Goal: Task Accomplishment & Management: Manage account settings

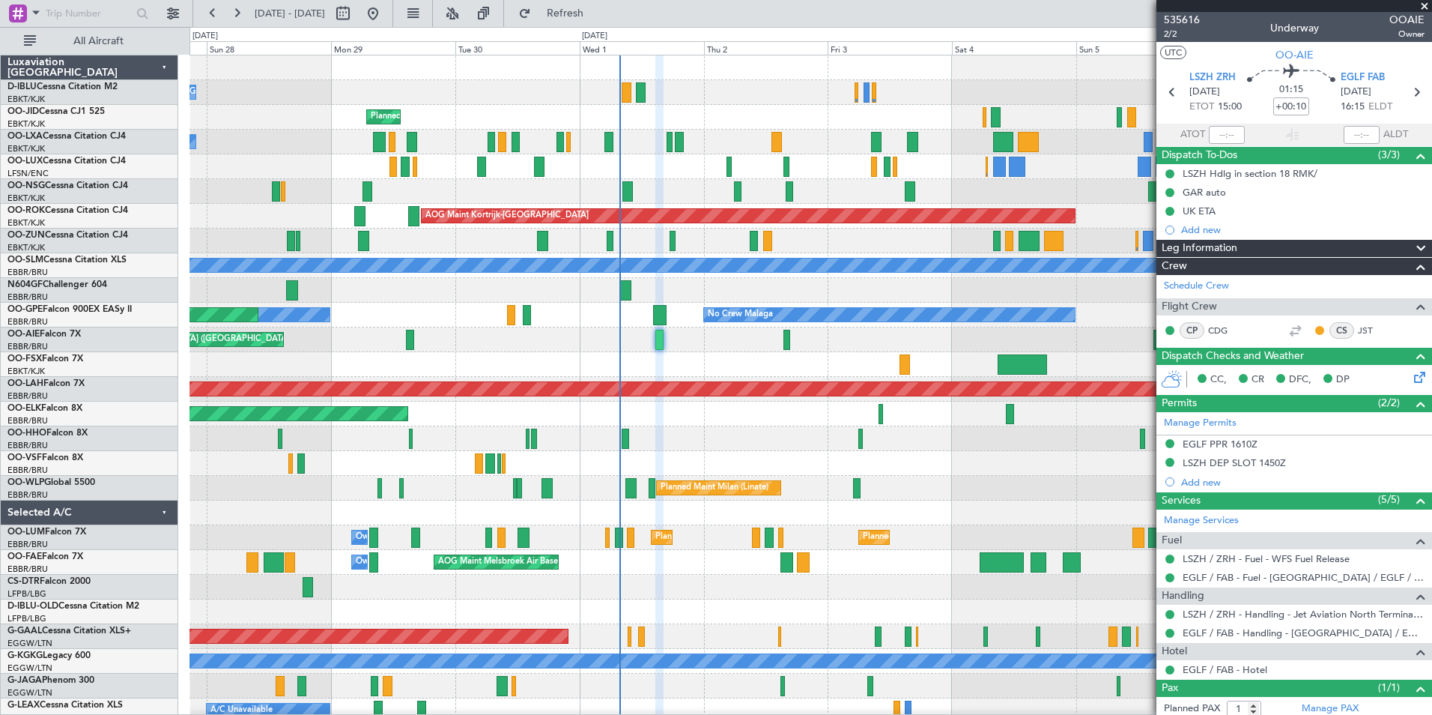
click at [703, 554] on div "A/C Unavailable Kortrijk-Wevelgem A/C Unavailable Brussels (Brussels National) …" at bounding box center [811, 524] width 1242 height 939
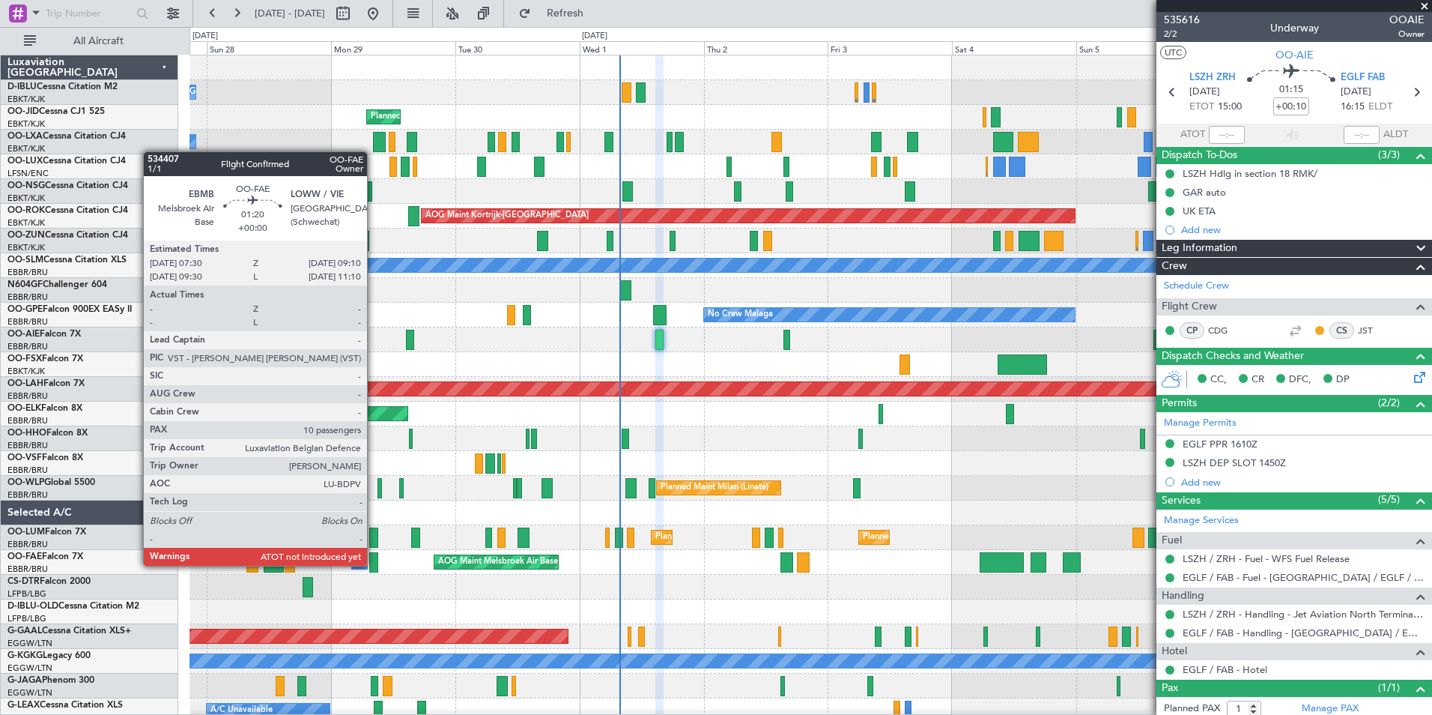
click at [374, 564] on div at bounding box center [373, 562] width 9 height 20
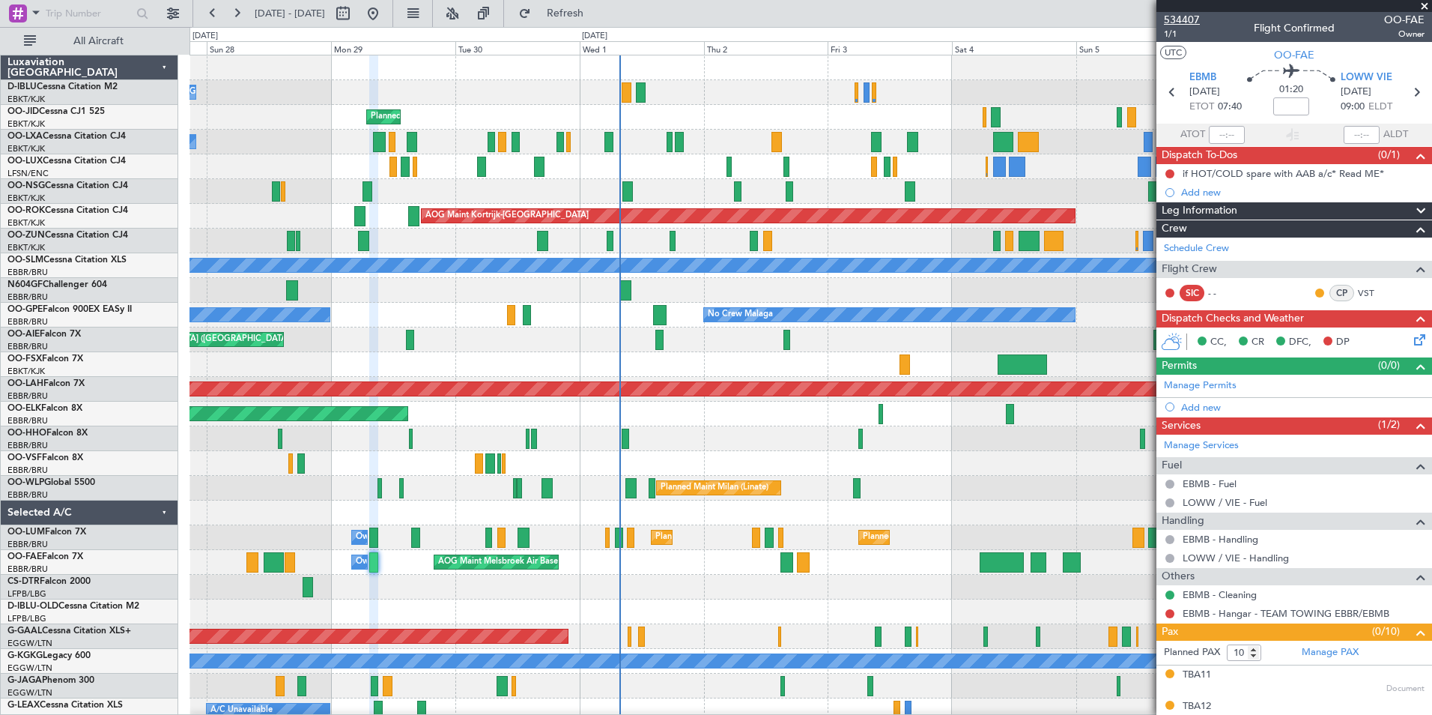
click at [1181, 21] on span "534407" at bounding box center [1182, 20] width 36 height 16
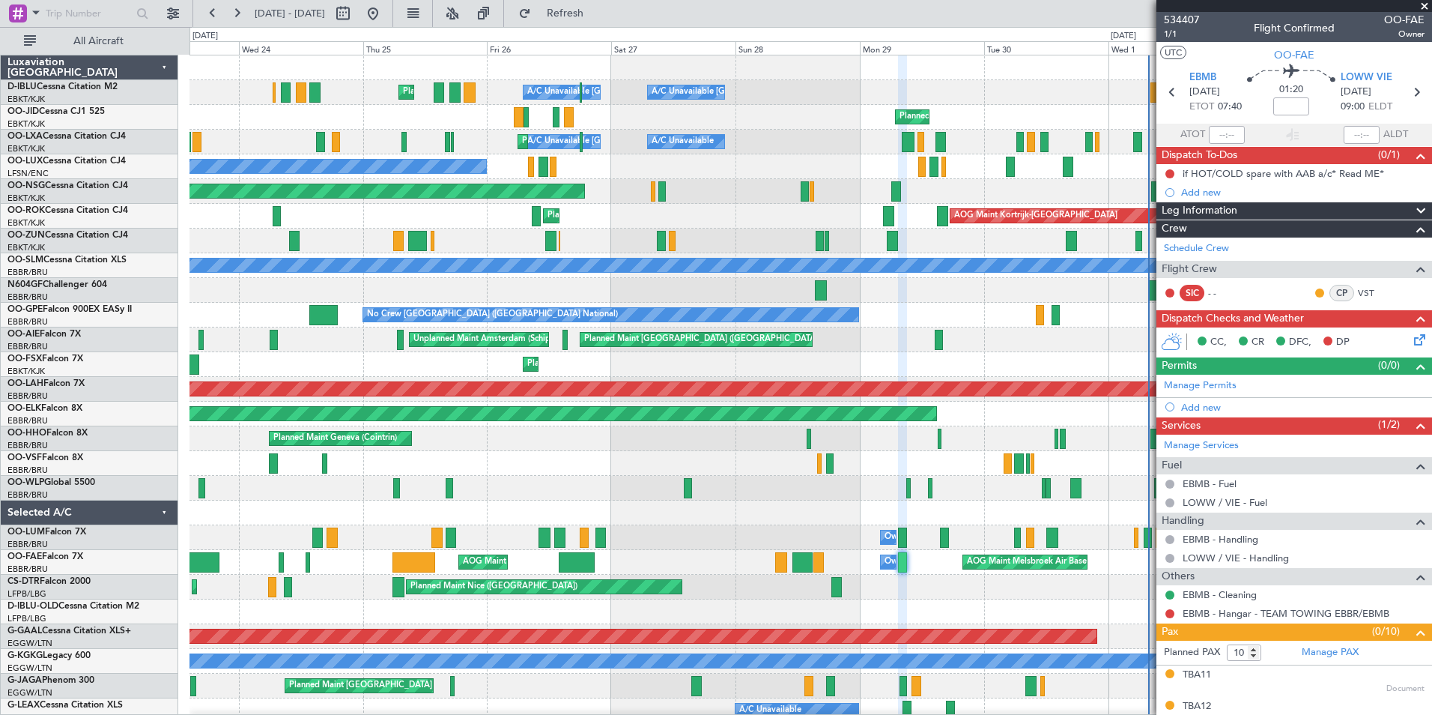
click at [993, 613] on div at bounding box center [811, 611] width 1242 height 25
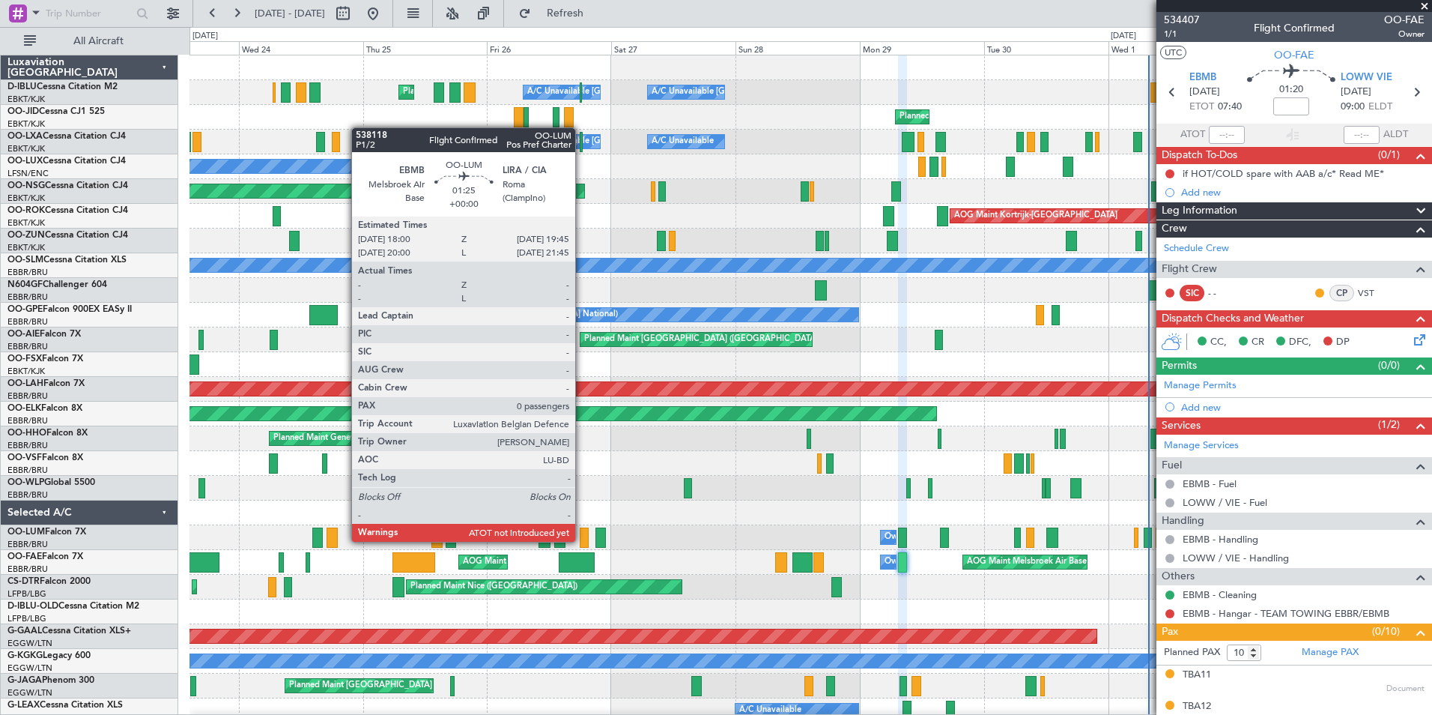
click at [582, 540] on div at bounding box center [585, 537] width 10 height 20
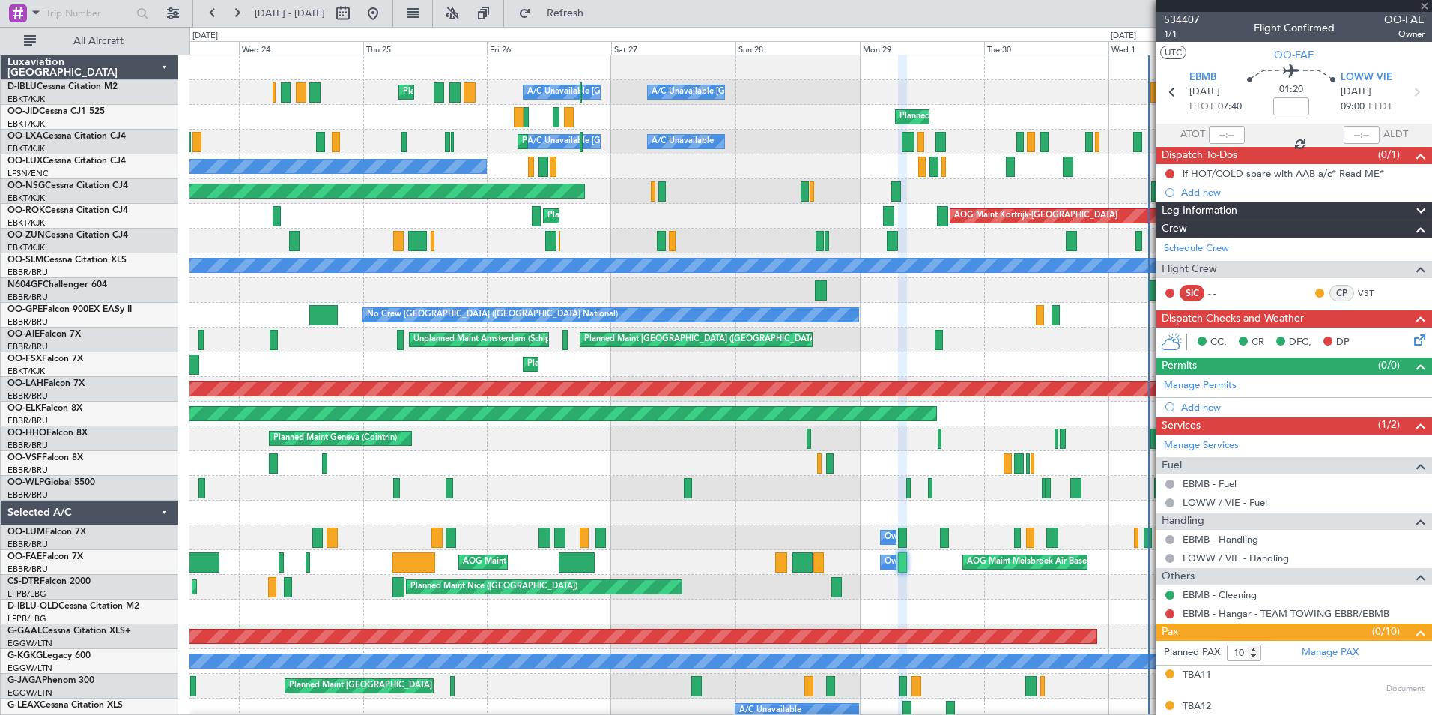
type input "0"
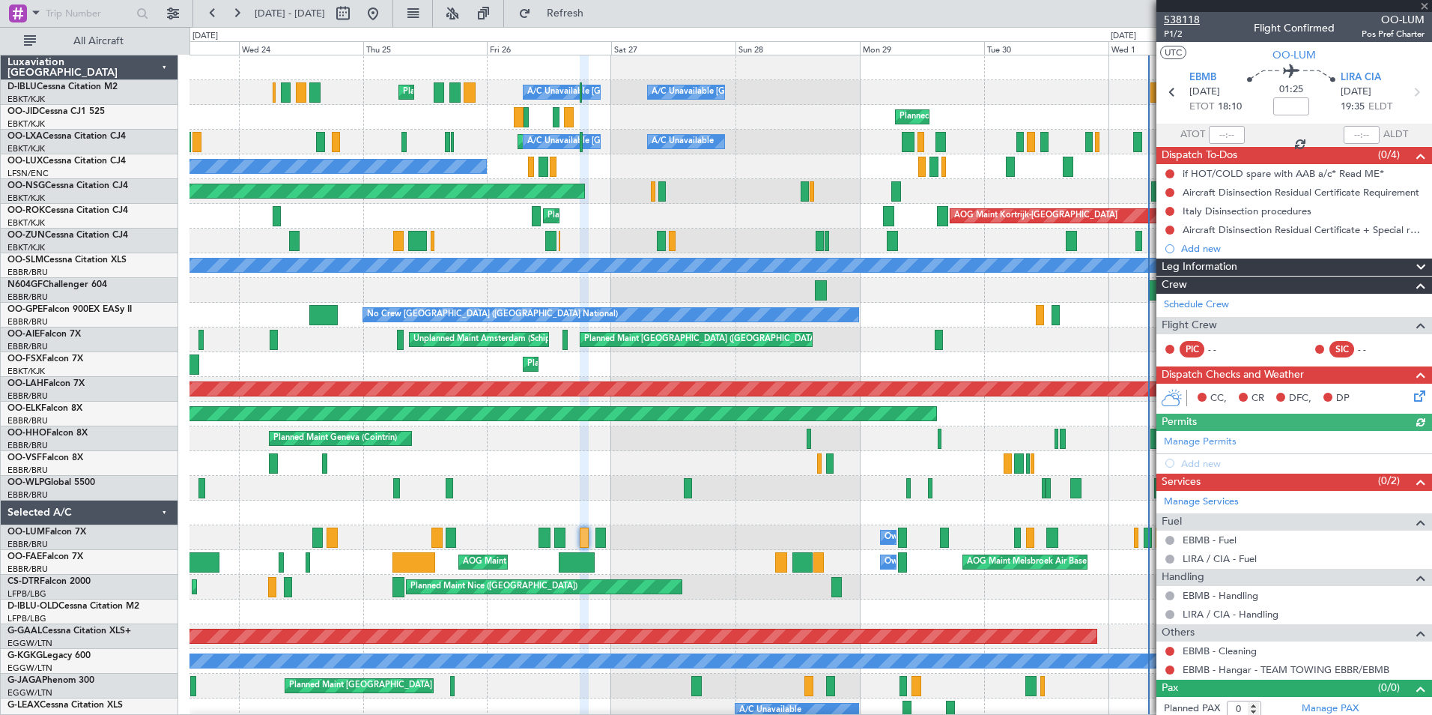
click at [1191, 19] on span "538118" at bounding box center [1182, 20] width 36 height 16
click at [0, 530] on html "23 Sep 2025 - 03 Oct 2025 Refresh Quick Links All Aircraft Planned Maint Nice (…" at bounding box center [716, 357] width 1432 height 715
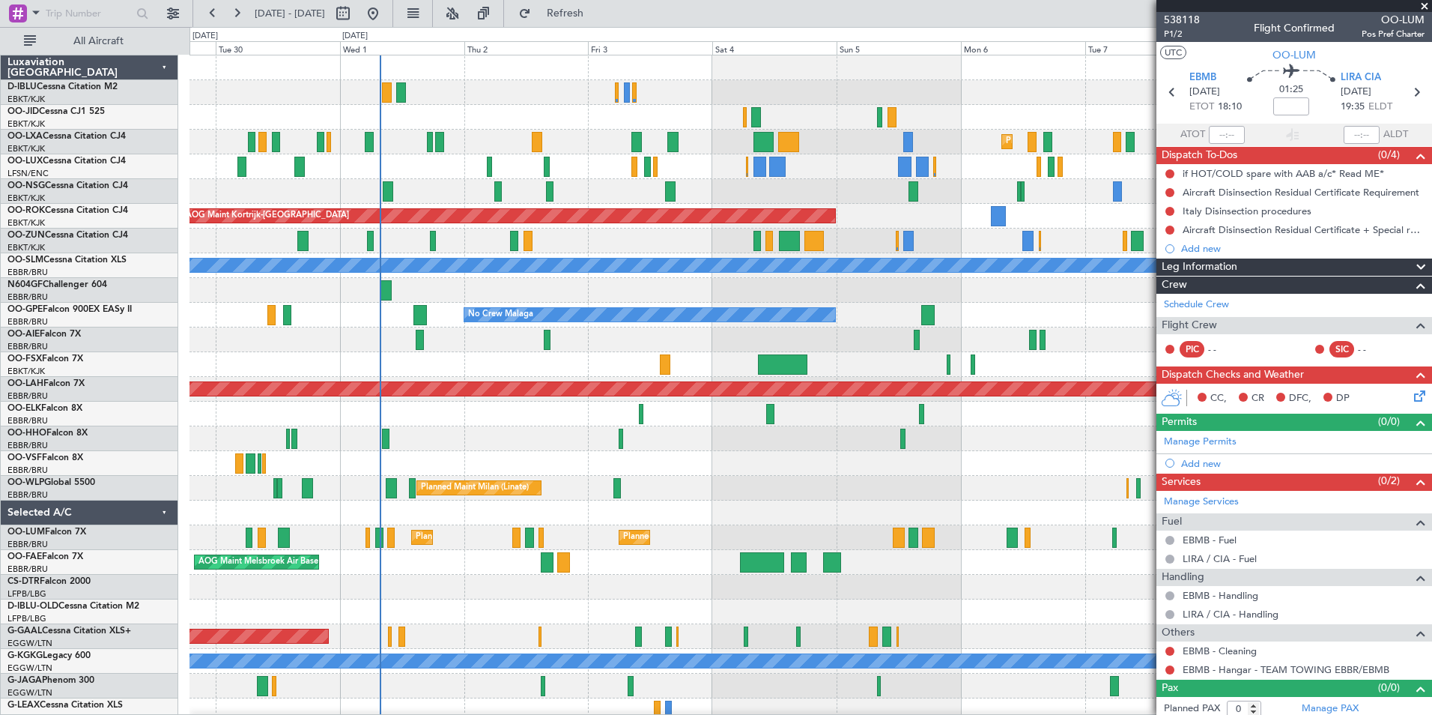
click at [118, 546] on div "A/C Unavailable Kortrijk-Wevelgem Planned Maint Kortrijk-Wevelgem Planned Maint…" at bounding box center [716, 371] width 1432 height 688
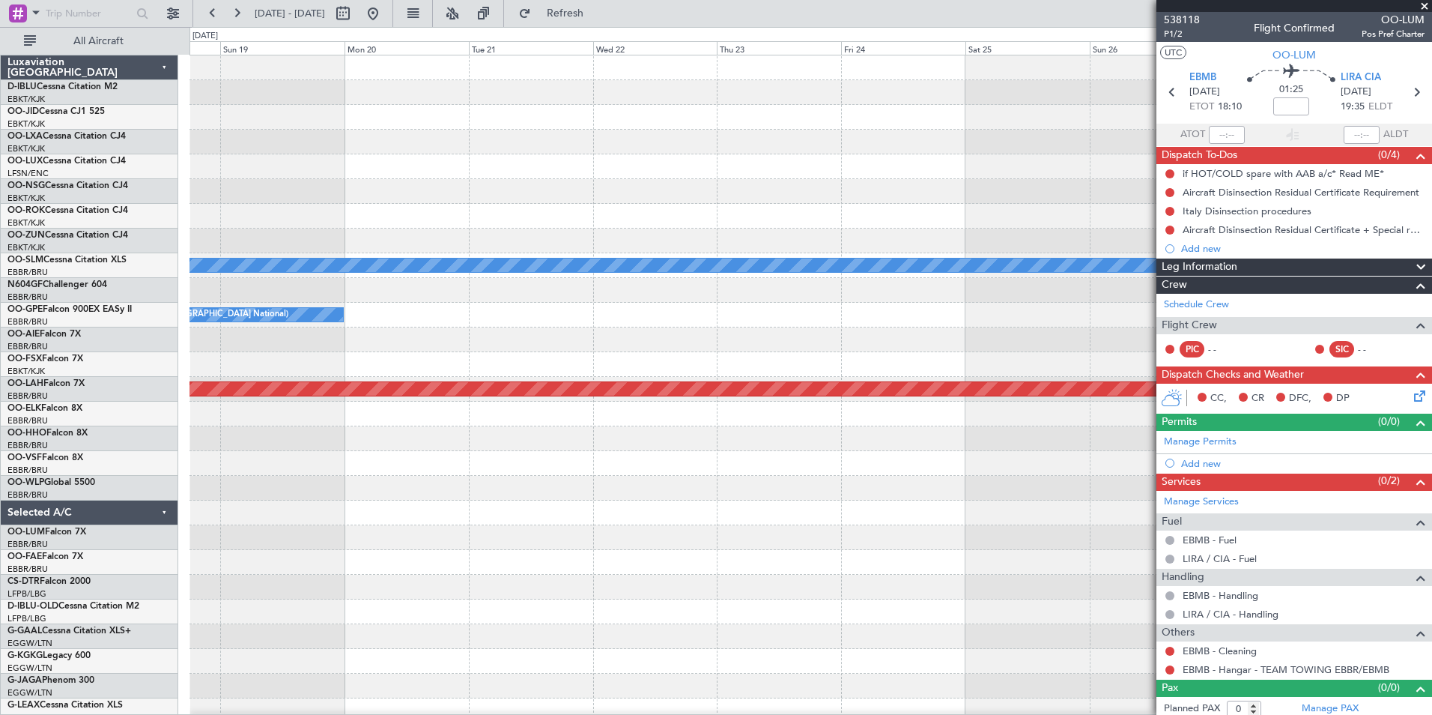
click at [187, 581] on div "A/C Unavailable Monchengladbach No Crew Brussels (Brussels National) Planned Ma…" at bounding box center [716, 371] width 1432 height 688
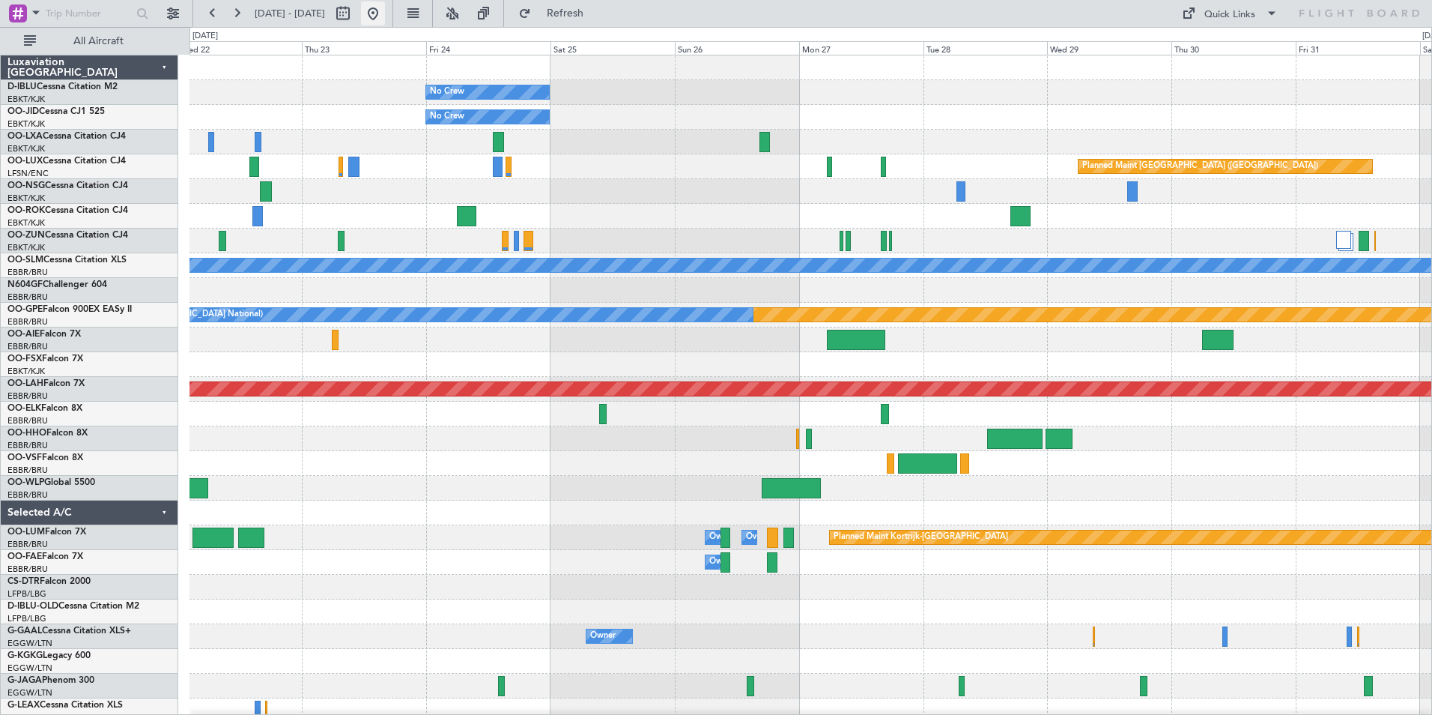
click at [385, 18] on button at bounding box center [373, 13] width 24 height 24
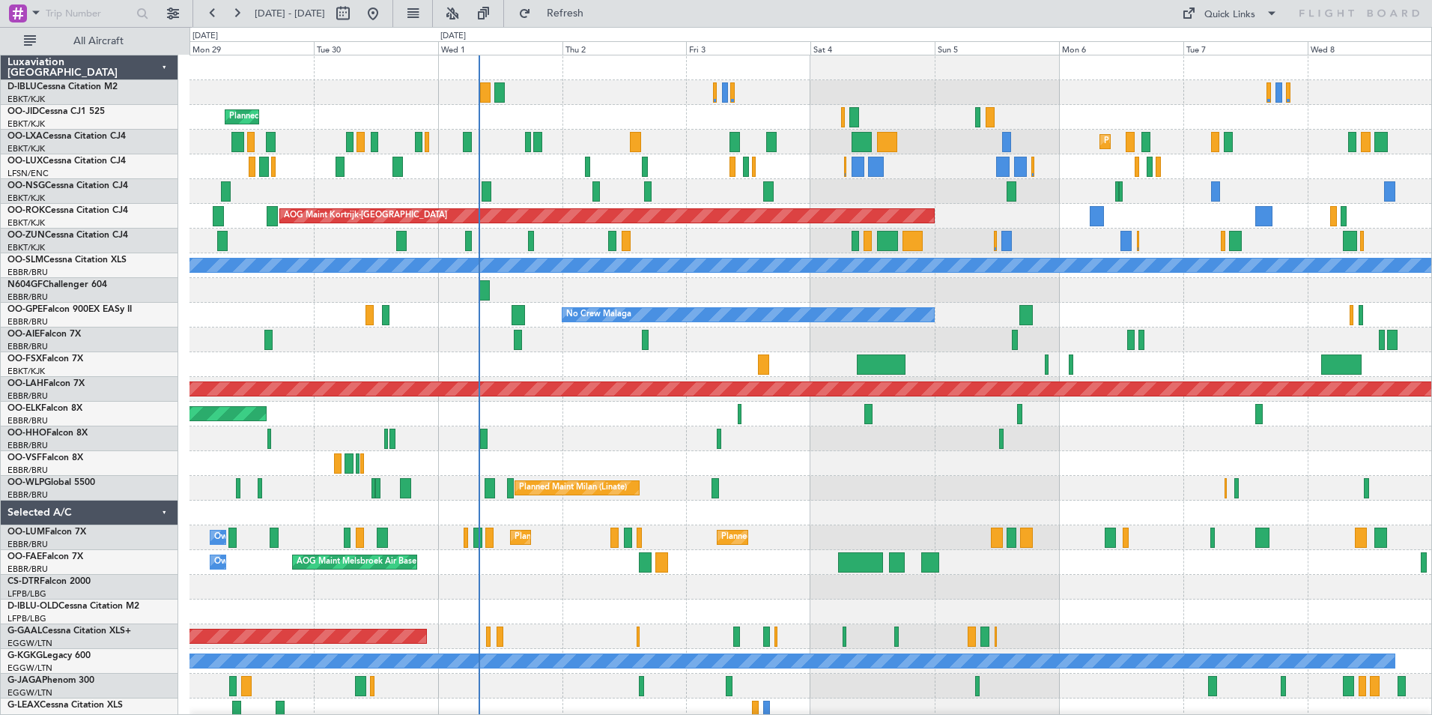
click at [795, 595] on div "Planned Maint Nice ([GEOGRAPHIC_DATA])" at bounding box center [811, 587] width 1242 height 25
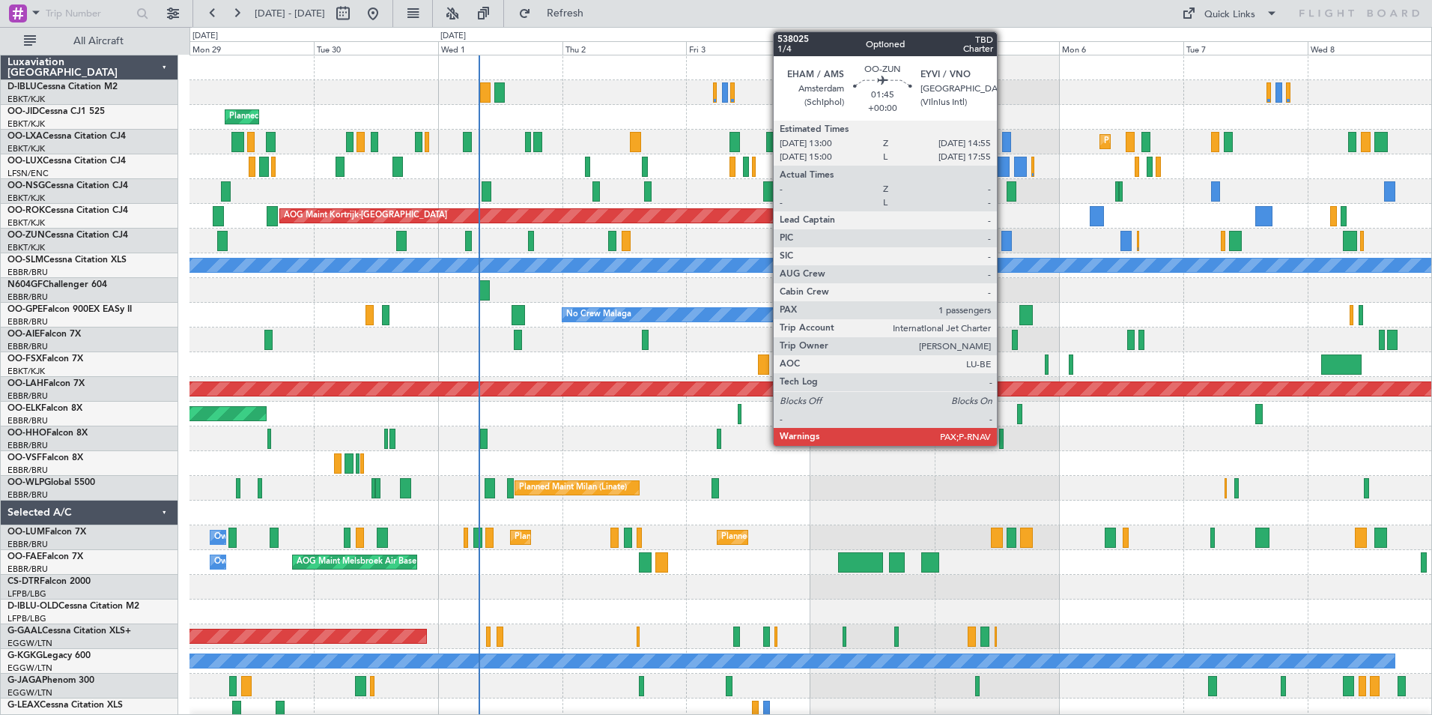
click at [1004, 241] on div at bounding box center [1006, 241] width 10 height 20
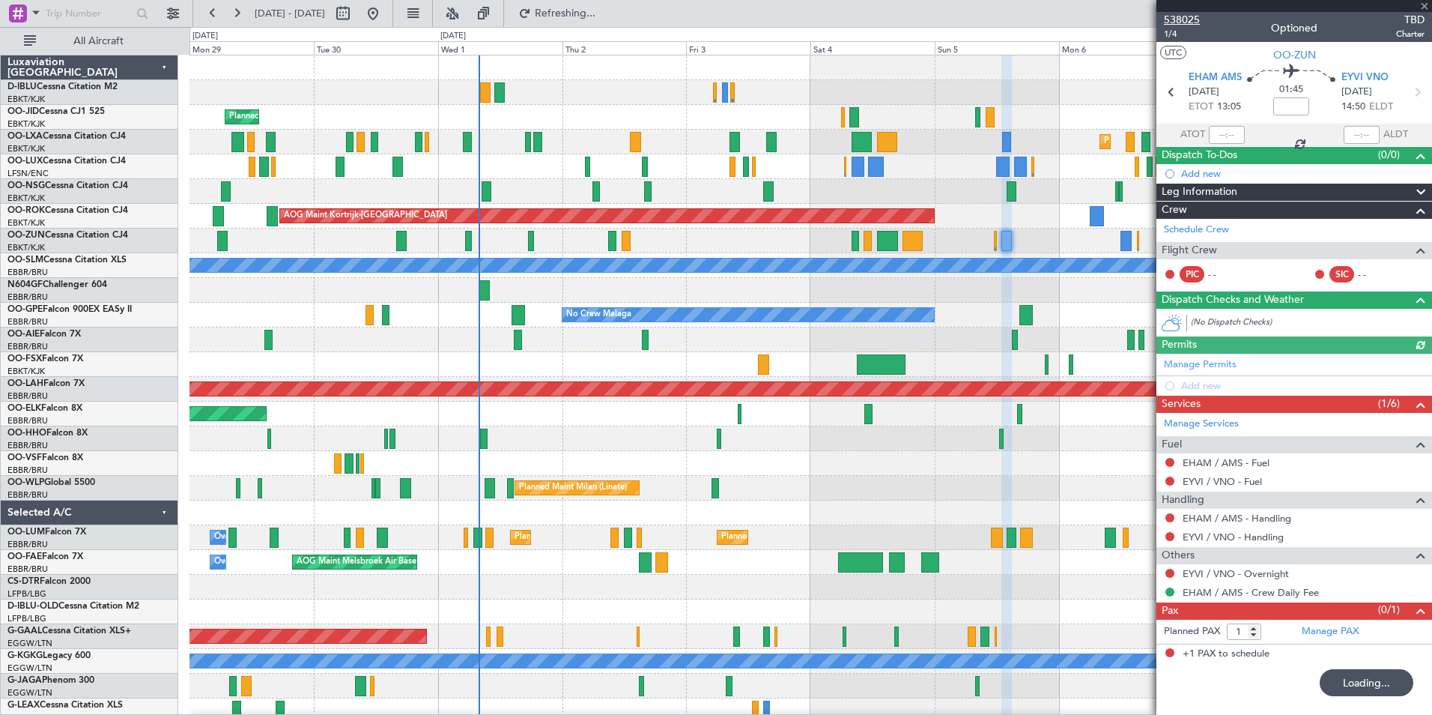
click at [1187, 12] on span "538025" at bounding box center [1182, 20] width 36 height 16
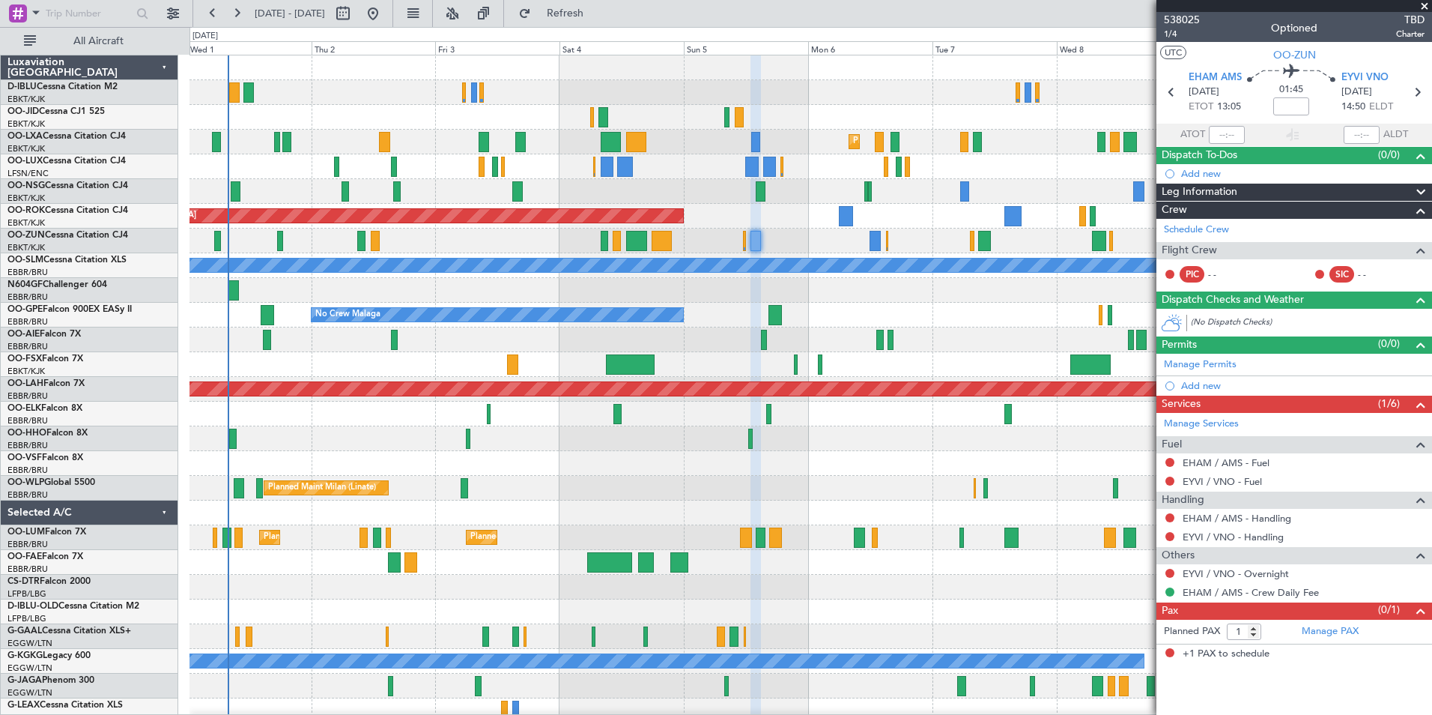
click at [706, 219] on div "Planned Maint Kortrijk-Wevelgem Planned Maint Kortrijk-Wevelgem AOG Maint Kortr…" at bounding box center [811, 524] width 1242 height 939
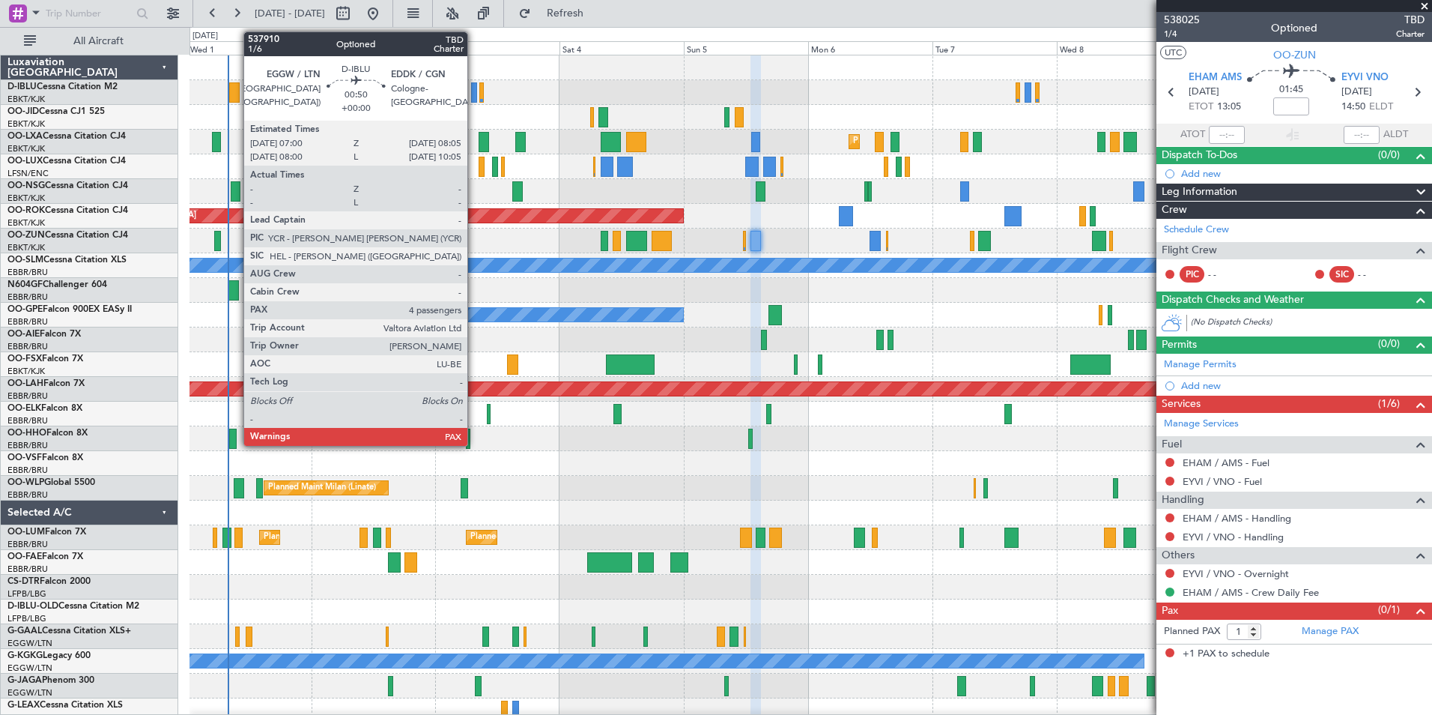
click at [474, 97] on div at bounding box center [474, 92] width 6 height 20
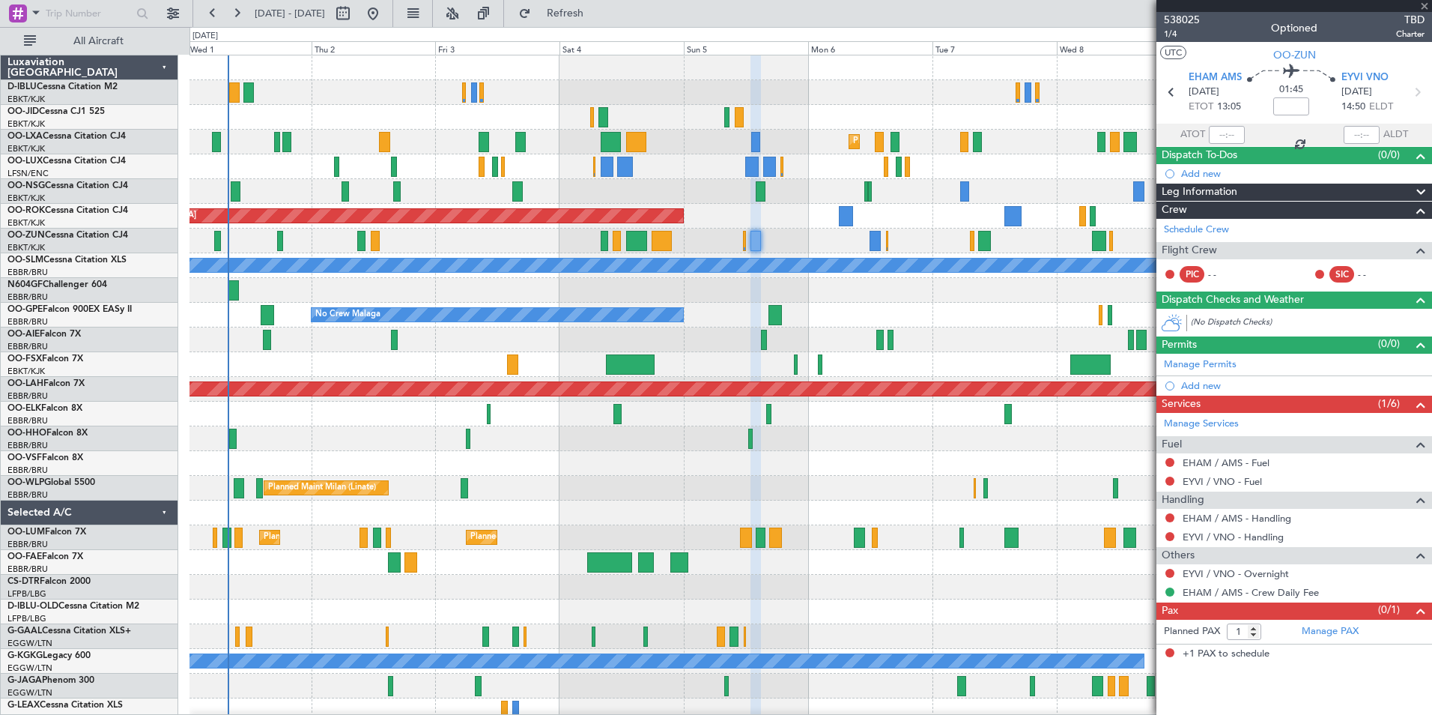
type input "4"
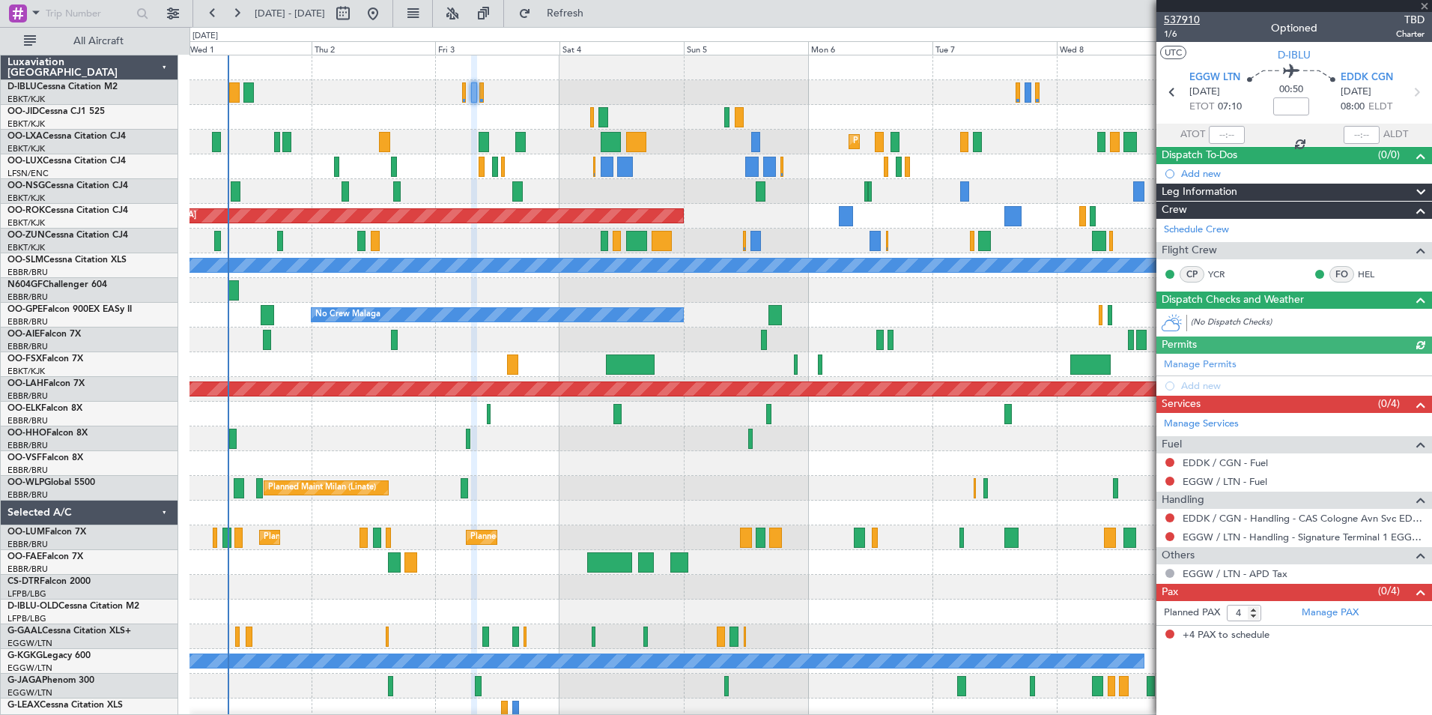
click at [1181, 16] on span "537910" at bounding box center [1182, 20] width 36 height 16
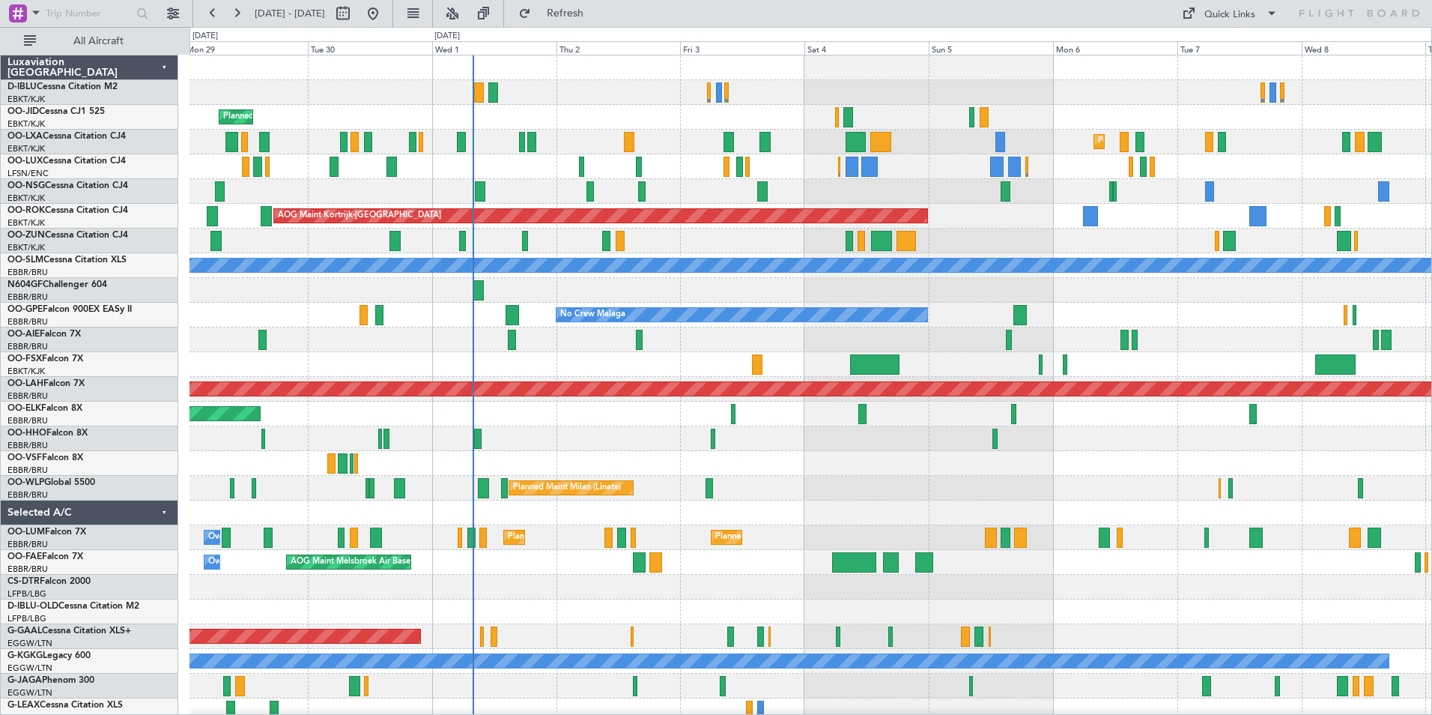
click at [790, 504] on div "A/C Unavailable Kortrijk-Wevelgem A/C Unavailable Brussels (Brussels National) …" at bounding box center [811, 524] width 1242 height 939
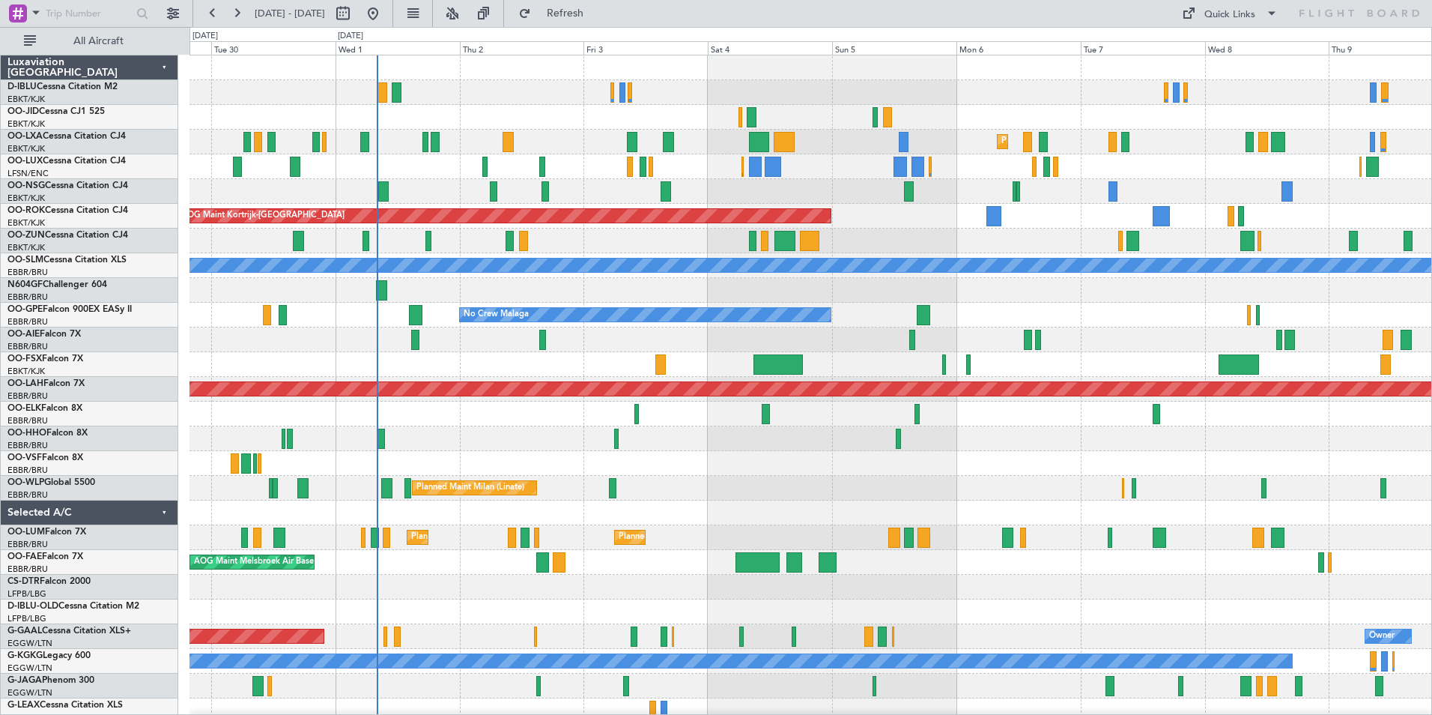
click at [987, 461] on div at bounding box center [811, 463] width 1242 height 25
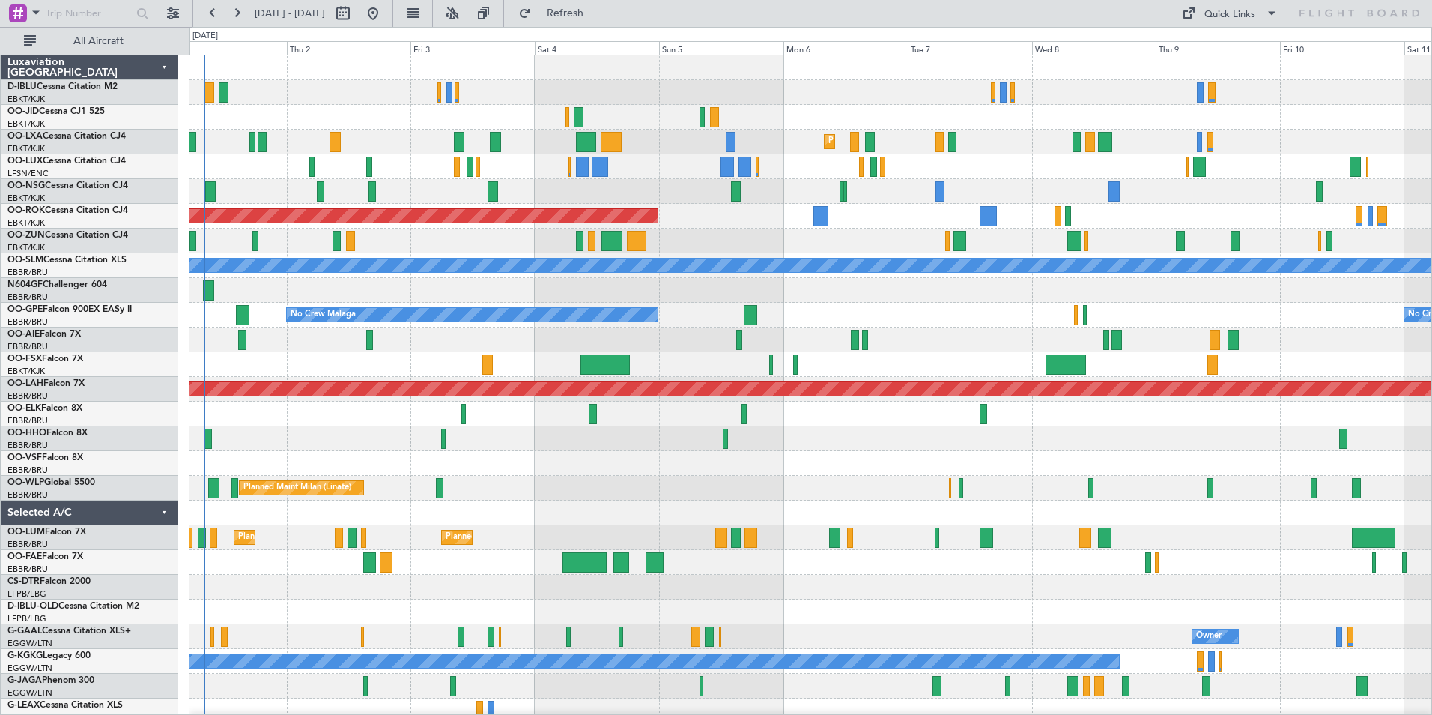
click at [814, 491] on div "Planned Maint Kortrijk-Wevelgem Planned Maint Kortrijk-Wevelgem AOG Maint Kortr…" at bounding box center [811, 524] width 1242 height 939
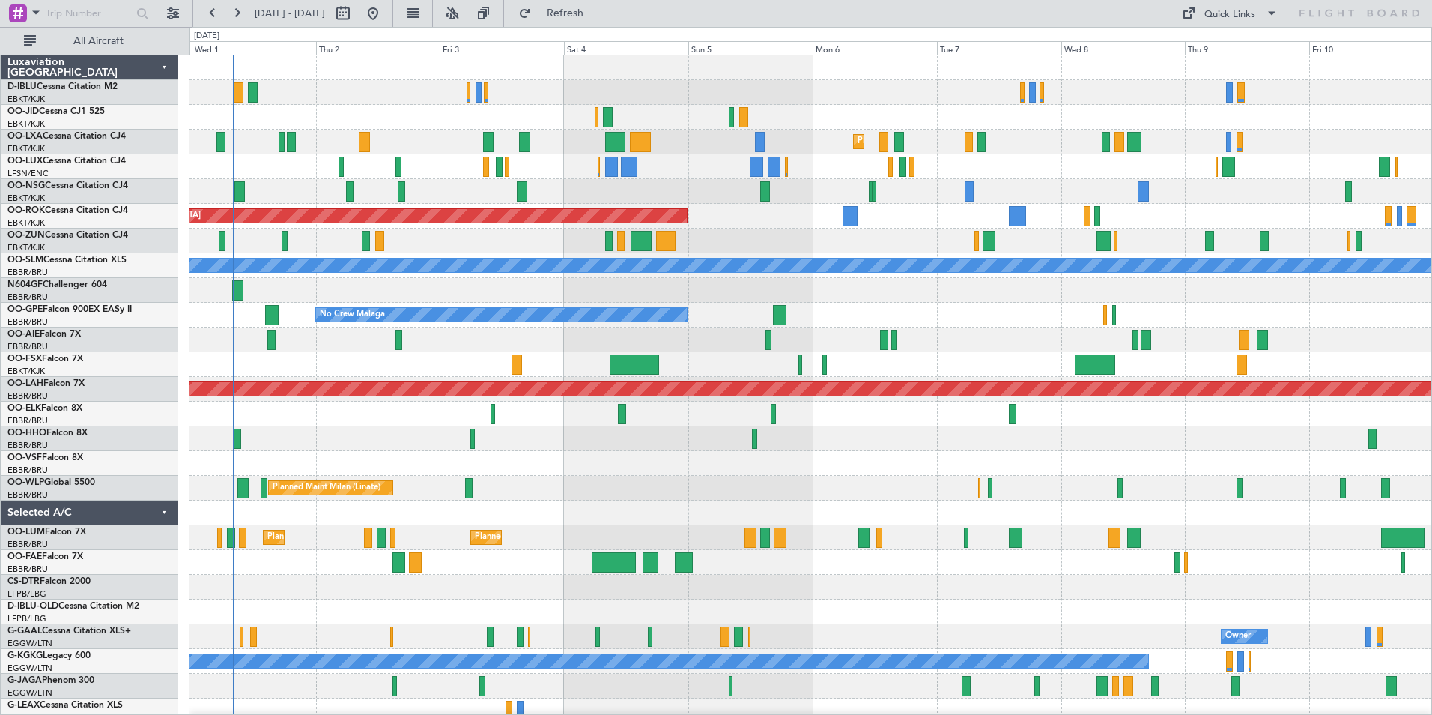
click at [745, 358] on div "Planned Maint Kortrijk-Wevelgem Planned Maint Kortrijk-Wevelgem AOG Maint Kortr…" at bounding box center [811, 524] width 1242 height 939
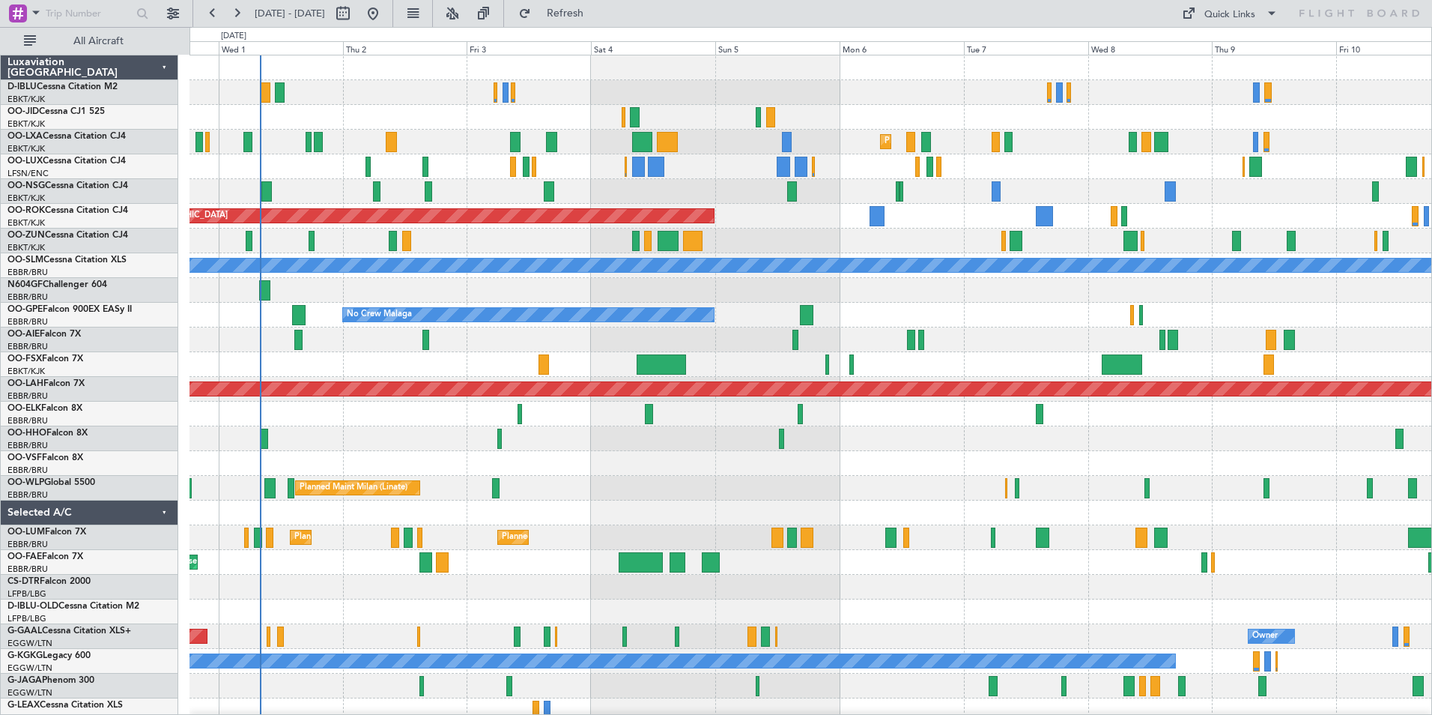
click at [855, 463] on div at bounding box center [811, 463] width 1242 height 25
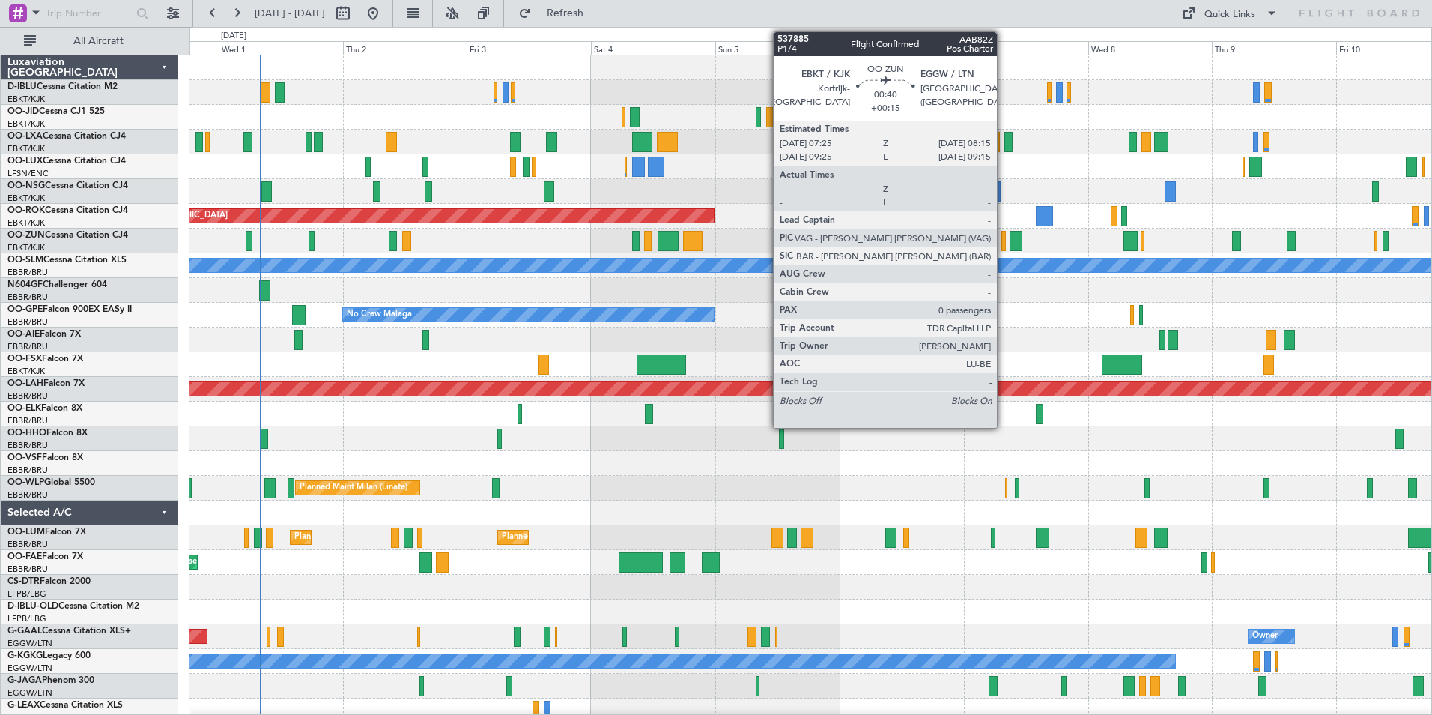
click at [1004, 240] on div at bounding box center [1003, 241] width 4 height 20
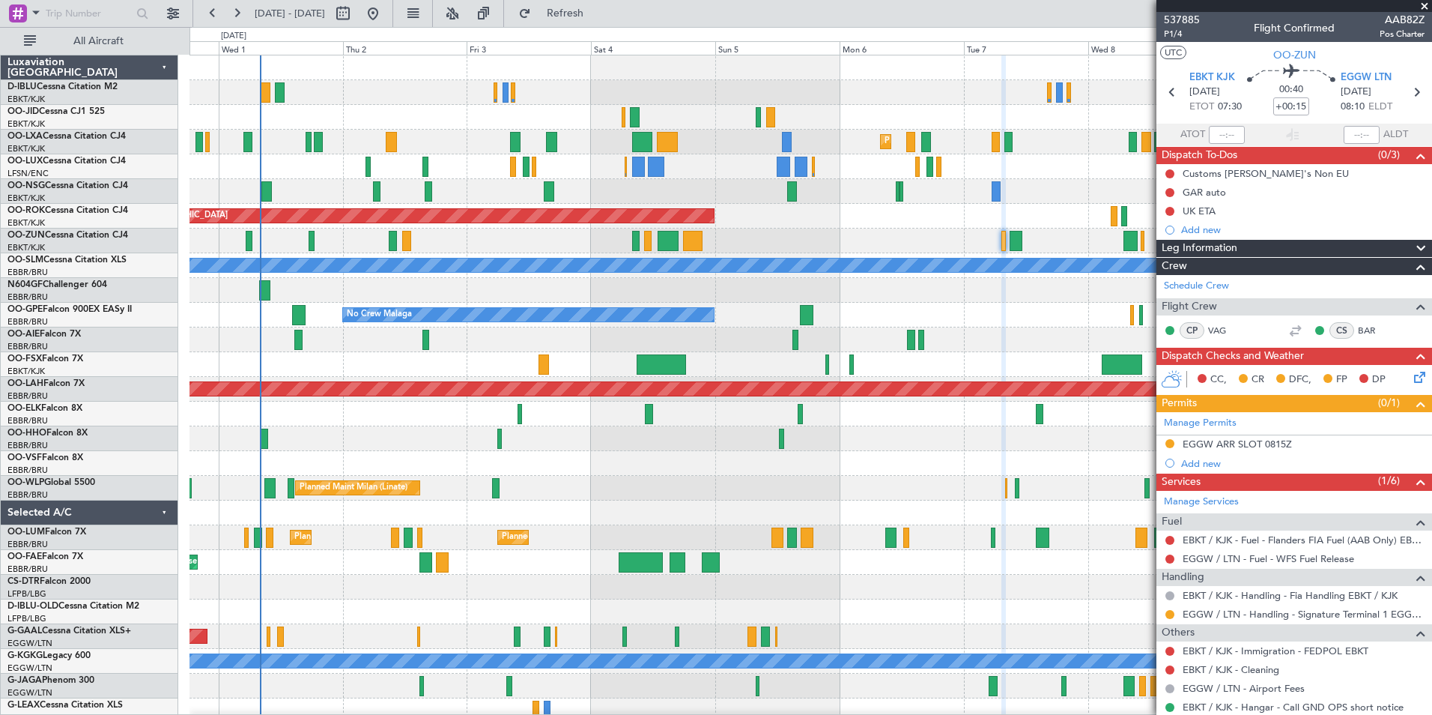
click at [305, 500] on div "Planned Maint Kortrijk-Wevelgem Planned Maint Kortrijk-Wevelgem AOG Maint Kortr…" at bounding box center [811, 524] width 1242 height 939
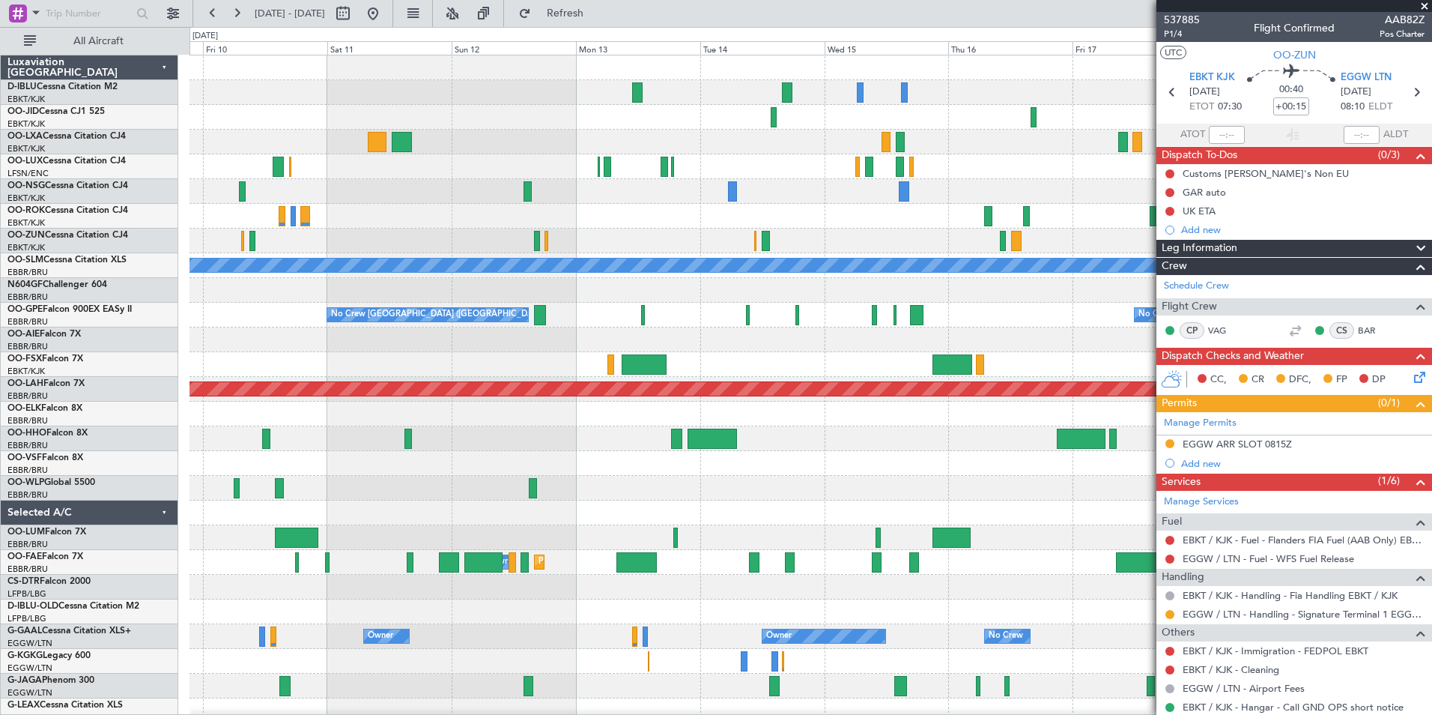
click at [446, 493] on div "A/C Unavailable Monchengladbach No Crew Brussels (Brussels National) No Crew Br…" at bounding box center [811, 524] width 1242 height 939
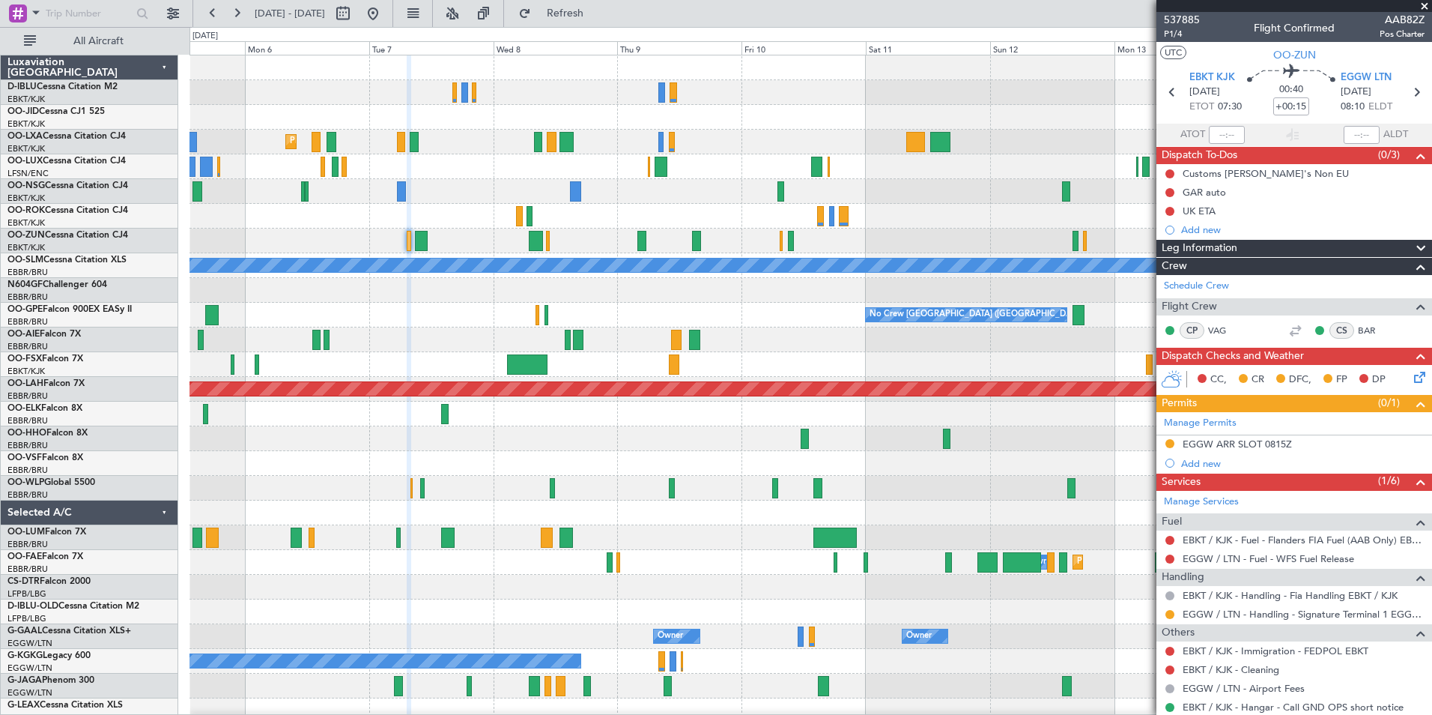
click at [1145, 375] on div "Planned Maint Kortrijk-Wevelgem AOG Maint Kortrijk-Wevelgem A/C Unavailable Mon…" at bounding box center [811, 561] width 1242 height 1013
click at [1191, 18] on span "537885" at bounding box center [1182, 20] width 36 height 16
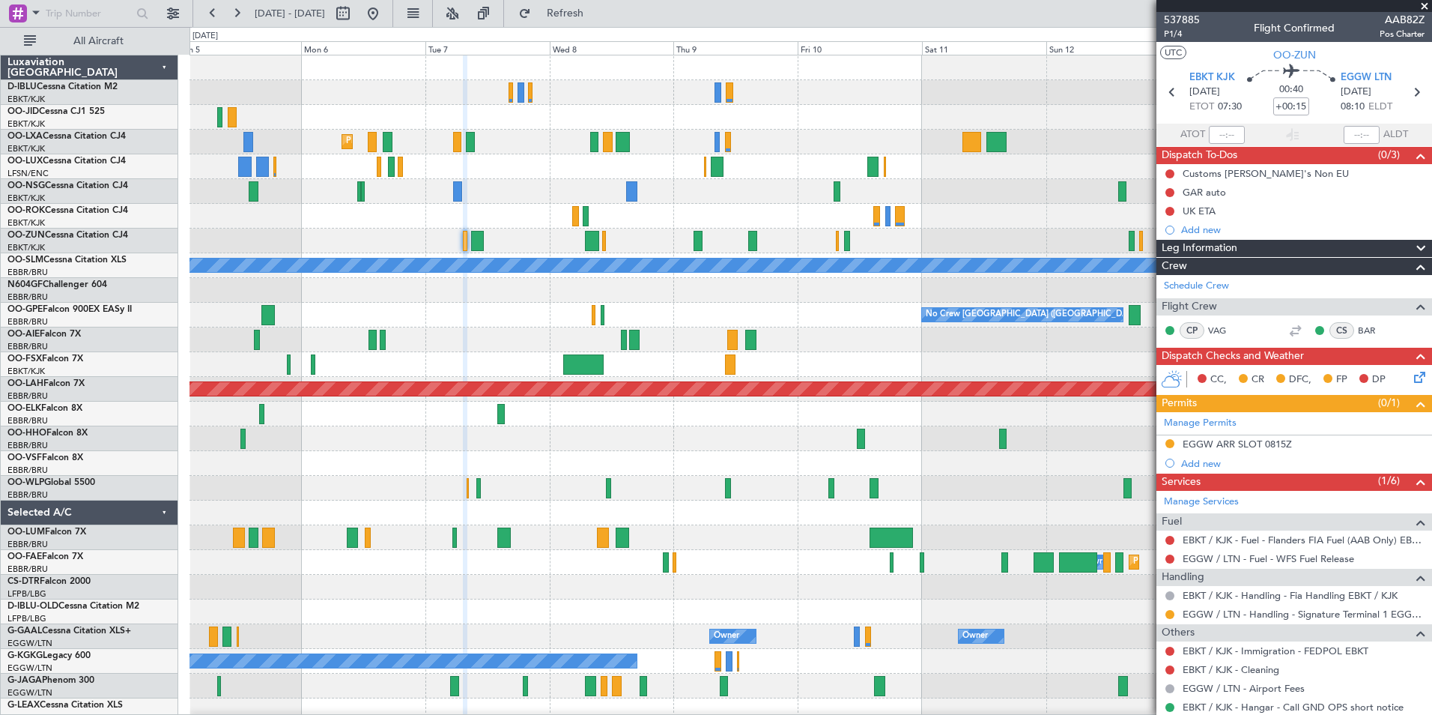
click at [1015, 190] on div "Planned Maint Kortrijk-Wevelgem AOG Maint Kortrijk-Wevelgem A/C Unavailable Mon…" at bounding box center [811, 549] width 1242 height 989
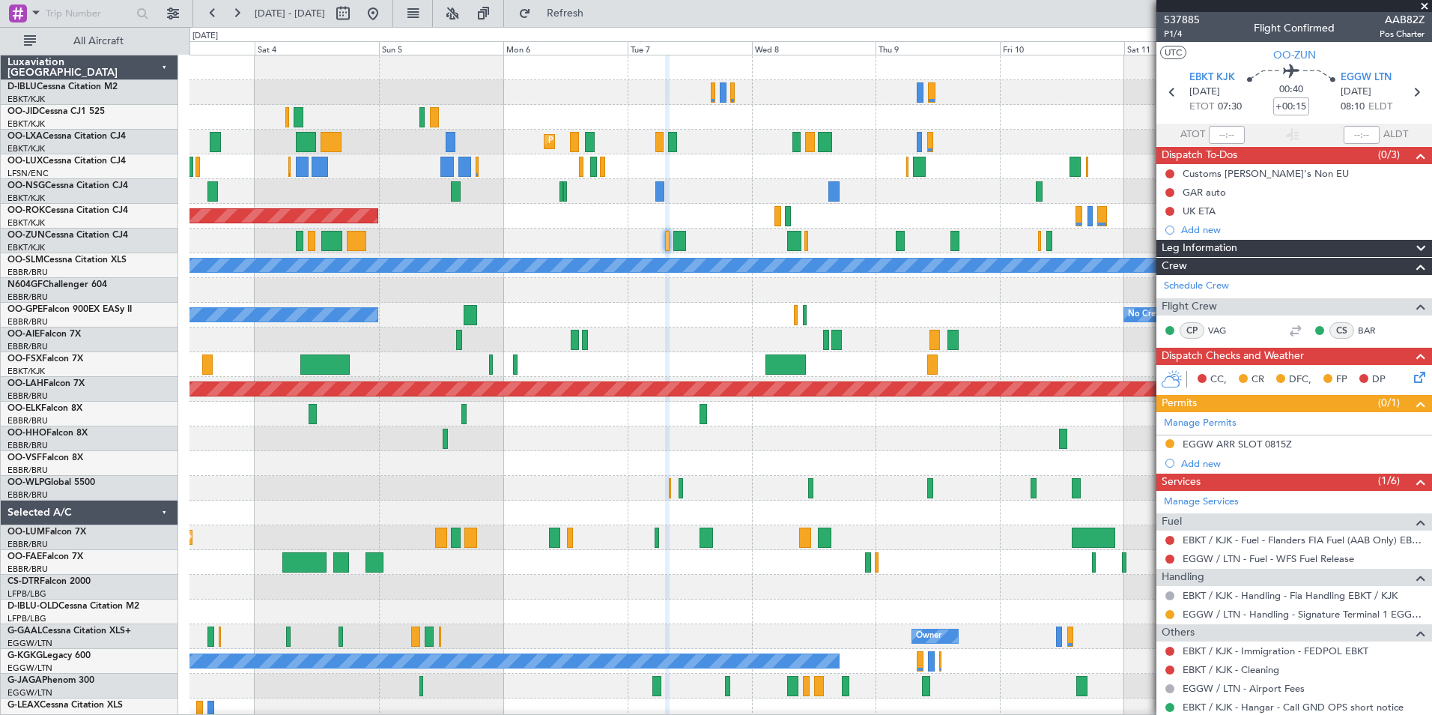
click at [948, 165] on div at bounding box center [811, 166] width 1242 height 25
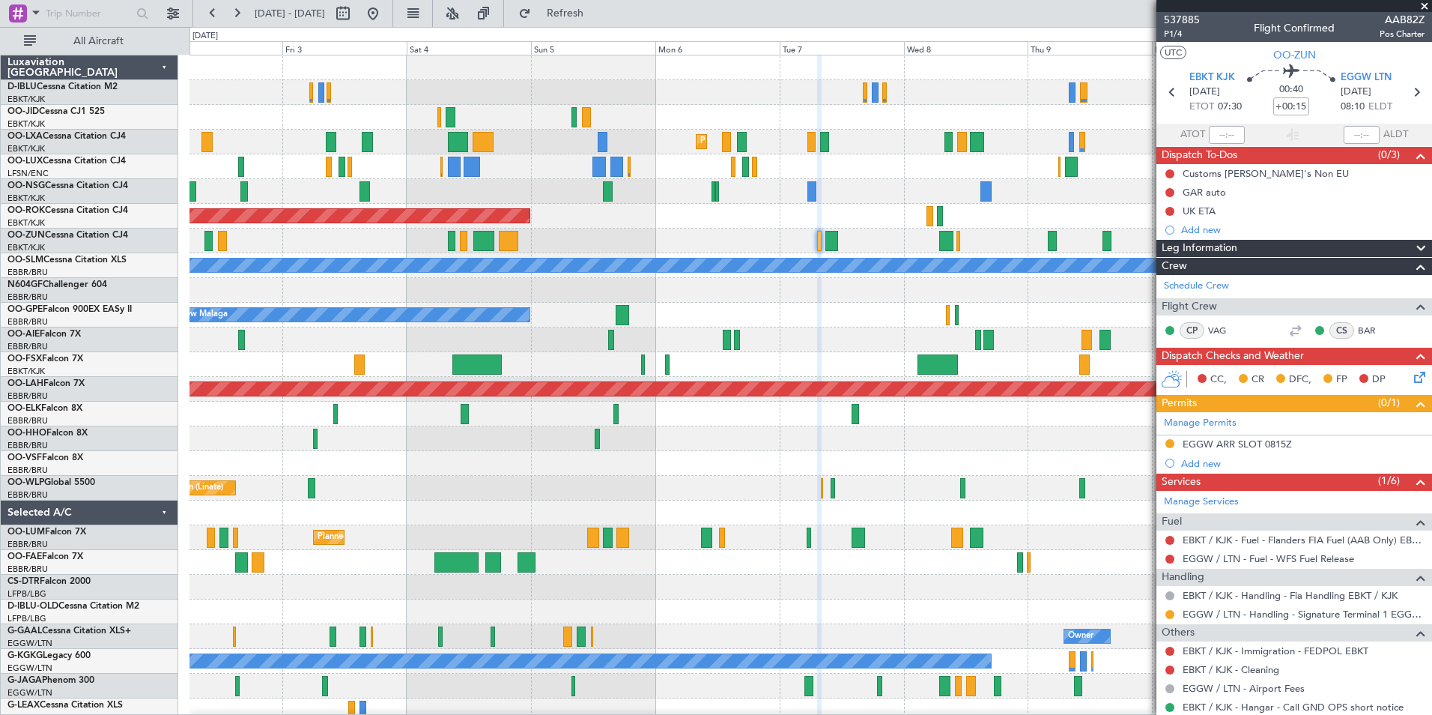
click at [894, 216] on div "Planned Maint Kortrijk-Wevelgem AOG Maint Kortrijk-Wevelgem A/C Unavailable Mon…" at bounding box center [811, 549] width 1242 height 989
click at [928, 482] on div "Planned Maint Kortrijk-Wevelgem AOG Maint Kortrijk-Wevelgem A/C Unavailable Mon…" at bounding box center [811, 524] width 1242 height 939
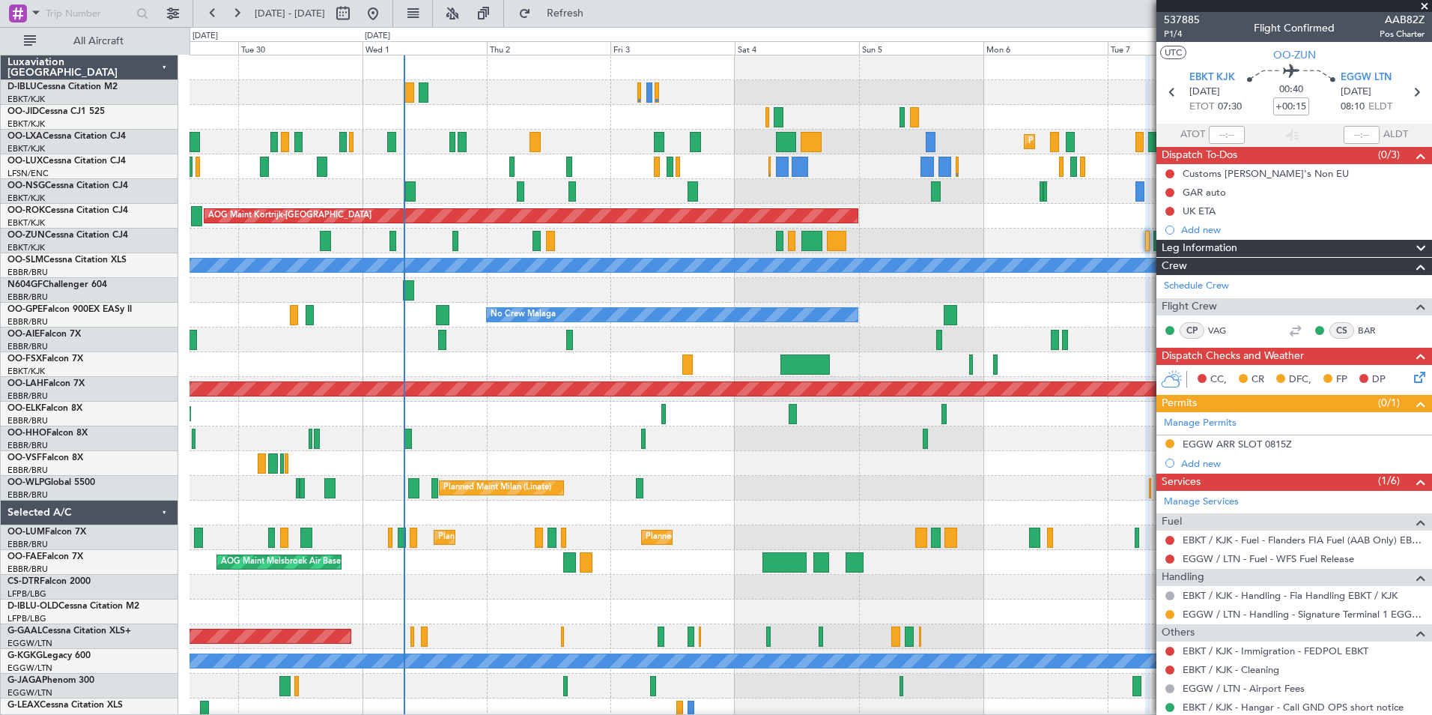
click at [854, 491] on div "A/C Unavailable Kortrijk-Wevelgem Planned Maint Kortrijk-Wevelgem Planned Maint…" at bounding box center [811, 524] width 1242 height 939
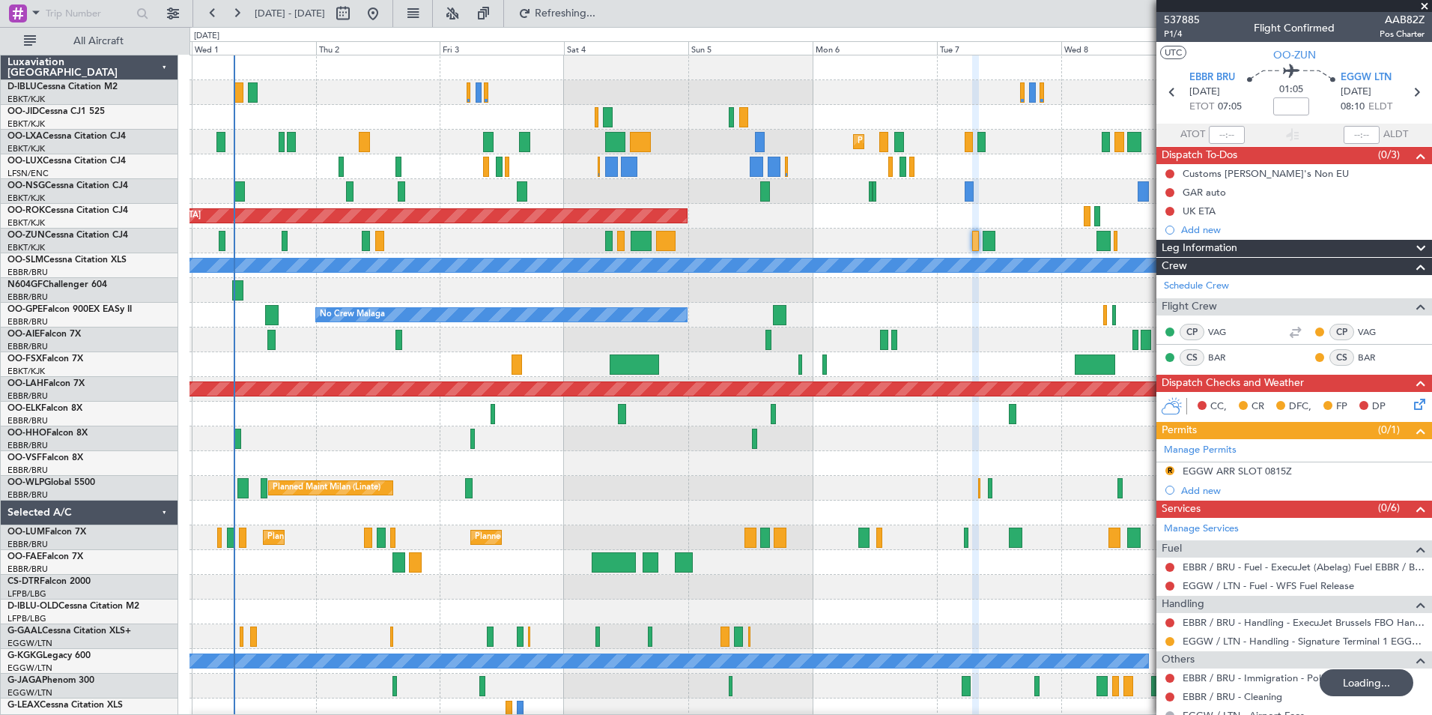
click at [1010, 223] on div "Planned Maint Kortrijk-Wevelgem Planned Maint Kortrijk-Wevelgem AOG Maint Kortr…" at bounding box center [811, 524] width 1242 height 939
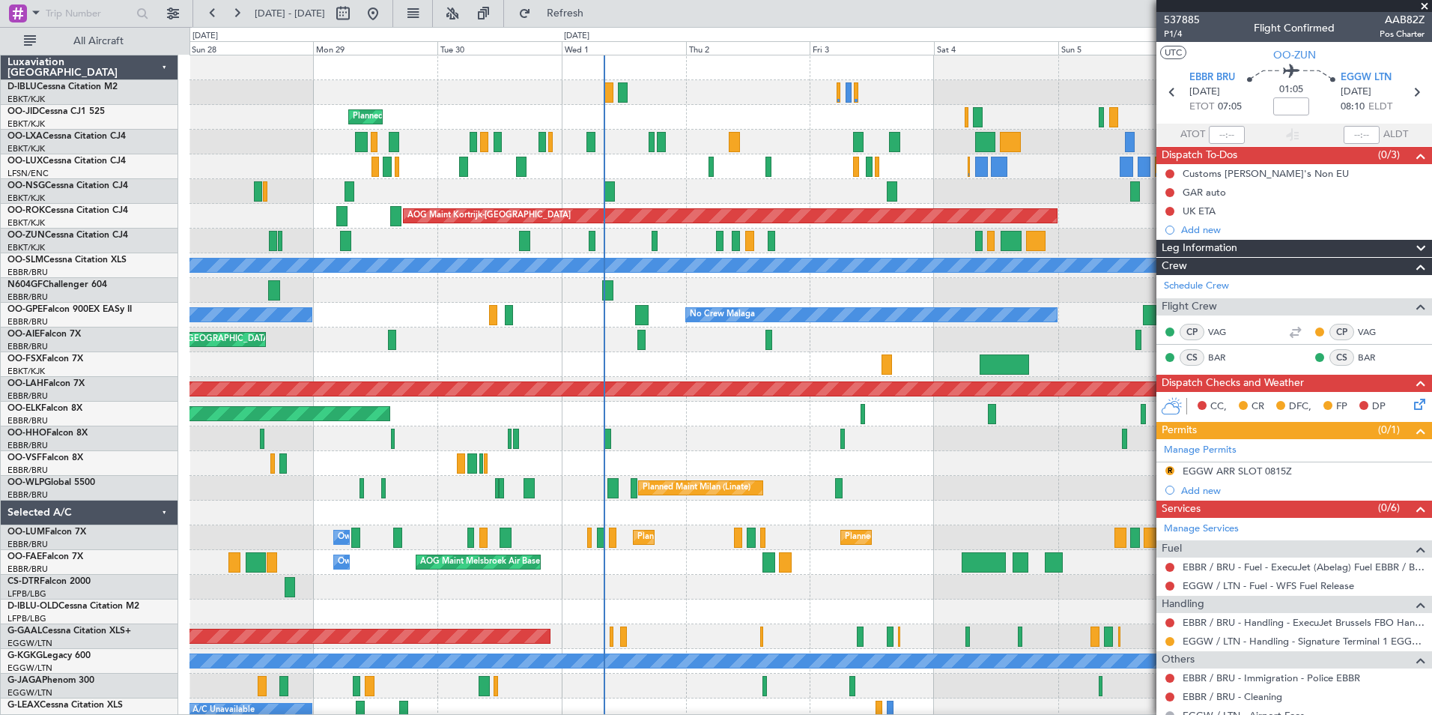
click at [50, 234] on div "A/C Unavailable Brussels (Brussels National) A/C Unavailable Kortrijk-Wevelgem …" at bounding box center [716, 371] width 1432 height 688
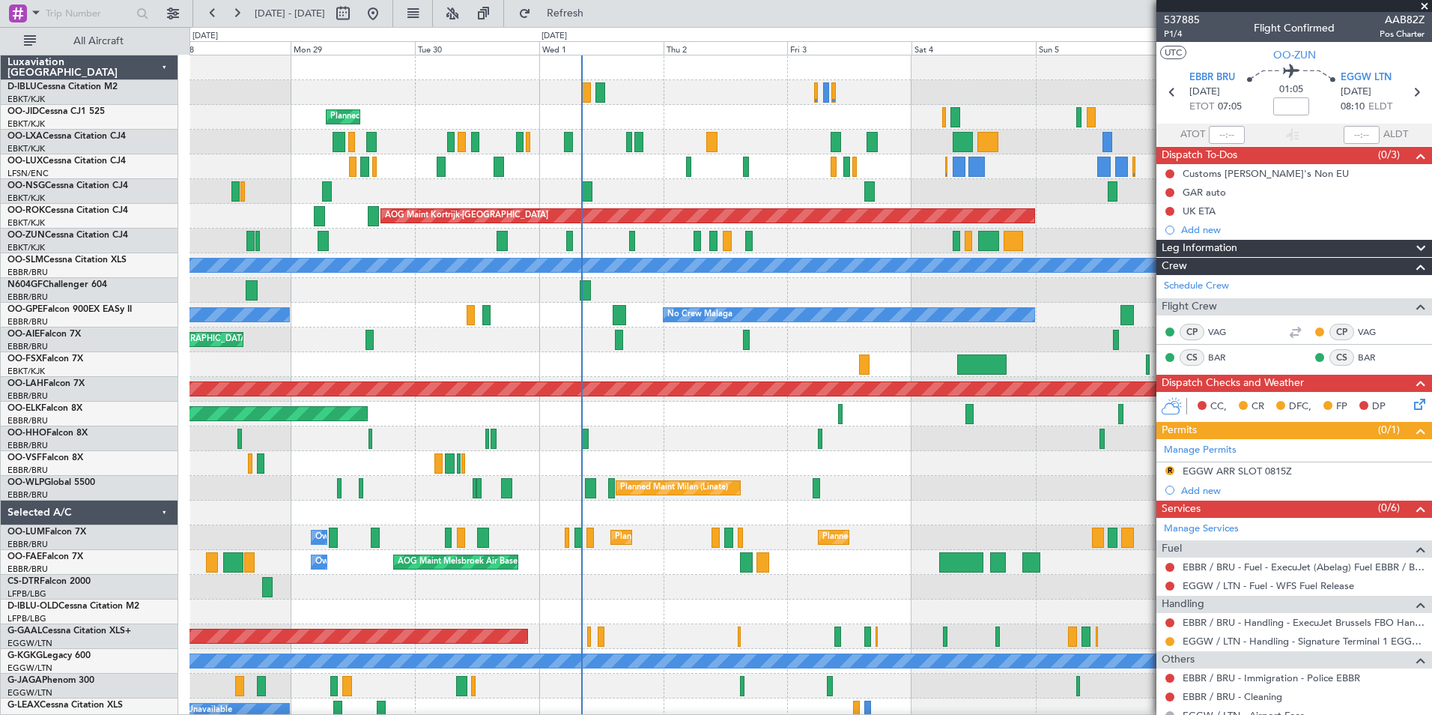
click at [816, 348] on div "Planned Maint London (Farnborough) Unplanned Maint Amsterdam (Schiphol)" at bounding box center [811, 339] width 1242 height 25
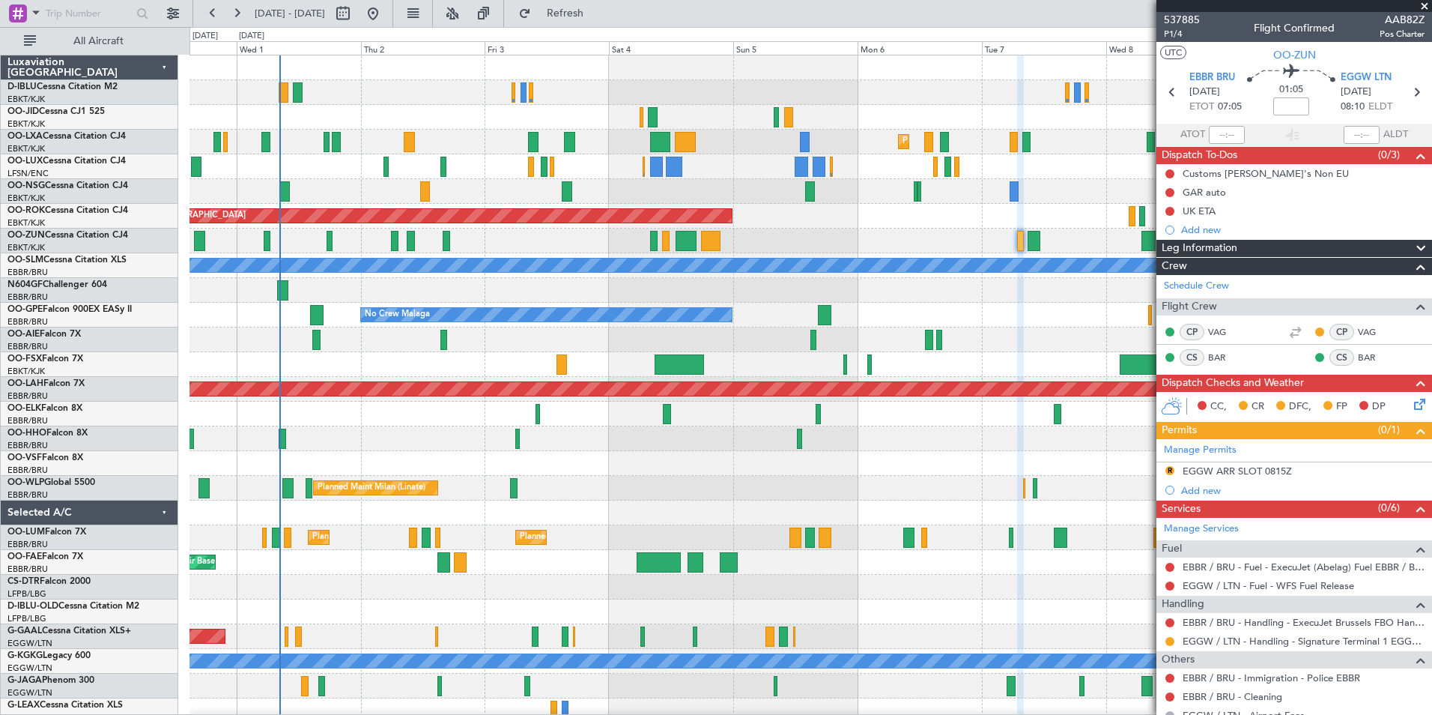
click at [527, 368] on div "Planned Maint Kortrijk-Wevelgem Planned Maint Kortrijk-Wevelgem AOG Maint Kortr…" at bounding box center [811, 524] width 1242 height 939
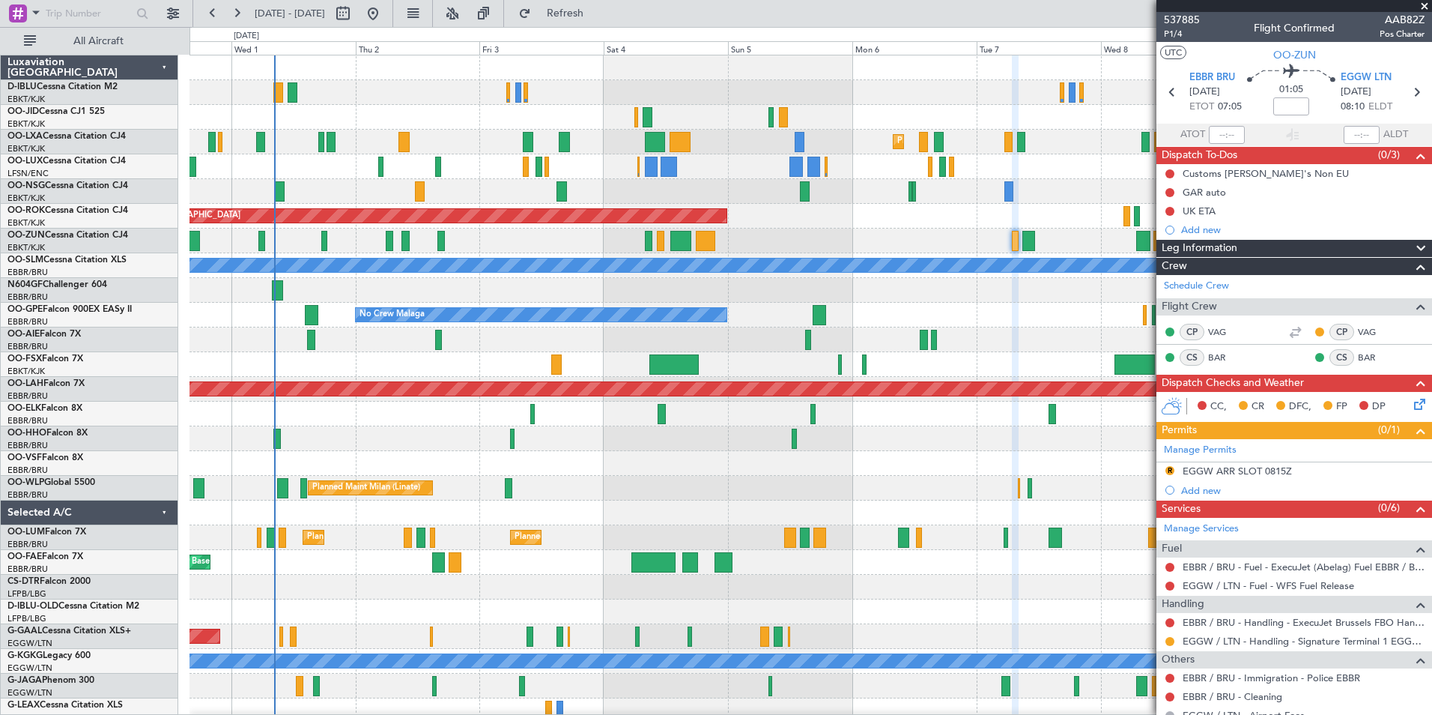
click at [772, 364] on div at bounding box center [811, 364] width 1242 height 25
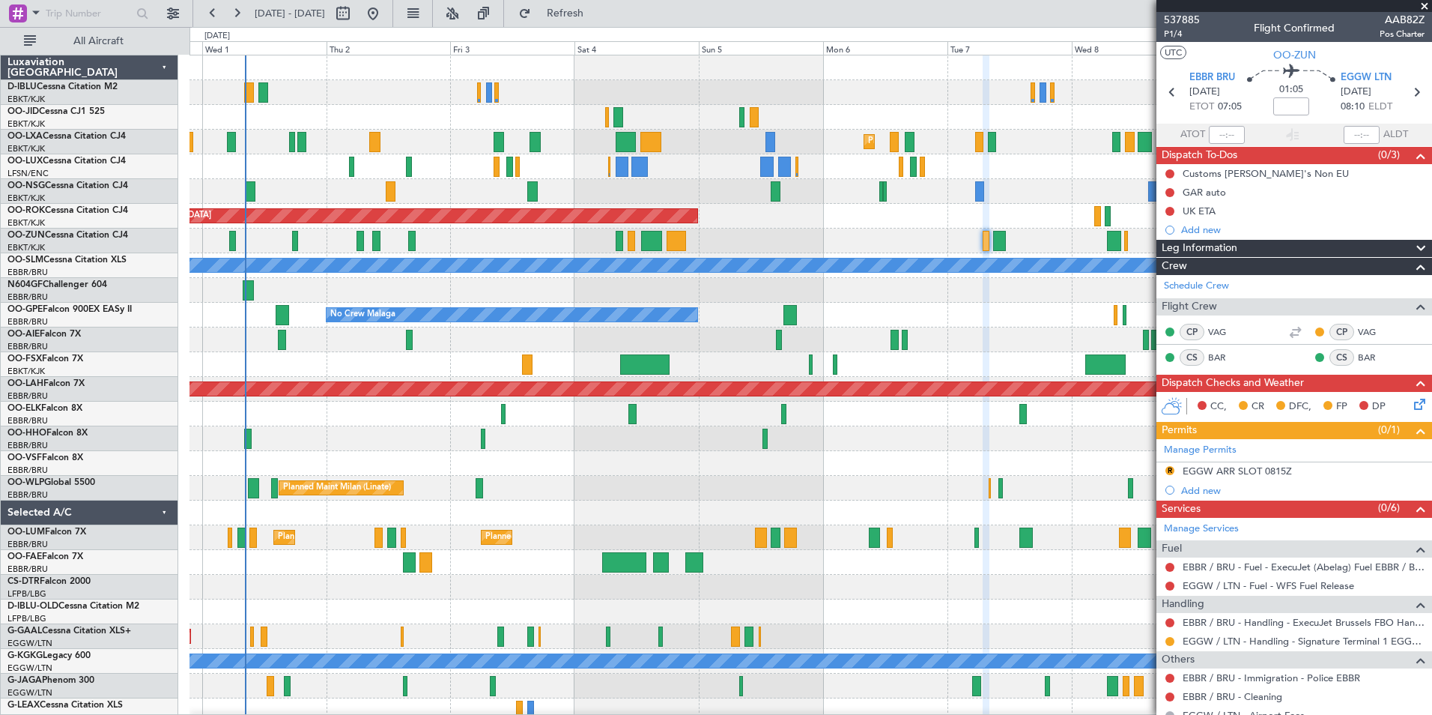
click at [950, 450] on div at bounding box center [811, 438] width 1242 height 25
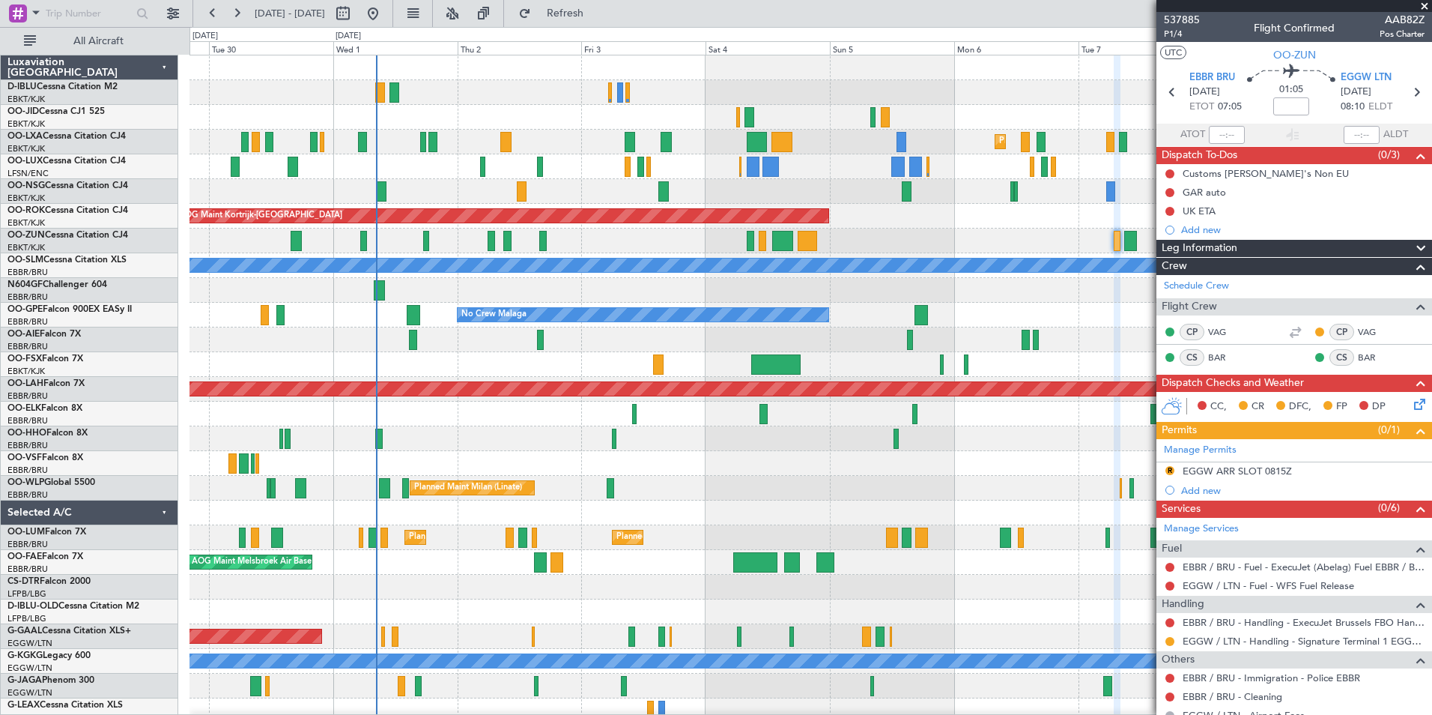
click at [700, 529] on div "A/C Unavailable Kortrijk-Wevelgem Planned Maint Kortrijk-Wevelgem Planned Maint…" at bounding box center [811, 524] width 1242 height 939
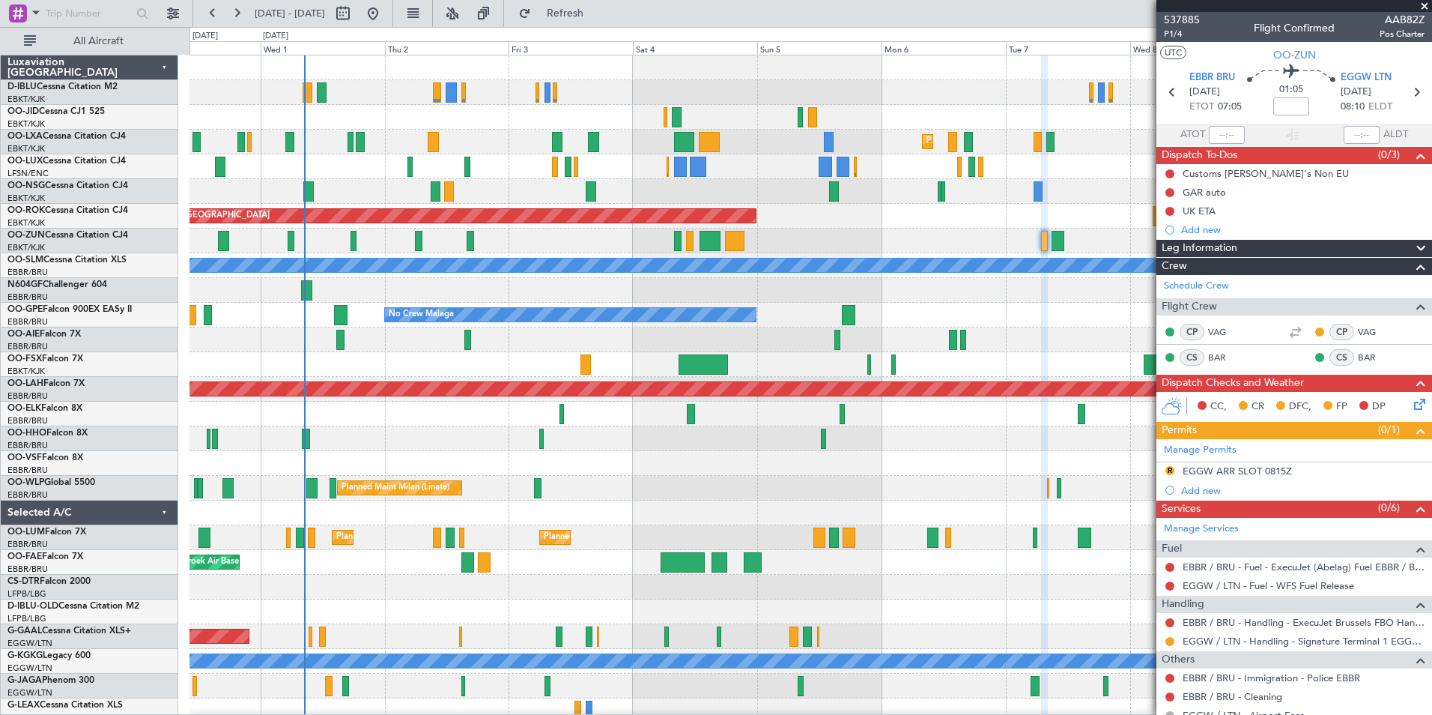
click at [906, 446] on div "Planned Maint Kortrijk-Wevelgem Planned Maint Kortrijk-Wevelgem AOG Maint Kortr…" at bounding box center [811, 524] width 1242 height 939
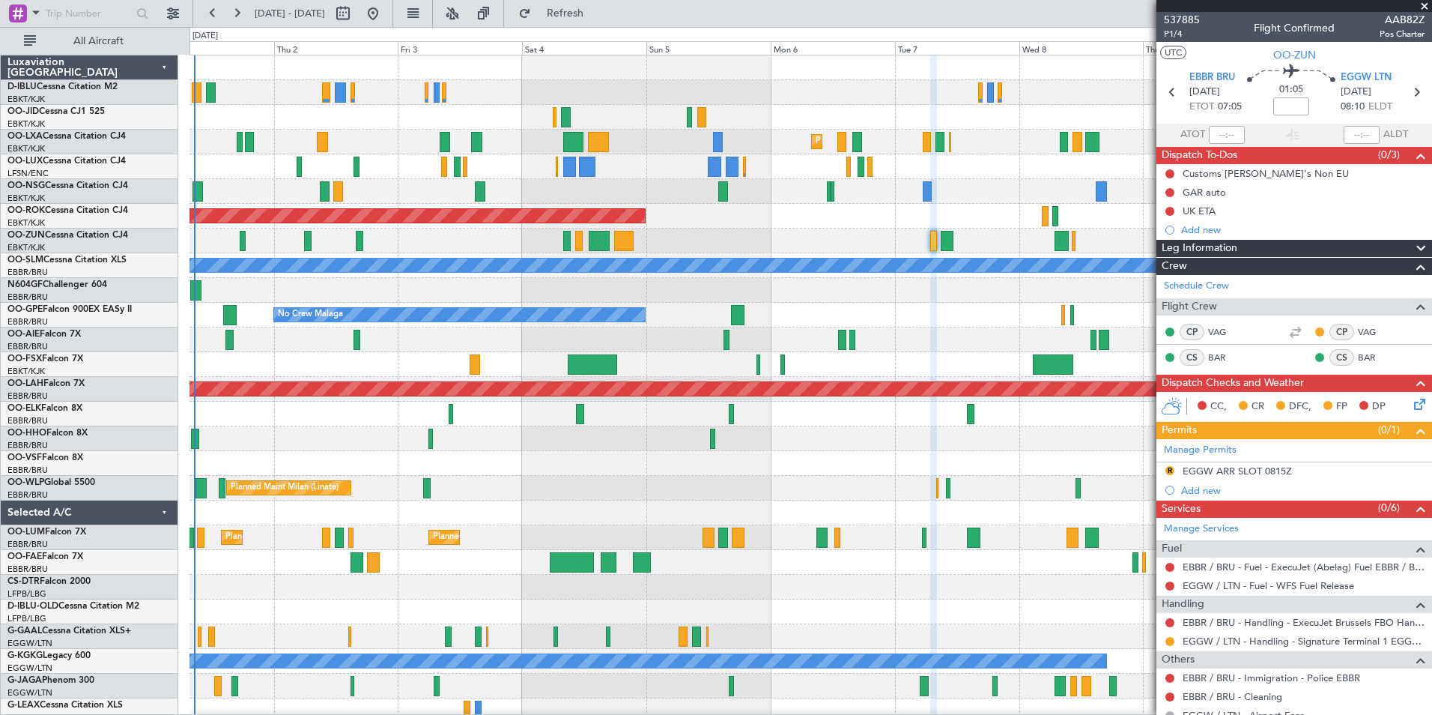
click at [813, 468] on div at bounding box center [811, 463] width 1242 height 25
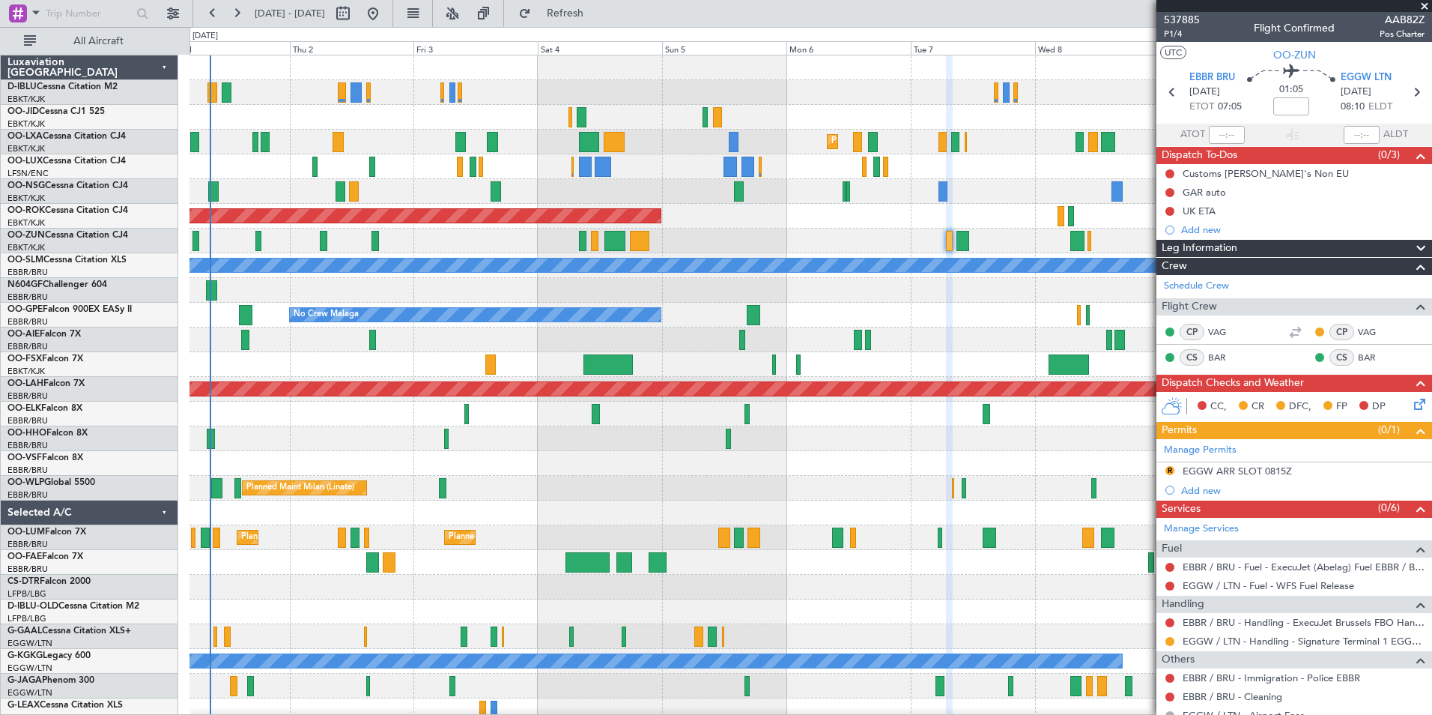
click at [528, 479] on div "Planned Maint Milan (Linate)" at bounding box center [811, 488] width 1242 height 25
drag, startPoint x: 1425, startPoint y: 6, endPoint x: 1262, endPoint y: 452, distance: 474.4
click at [1425, 6] on span at bounding box center [1424, 6] width 15 height 13
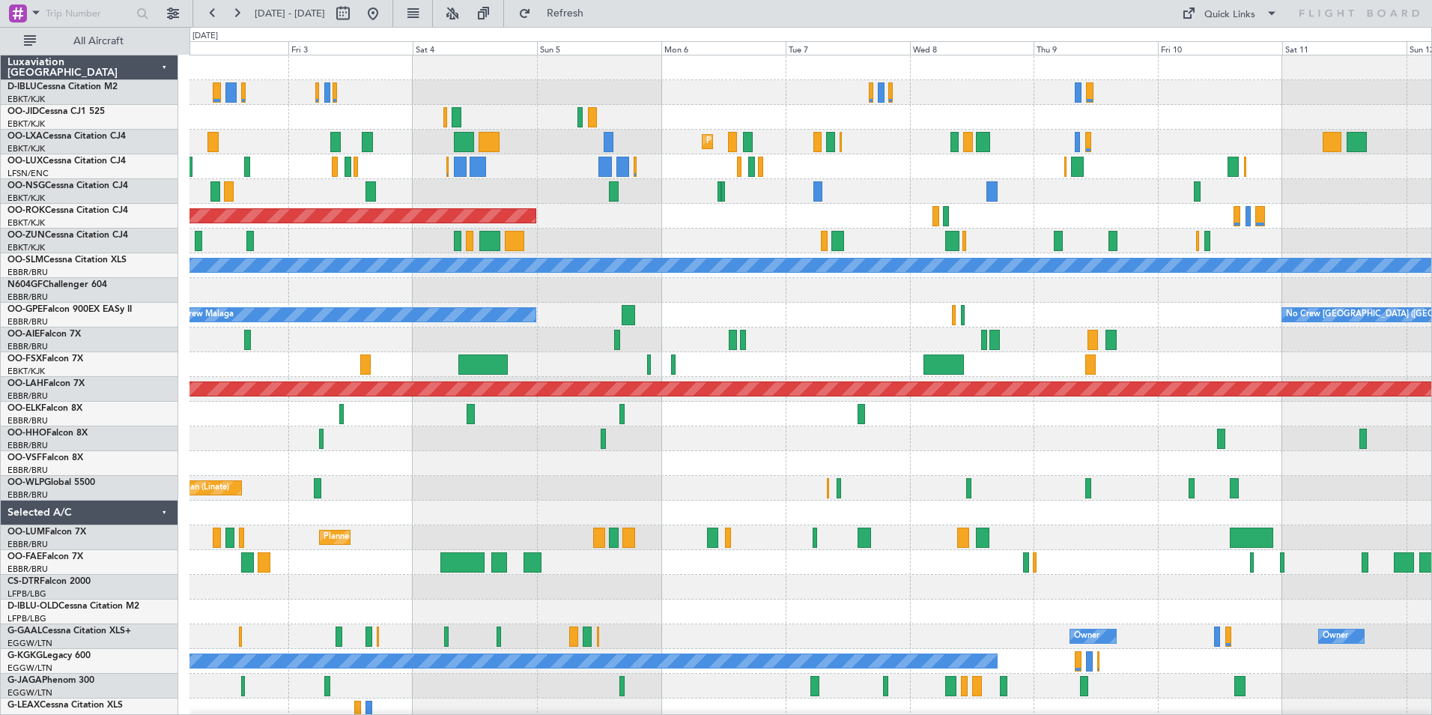
click at [489, 548] on div "Planned Maint Kortrijk-Wevelgem AOG Maint Kortrijk-Wevelgem A/C Unavailable Mon…" at bounding box center [811, 524] width 1242 height 939
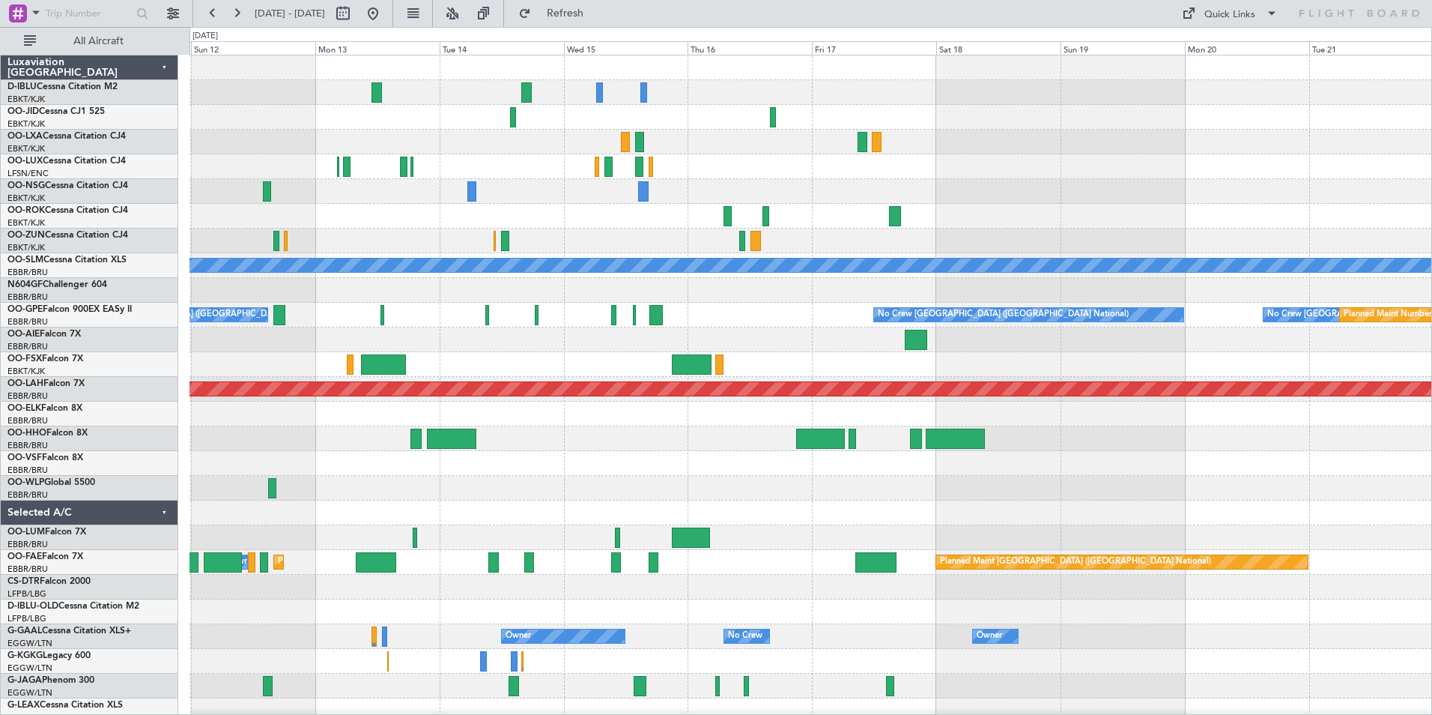
click at [300, 595] on div "A/C Unavailable Monchengladbach No Crew Brussels (Brussels National) No Crew Br…" at bounding box center [811, 524] width 1242 height 939
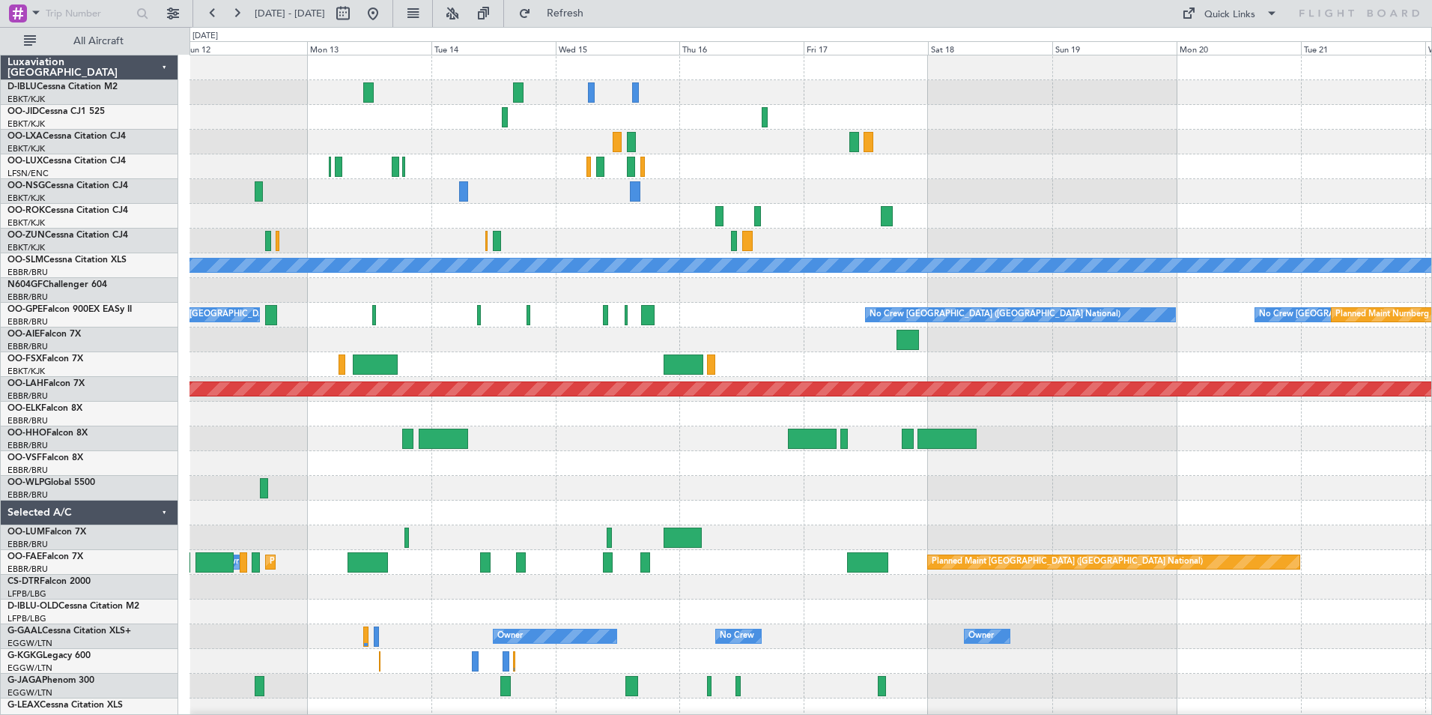
scroll to position [4, 0]
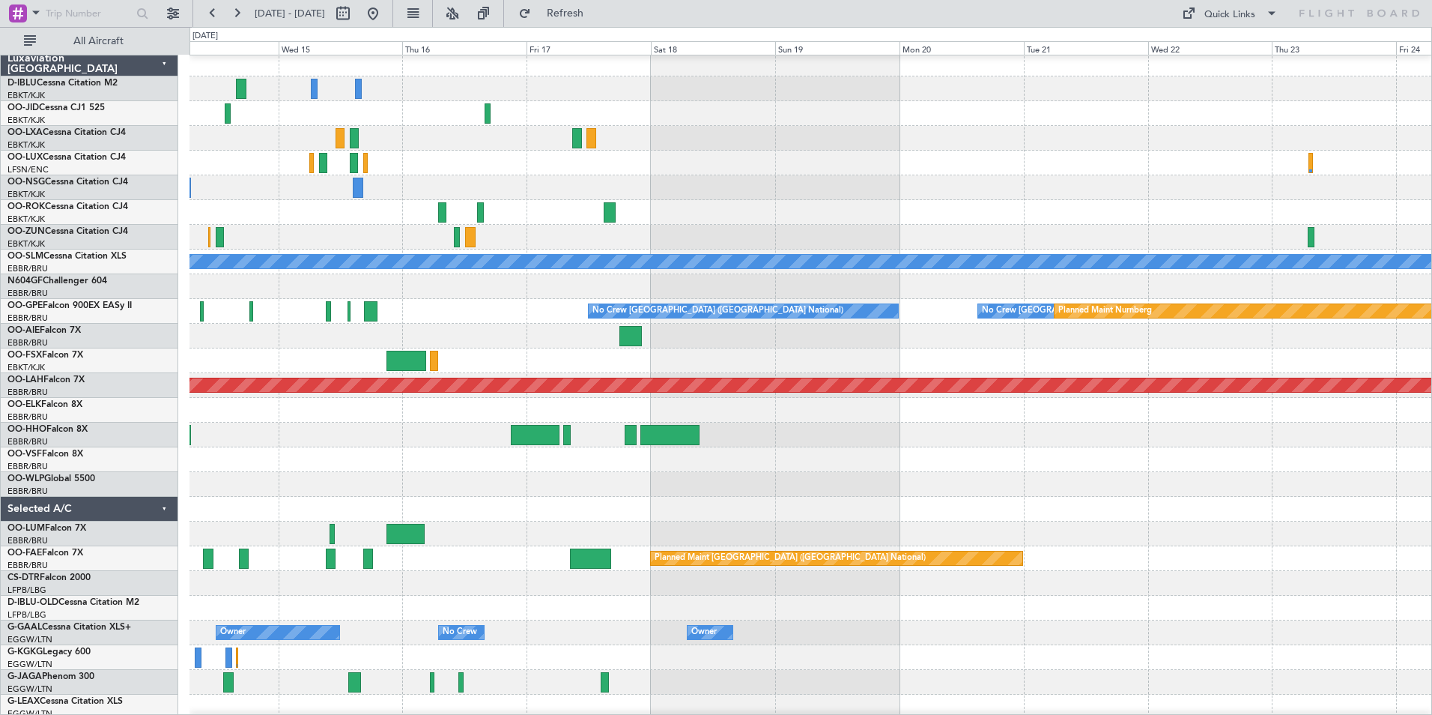
click at [487, 596] on div at bounding box center [811, 608] width 1242 height 25
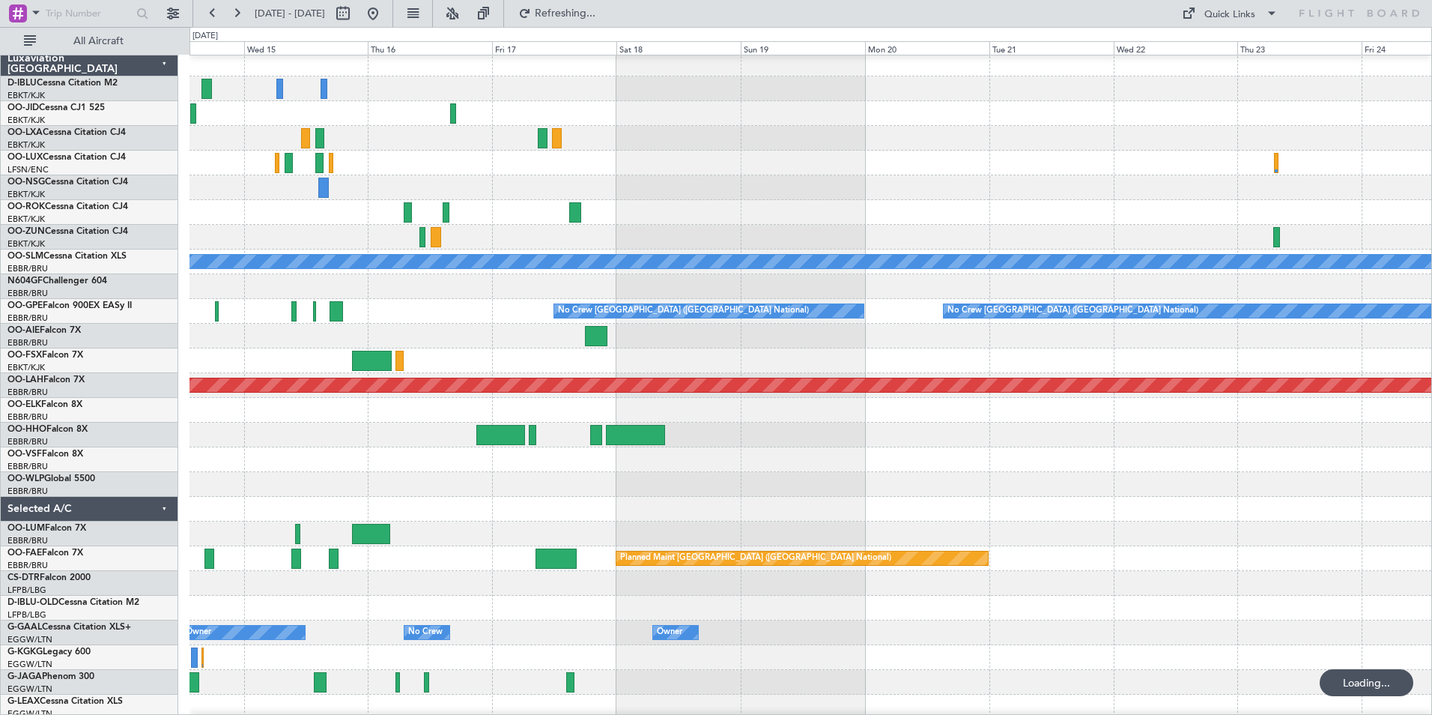
scroll to position [1, 0]
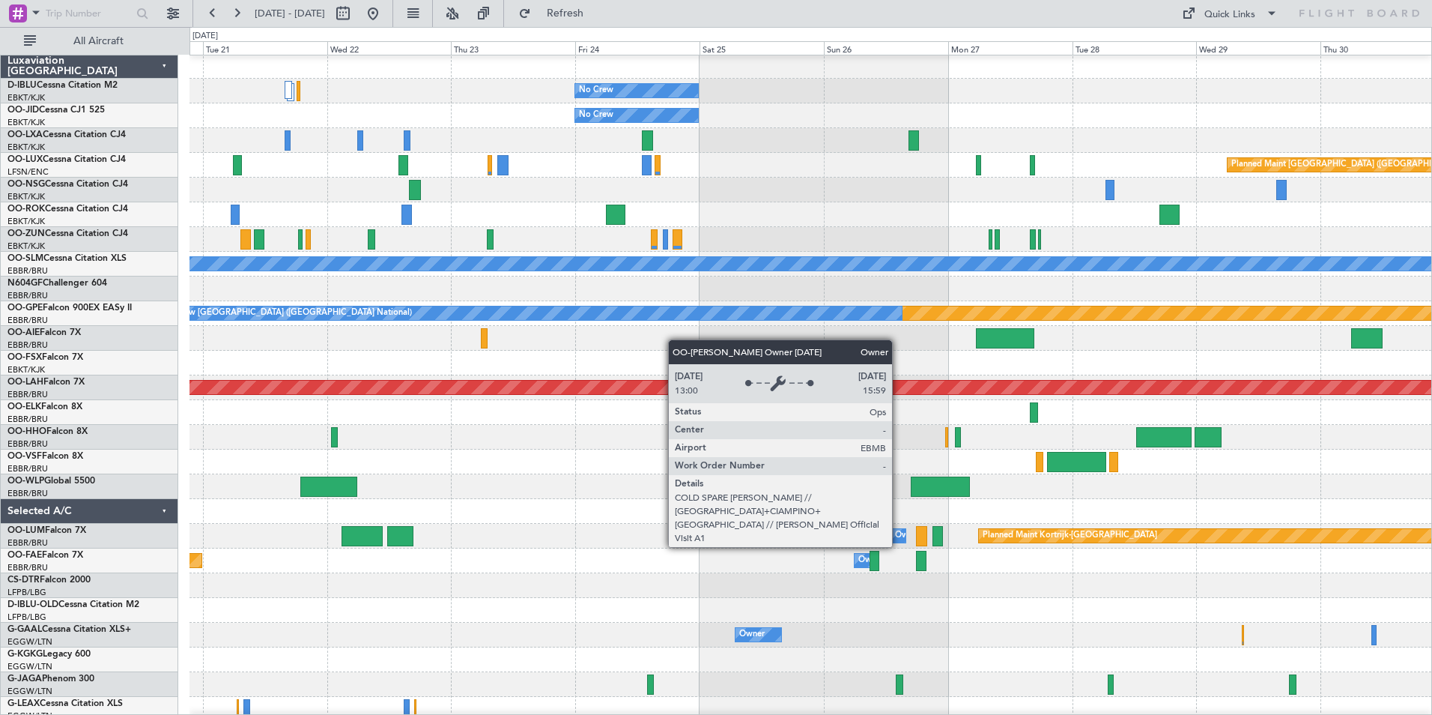
click at [899, 533] on div "Owner Melsbroek Air Base" at bounding box center [946, 535] width 102 height 22
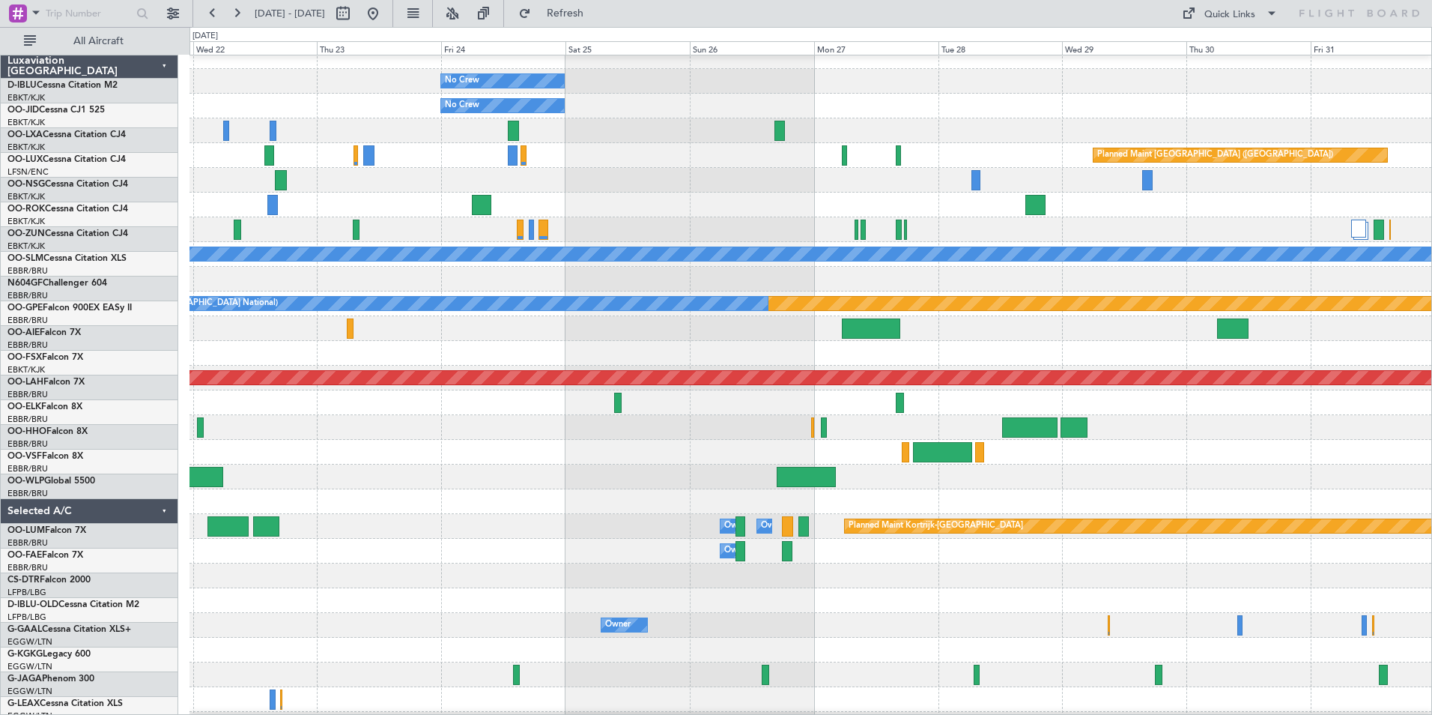
scroll to position [11, 0]
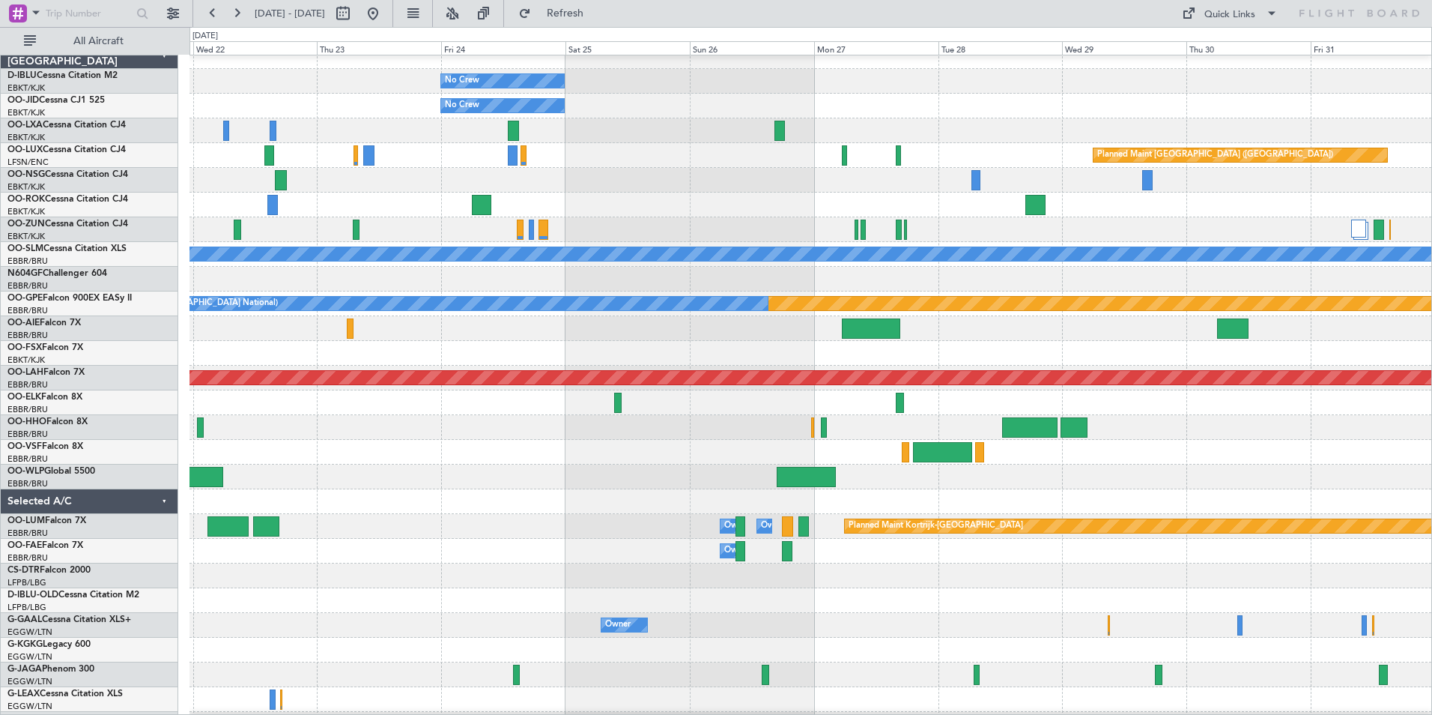
click at [897, 288] on div at bounding box center [811, 279] width 1242 height 25
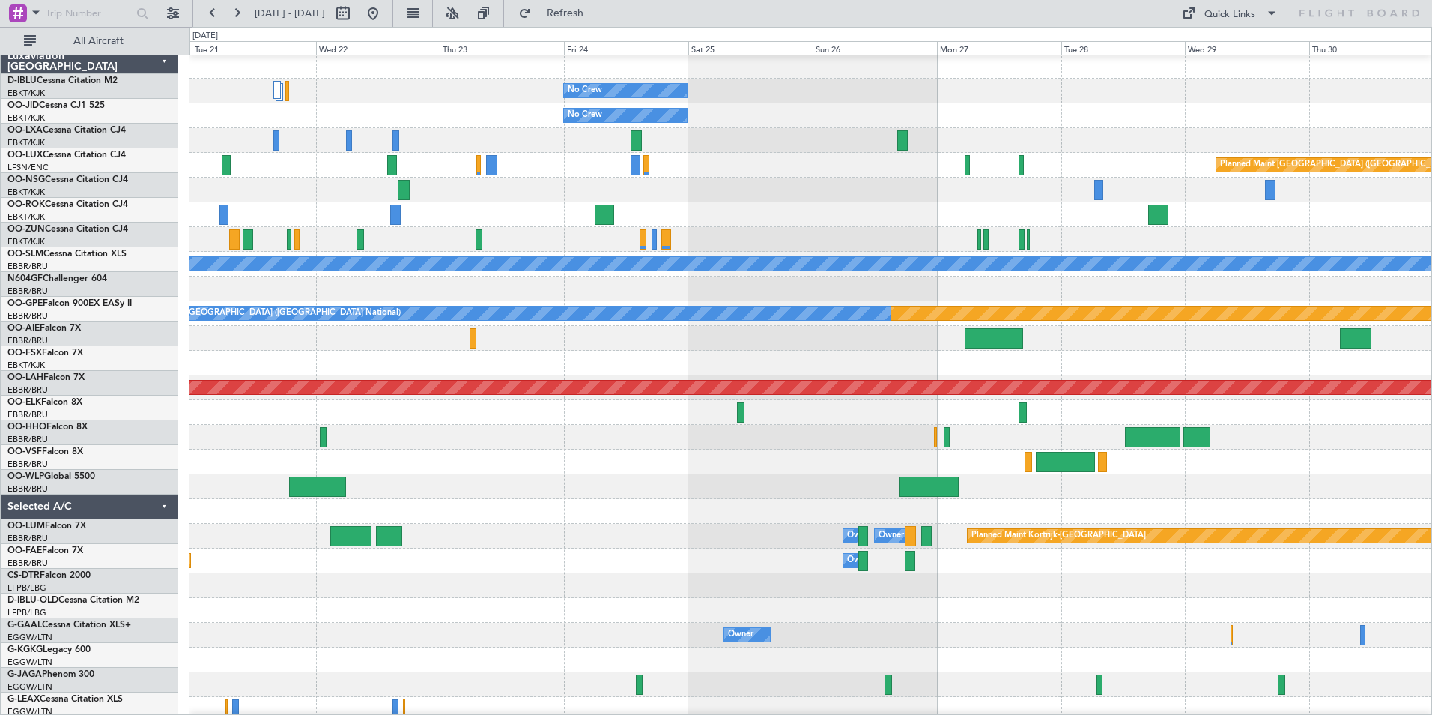
scroll to position [0, 0]
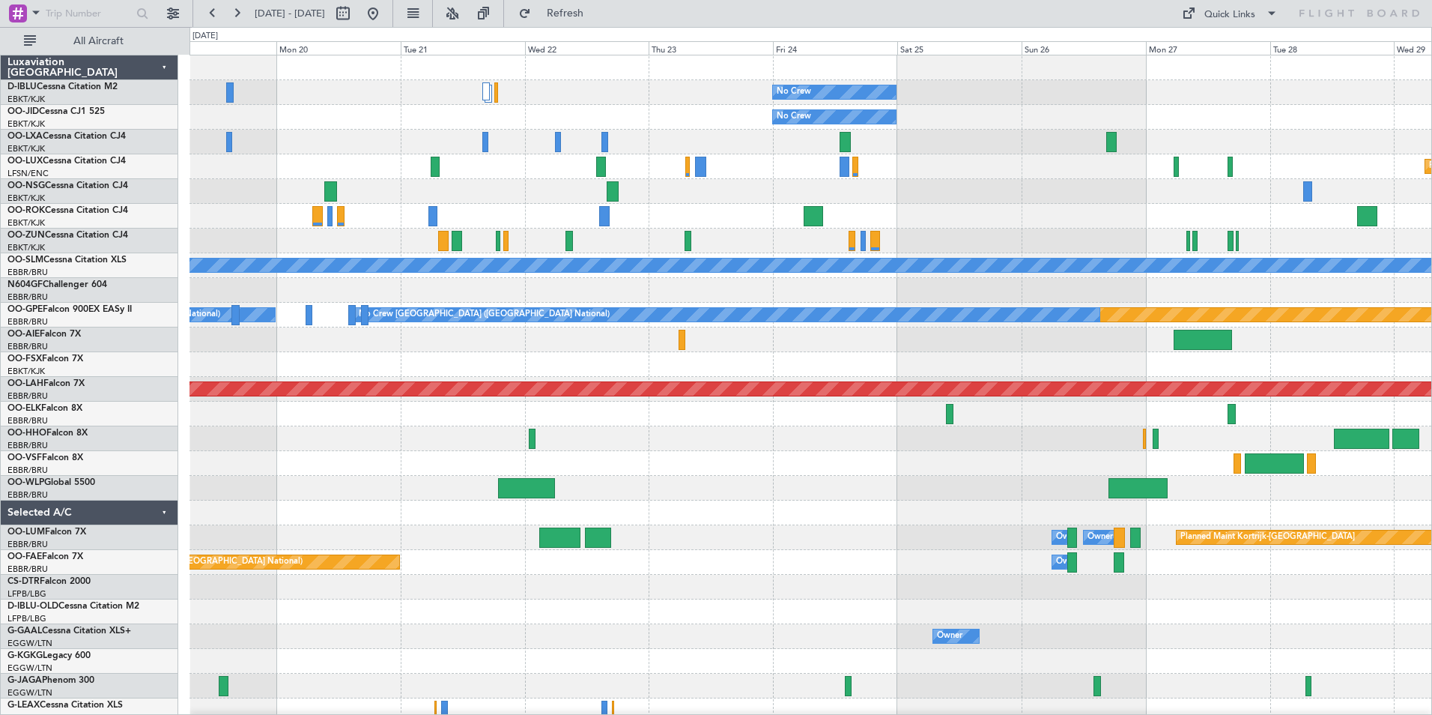
click at [936, 350] on div at bounding box center [811, 339] width 1242 height 25
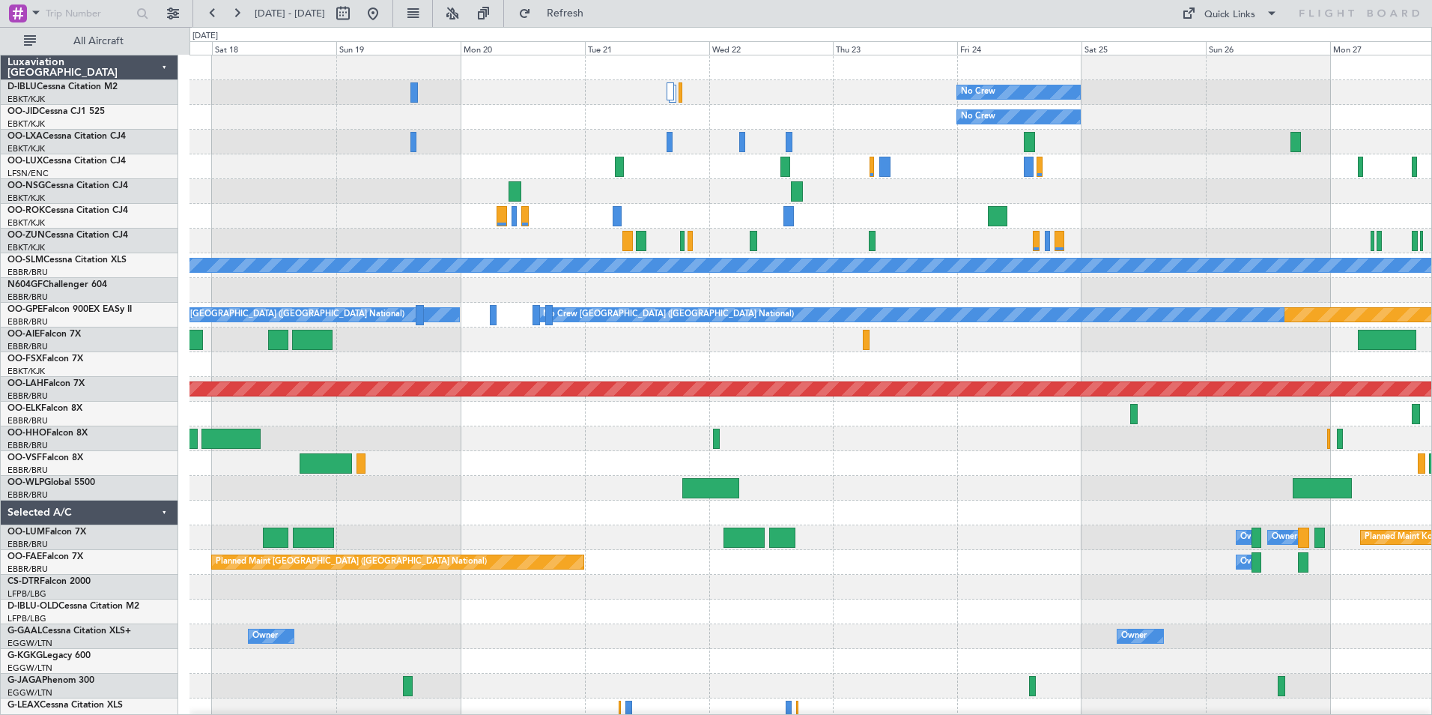
click at [992, 363] on div "No Crew No Crew Planned Maint Paris (Le Bourget) A/C Unavailable Monchengladbac…" at bounding box center [811, 524] width 1242 height 939
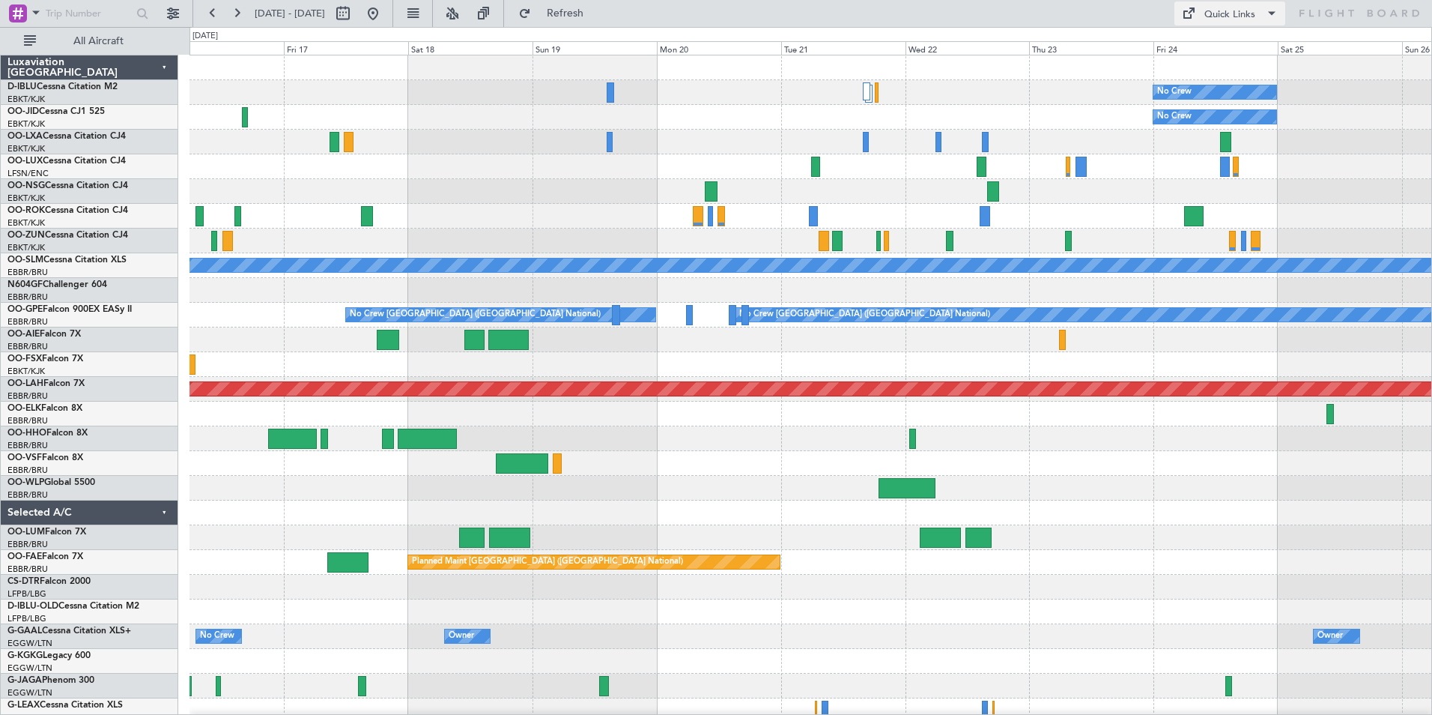
click at [1222, 13] on div "Quick Links" at bounding box center [1229, 14] width 51 height 15
click at [1229, 38] on button "Trip Builder" at bounding box center [1231, 49] width 112 height 36
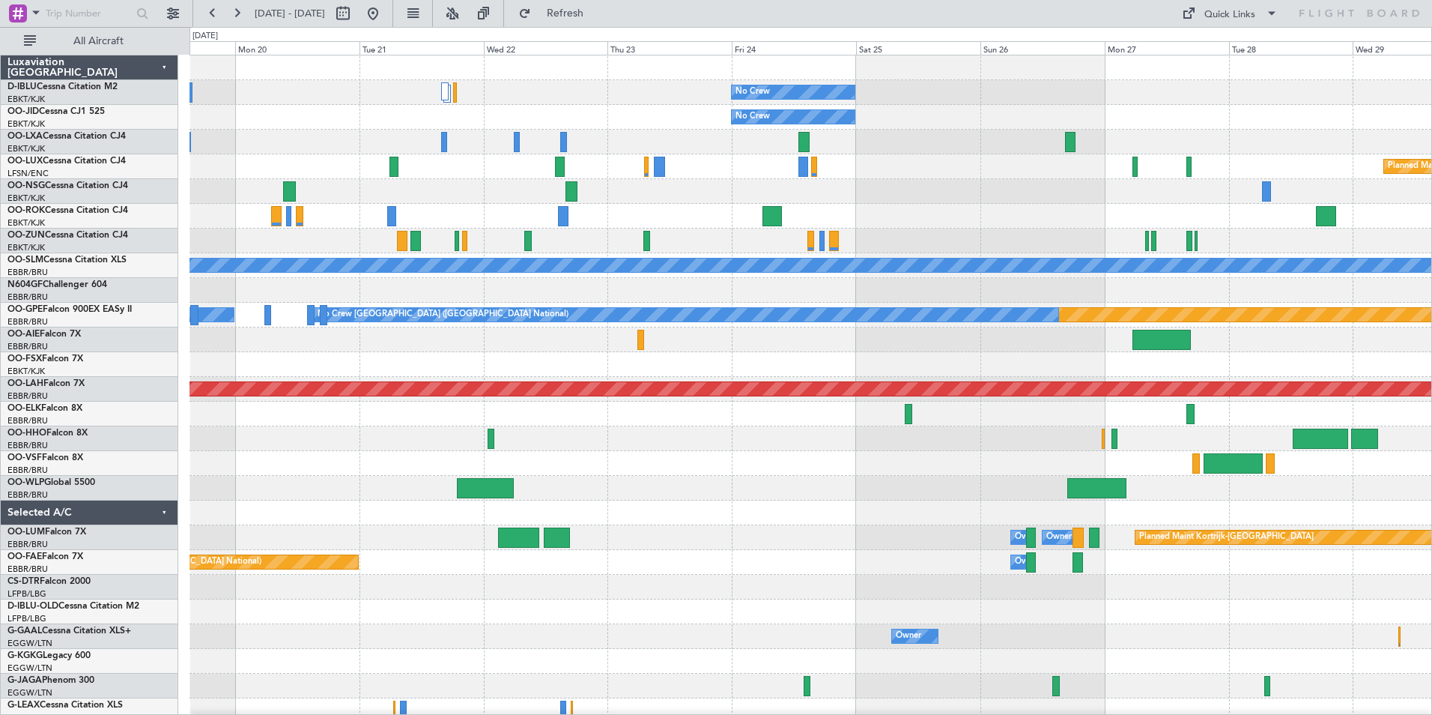
click at [440, 335] on div at bounding box center [811, 339] width 1242 height 25
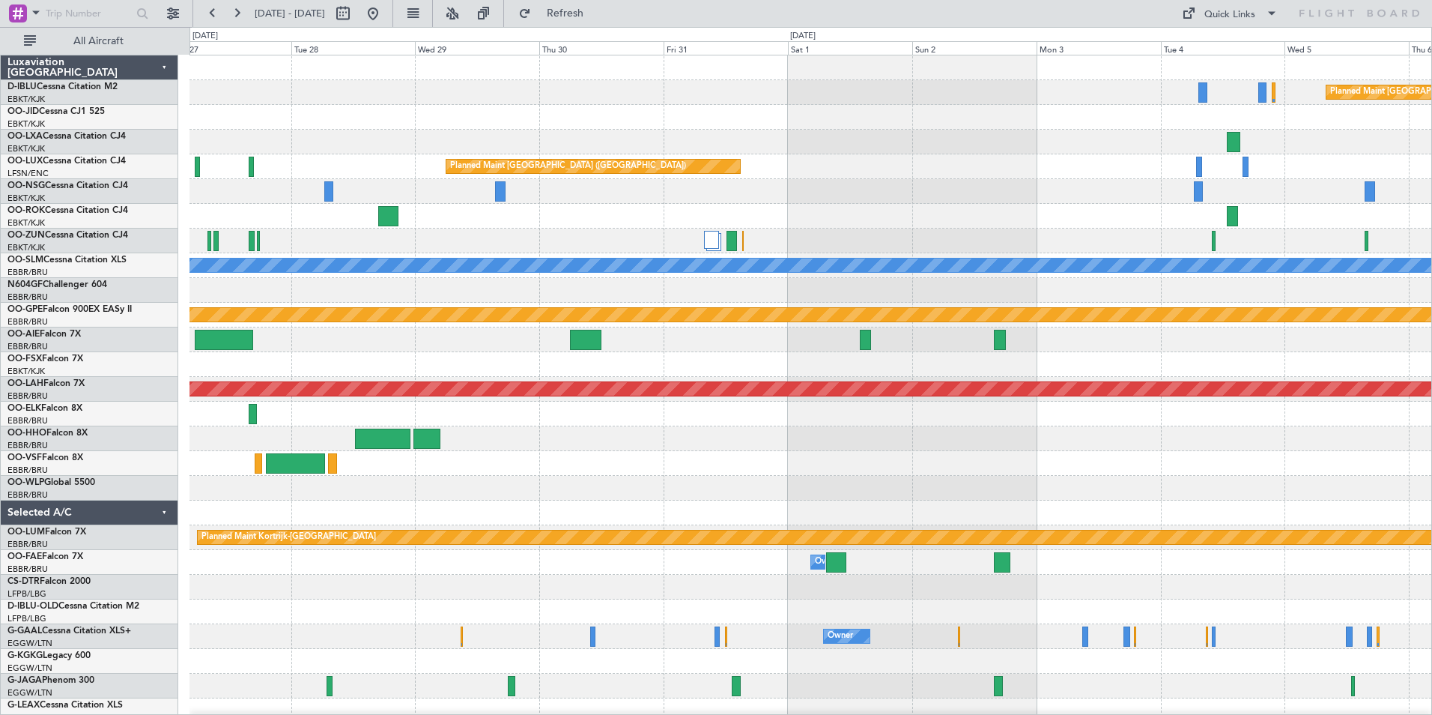
click at [195, 341] on div at bounding box center [224, 340] width 58 height 20
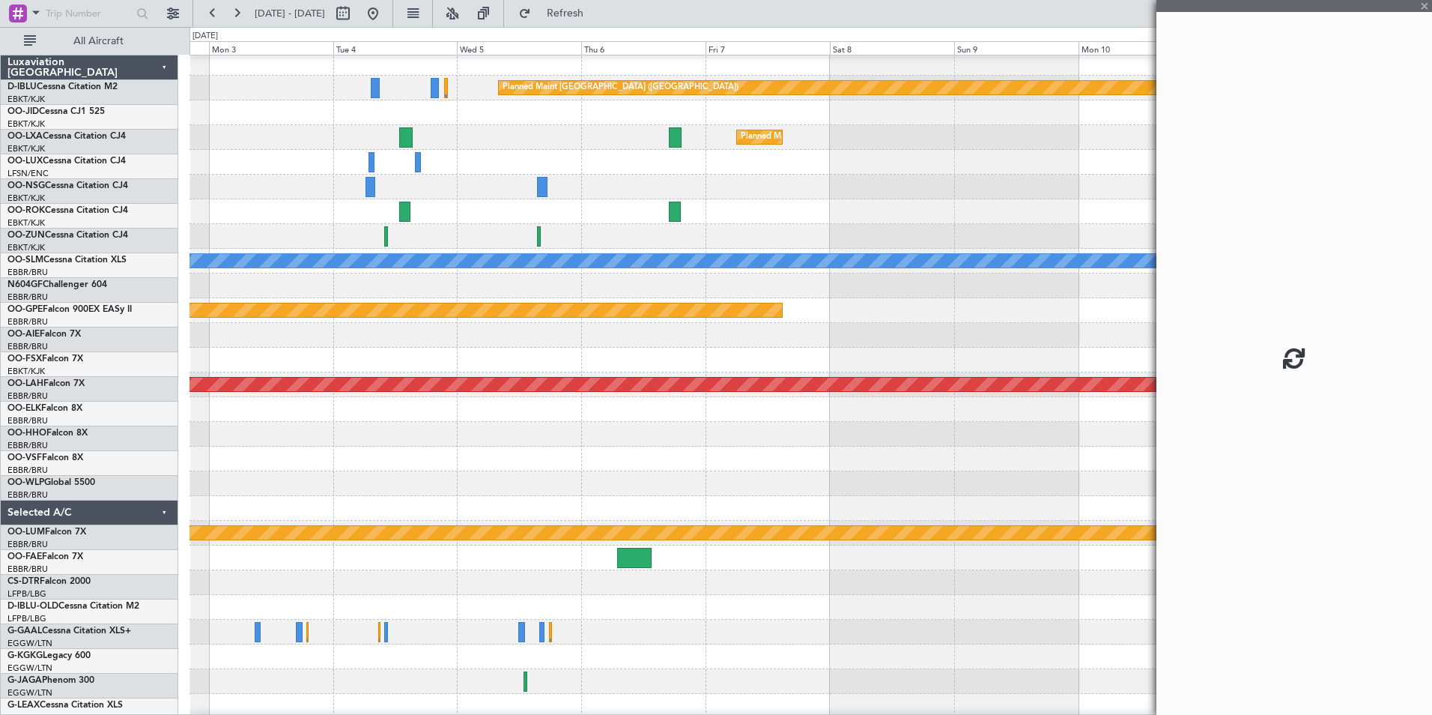
click at [0, 324] on html "16 Oct 2025 - 26 Oct 2025 Refresh Quick Links All Aircraft Planned Maint Paris …" at bounding box center [716, 357] width 1432 height 715
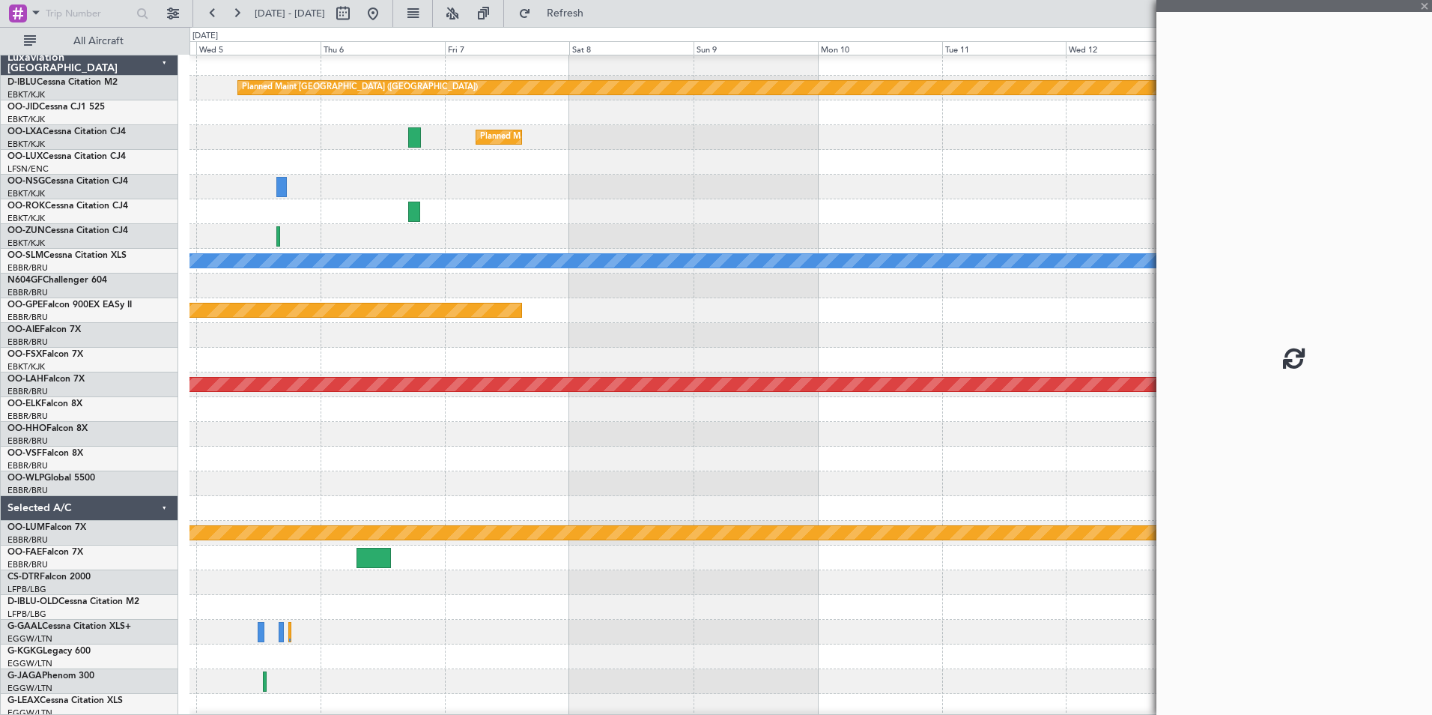
scroll to position [1, 0]
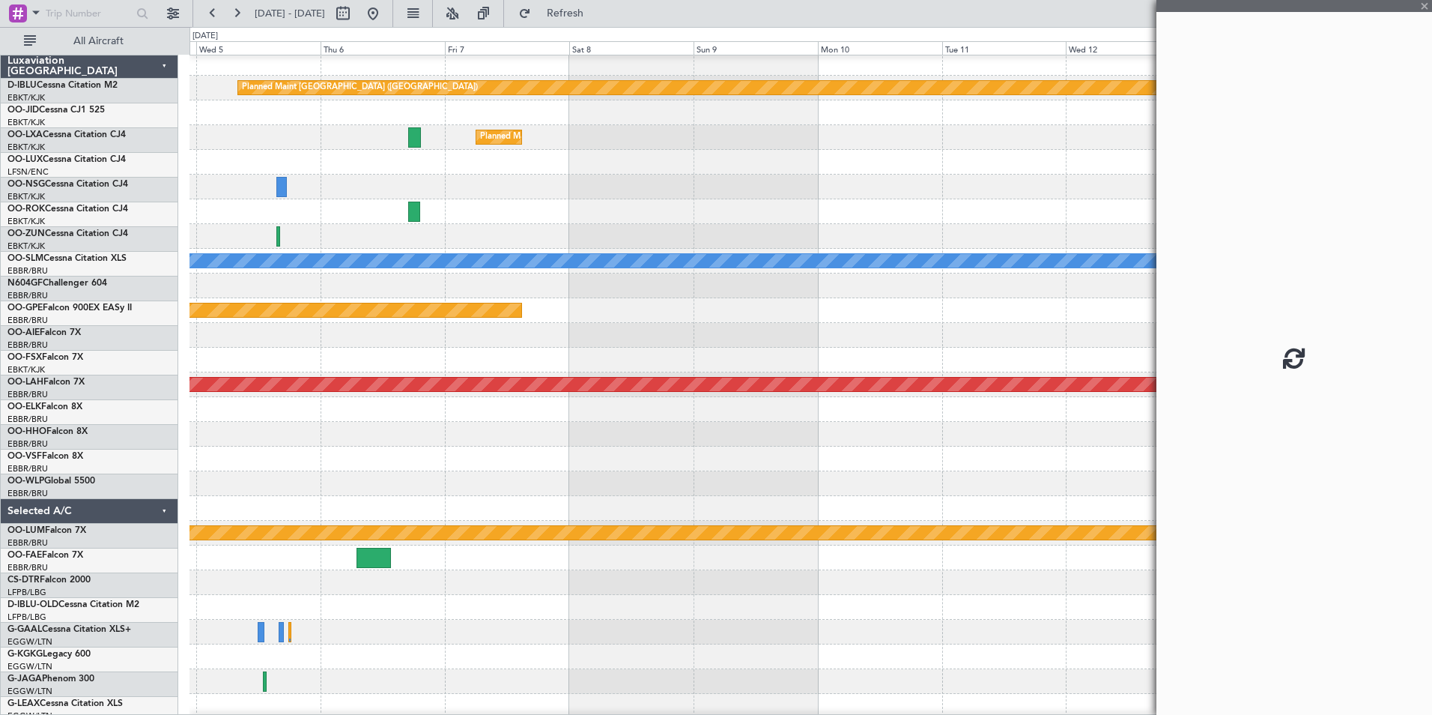
click at [604, 348] on div at bounding box center [811, 335] width 1242 height 25
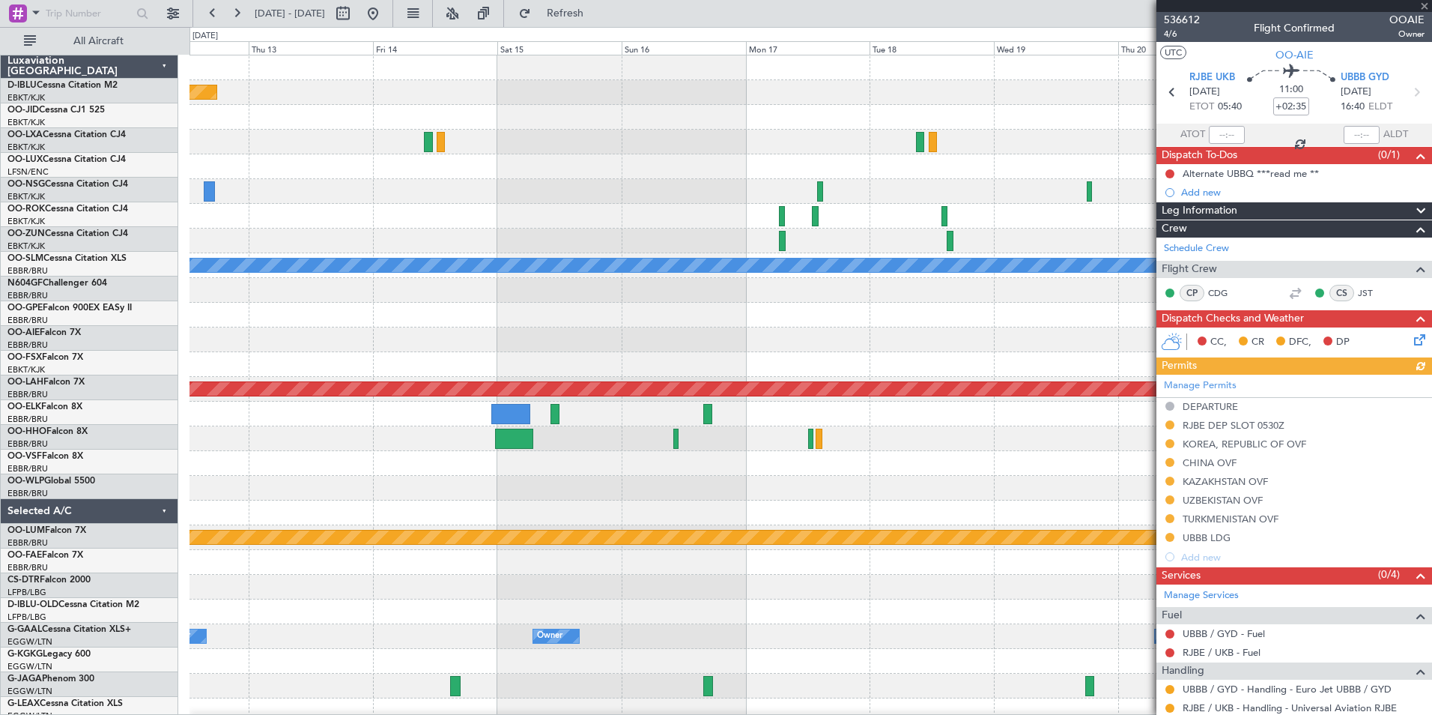
click at [330, 328] on div "Planned Maint Paris (Le Bourget) A/C Unavailable Monchengladbach No Crew Brusse…" at bounding box center [811, 549] width 1242 height 989
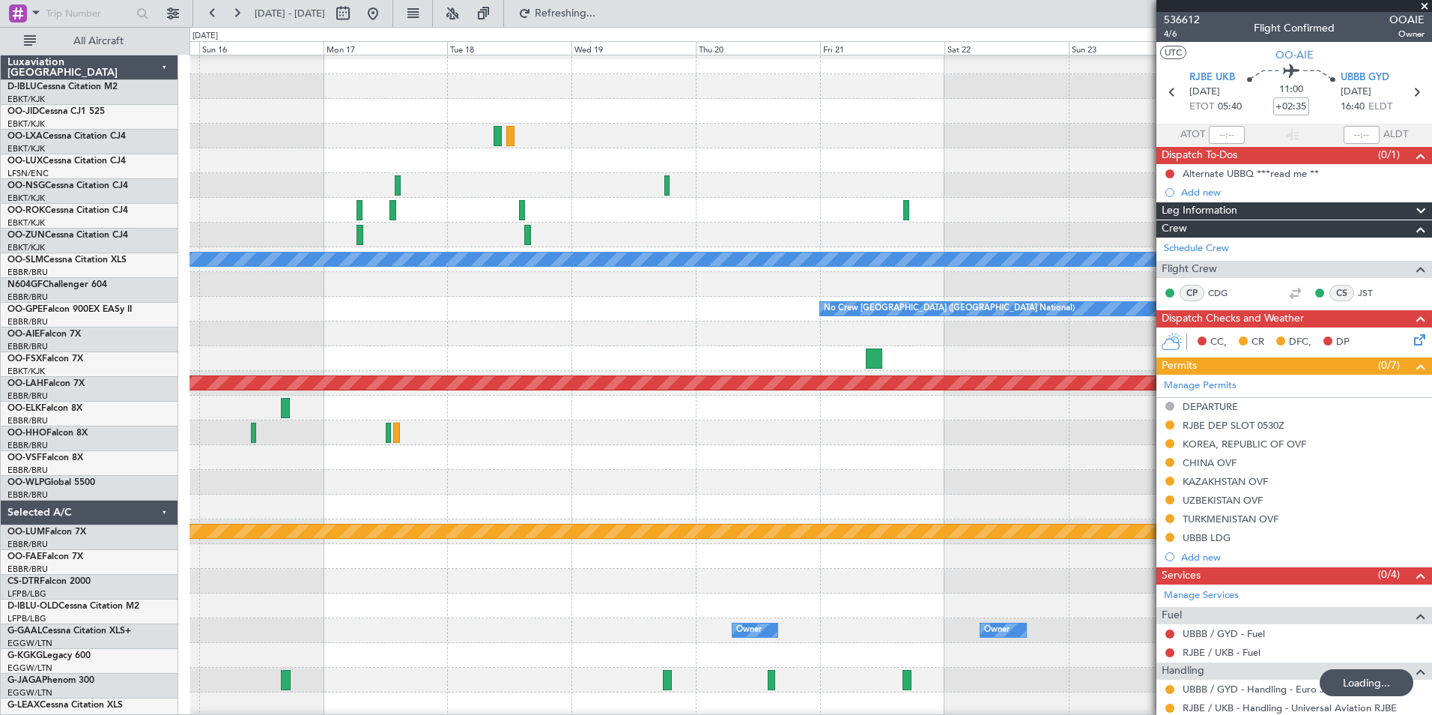
scroll to position [16, 0]
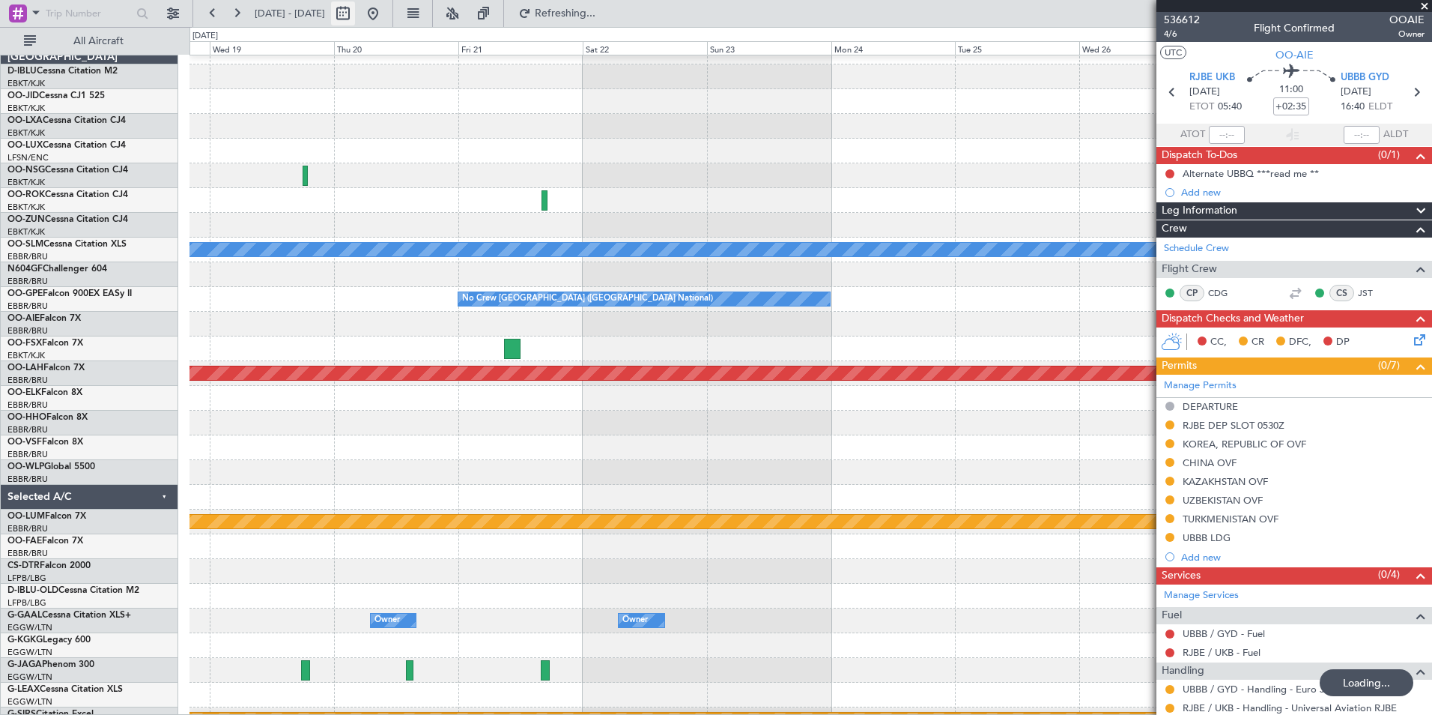
click at [355, 12] on button at bounding box center [343, 13] width 24 height 24
select select "11"
select select "2025"
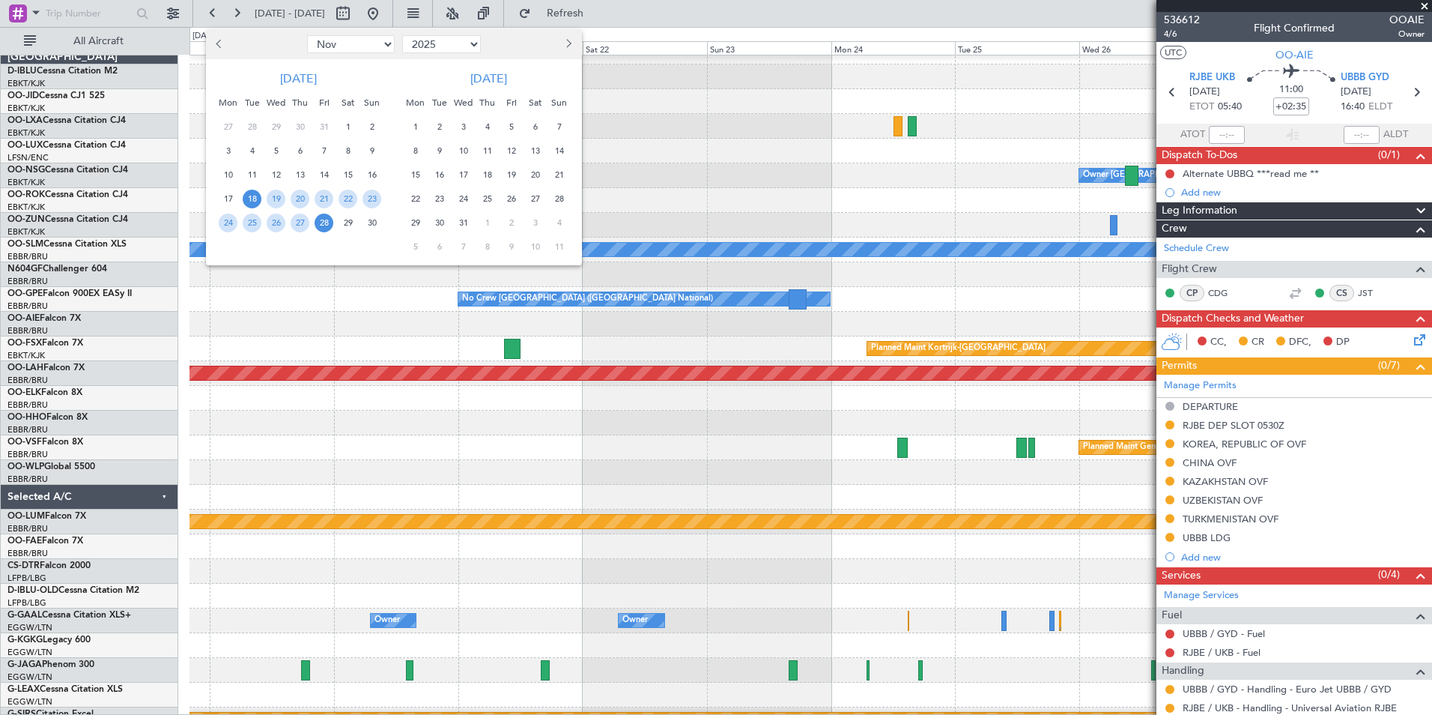
click at [360, 45] on select "Jan Feb Mar Apr May Jun [DATE] Aug Sep Oct Nov Dec" at bounding box center [351, 44] width 88 height 18
select select "12"
click at [307, 35] on select "Jan Feb Mar Apr May Jun [DATE] Aug Sep Oct Nov Dec" at bounding box center [351, 44] width 88 height 18
click at [227, 121] on span "1" at bounding box center [228, 127] width 19 height 19
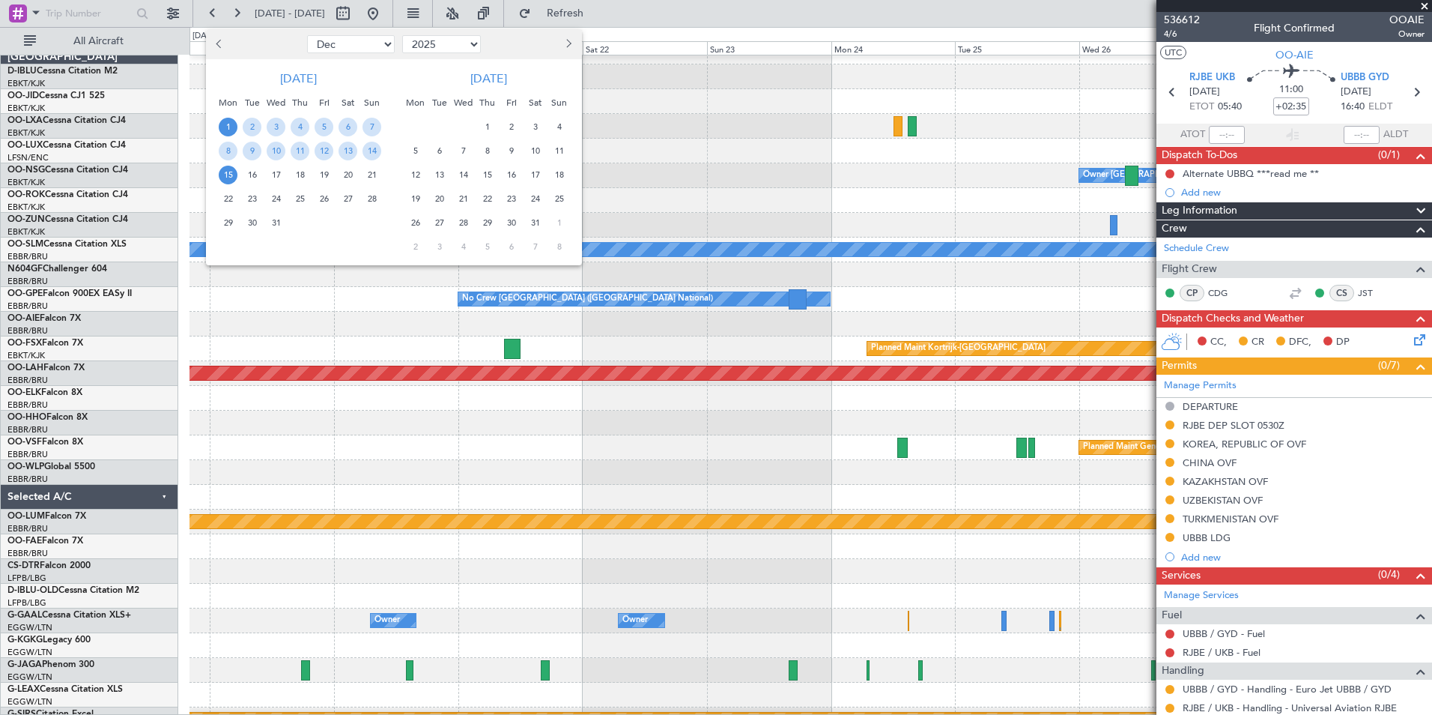
click at [229, 183] on span "15" at bounding box center [228, 175] width 19 height 19
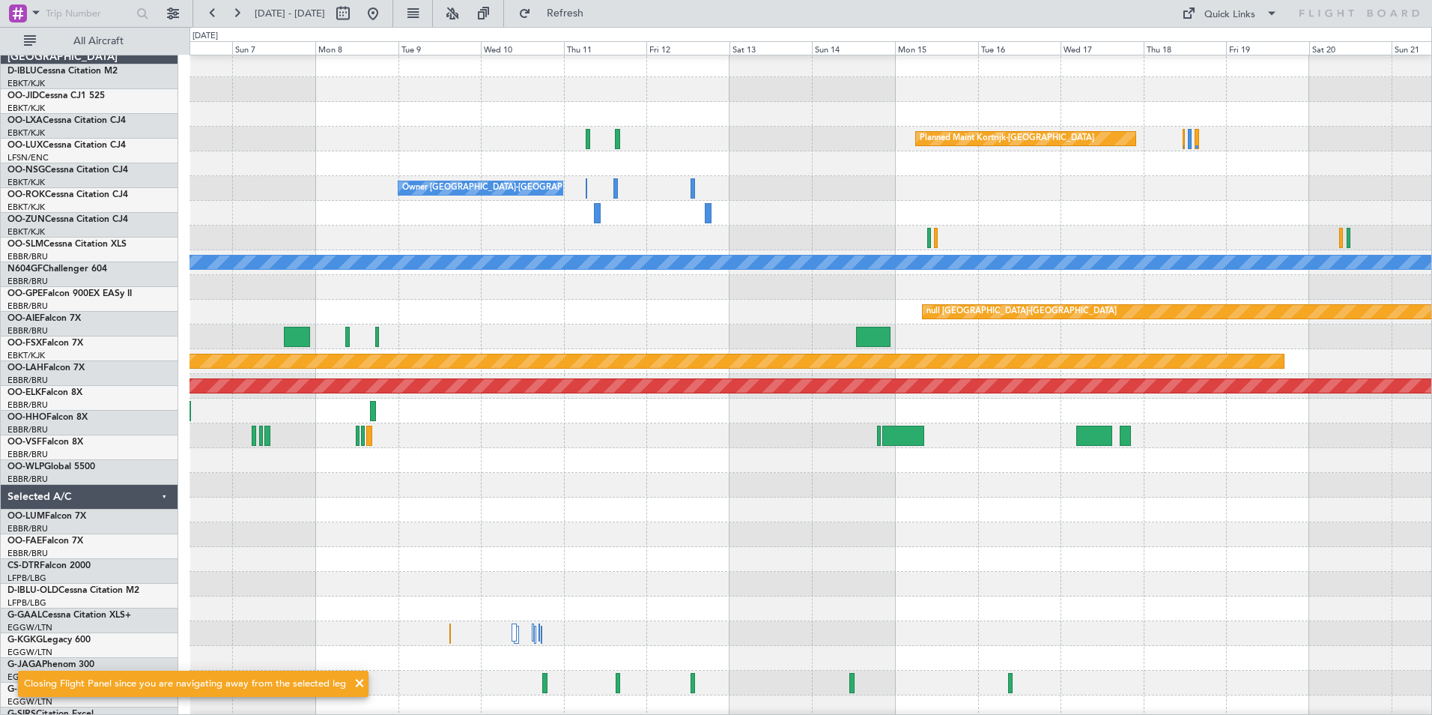
scroll to position [3, 0]
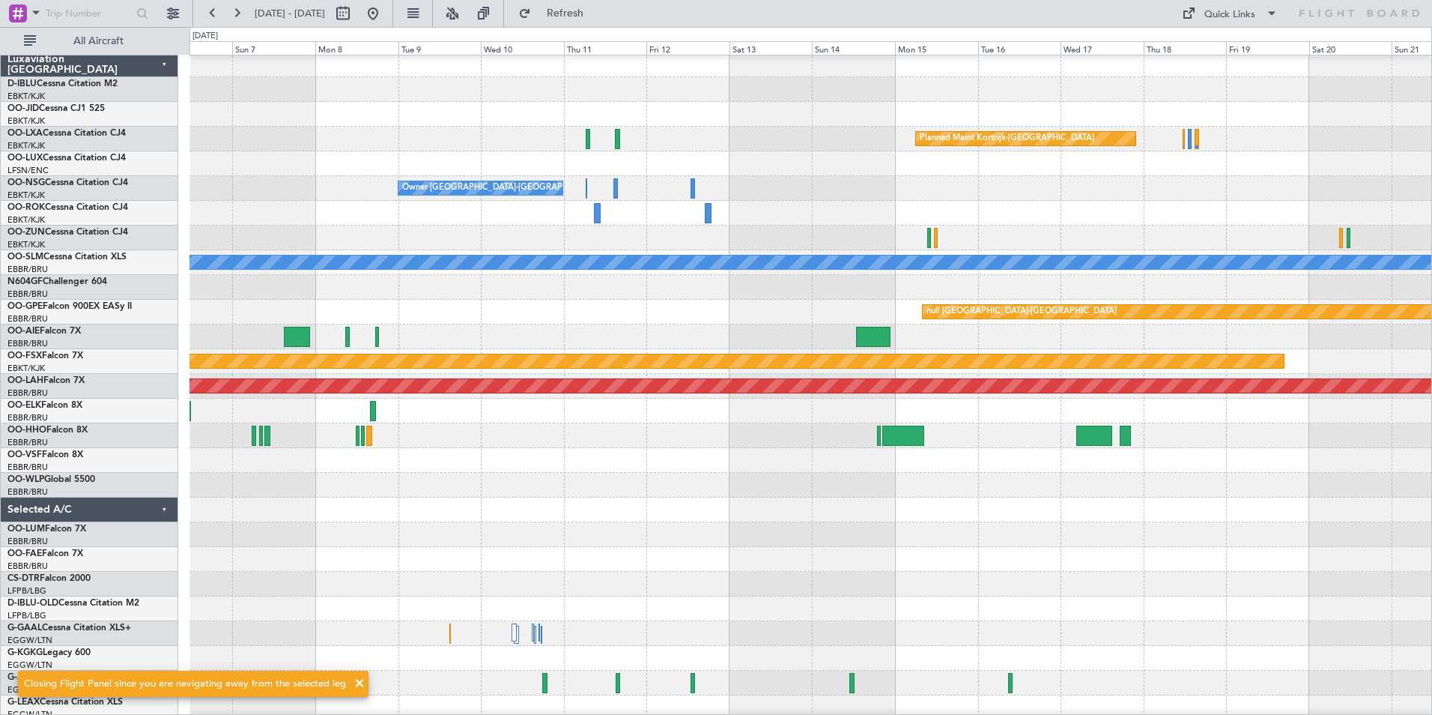
click at [321, 461] on div "Planned Maint Geneva (Cointrin)" at bounding box center [811, 460] width 1242 height 25
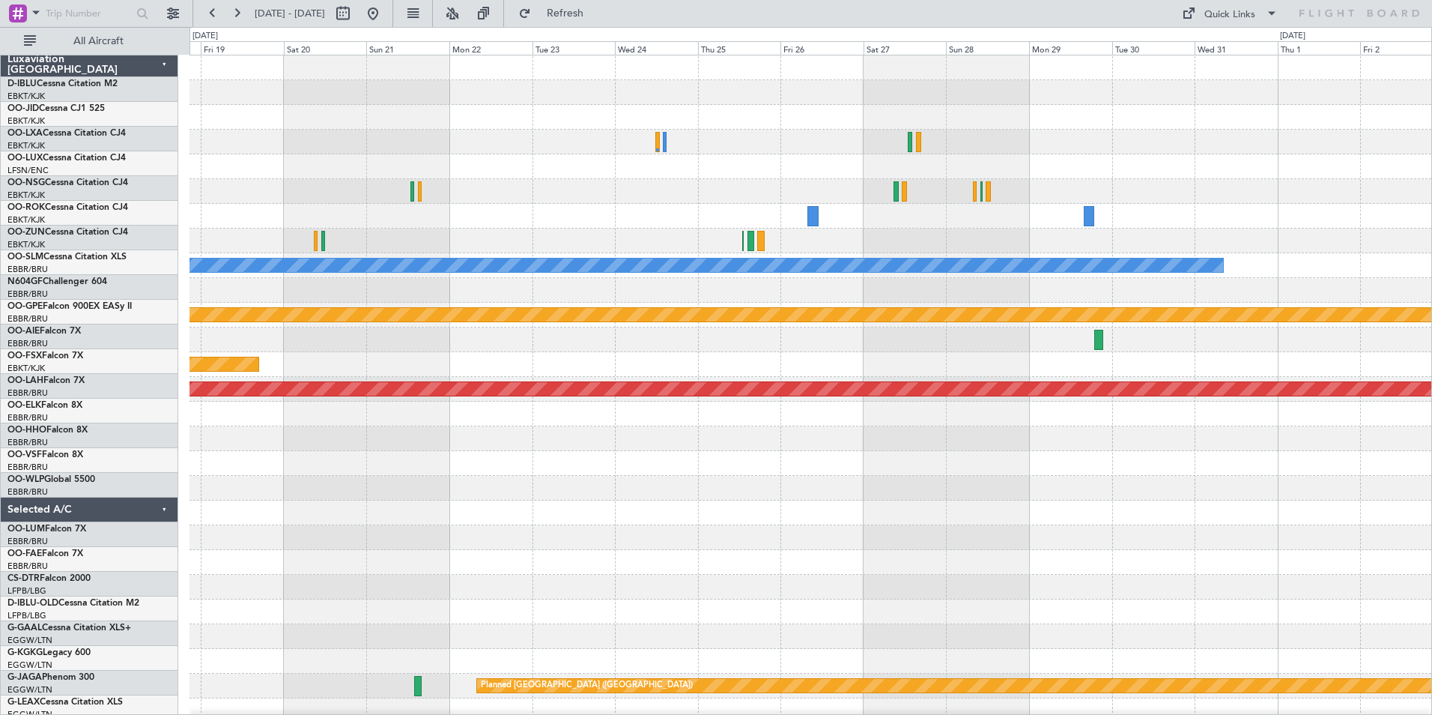
scroll to position [0, 0]
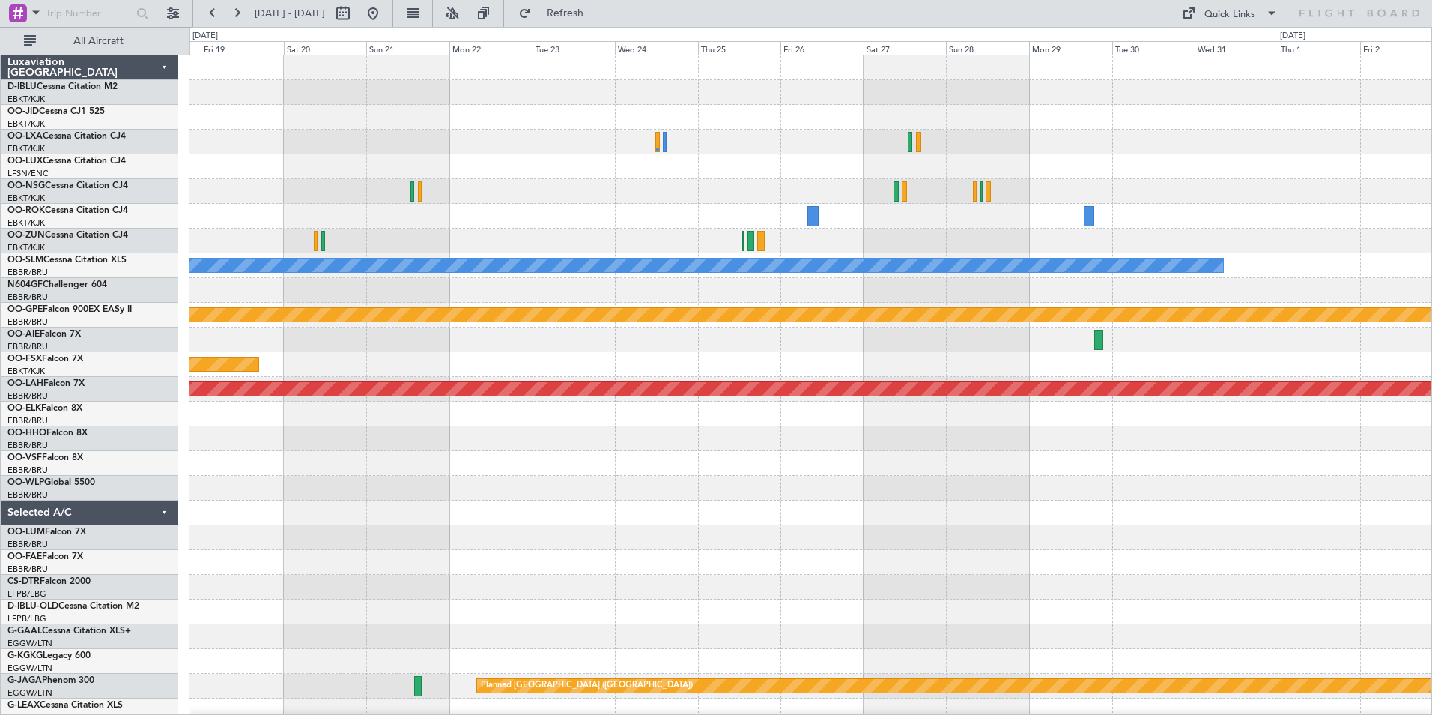
click at [297, 348] on div at bounding box center [811, 339] width 1242 height 25
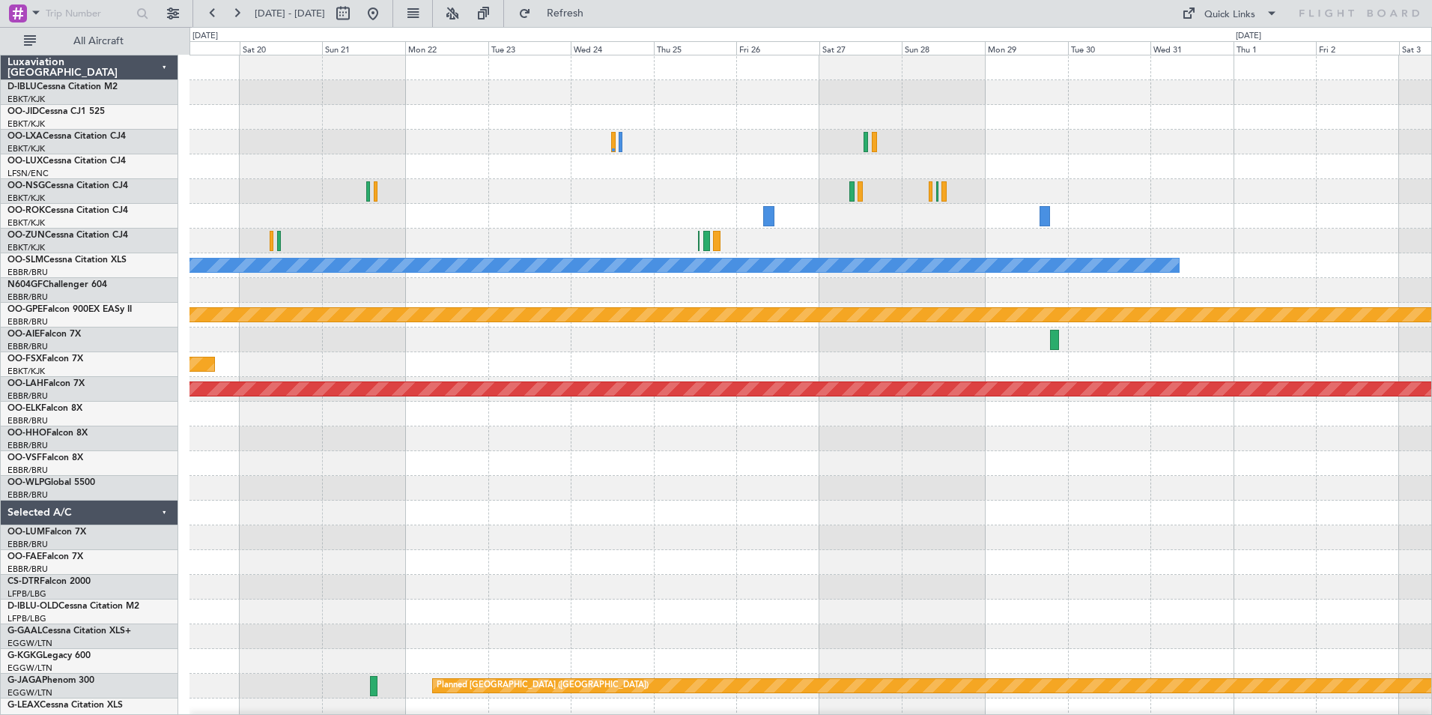
click at [1306, 354] on div "Planned Maint Kortrijk-Wevelgem A/C Unavailable Monchengladbach null Kortrijk-W…" at bounding box center [811, 549] width 1242 height 989
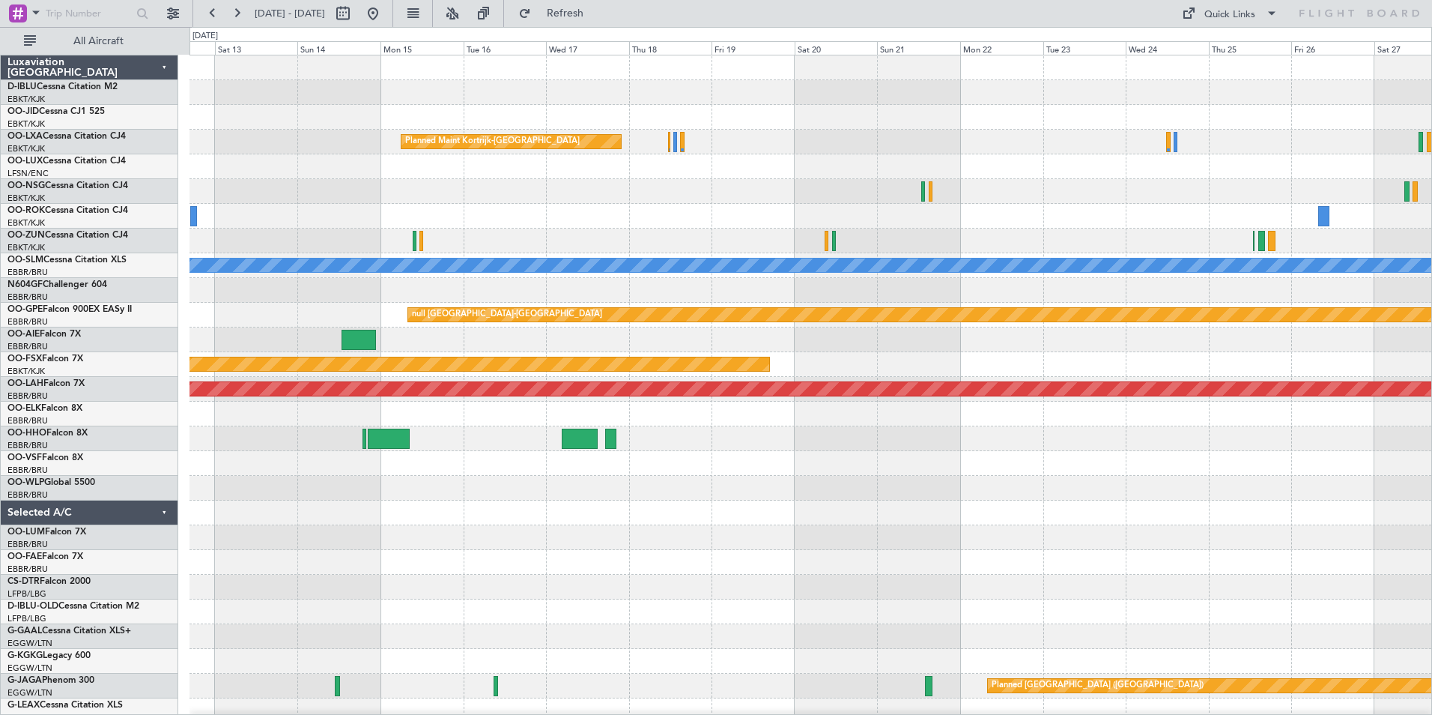
click at [1351, 372] on div "Planned Maint Kortrijk-[GEOGRAPHIC_DATA]" at bounding box center [811, 364] width 1242 height 25
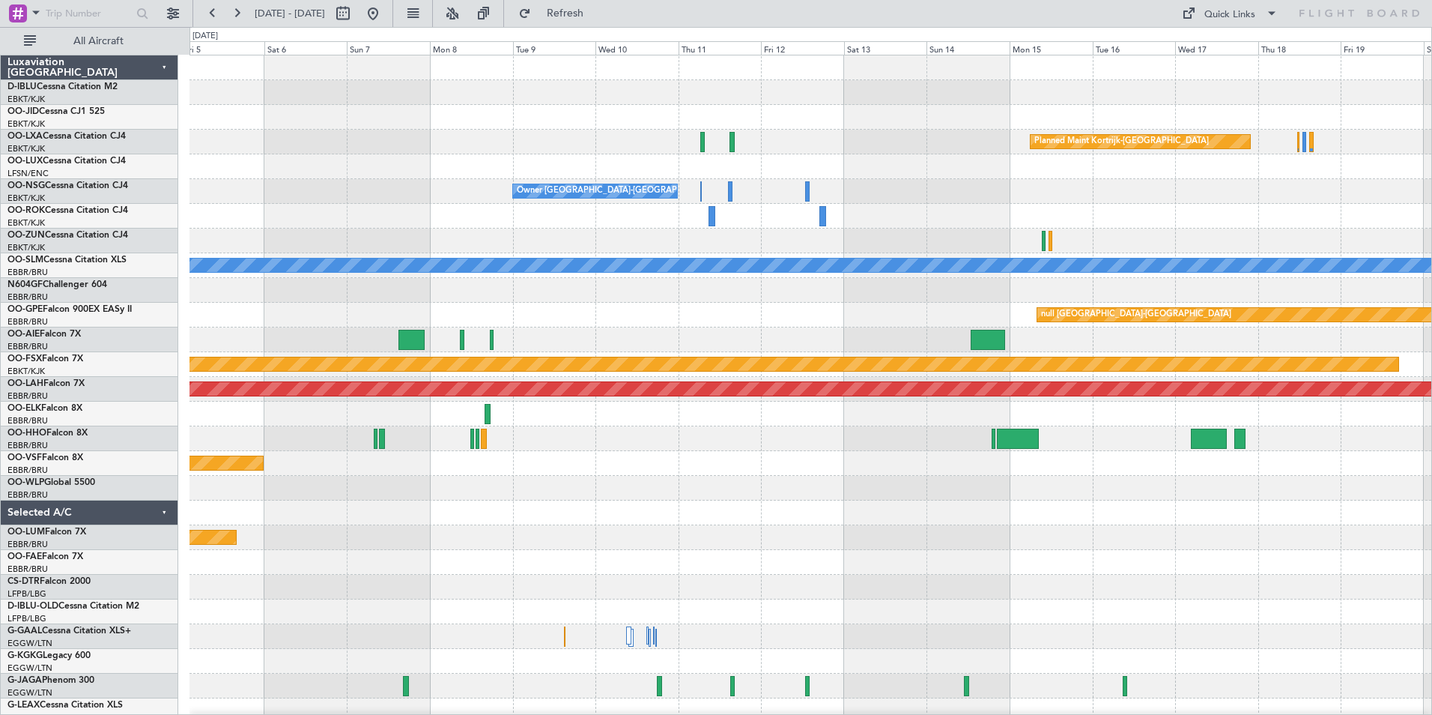
click at [1431, 406] on html "26 Dec 2025 - 10 Jan 2026 Refresh Quick Links All Aircraft Planned Maint Kortri…" at bounding box center [716, 357] width 1432 height 715
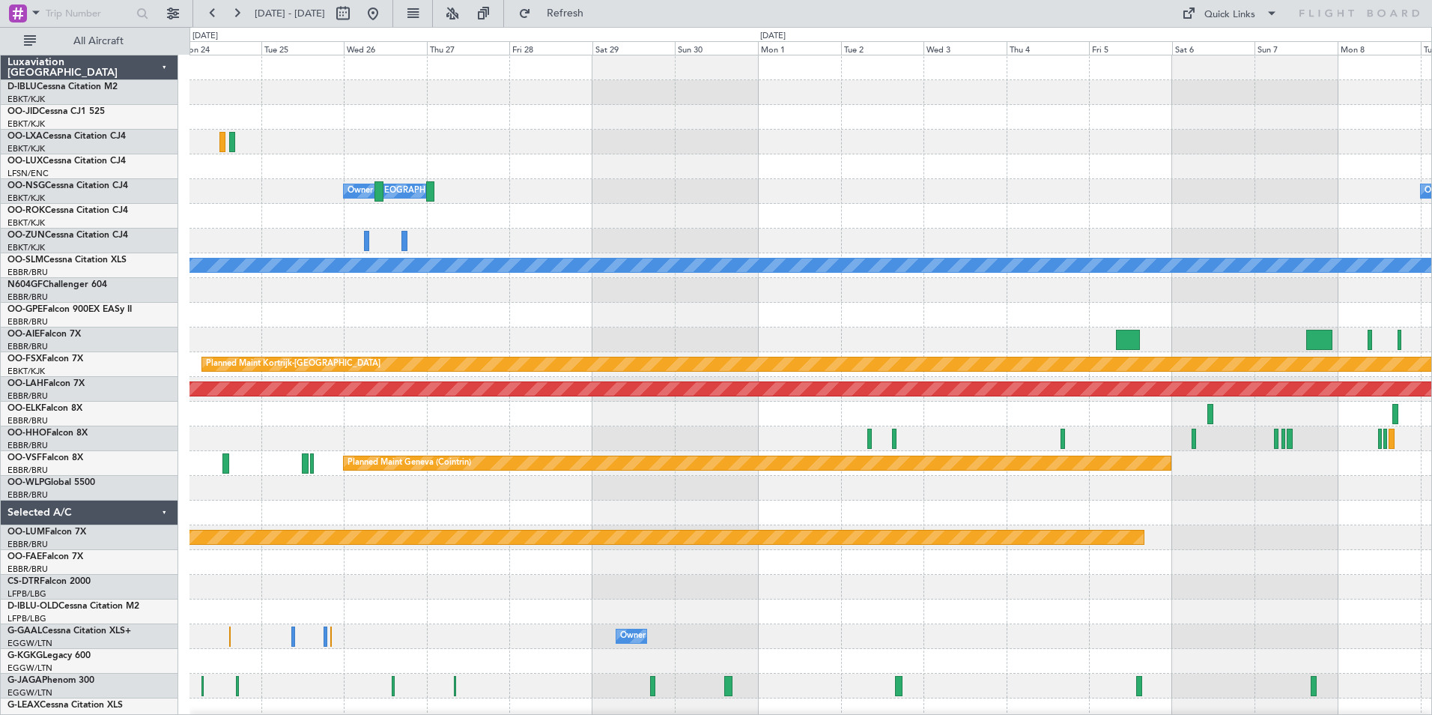
click at [902, 321] on div "No Crew [GEOGRAPHIC_DATA] ([GEOGRAPHIC_DATA] National)" at bounding box center [811, 315] width 1242 height 25
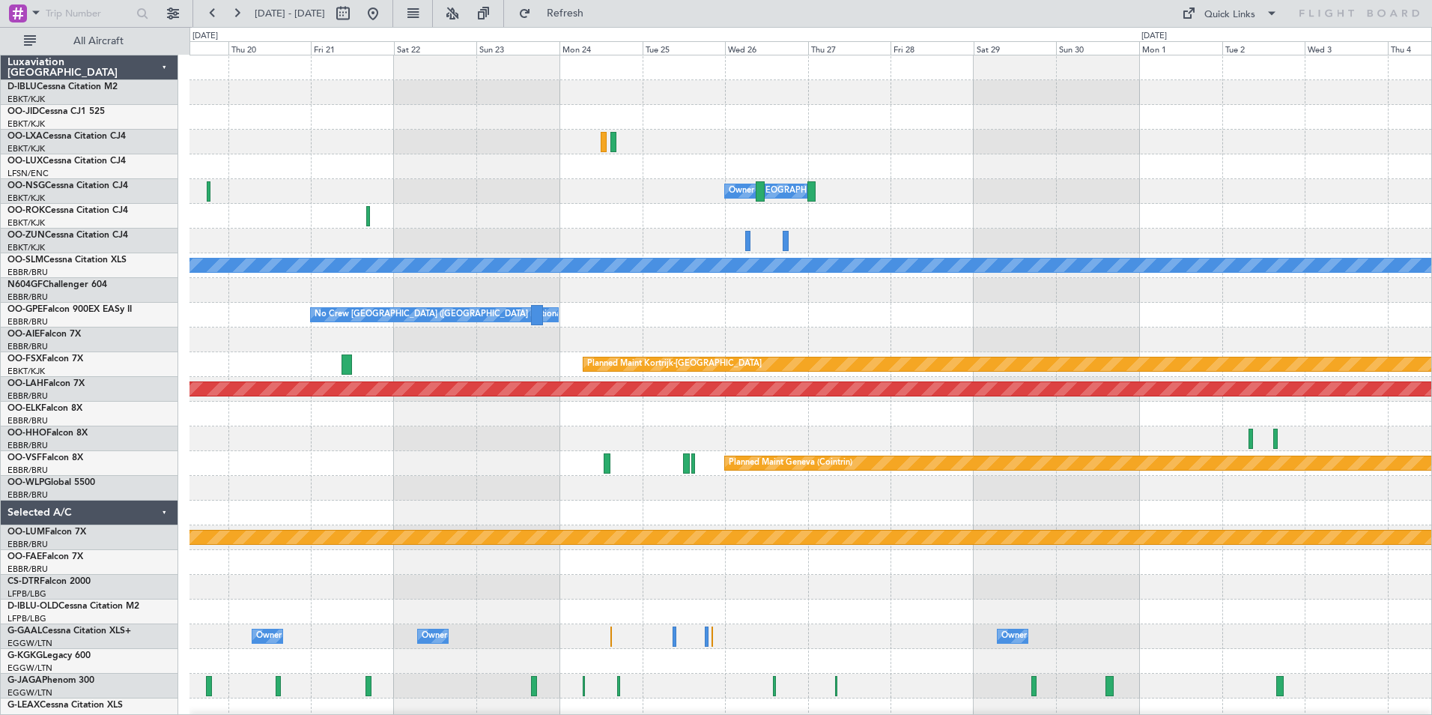
click at [1190, 332] on div "Owner Kortrijk-Wevelgem A/C Unavailable Monchengladbach No Crew Brussels (Bruss…" at bounding box center [811, 524] width 1242 height 939
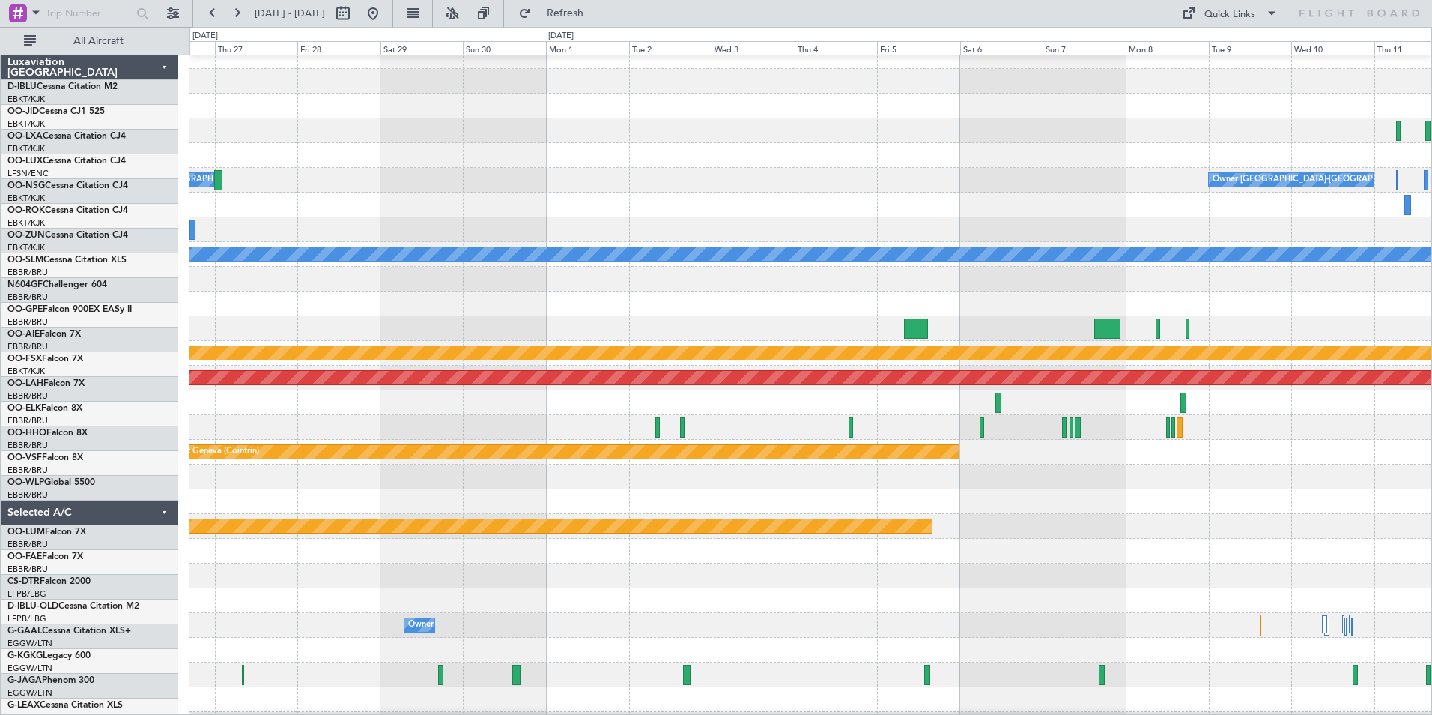
scroll to position [8, 0]
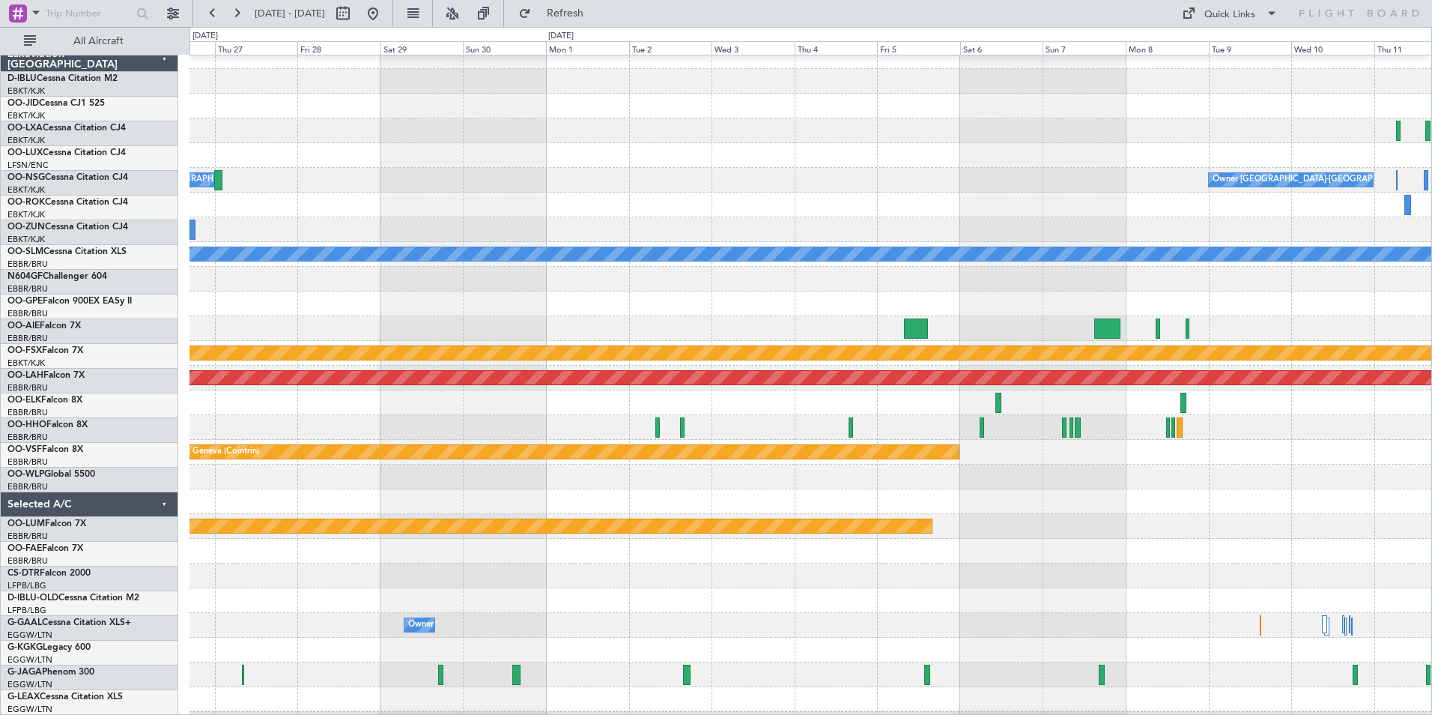
click at [422, 309] on div "null Kortrijk-Wevelgem No Crew Brussels (Brussels National)" at bounding box center [811, 303] width 1242 height 25
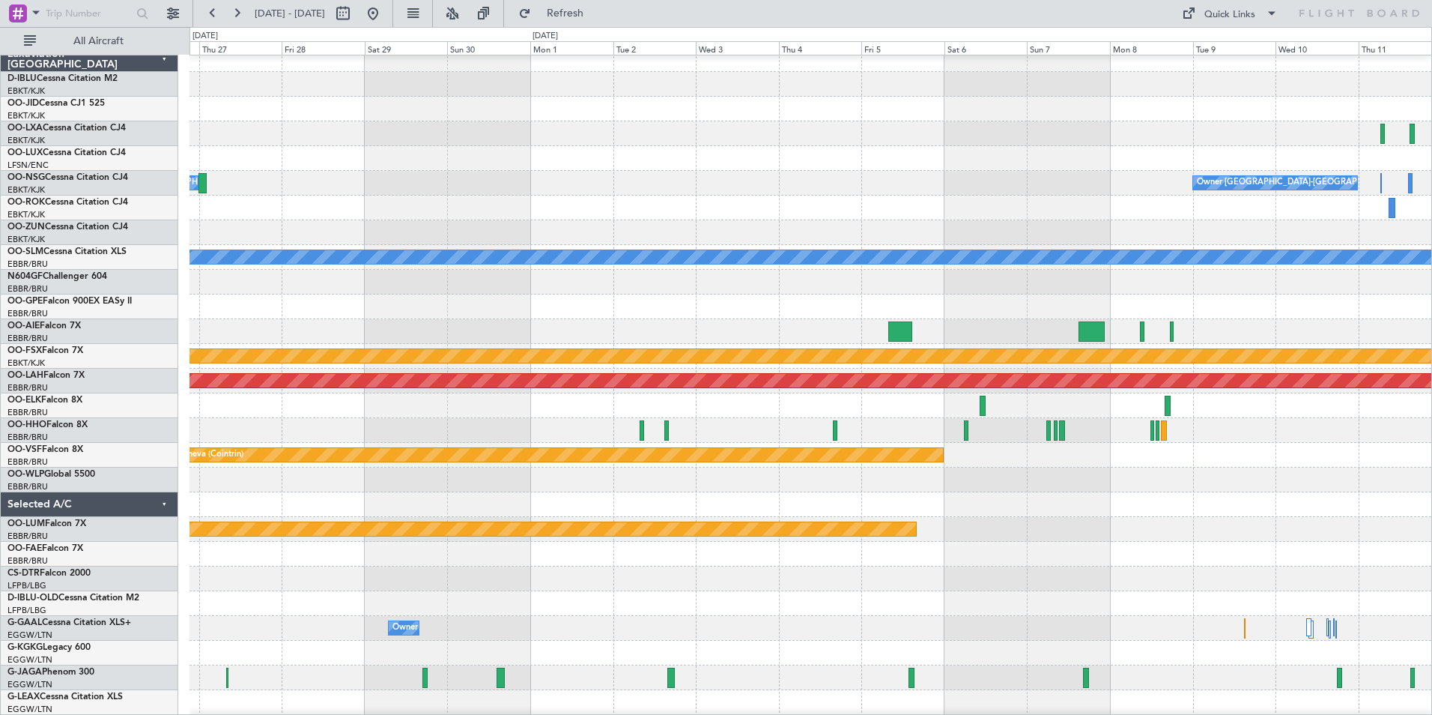
click at [638, 319] on div "null Kortrijk-Wevelgem No Crew Brussels (Brussels National)" at bounding box center [811, 306] width 1242 height 25
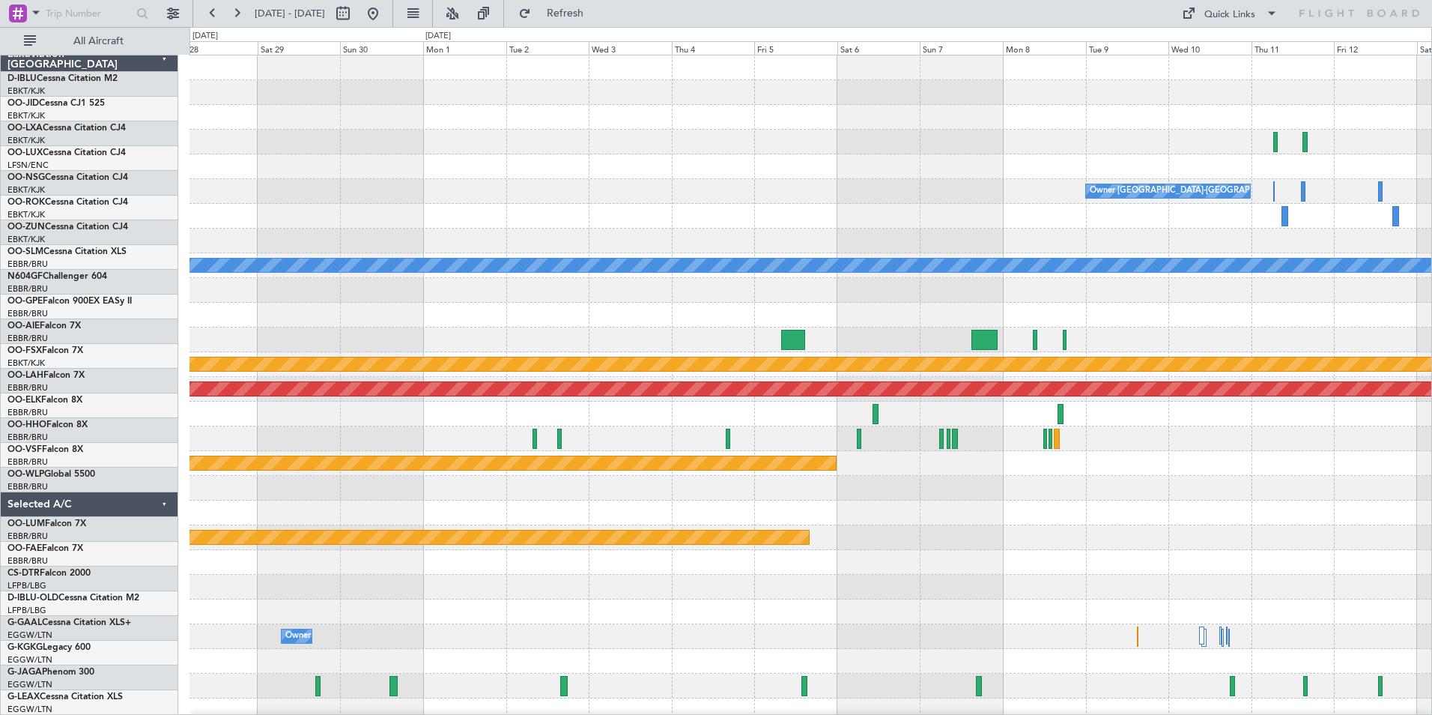
scroll to position [0, 0]
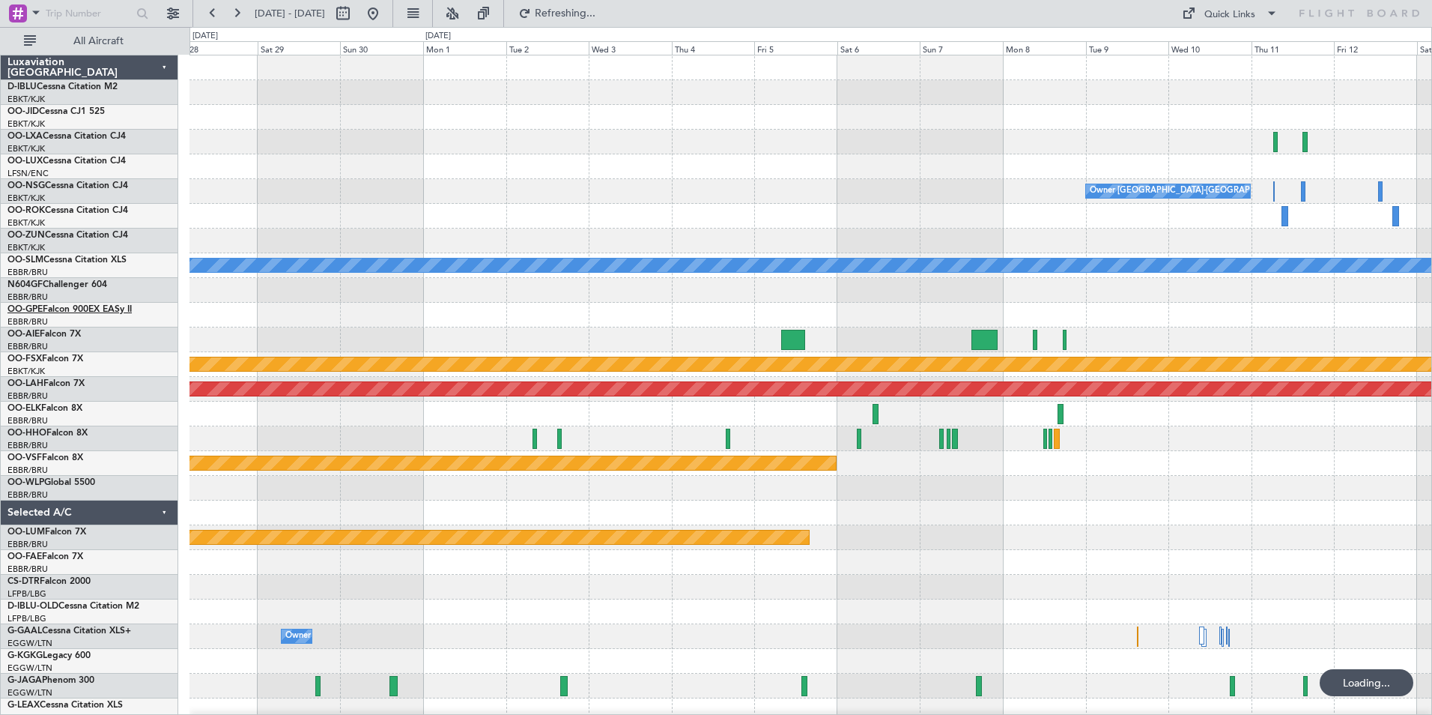
click at [67, 309] on link "OO-GPE Falcon 900EX EASy II" at bounding box center [69, 309] width 124 height 9
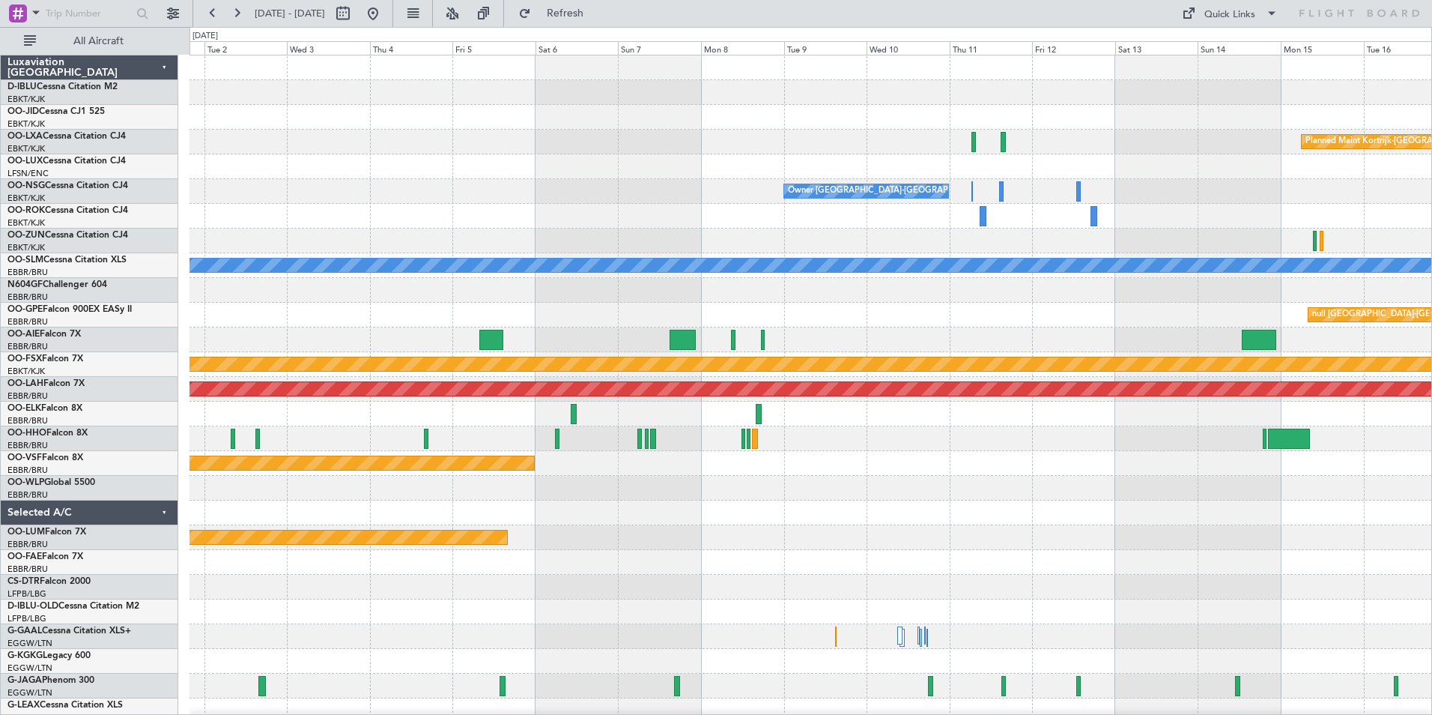
click at [683, 568] on div "Planned Maint Kortrijk-Wevelgem Owner Kortrijk-Wevelgem A/C Unavailable Monchen…" at bounding box center [811, 524] width 1242 height 939
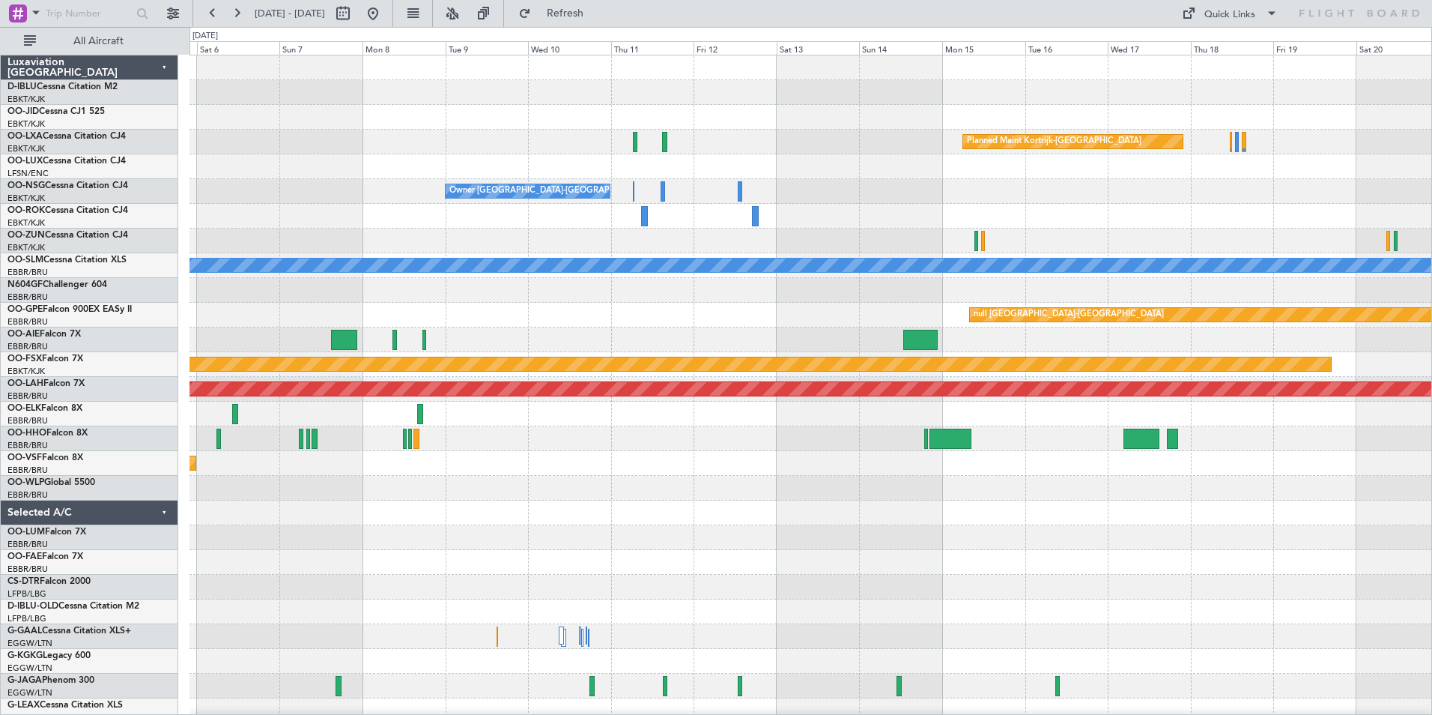
click at [757, 563] on div "Planned Maint Kortrijk-Wevelgem Owner Kortrijk-Wevelgem A/C Unavailable Monchen…" at bounding box center [811, 524] width 1242 height 939
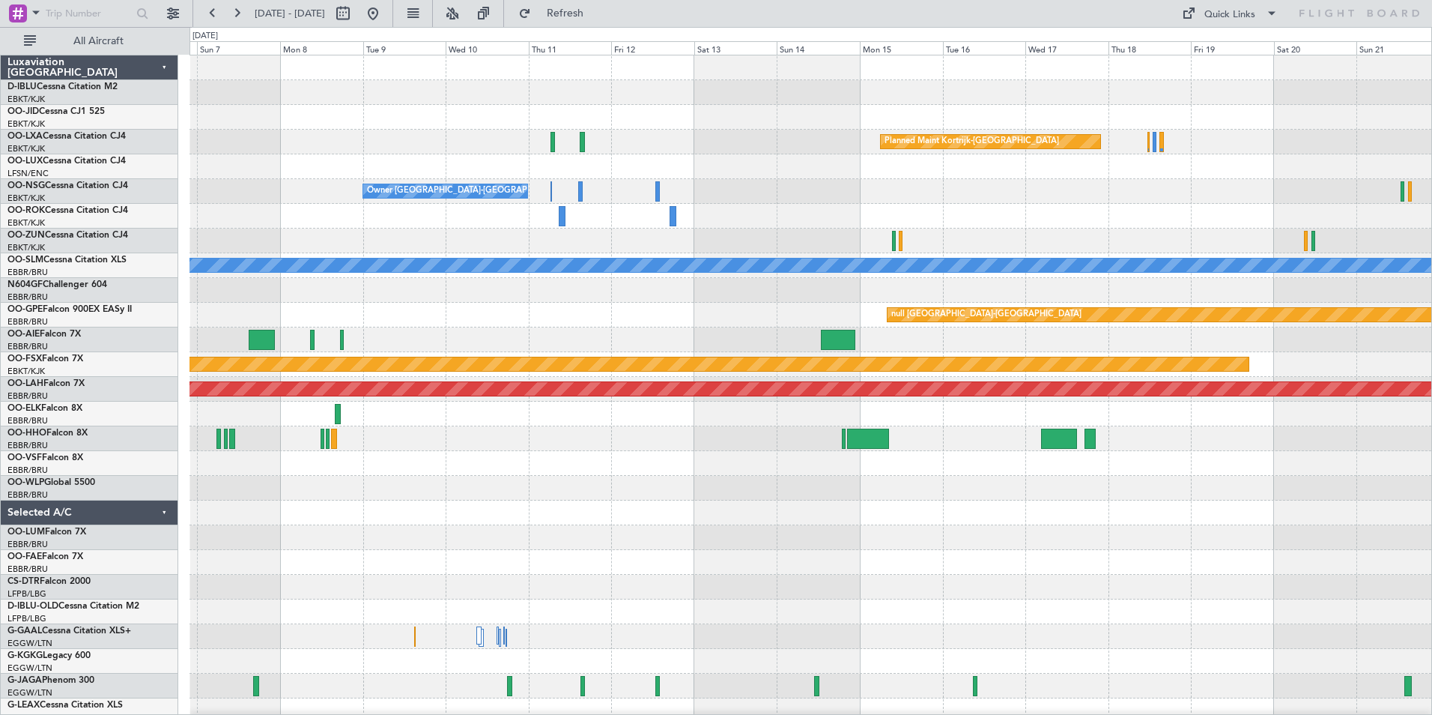
click at [906, 547] on div "Planned Maint Kortrijk-[GEOGRAPHIC_DATA]" at bounding box center [811, 537] width 1242 height 25
click at [385, 13] on button at bounding box center [373, 13] width 24 height 24
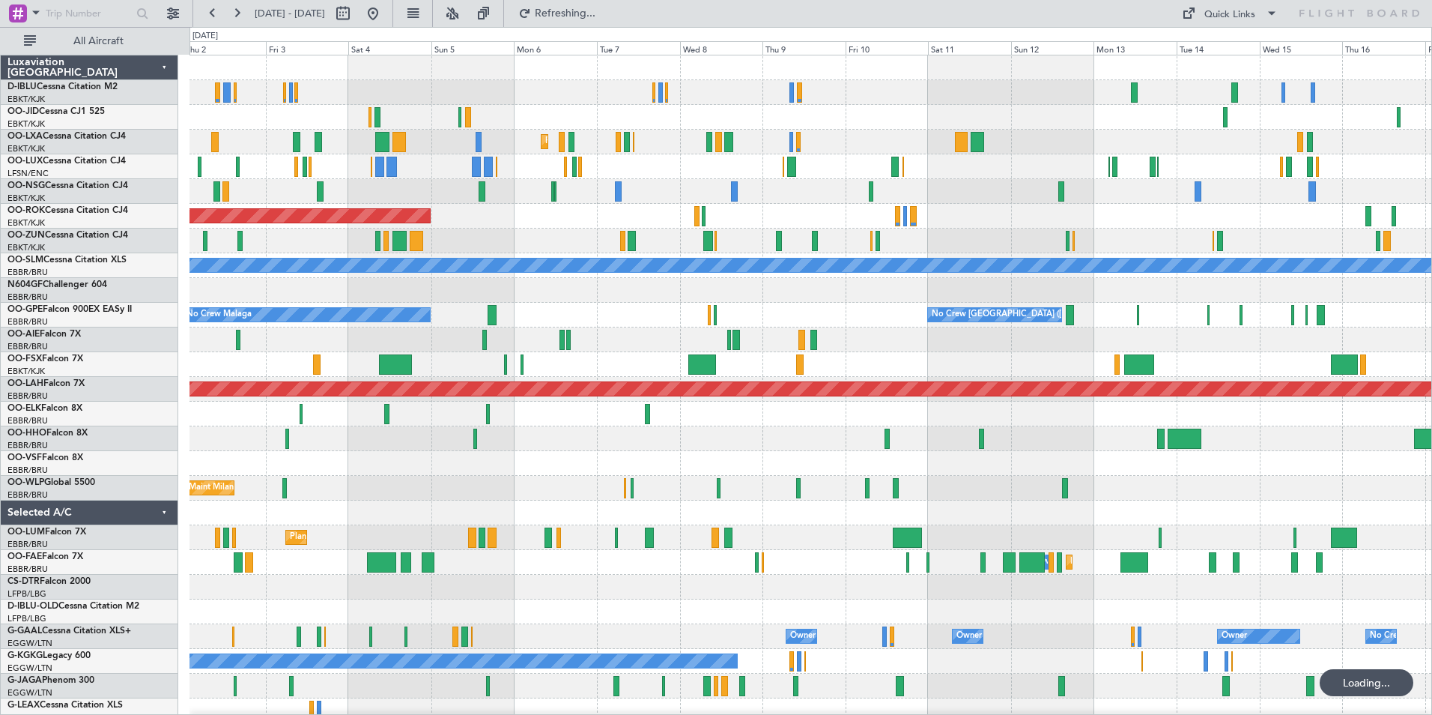
click at [917, 518] on div "Planned Maint Kortrijk-Wevelgem Planned Maint Kortrijk-Wevelgem AOG Maint Kortr…" at bounding box center [811, 524] width 1242 height 939
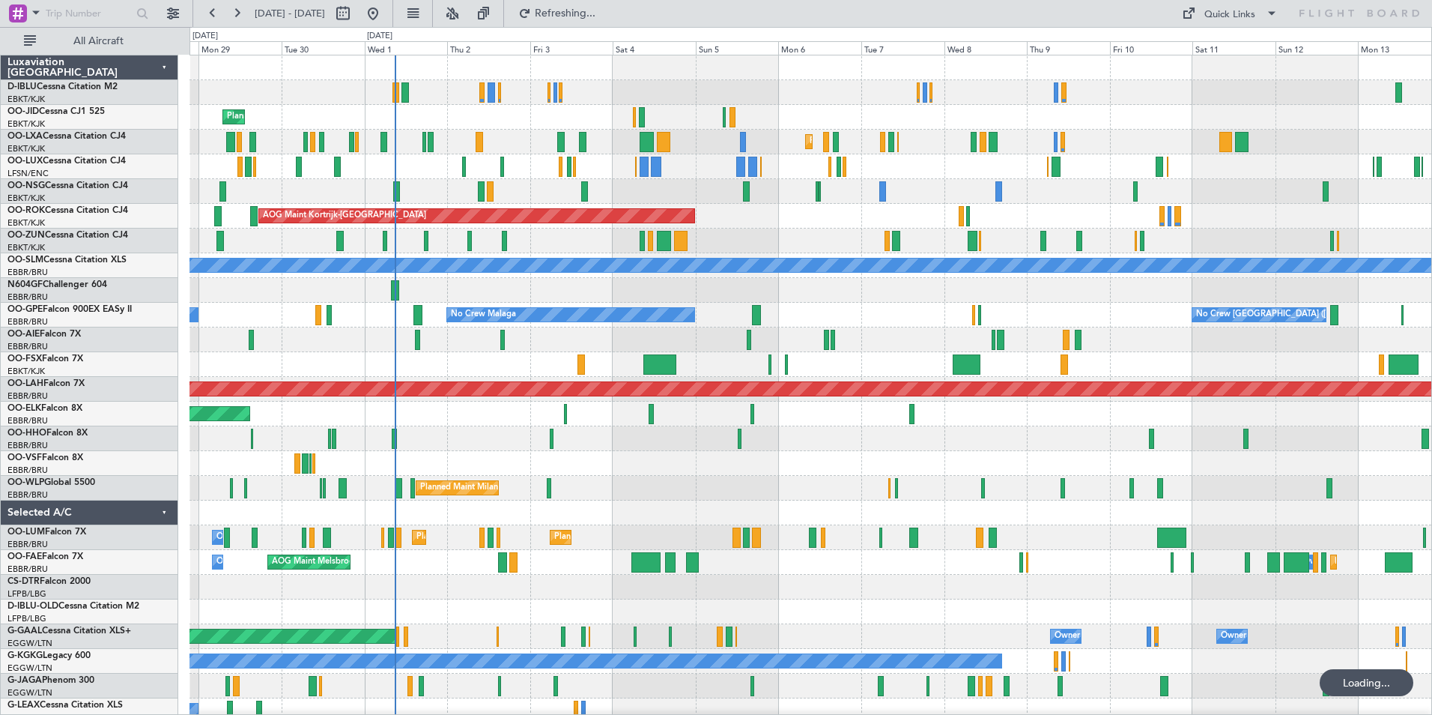
click at [981, 459] on div "A/C Unavailable Kortrijk-Wevelgem A/C Unavailable Brussels (Brussels National) …" at bounding box center [811, 524] width 1242 height 939
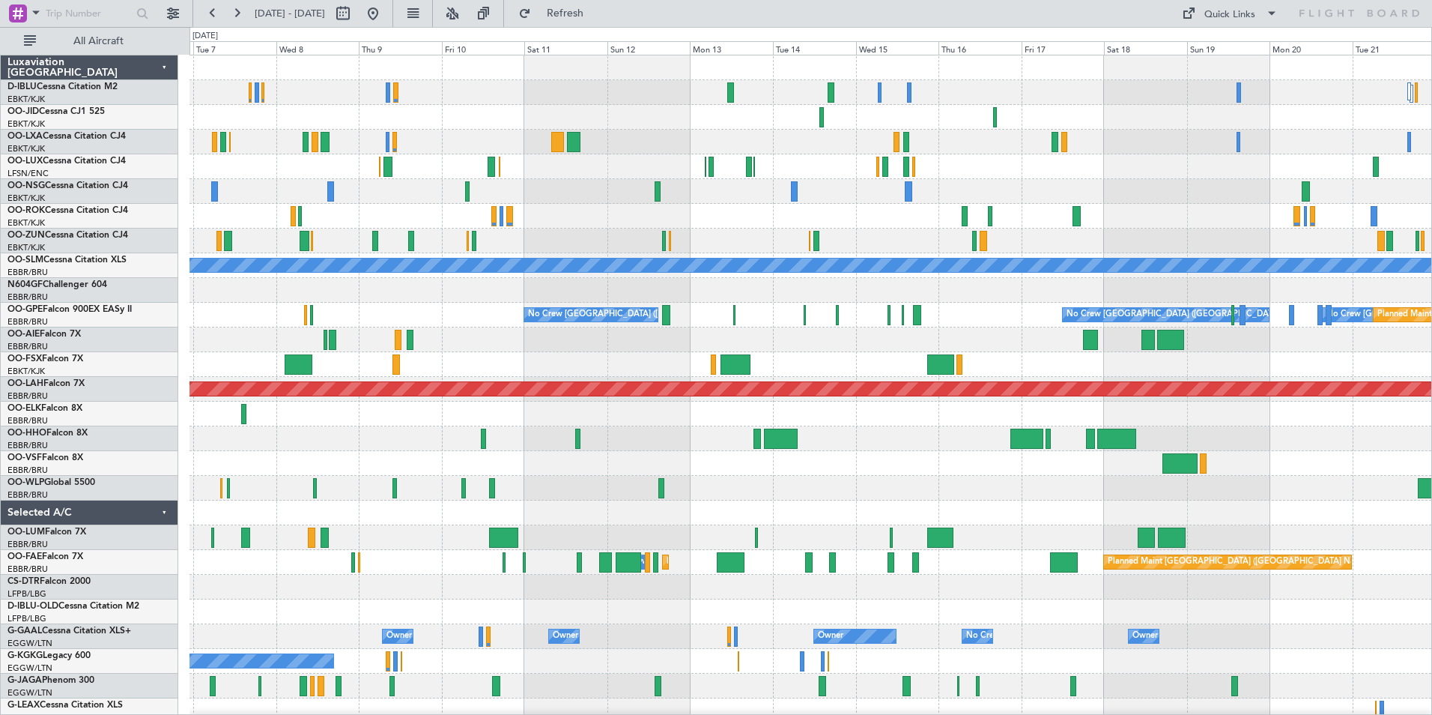
click at [580, 516] on div "Planned Maint Kortrijk-Wevelgem AOG Maint Kortrijk-Wevelgem A/C Unavailable Mon…" at bounding box center [811, 524] width 1242 height 939
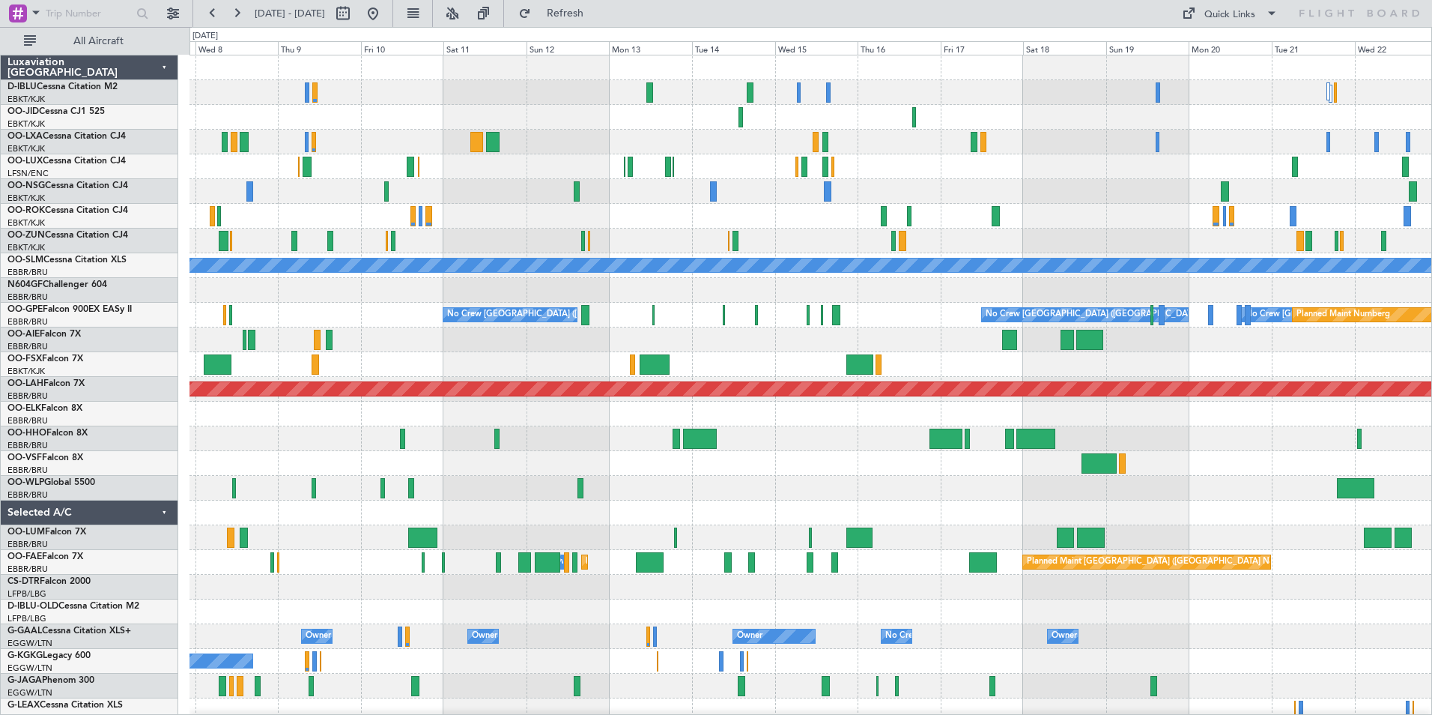
click at [905, 513] on div at bounding box center [811, 512] width 1242 height 25
click at [1211, 529] on div "Planned Maint Kortrijk-Wevelgem AOG Maint Kortrijk-Wevelgem A/C Unavailable Mon…" at bounding box center [811, 524] width 1242 height 939
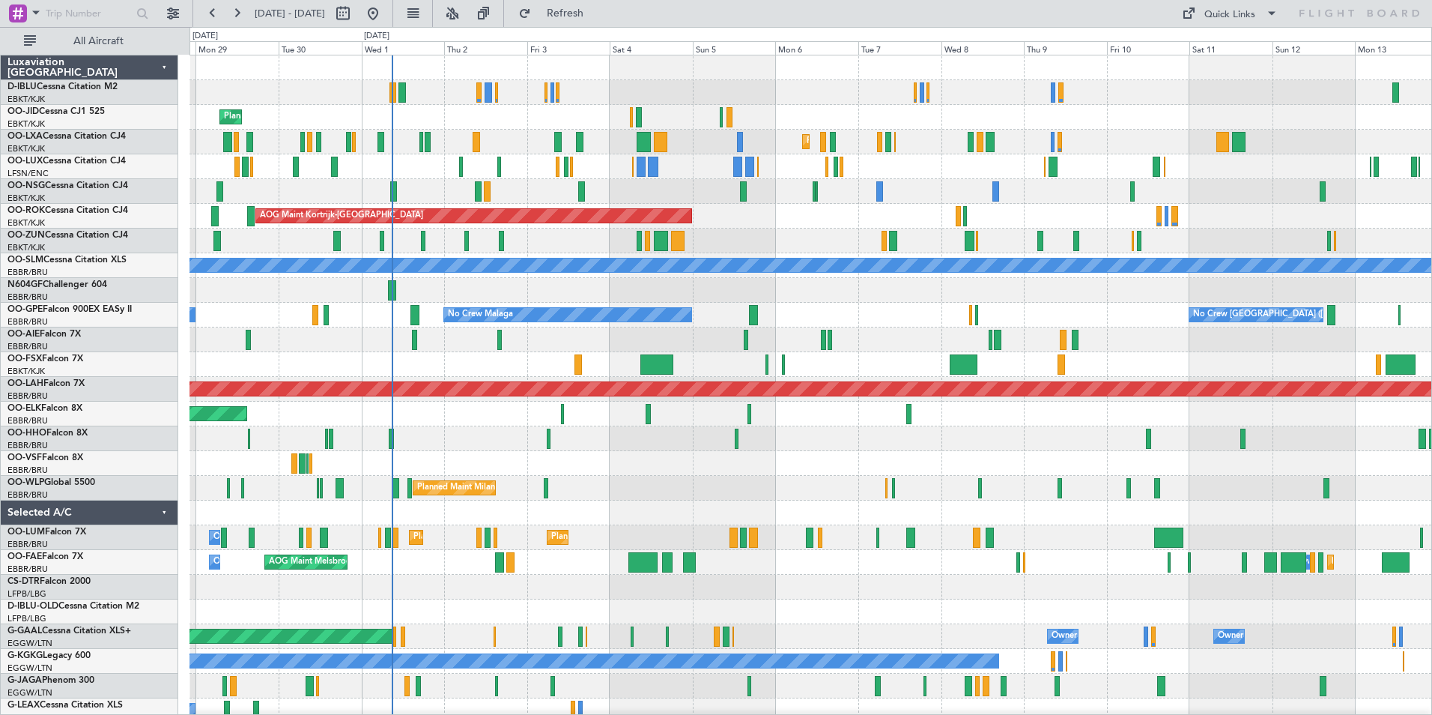
click at [1143, 522] on div at bounding box center [811, 512] width 1242 height 25
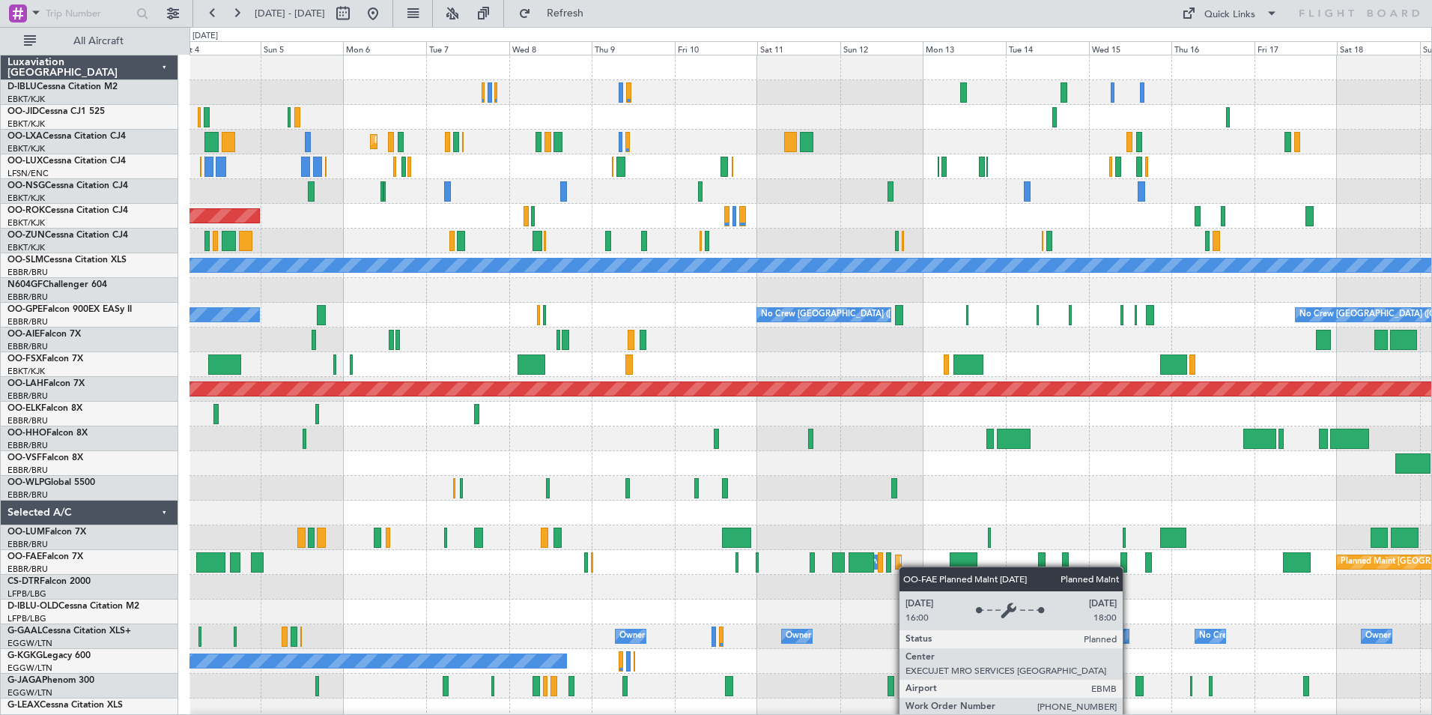
click at [900, 566] on div "Planned Maint Kortrijk-Wevelgem AOG Maint Kortrijk-Wevelgem A/C Unavailable Mon…" at bounding box center [811, 524] width 1242 height 939
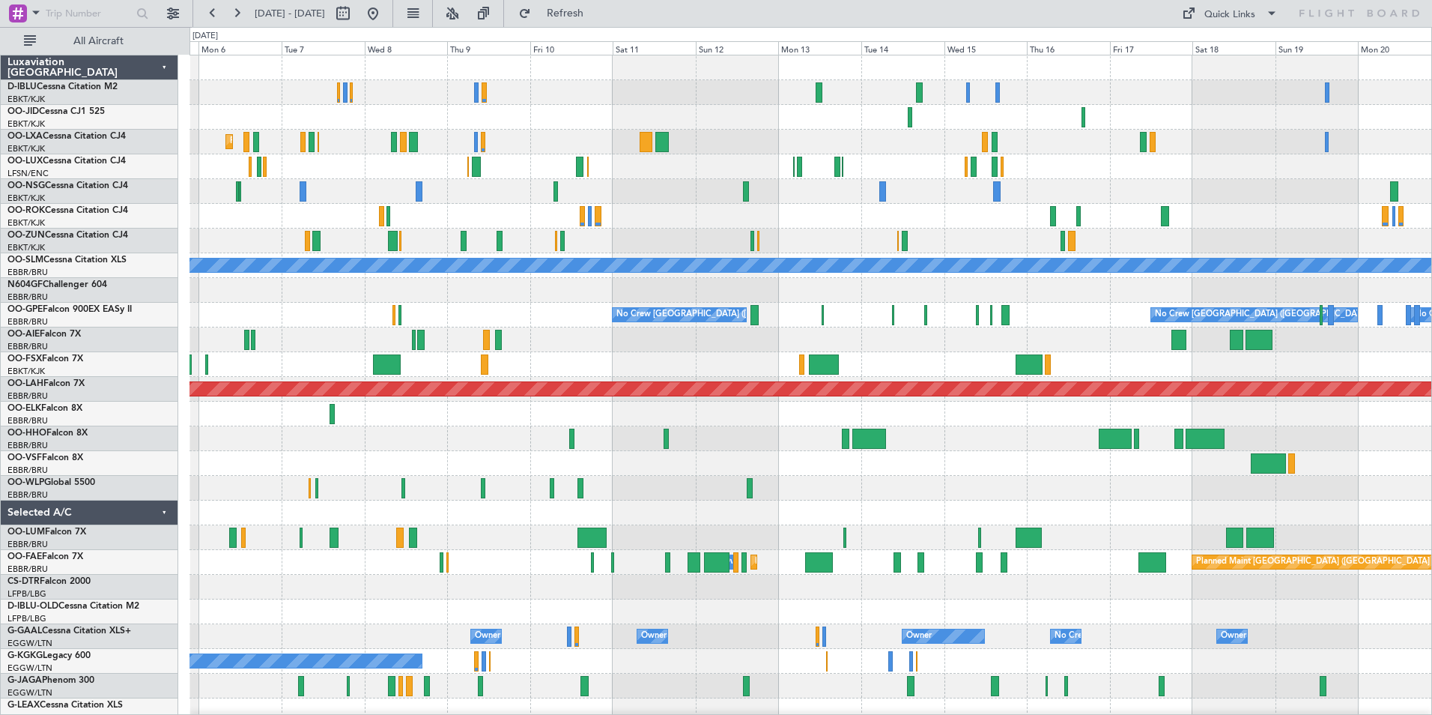
click at [983, 502] on div at bounding box center [811, 512] width 1242 height 25
click at [1033, 504] on div at bounding box center [811, 512] width 1242 height 25
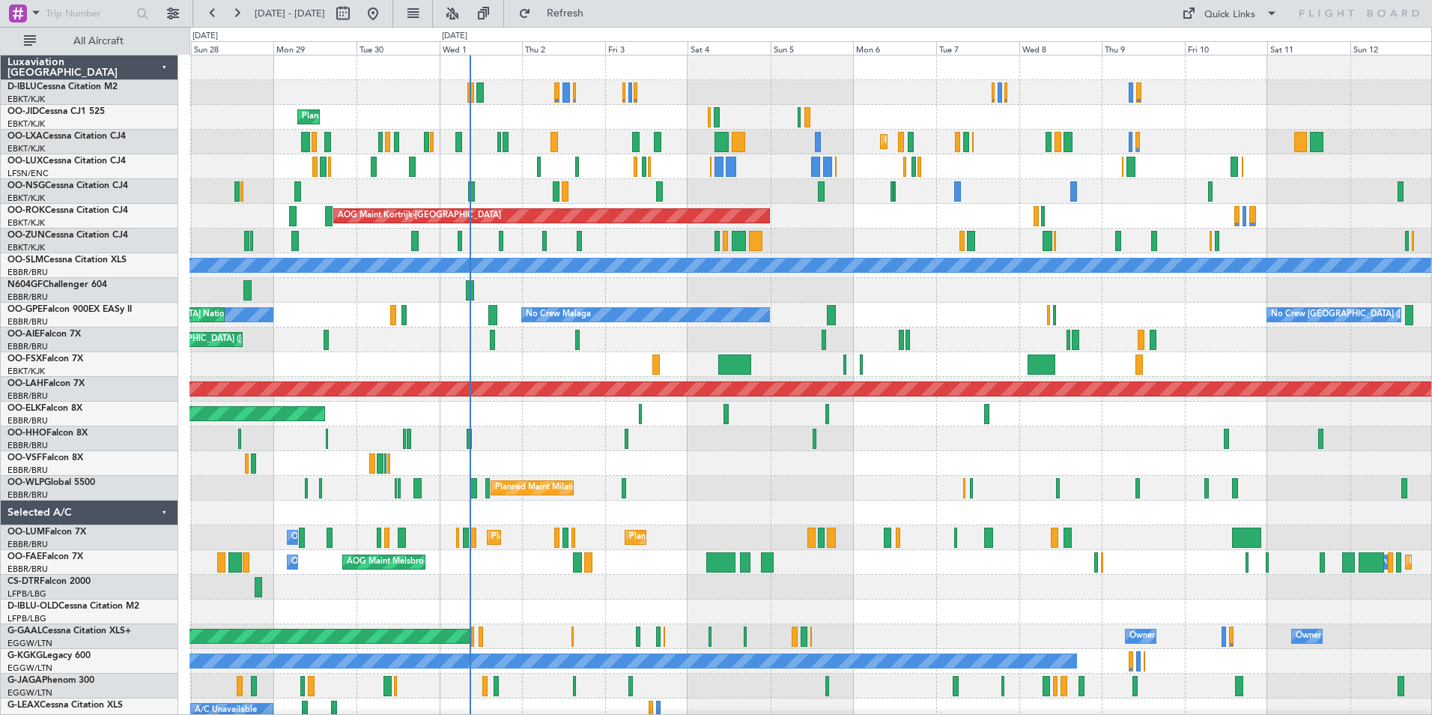
click at [973, 525] on div "A/C Unavailable [GEOGRAPHIC_DATA]-[GEOGRAPHIC_DATA] A/C Unavailable [GEOGRAPHIC…" at bounding box center [811, 561] width 1242 height 1013
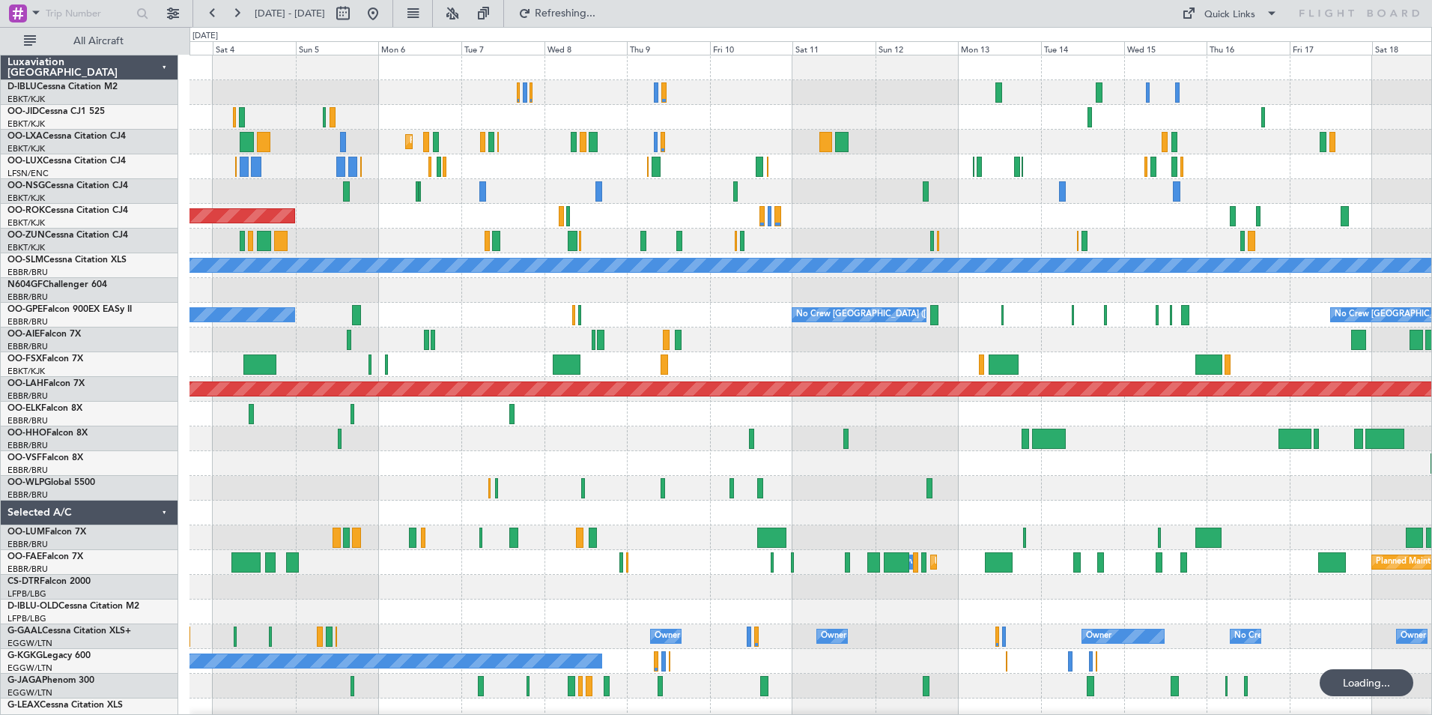
click at [732, 542] on div "Planned Maint Kortrijk-Wevelgem AOG Maint Kortrijk-Wevelgem A/C Unavailable Mon…" at bounding box center [811, 524] width 1242 height 939
click at [682, 587] on div "Planned Maint Kortrijk-Wevelgem AOG Maint Kortrijk-Wevelgem A/C Unavailable Mon…" at bounding box center [811, 524] width 1242 height 939
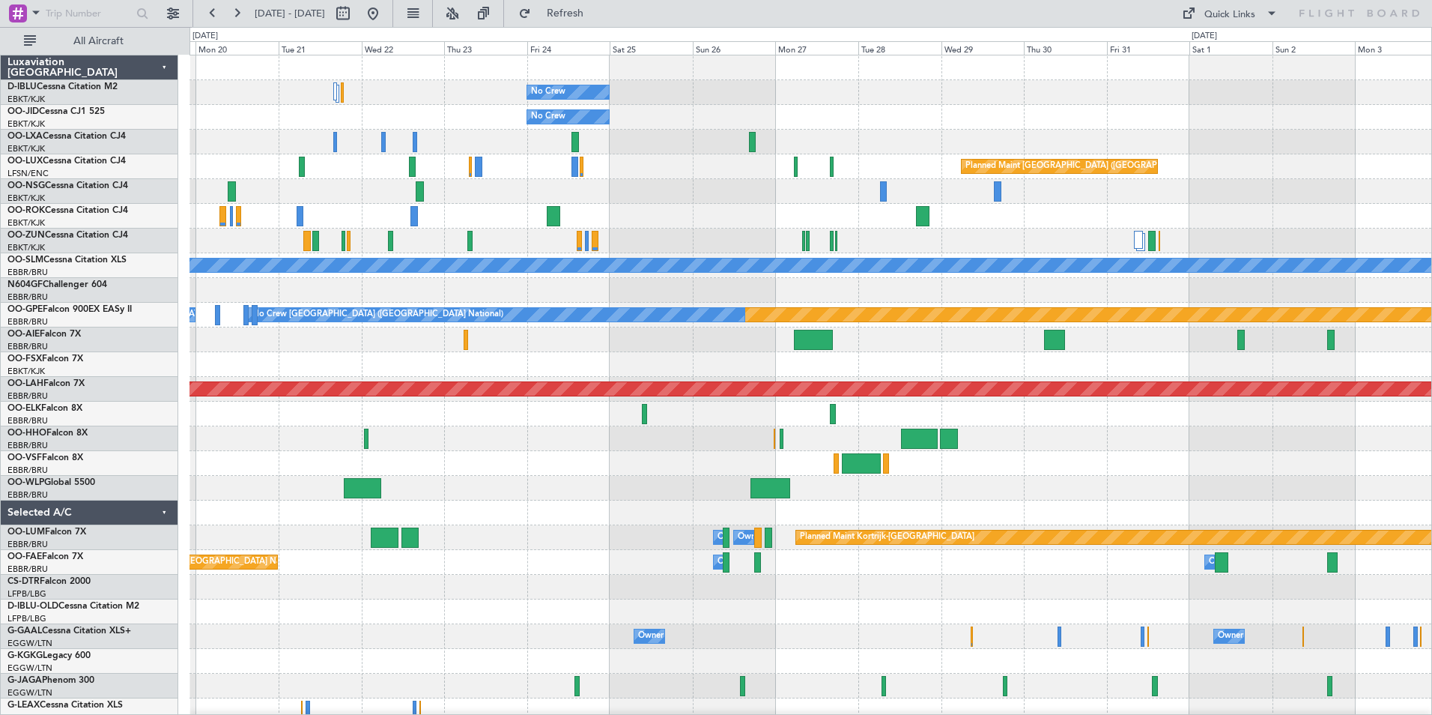
click at [358, 420] on div "No Crew Planned Maint Paris (Le Bourget) No Crew Planned Maint Kortrijk-Wevelge…" at bounding box center [811, 561] width 1242 height 1013
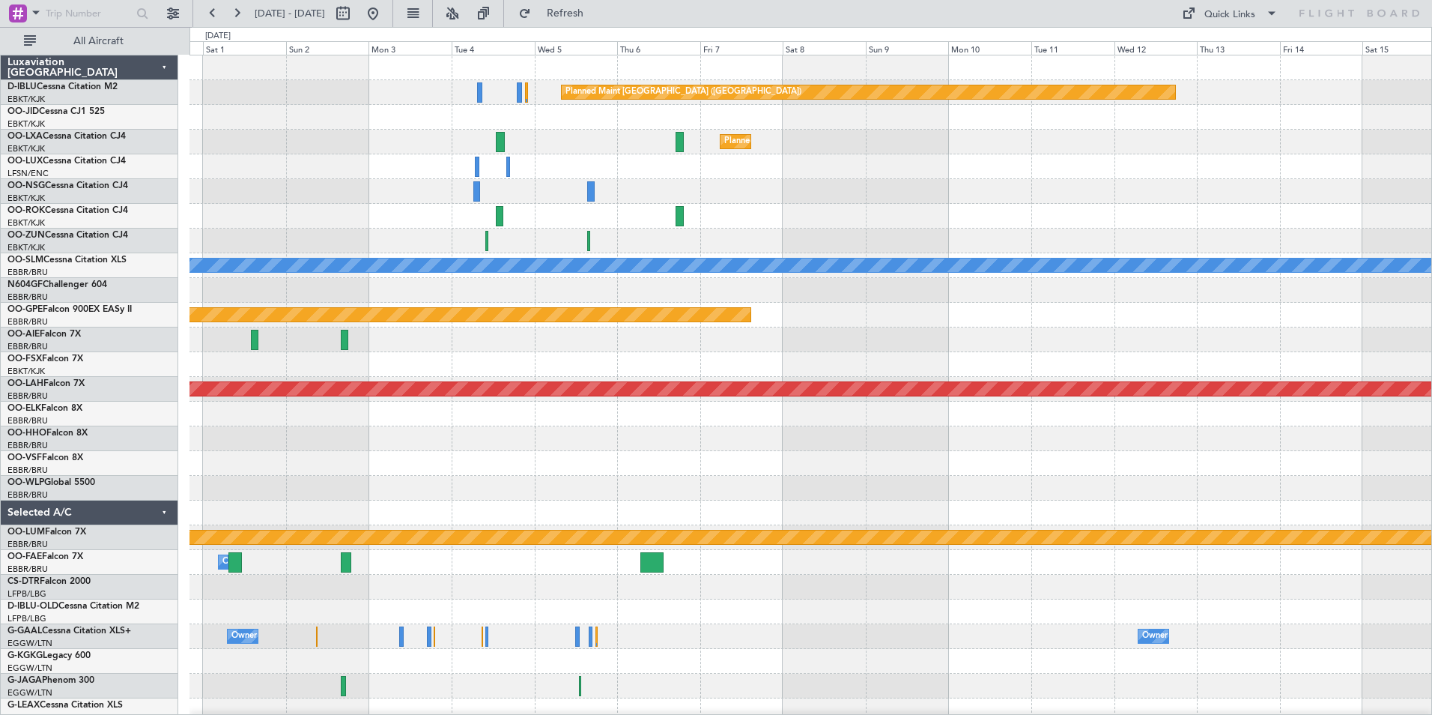
click at [553, 478] on div "Planned Maint Paris (Le Bourget) Planned Maint Kortrijk-Wevelgem Planned Maint …" at bounding box center [811, 561] width 1242 height 1013
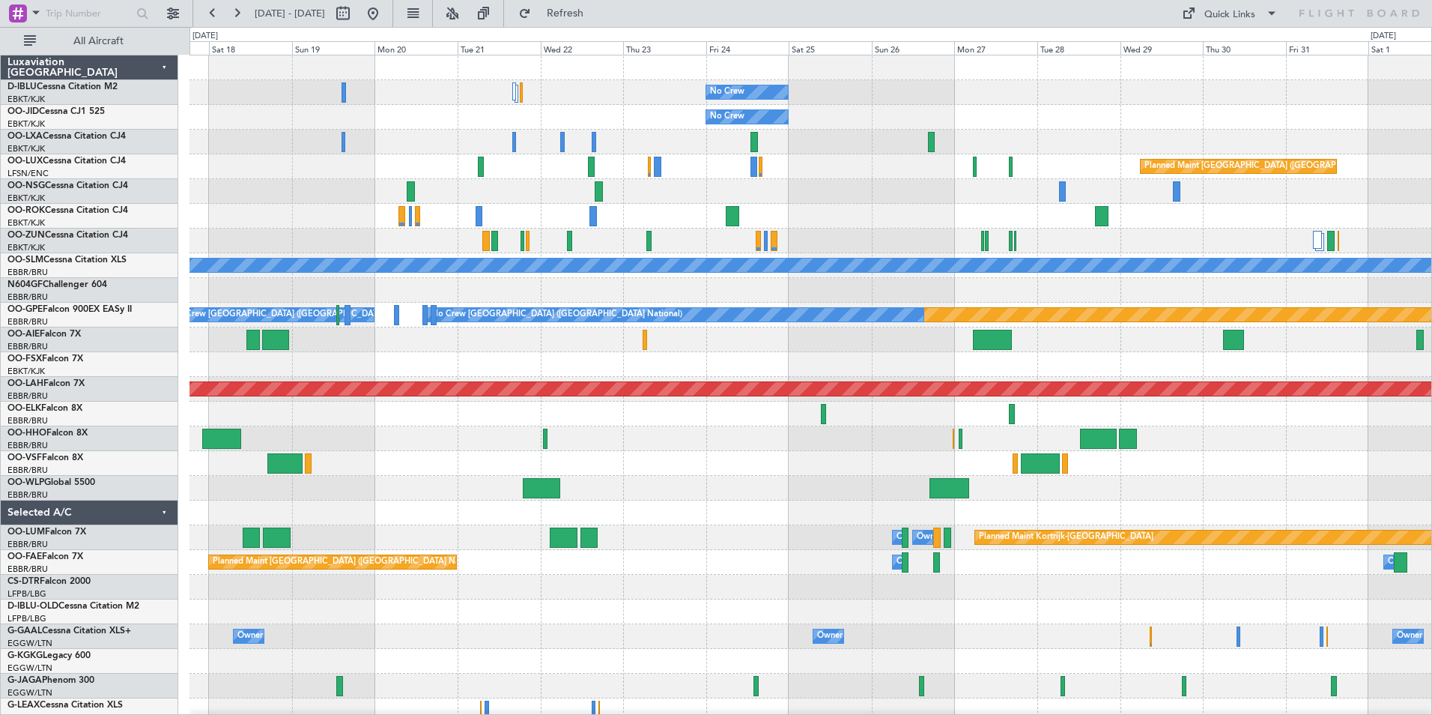
click at [1241, 509] on div "No Crew Planned Maint Paris (Le Bourget) No Crew Planned Maint Paris (Le Bourge…" at bounding box center [811, 549] width 1242 height 989
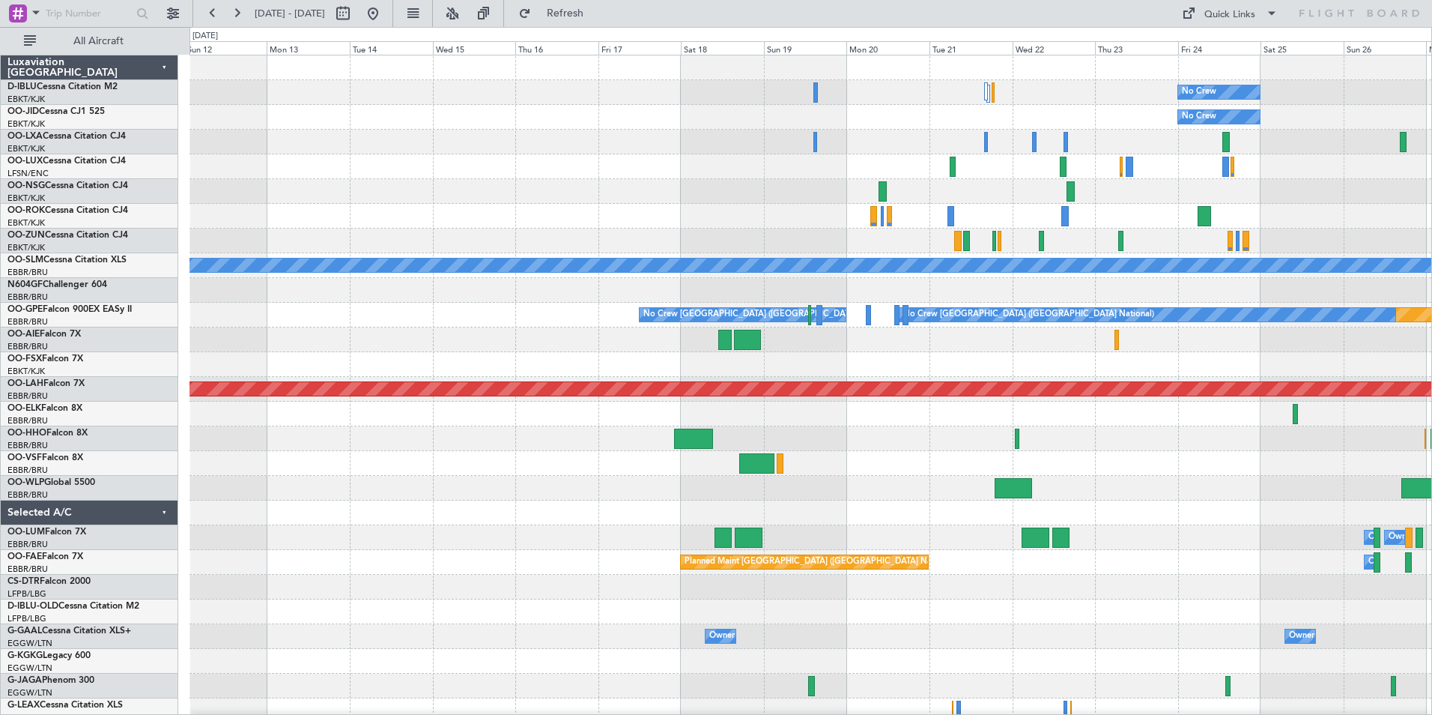
click at [1273, 546] on div "No Crew No Crew Planned Maint Paris (Le Bourget) A/C Unavailable Monchengladbac…" at bounding box center [811, 549] width 1242 height 989
click at [385, 9] on button at bounding box center [373, 13] width 24 height 24
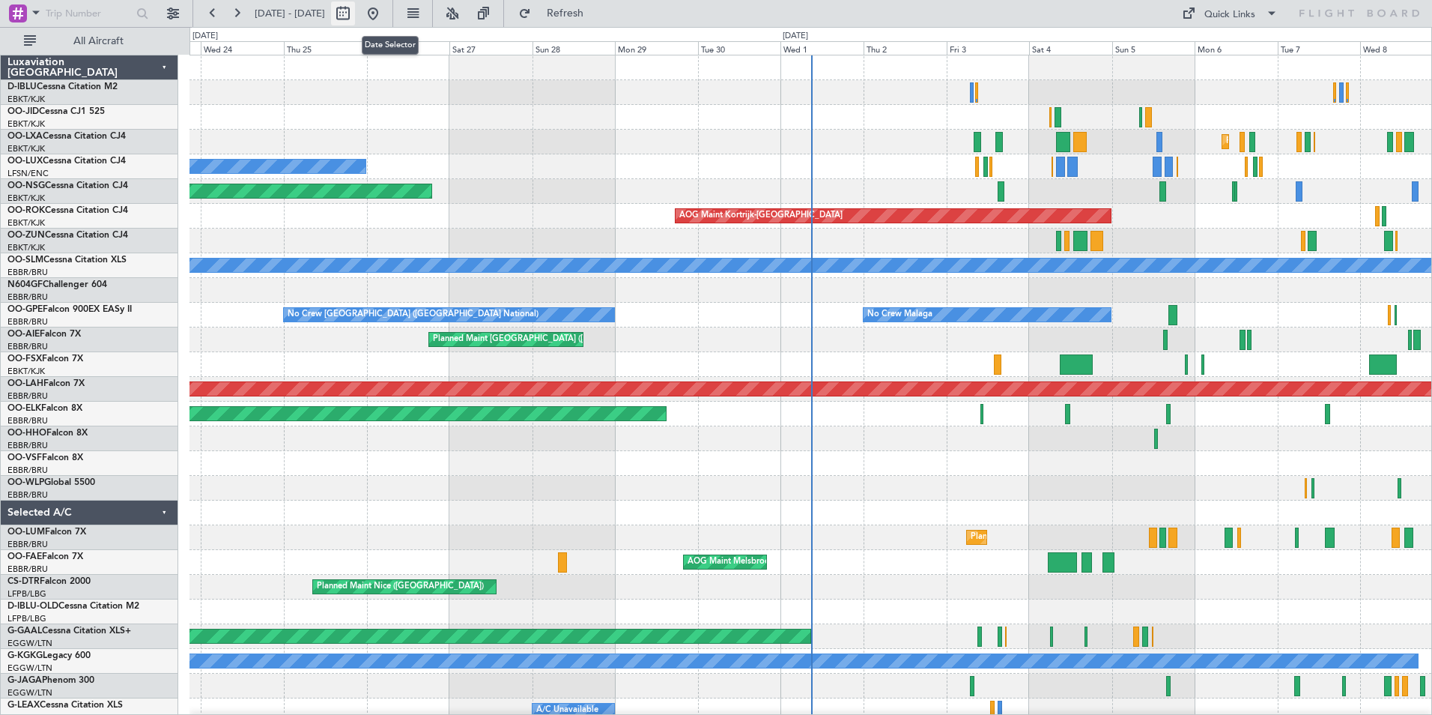
click at [355, 17] on button at bounding box center [343, 13] width 24 height 24
select select "9"
select select "2025"
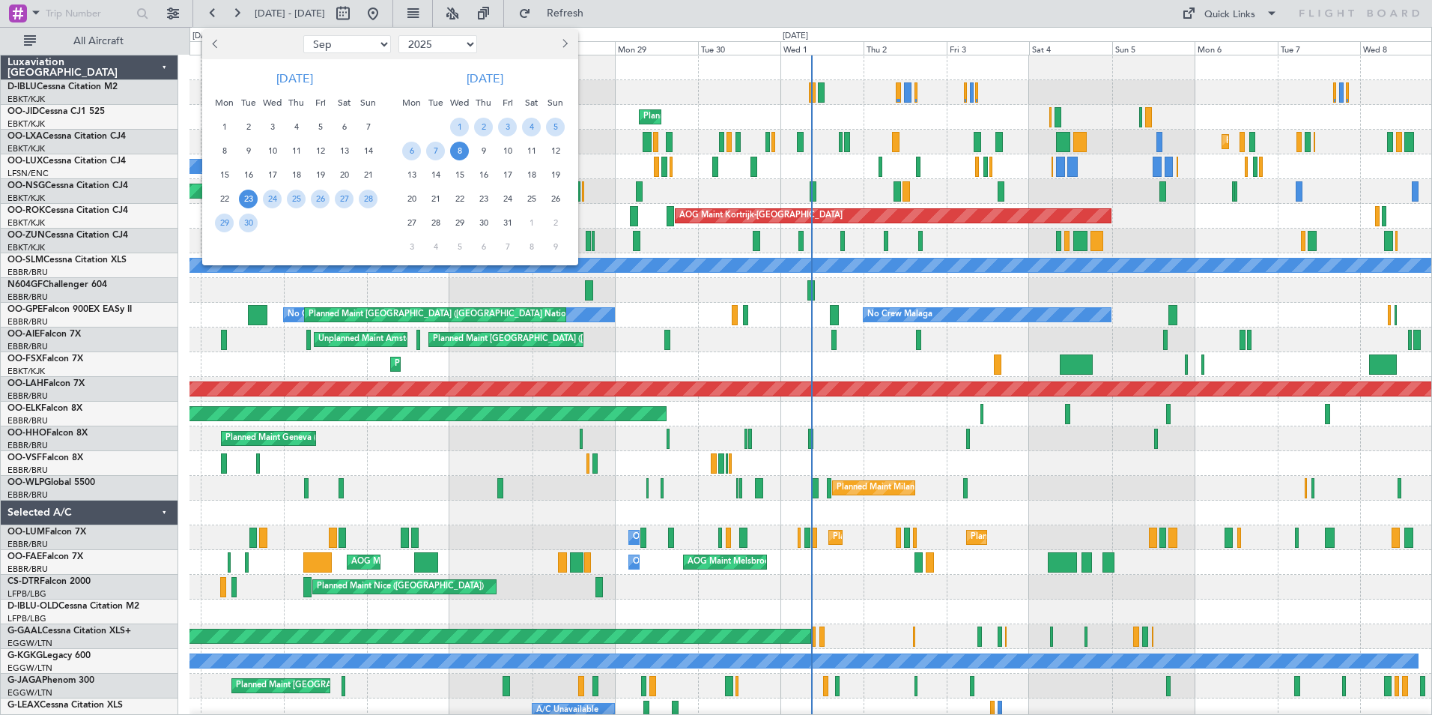
click at [234, 227] on div "29" at bounding box center [225, 222] width 24 height 24
click at [407, 175] on span "13" at bounding box center [411, 175] width 19 height 19
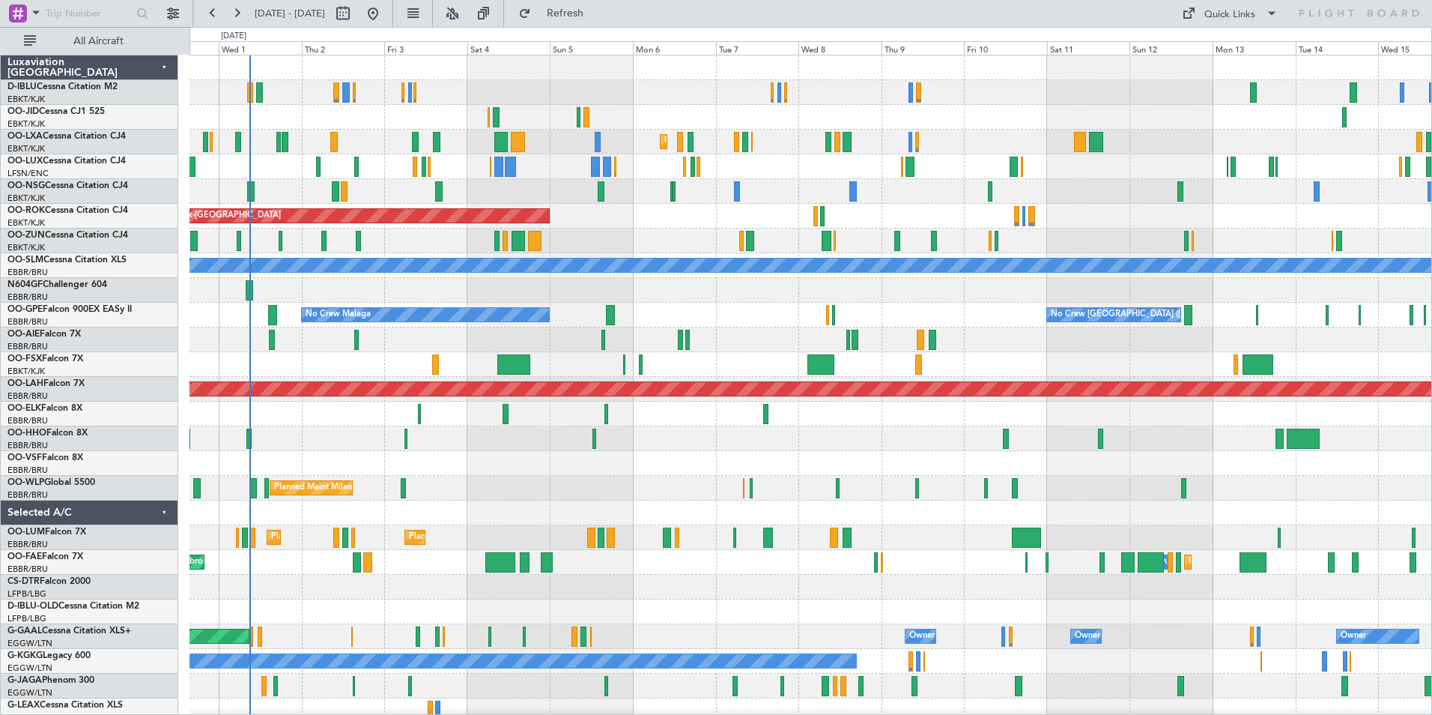
click at [787, 143] on div "Planned Maint Kortrijk-Wevelgem A/C Unavailable A/C Unavailable Brussels (Bruss…" at bounding box center [811, 142] width 1242 height 25
click at [409, 94] on div at bounding box center [410, 92] width 4 height 20
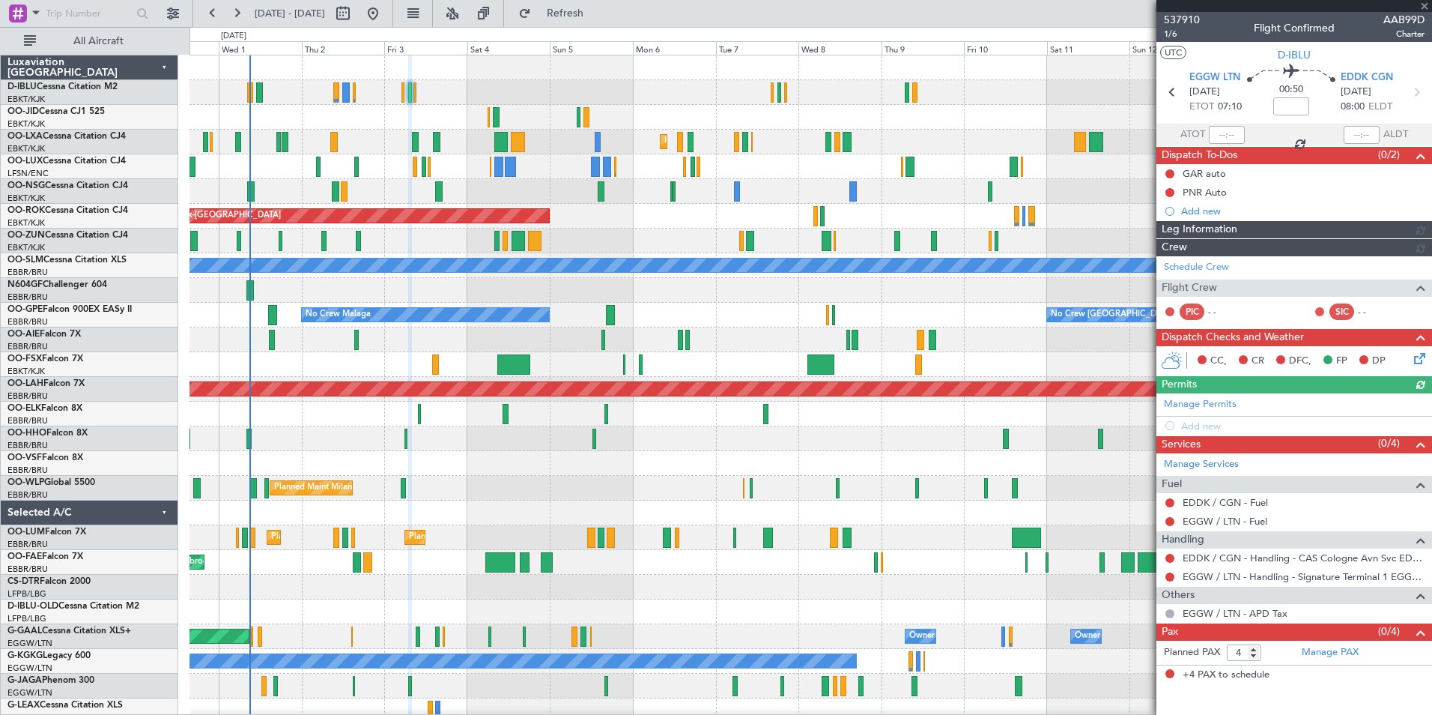
click at [410, 118] on div "Planned Maint Kortrijk-[GEOGRAPHIC_DATA]" at bounding box center [811, 117] width 1242 height 25
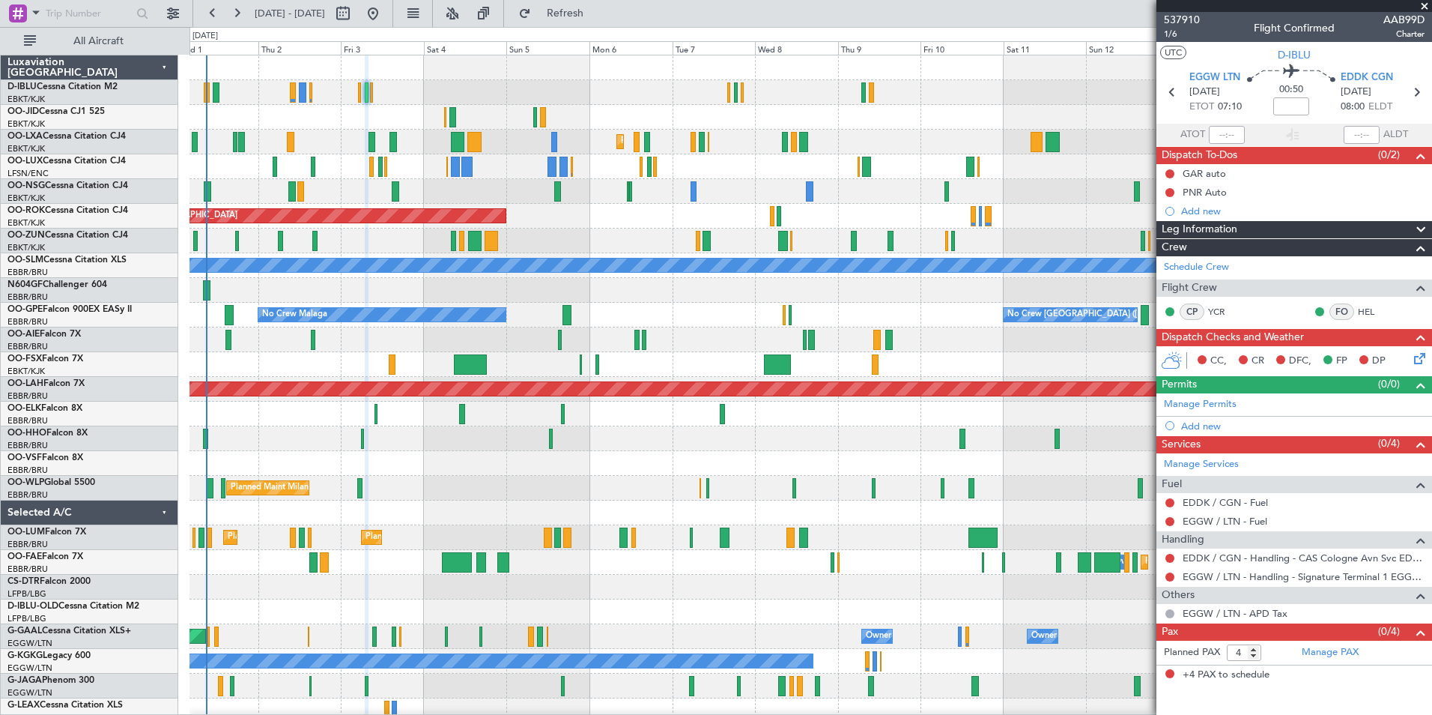
click at [918, 198] on div at bounding box center [811, 191] width 1242 height 25
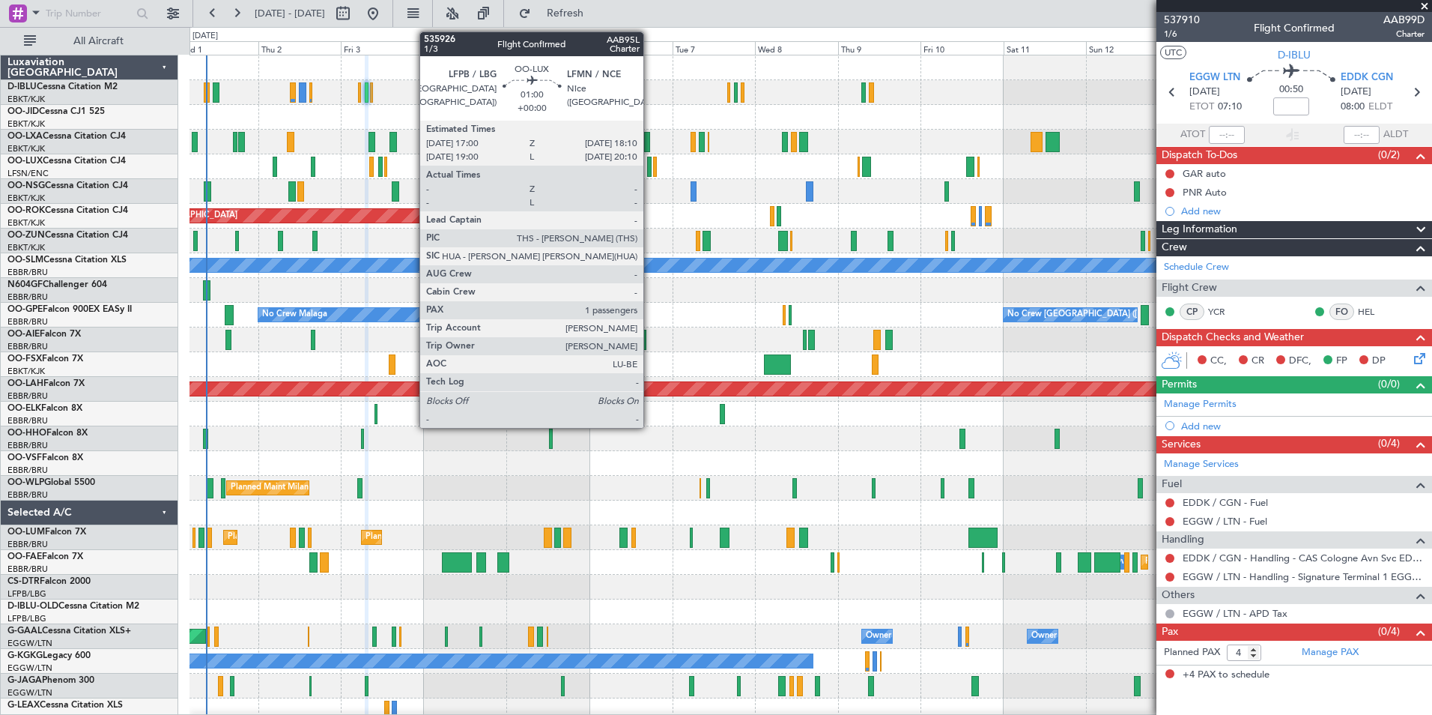
click at [650, 170] on div at bounding box center [649, 167] width 4 height 20
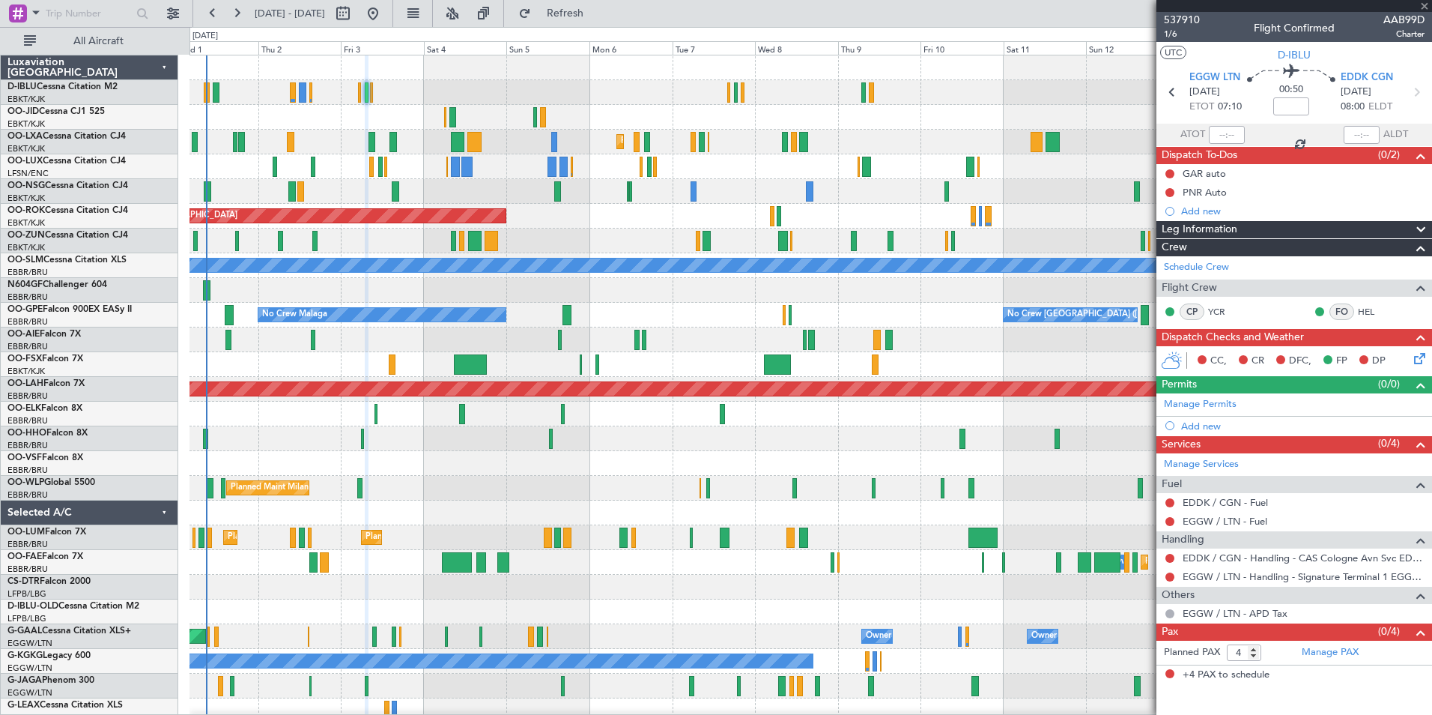
type input "1"
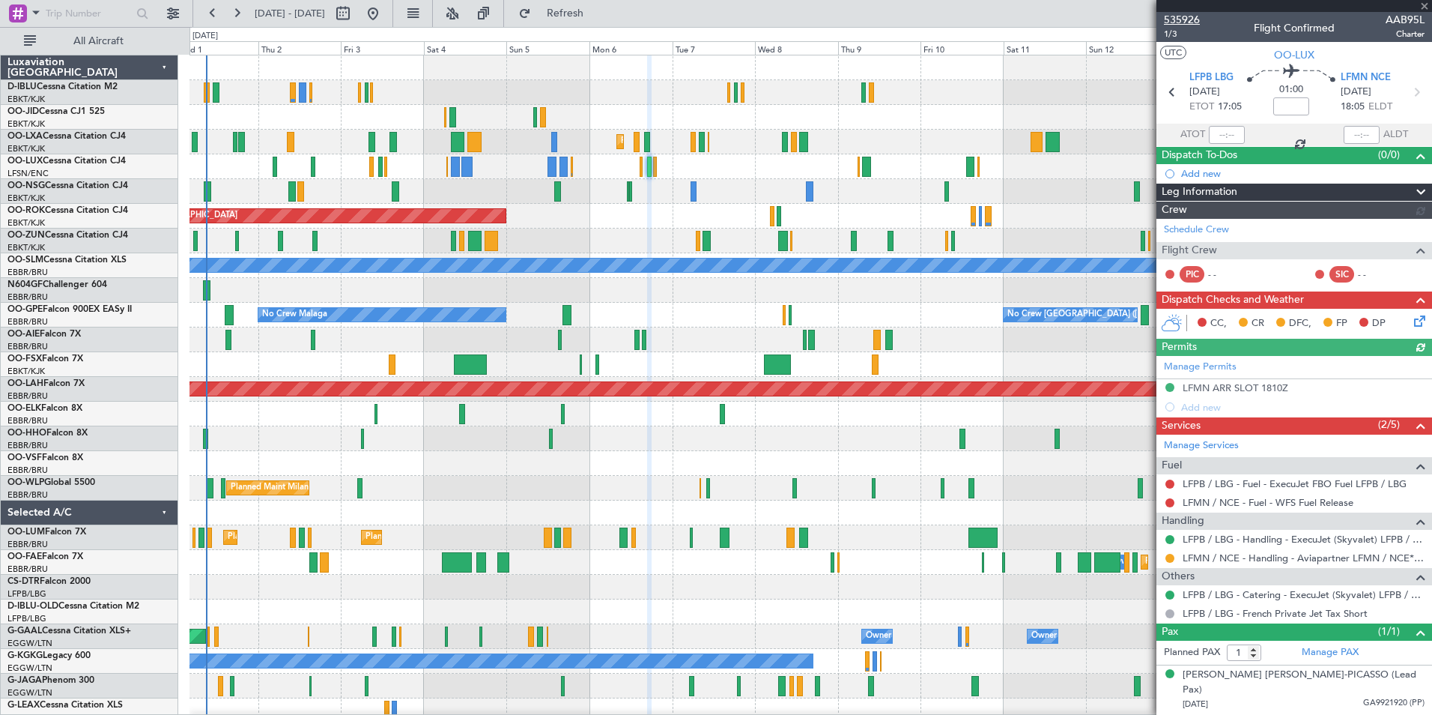
click at [1193, 22] on span "535926" at bounding box center [1182, 20] width 36 height 16
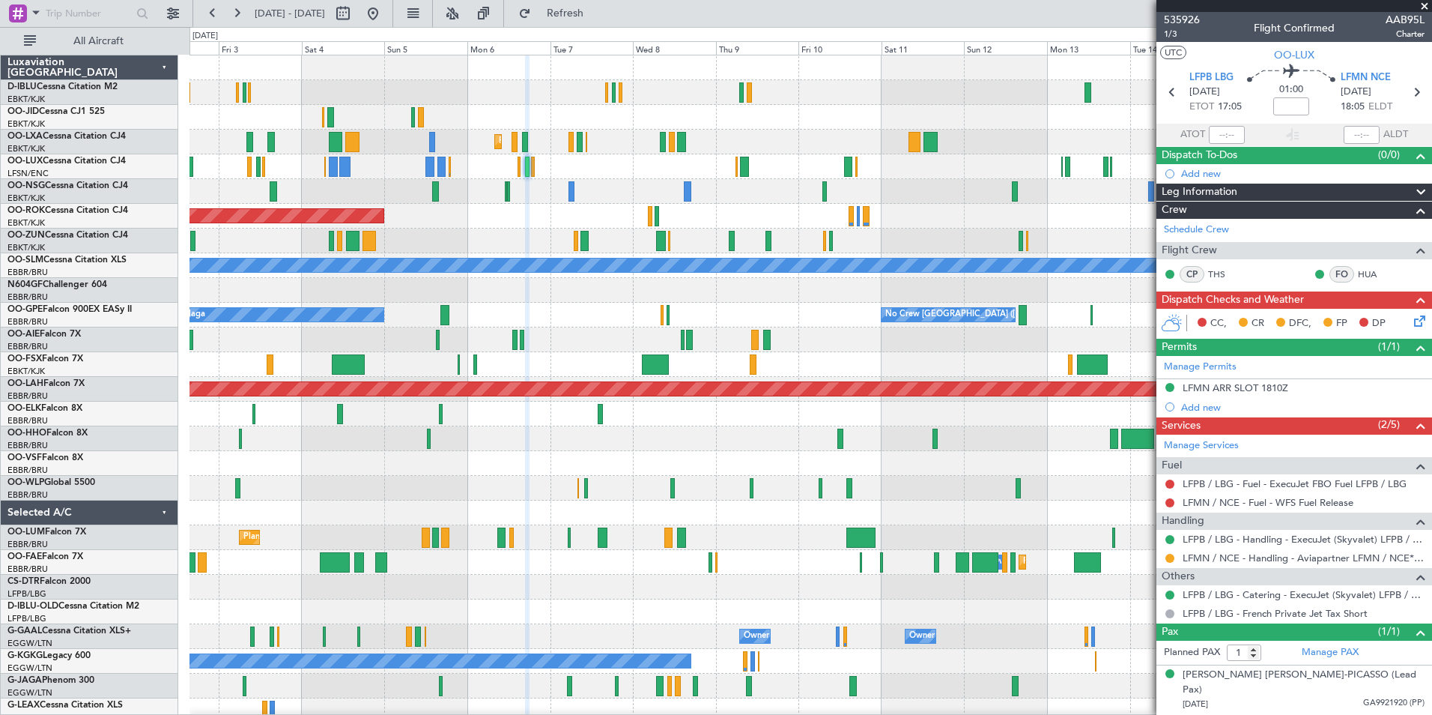
click at [897, 484] on div "Planned Maint Kortrijk-Wevelgem Planned Maint Kortrijk-Wevelgem AOG Maint Kortr…" at bounding box center [811, 549] width 1242 height 989
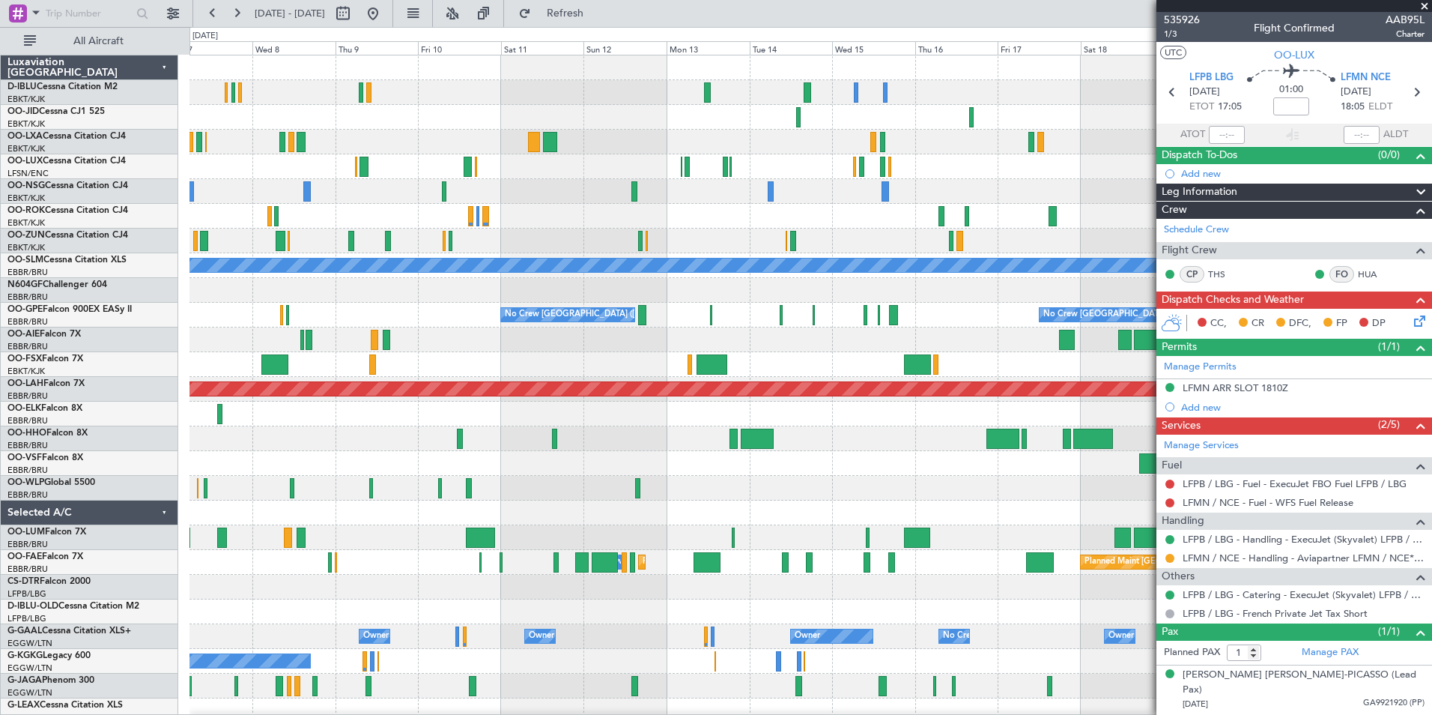
click at [601, 521] on div "Planned Maint Kortrijk-Wevelgem AOG Maint Kortrijk-Wevelgem A/C Unavailable Mon…" at bounding box center [811, 549] width 1242 height 989
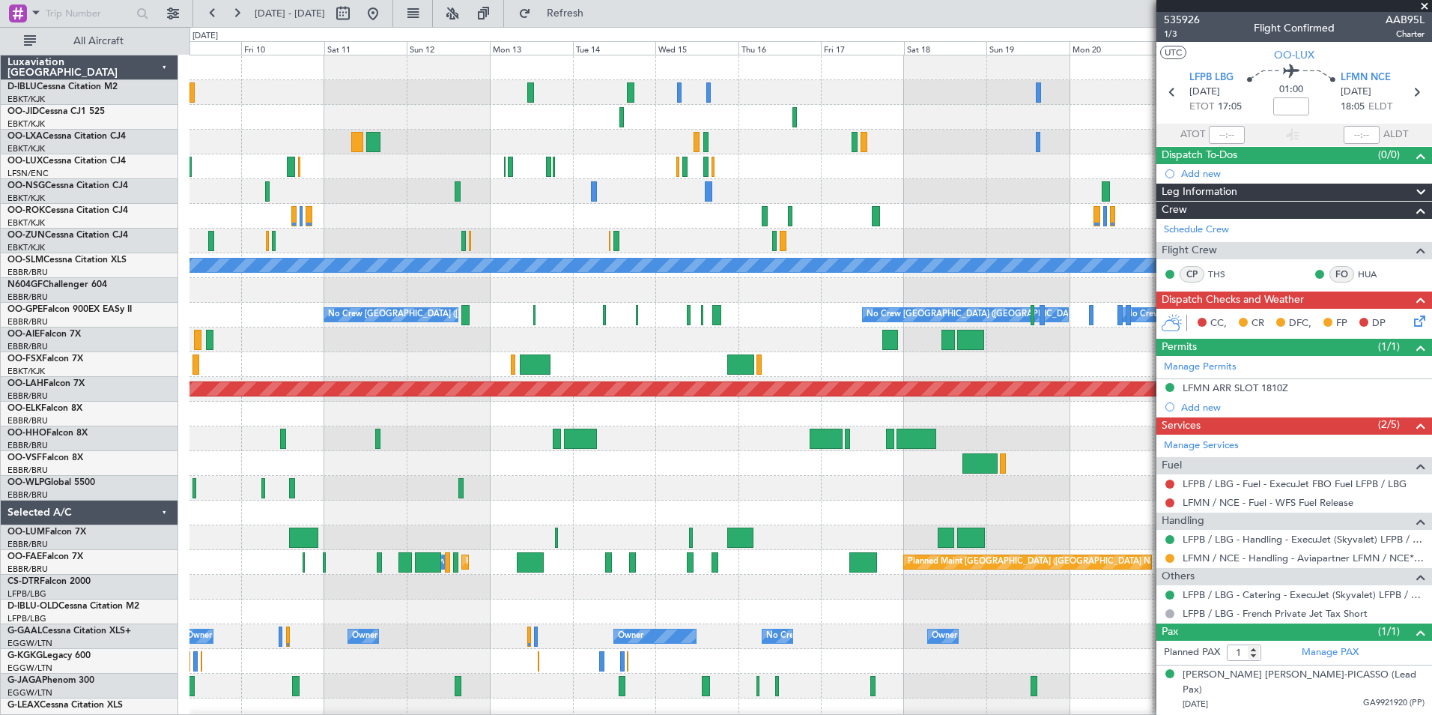
click at [630, 437] on div "Planned Maint Kortrijk-Wevelgem A/C Unavailable Monchengladbach No Crew Brussel…" at bounding box center [811, 561] width 1242 height 1013
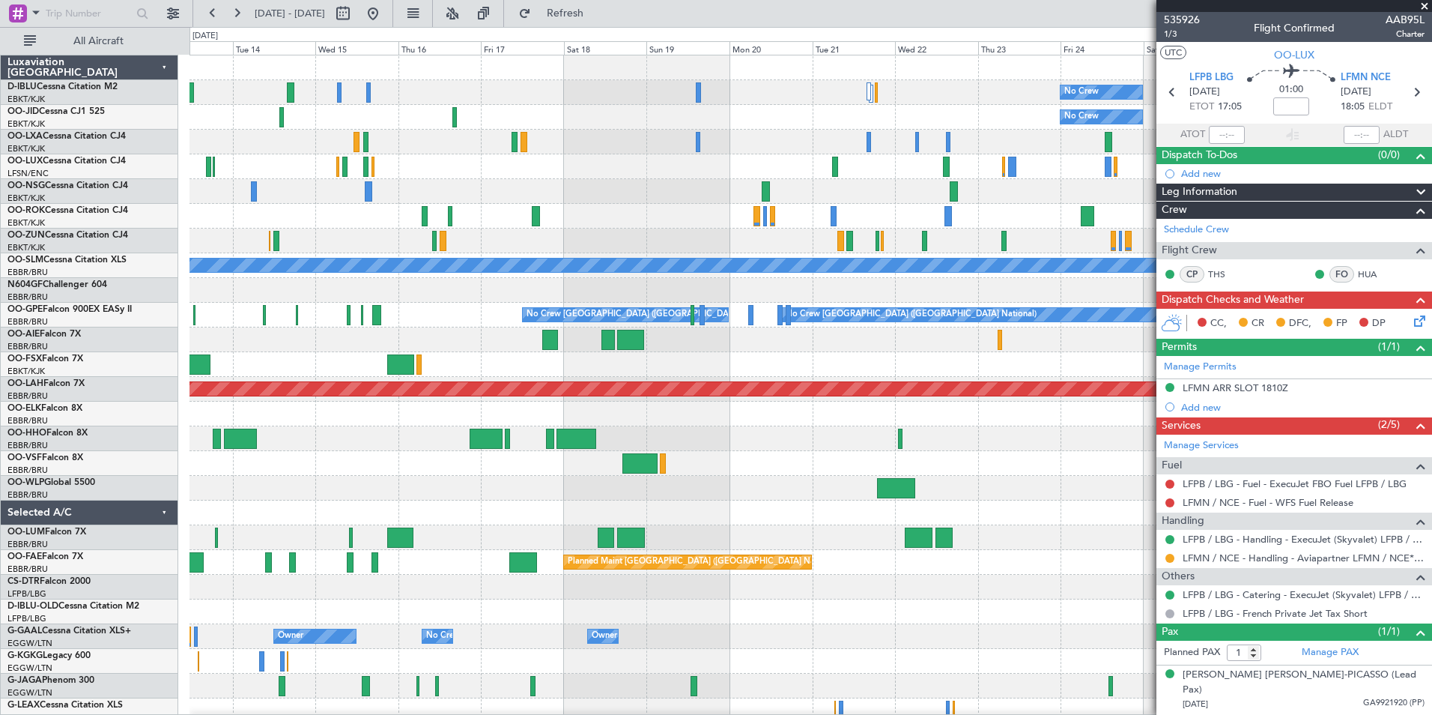
click at [704, 497] on div "No Crew No Crew A/C Unavailable Monchengladbach No Crew Brussels (Brussels Nati…" at bounding box center [811, 561] width 1242 height 1013
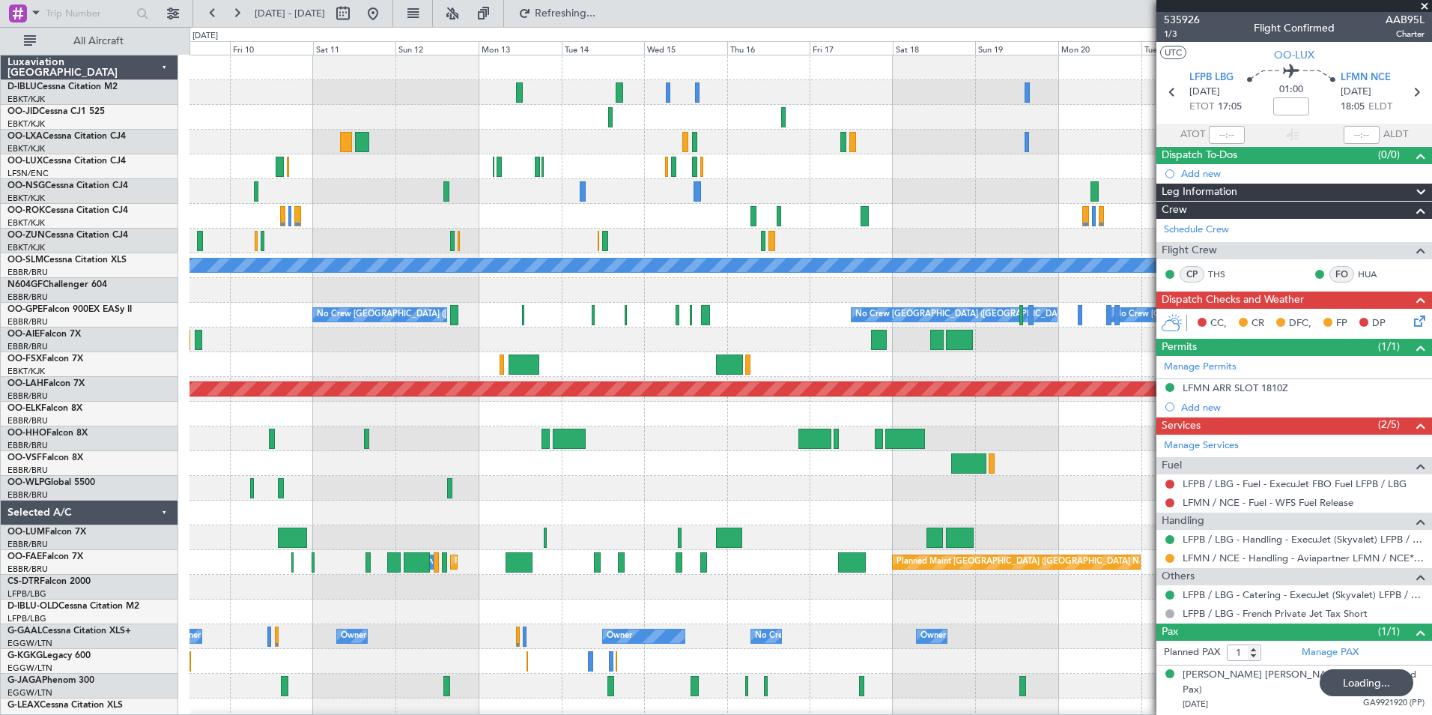
click at [993, 375] on div at bounding box center [811, 364] width 1242 height 25
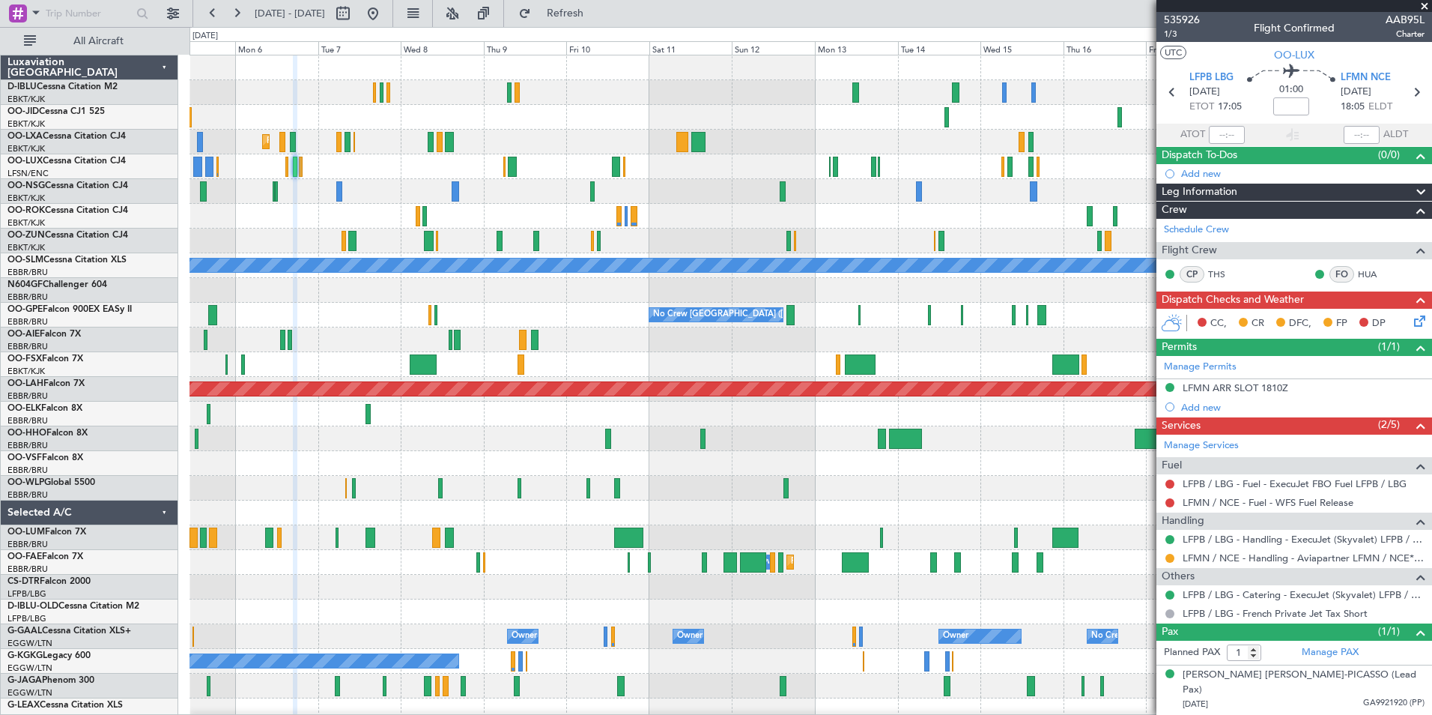
click at [1064, 467] on div at bounding box center [811, 463] width 1242 height 25
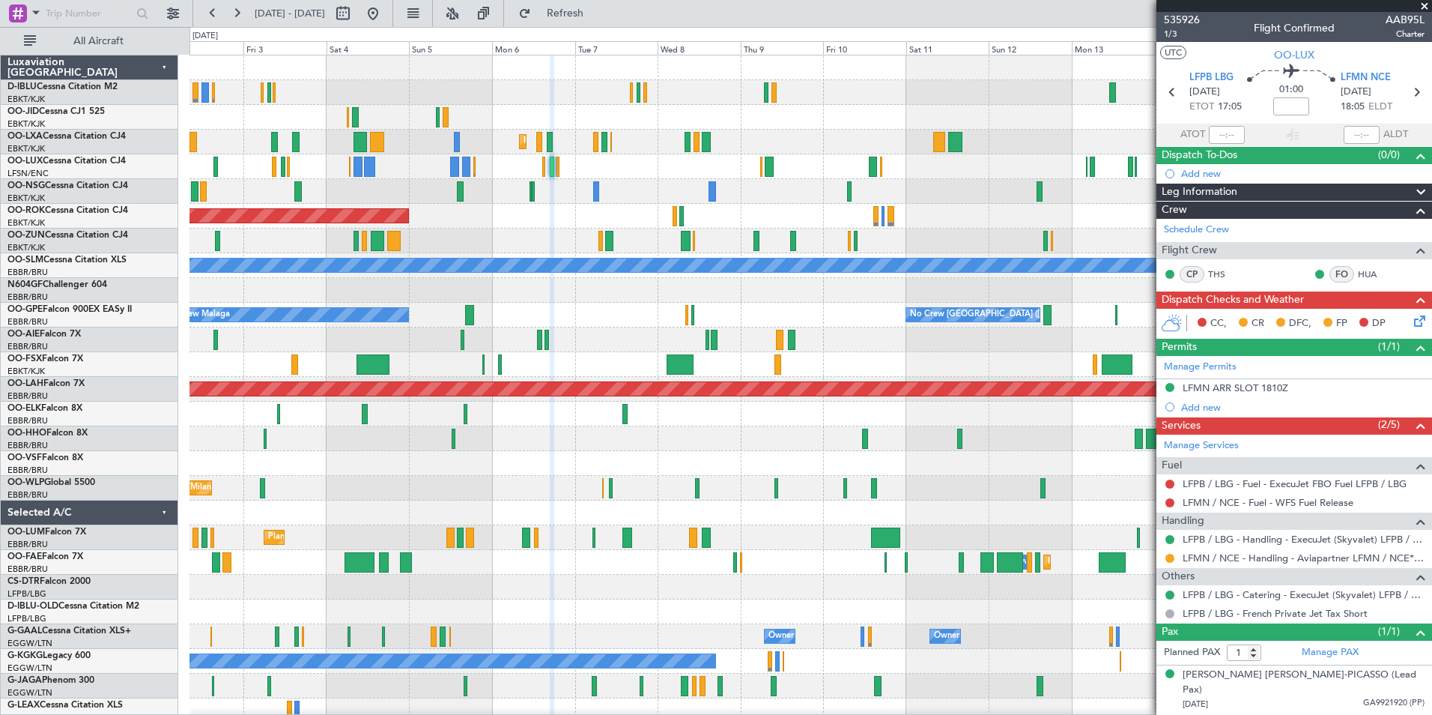
click at [1178, 496] on fb-app "09 Oct 2025 - 24 Oct 2025 Refresh Quick Links All Aircraft Planned Maint Kortri…" at bounding box center [716, 362] width 1432 height 703
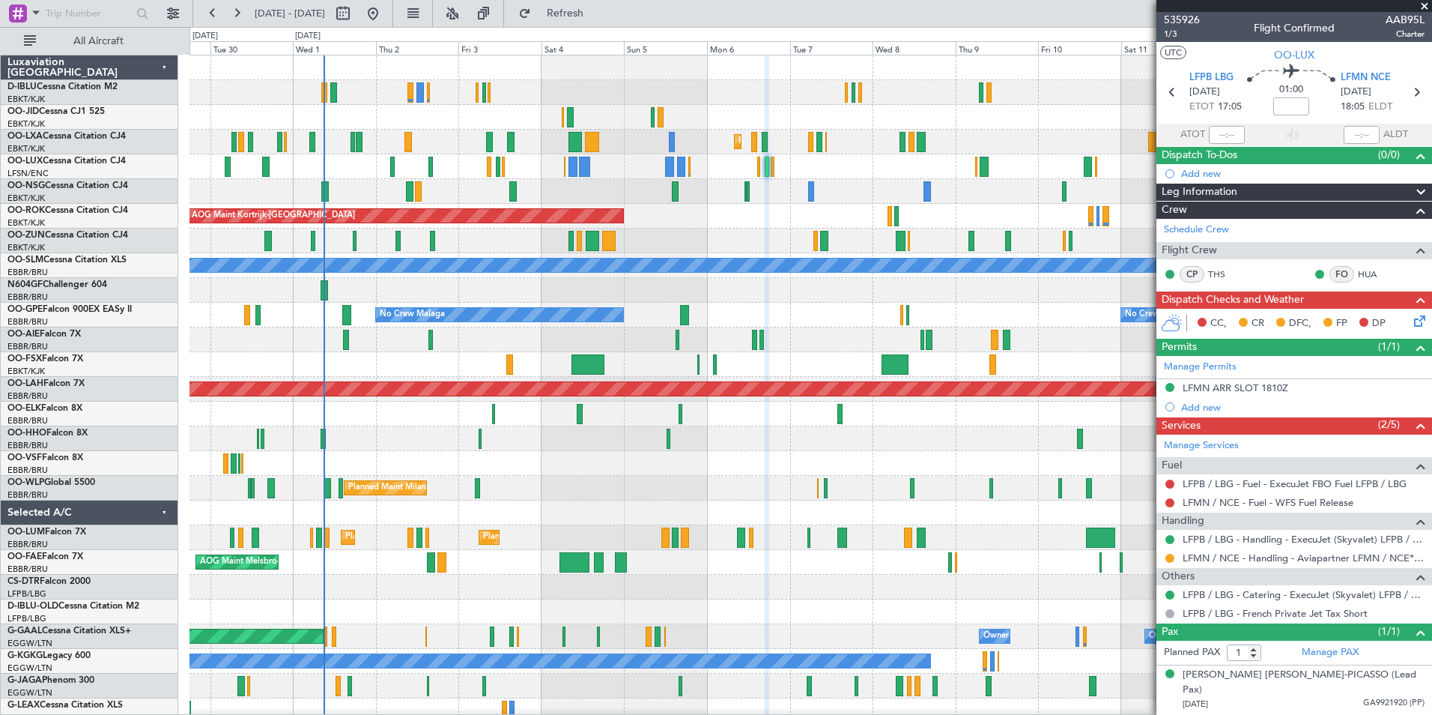
click at [1161, 490] on fb-app "09 Oct 2025 - 24 Oct 2025 Refresh Quick Links All Aircraft A/C Unavailable Kort…" at bounding box center [716, 362] width 1432 height 703
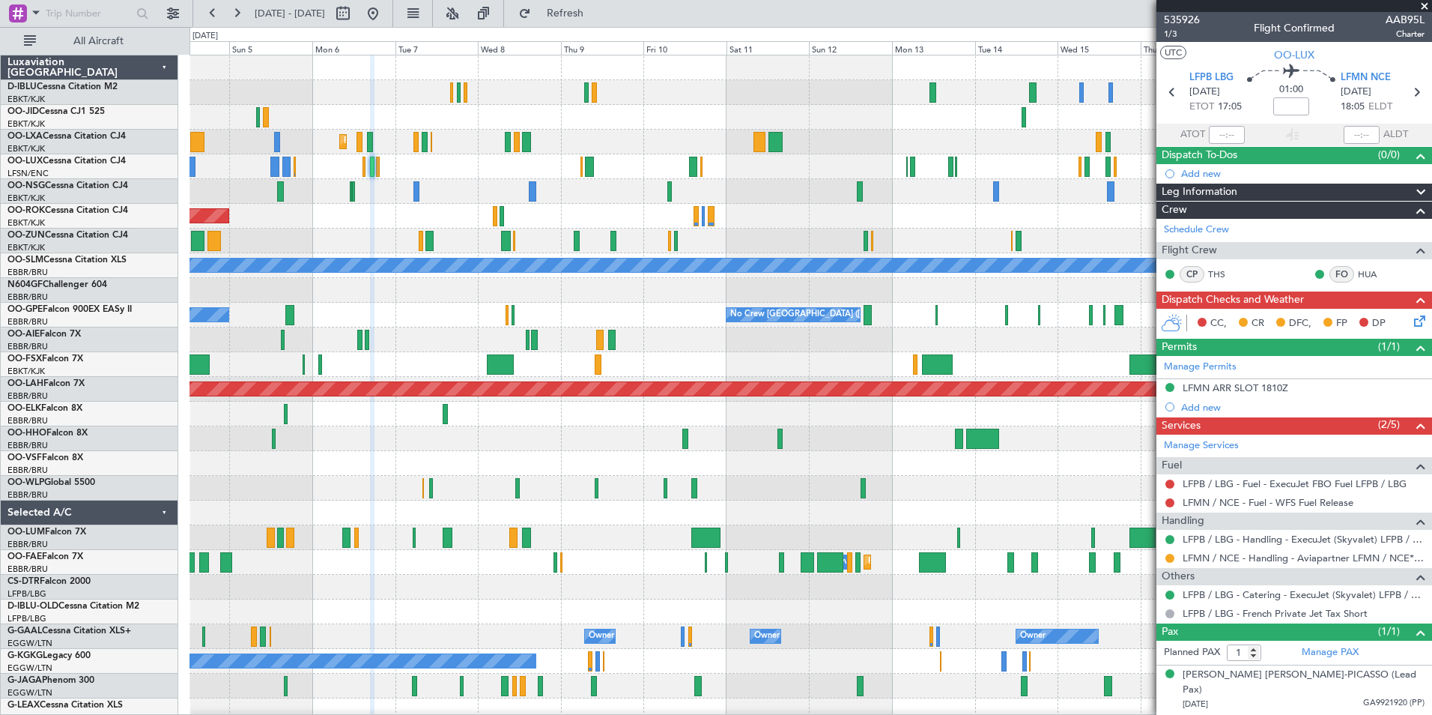
click at [361, 545] on div "Planned Maint Kortrijk-Wevelgem AOG Maint Kortrijk-Wevelgem A/C Unavailable Mon…" at bounding box center [811, 561] width 1242 height 1013
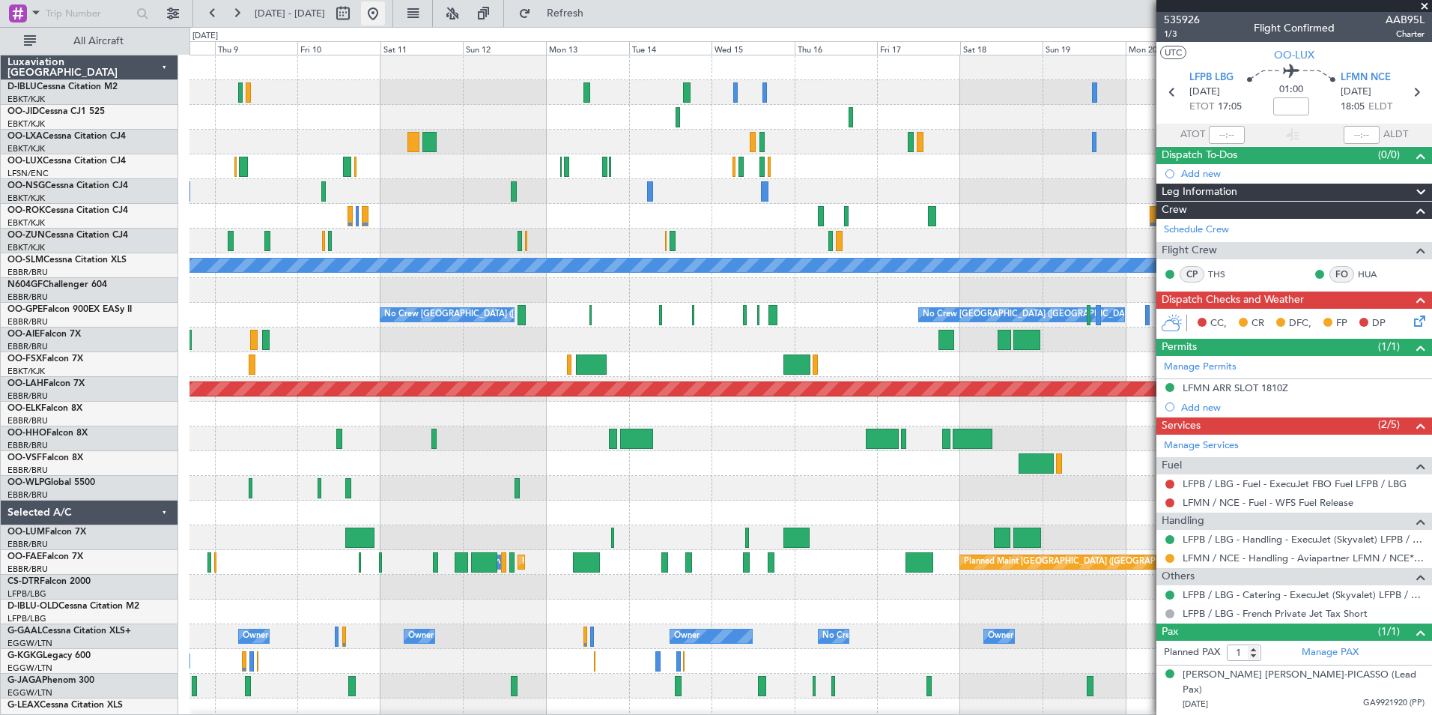
click at [385, 25] on button at bounding box center [373, 13] width 24 height 24
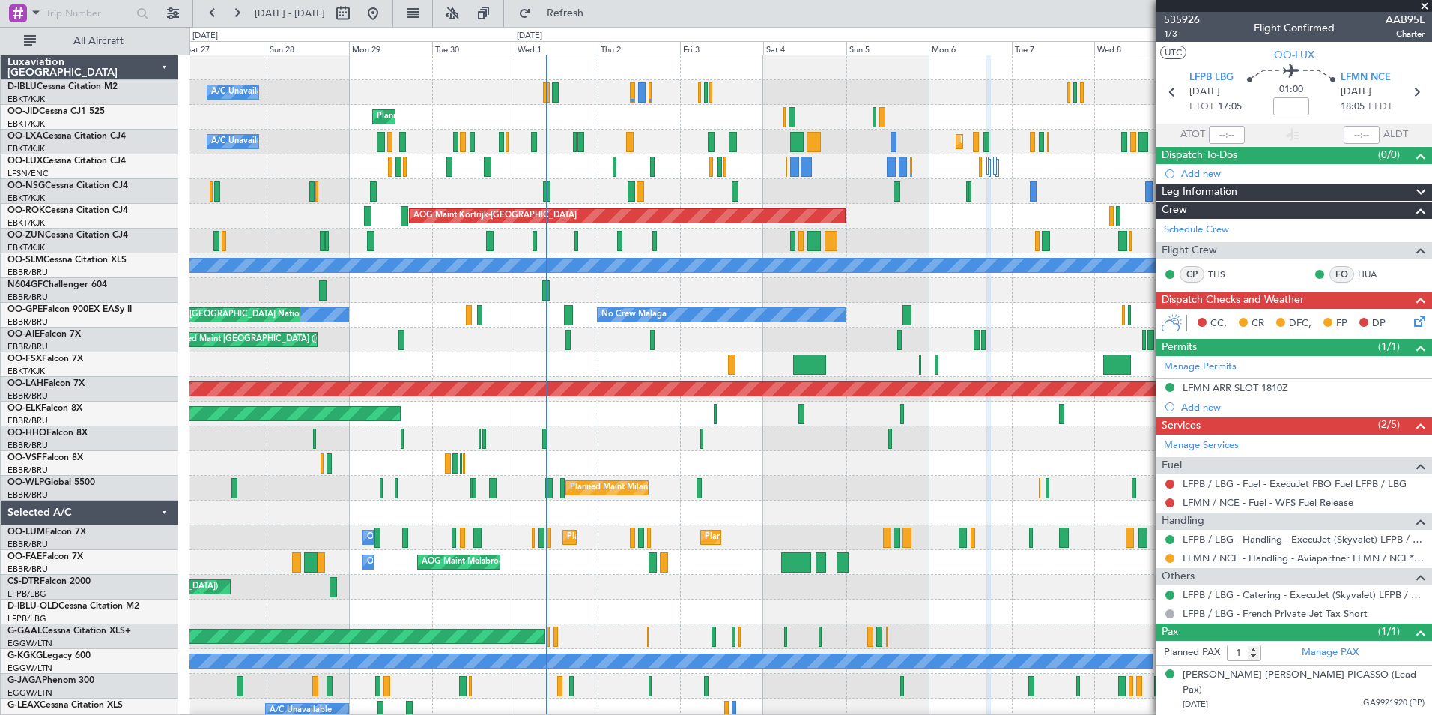
click at [751, 503] on div "A/C Unavailable Kortrijk-Wevelgem A/C Unavailable Brussels (Brussels National) …" at bounding box center [811, 549] width 1242 height 989
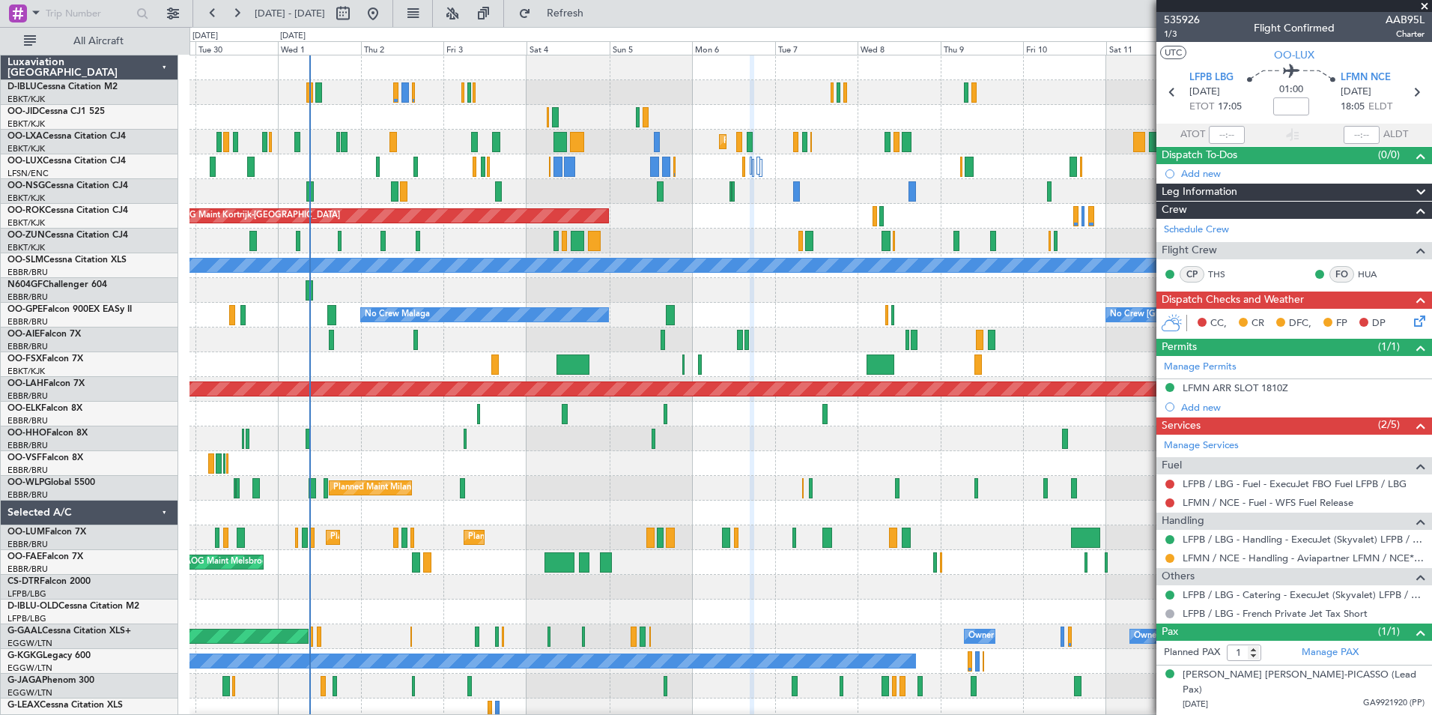
click at [758, 471] on div "A/C Unavailable Kortrijk-Wevelgem A/C Unavailable Brussels (Brussels National) …" at bounding box center [811, 524] width 1242 height 939
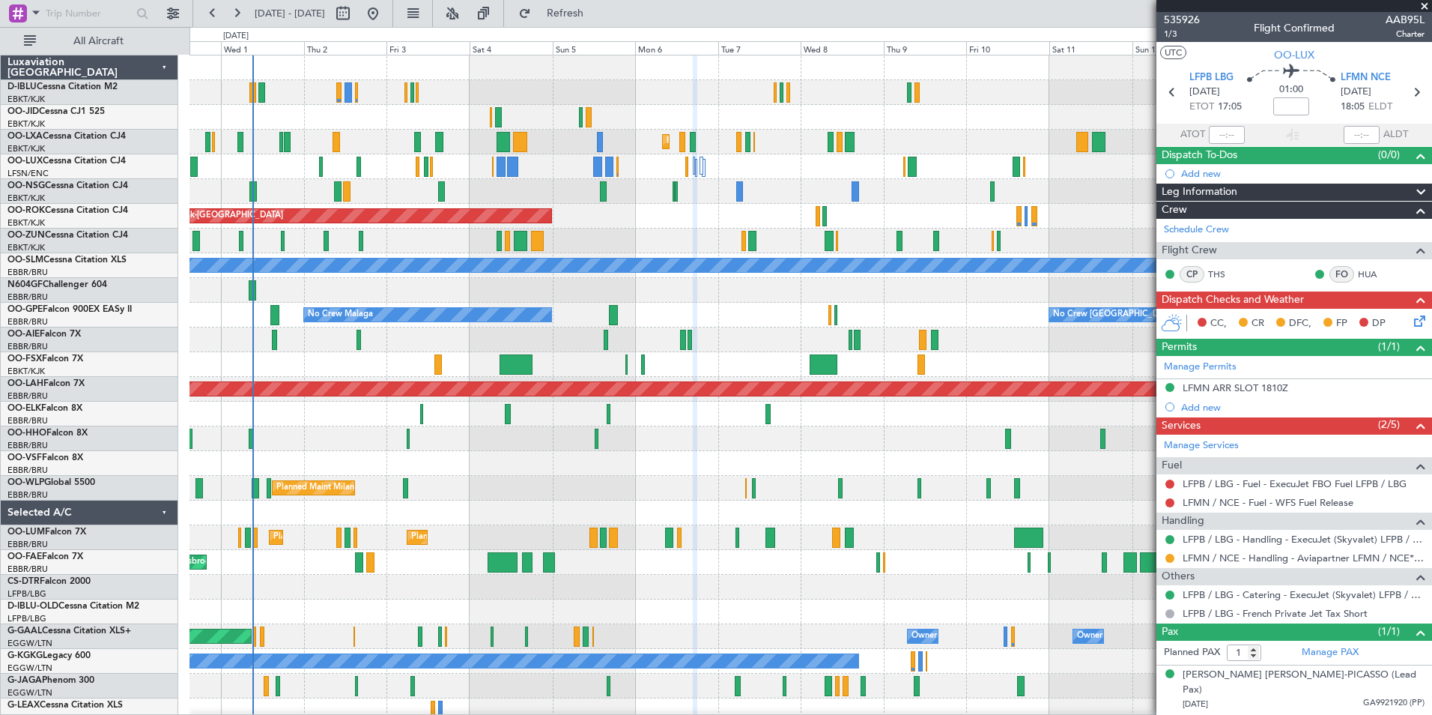
click at [701, 476] on div "A/C Unavailable Kortrijk-Wevelgem A/C Unavailable Brussels (Brussels National) …" at bounding box center [811, 524] width 1242 height 939
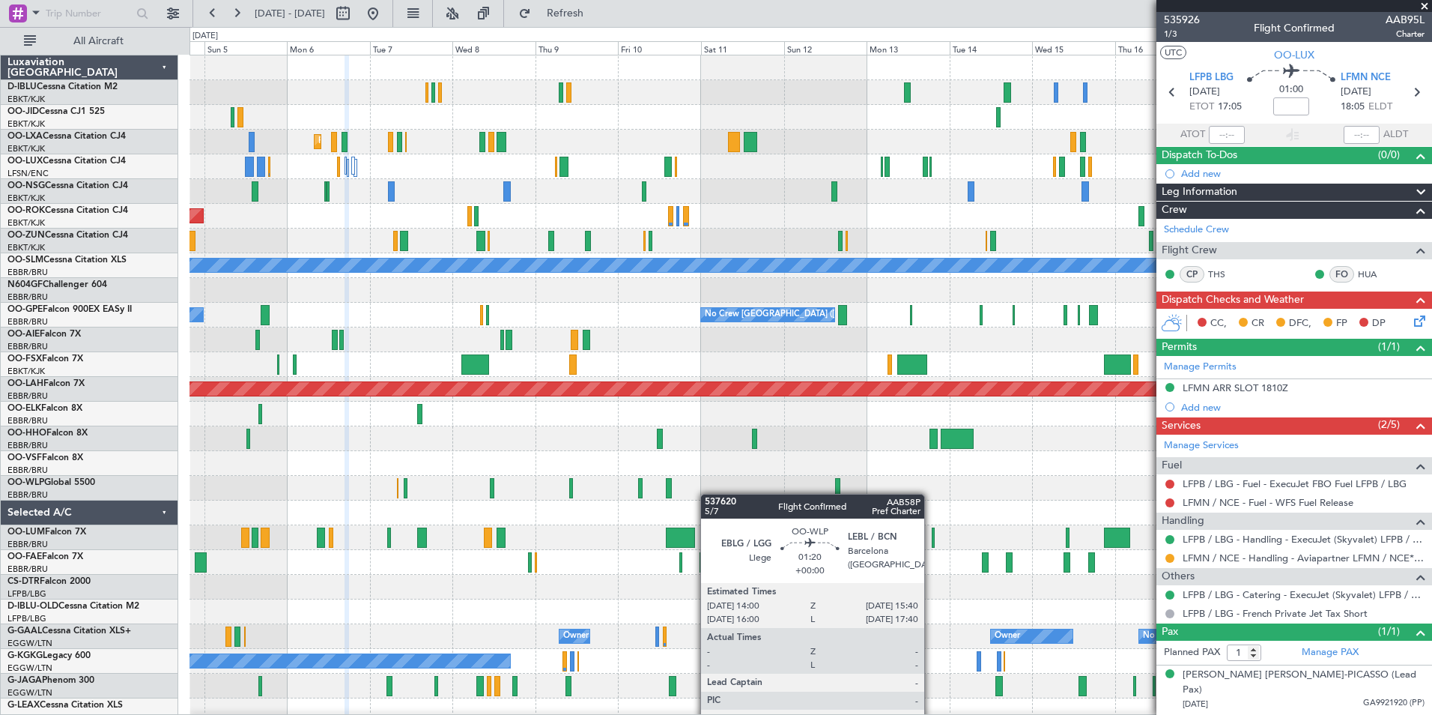
click at [559, 503] on div "Planned Maint Kortrijk-Wevelgem AOG Maint Kortrijk-Wevelgem A/C Unavailable Mon…" at bounding box center [811, 549] width 1242 height 989
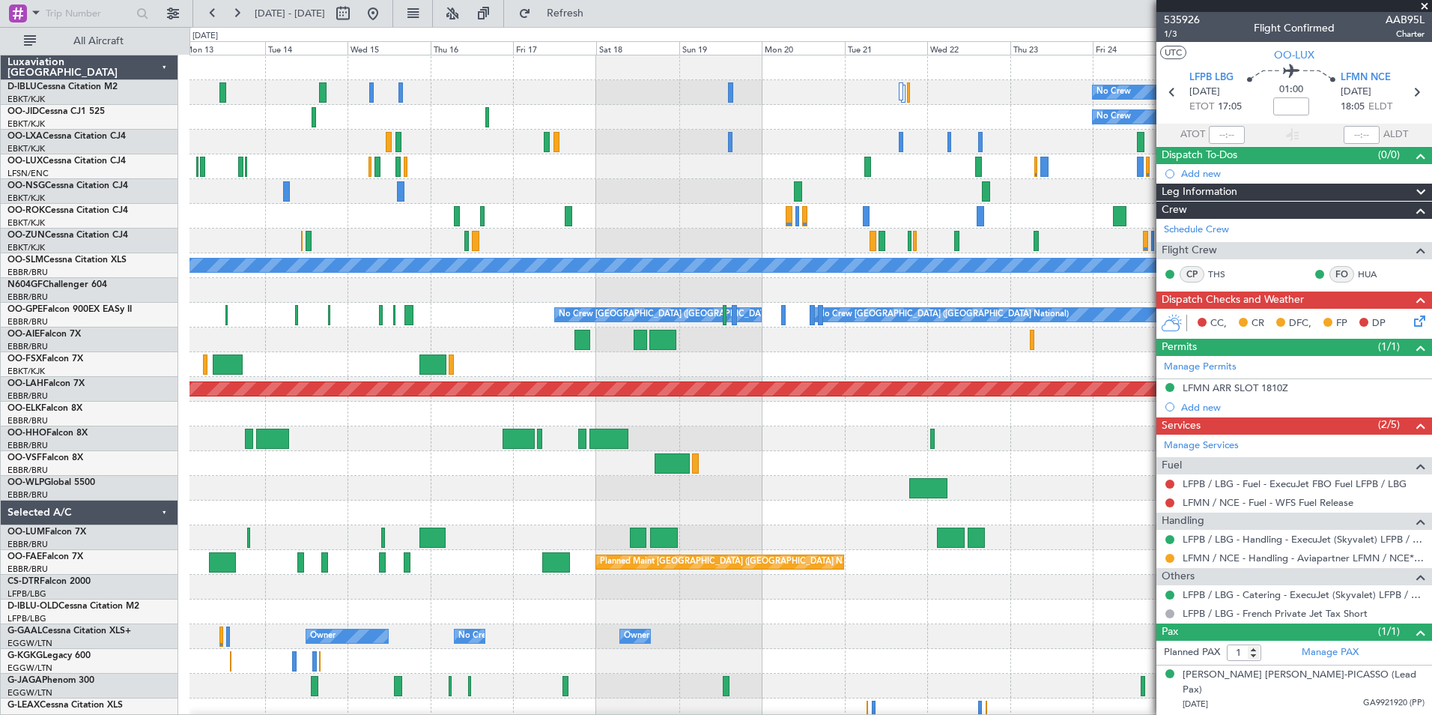
click at [407, 489] on div "No Crew No Crew A/C Unavailable Monchengladbach No Crew Brussels (Brussels Nati…" at bounding box center [811, 561] width 1242 height 1013
click at [519, 480] on div "No Crew No Crew A/C Unavailable Monchengladbach No Crew Brussels (Brussels Nati…" at bounding box center [811, 561] width 1242 height 1013
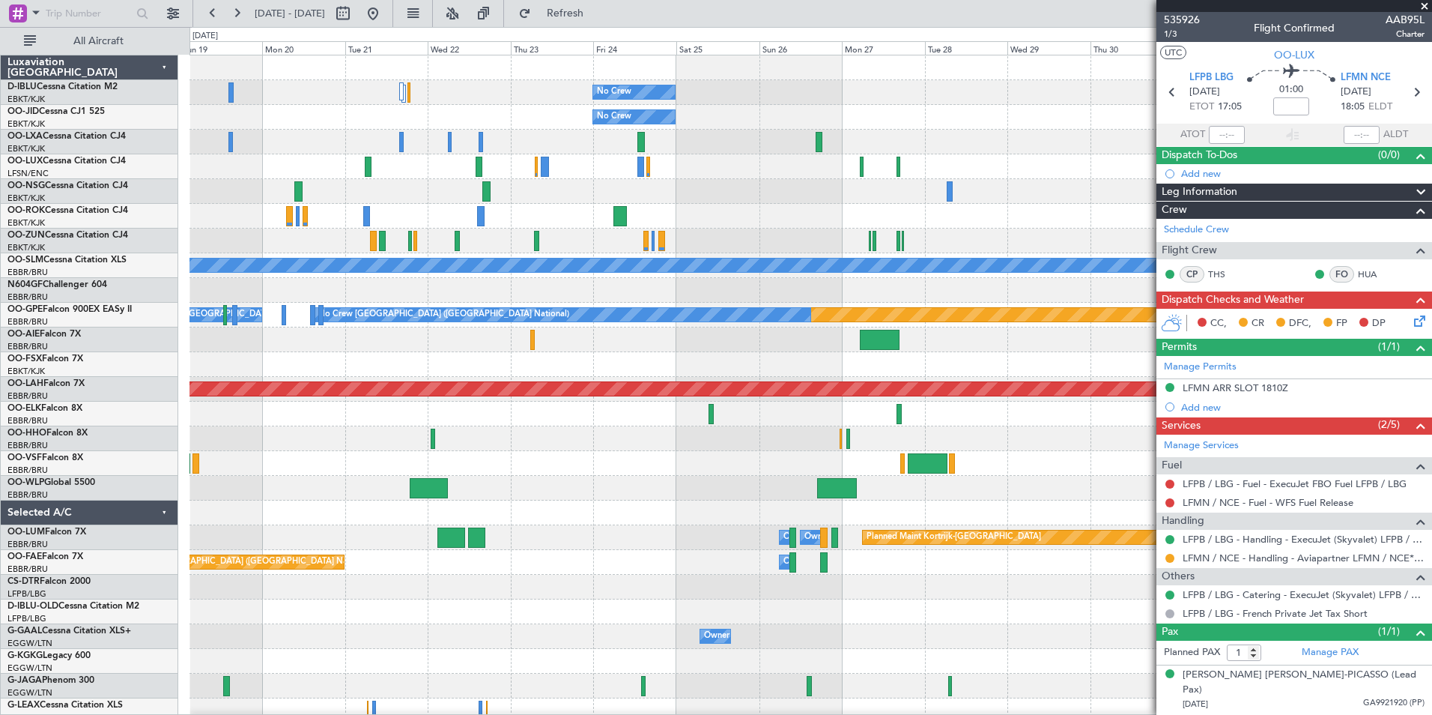
click at [885, 462] on div at bounding box center [811, 463] width 1242 height 25
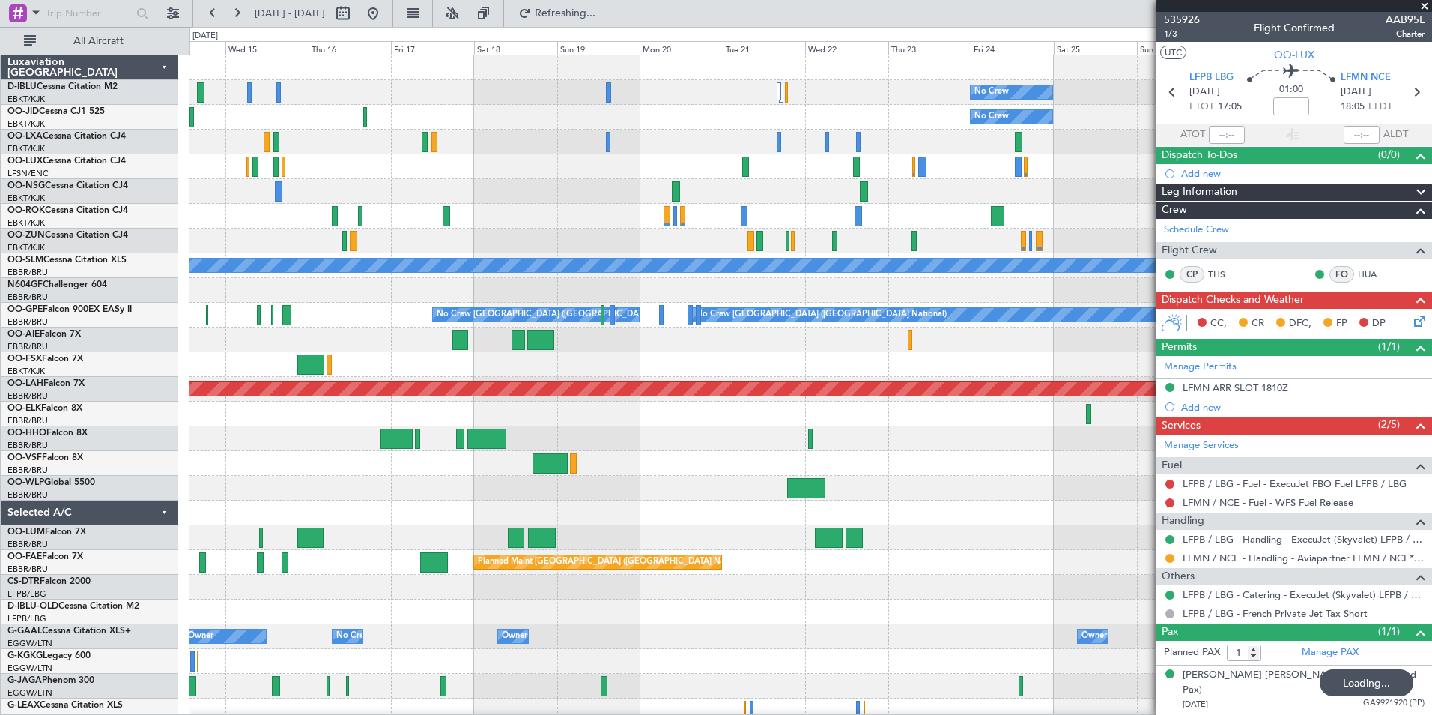
click at [1005, 469] on div at bounding box center [811, 463] width 1242 height 25
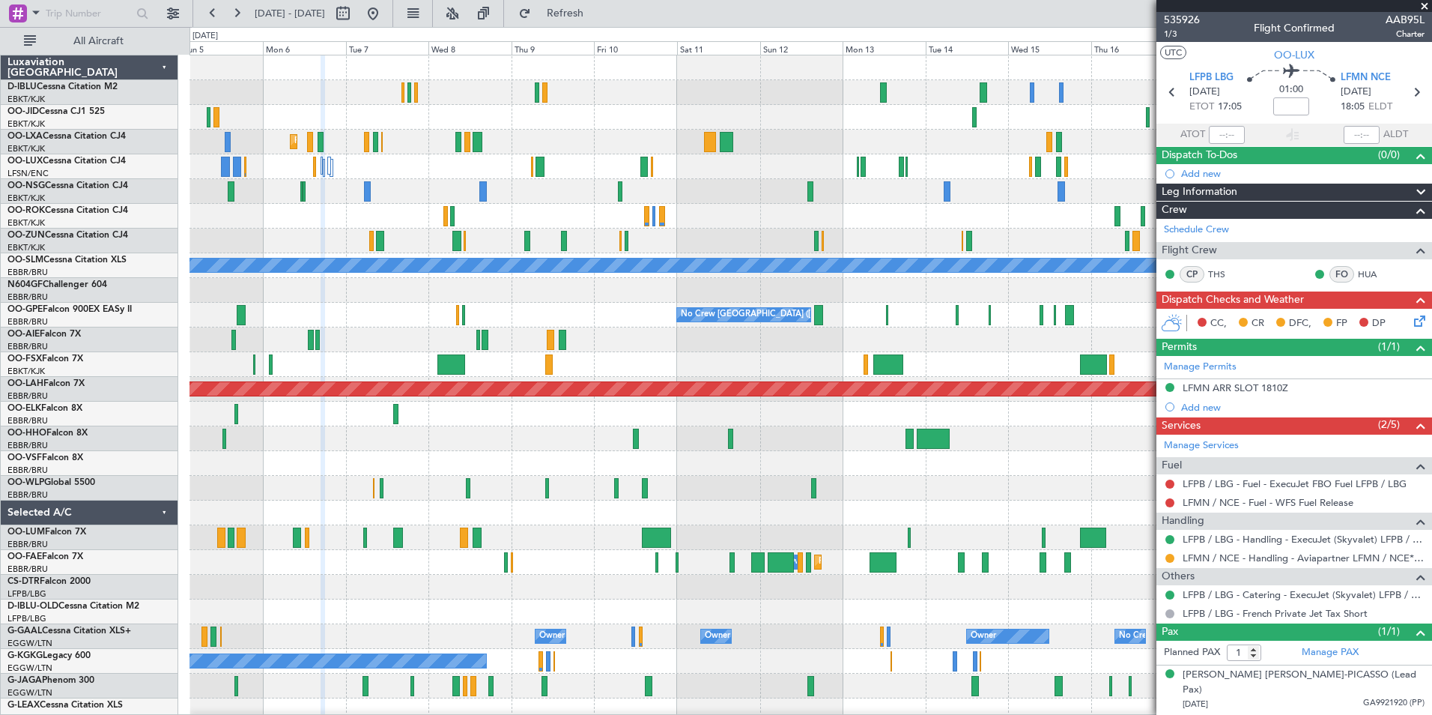
click at [972, 458] on div "Planned Maint Kortrijk-Wevelgem AOG Maint Kortrijk-Wevelgem A/C Unavailable Mon…" at bounding box center [811, 524] width 1242 height 939
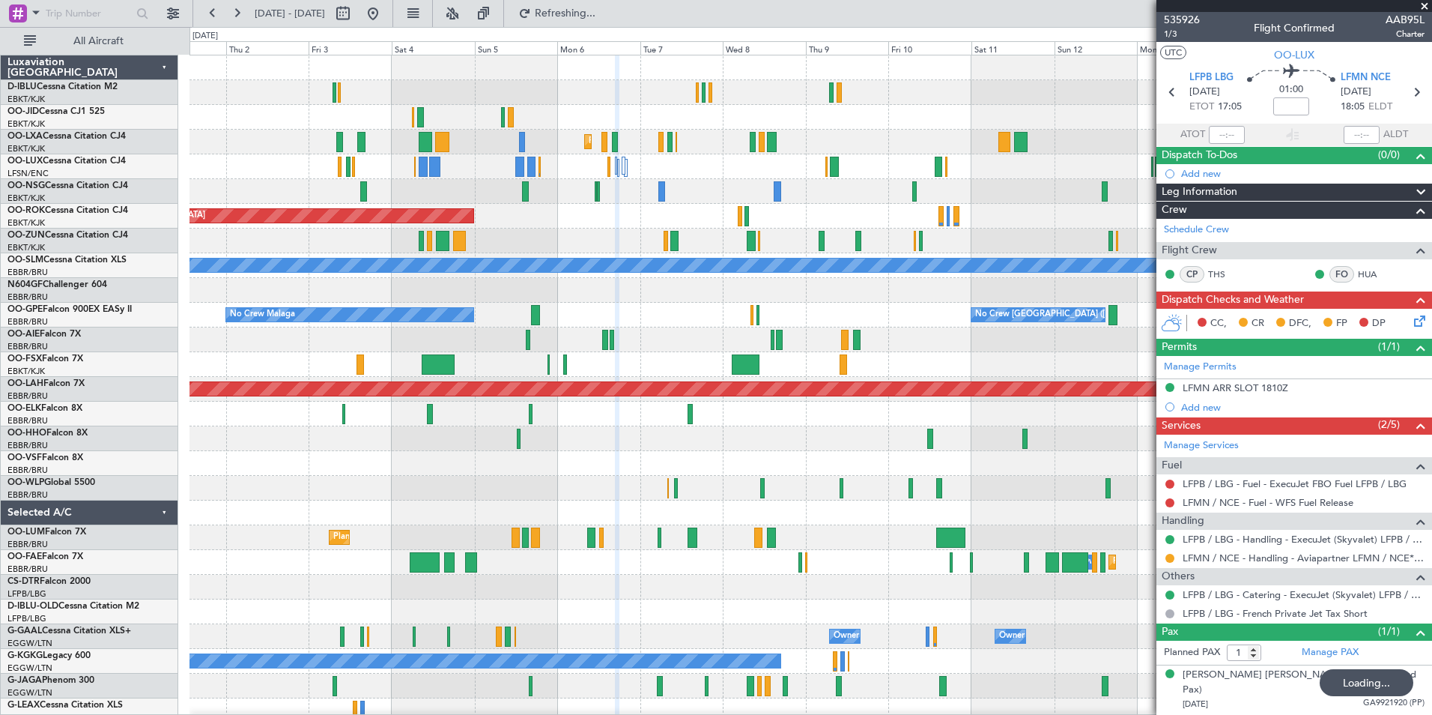
click at [1037, 467] on div "Planned Maint Kortrijk-Wevelgem AOG Maint Kortrijk-Wevelgem A/C Unavailable Mon…" at bounding box center [811, 549] width 1242 height 989
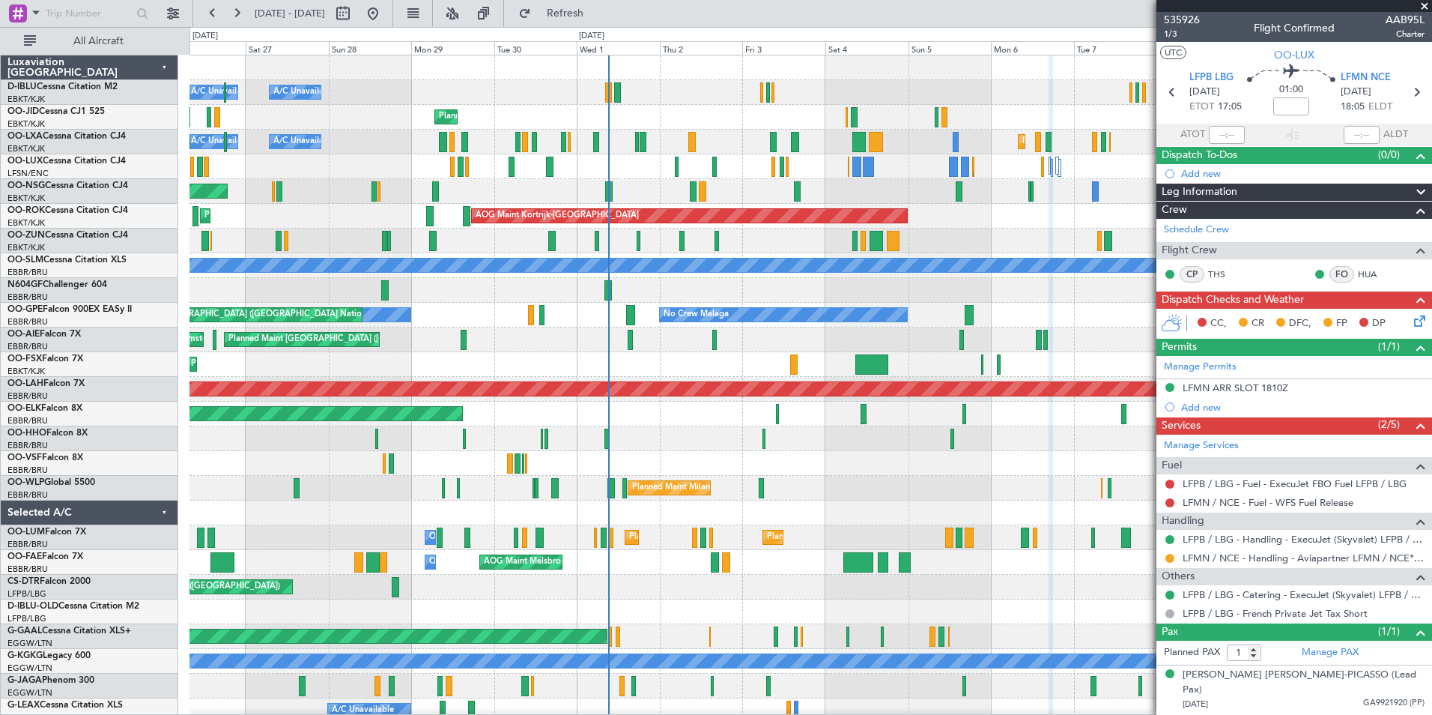
click at [1080, 463] on div at bounding box center [811, 463] width 1242 height 25
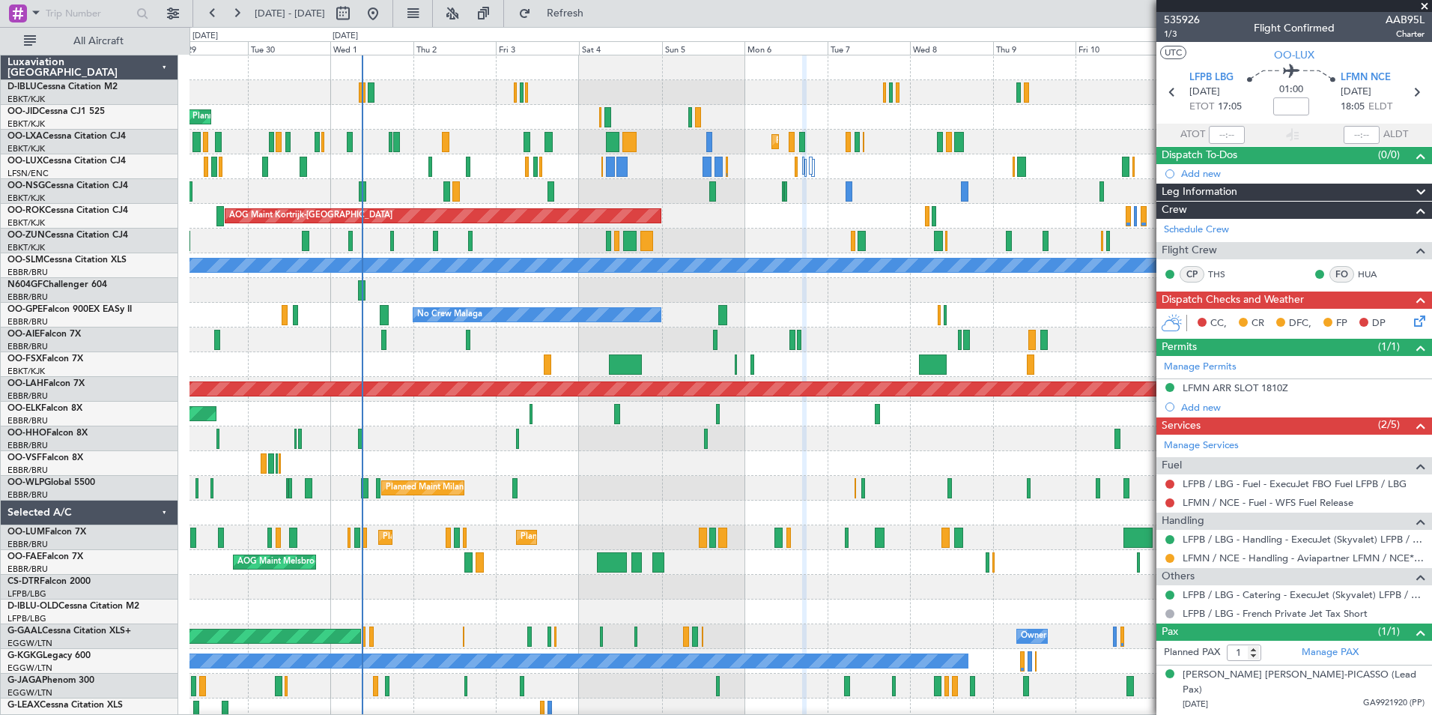
click at [772, 494] on div "Planned Maint Milan (Linate)" at bounding box center [811, 488] width 1242 height 25
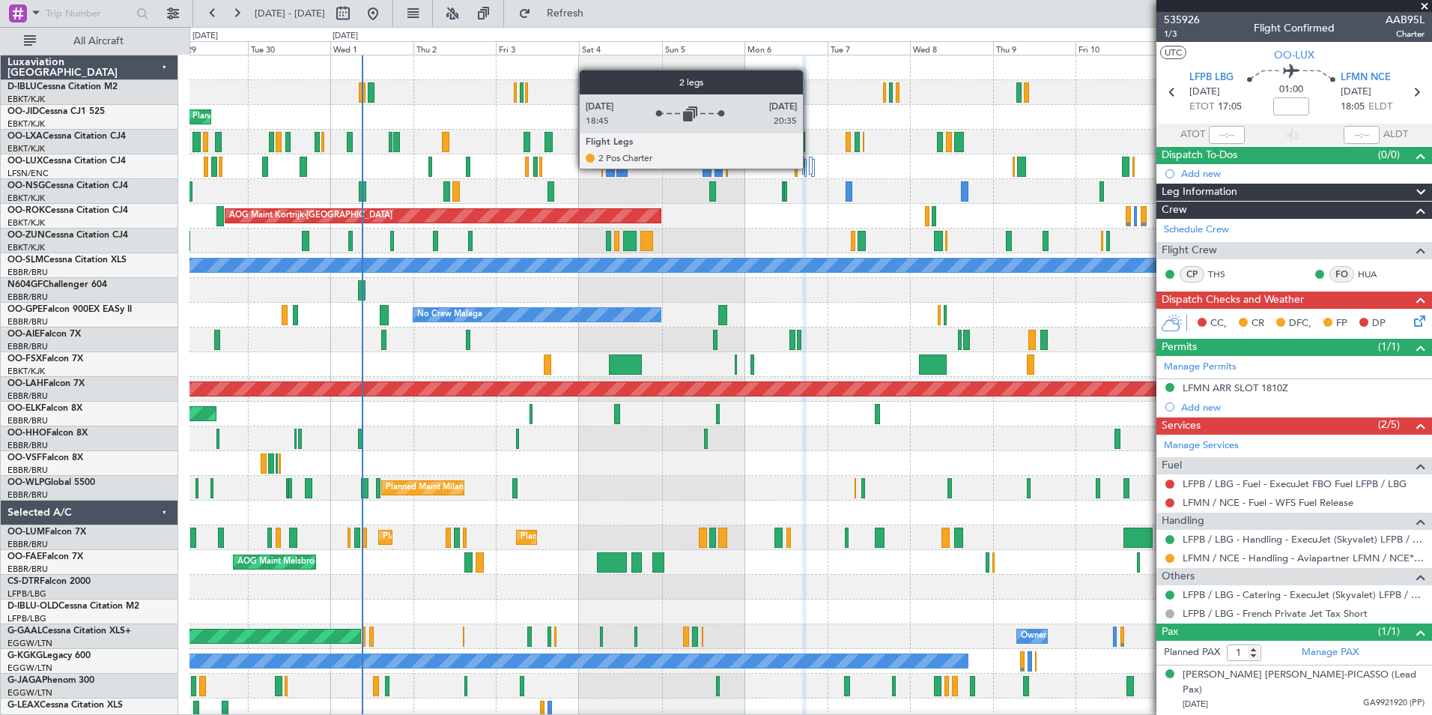
click at [810, 168] on div at bounding box center [811, 166] width 4 height 18
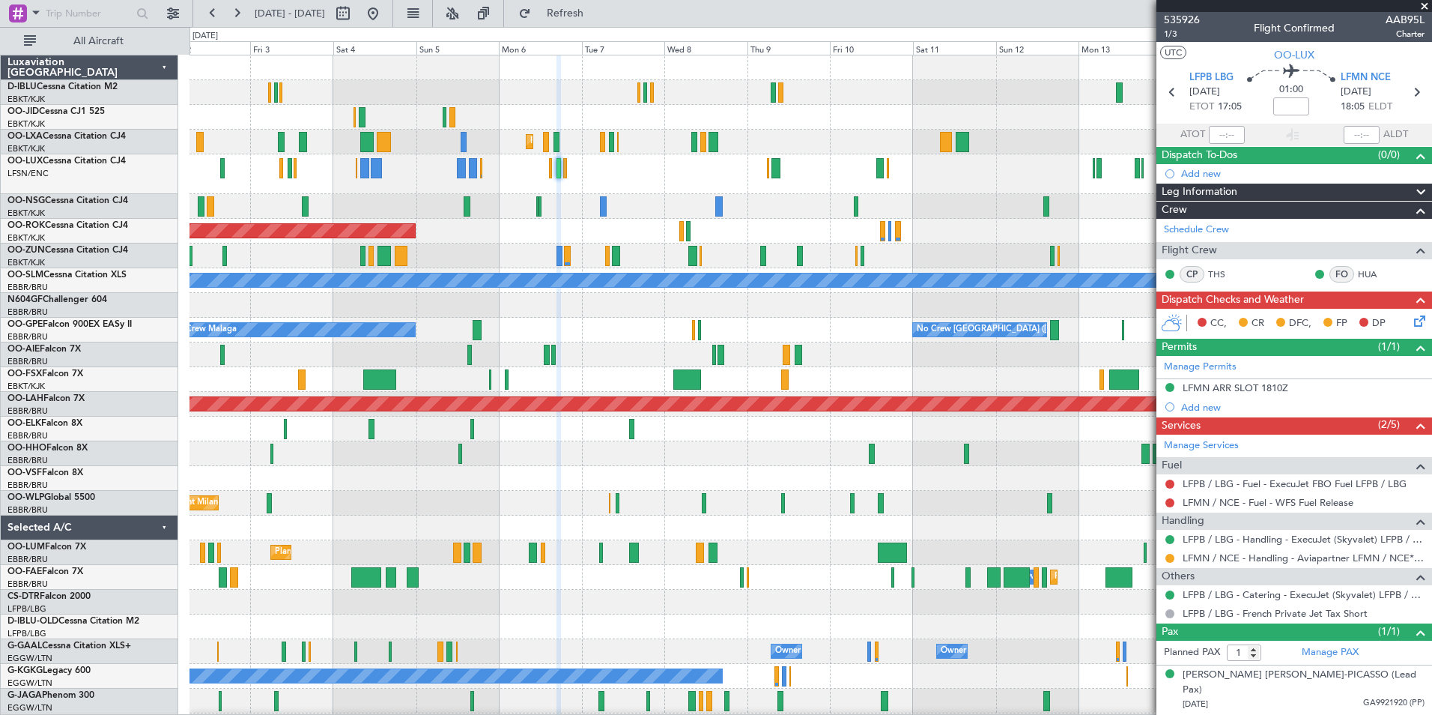
click at [733, 486] on div at bounding box center [811, 478] width 1242 height 25
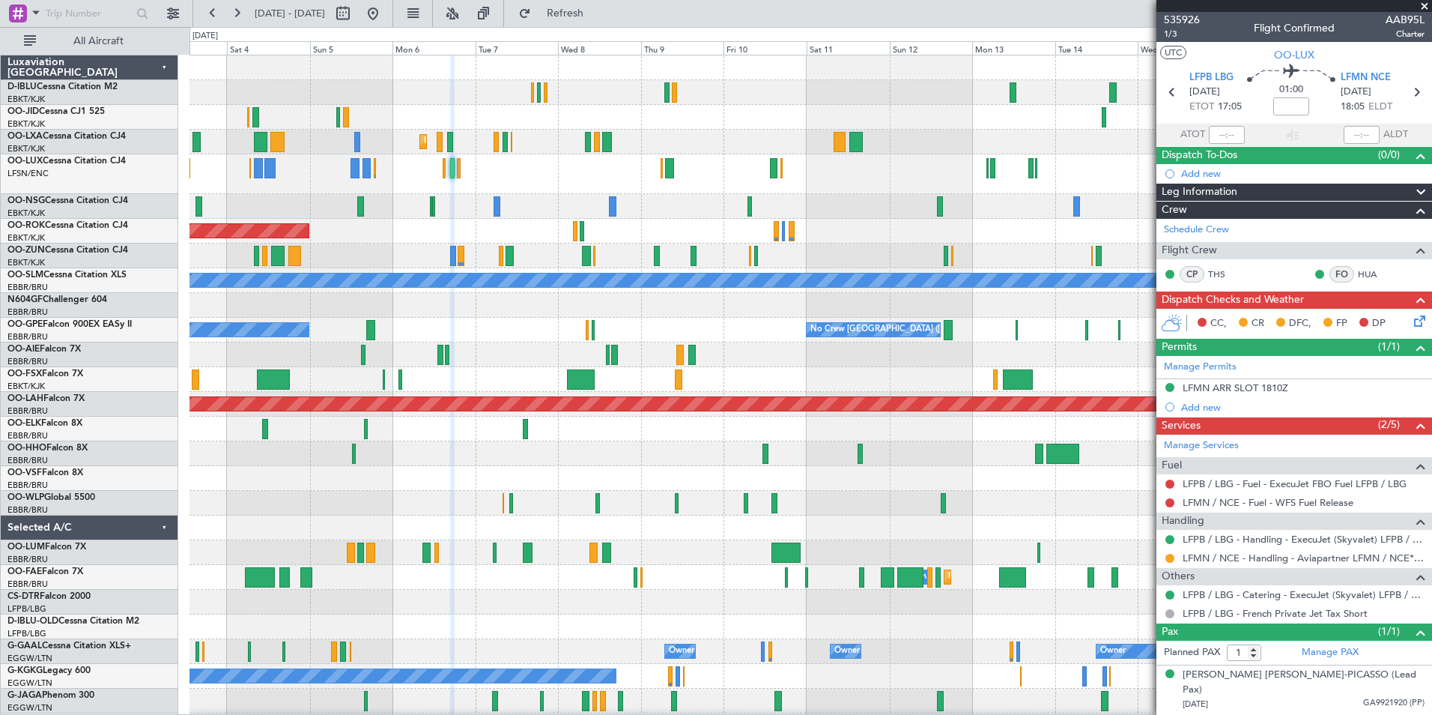
click at [796, 473] on div "Planned Maint Kortrijk-[GEOGRAPHIC_DATA] AOG Maint [GEOGRAPHIC_DATA]-[GEOGRAPHI…" at bounding box center [811, 532] width 1242 height 954
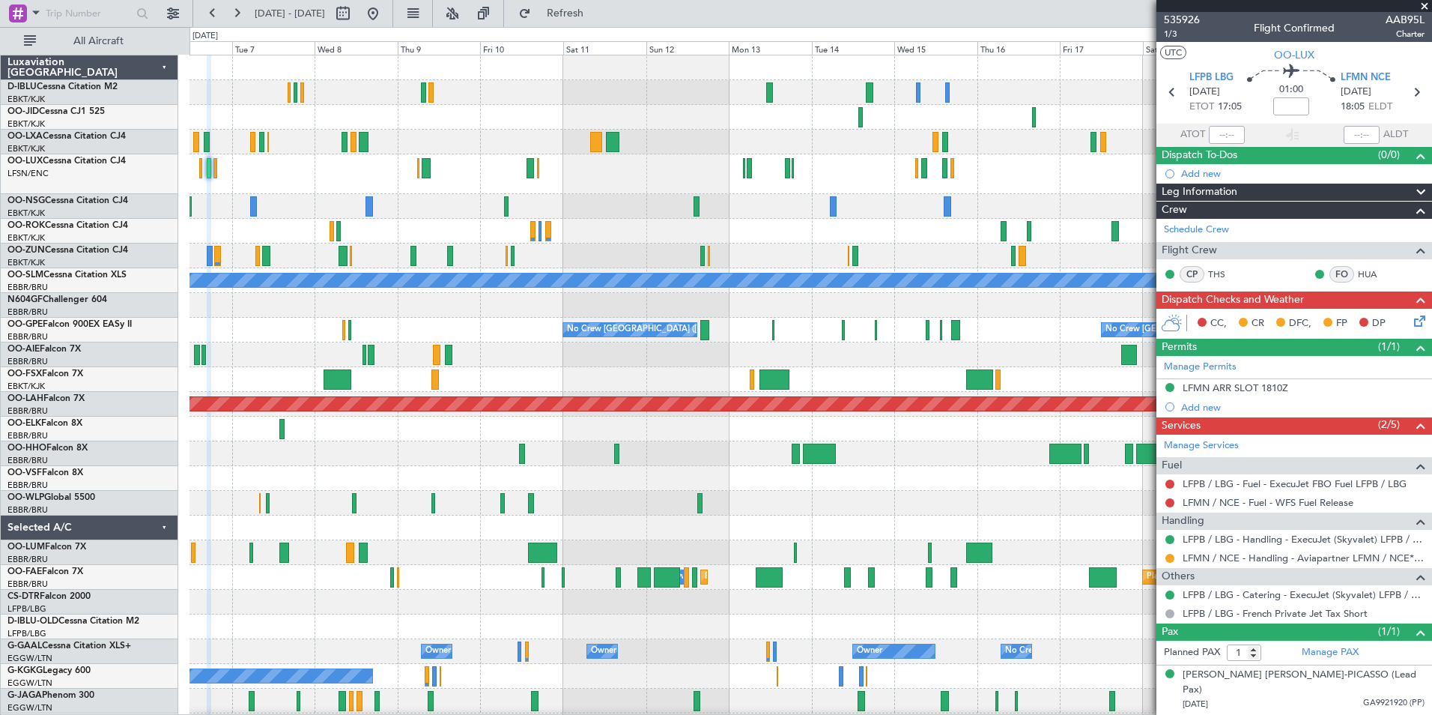
click at [634, 510] on div "No Crew No Crew Planned Maint [GEOGRAPHIC_DATA]-[GEOGRAPHIC_DATA] AOG Maint [GE…" at bounding box center [811, 569] width 1242 height 1028
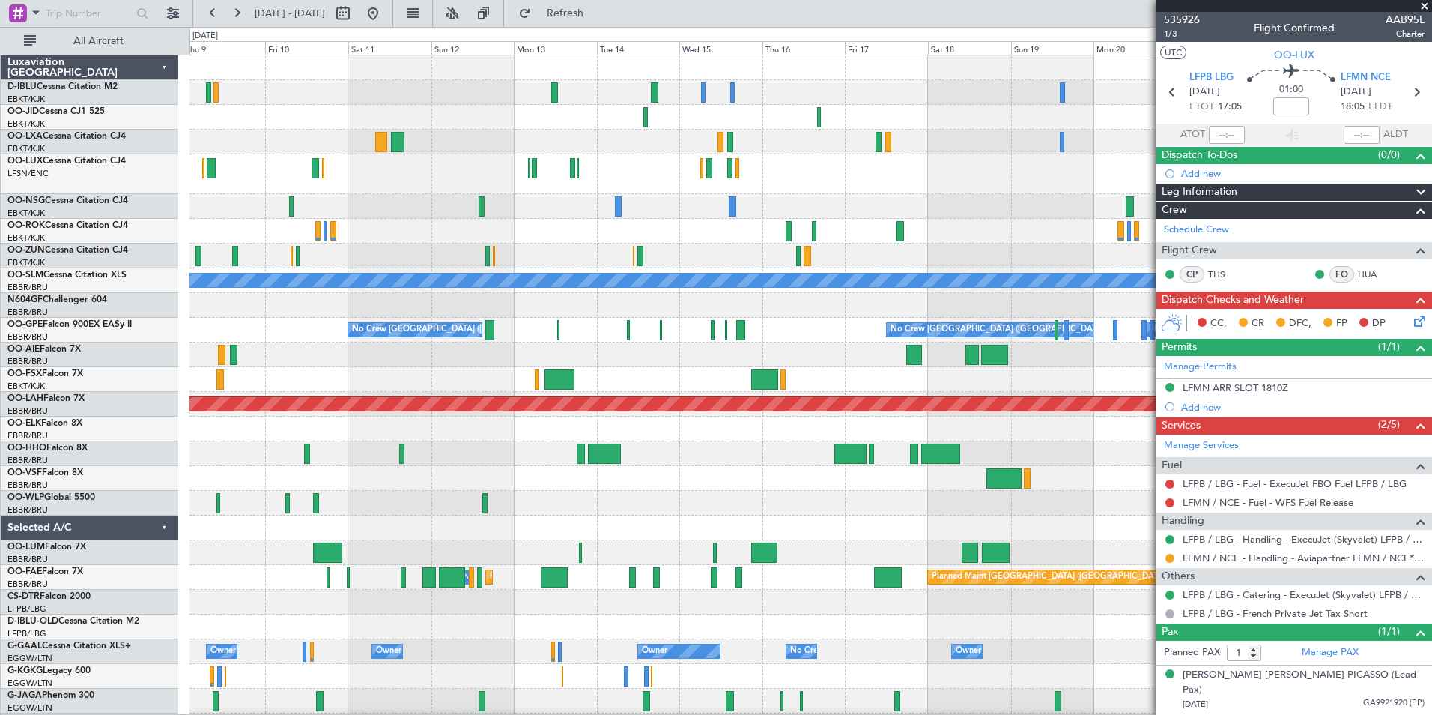
click at [721, 512] on div at bounding box center [811, 503] width 1242 height 25
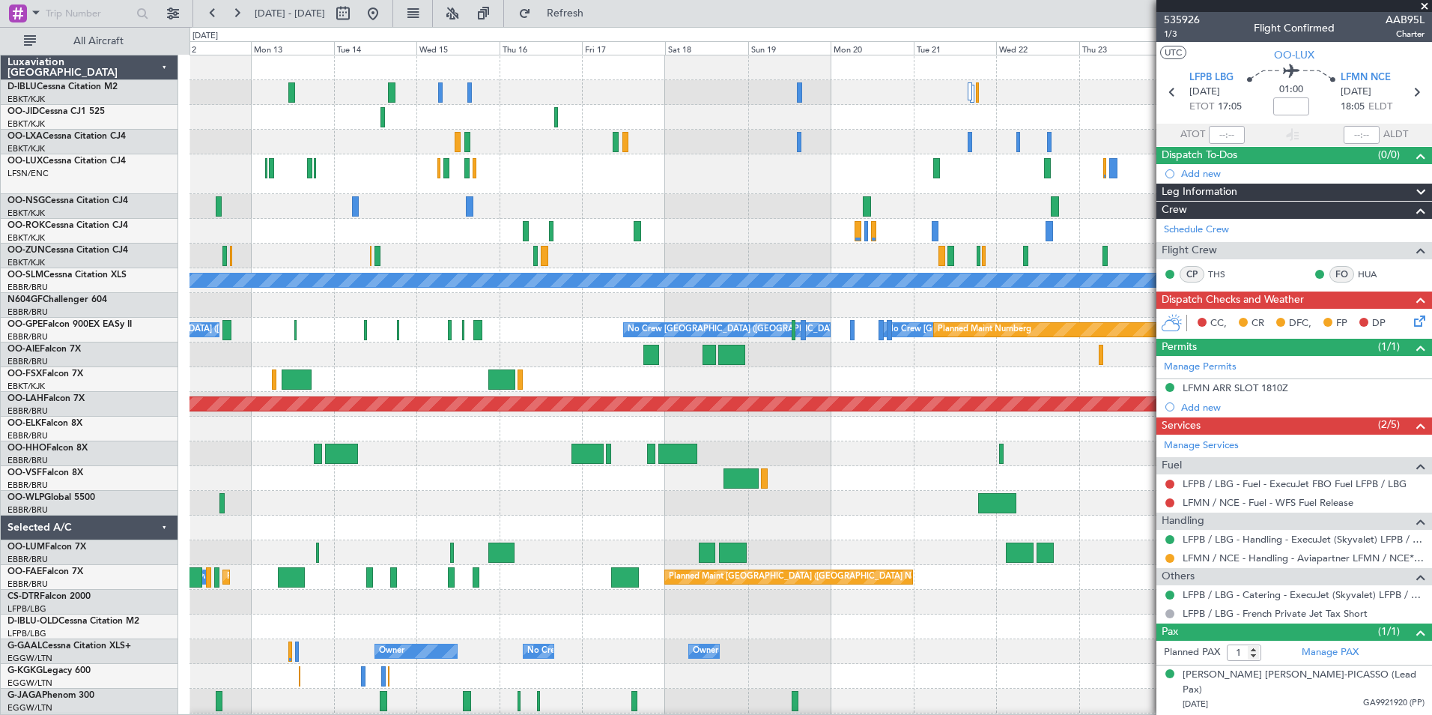
click at [734, 536] on div "No Crew No Crew Planned Maint [GEOGRAPHIC_DATA] ([GEOGRAPHIC_DATA]) A/C Unavail…" at bounding box center [811, 569] width 1242 height 1028
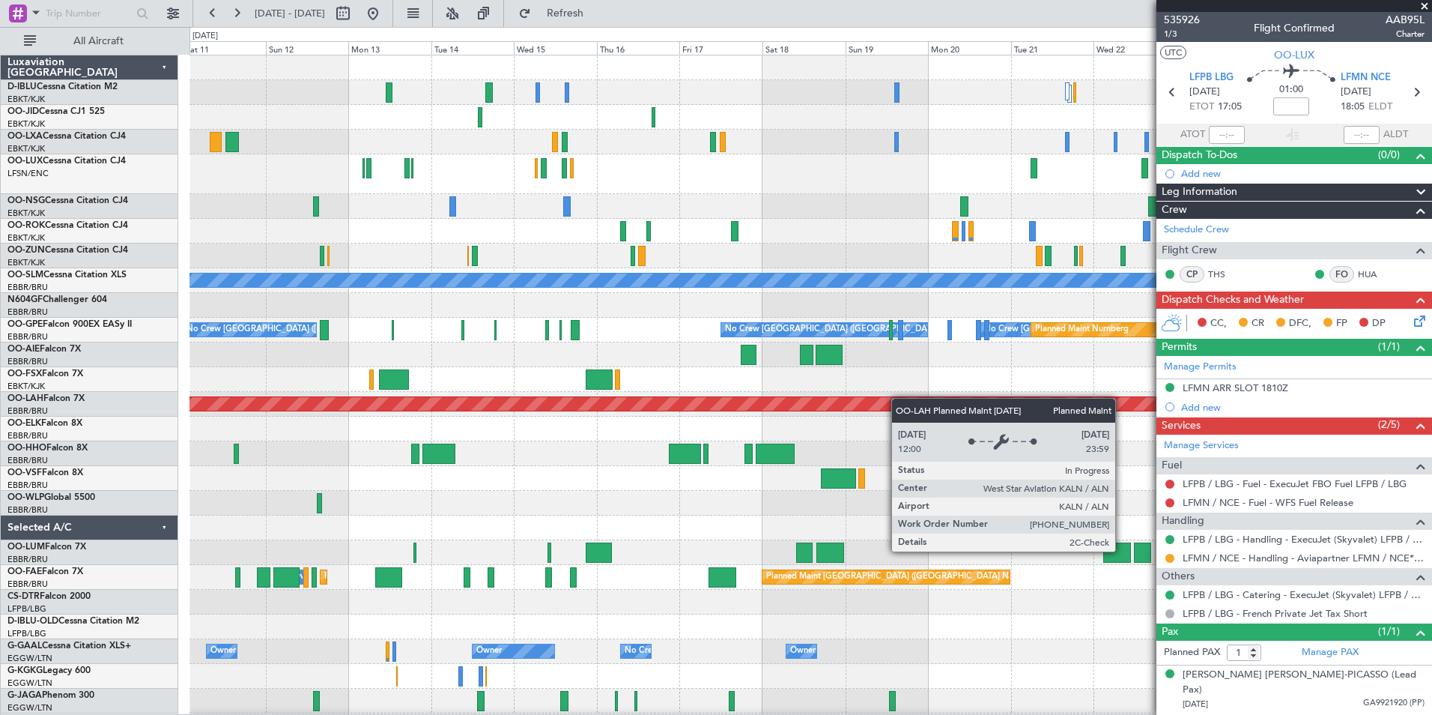
click at [928, 404] on div "No Crew No Crew Planned Maint [GEOGRAPHIC_DATA] ([GEOGRAPHIC_DATA]) A/C Unavail…" at bounding box center [811, 569] width 1242 height 1028
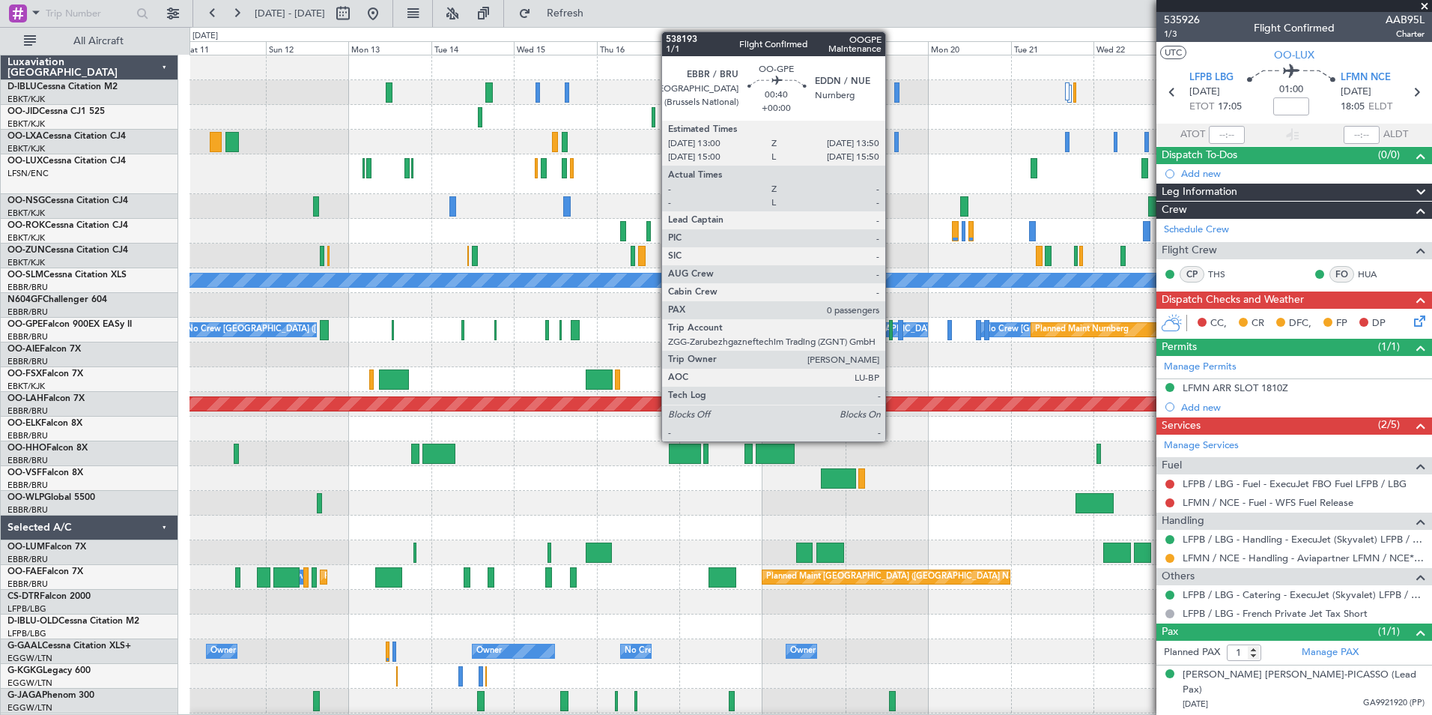
click at [892, 331] on div at bounding box center [890, 330] width 3 height 20
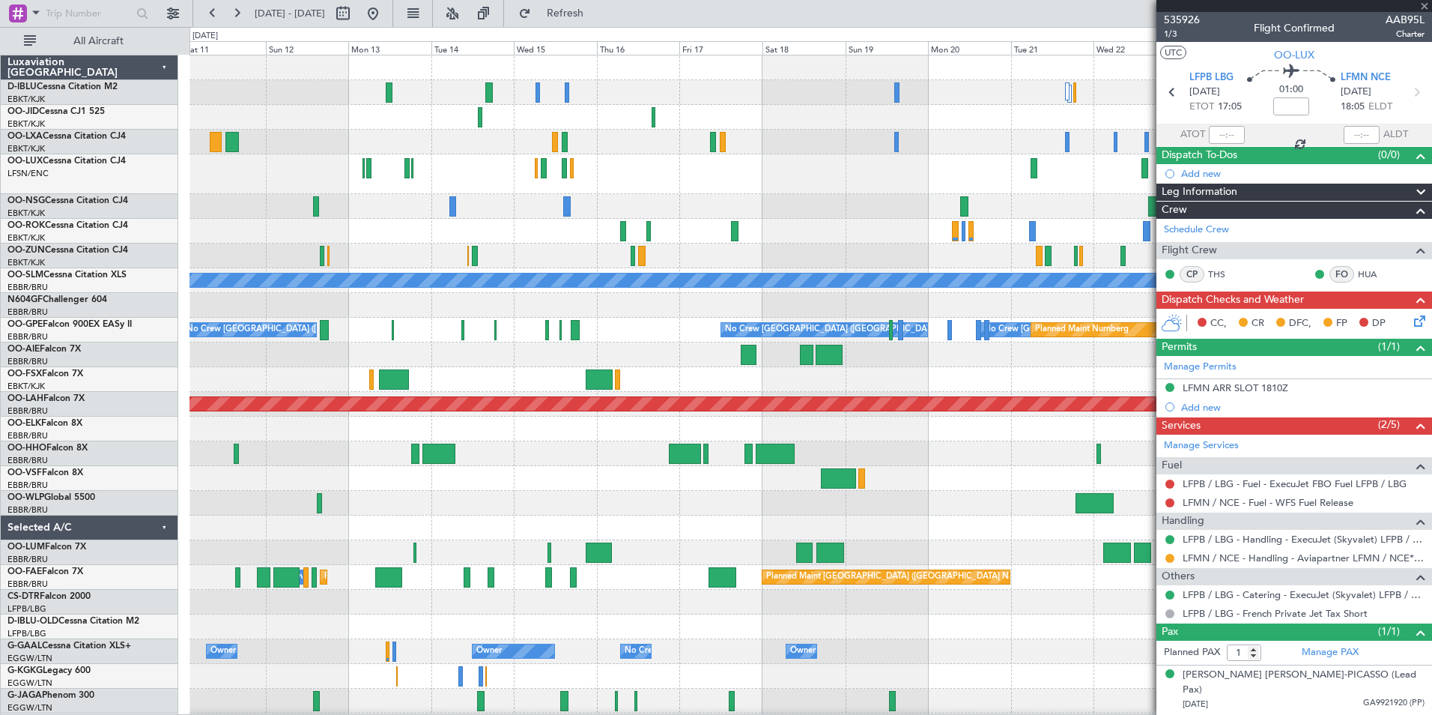
type input "0"
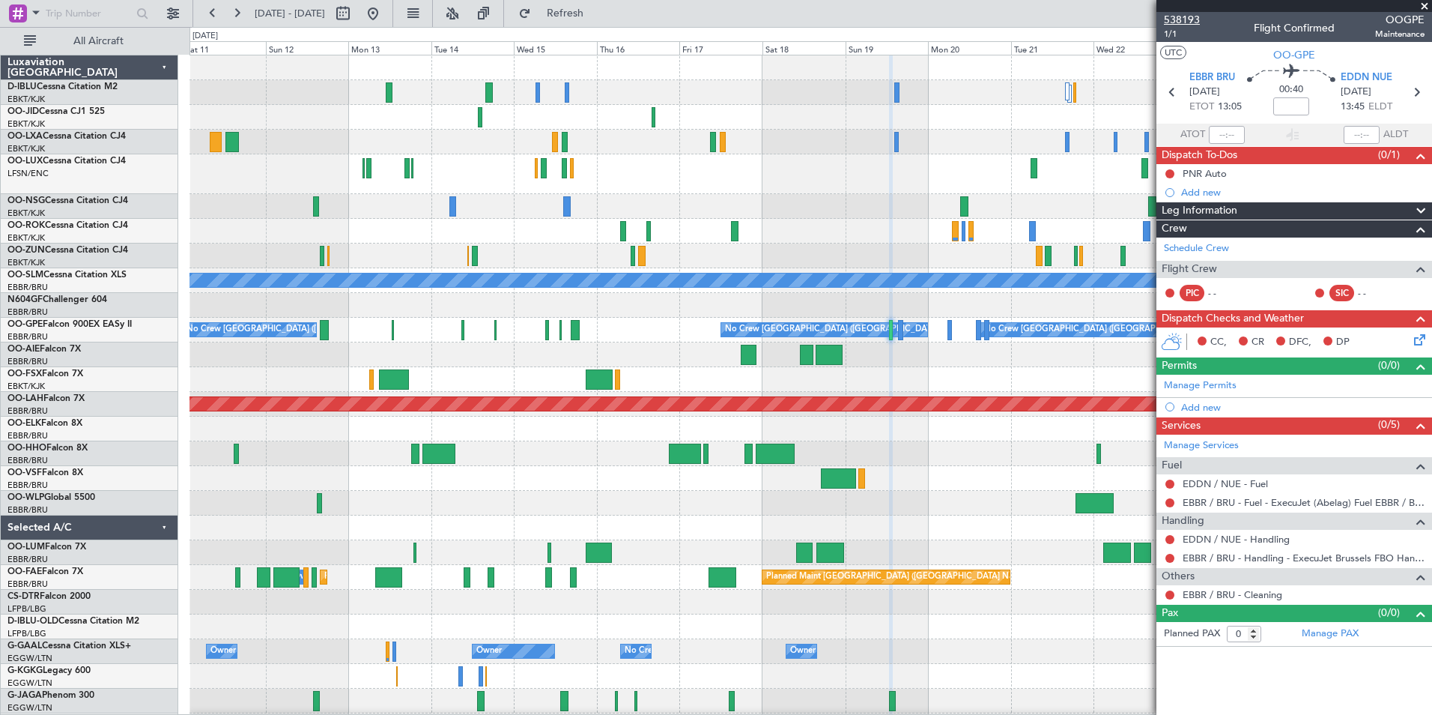
click at [1184, 16] on span "538193" at bounding box center [1182, 20] width 36 height 16
click at [1428, 11] on span at bounding box center [1424, 6] width 15 height 13
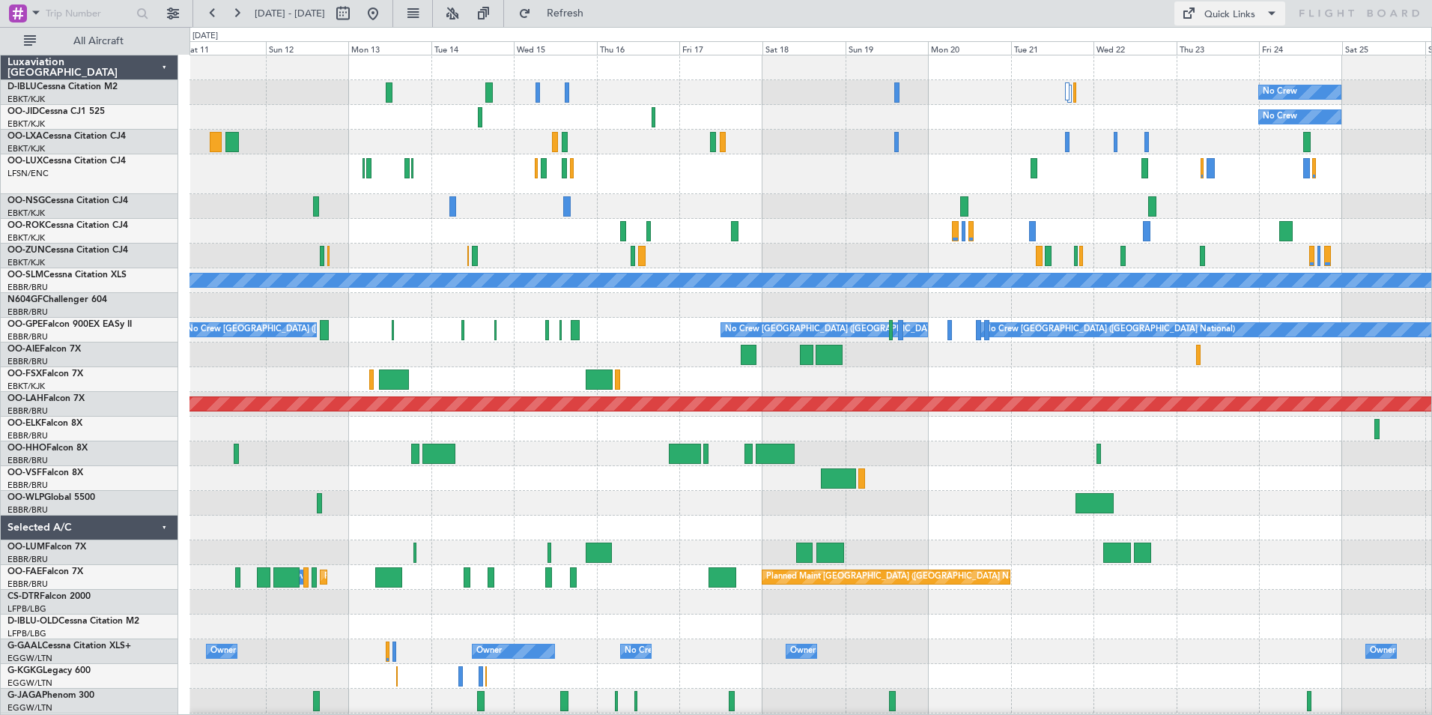
click at [1249, 12] on div "Quick Links" at bounding box center [1229, 14] width 51 height 15
click at [1249, 42] on button "Trip Builder" at bounding box center [1231, 49] width 112 height 36
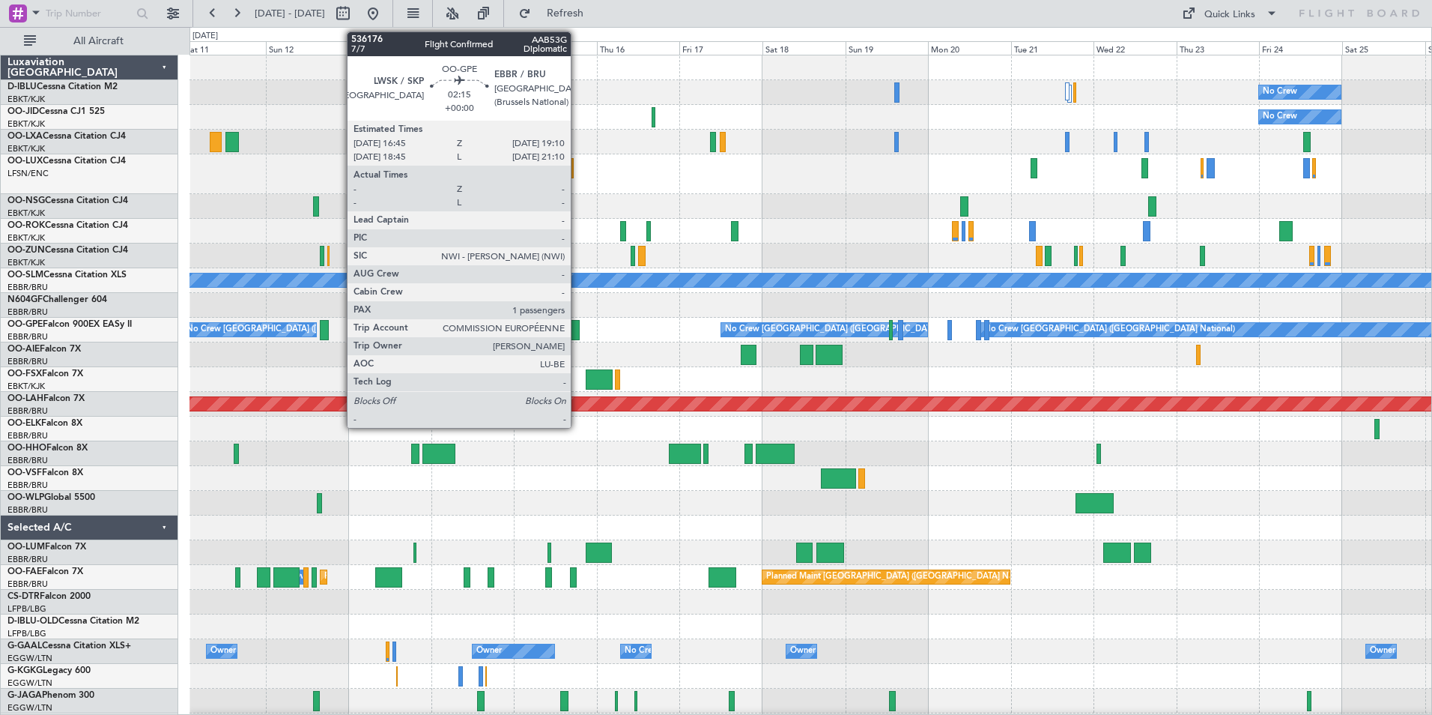
click at [578, 331] on div at bounding box center [575, 330] width 9 height 20
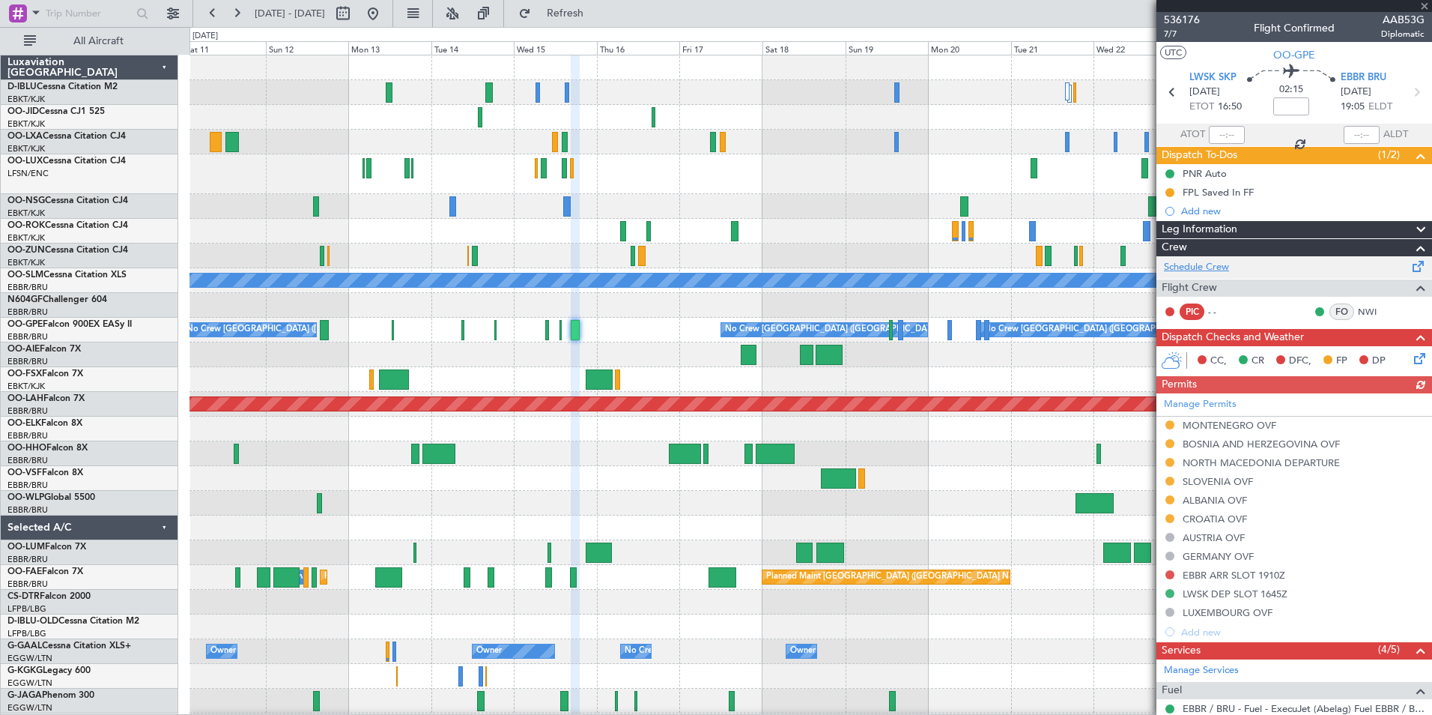
click at [1210, 273] on link "Schedule Crew" at bounding box center [1196, 267] width 65 height 15
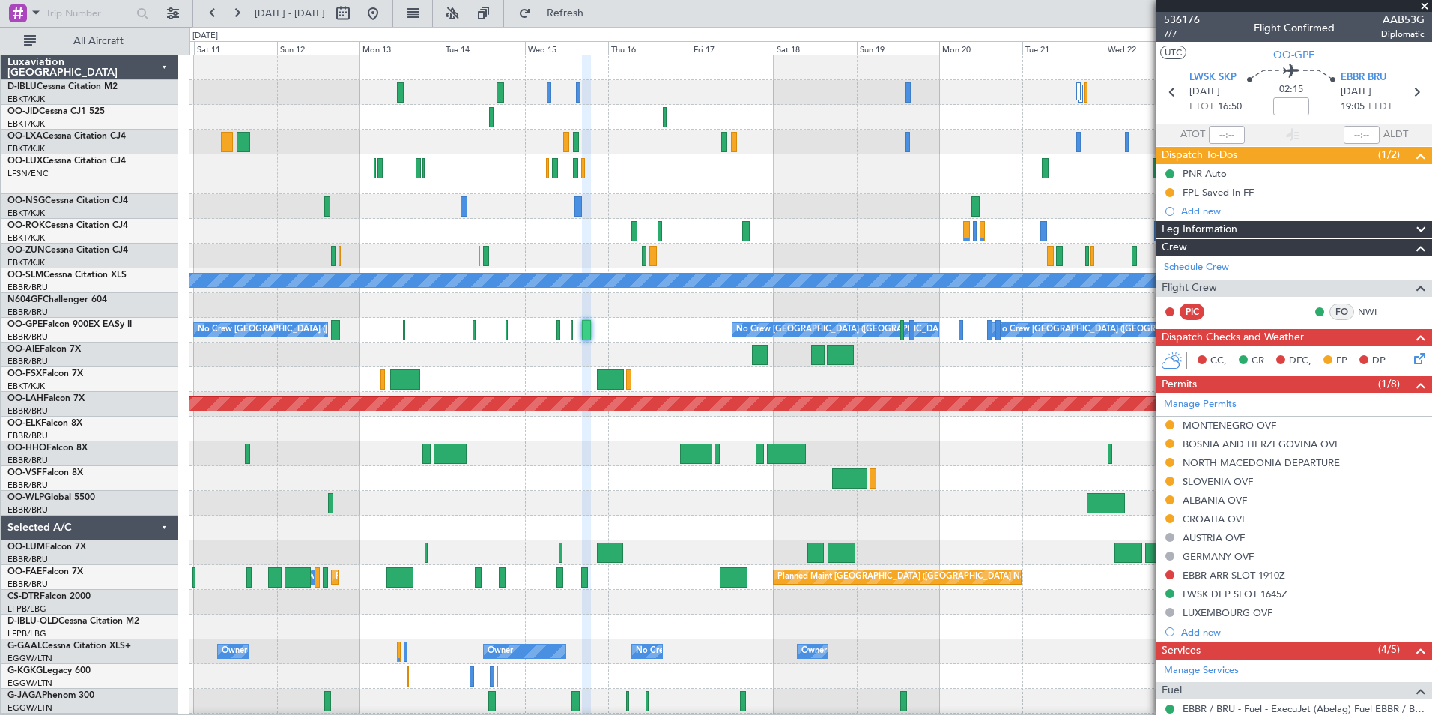
click at [469, 198] on div at bounding box center [811, 206] width 1242 height 25
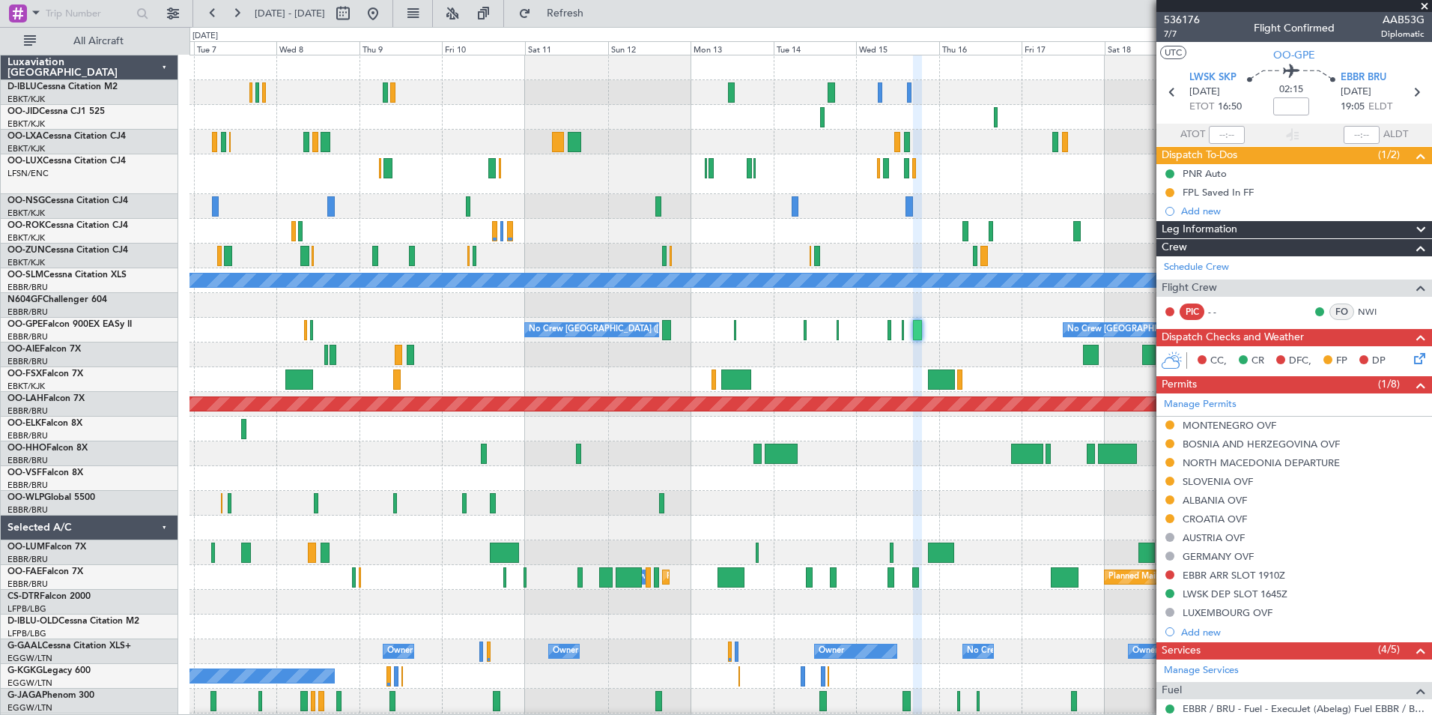
click at [865, 216] on div "No Crew No Crew Planned Maint [GEOGRAPHIC_DATA]-[GEOGRAPHIC_DATA] AOG Maint [GE…" at bounding box center [811, 569] width 1242 height 1028
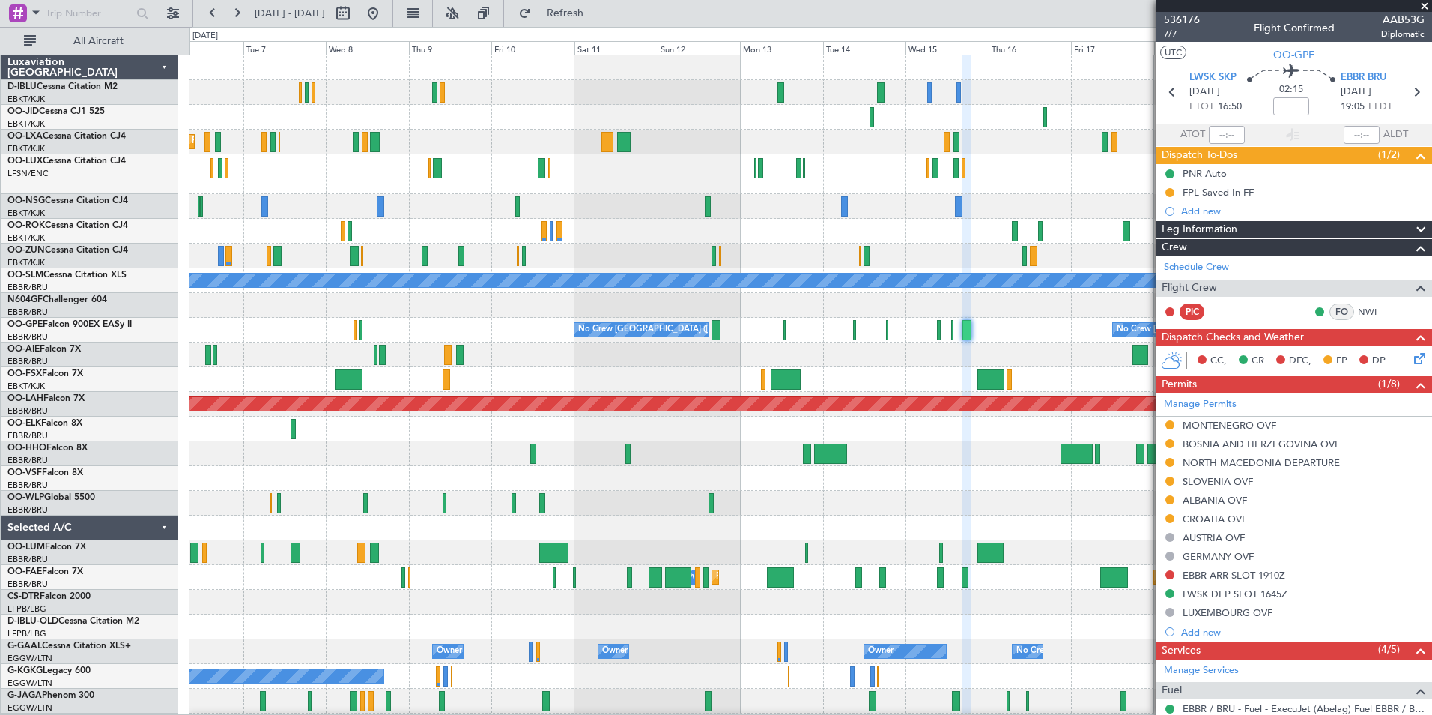
click at [1094, 305] on div "No Crew No Crew Planned Maint [GEOGRAPHIC_DATA]-[GEOGRAPHIC_DATA] AOG Maint [GE…" at bounding box center [811, 569] width 1242 height 1028
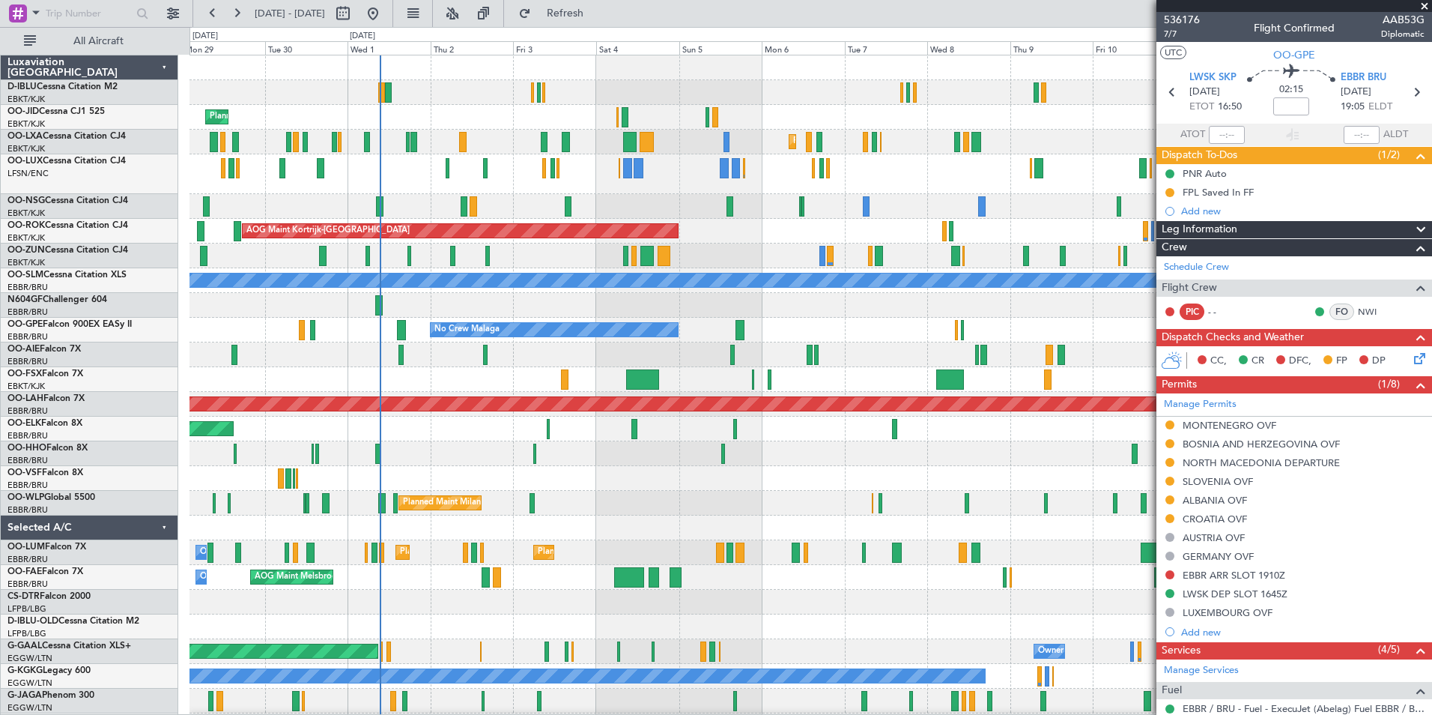
click at [655, 264] on div at bounding box center [647, 256] width 14 height 20
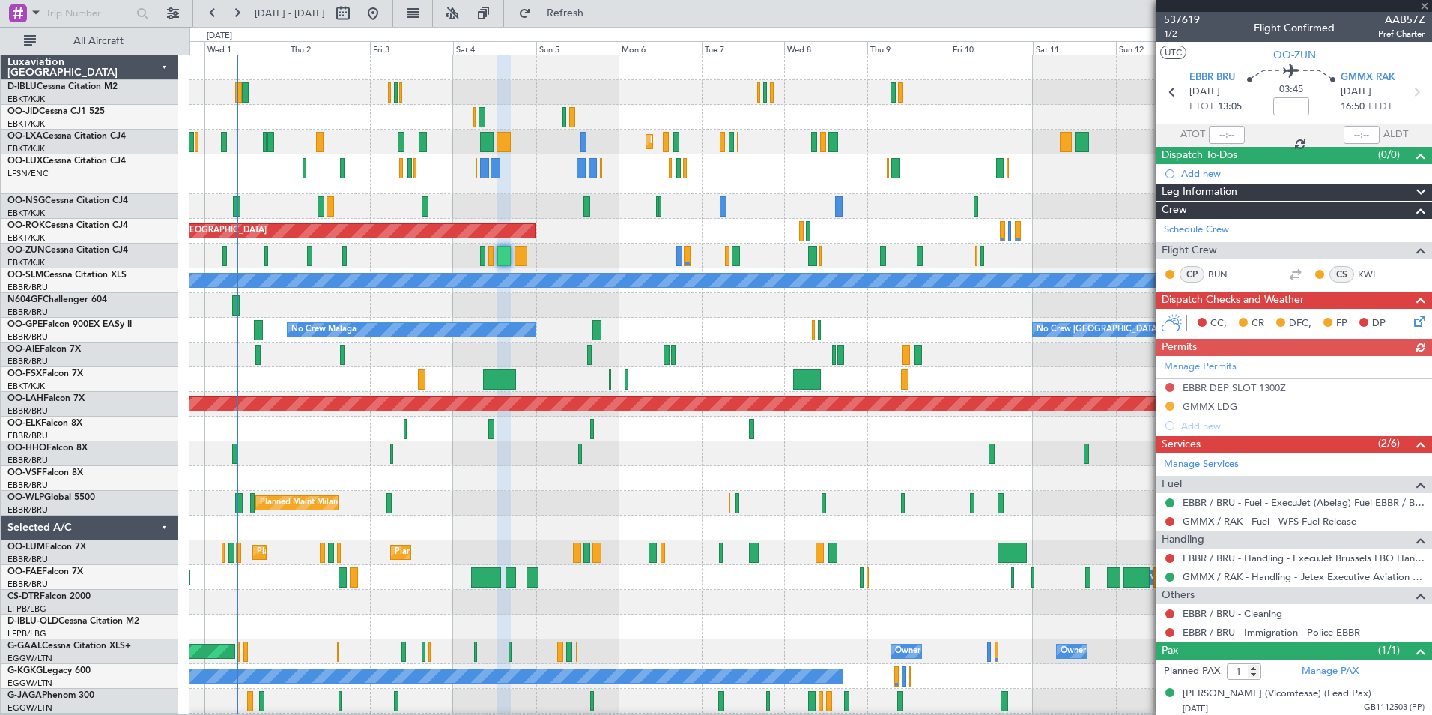
click at [810, 506] on div "A/C Unavailable [GEOGRAPHIC_DATA]-[GEOGRAPHIC_DATA] Planned Maint [GEOGRAPHIC_D…" at bounding box center [811, 532] width 1242 height 954
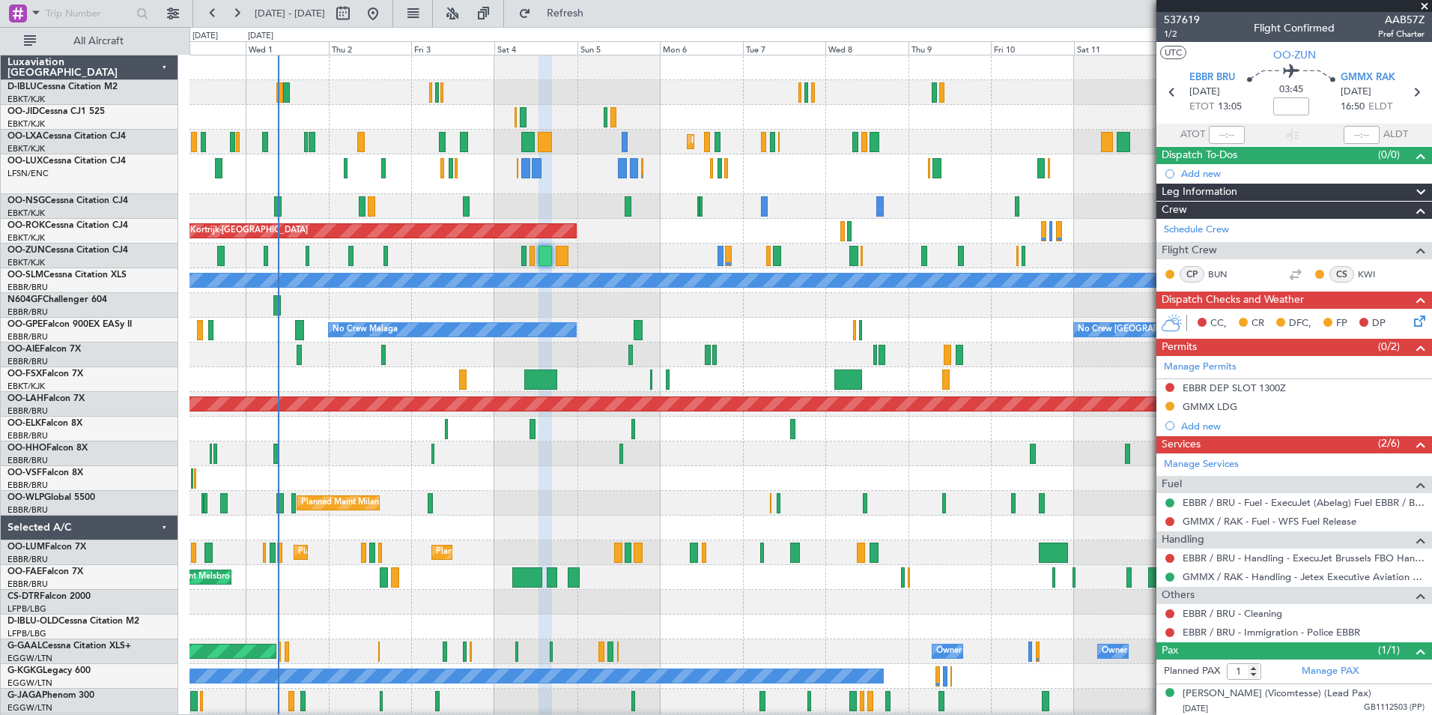
click at [919, 477] on div "A/C Unavailable Kortrijk-Wevelgem A/C Unavailable Brussels (Brussels National) …" at bounding box center [811, 557] width 1242 height 1004
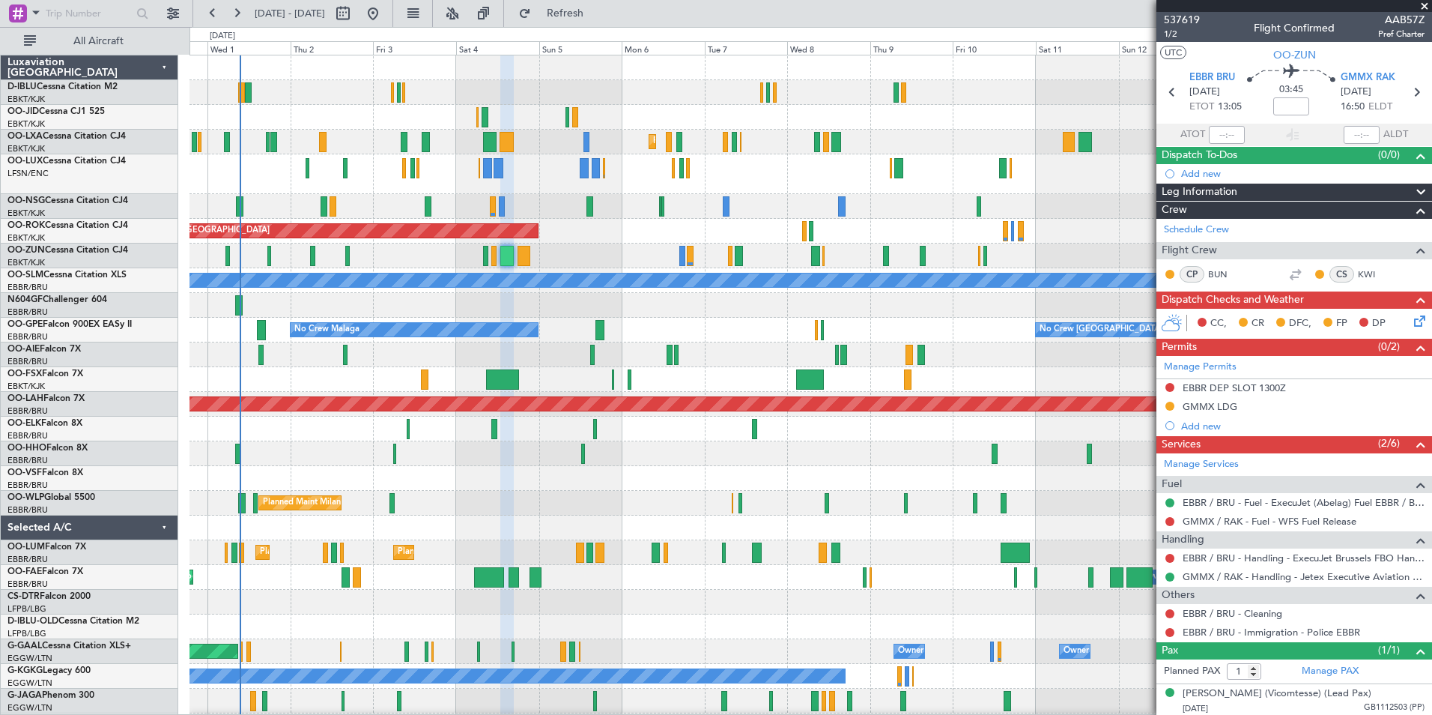
click at [973, 348] on div "Planned Maint [GEOGRAPHIC_DATA] ([GEOGRAPHIC_DATA])" at bounding box center [811, 354] width 1242 height 25
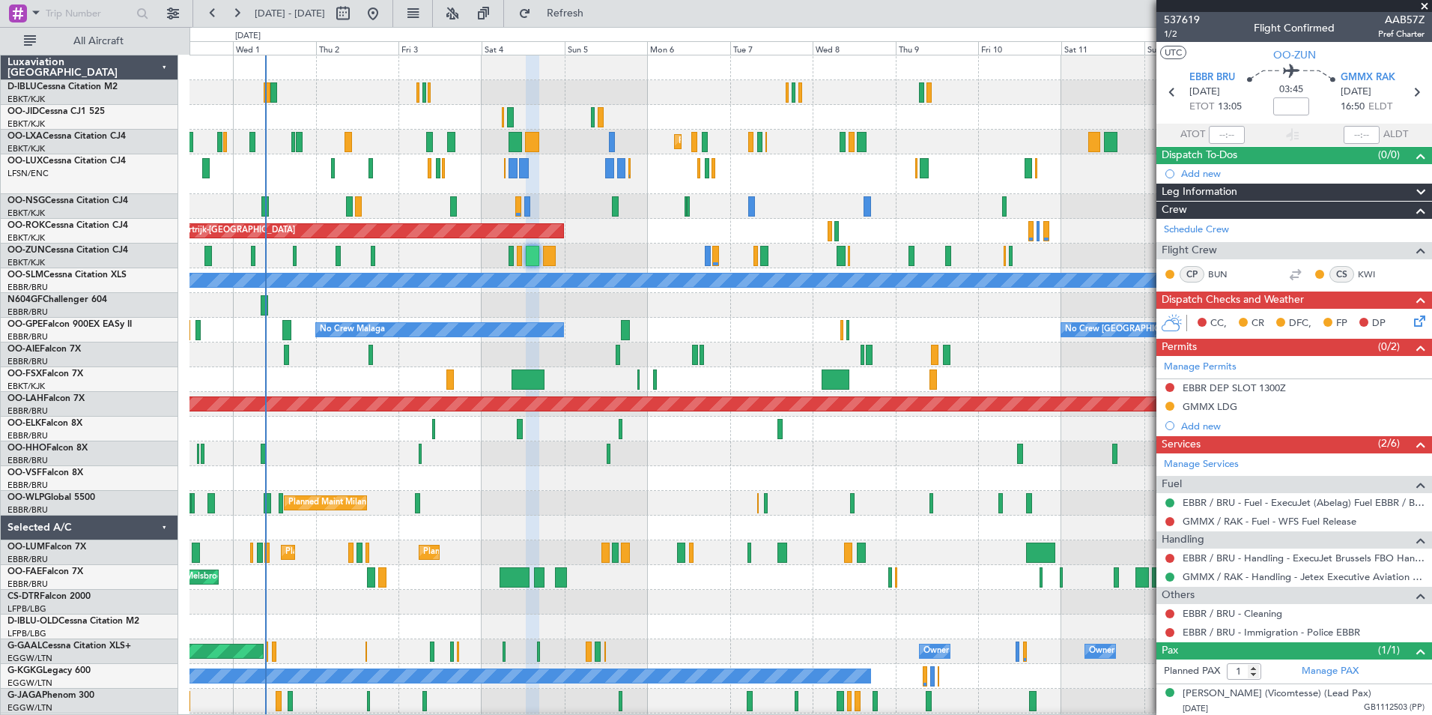
click at [822, 326] on div "No Crew Malaga No Crew Brussels (Brussels National) No Crew Brussels (Brussels …" at bounding box center [811, 330] width 1242 height 25
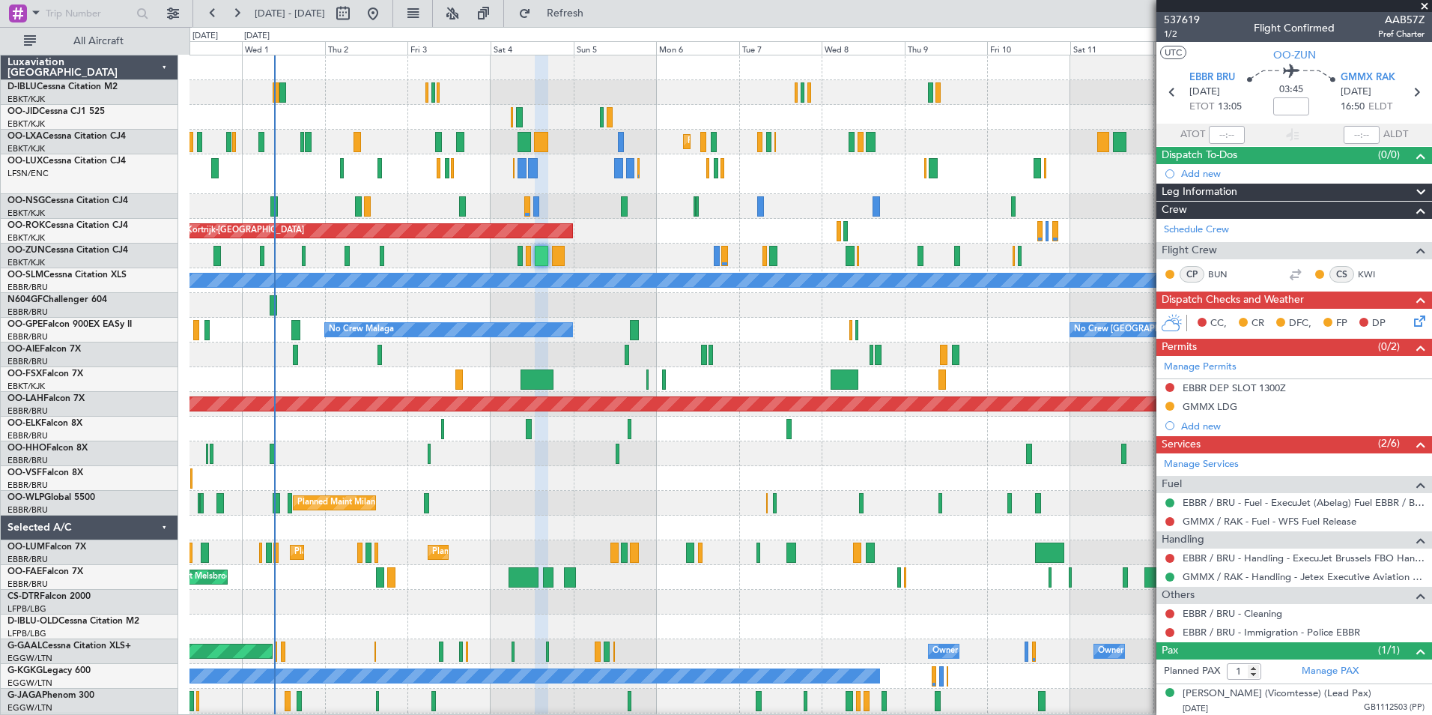
click at [750, 364] on div "Planned Maint [GEOGRAPHIC_DATA] ([GEOGRAPHIC_DATA])" at bounding box center [811, 354] width 1242 height 25
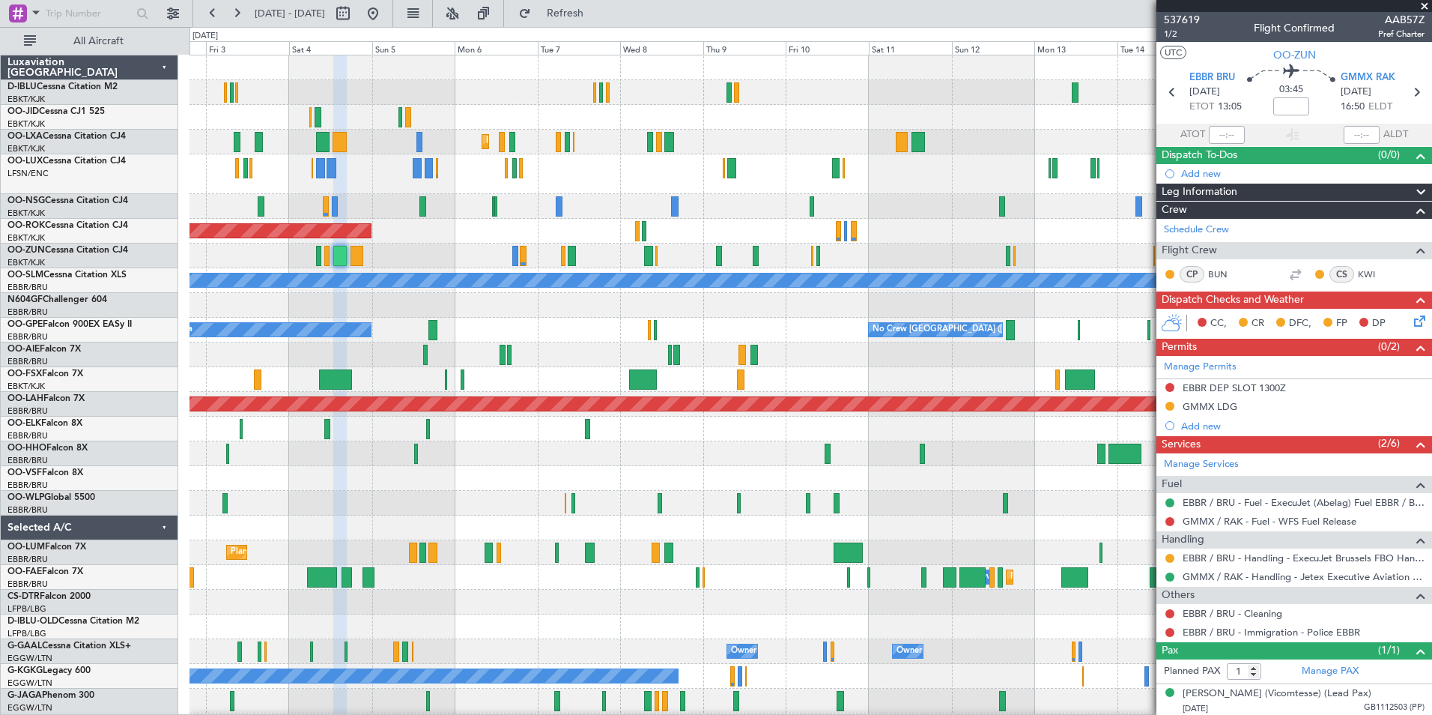
click at [578, 382] on div "Planned Maint Kortrijk-Wevelgem Planned Maint Kortrijk-Wevelgem AOG Maint Kortr…" at bounding box center [811, 557] width 1242 height 1004
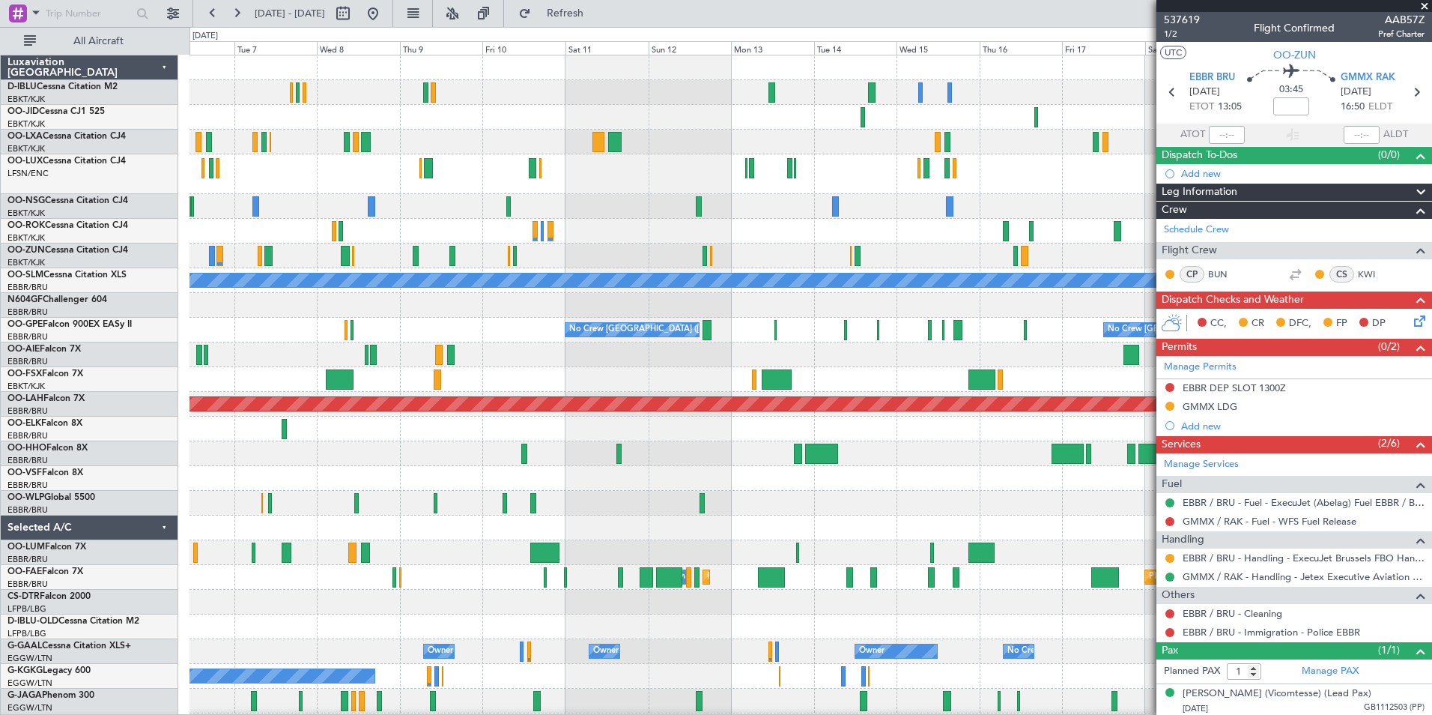
click at [190, 466] on div at bounding box center [811, 478] width 1242 height 25
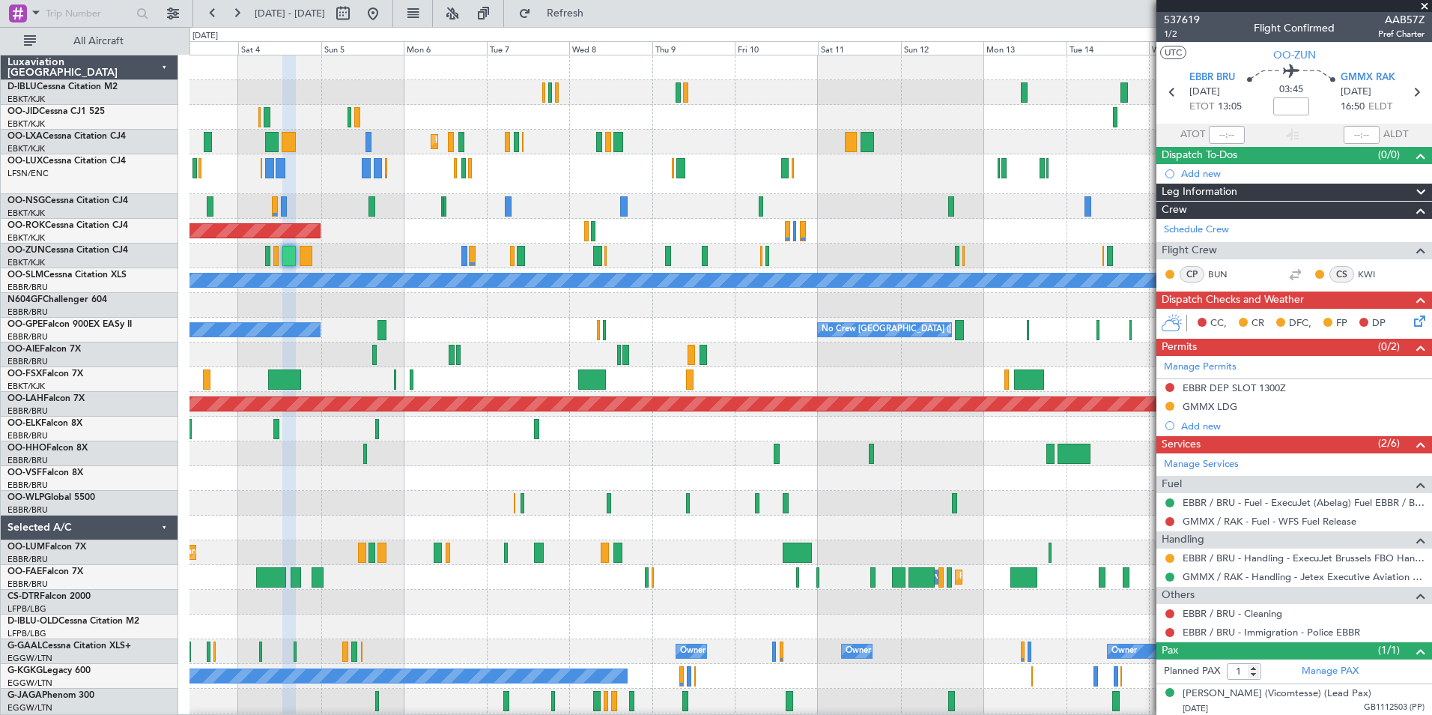
click at [1080, 497] on div "Planned Maint Kortrijk-Wevelgem AOG Maint Kortrijk-Wevelgem A/C Unavailable Mon…" at bounding box center [811, 569] width 1242 height 1028
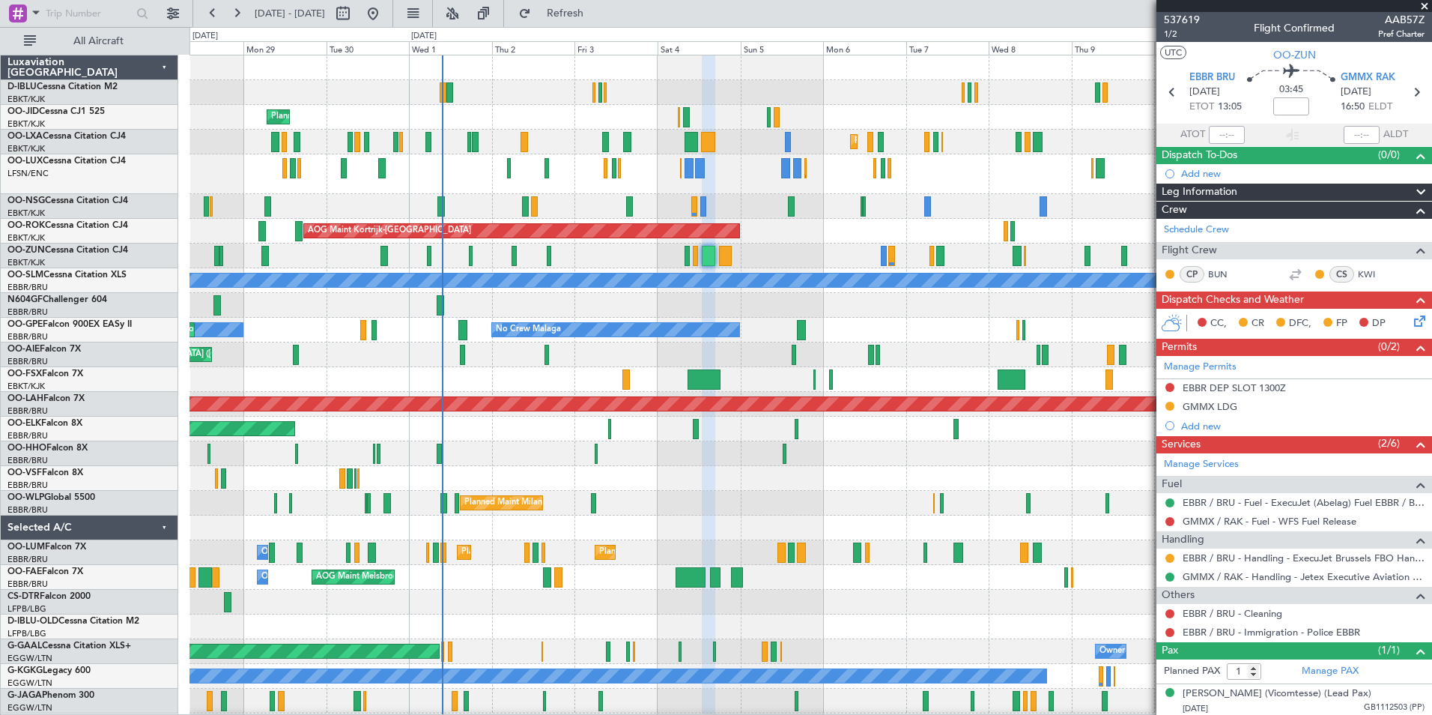
click at [357, 456] on div "A/C Unavailable Kortrijk-Wevelgem A/C Unavailable Brussels (Brussels National) …" at bounding box center [811, 532] width 1242 height 954
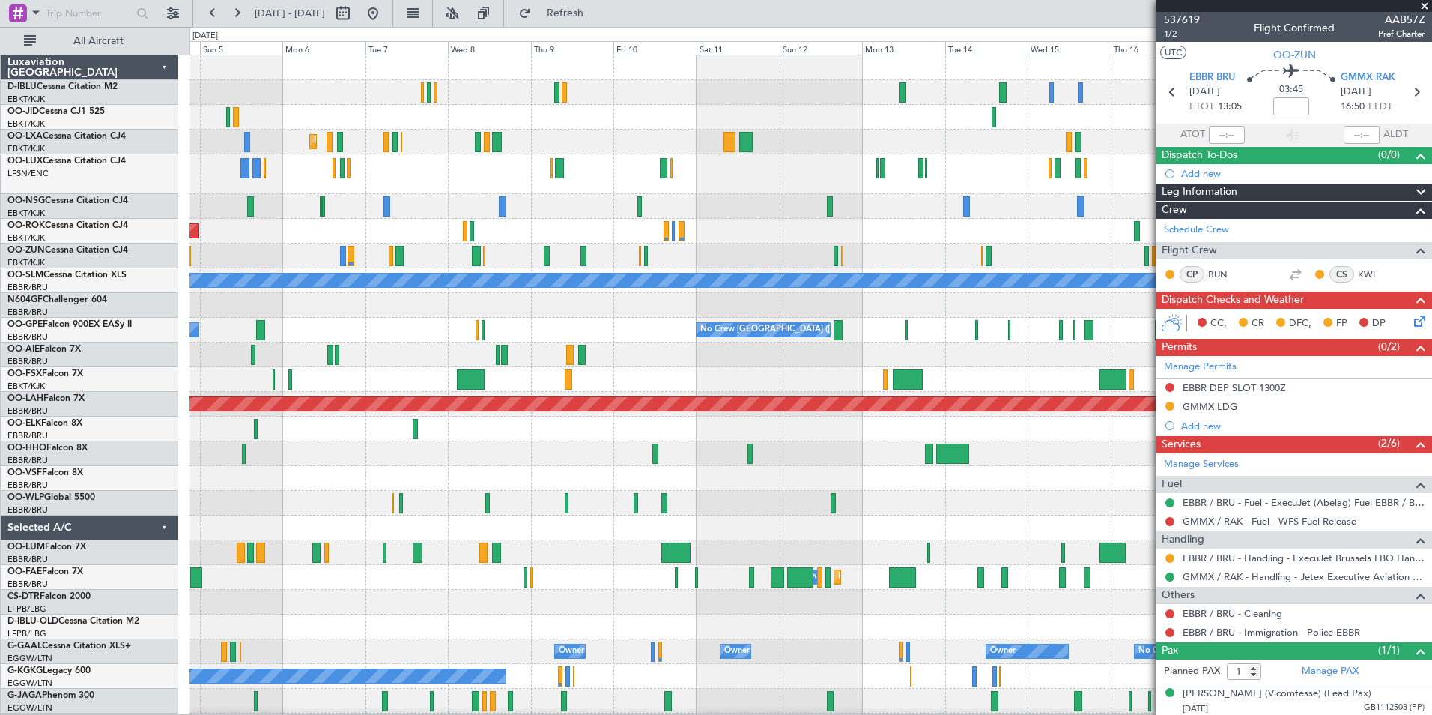
click at [741, 488] on div "Planned Maint Kortrijk-Wevelgem AOG Maint Kortrijk-Wevelgem A/C Unavailable Mon…" at bounding box center [811, 532] width 1242 height 954
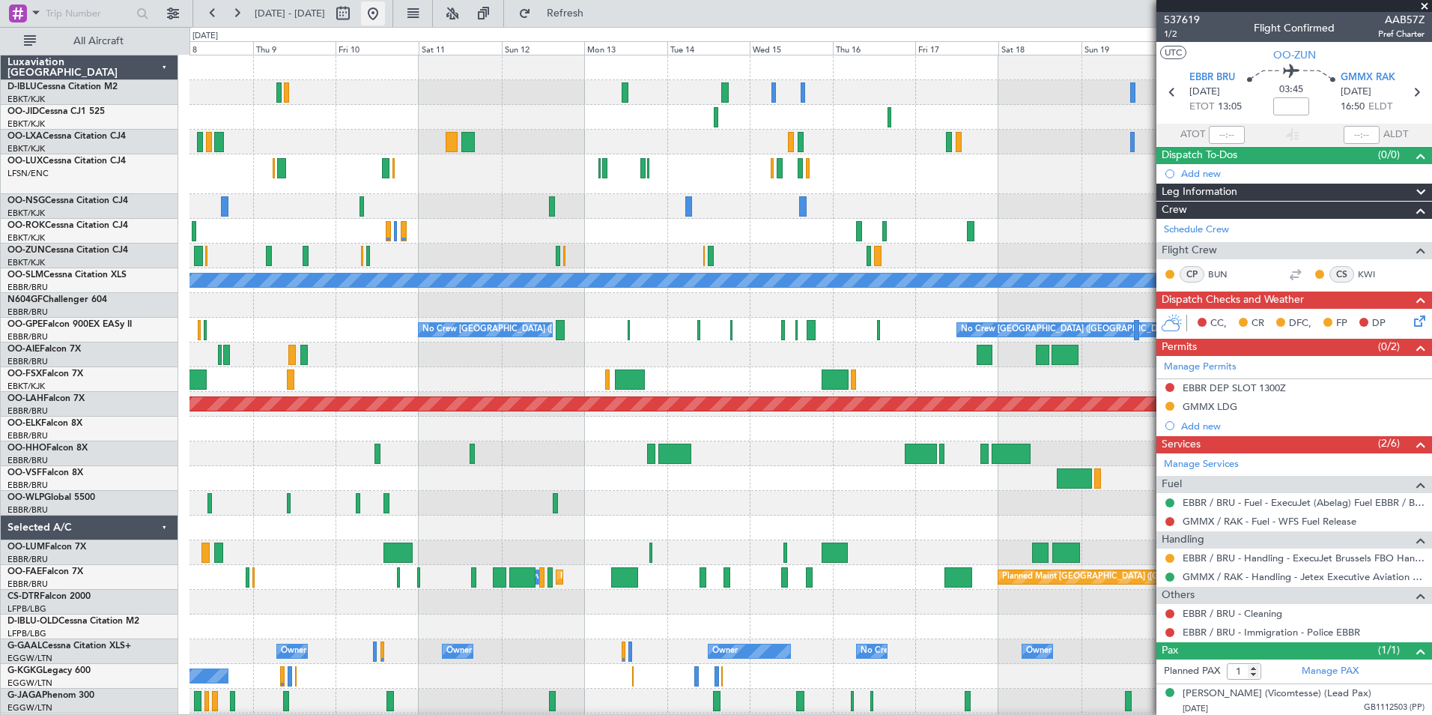
click at [385, 21] on button at bounding box center [373, 13] width 24 height 24
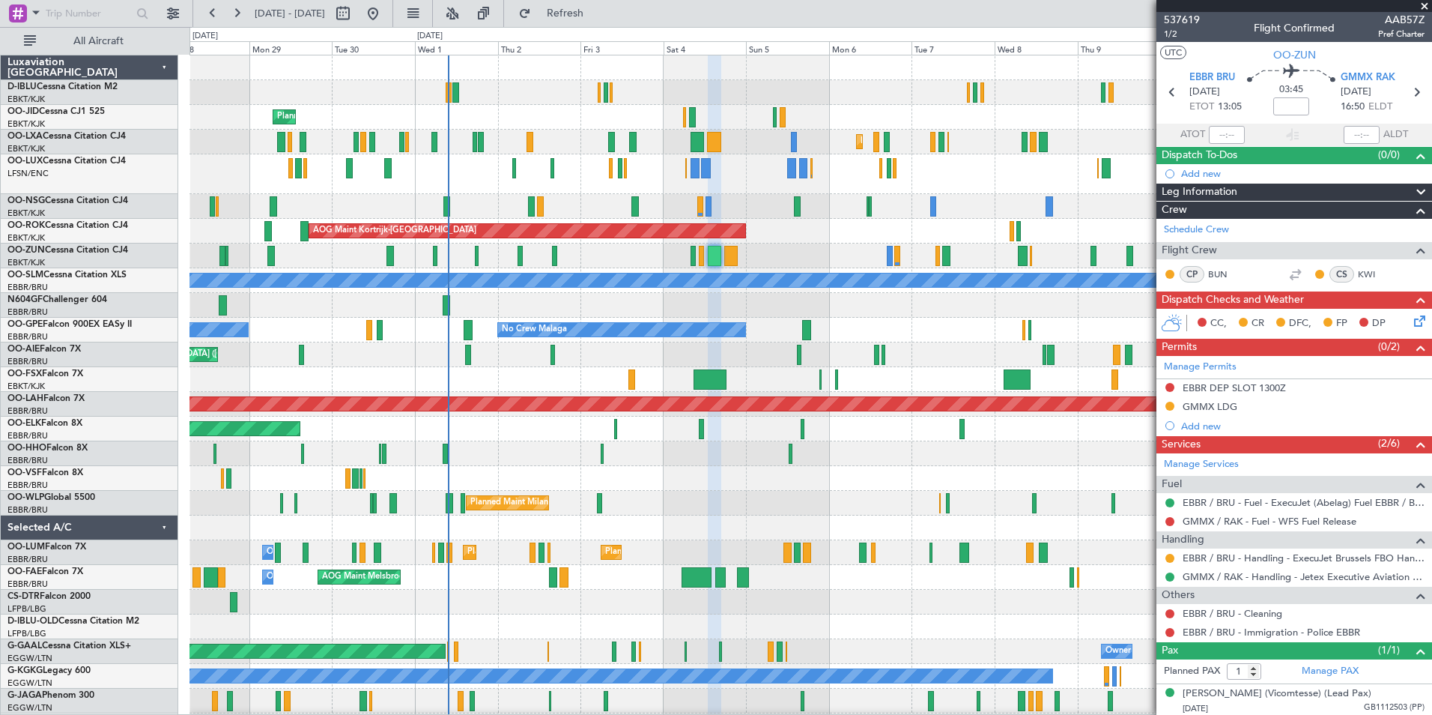
click at [582, 467] on div "A/C Unavailable Kortrijk-Wevelgem A/C Unavailable Brussels (Brussels National) …" at bounding box center [811, 557] width 1242 height 1004
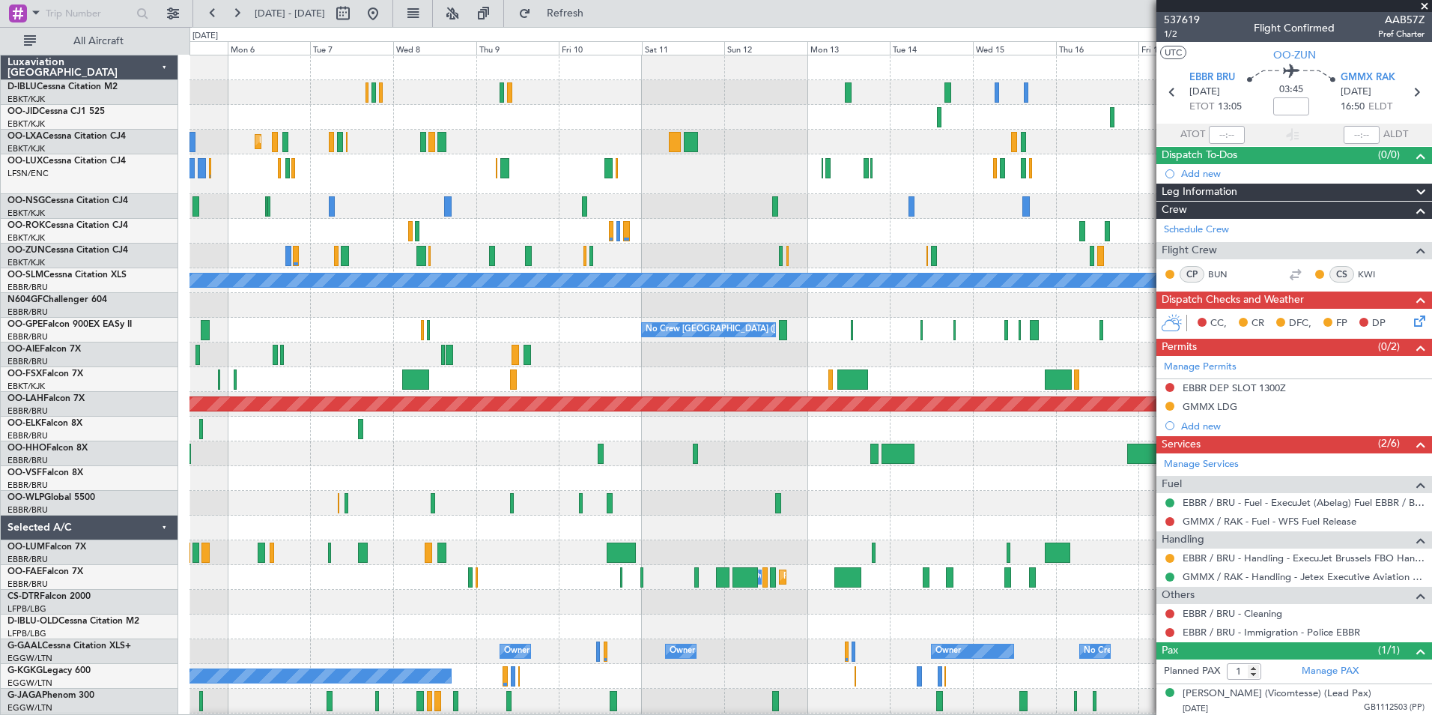
click at [507, 518] on div "No Crew No Crew Planned Maint Kortrijk-Wevelgem AOG Maint Kortrijk-Wevelgem A/C…" at bounding box center [811, 557] width 1242 height 1004
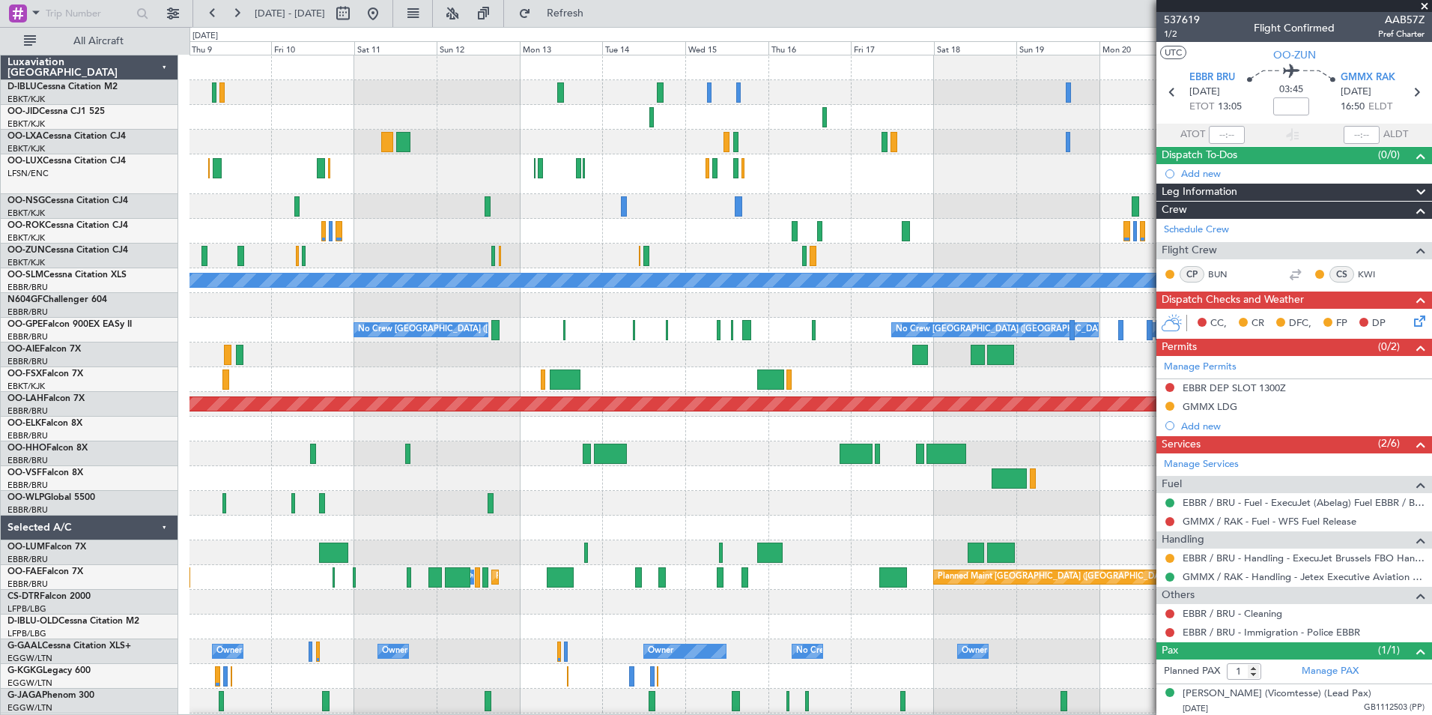
click at [698, 515] on div "No Crew No Crew Planned Maint Kortrijk-Wevelgem A/C Unavailable Monchengladbach…" at bounding box center [811, 557] width 1242 height 1004
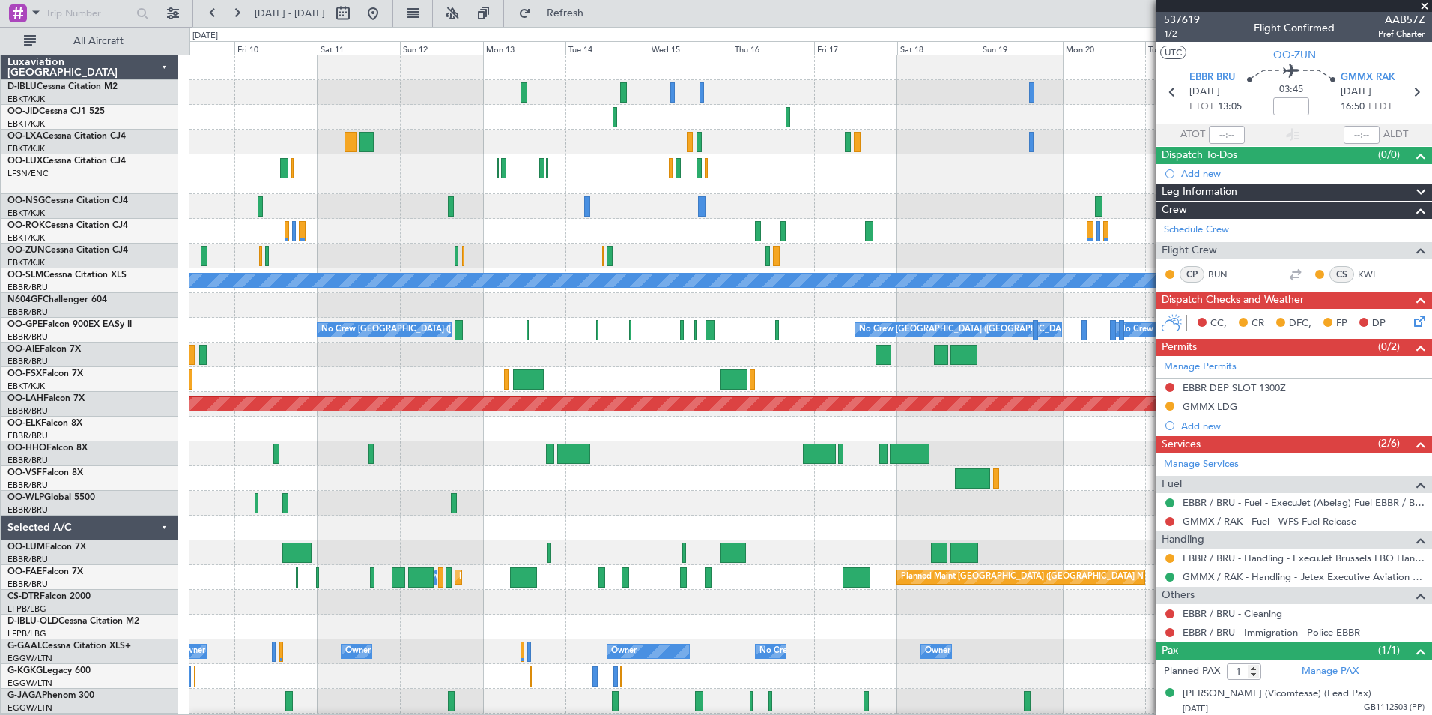
click at [701, 470] on div "No Crew No Crew Planned Maint Kortrijk-Wevelgem A/C Unavailable Monchengladbach…" at bounding box center [811, 569] width 1242 height 1028
click at [345, 179] on div at bounding box center [811, 174] width 1242 height 40
click at [355, 23] on button at bounding box center [343, 13] width 24 height 24
select select "10"
select select "2025"
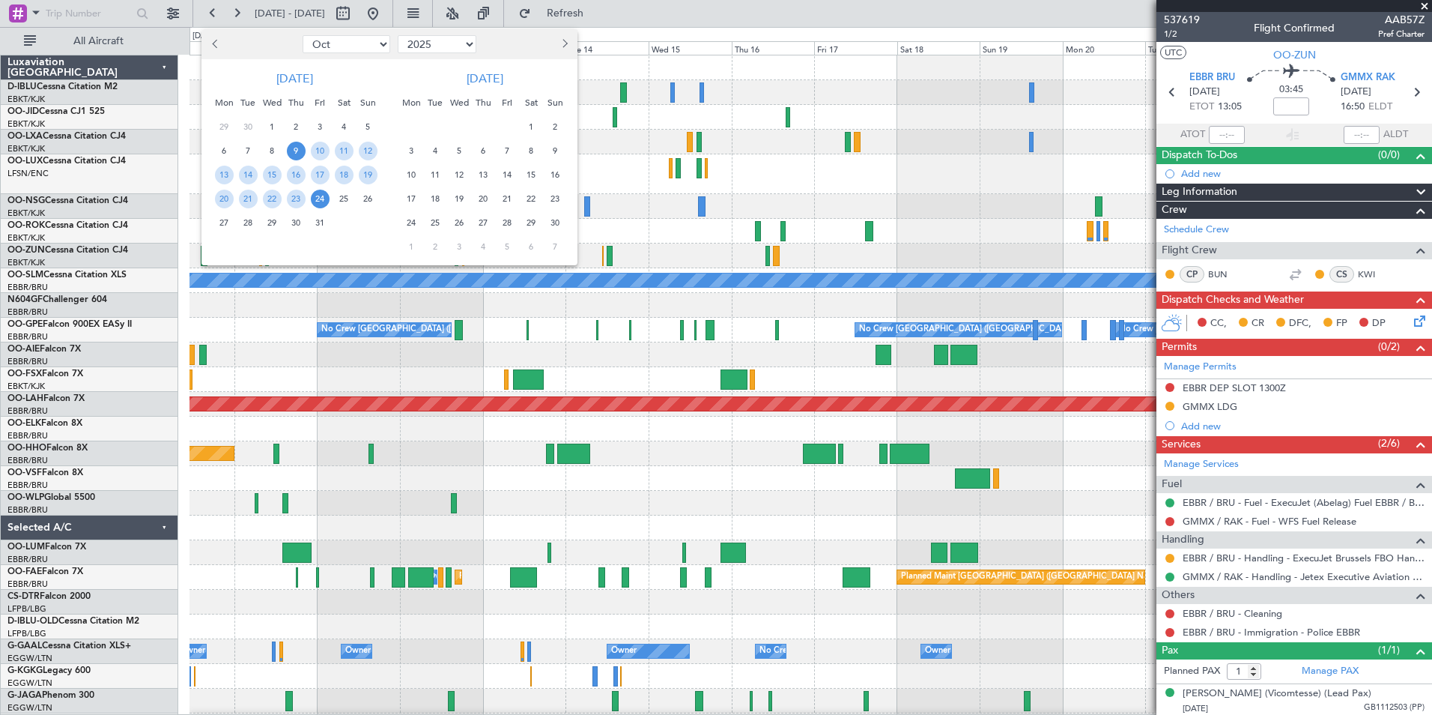
click at [335, 45] on select "Jan Feb Mar Apr May Jun Jul Aug Sep Oct Nov Dec" at bounding box center [347, 44] width 88 height 18
select select "9"
click at [303, 35] on select "Jan Feb Mar Apr May Jun Jul Aug Sep Oct Nov Dec" at bounding box center [347, 44] width 88 height 18
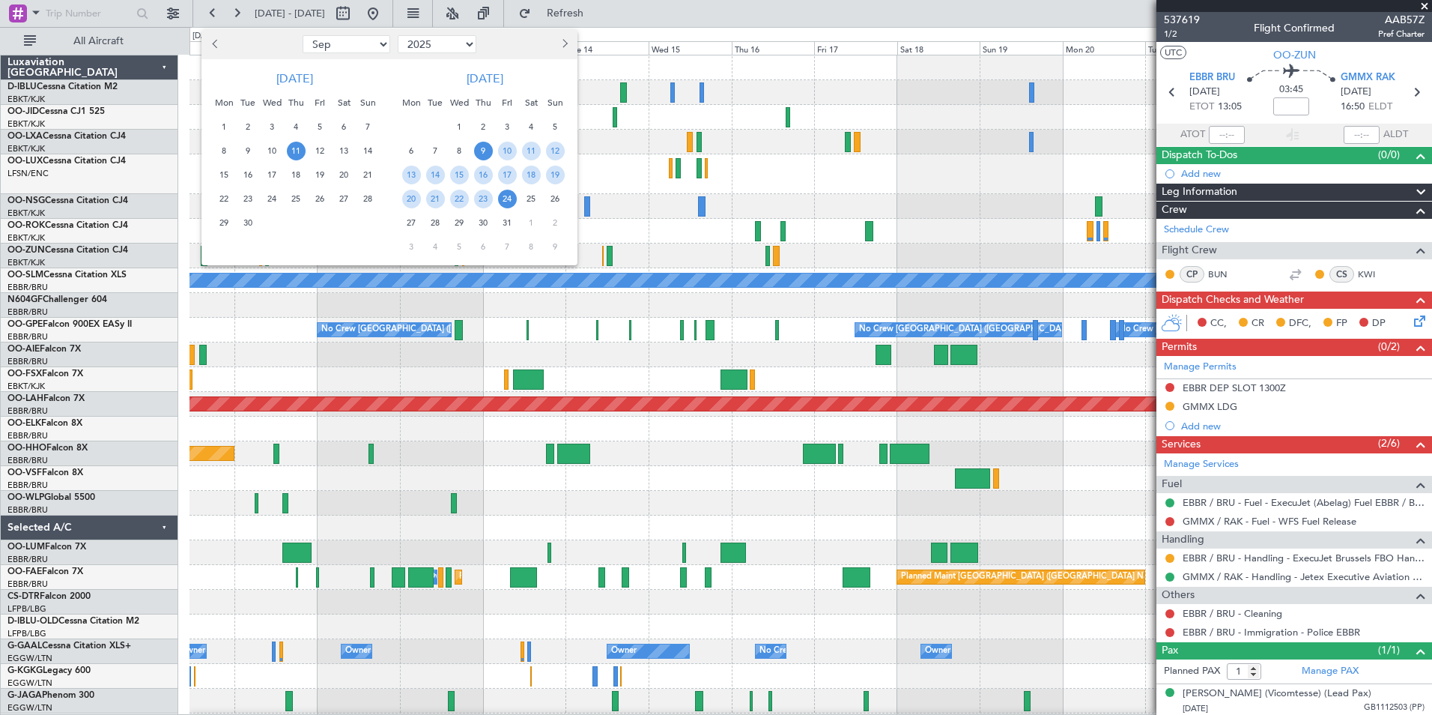
click at [289, 149] on span "11" at bounding box center [296, 151] width 19 height 19
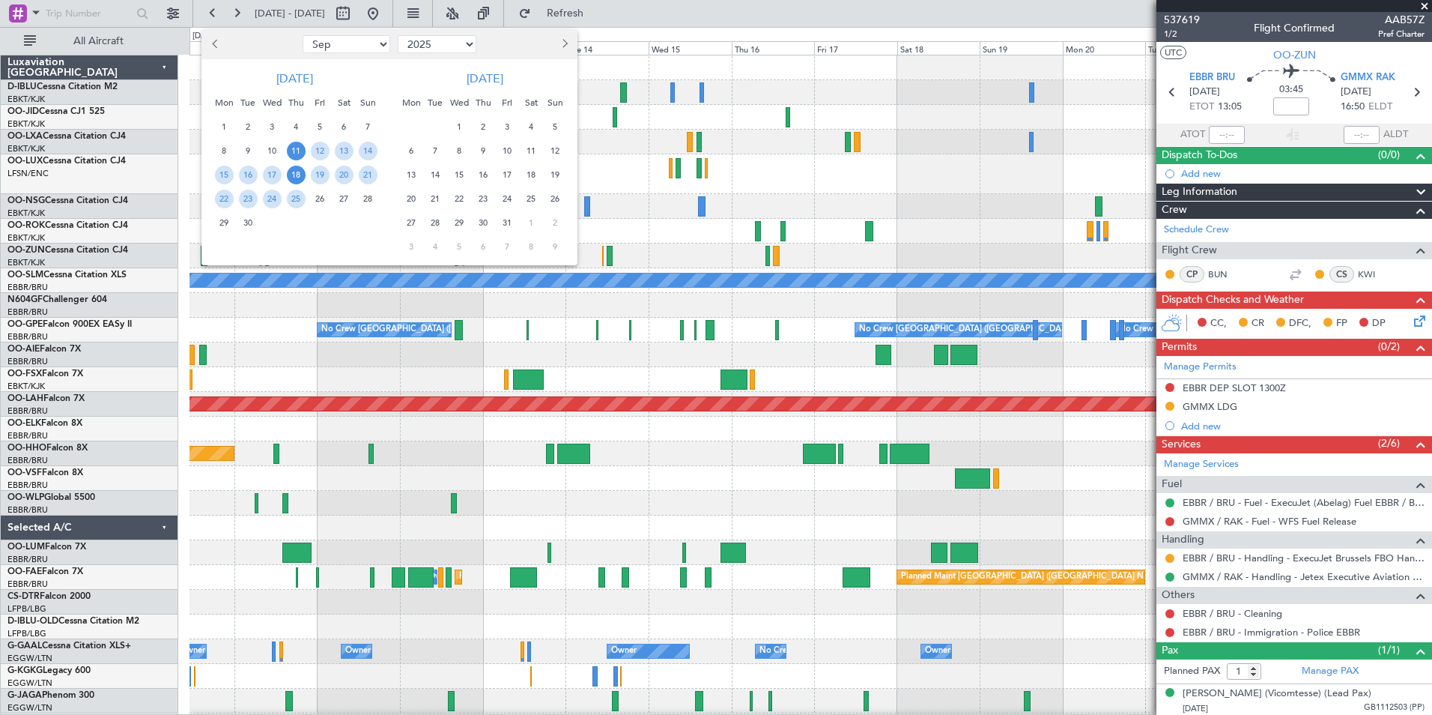
click at [297, 175] on span "18" at bounding box center [296, 175] width 19 height 19
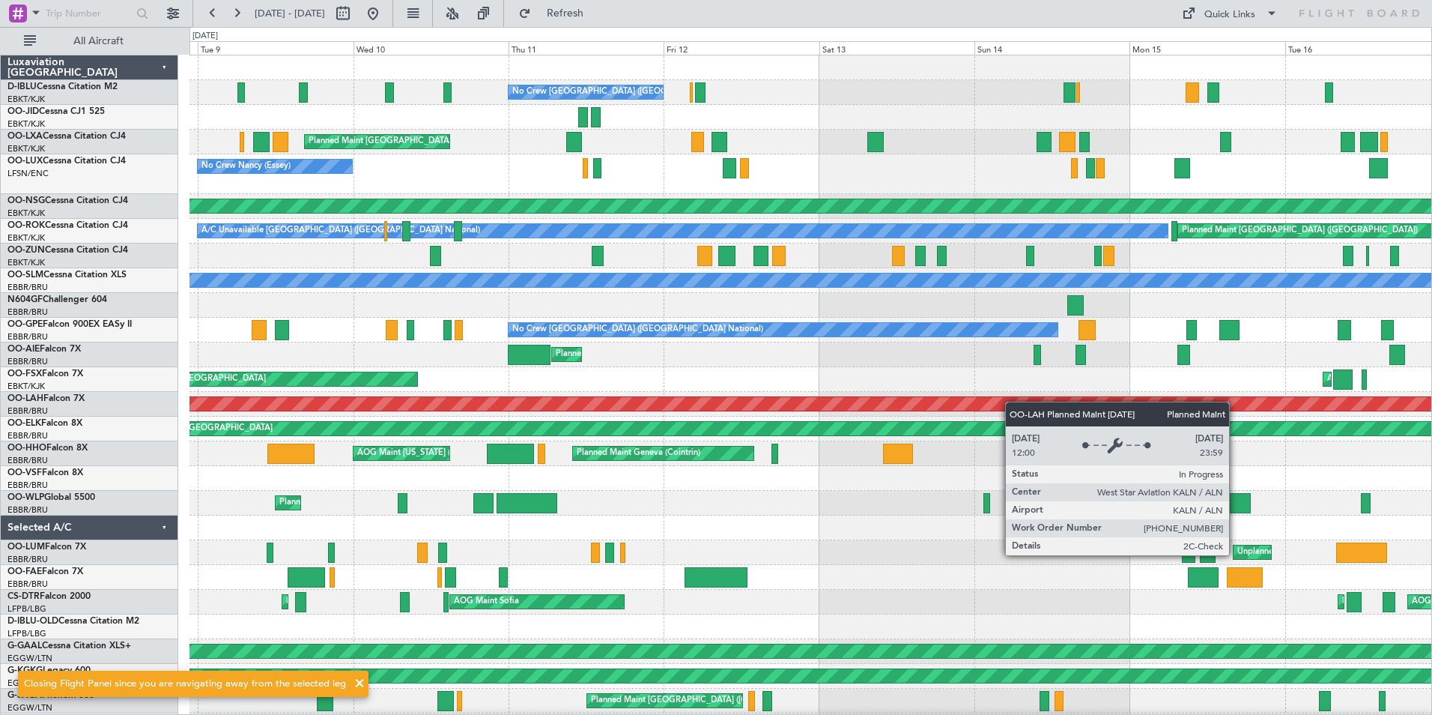
click at [1067, 404] on div "No Crew [GEOGRAPHIC_DATA] ([GEOGRAPHIC_DATA] National) Planned Maint [GEOGRAPHI…" at bounding box center [811, 569] width 1242 height 1028
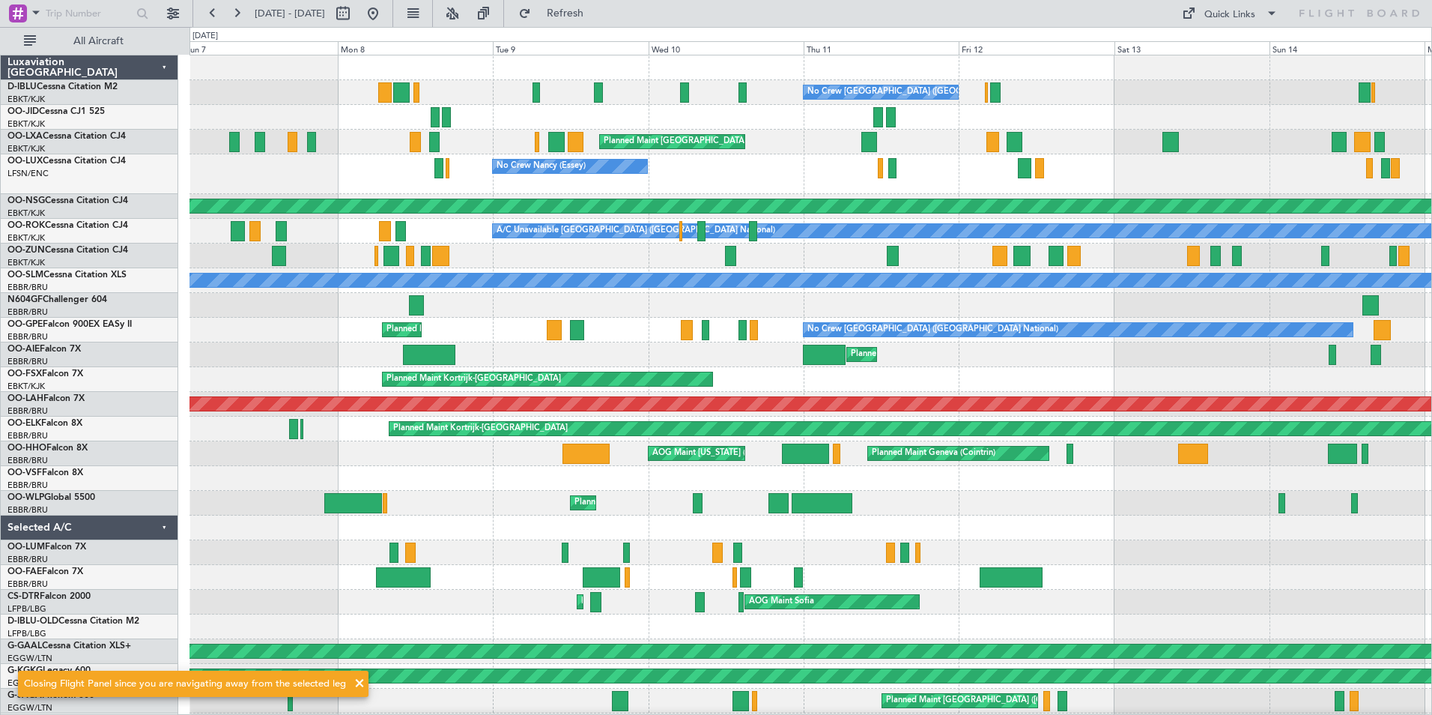
click at [912, 387] on div "Planned Maint Kortrijk-[GEOGRAPHIC_DATA] AOG Maint [GEOGRAPHIC_DATA]-[GEOGRAPHI…" at bounding box center [811, 379] width 1242 height 25
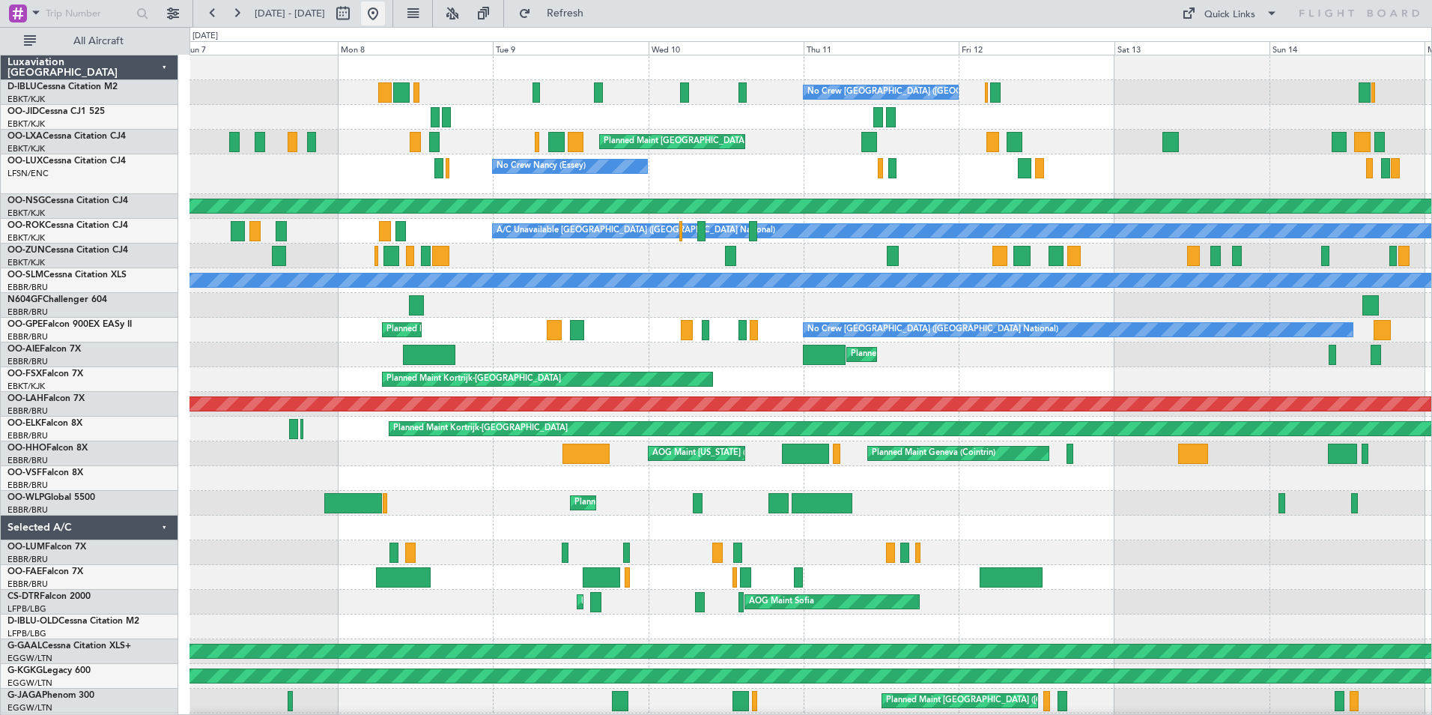
click at [385, 15] on button at bounding box center [373, 13] width 24 height 24
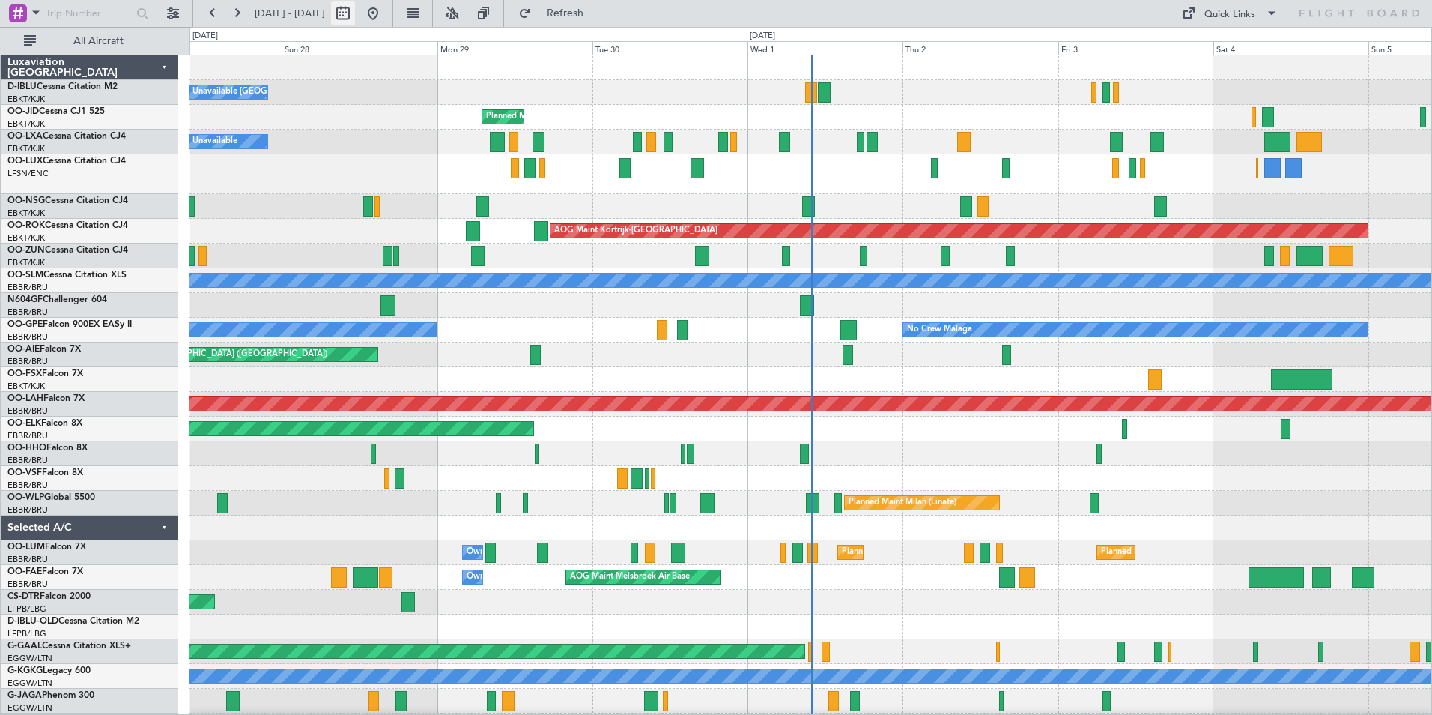
click at [355, 13] on button at bounding box center [343, 13] width 24 height 24
select select "9"
select select "2025"
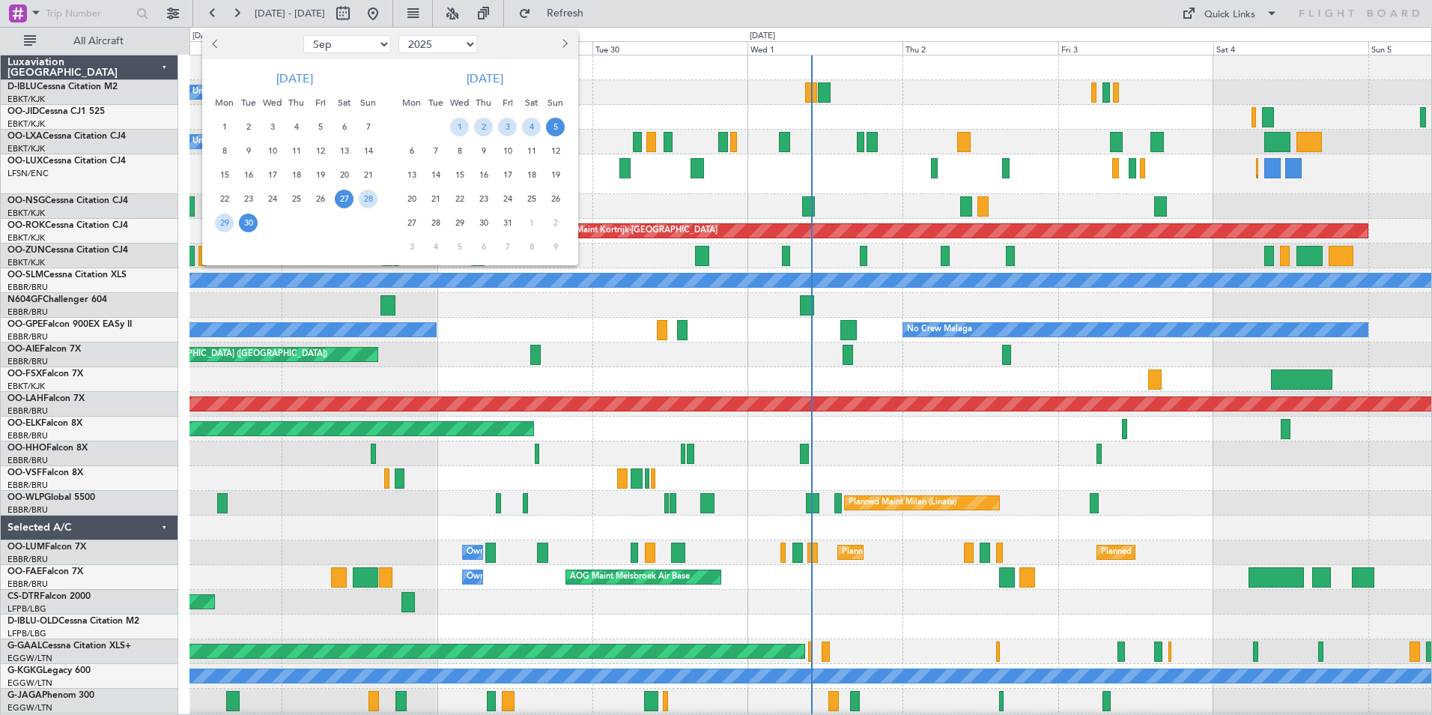
click at [246, 228] on span "30" at bounding box center [248, 222] width 19 height 19
click at [435, 175] on span "14" at bounding box center [435, 175] width 19 height 19
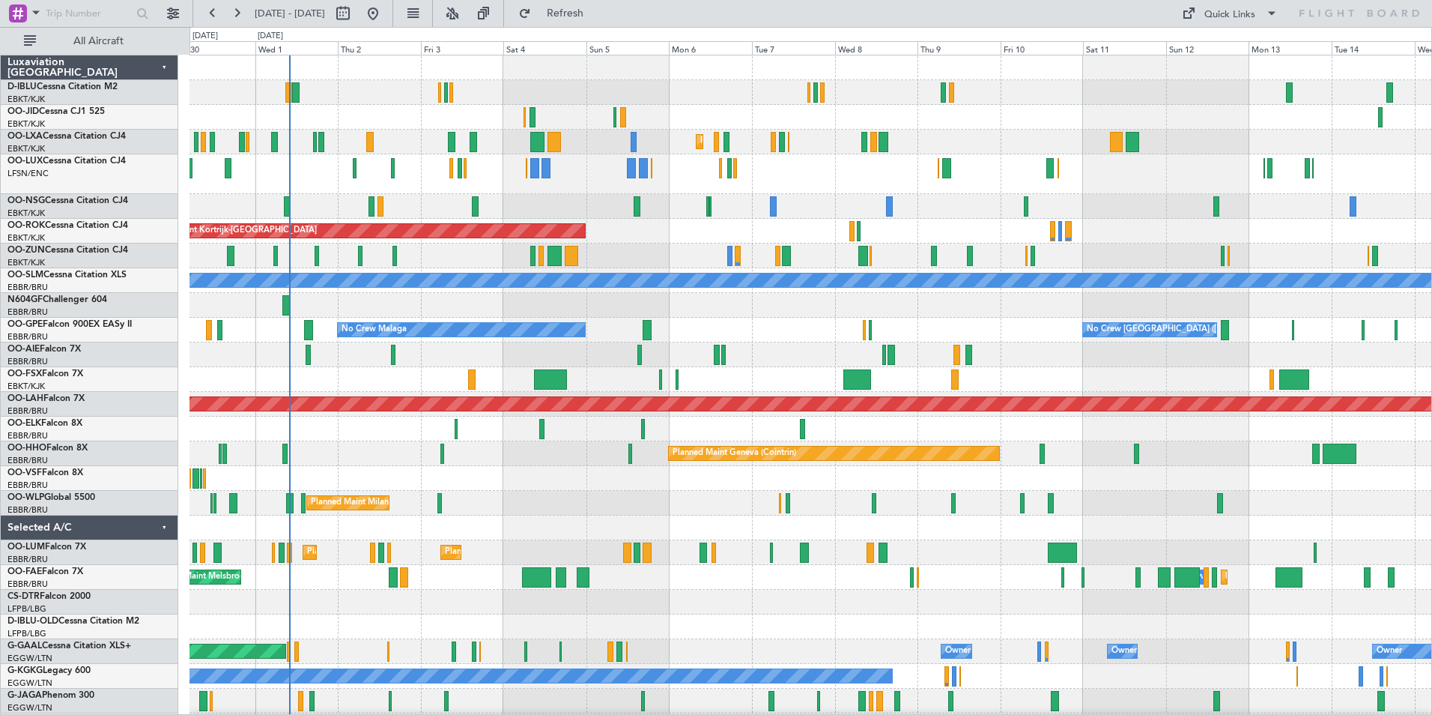
click at [1138, 513] on div "A/C Unavailable [GEOGRAPHIC_DATA]-[GEOGRAPHIC_DATA] A/C Unavailable [GEOGRAPHIC…" at bounding box center [811, 532] width 1242 height 954
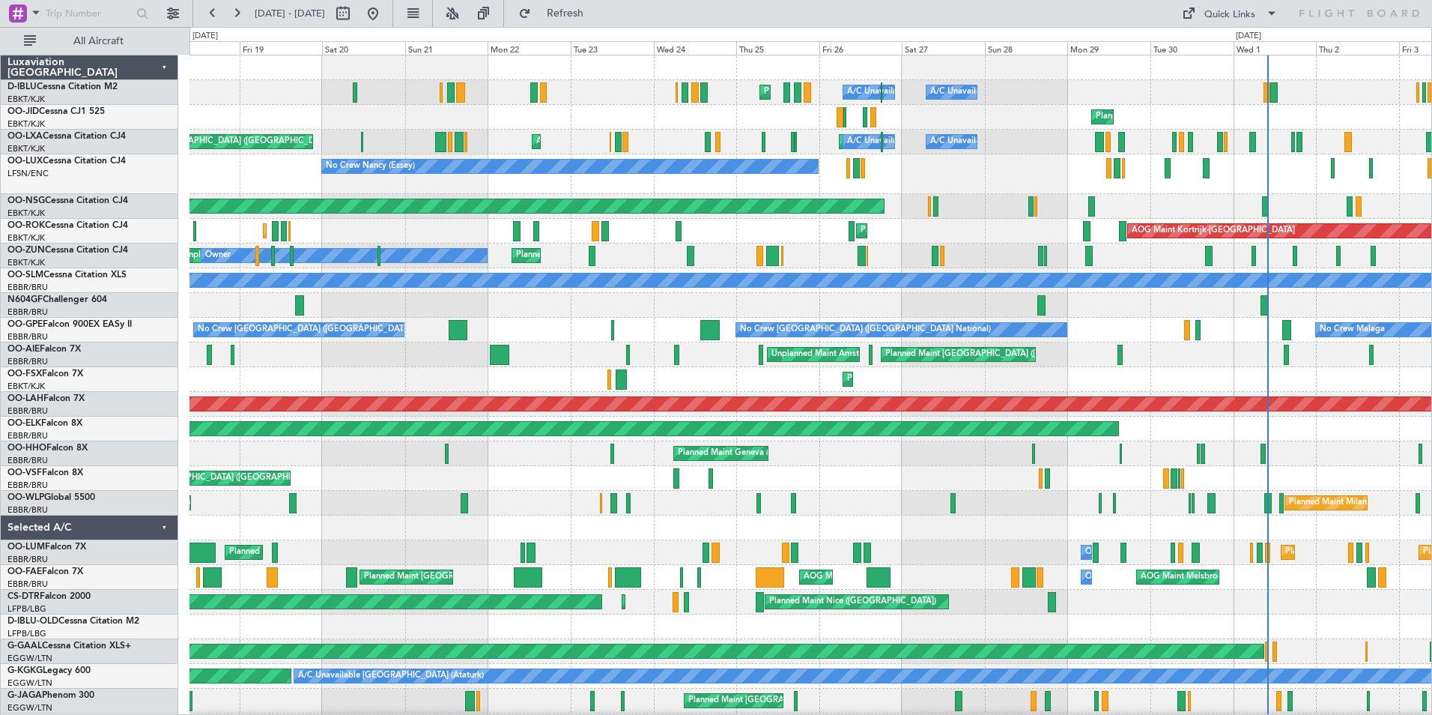
click at [0, 357] on div "Planned Maint Nice ([GEOGRAPHIC_DATA]) A/C Unavailable [GEOGRAPHIC_DATA] ([GEOG…" at bounding box center [716, 371] width 1432 height 688
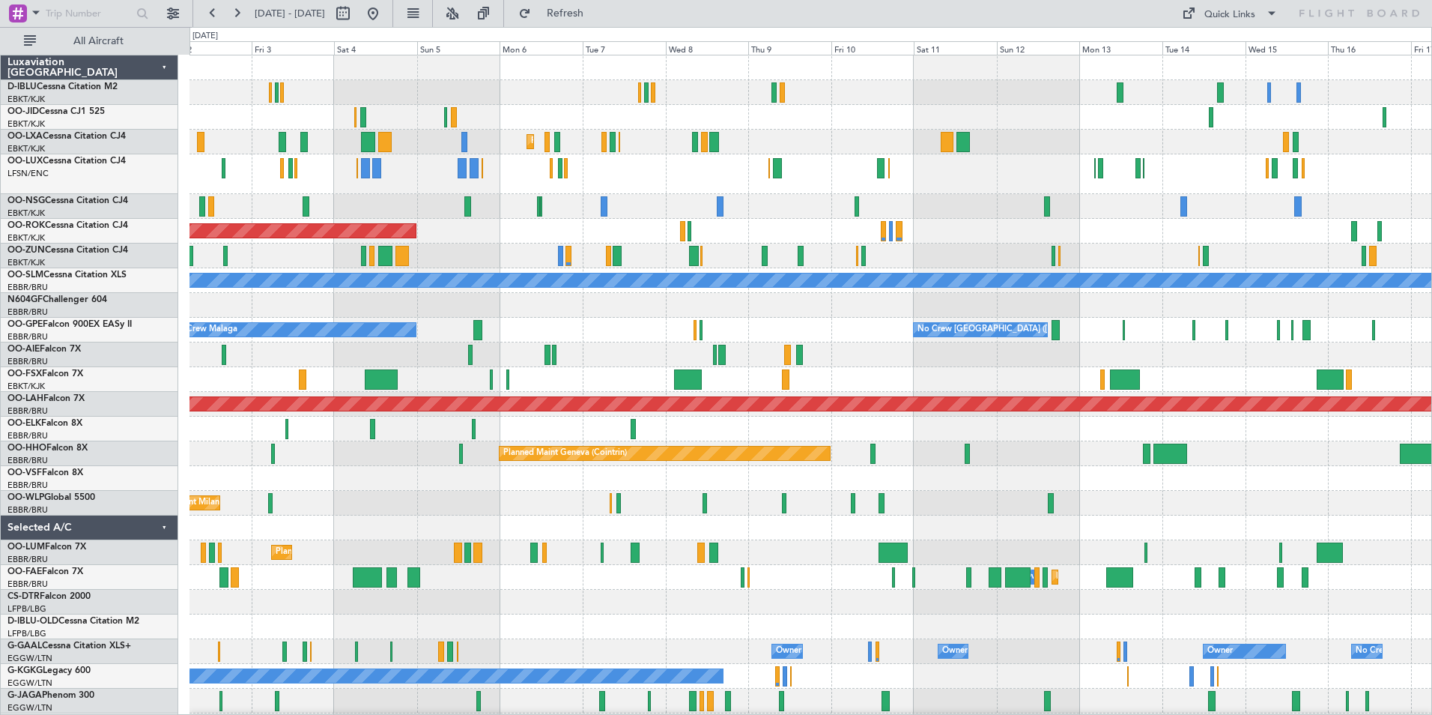
click at [638, 340] on div "No Crew Malaga No Crew [GEOGRAPHIC_DATA] (Brussels National) No Crew [GEOGRAPHI…" at bounding box center [811, 330] width 1242 height 25
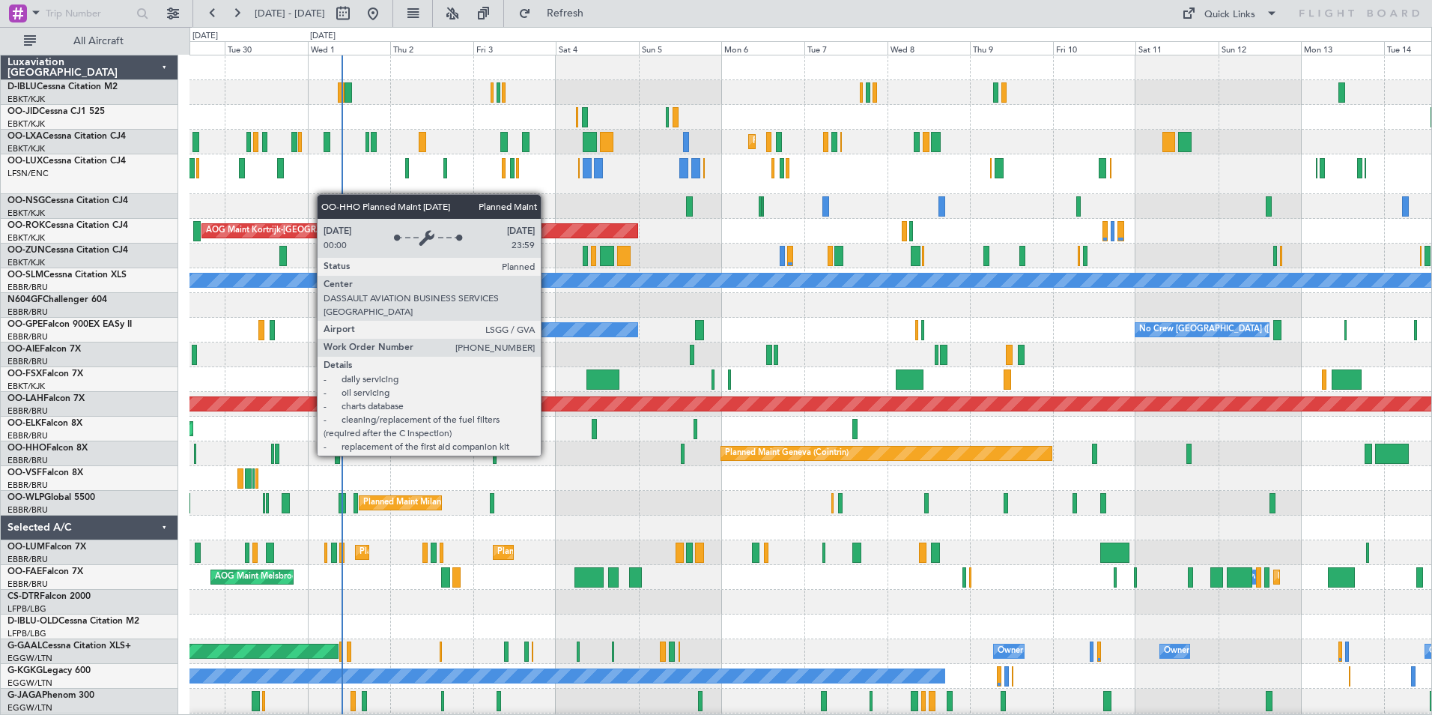
click at [769, 458] on div "Planned Maint Geneva (Cointrin)" at bounding box center [787, 453] width 124 height 22
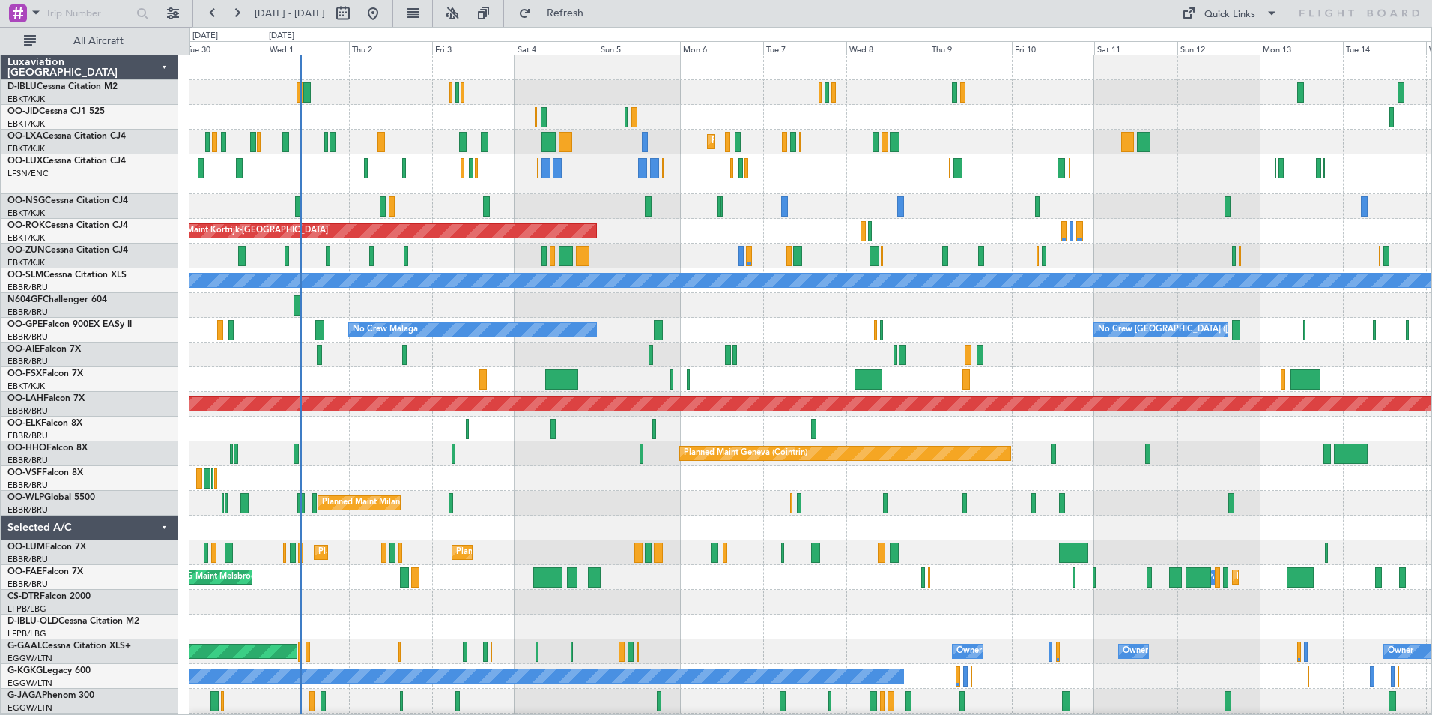
click at [590, 469] on div at bounding box center [811, 478] width 1242 height 25
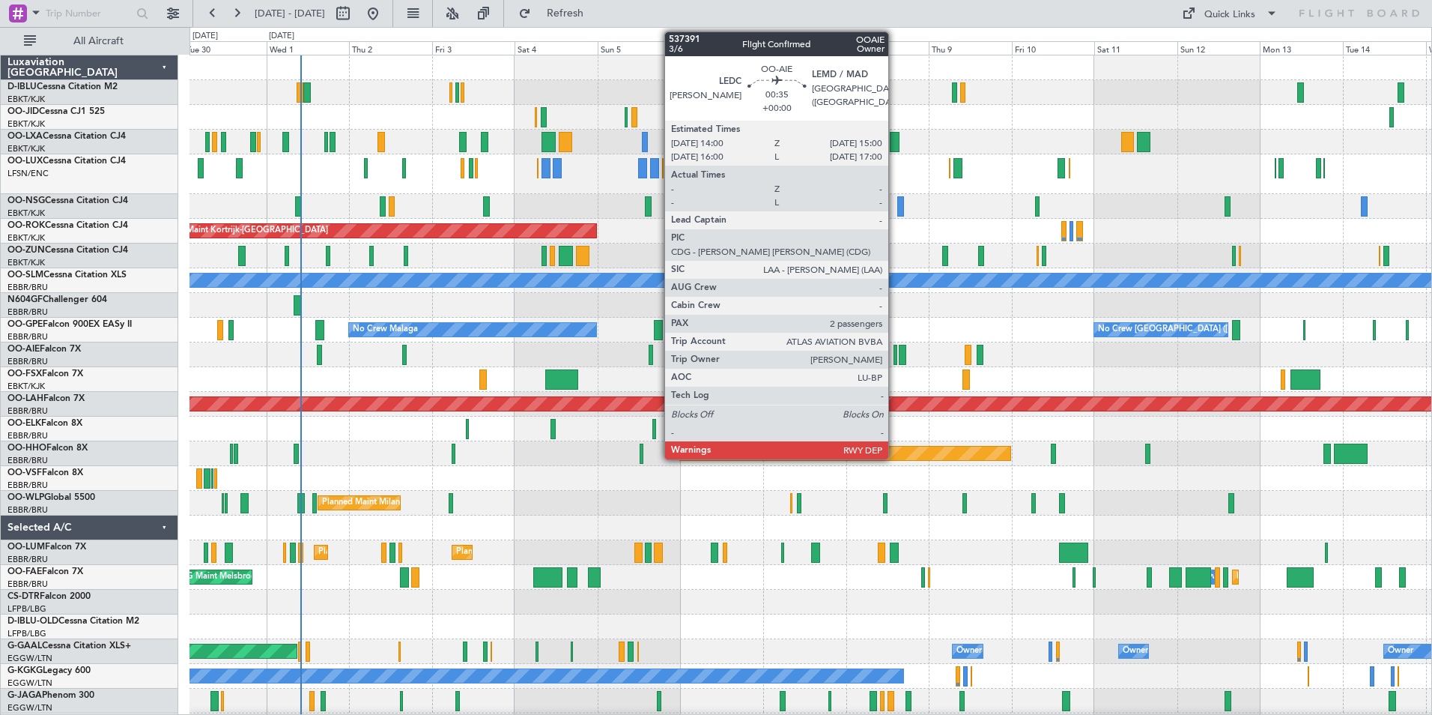
click at [895, 363] on div at bounding box center [896, 355] width 4 height 20
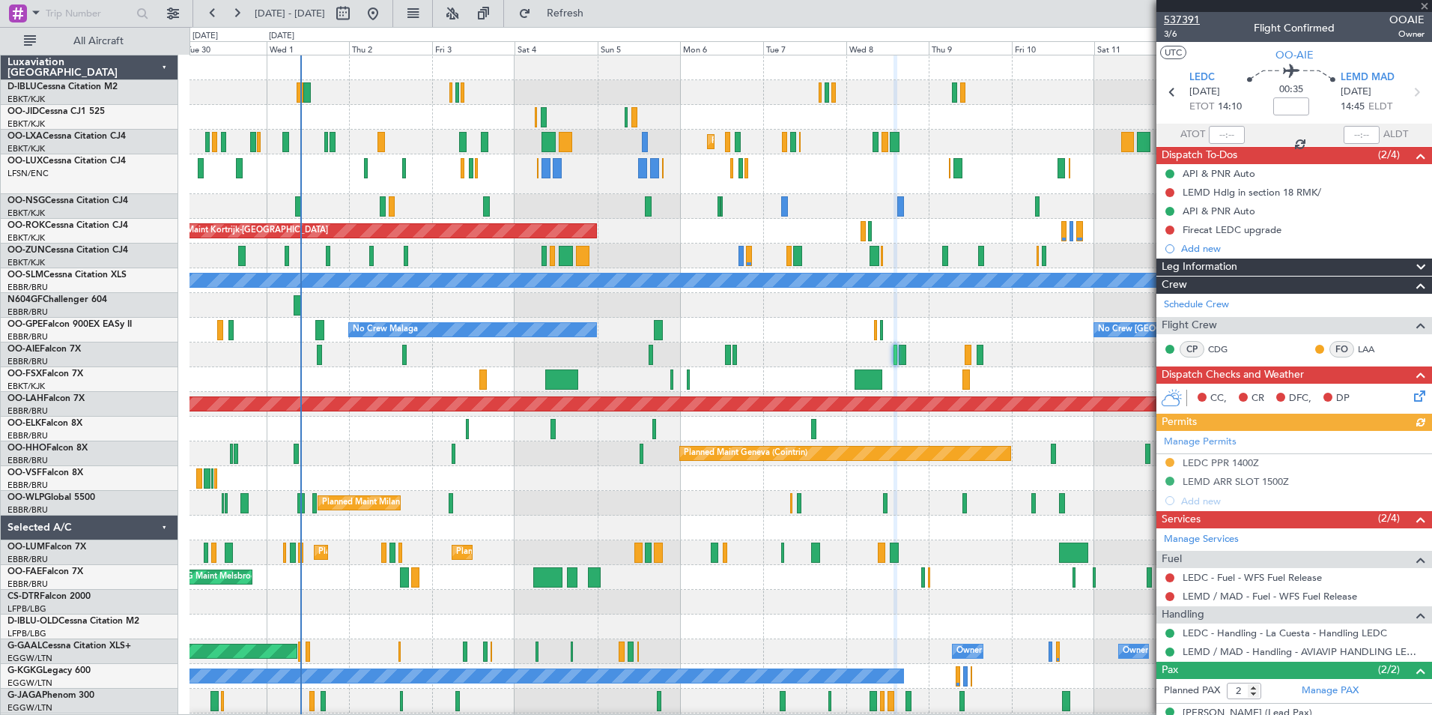
click at [1183, 21] on span "537391" at bounding box center [1182, 20] width 36 height 16
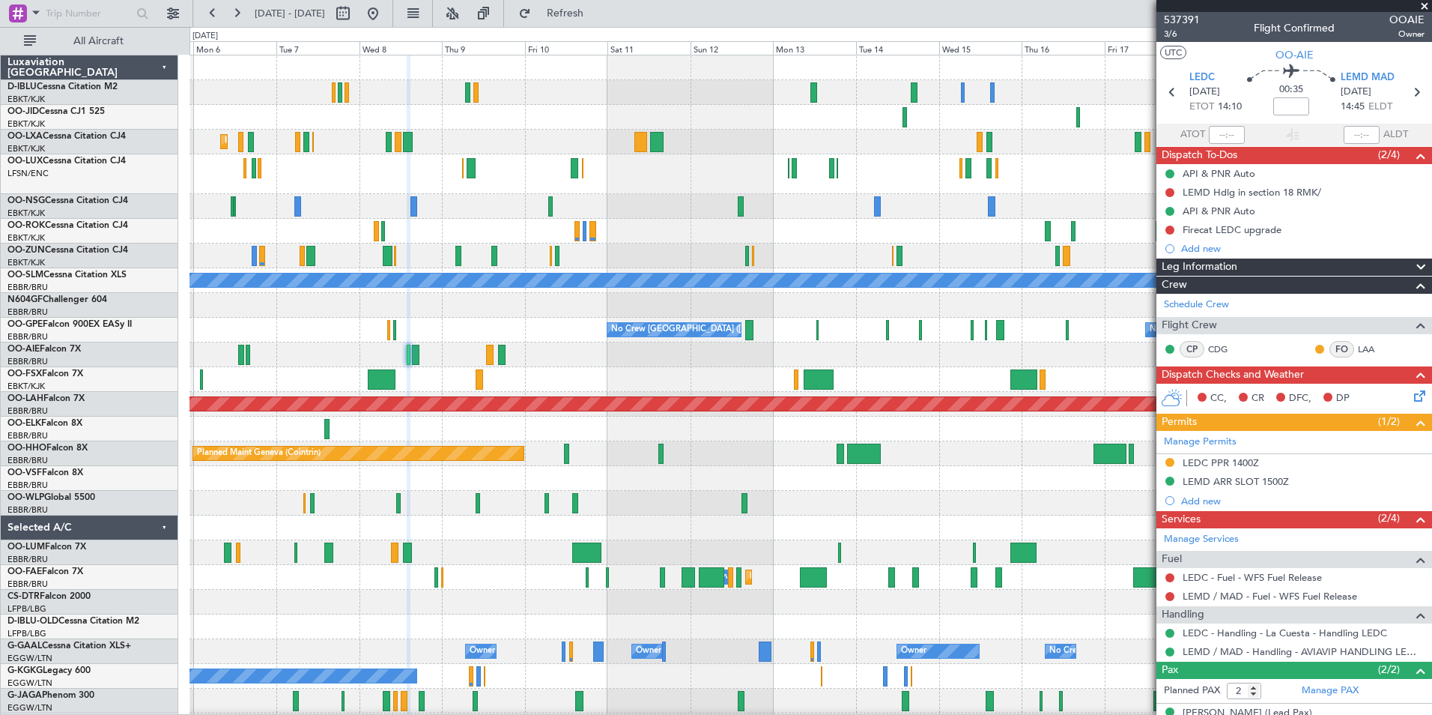
click at [529, 427] on div "Planned Maint Kortrijk-[GEOGRAPHIC_DATA] AOG Maint [GEOGRAPHIC_DATA]-[GEOGRAPHI…" at bounding box center [811, 532] width 1242 height 954
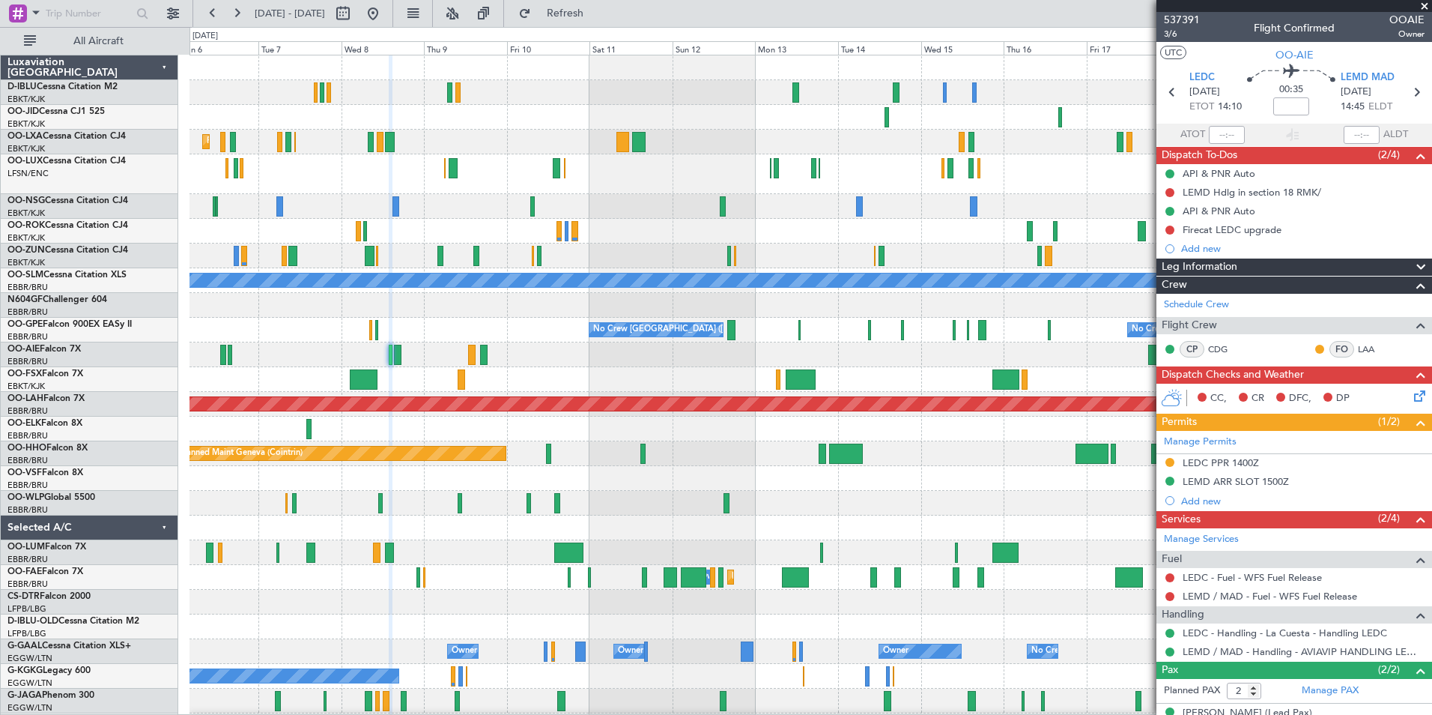
click at [819, 387] on div at bounding box center [811, 379] width 1242 height 25
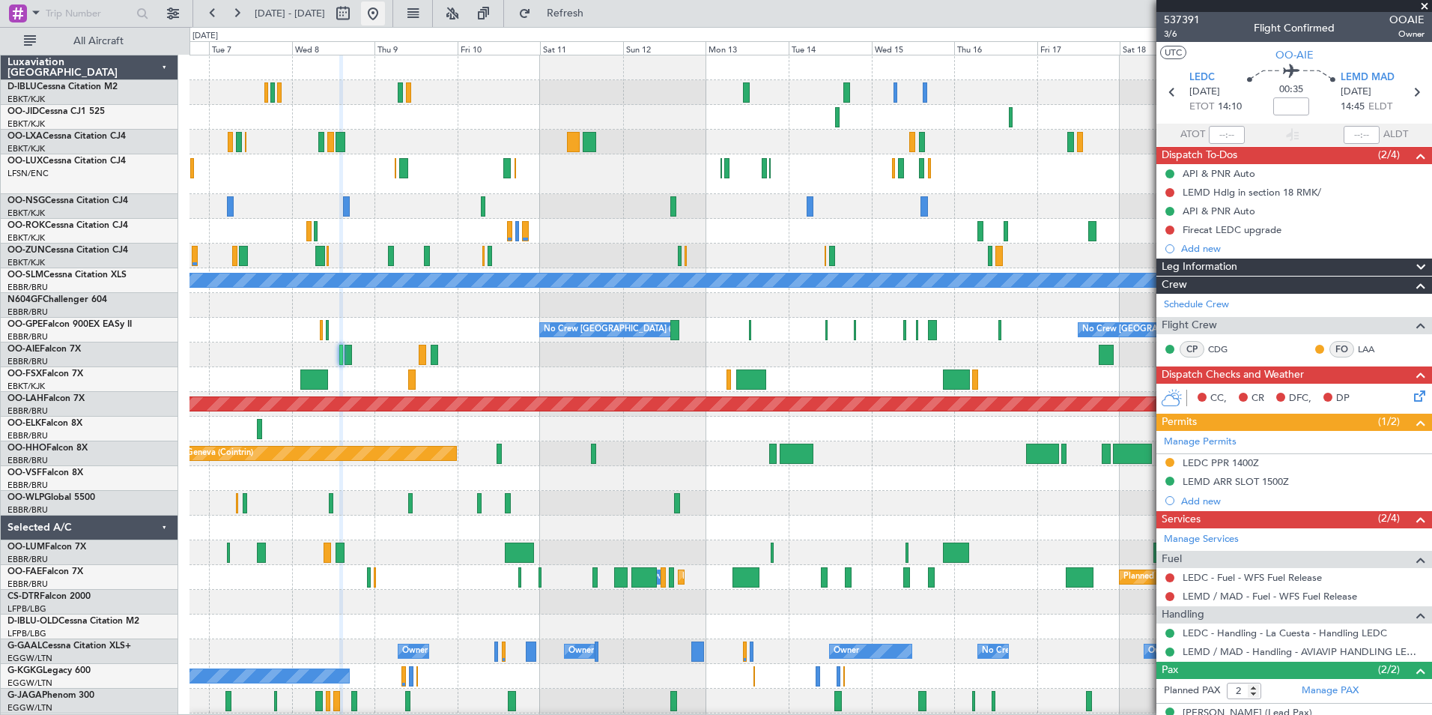
click at [385, 21] on button at bounding box center [373, 13] width 24 height 24
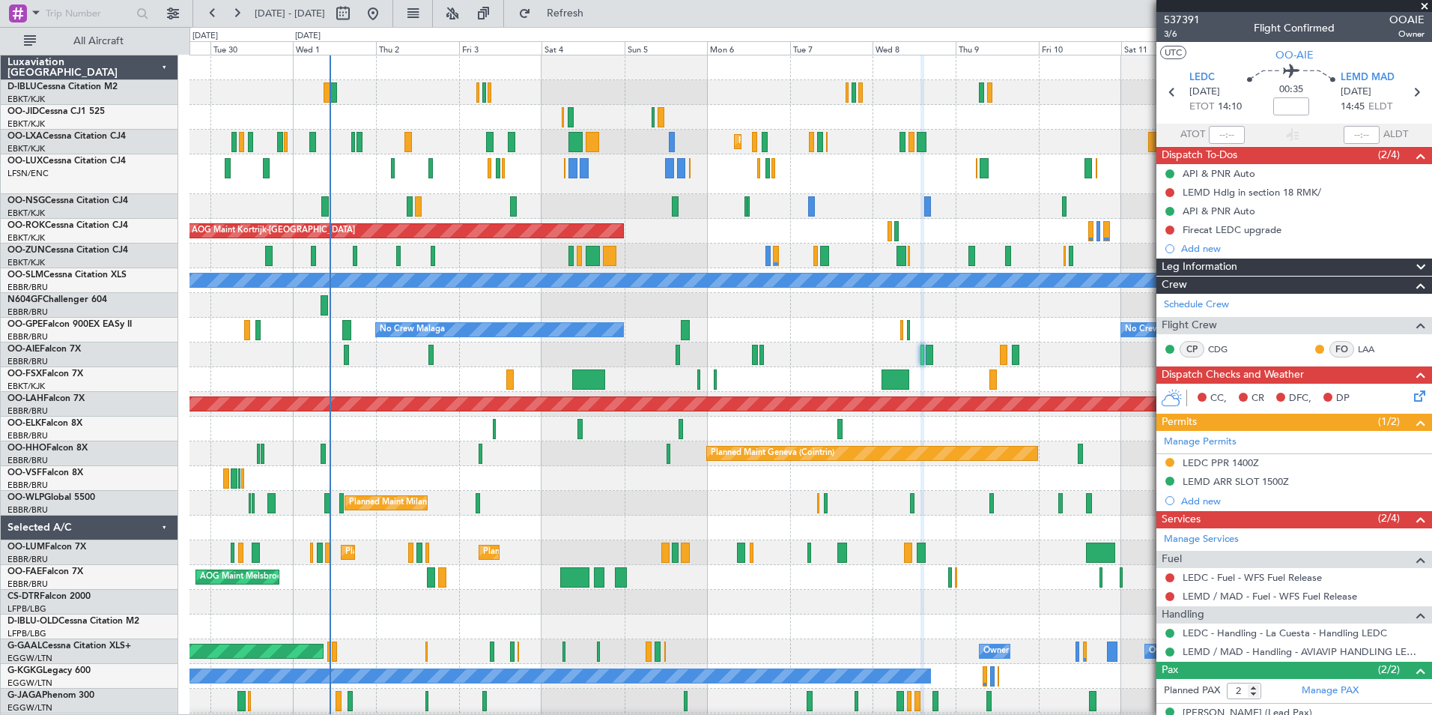
click at [809, 381] on div "A/C Unavailable [GEOGRAPHIC_DATA] ([GEOGRAPHIC_DATA] National) A/C Unavailable …" at bounding box center [811, 557] width 1242 height 1004
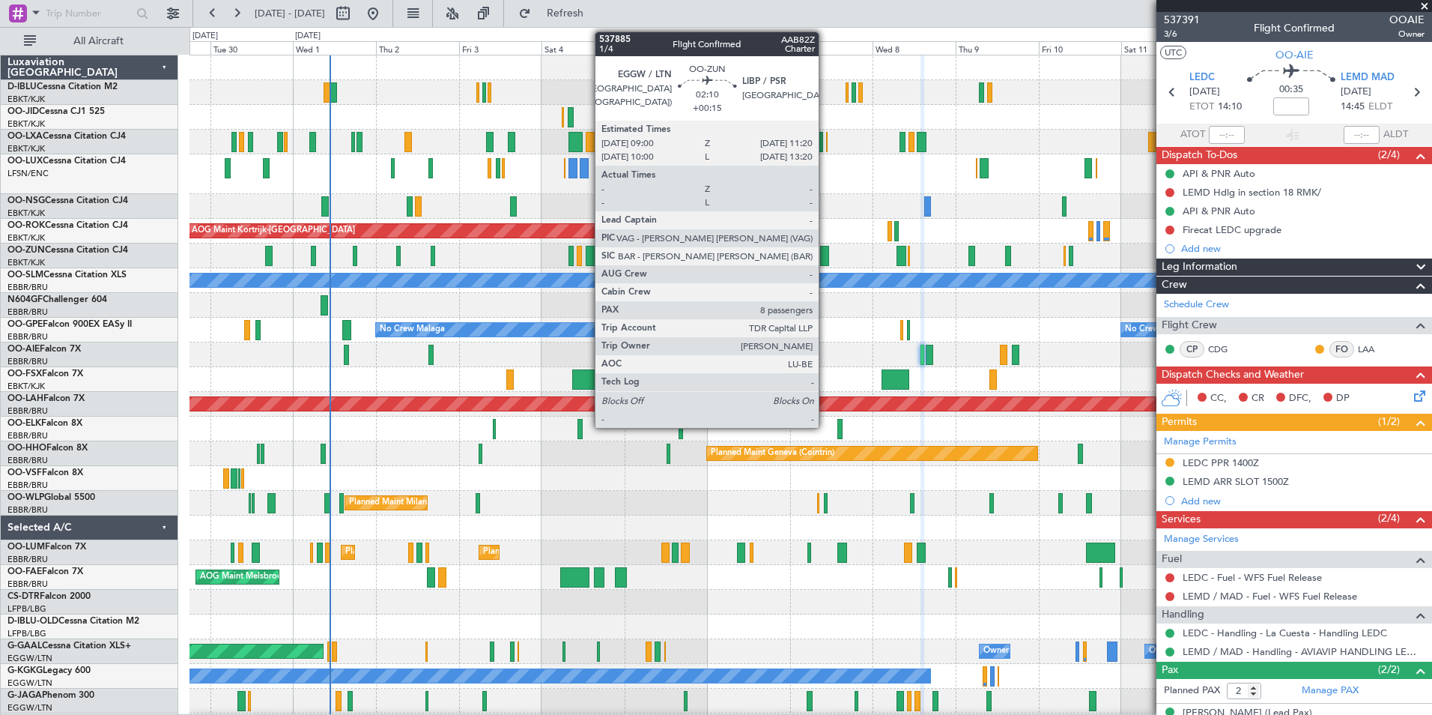
click at [825, 261] on div at bounding box center [824, 256] width 8 height 20
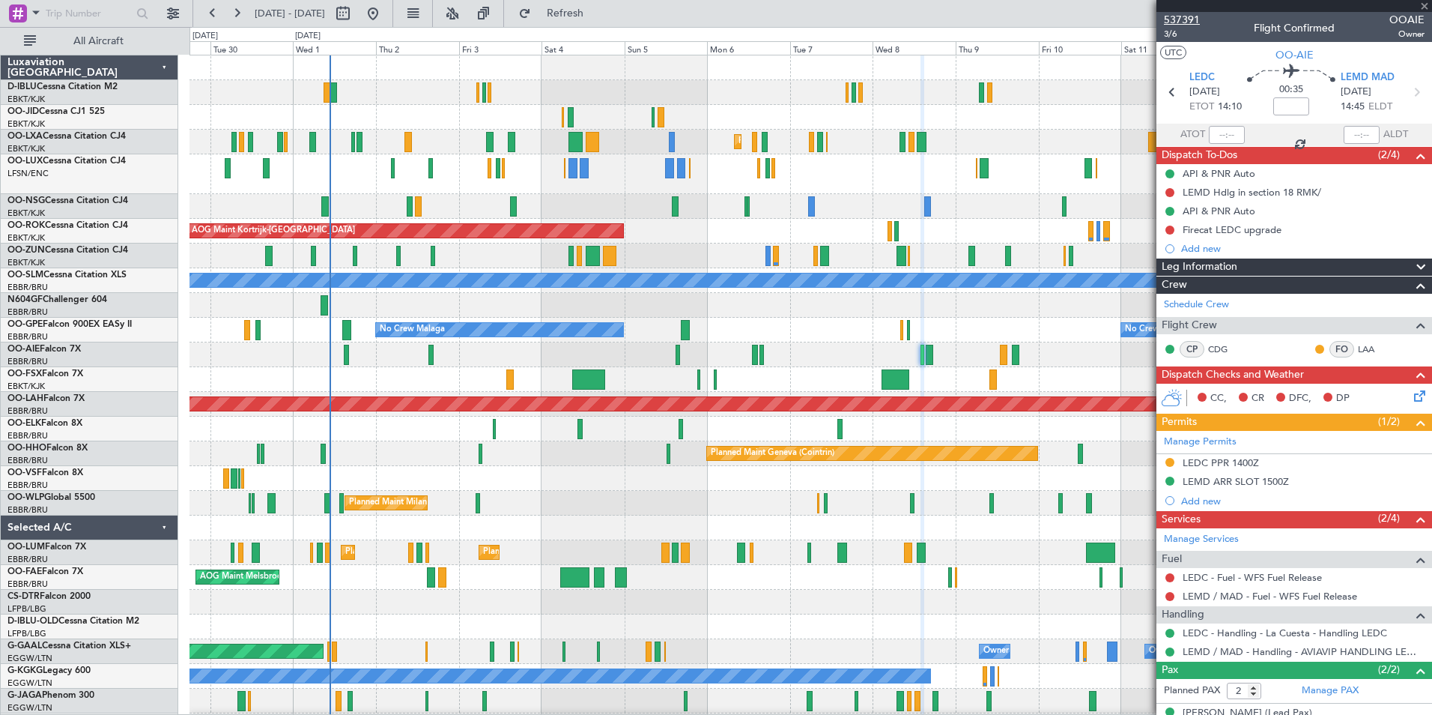
type input "+00:15"
type input "8"
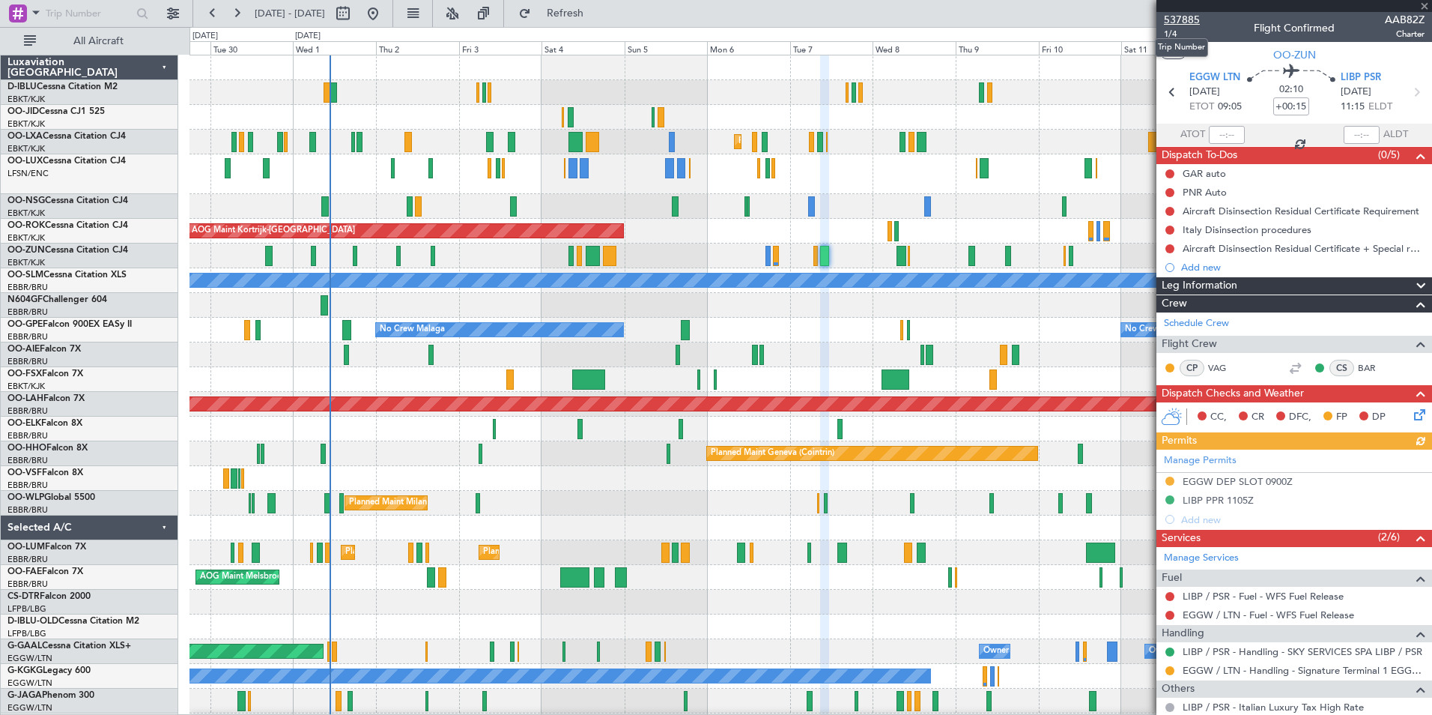
click at [1186, 16] on span "537885" at bounding box center [1182, 20] width 36 height 16
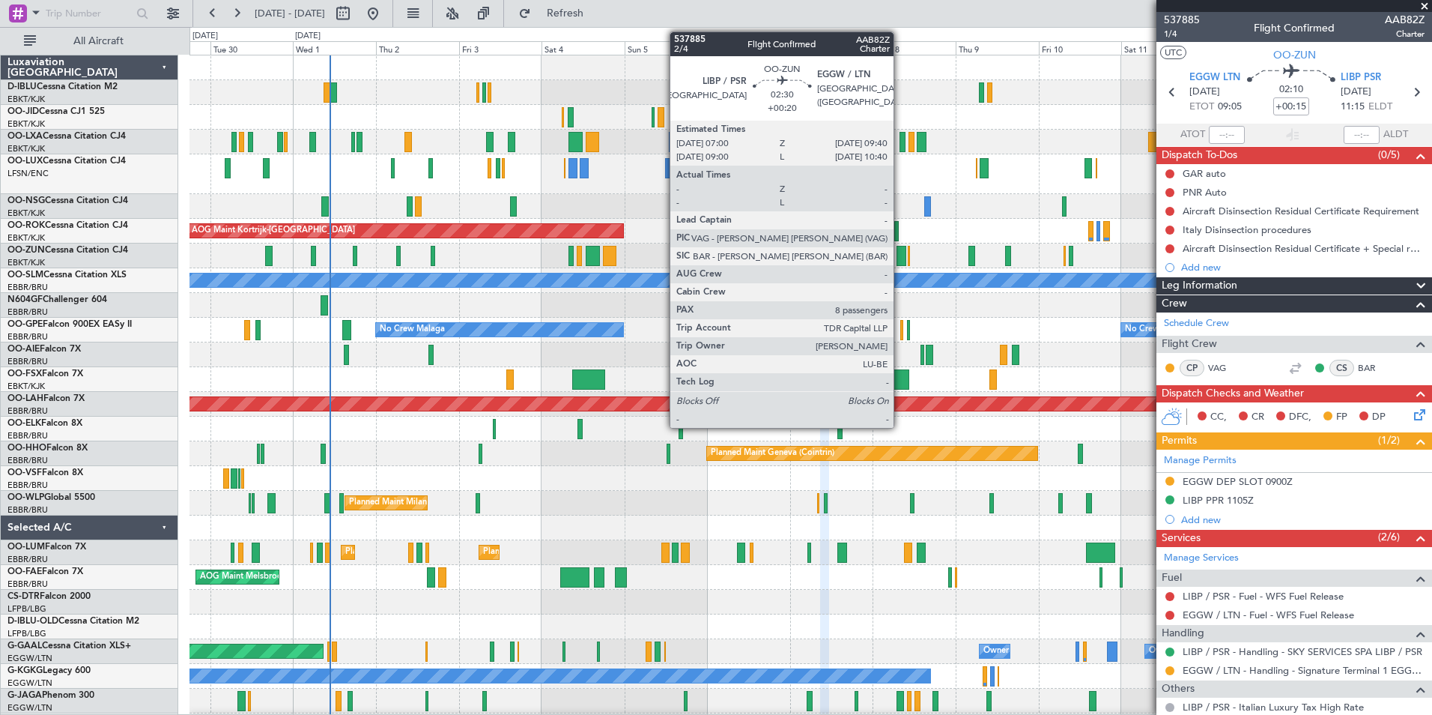
click at [900, 261] on div at bounding box center [902, 256] width 10 height 20
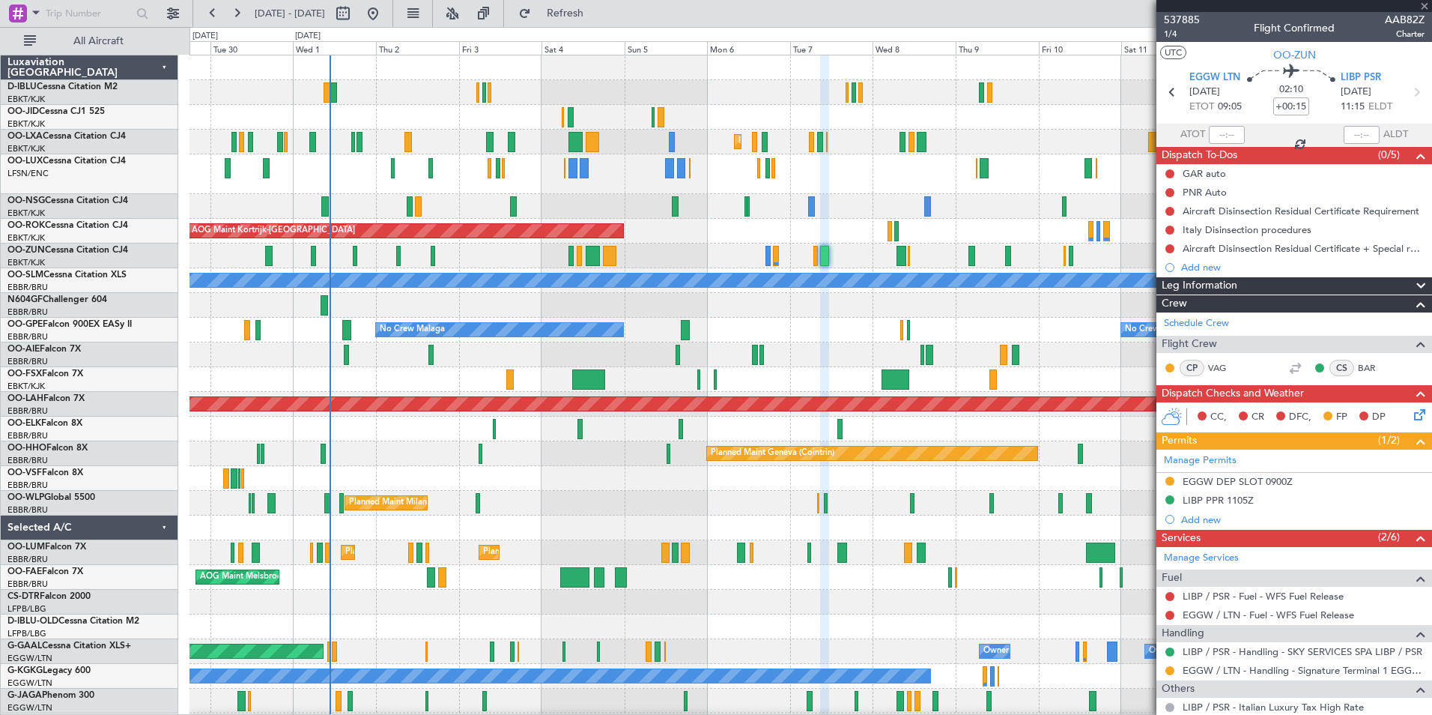
type input "+00:20"
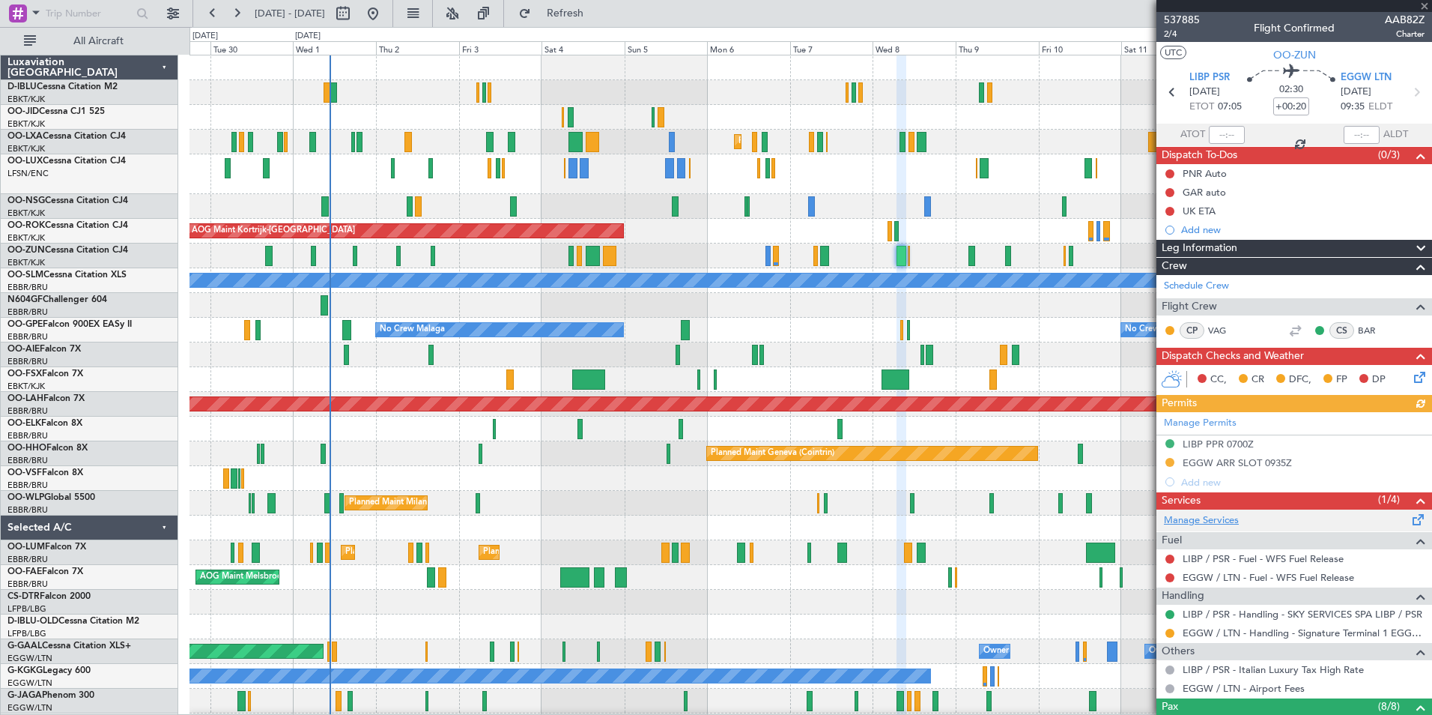
click at [1230, 522] on link "Manage Services" at bounding box center [1201, 520] width 75 height 15
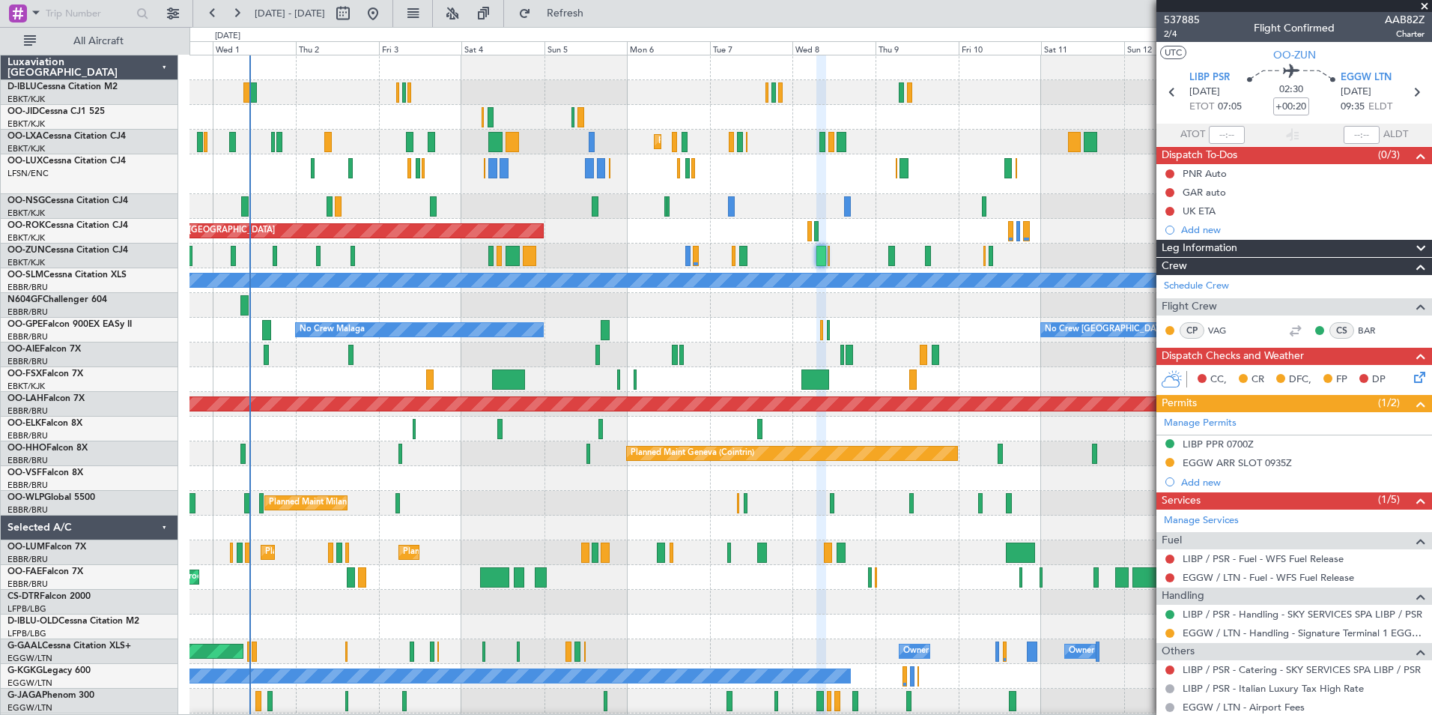
click at [596, 525] on div "A/C Unavailable Kortrijk-Wevelgem Planned Maint Kortrijk-Wevelgem Planned Maint…" at bounding box center [811, 532] width 1242 height 954
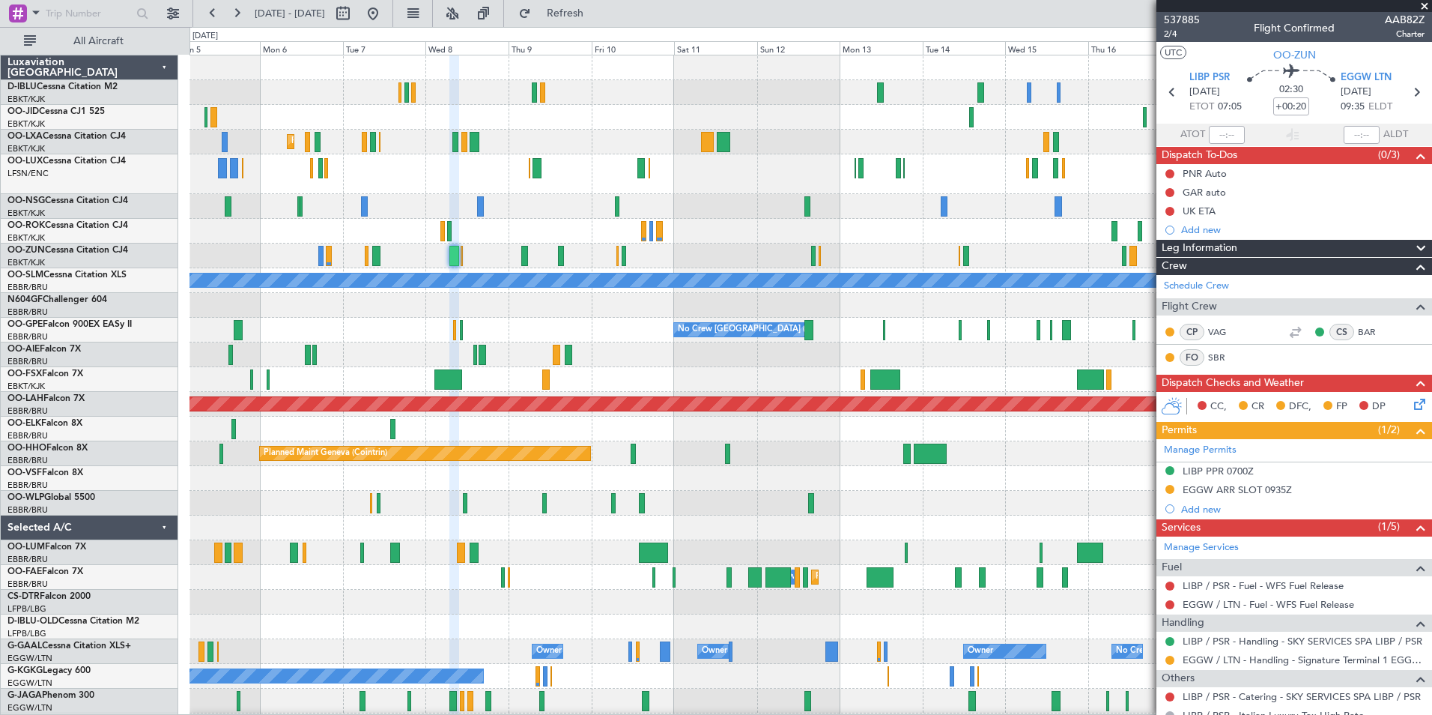
click at [688, 519] on div "Planned Maint Kortrijk-Wevelgem AOG Maint Kortrijk-Wevelgem A/C Unavailable Mon…" at bounding box center [811, 569] width 1242 height 1028
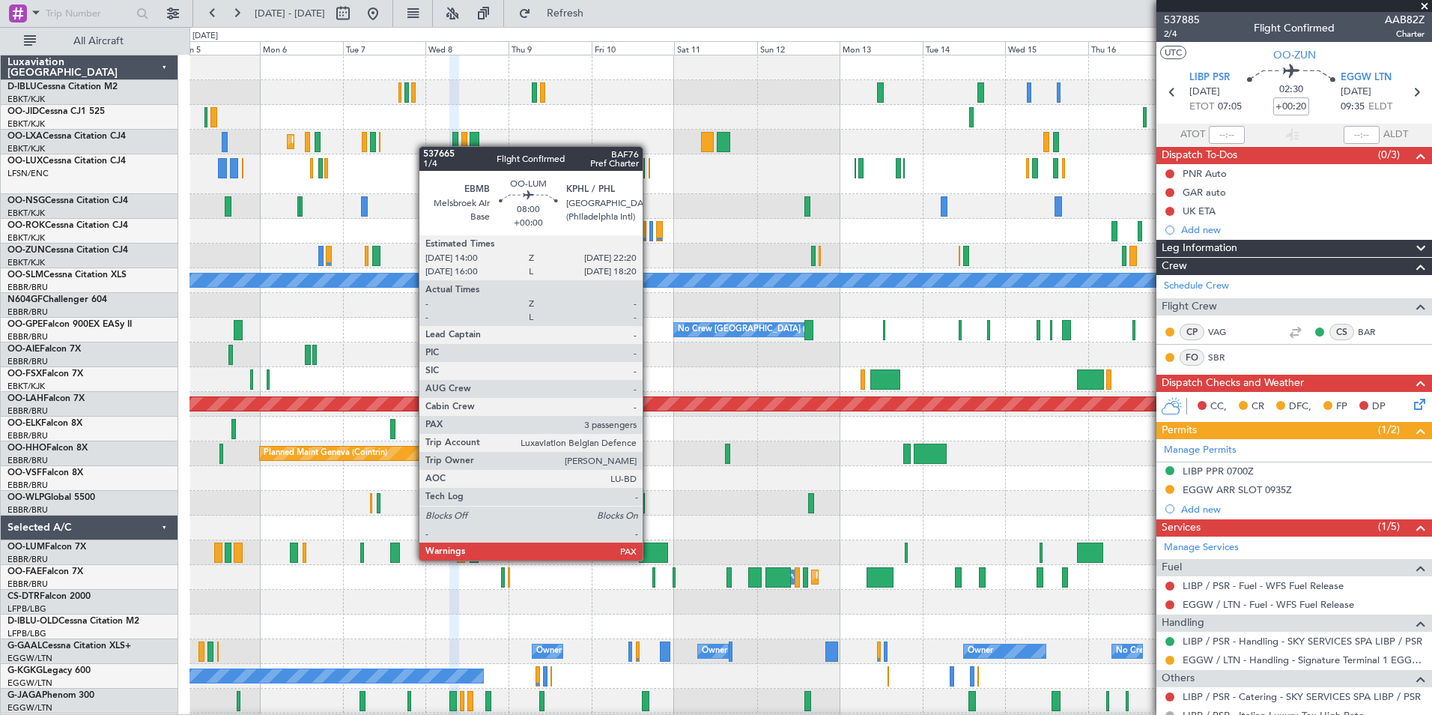
click at [649, 560] on div at bounding box center [653, 552] width 29 height 20
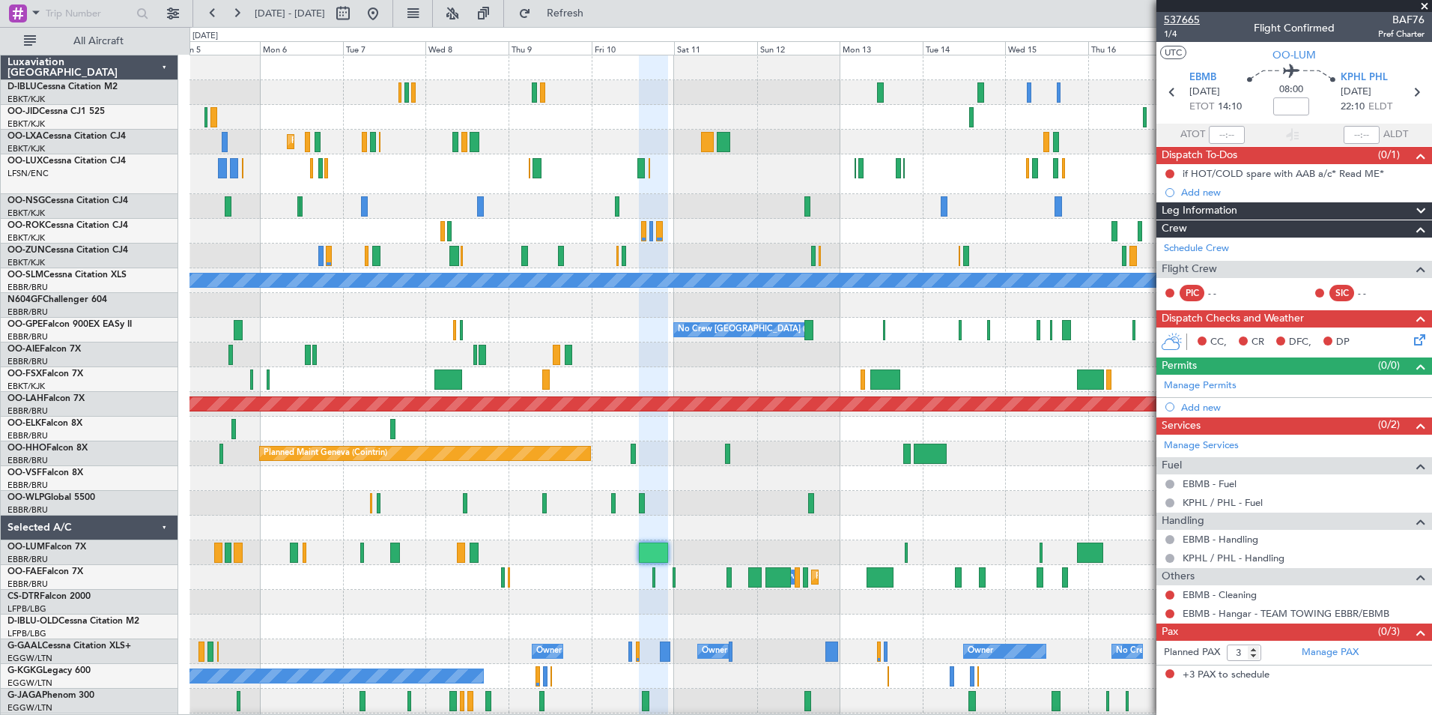
click at [1187, 24] on span "537665" at bounding box center [1182, 20] width 36 height 16
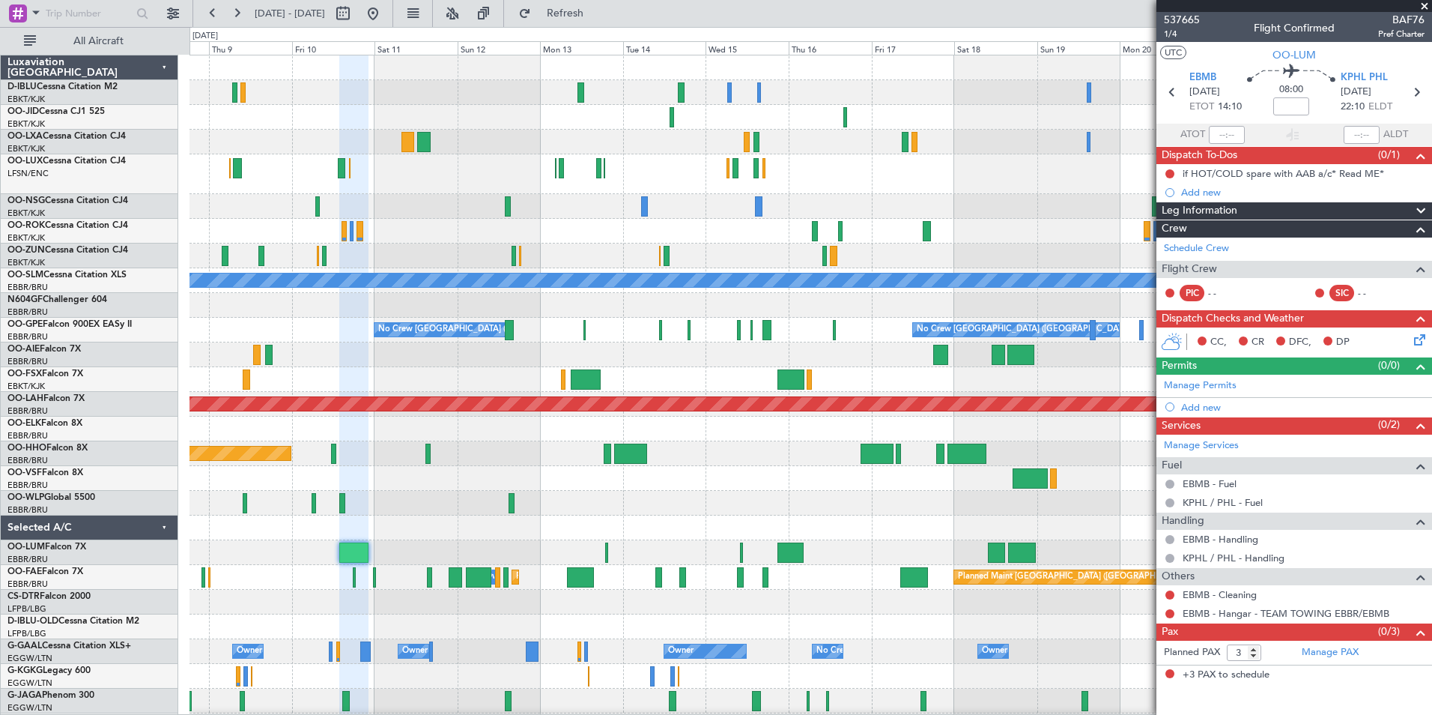
click at [572, 502] on div "No Crew No Crew Planned Maint Kortrijk-Wevelgem A/C Unavailable Monchengladbach…" at bounding box center [811, 569] width 1242 height 1028
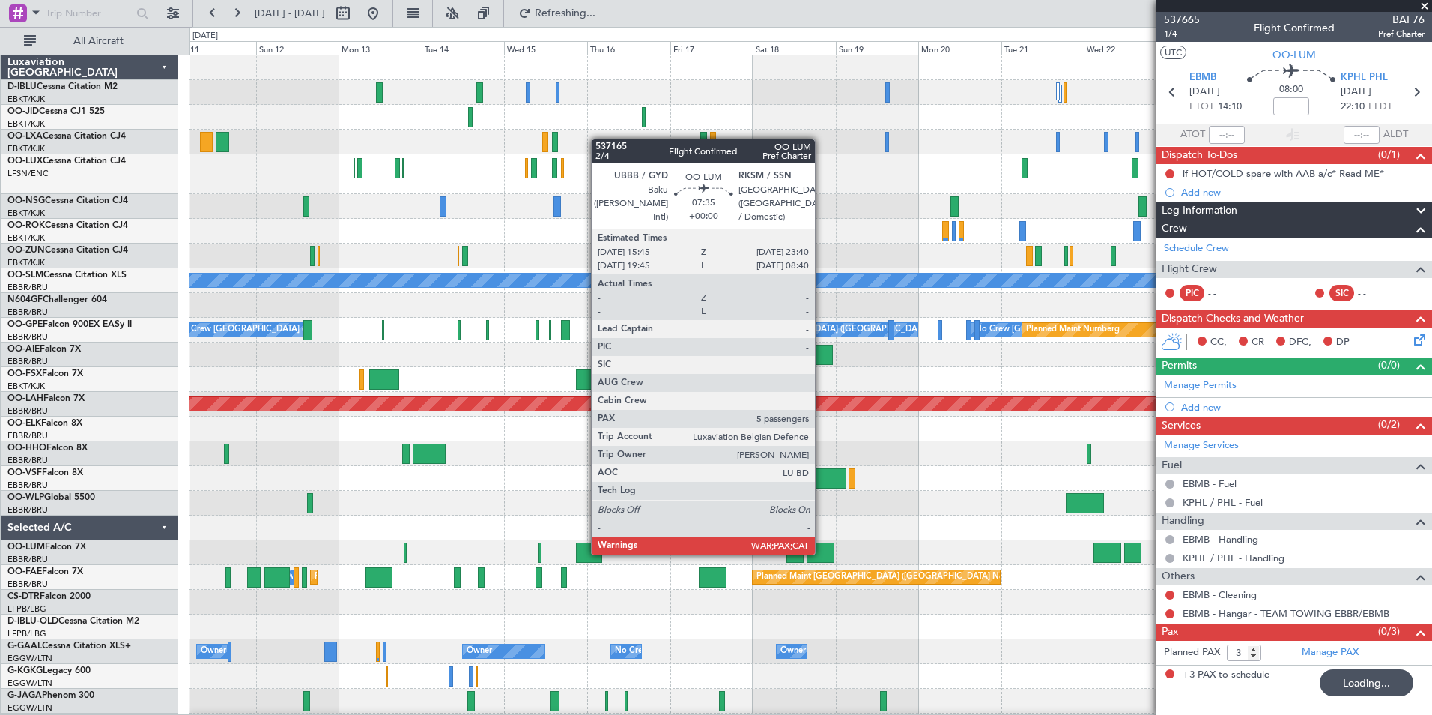
click at [822, 551] on div at bounding box center [821, 552] width 28 height 20
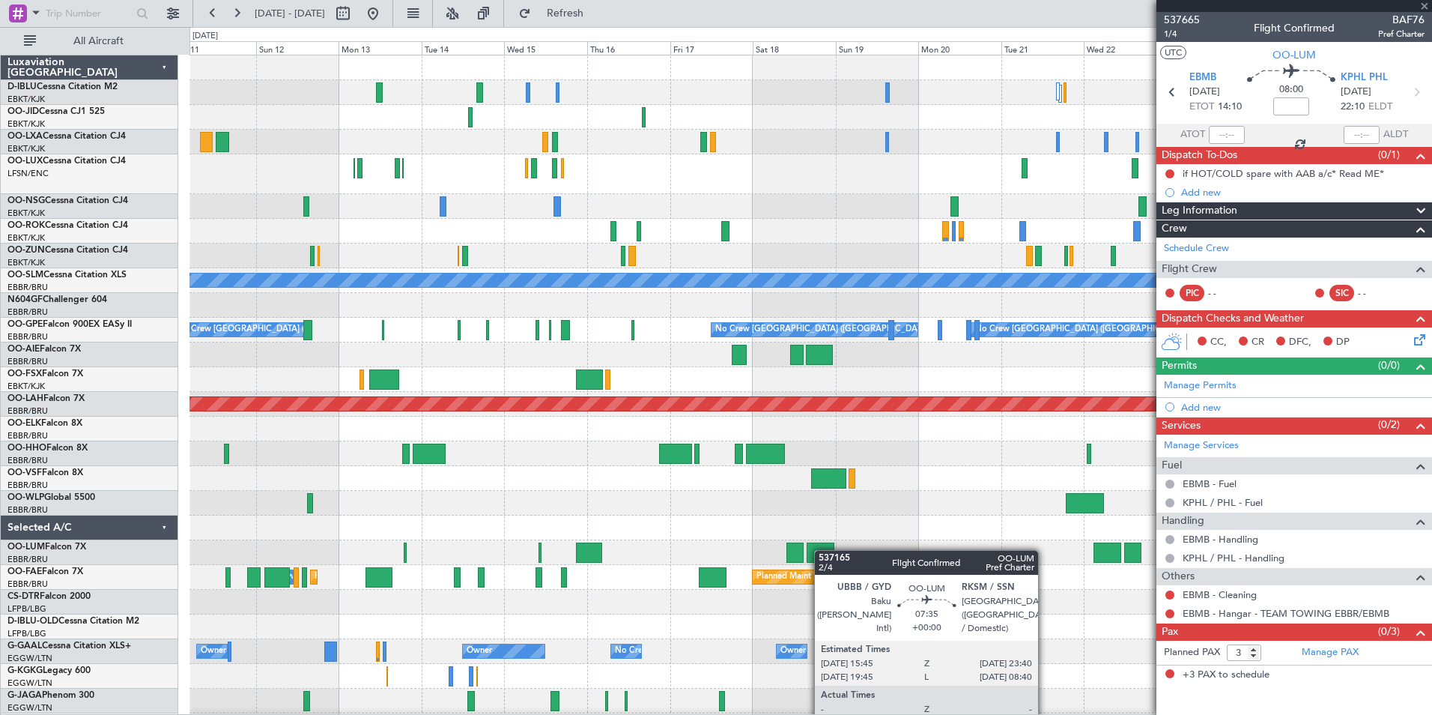
type input "5"
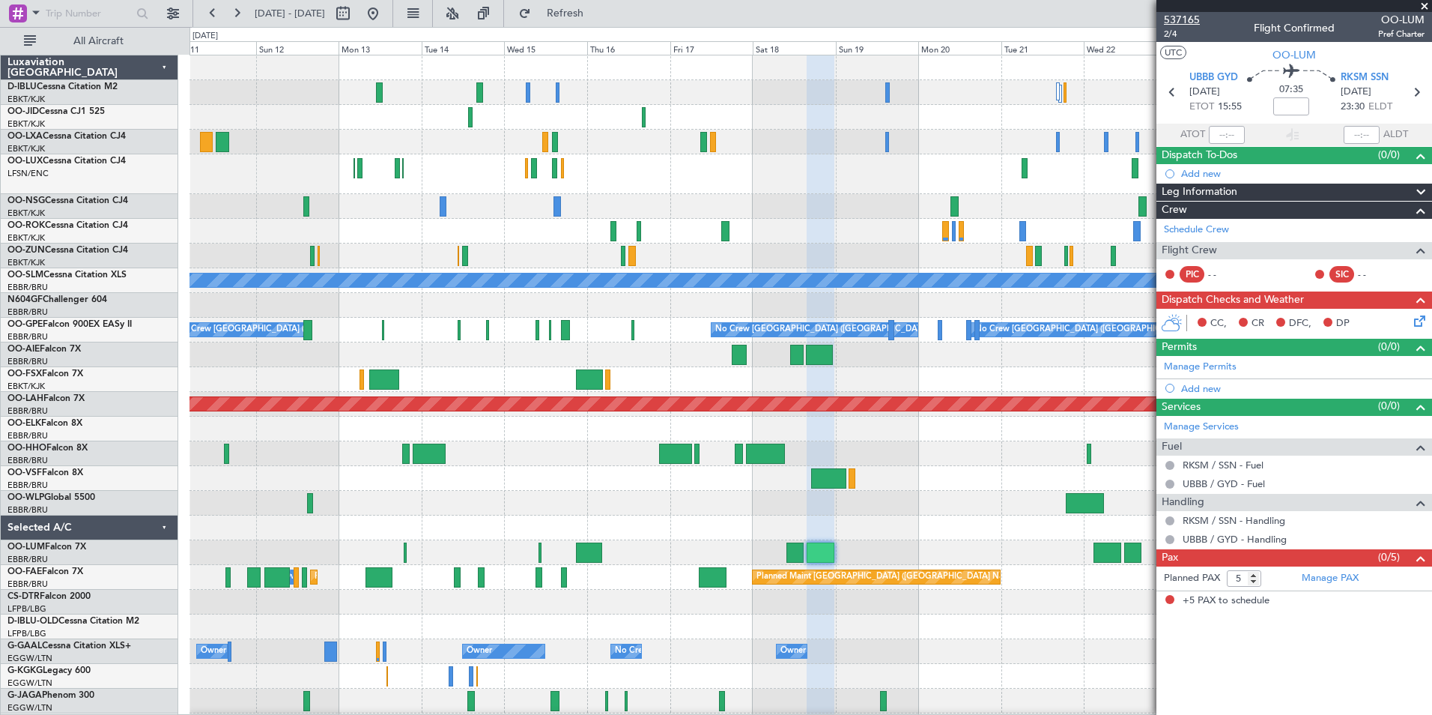
click at [1181, 22] on span "537165" at bounding box center [1182, 20] width 36 height 16
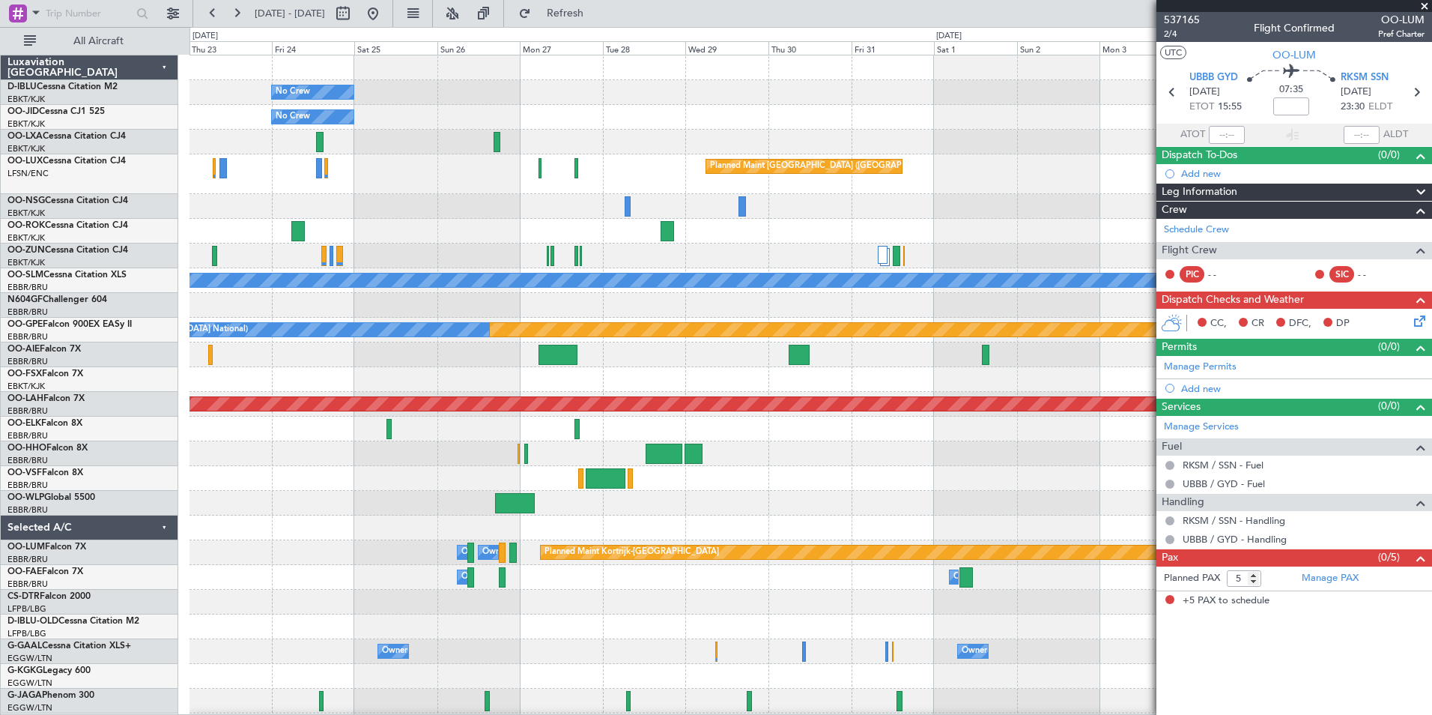
click at [16, 487] on div "No Crew Planned Maint Paris (Le Bourget) No Crew Planned Maint Kortrijk-Wevelge…" at bounding box center [716, 371] width 1432 height 688
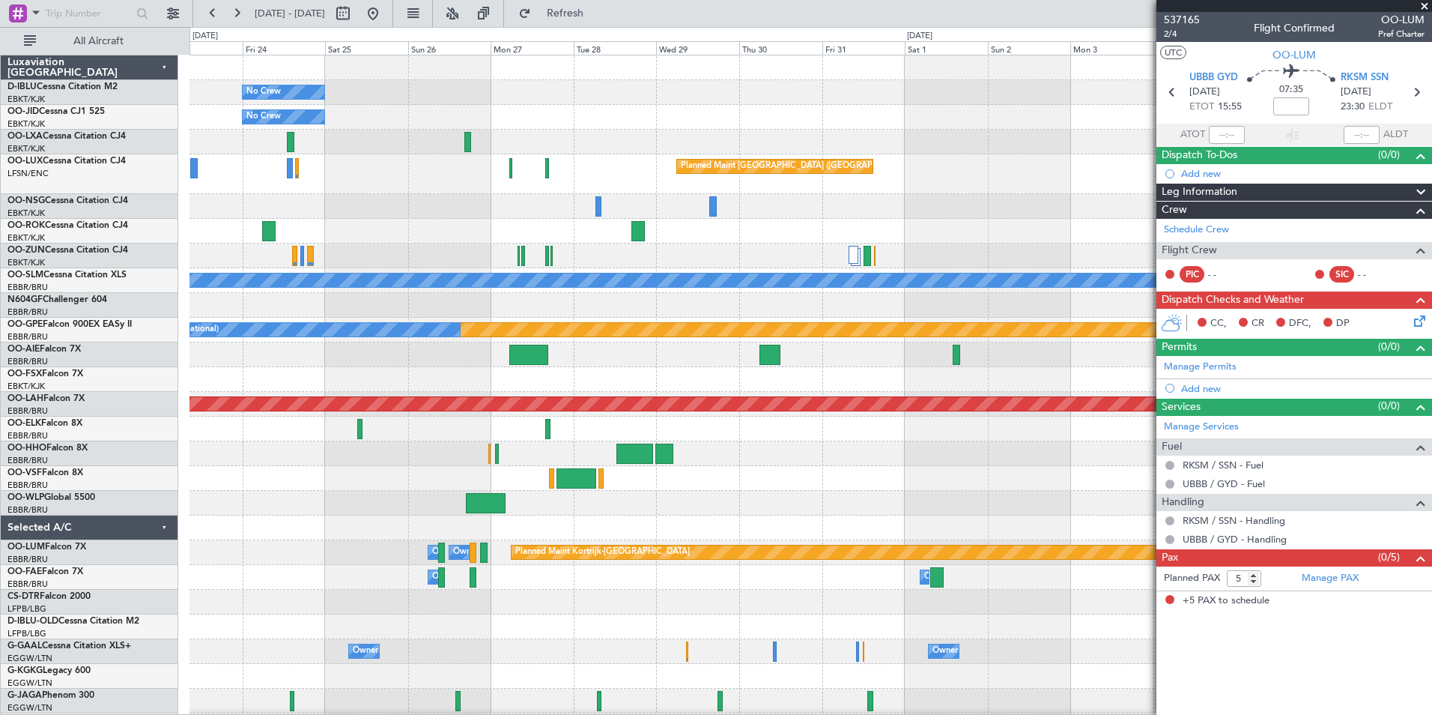
click at [157, 547] on div "No Crew Planned Maint Paris (Le Bourget) No Crew Planned Maint Kortrijk-Wevelge…" at bounding box center [716, 371] width 1432 height 688
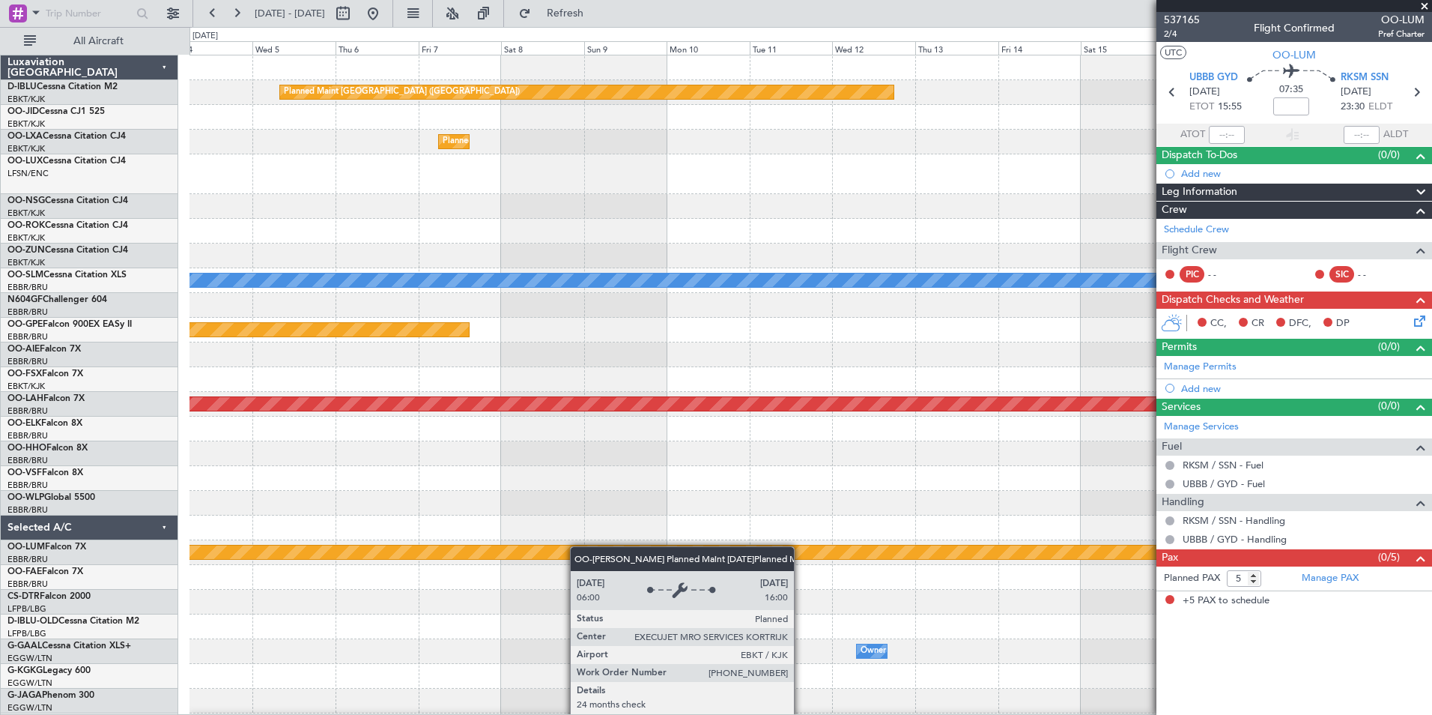
click at [0, 593] on html "11 Oct 2025 - 26 Oct 2025 Refresh Quick Links All Aircraft Planned Maint Paris …" at bounding box center [716, 357] width 1432 height 715
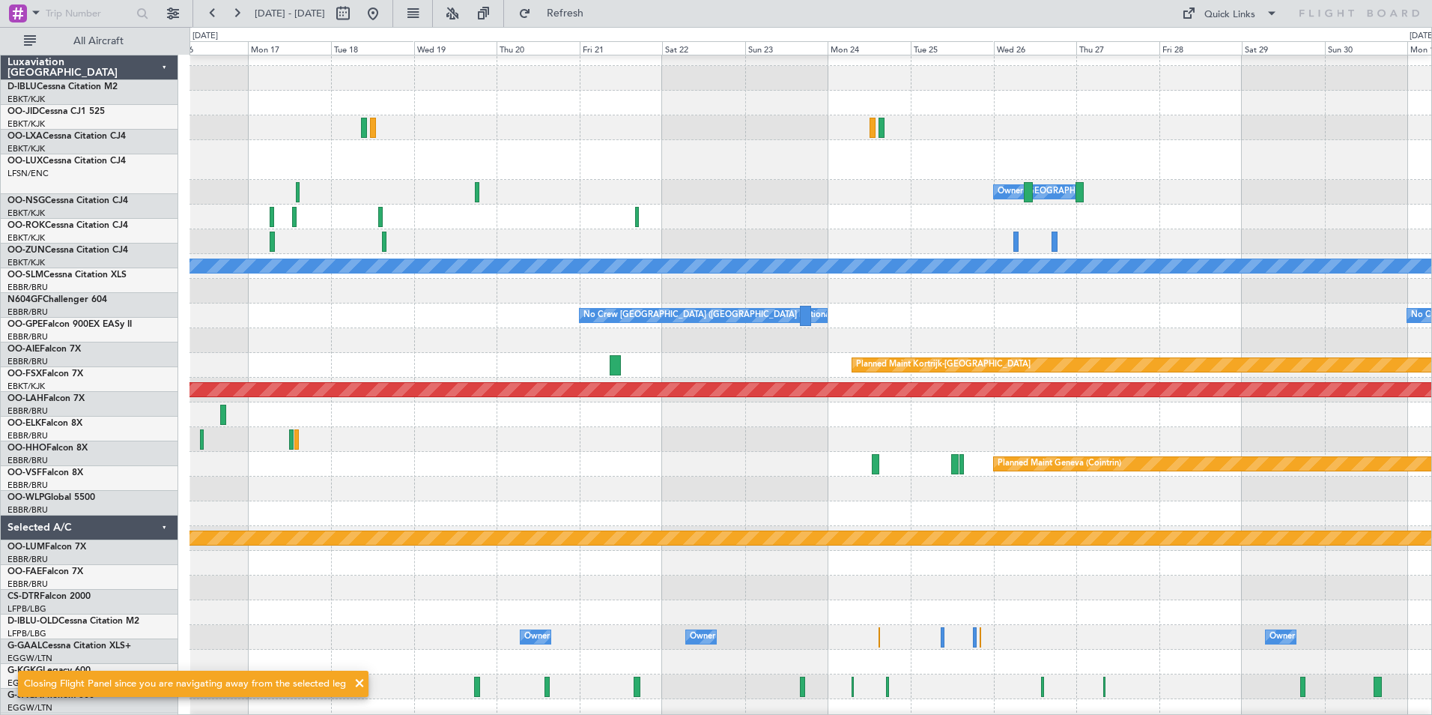
scroll to position [41, 0]
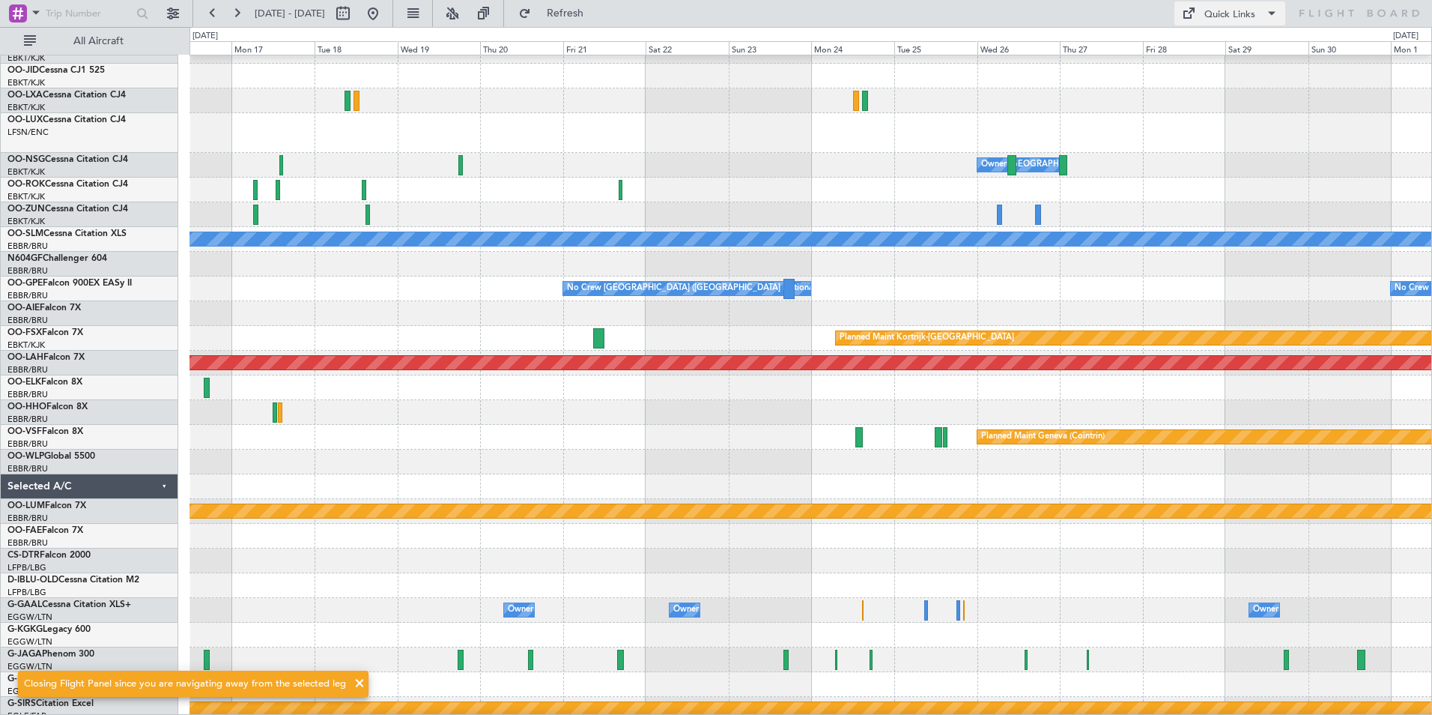
click at [1244, 24] on button "Quick Links" at bounding box center [1230, 13] width 111 height 24
click at [1249, 43] on button "Trip Builder" at bounding box center [1231, 49] width 112 height 36
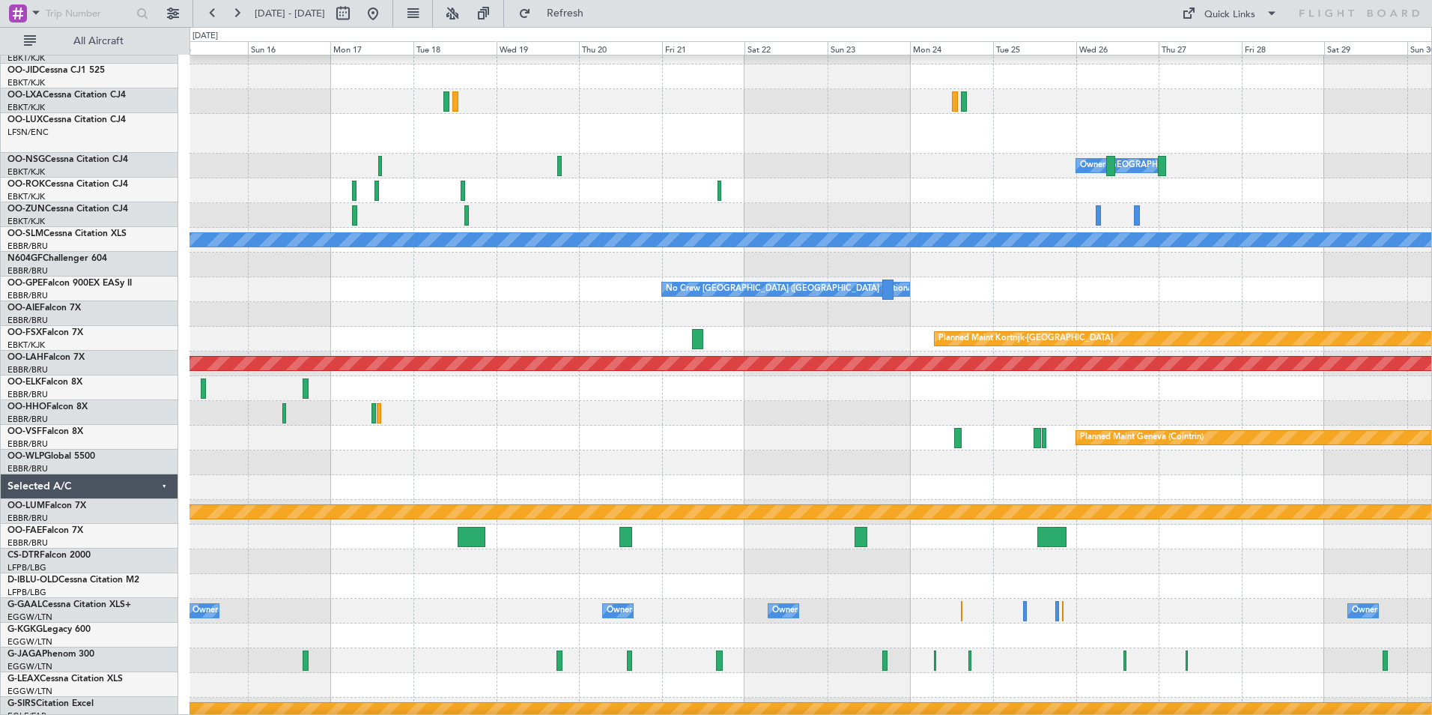
scroll to position [40, 0]
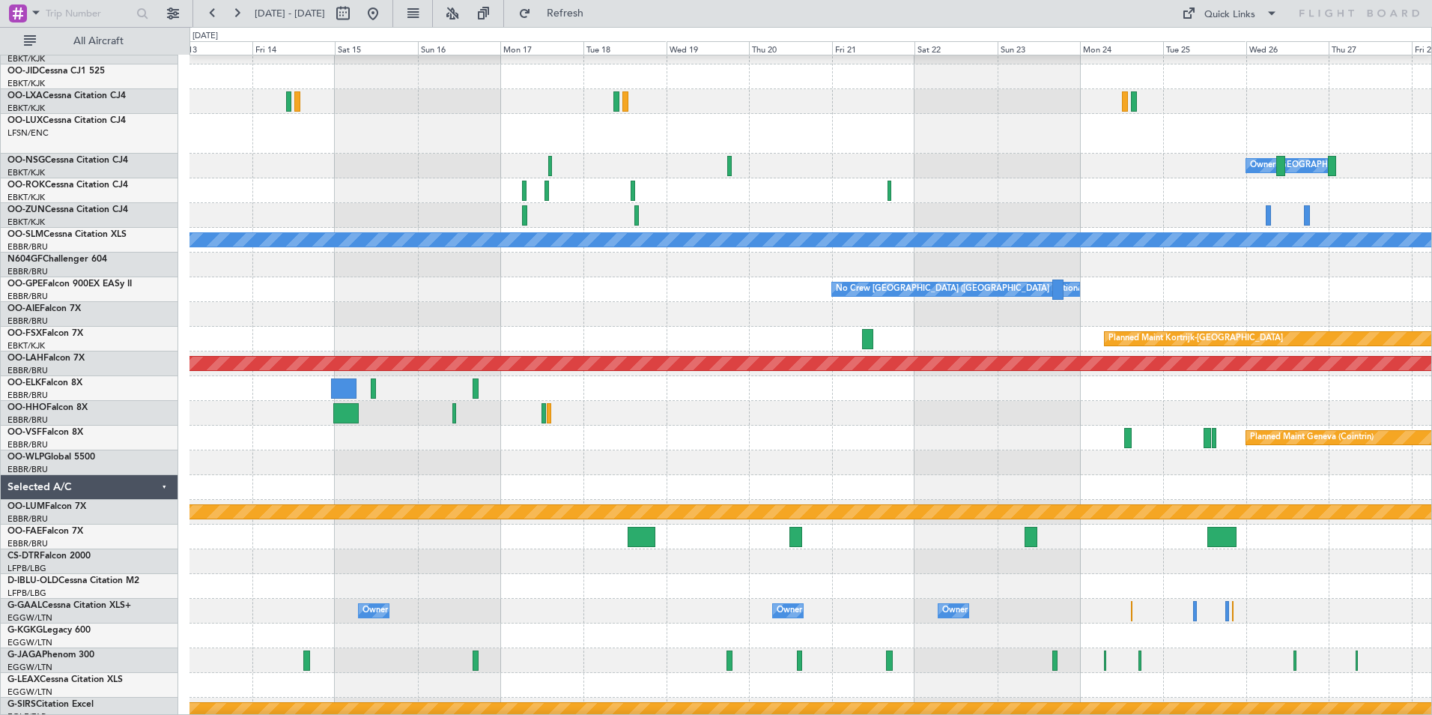
click at [715, 446] on div "Planned Maint Geneva (Cointrin)" at bounding box center [811, 437] width 1242 height 25
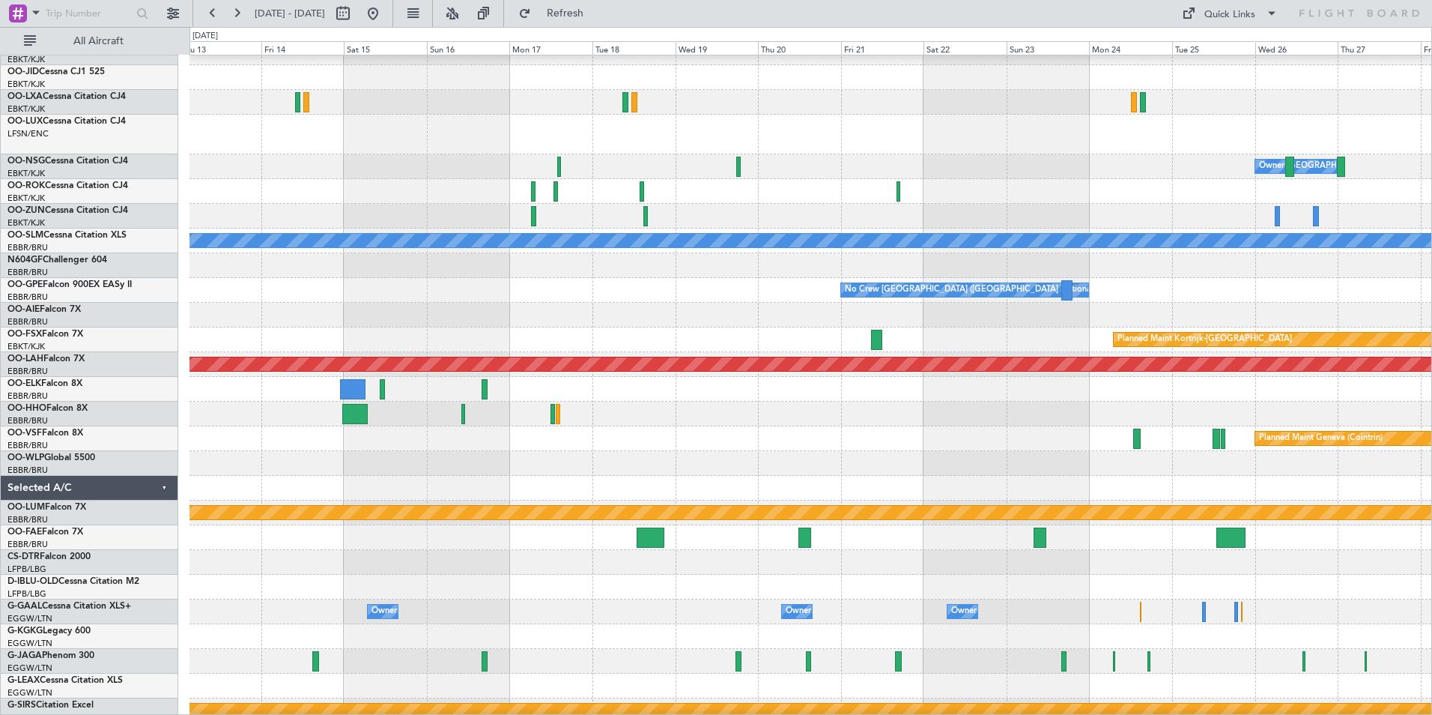
click at [691, 445] on div "Planned Maint Geneva (Cointrin)" at bounding box center [811, 438] width 1242 height 25
click at [1253, 16] on div "Quick Links" at bounding box center [1229, 14] width 51 height 15
click at [1240, 44] on button "Trip Builder" at bounding box center [1231, 49] width 112 height 36
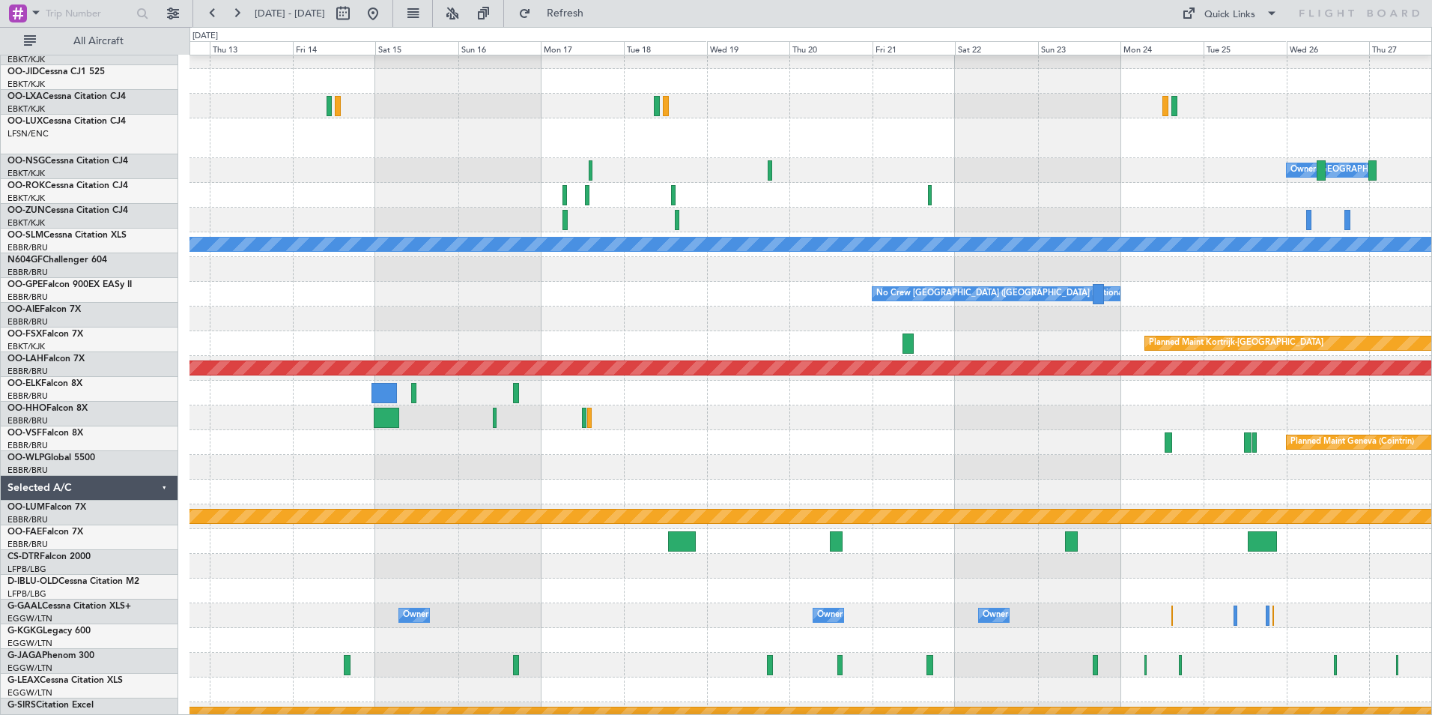
scroll to position [36, 0]
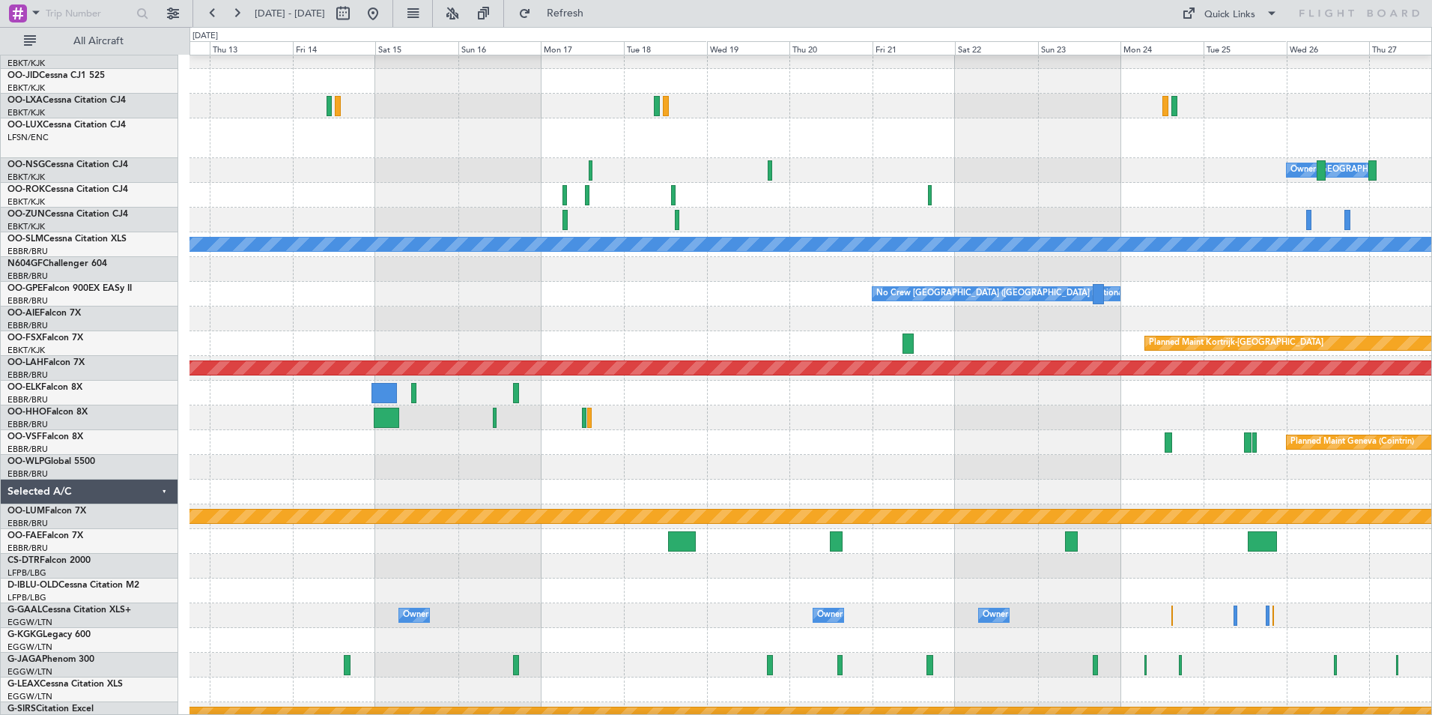
click at [443, 428] on div at bounding box center [811, 417] width 1242 height 25
click at [385, 18] on button at bounding box center [373, 13] width 24 height 24
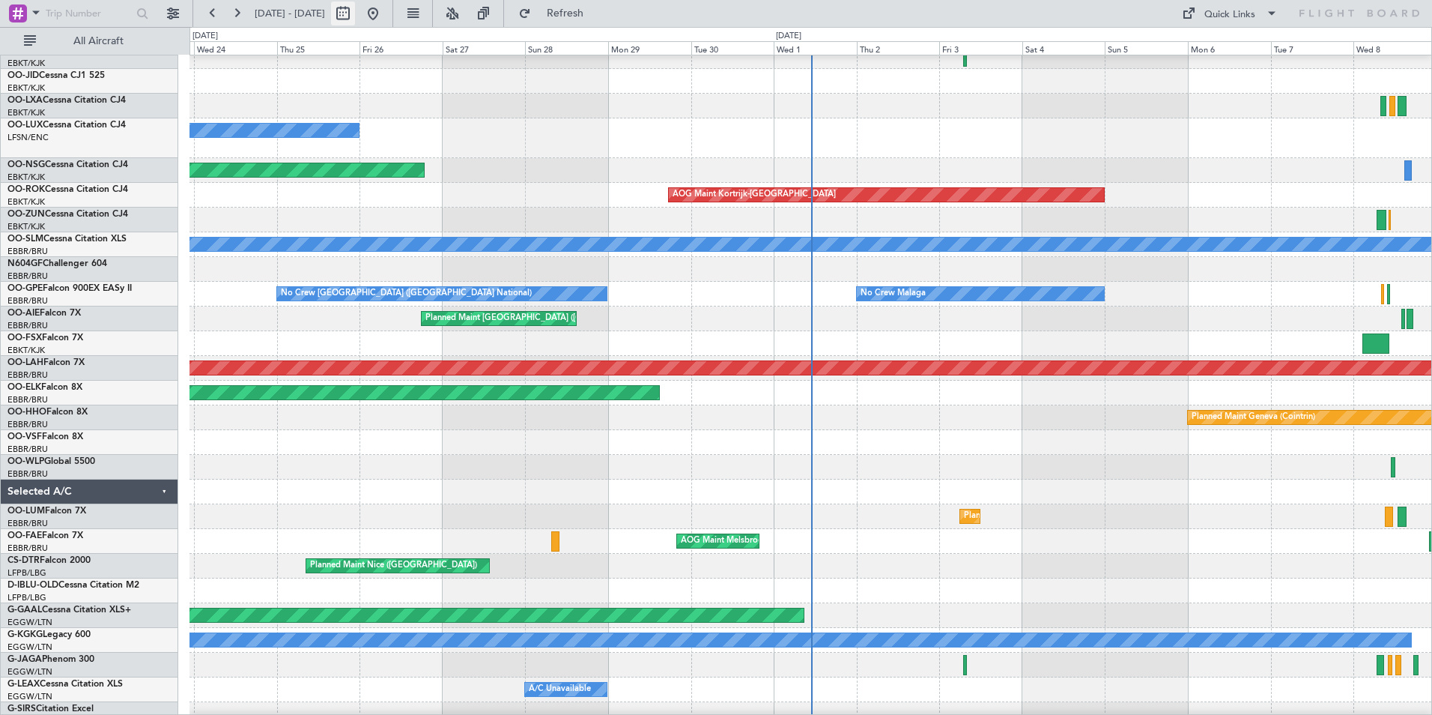
click at [355, 18] on button at bounding box center [343, 13] width 24 height 24
select select "9"
select select "2025"
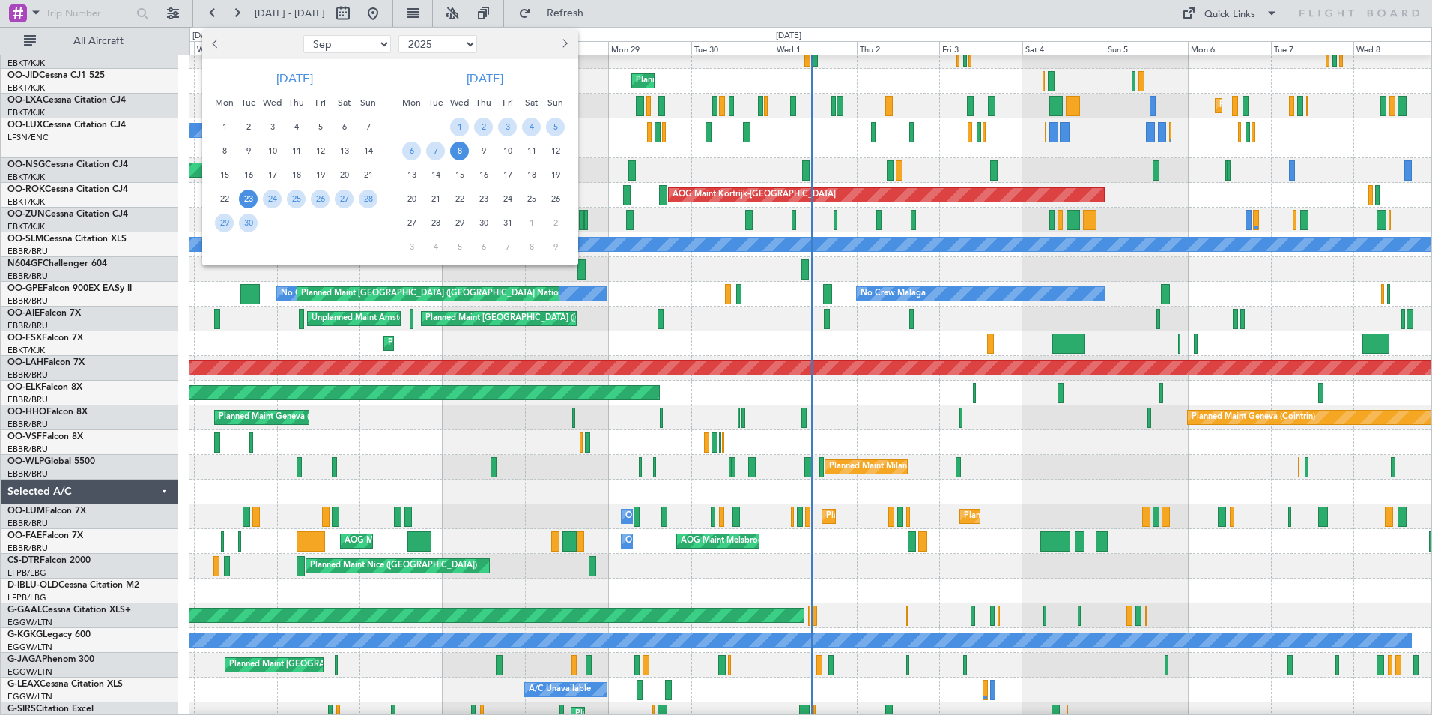
click at [343, 48] on select "Jan Feb Mar Apr May Jun Jul Aug Sep Oct Nov Dec" at bounding box center [347, 44] width 88 height 18
select select "11"
click at [303, 35] on select "Jan Feb Mar Apr May Jun Jul Aug Sep Oct Nov Dec" at bounding box center [347, 44] width 88 height 18
click at [316, 172] on span "14" at bounding box center [320, 175] width 19 height 19
click at [324, 228] on span "28" at bounding box center [320, 222] width 19 height 19
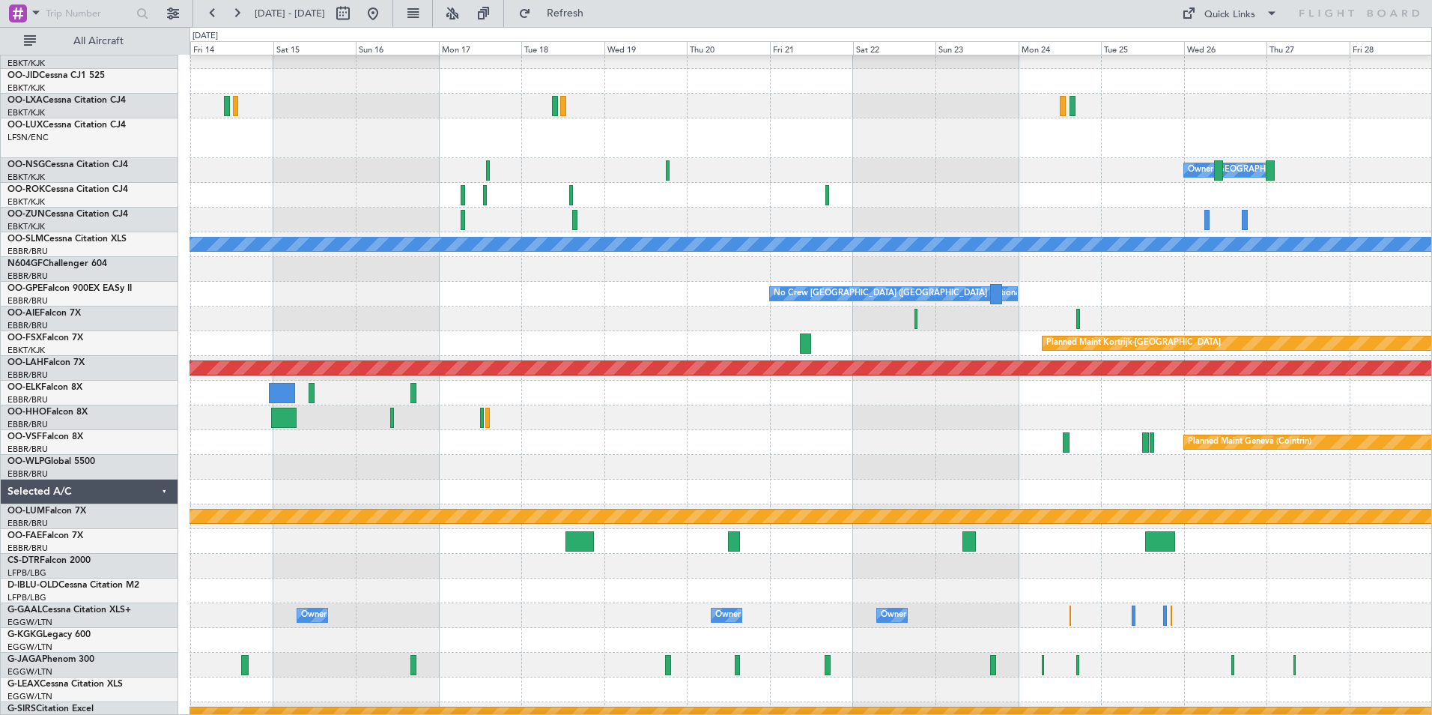
click at [653, 439] on div "Planned Maint Geneva (Cointrin)" at bounding box center [811, 442] width 1242 height 25
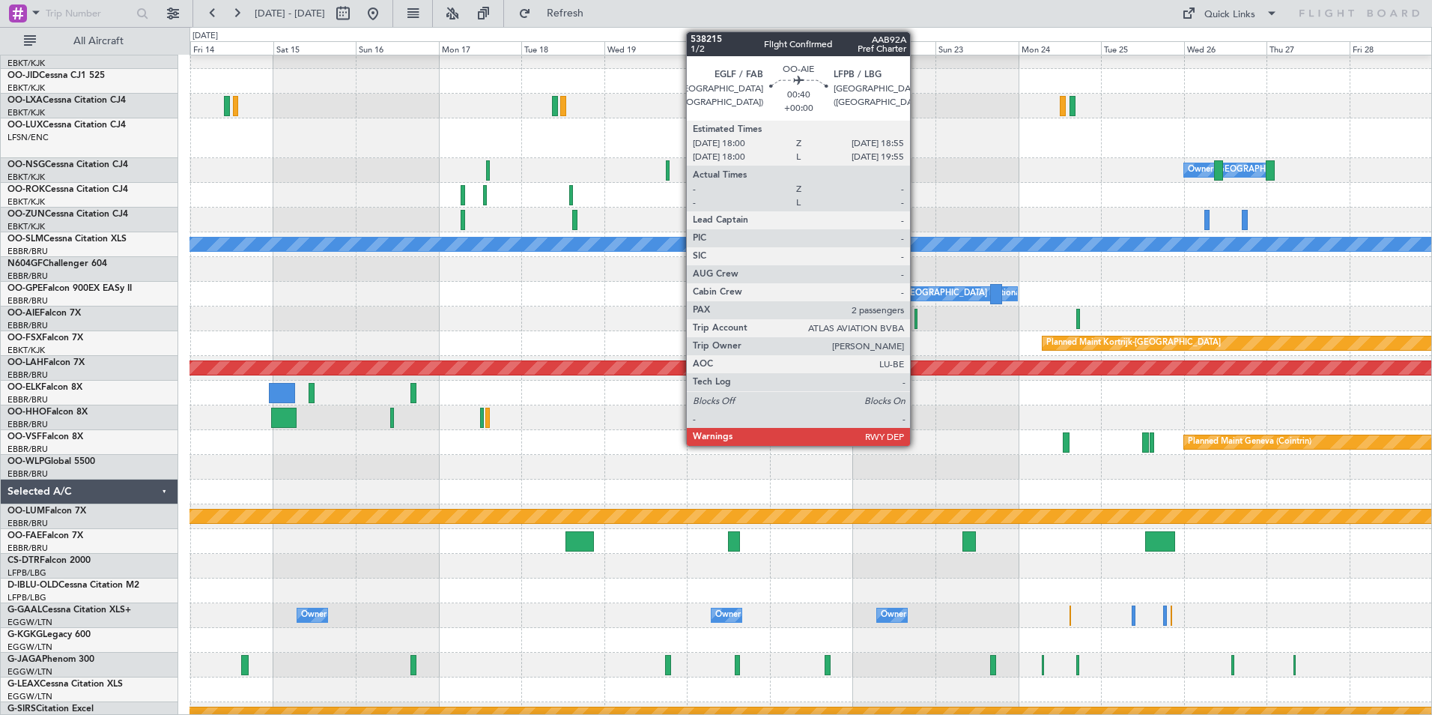
click at [917, 313] on div at bounding box center [917, 319] width 4 height 20
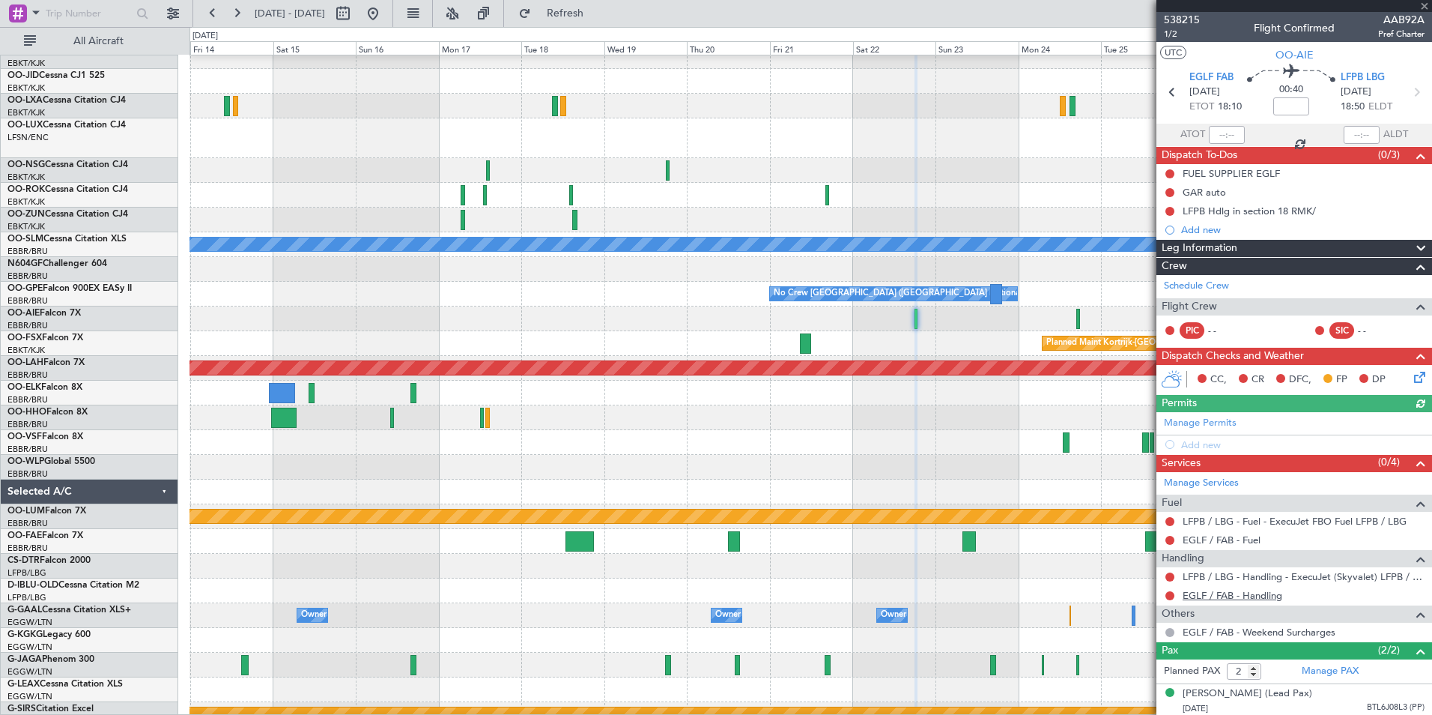
click at [1236, 598] on link "EGLF / FAB - Handling" at bounding box center [1233, 595] width 100 height 13
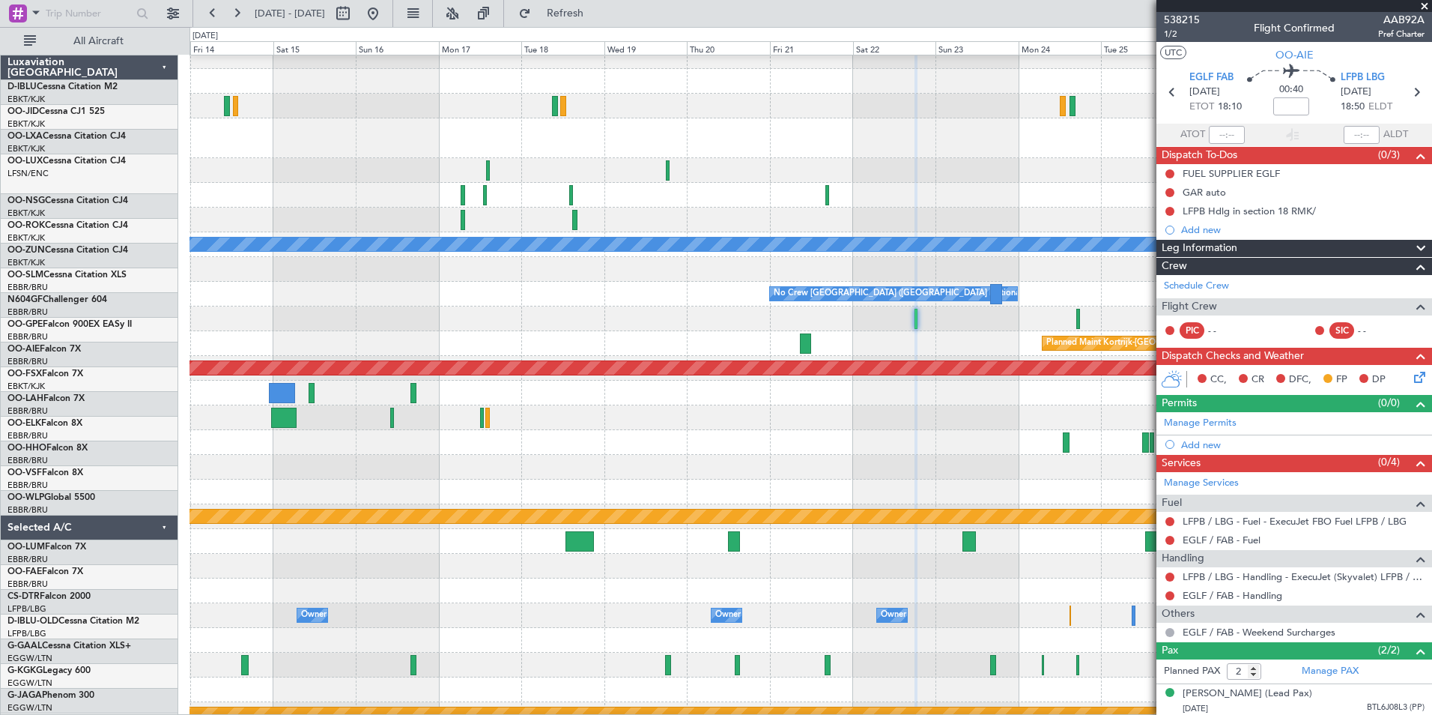
scroll to position [36, 0]
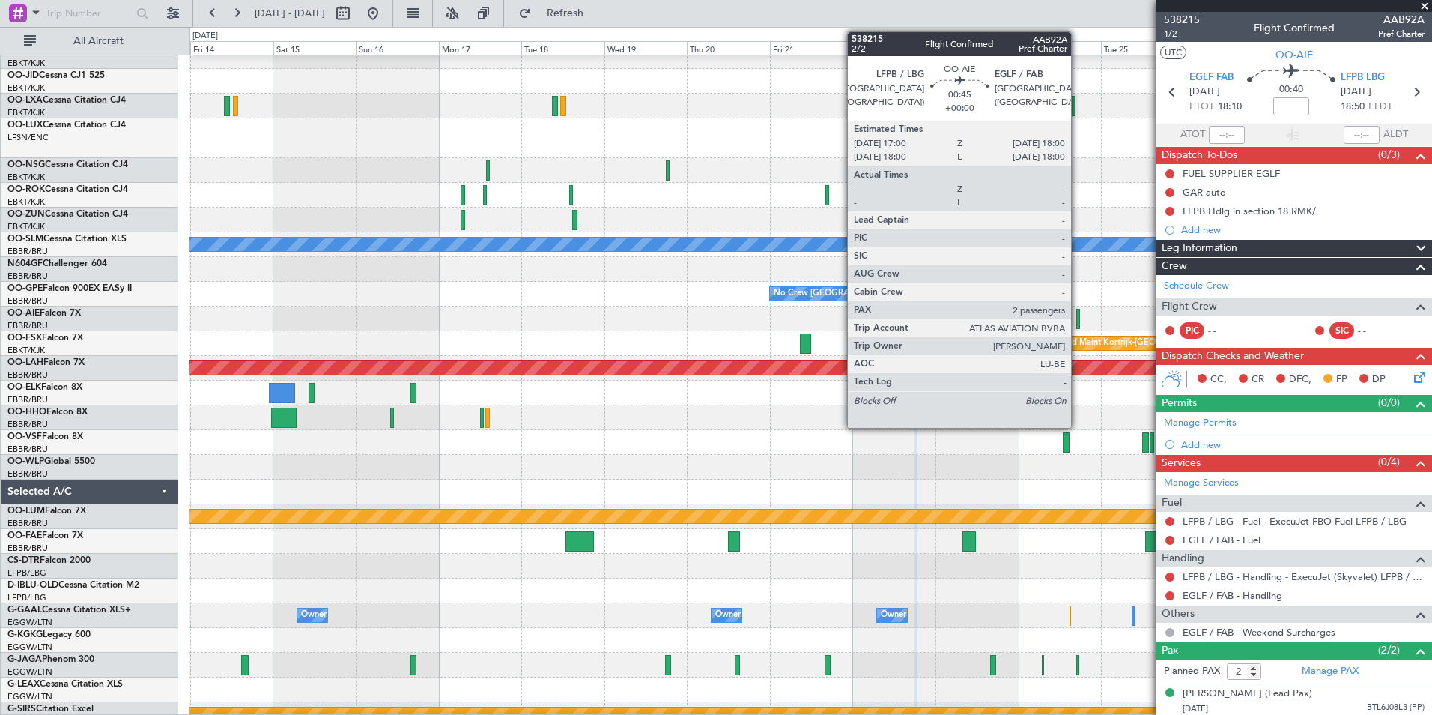
click at [1078, 318] on div at bounding box center [1078, 319] width 4 height 20
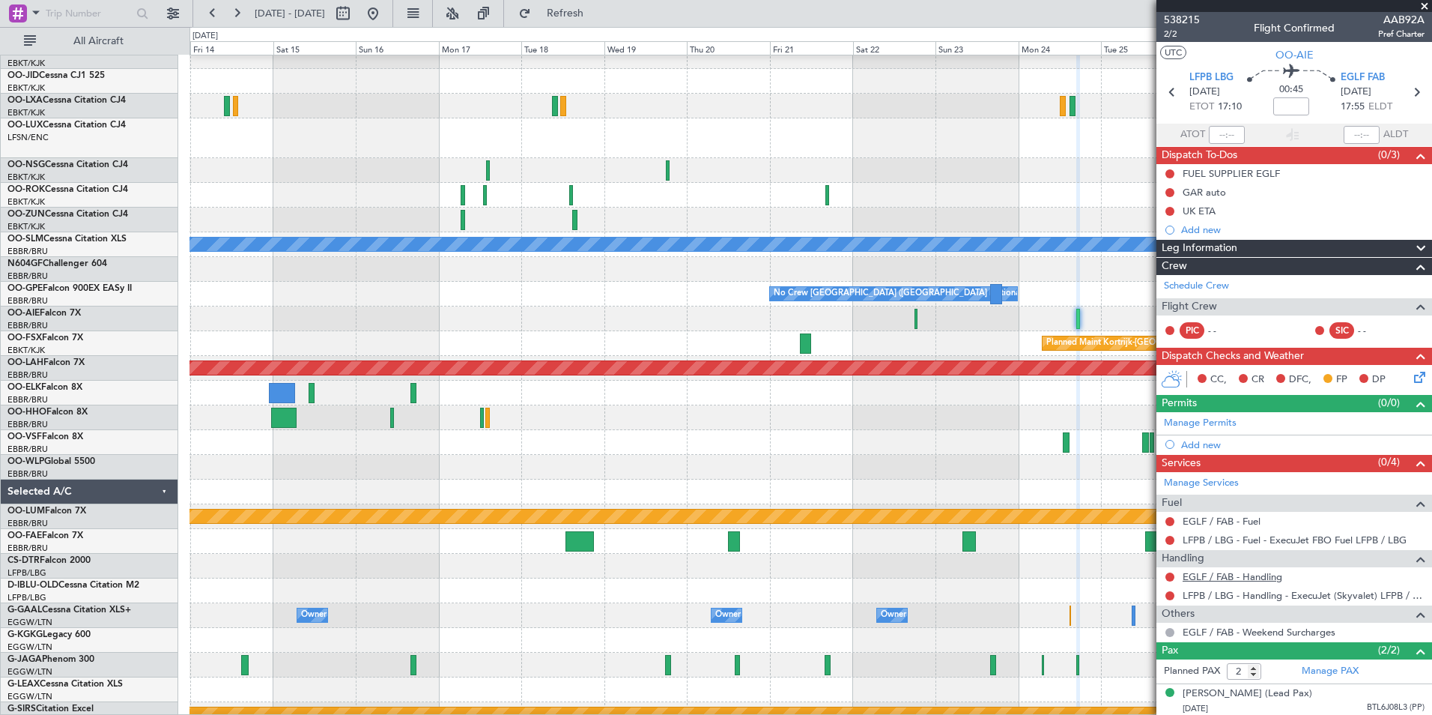
click at [1207, 576] on link "EGLF / FAB - Handling" at bounding box center [1233, 576] width 100 height 13
click at [1178, 24] on span "538215" at bounding box center [1182, 20] width 36 height 16
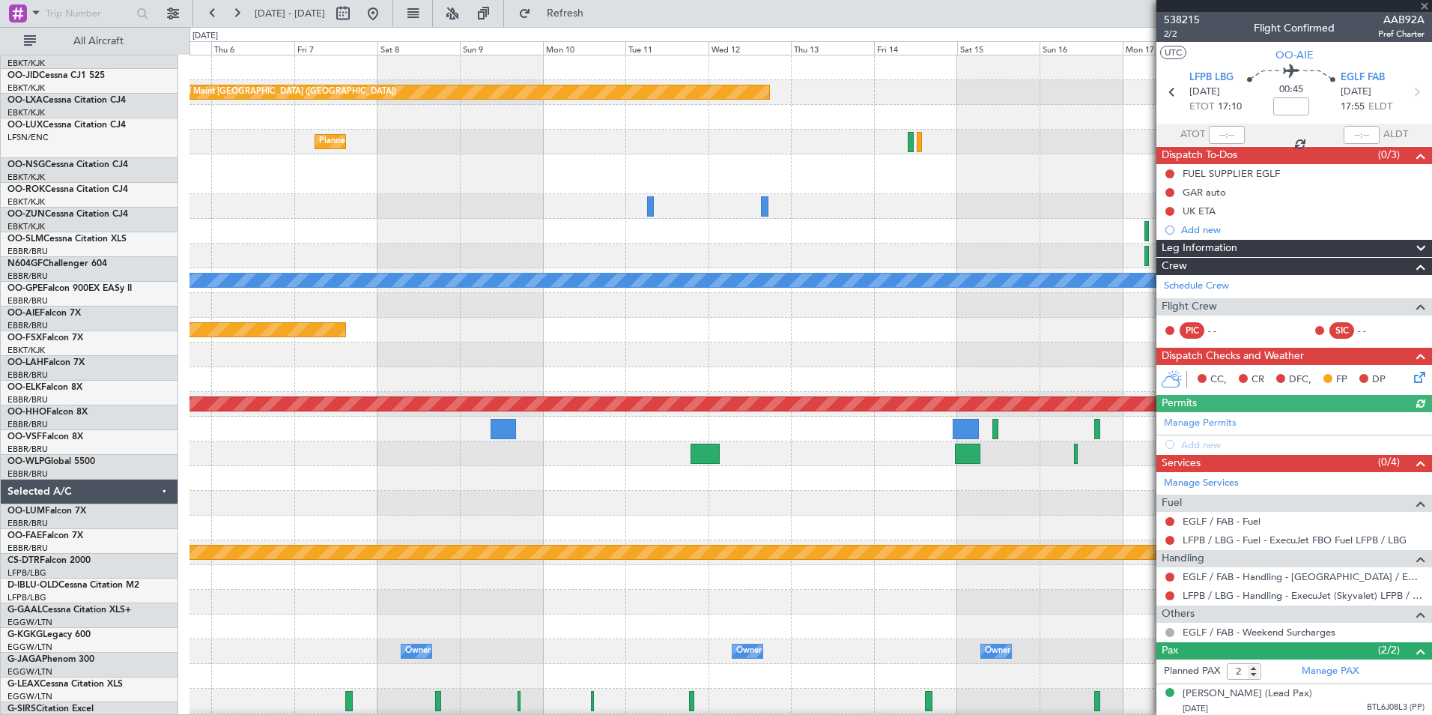
click at [1027, 364] on div at bounding box center [811, 354] width 1242 height 25
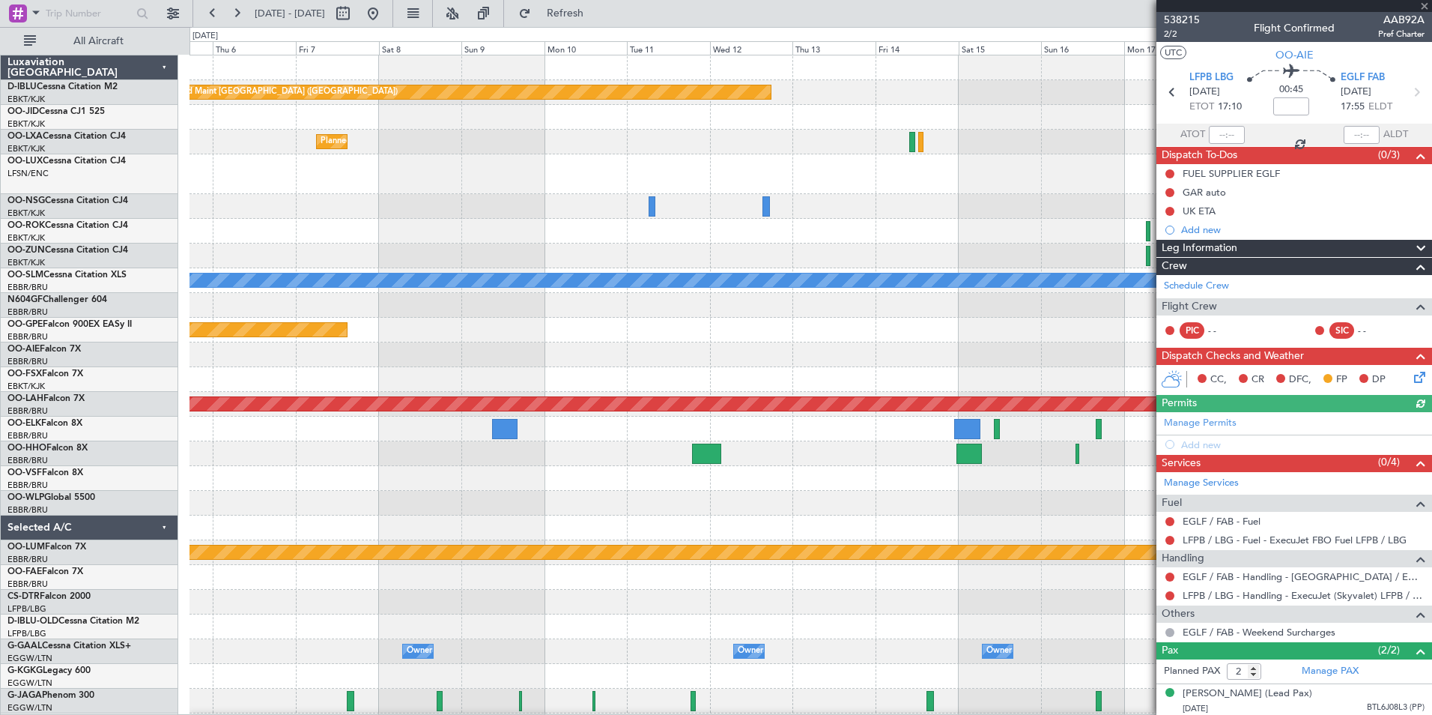
click at [1233, 389] on fb-app "14 Nov 2025 - 28 Nov 2025 Refresh Quick Links All Aircraft Planned Maint Paris …" at bounding box center [716, 362] width 1432 height 703
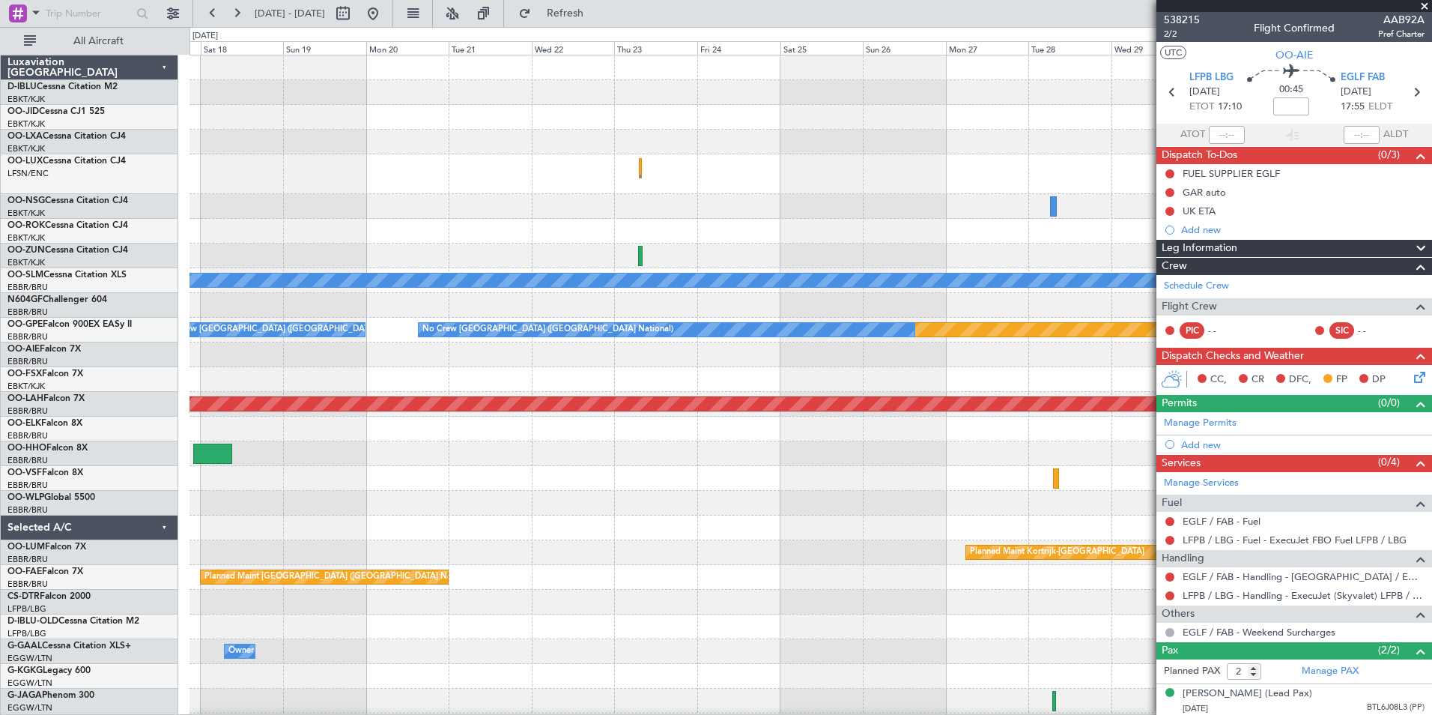
click at [1181, 435] on fb-app "14 Nov 2025 - 28 Nov 2025 Refresh Quick Links All Aircraft Planned Maint Paris …" at bounding box center [716, 362] width 1432 height 703
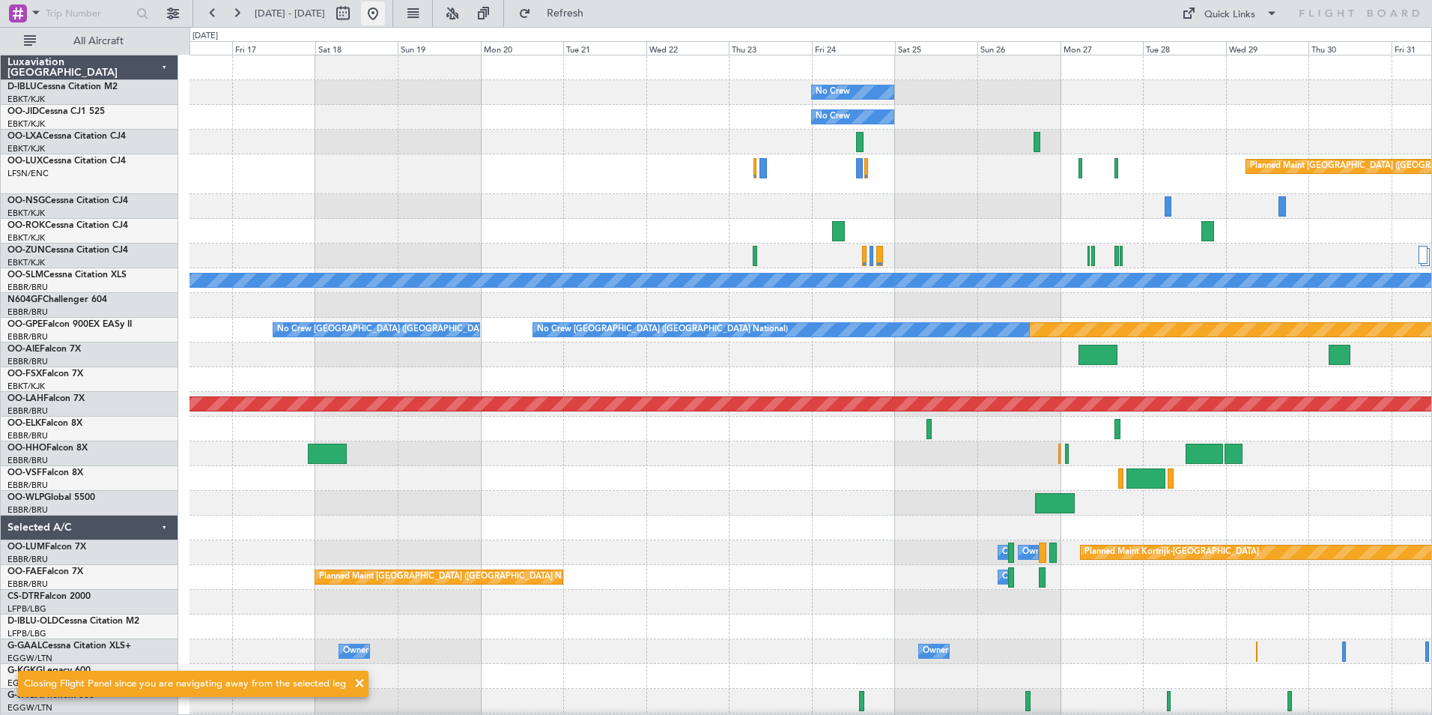
click at [385, 19] on button at bounding box center [373, 13] width 24 height 24
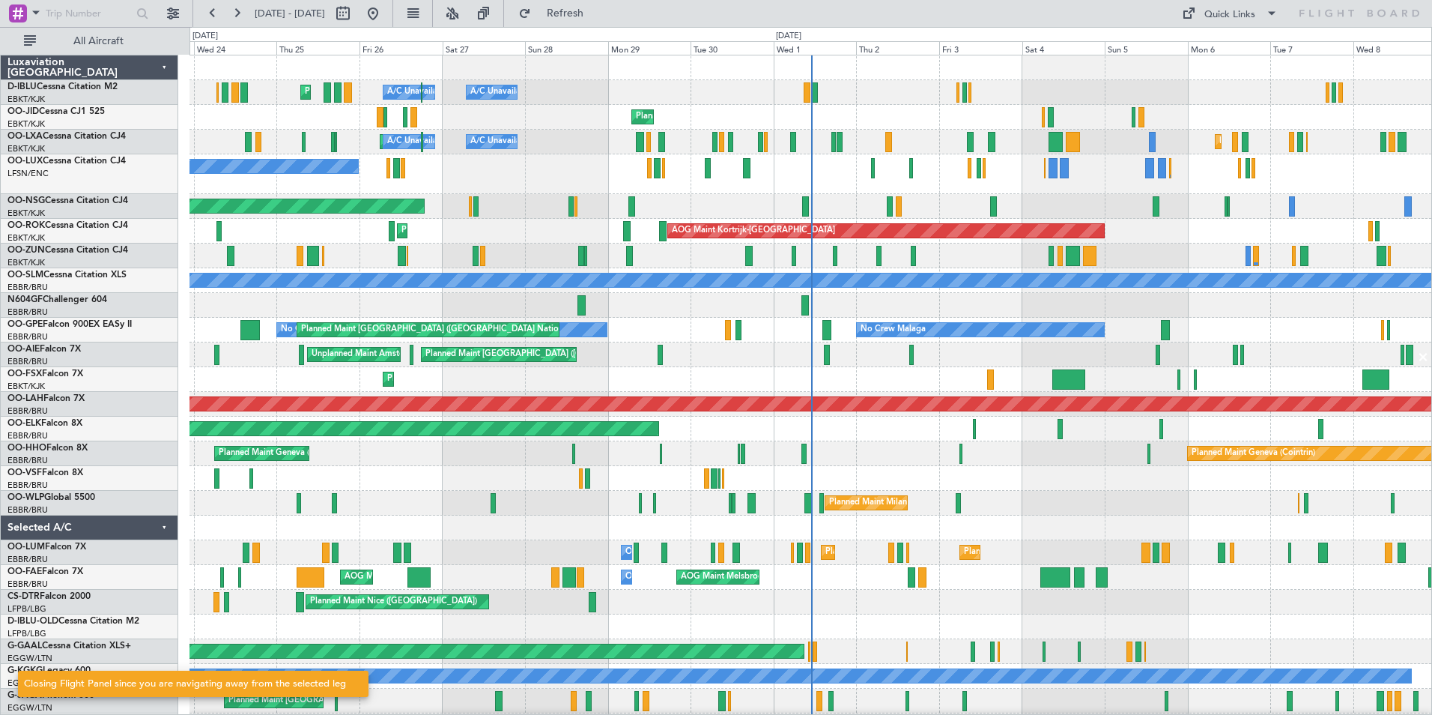
click at [664, 399] on div "Planned Maint Nice (Côte d'Azur Airport) A/C Unavailable Brussels (Brussels Nat…" at bounding box center [811, 557] width 1242 height 1004
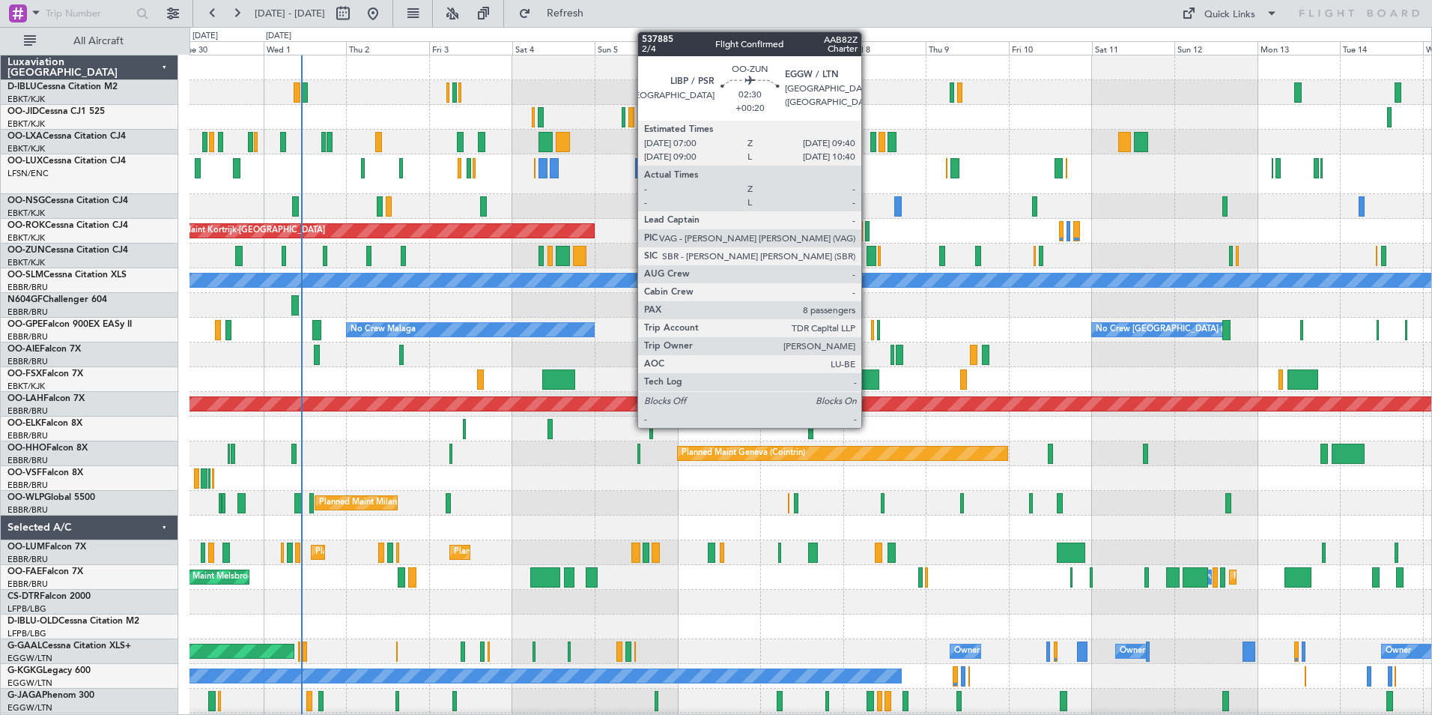
click at [868, 255] on div at bounding box center [872, 256] width 10 height 20
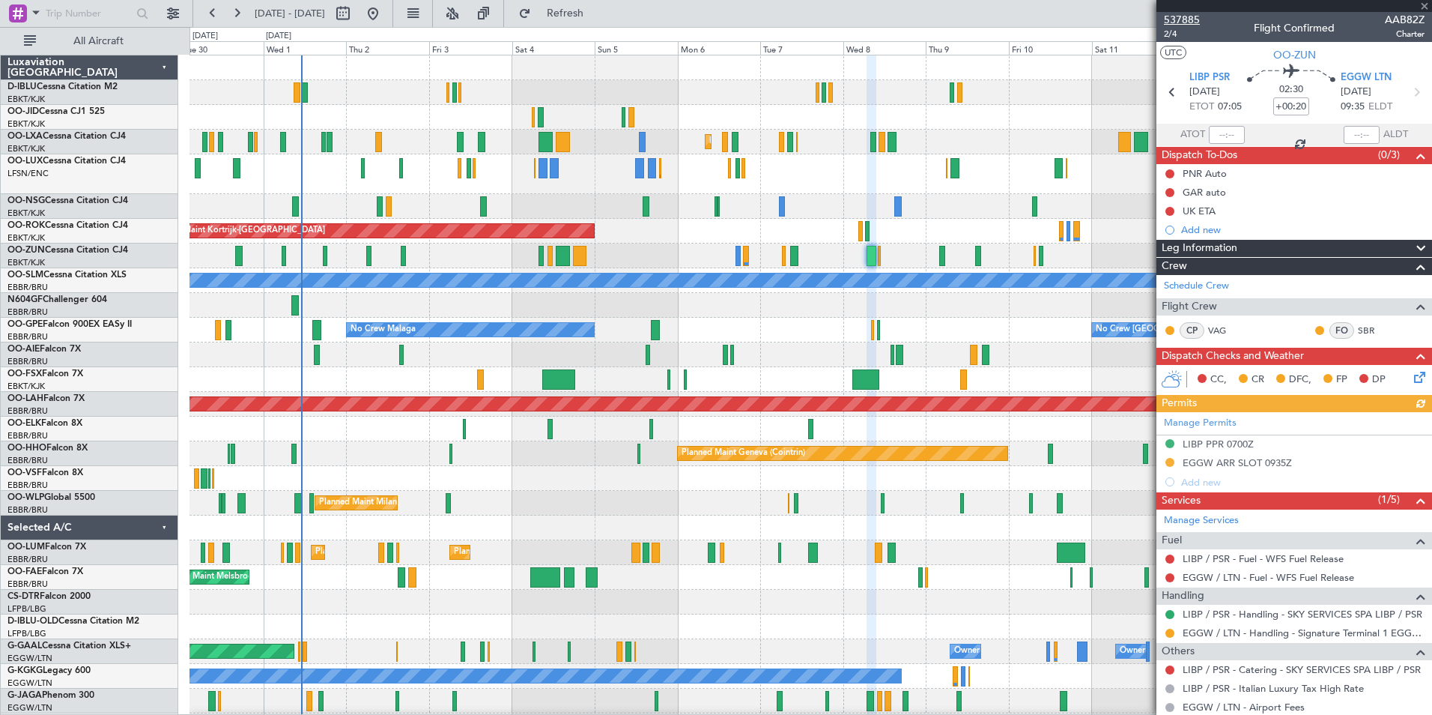
click at [1166, 19] on span "537885" at bounding box center [1182, 20] width 36 height 16
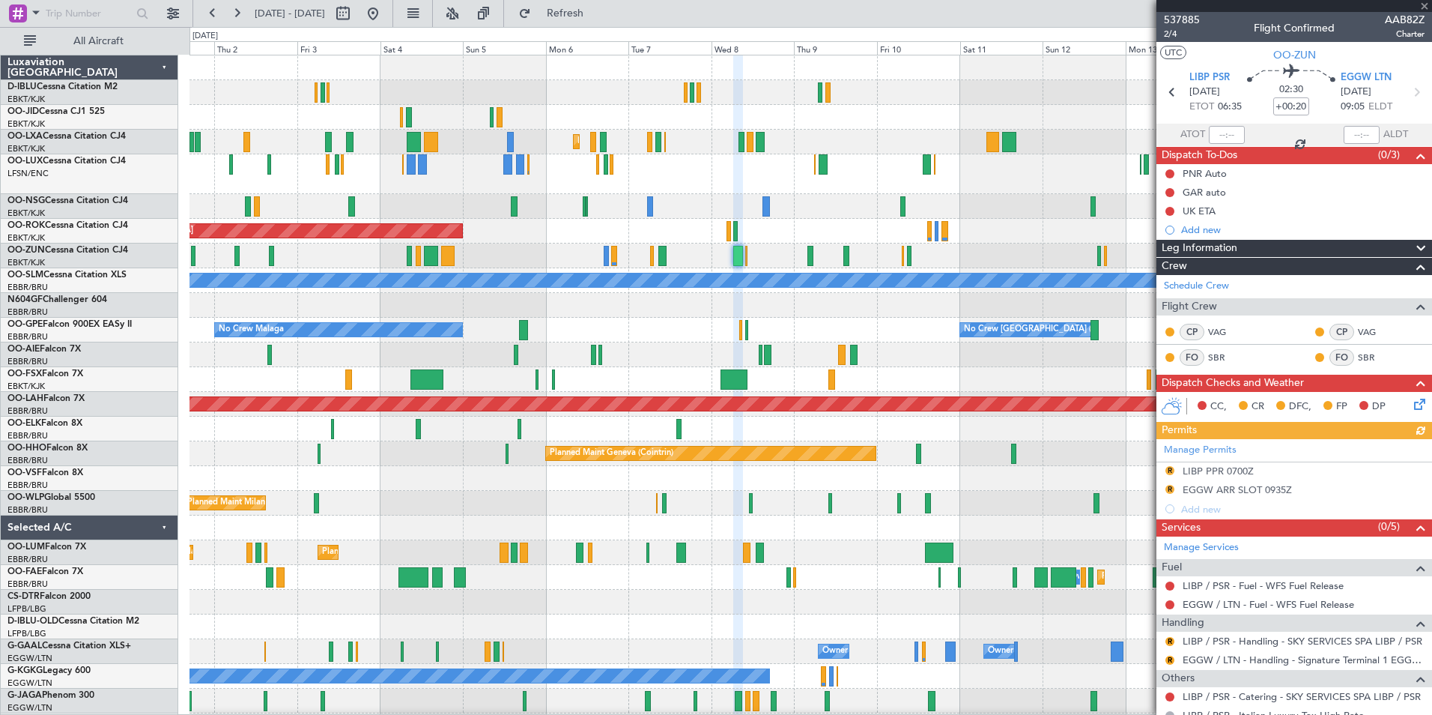
click at [741, 381] on div at bounding box center [811, 379] width 1242 height 25
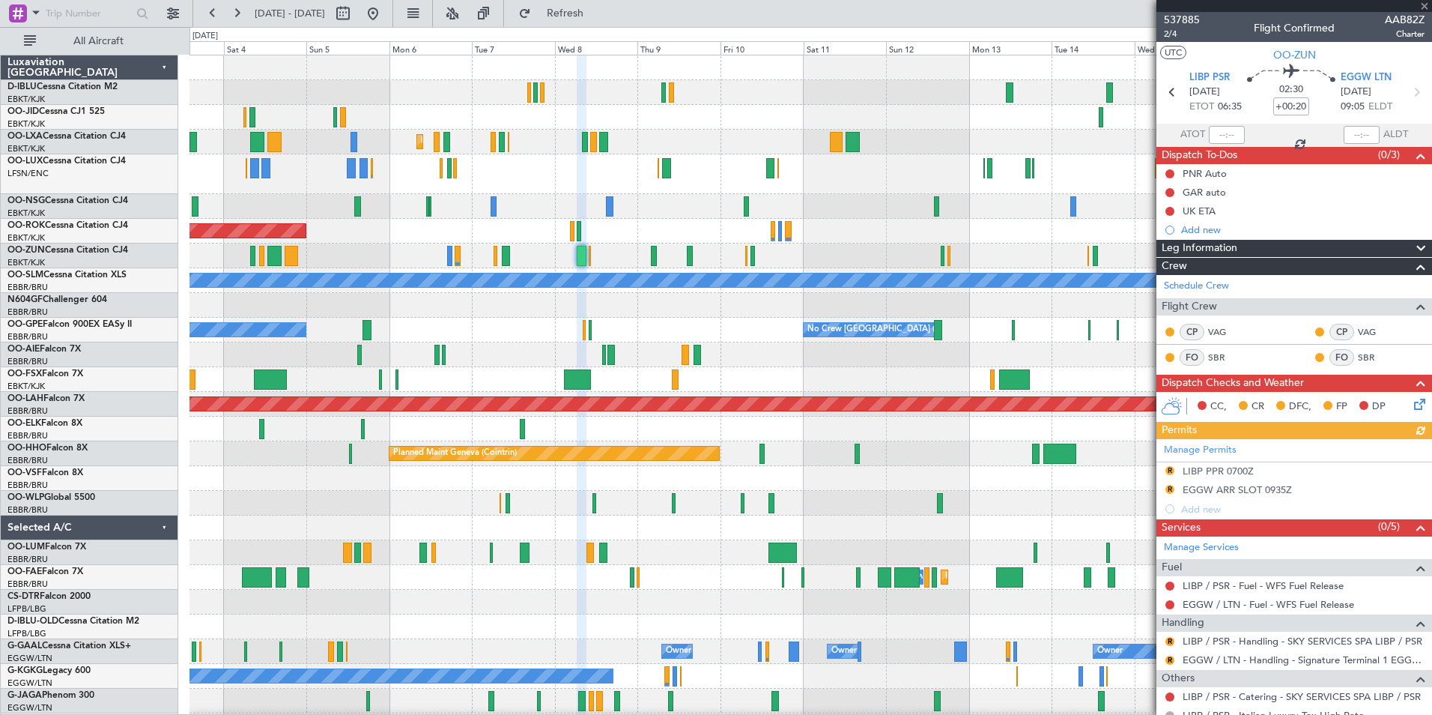
click at [281, 387] on div at bounding box center [811, 379] width 1242 height 25
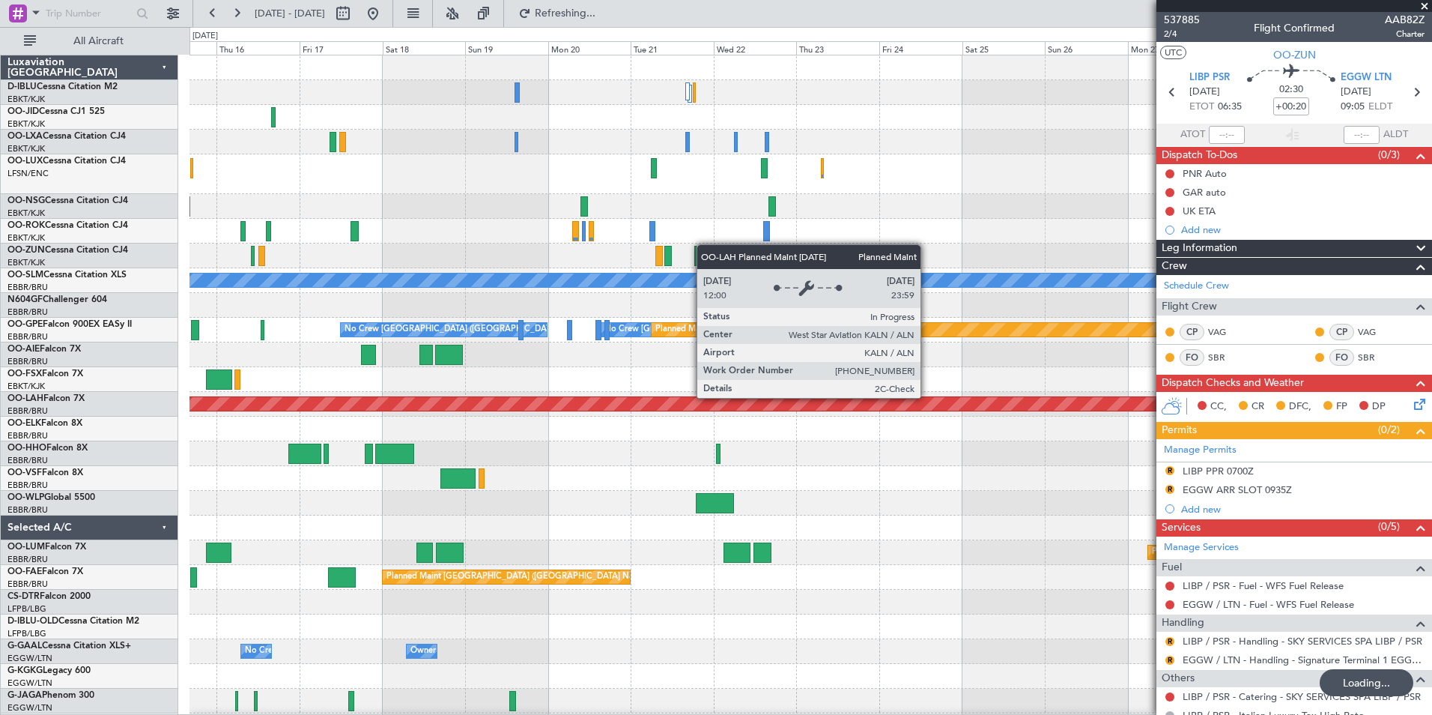
click at [127, 401] on div "A/C Unavailable Monchengladbach No Crew Brussels (Brussels National) No Crew Br…" at bounding box center [716, 371] width 1432 height 688
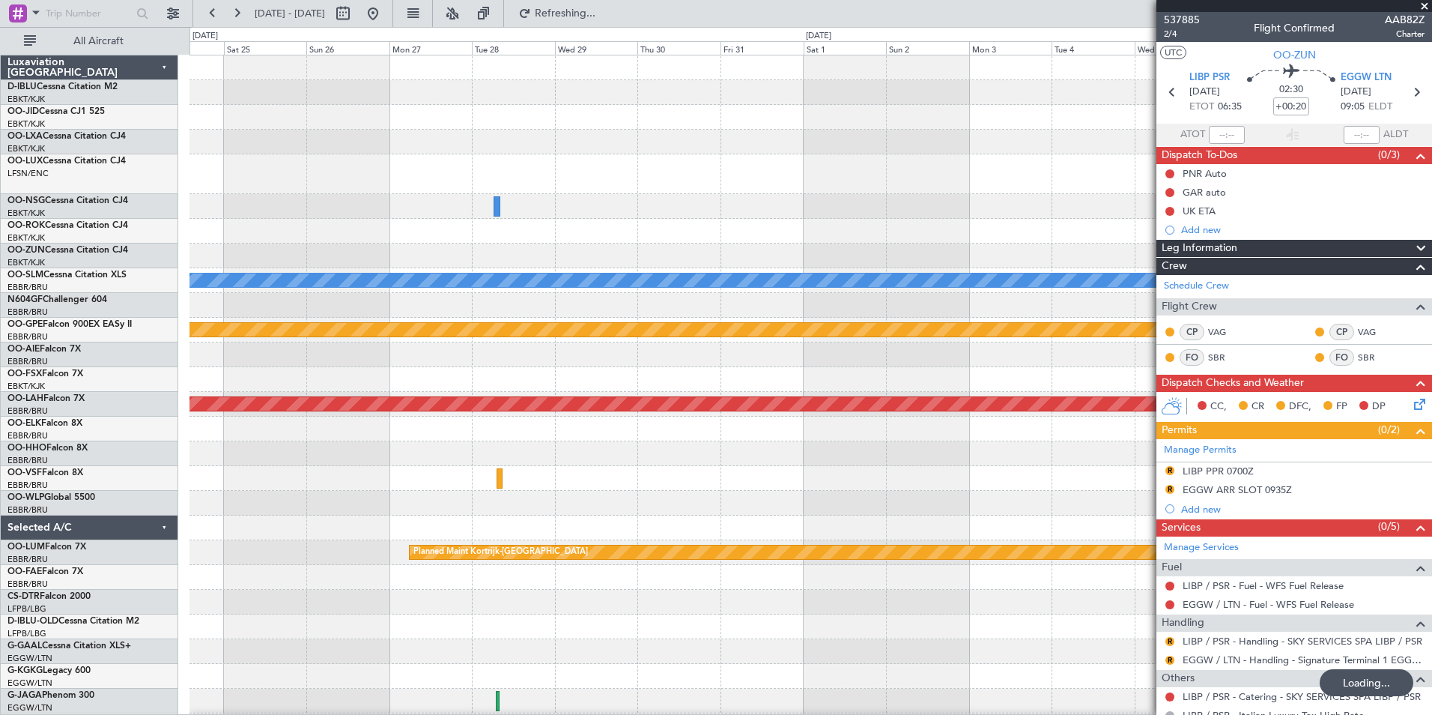
click at [90, 418] on div "Planned Maint Paris (Le Bourget) Planned Maint Kortrijk-Wevelgem A/C Unavailabl…" at bounding box center [716, 371] width 1432 height 688
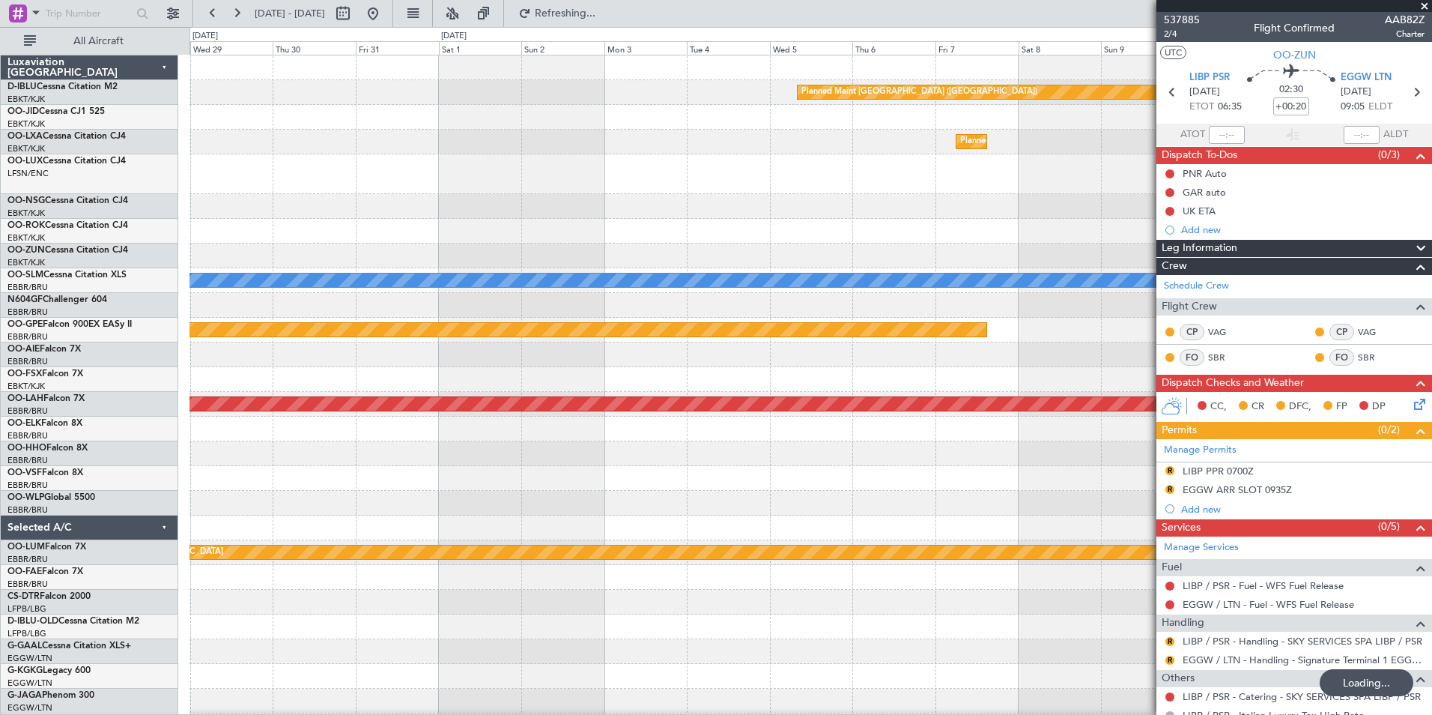
click at [145, 457] on div "Planned Maint Paris (Le Bourget) Planned Maint Kortrijk-Wevelgem A/C Unavailabl…" at bounding box center [716, 371] width 1432 height 688
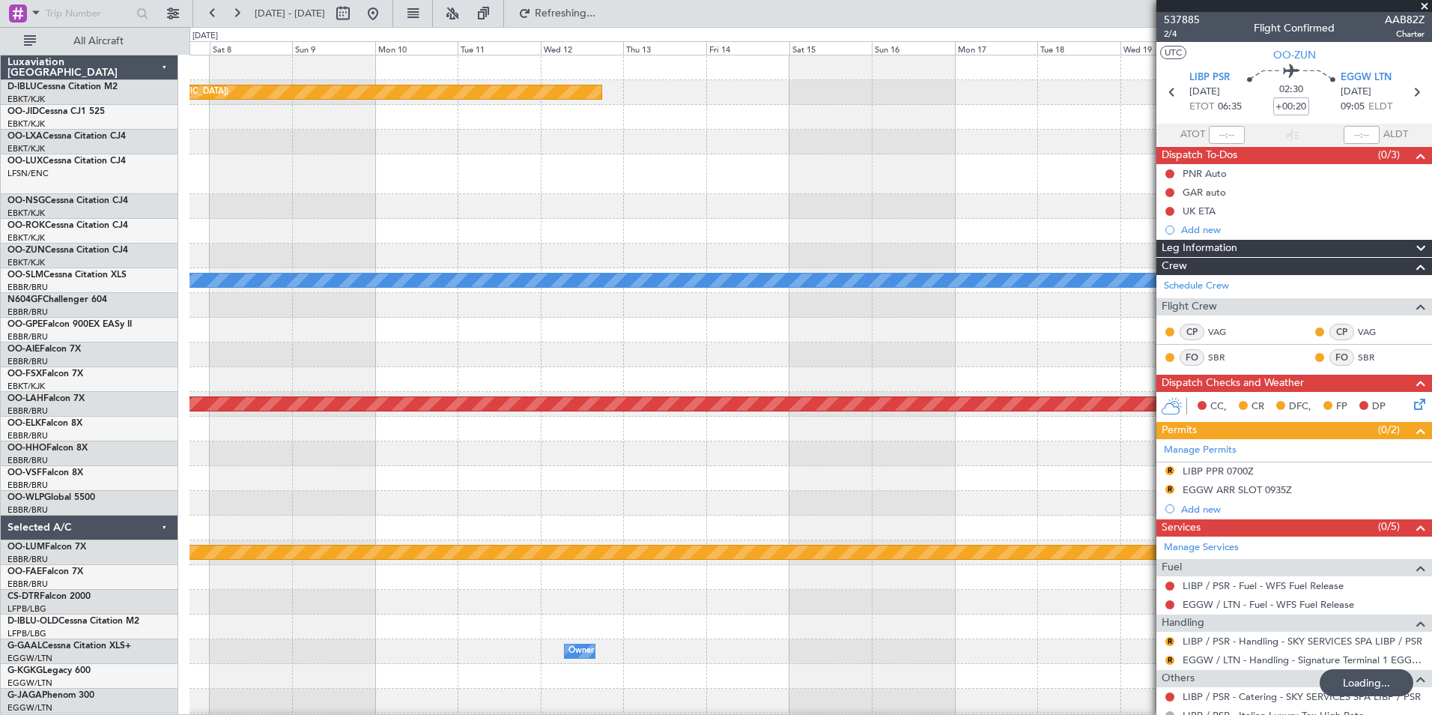
click at [163, 468] on div "Planned Maint Paris (Le Bourget) Planned Maint Kortrijk-Wevelgem A/C Unavailabl…" at bounding box center [716, 371] width 1432 height 688
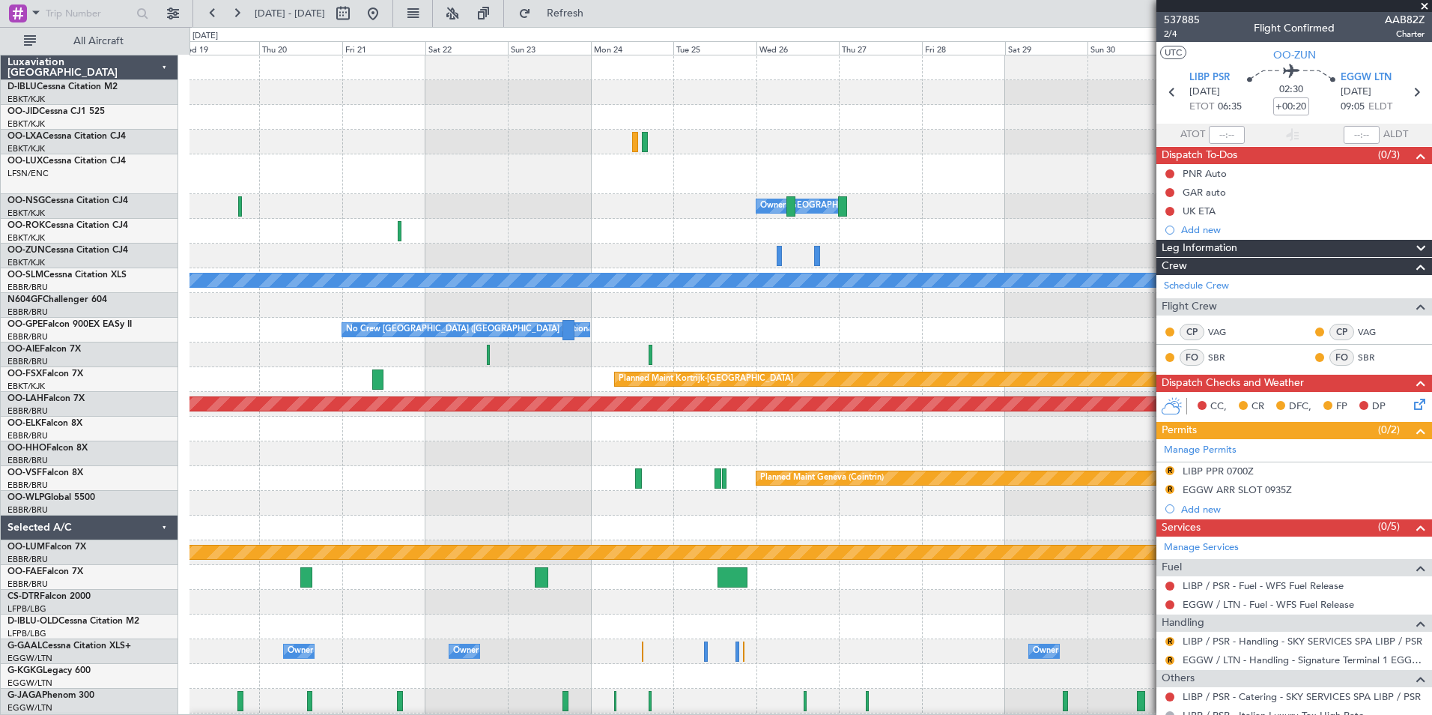
click at [397, 393] on div "Owner Kortrijk-Wevelgem A/C Unavailable Monchengladbach No Crew Brussels (Bruss…" at bounding box center [811, 532] width 1242 height 954
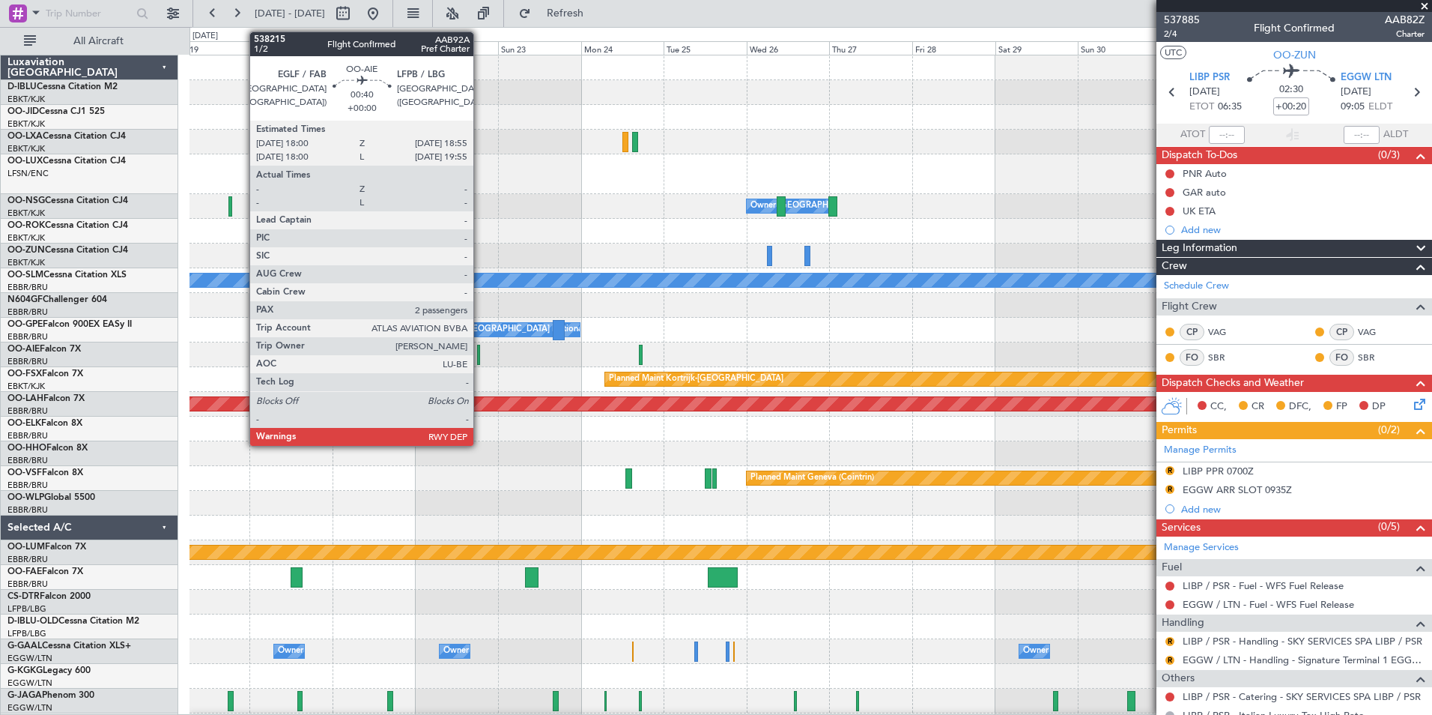
click at [480, 364] on div at bounding box center [479, 355] width 4 height 20
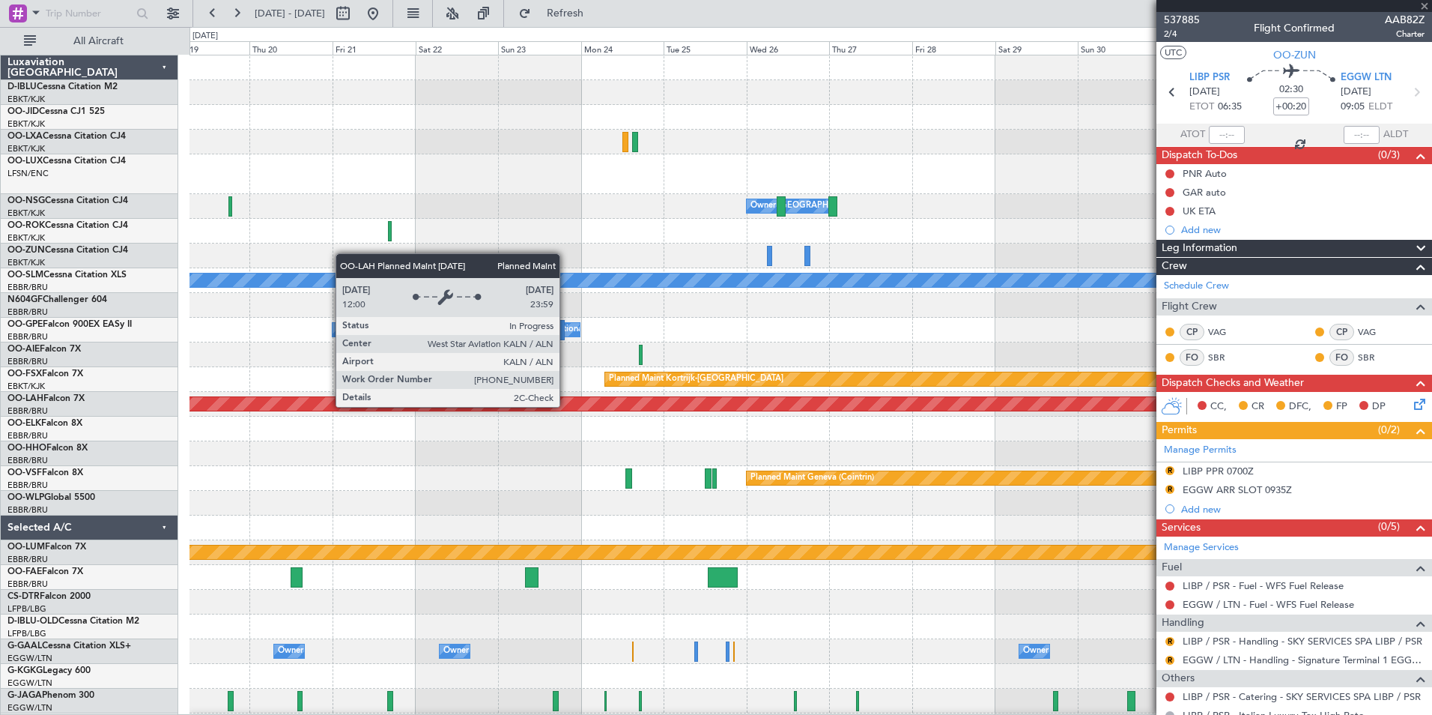
type input "2"
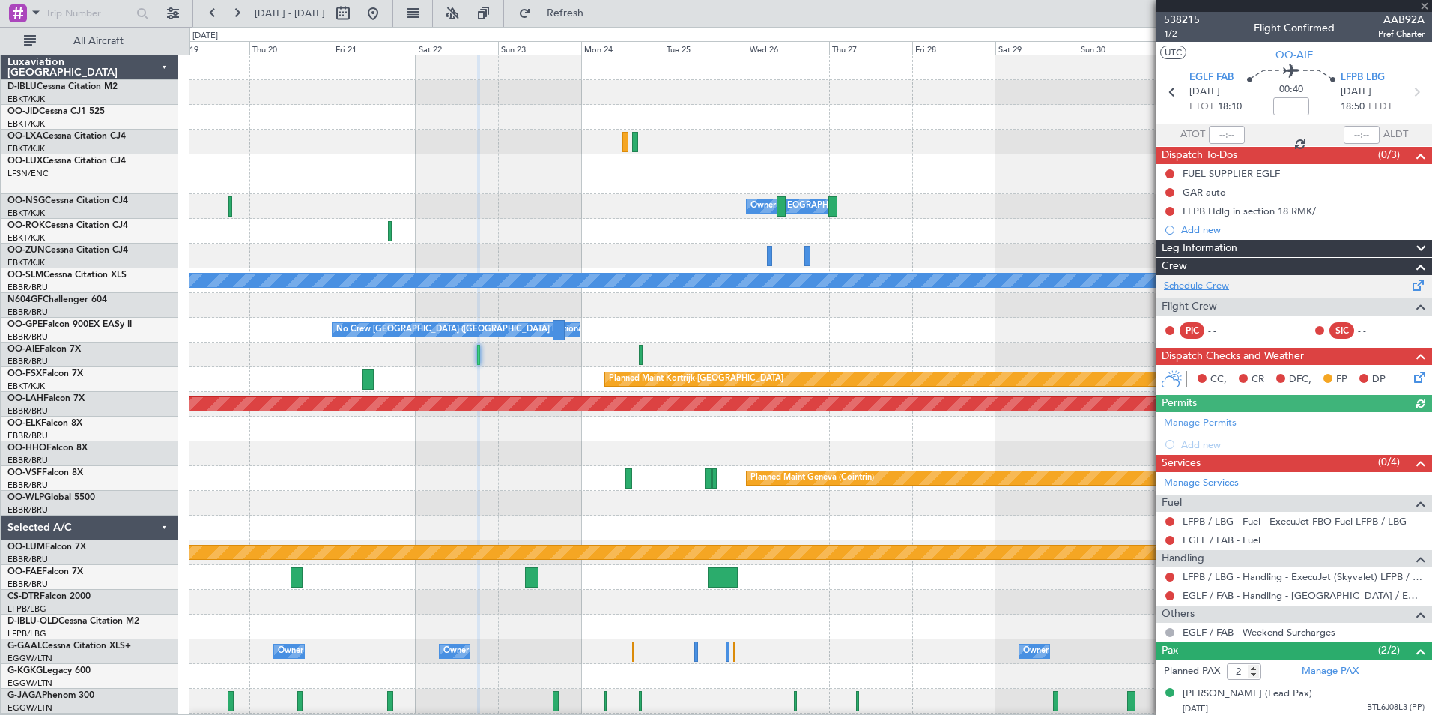
click at [1215, 285] on link "Schedule Crew" at bounding box center [1196, 286] width 65 height 15
click at [385, 14] on button at bounding box center [373, 13] width 24 height 24
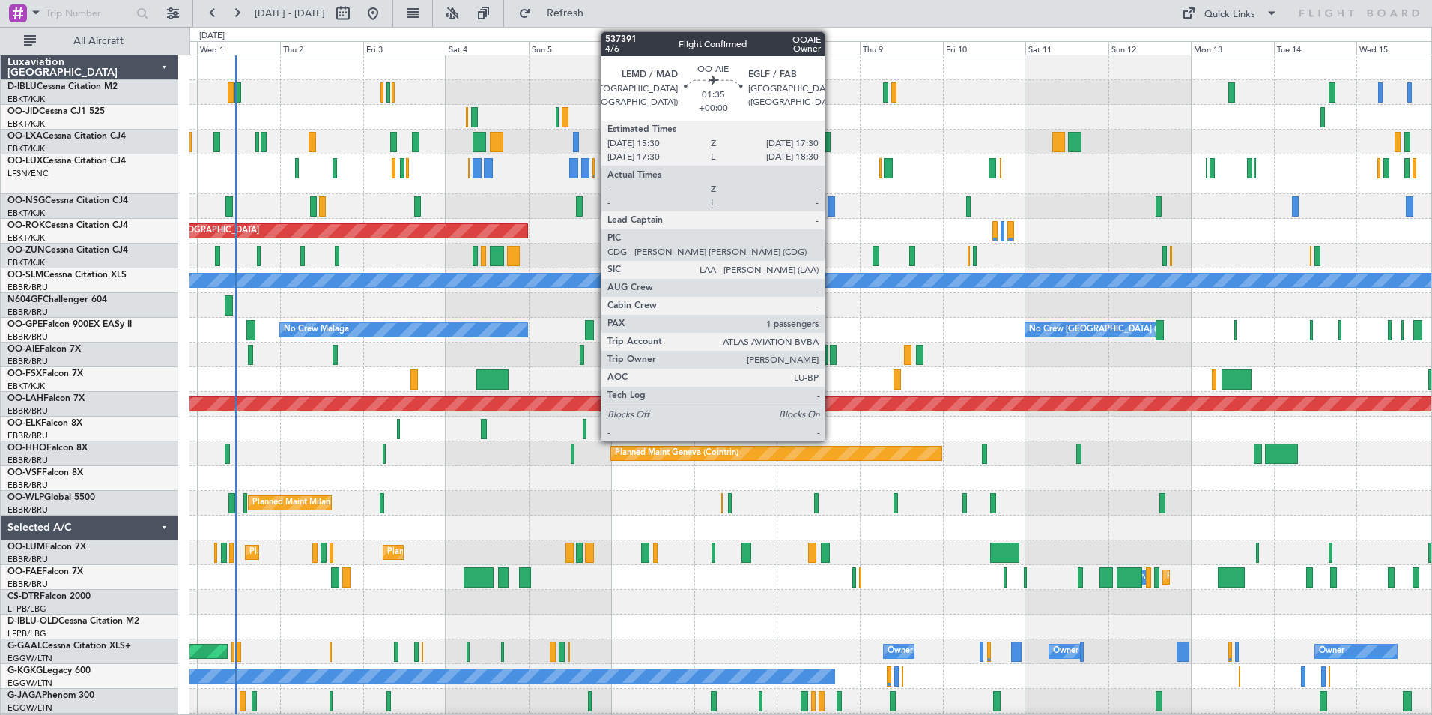
click at [831, 355] on div at bounding box center [833, 355] width 7 height 20
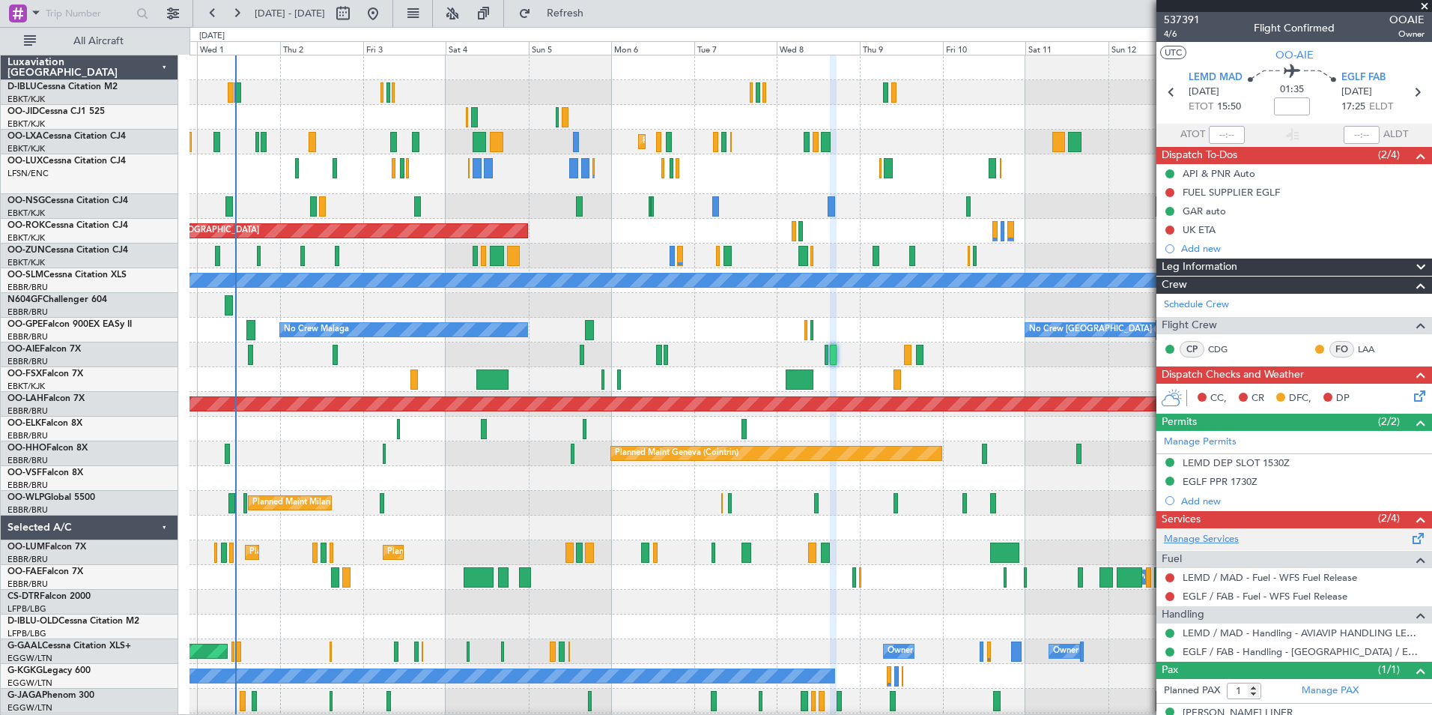
click at [1220, 541] on link "Manage Services" at bounding box center [1201, 539] width 75 height 15
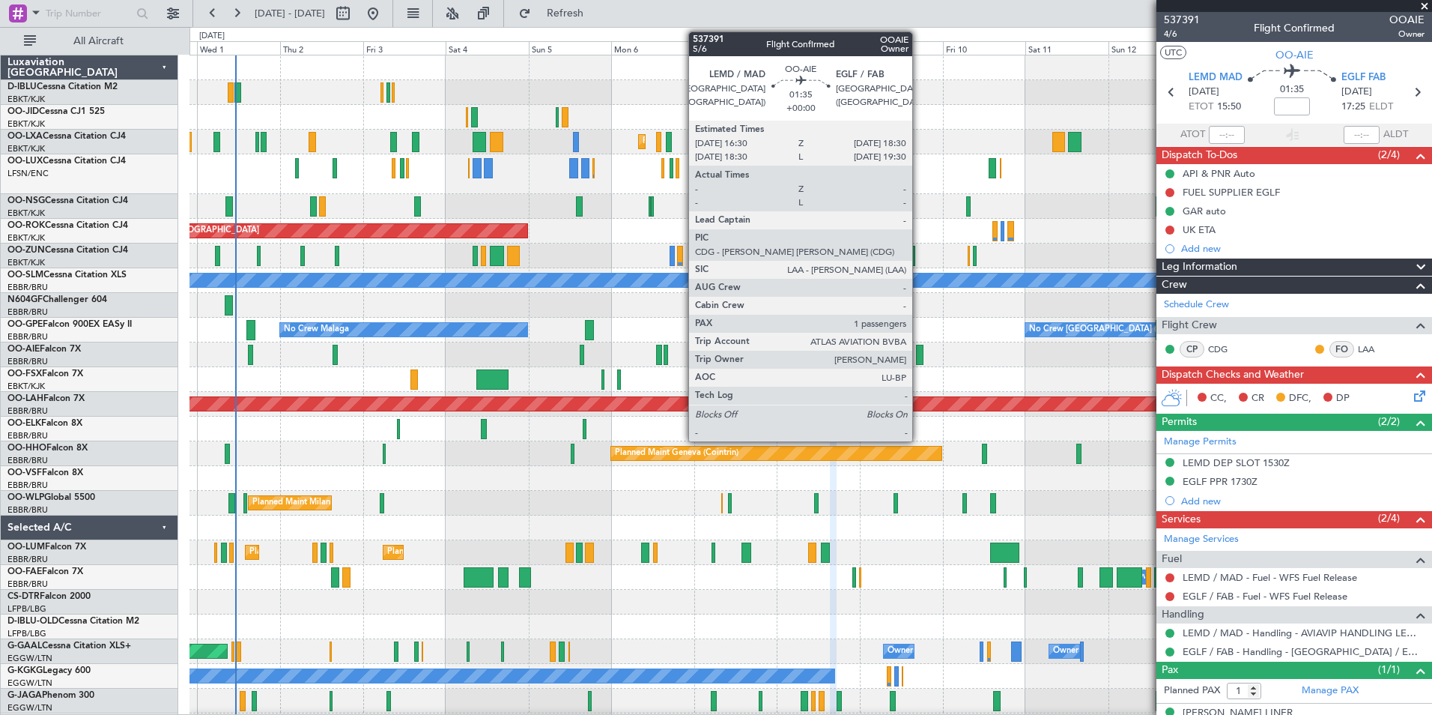
click at [919, 348] on div at bounding box center [919, 355] width 7 height 20
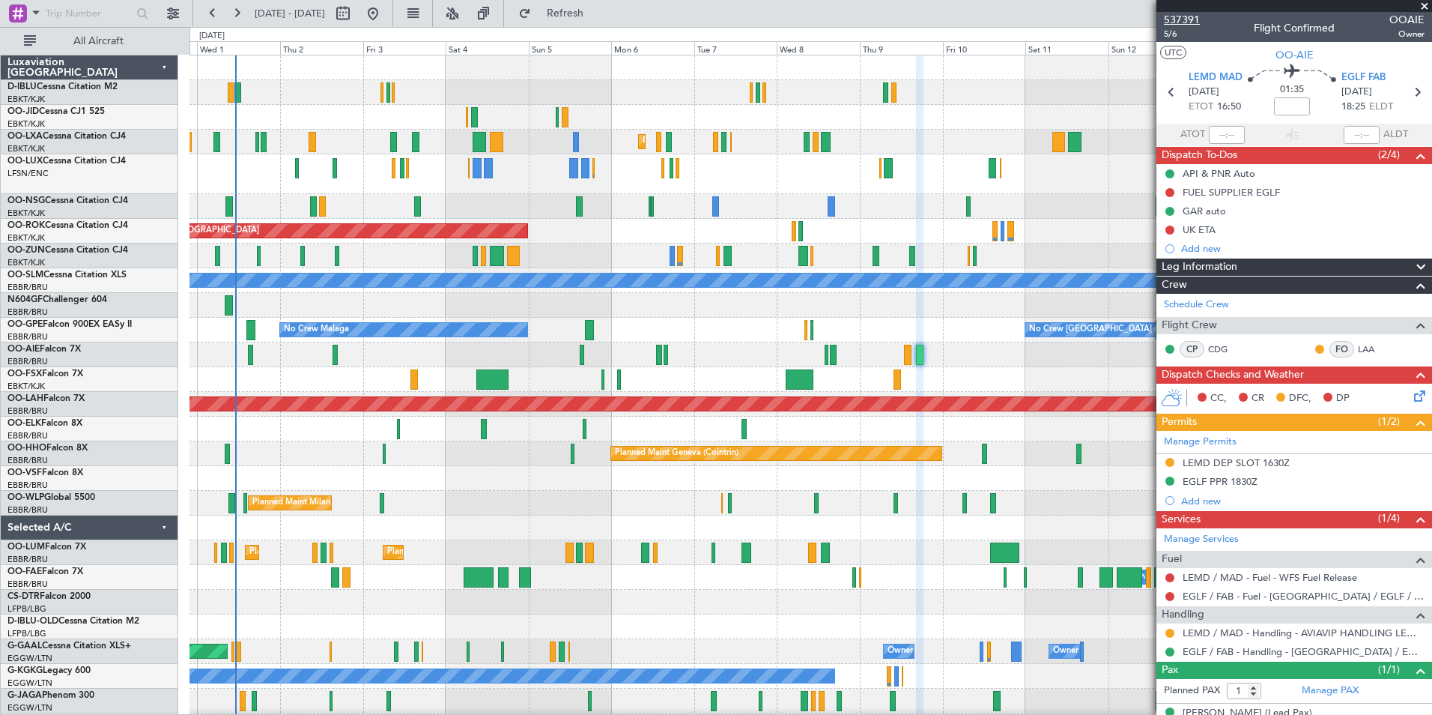
click at [1185, 12] on span "537391" at bounding box center [1182, 20] width 36 height 16
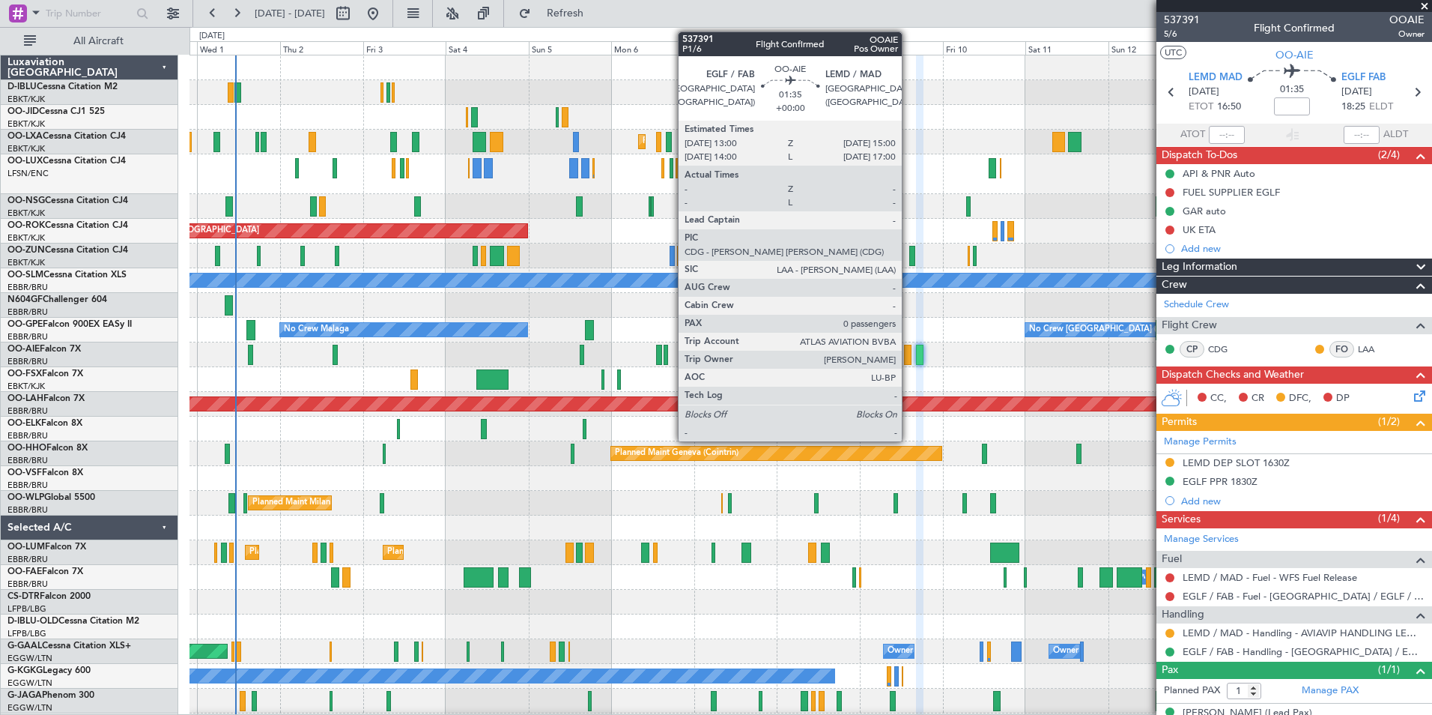
click at [909, 353] on div at bounding box center [907, 355] width 7 height 20
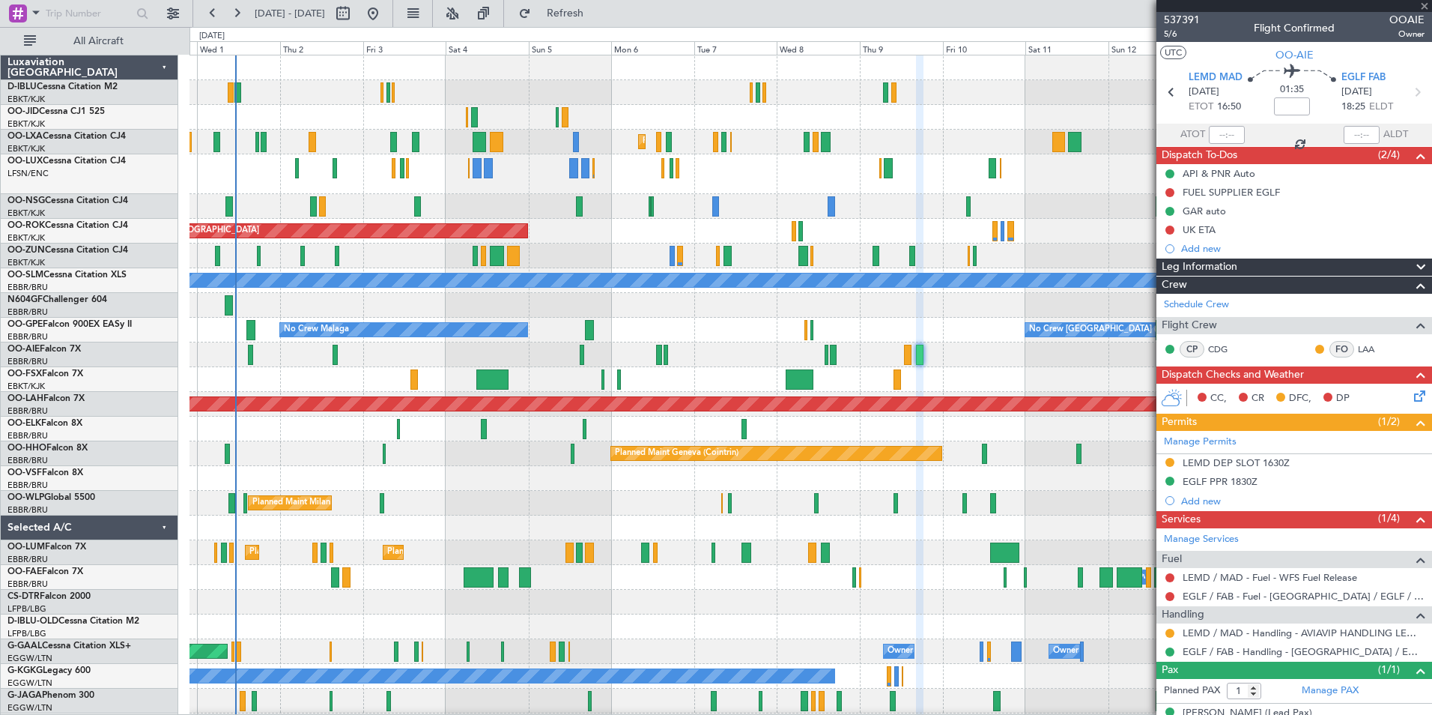
type input "0"
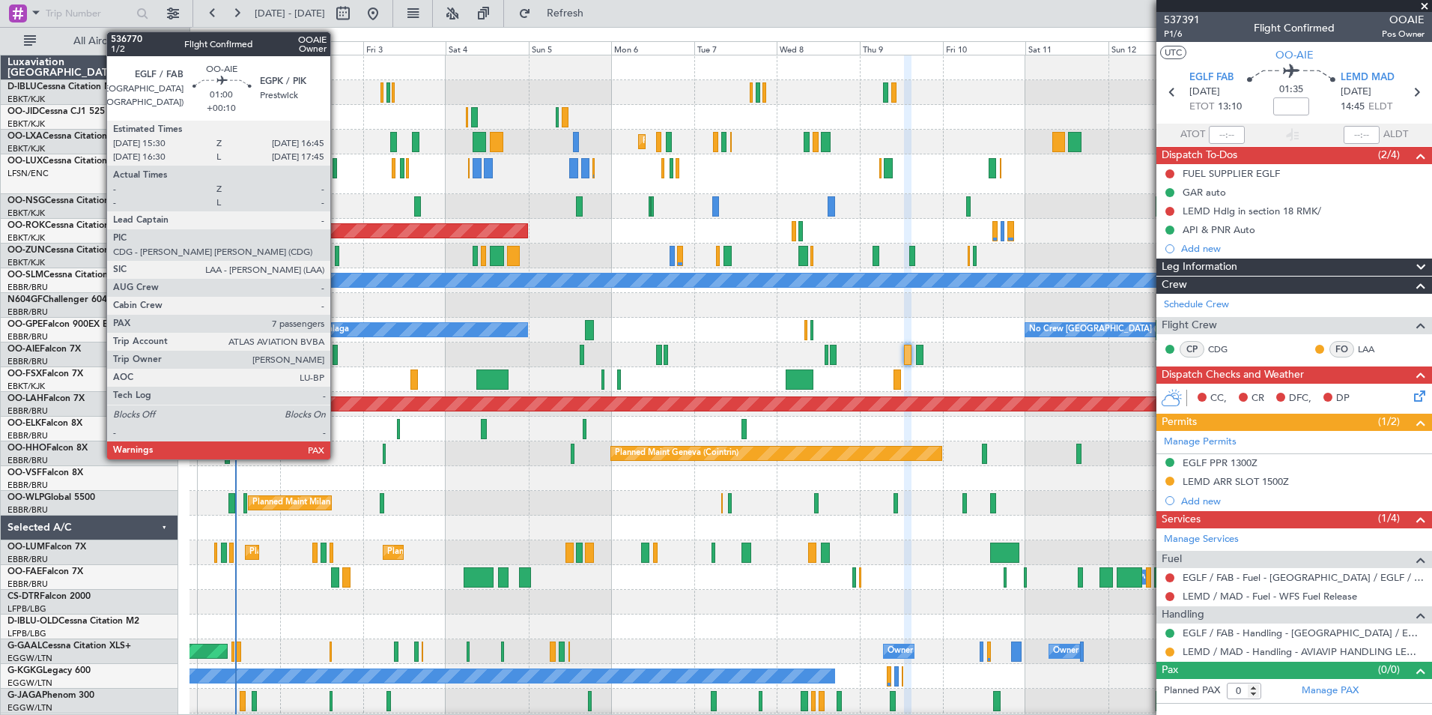
click at [337, 356] on div at bounding box center [335, 355] width 4 height 20
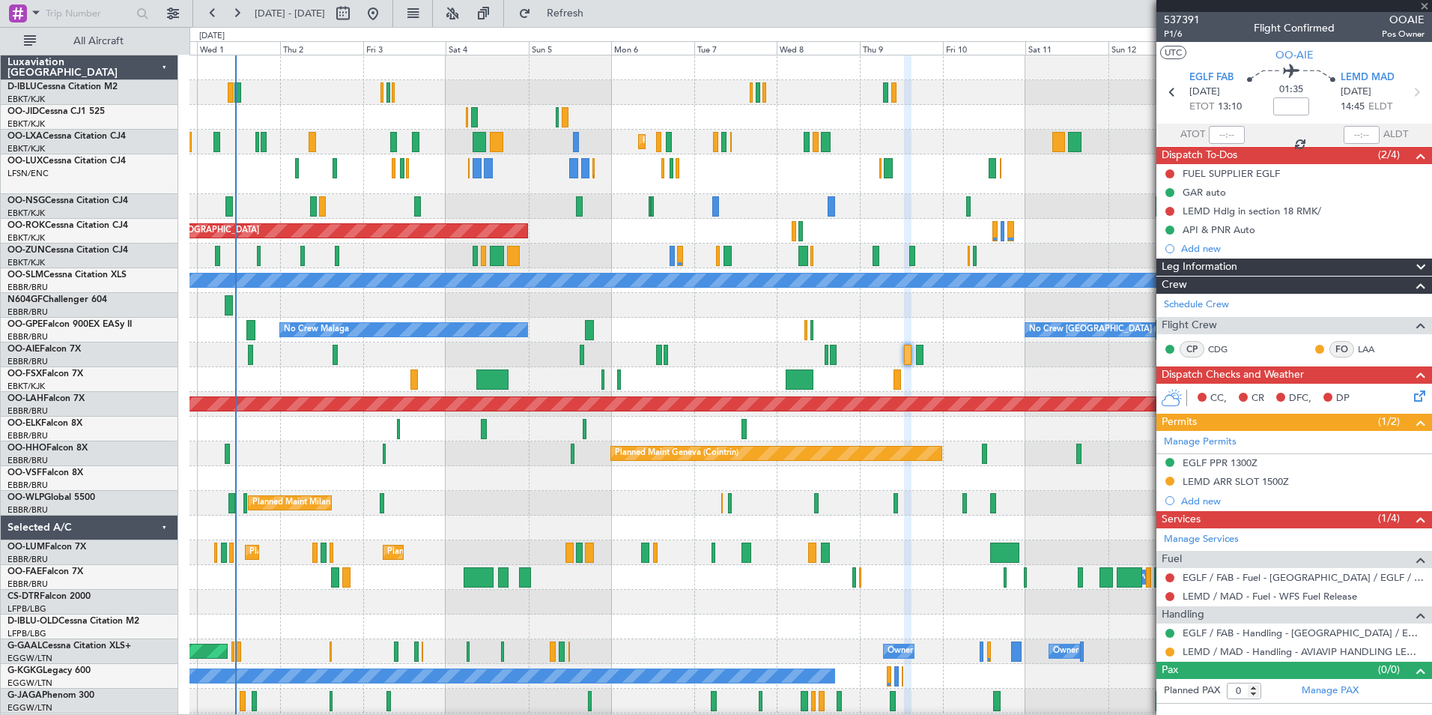
type input "+00:10"
type input "7"
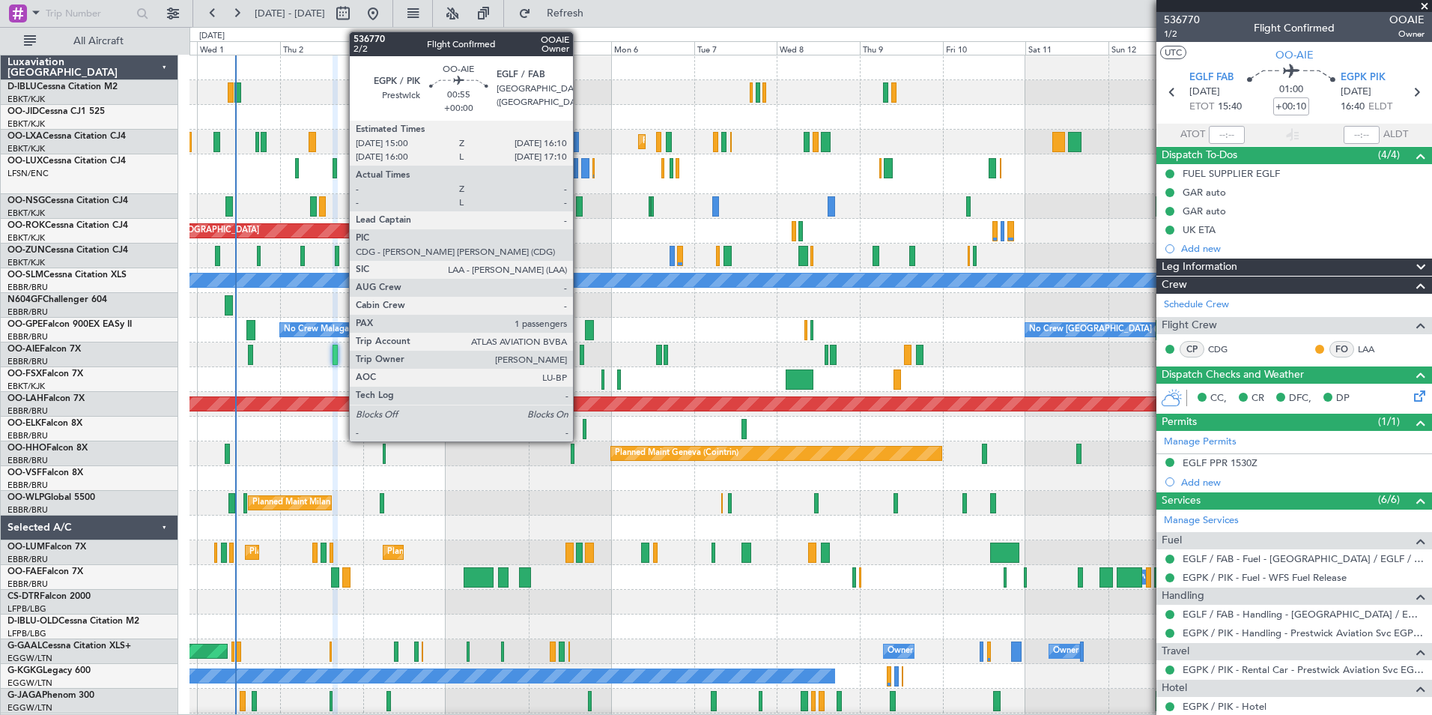
click at [580, 357] on div at bounding box center [582, 355] width 4 height 20
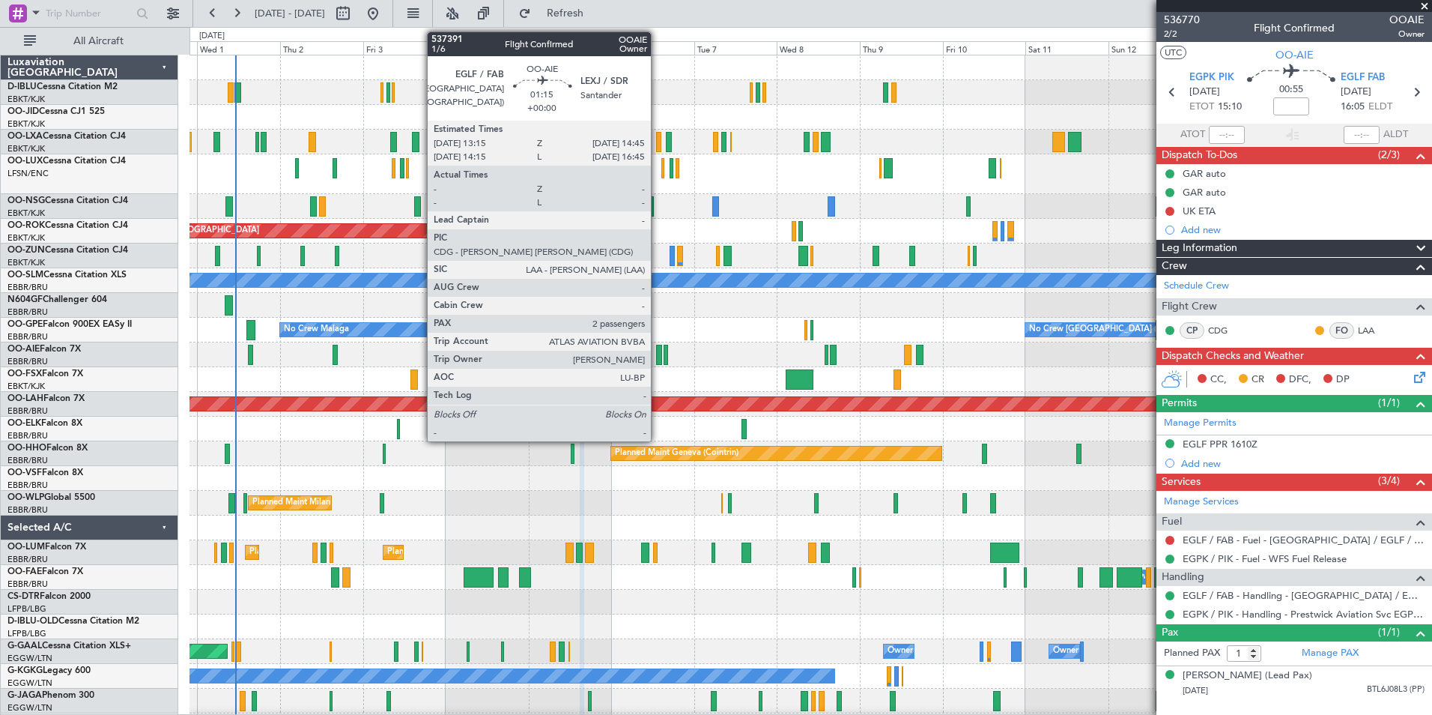
click at [658, 357] on div at bounding box center [658, 355] width 5 height 20
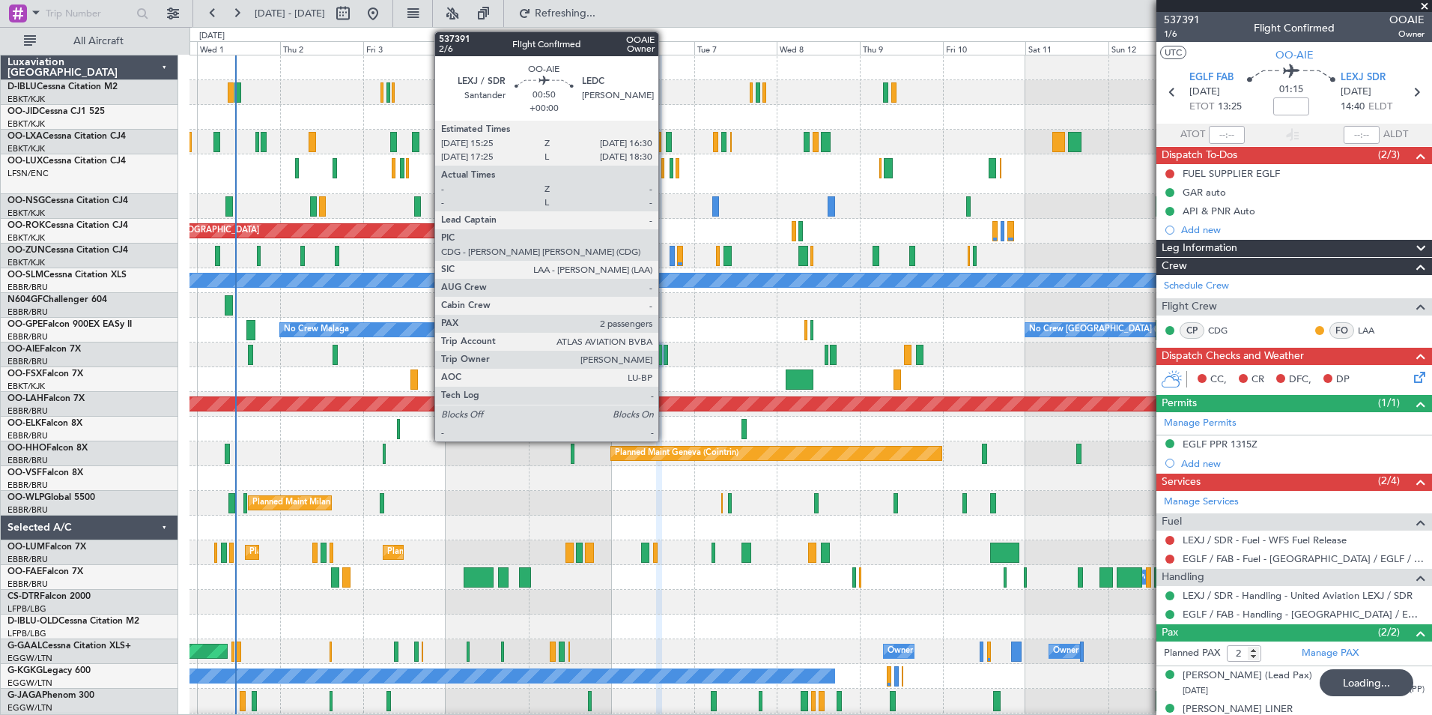
click at [665, 357] on div at bounding box center [666, 355] width 4 height 20
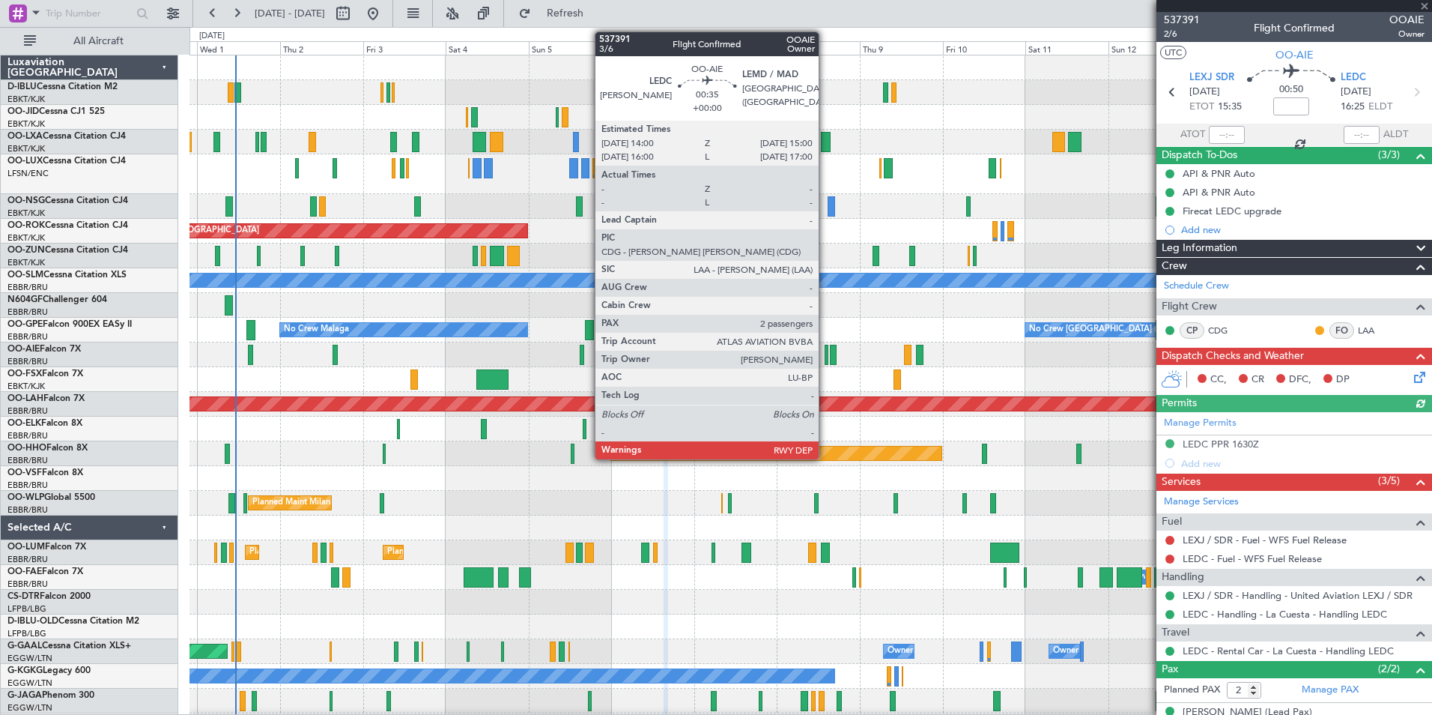
click at [825, 357] on div at bounding box center [827, 355] width 4 height 20
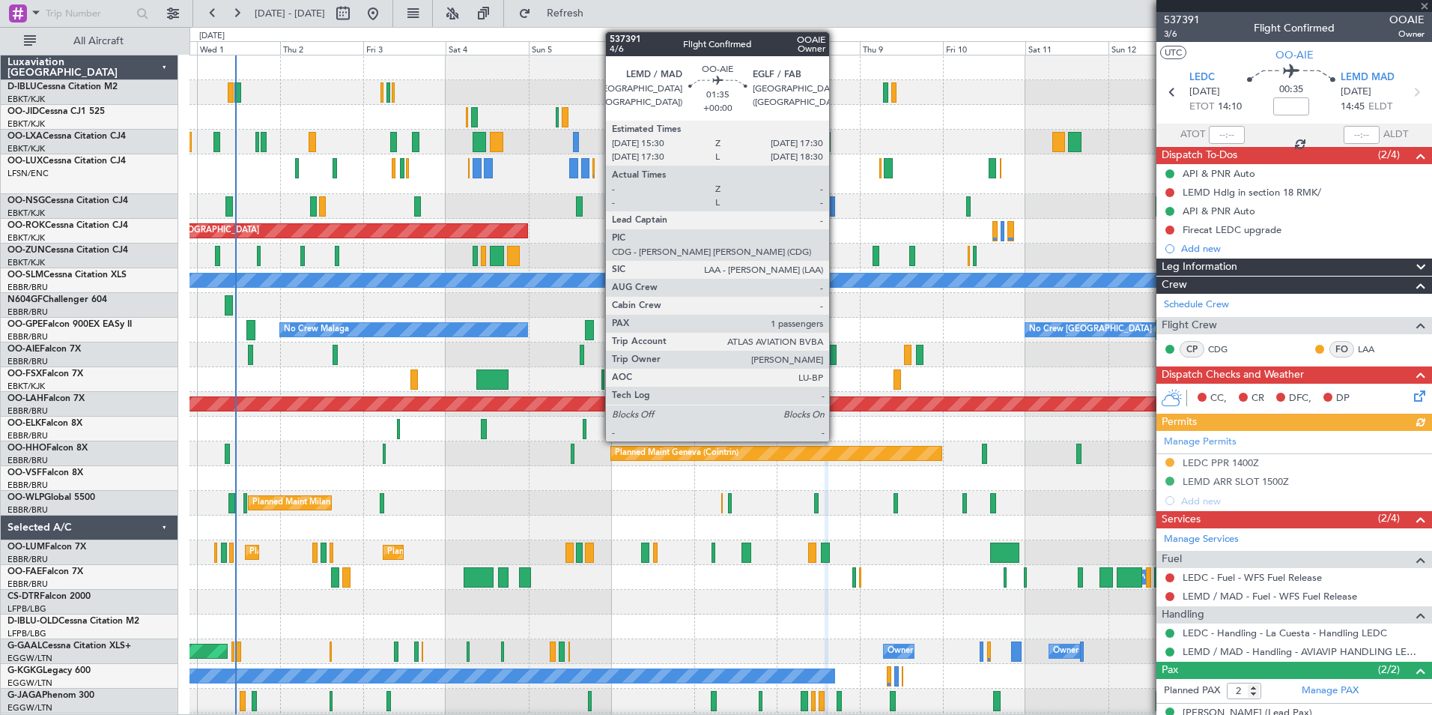
click at [836, 357] on div at bounding box center [833, 355] width 7 height 20
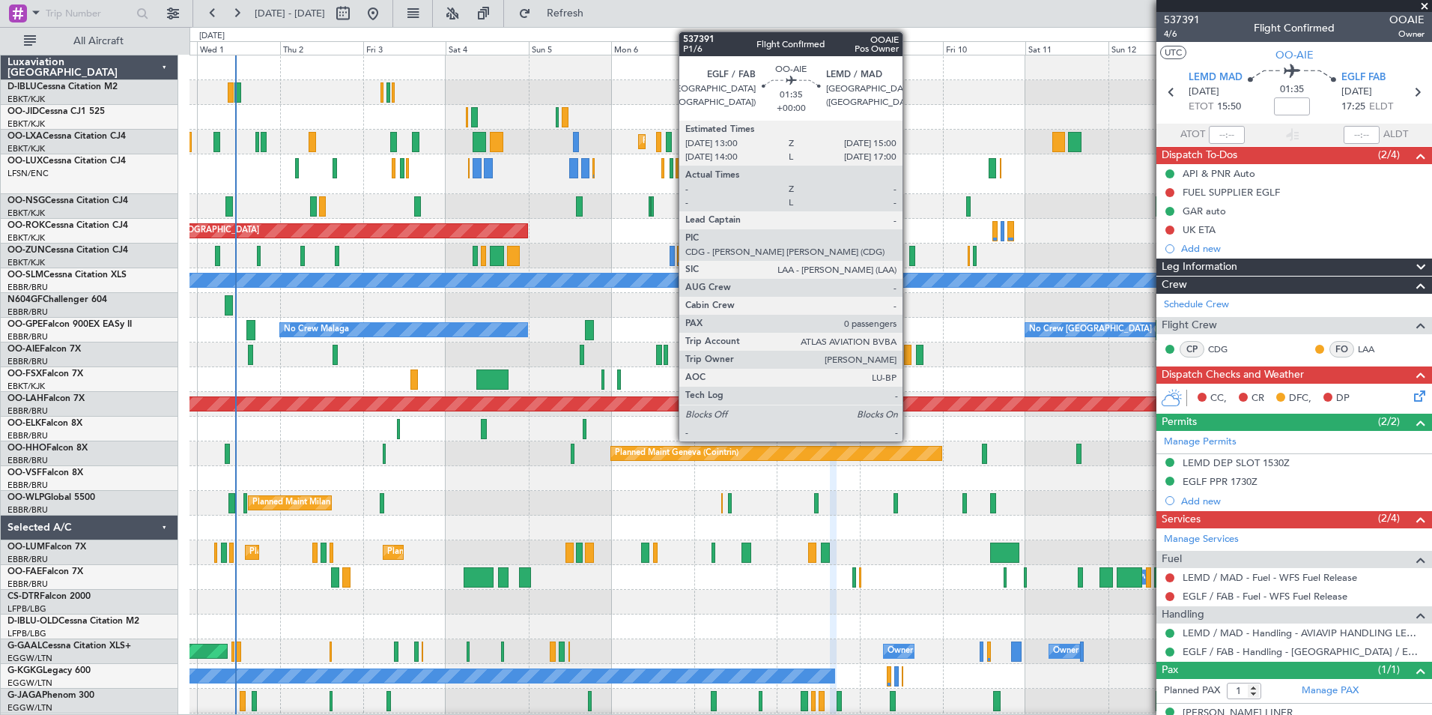
click at [909, 354] on div at bounding box center [907, 355] width 7 height 20
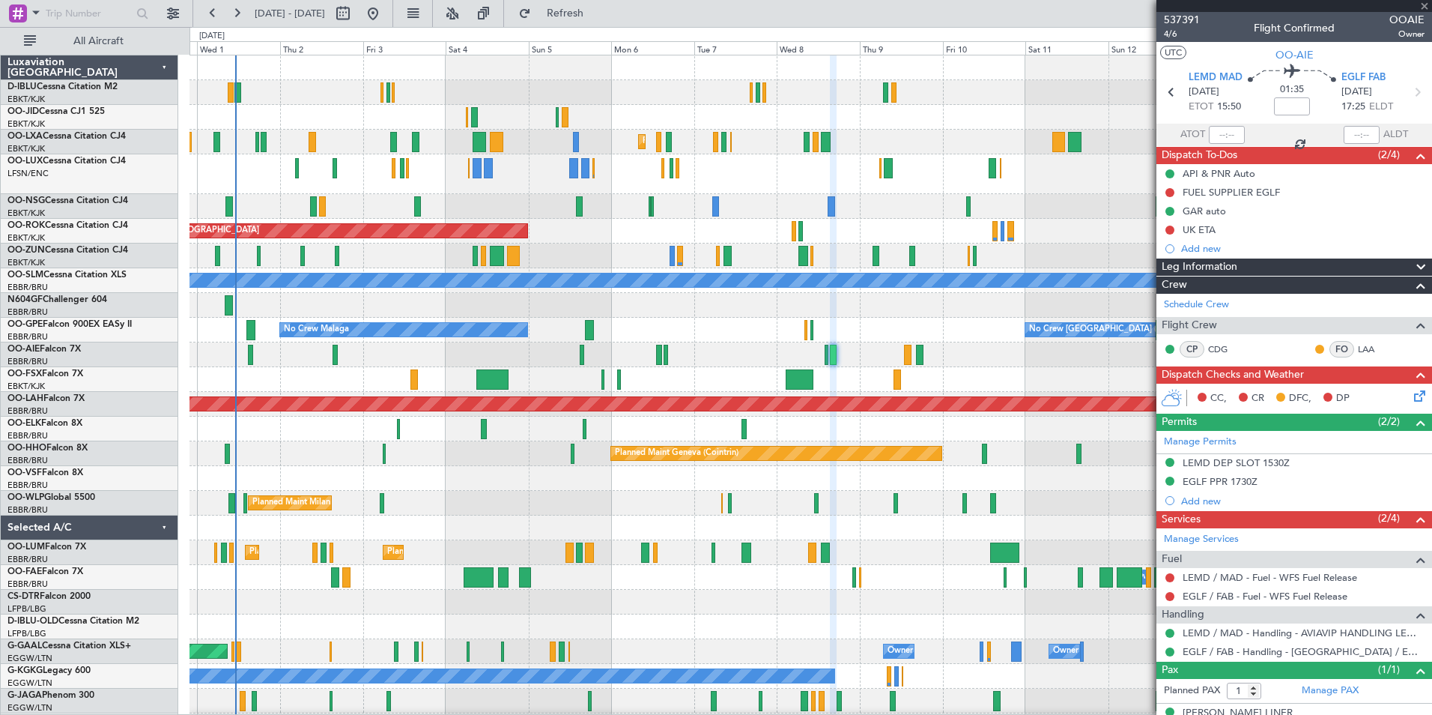
type input "0"
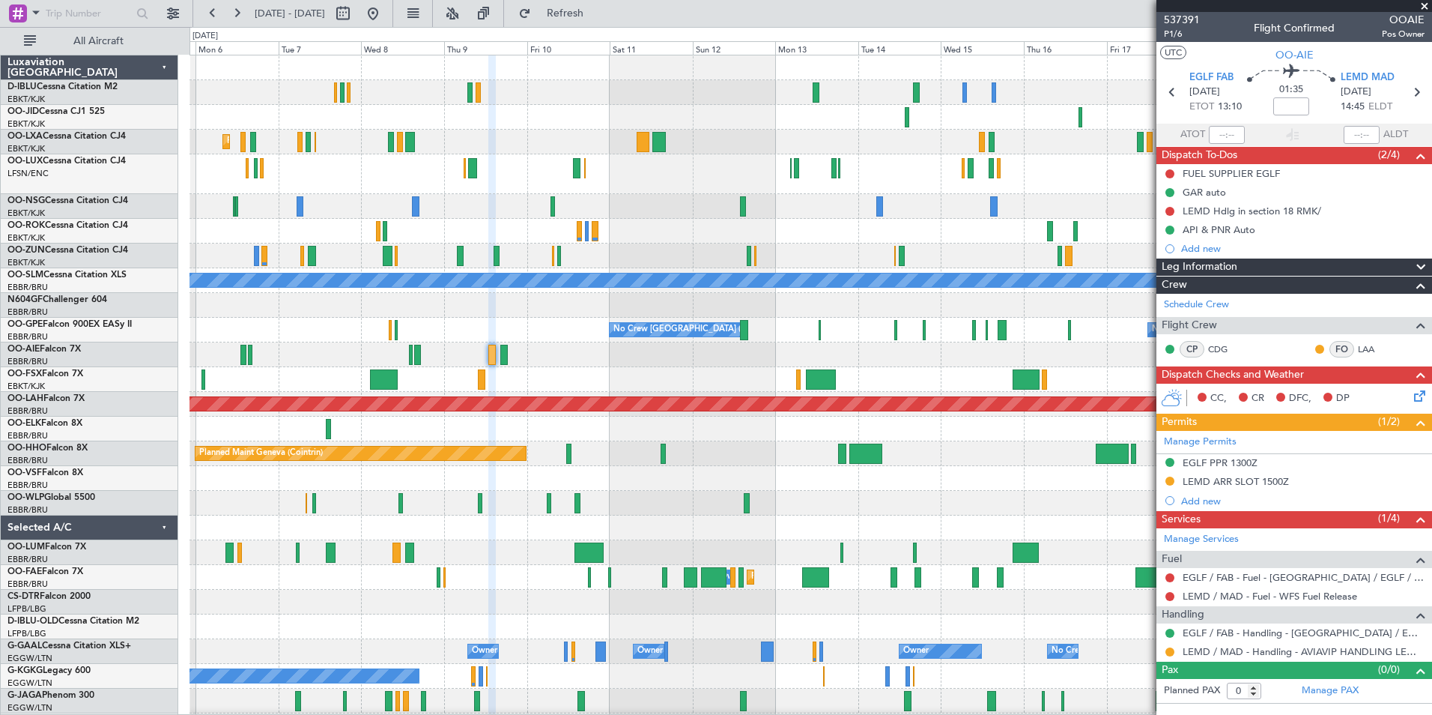
click at [663, 476] on div at bounding box center [811, 478] width 1242 height 25
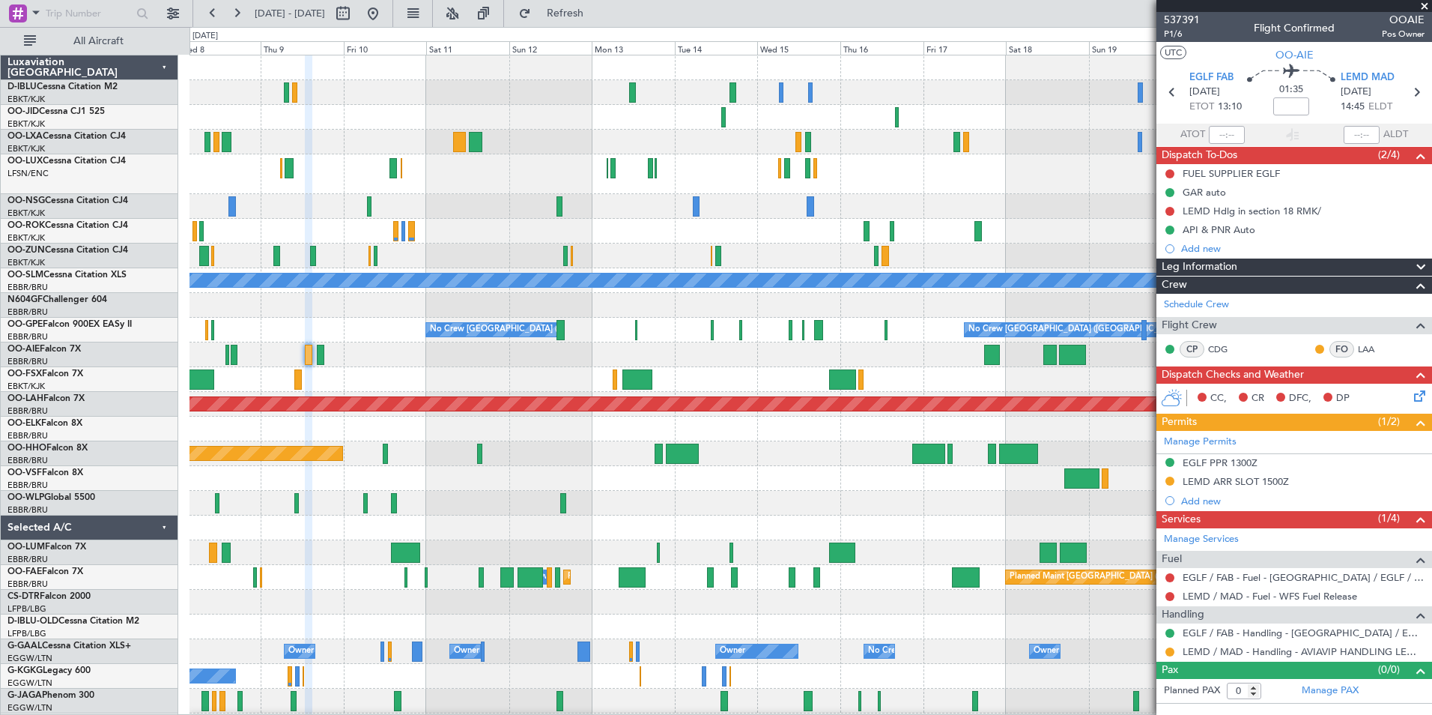
click at [562, 491] on div "Planned Maint Kortrijk-Wevelgem AOG Maint Kortrijk-Wevelgem A/C Unavailable Mon…" at bounding box center [811, 557] width 1242 height 1004
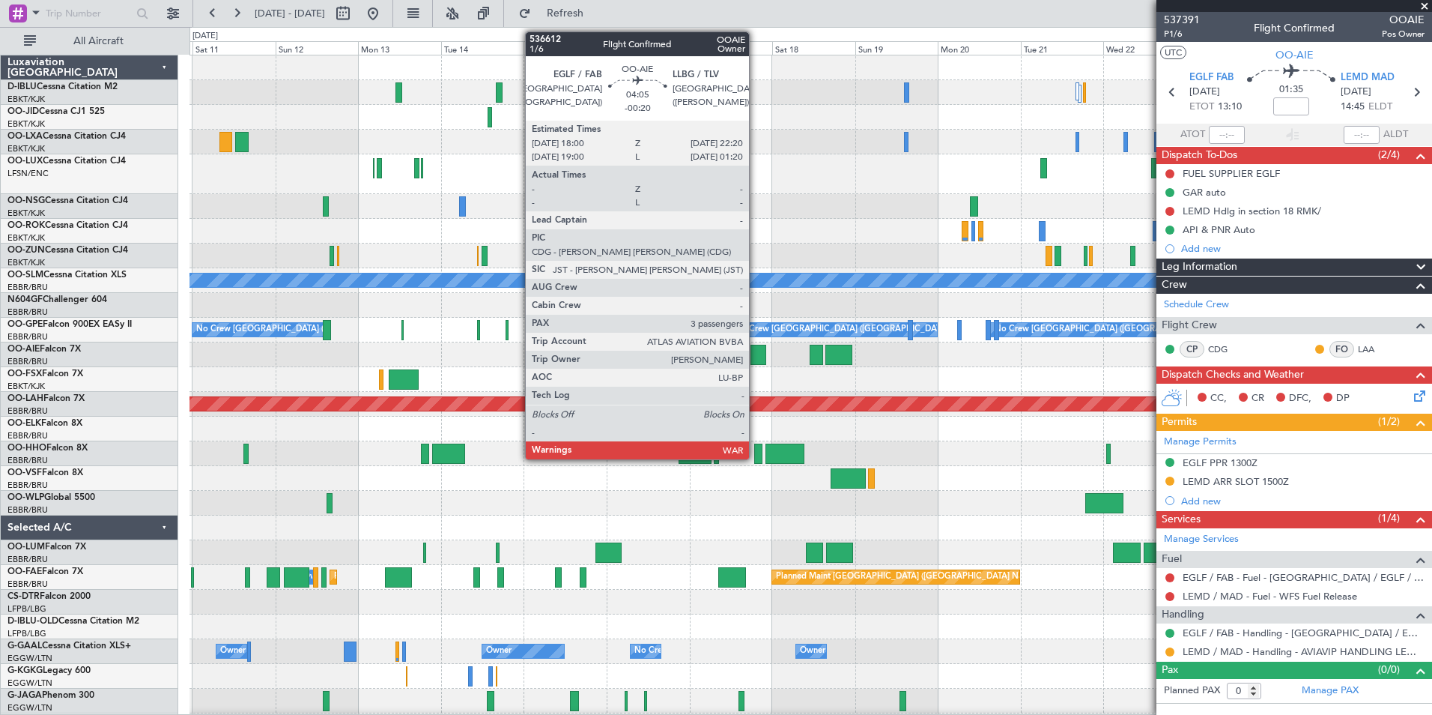
click at [756, 350] on div at bounding box center [758, 355] width 15 height 20
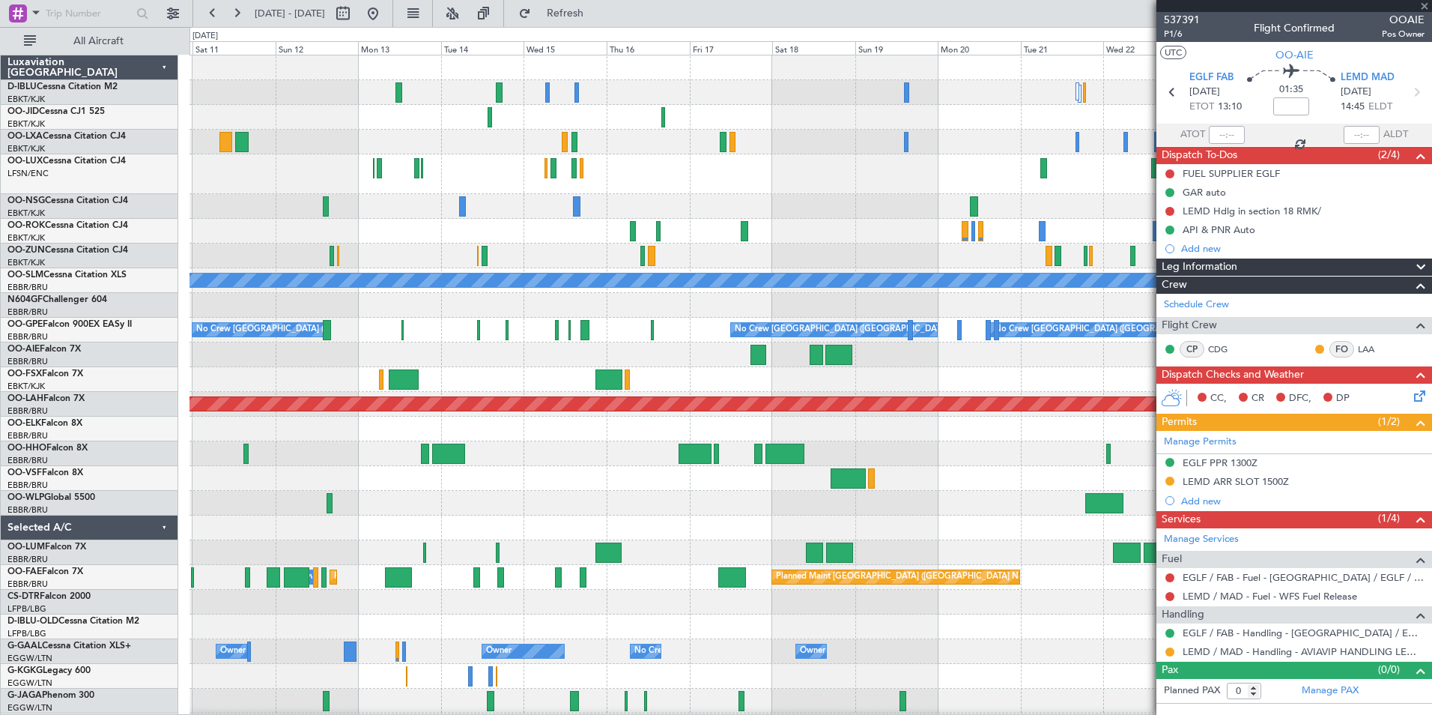
type input "-00:20"
type input "3"
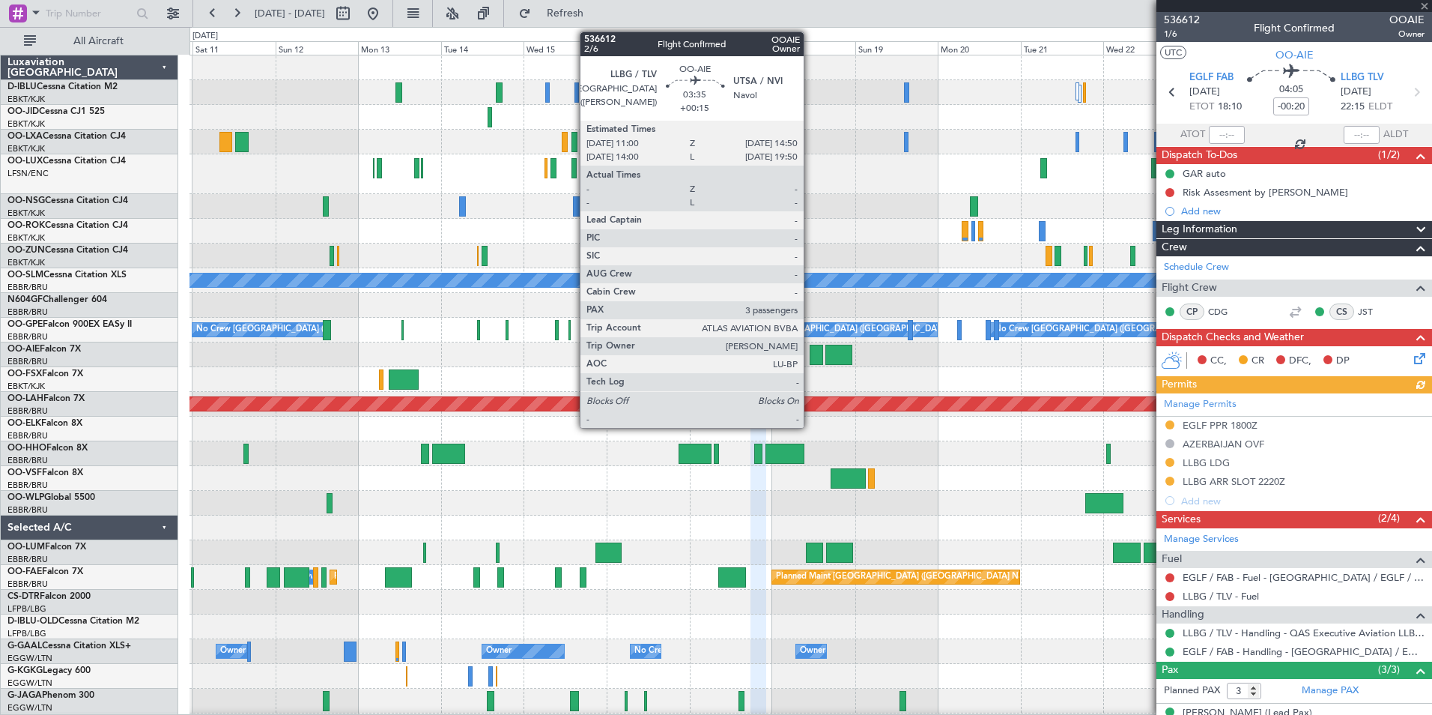
click at [813, 351] on div at bounding box center [816, 355] width 13 height 20
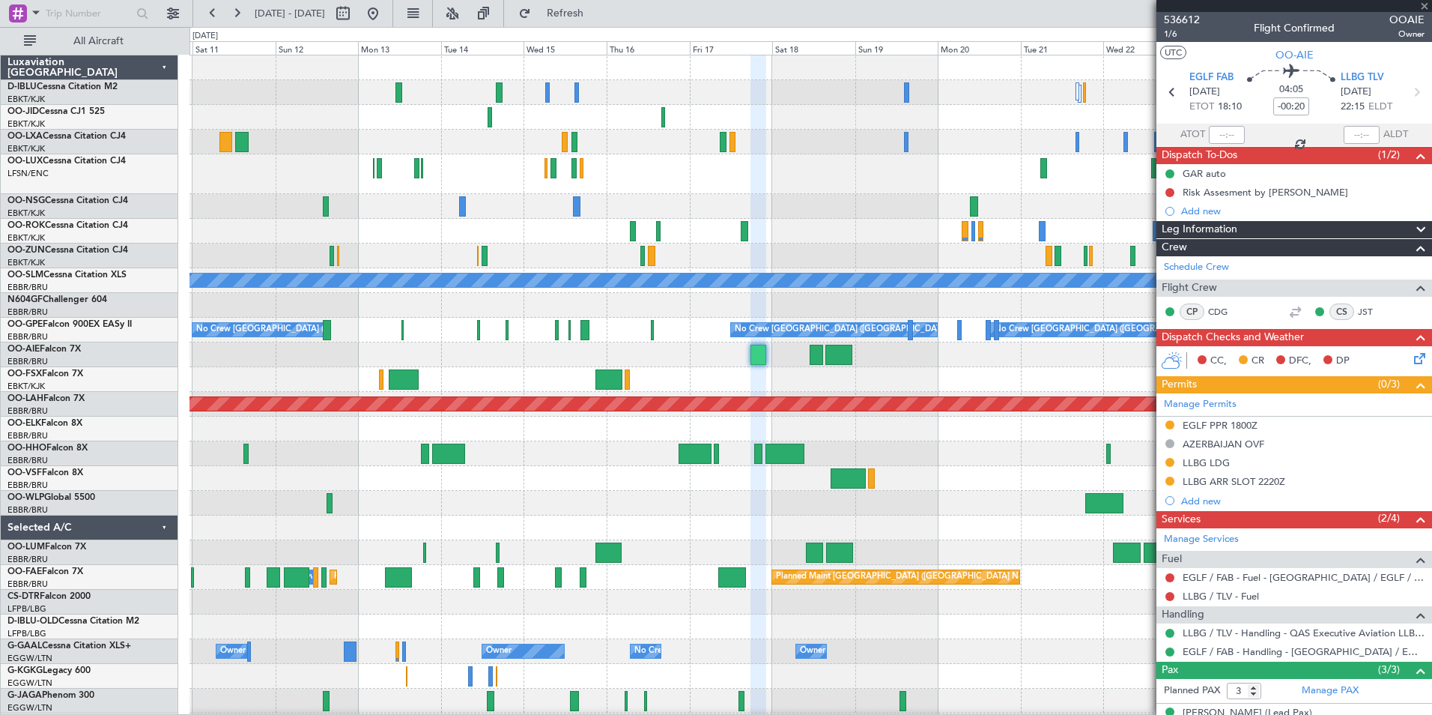
type input "+00:15"
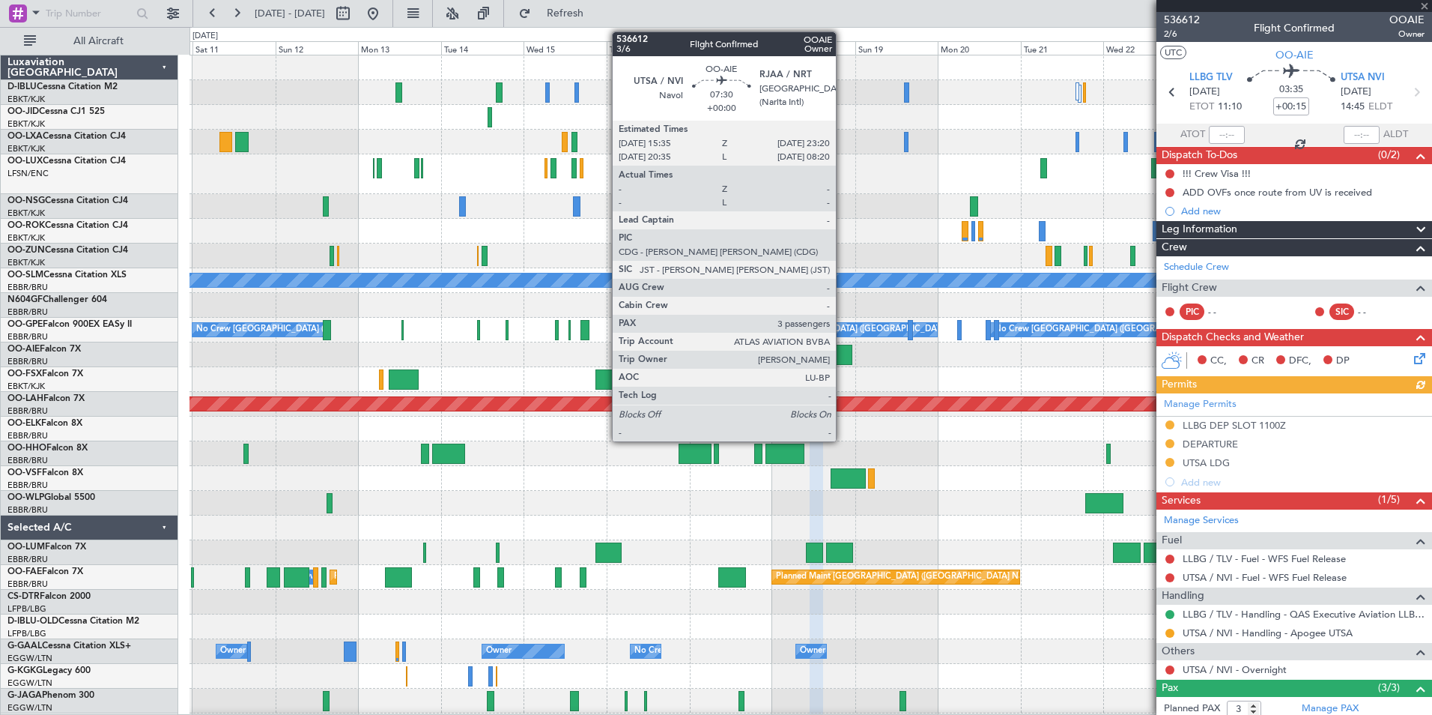
click at [843, 354] on div at bounding box center [838, 355] width 27 height 20
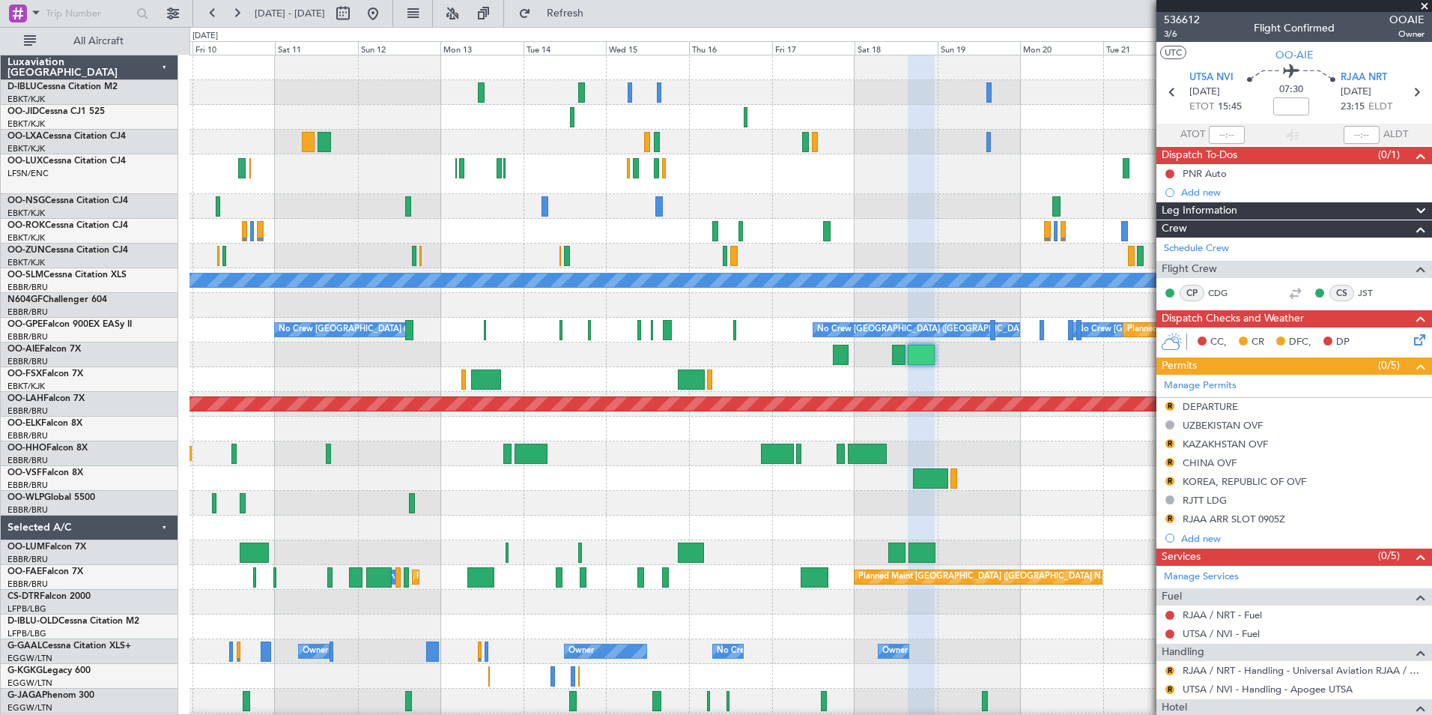
click at [566, 375] on div "No Crew No Crew Planned Maint Kortrijk-Wevelgem A/C Unavailable Monchengladbach…" at bounding box center [811, 569] width 1242 height 1028
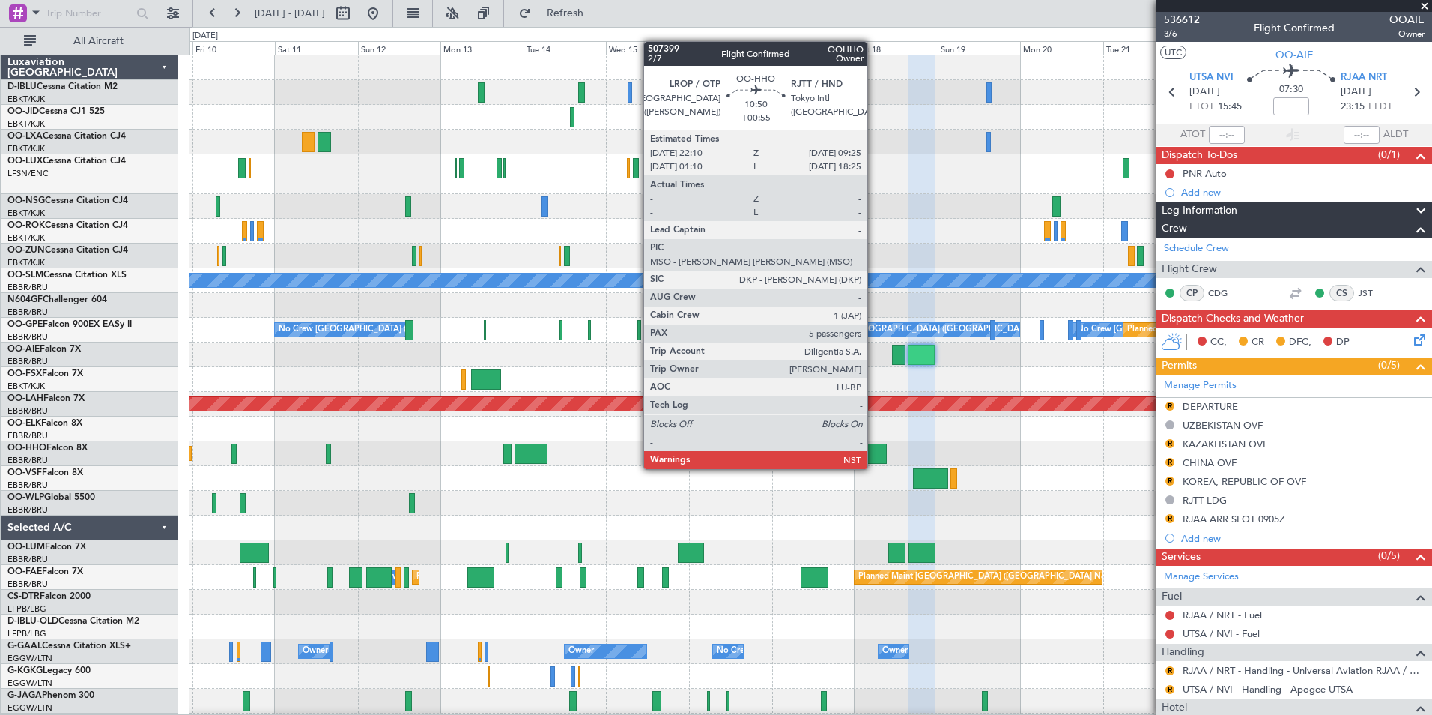
click at [874, 454] on div at bounding box center [867, 453] width 39 height 20
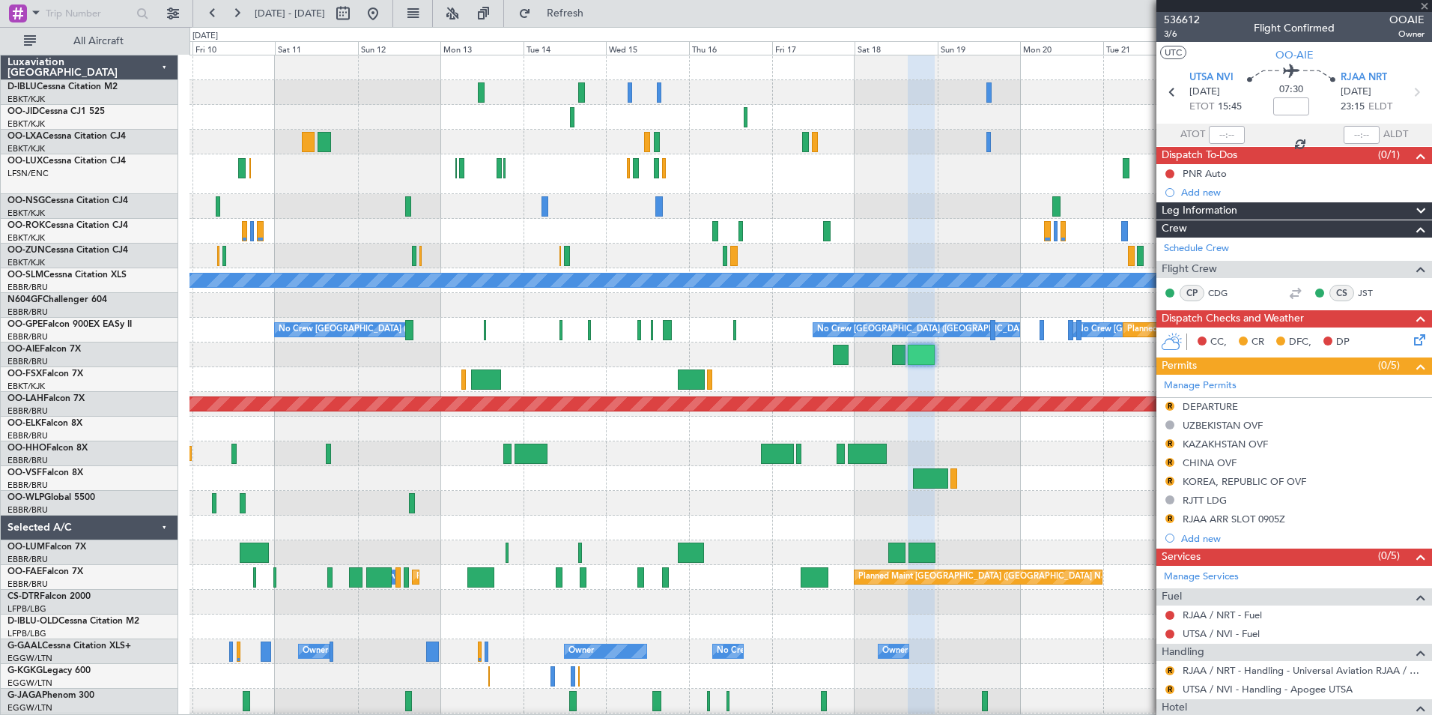
type input "+00:55"
type input "5"
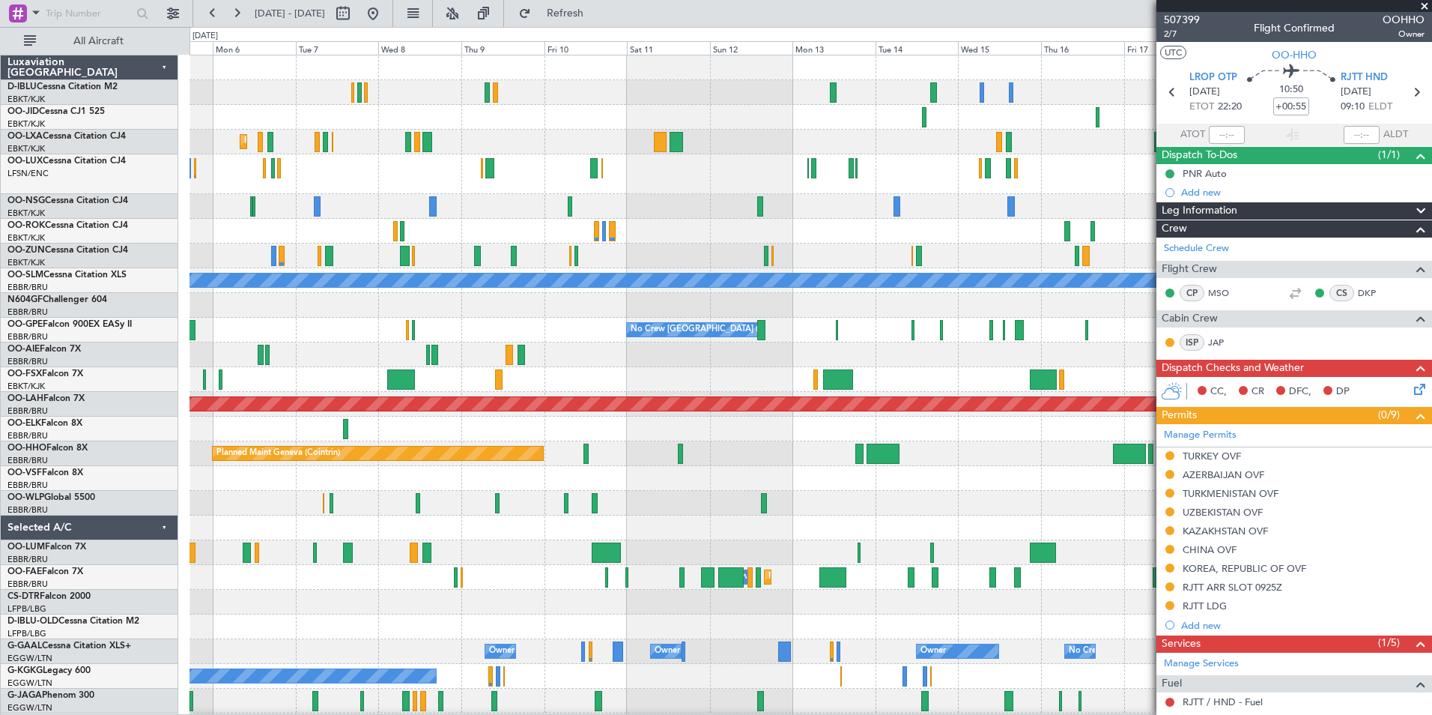
click at [817, 432] on div at bounding box center [811, 428] width 1242 height 25
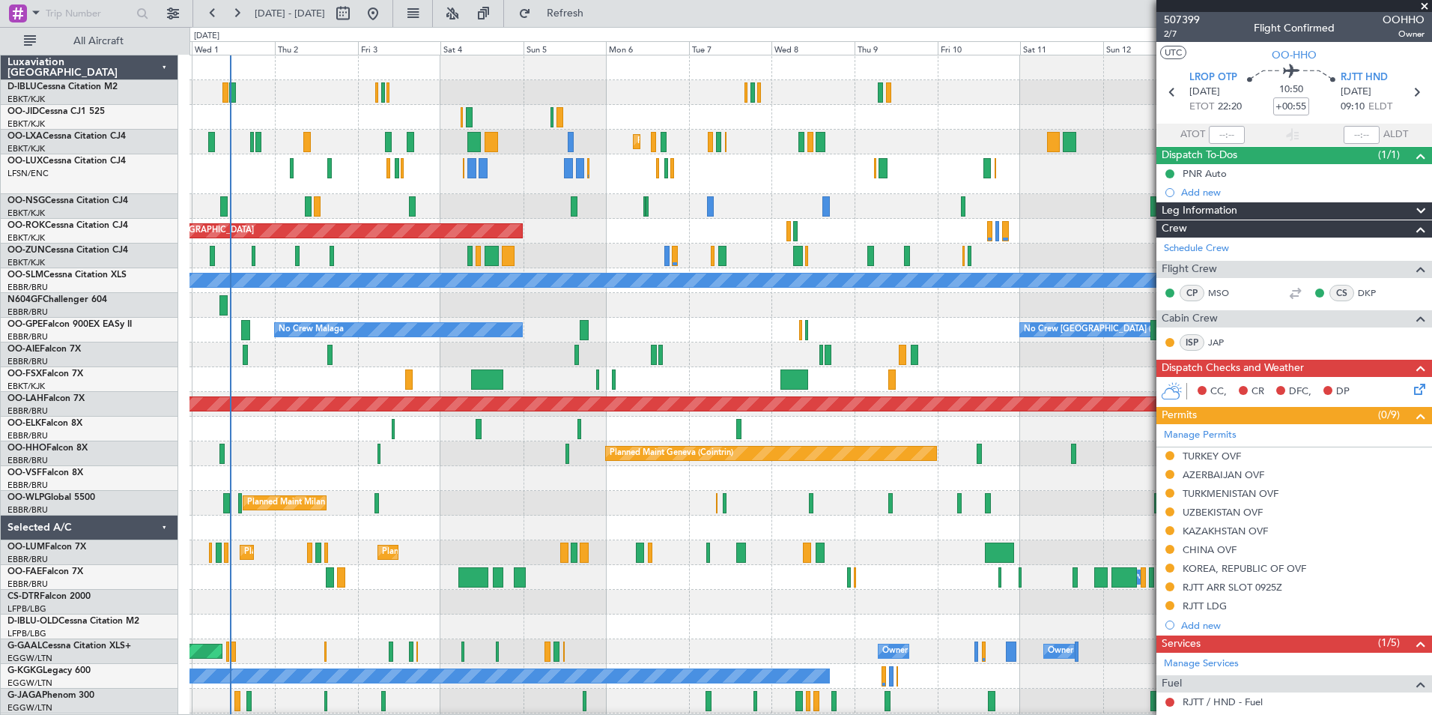
click at [953, 467] on div "Planned Maint Kortrijk-Wevelgem Planned Maint Kortrijk-Wevelgem AOG Maint Kortr…" at bounding box center [811, 569] width 1242 height 1028
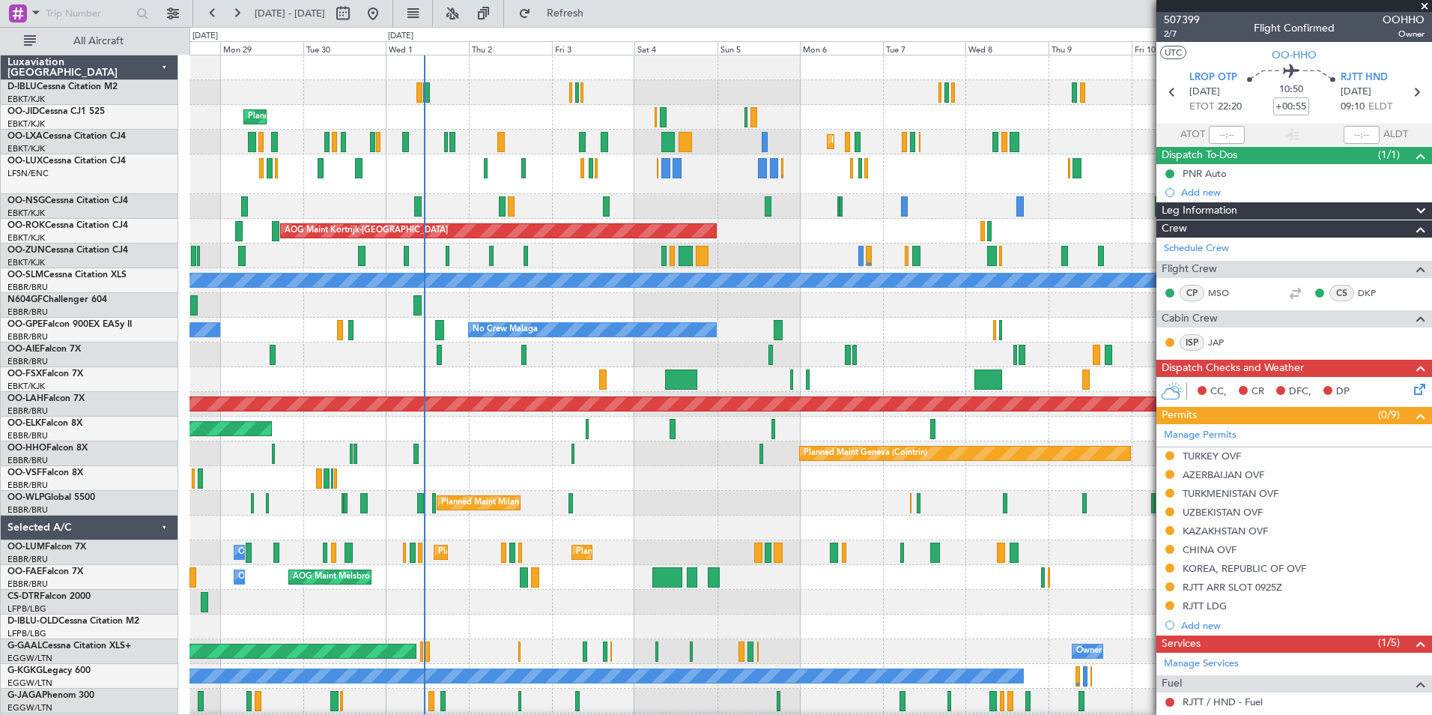
click at [110, 479] on div "A/C Unavailable Kortrijk-Wevelgem A/C Unavailable Brussels (Brussels National) …" at bounding box center [716, 371] width 1432 height 688
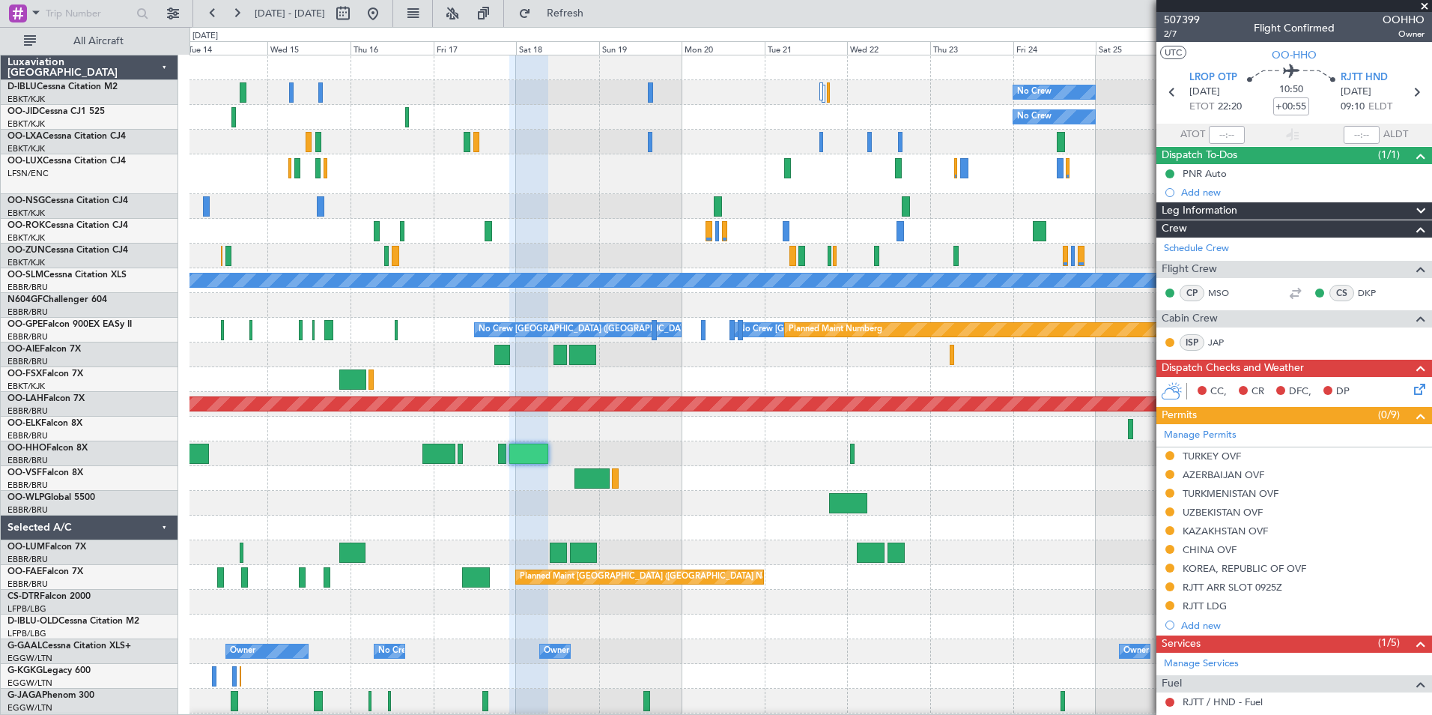
click at [219, 471] on div "No Crew No Crew A/C Unavailable Monchengladbach No Crew Brussels (Brussels Nati…" at bounding box center [811, 532] width 1242 height 954
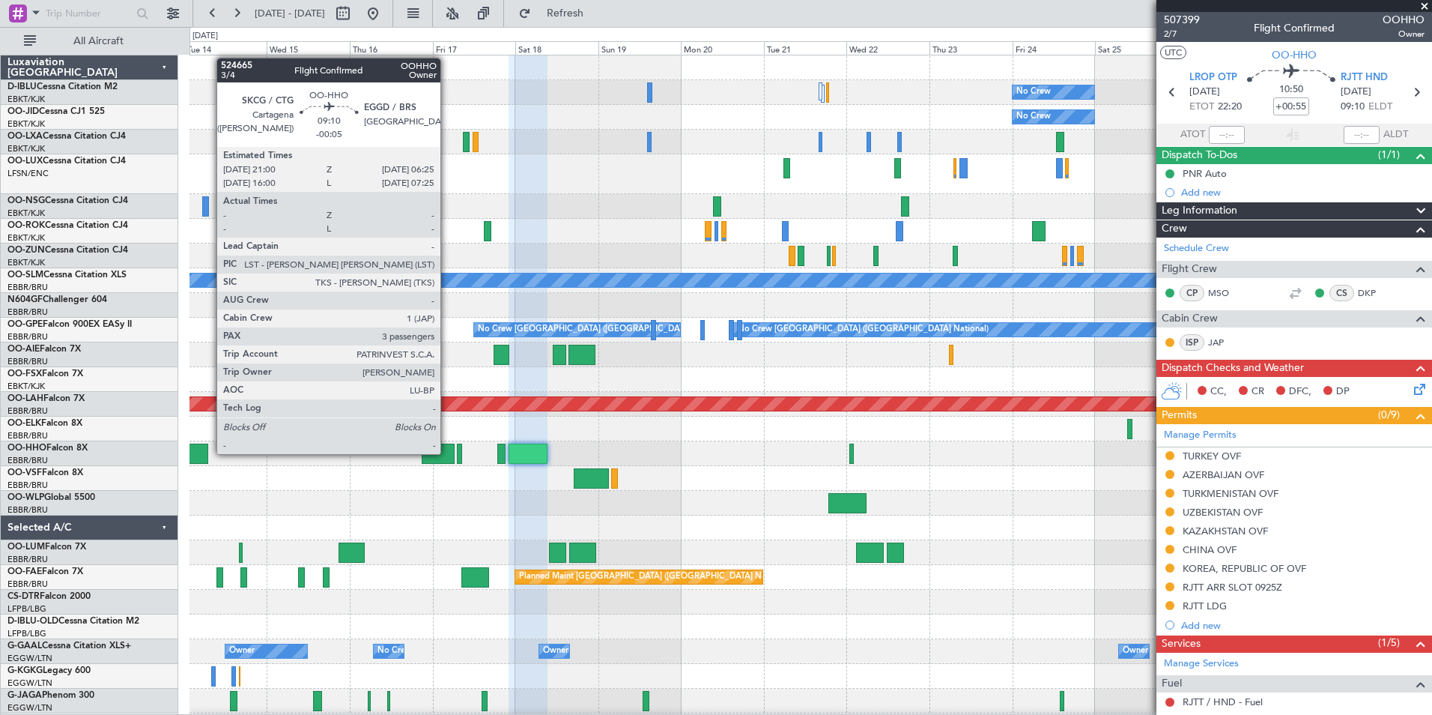
click at [447, 452] on div at bounding box center [438, 453] width 33 height 20
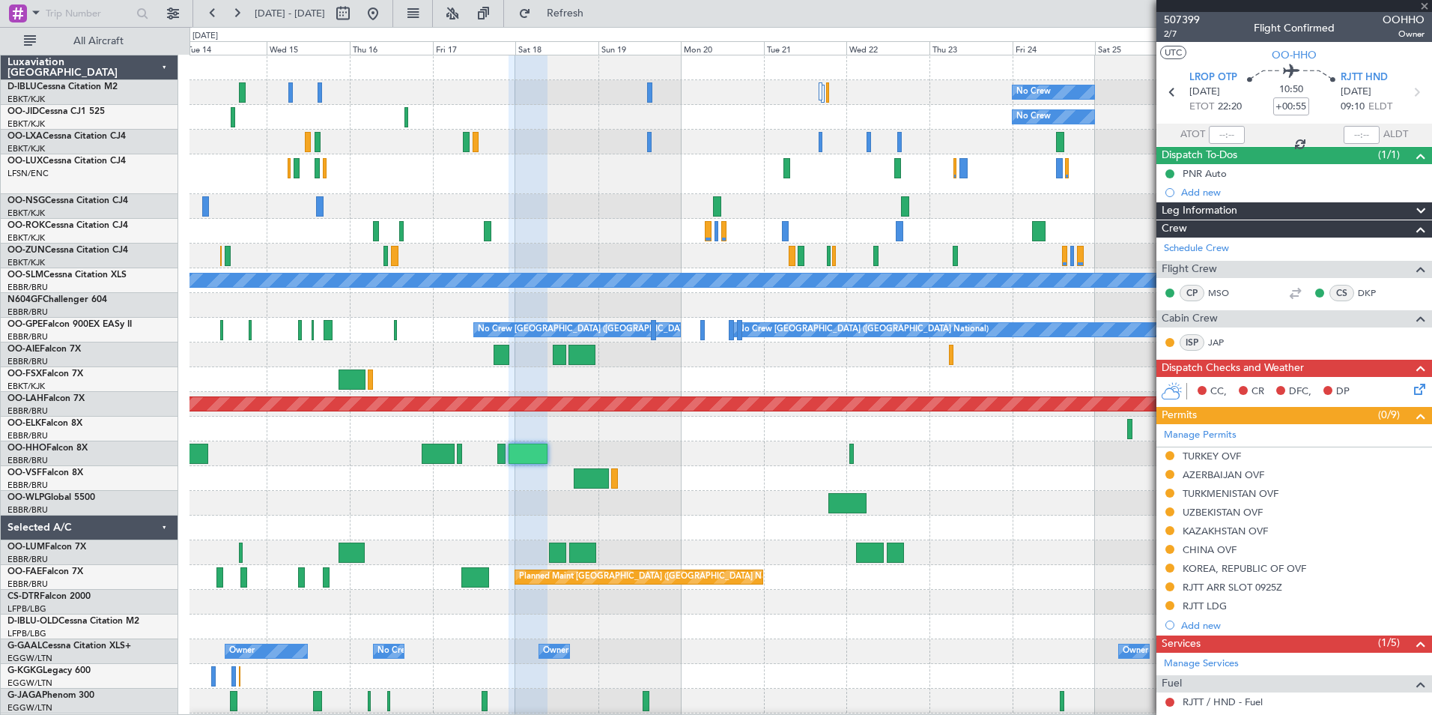
type input "-00:05"
type input "3"
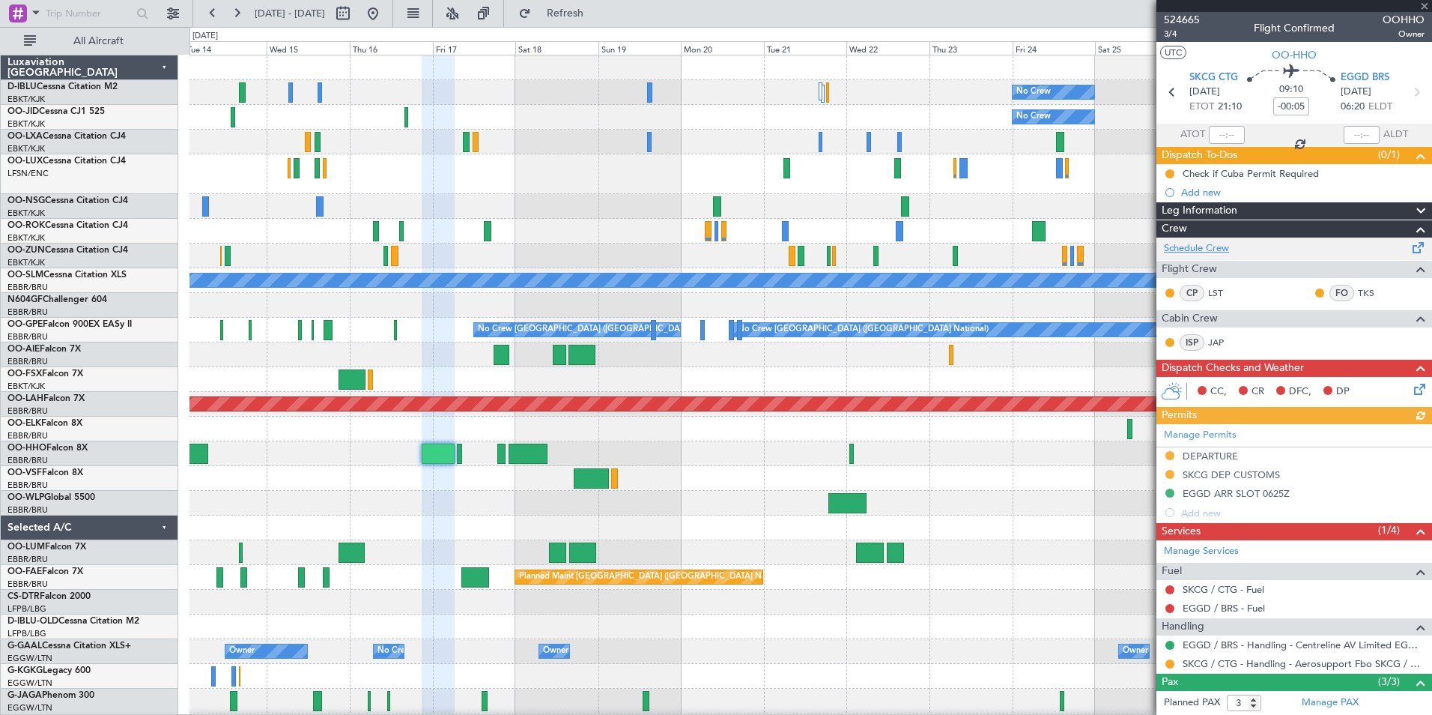
click at [1191, 249] on link "Schedule Crew" at bounding box center [1196, 248] width 65 height 15
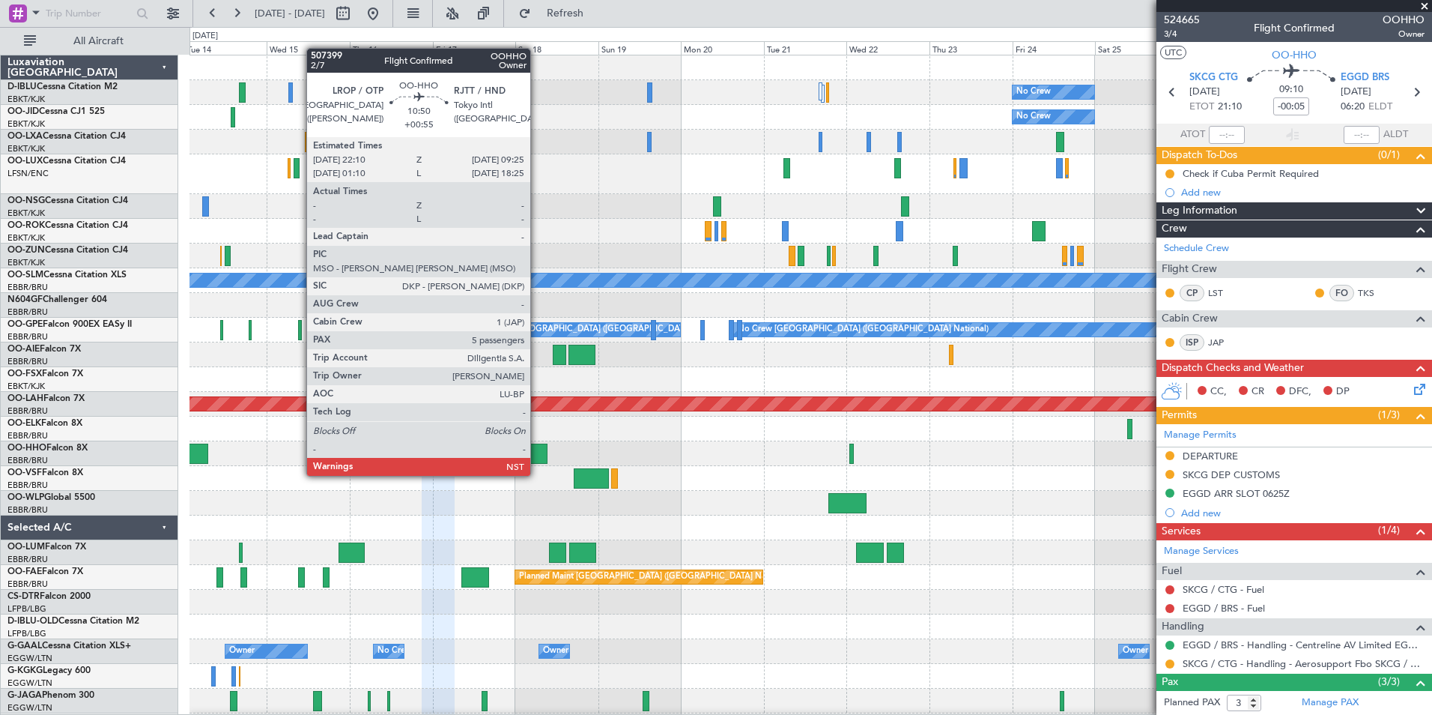
click at [537, 461] on div at bounding box center [528, 453] width 39 height 20
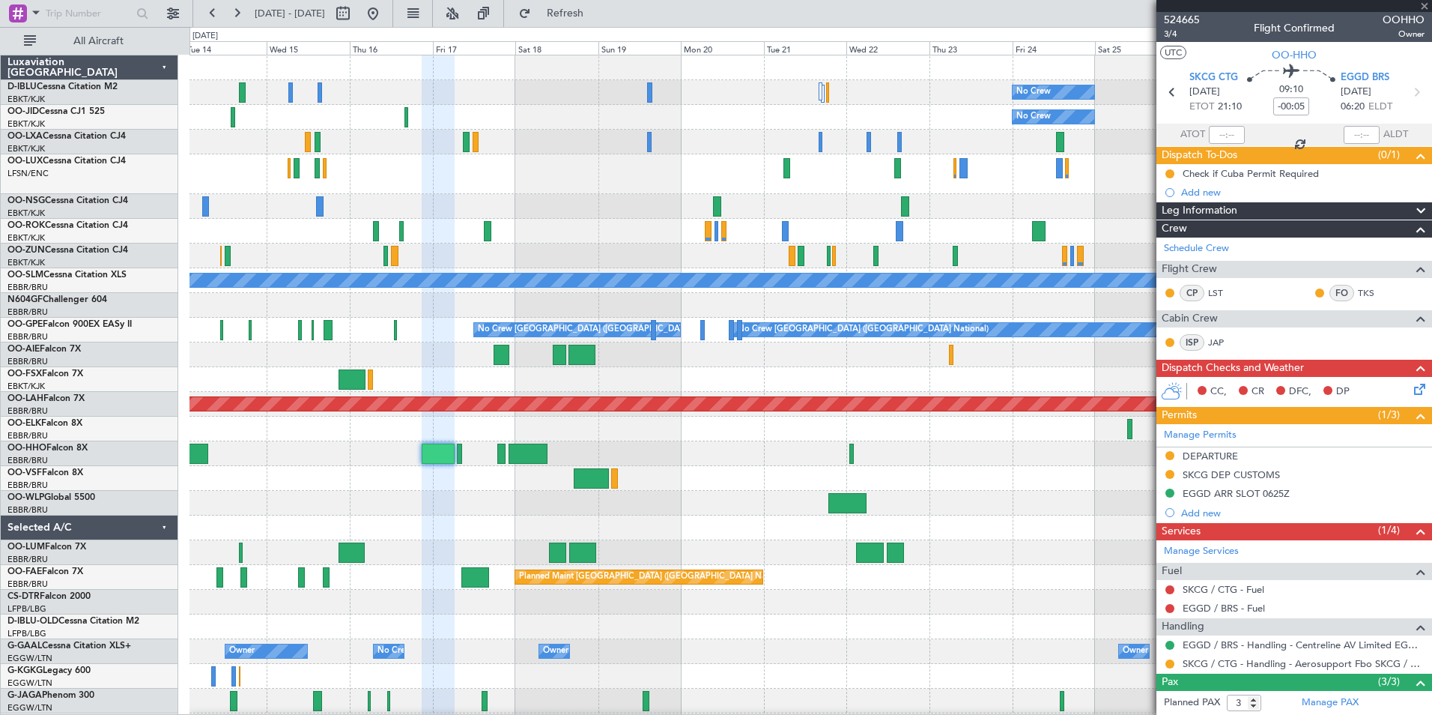
type input "+00:55"
type input "5"
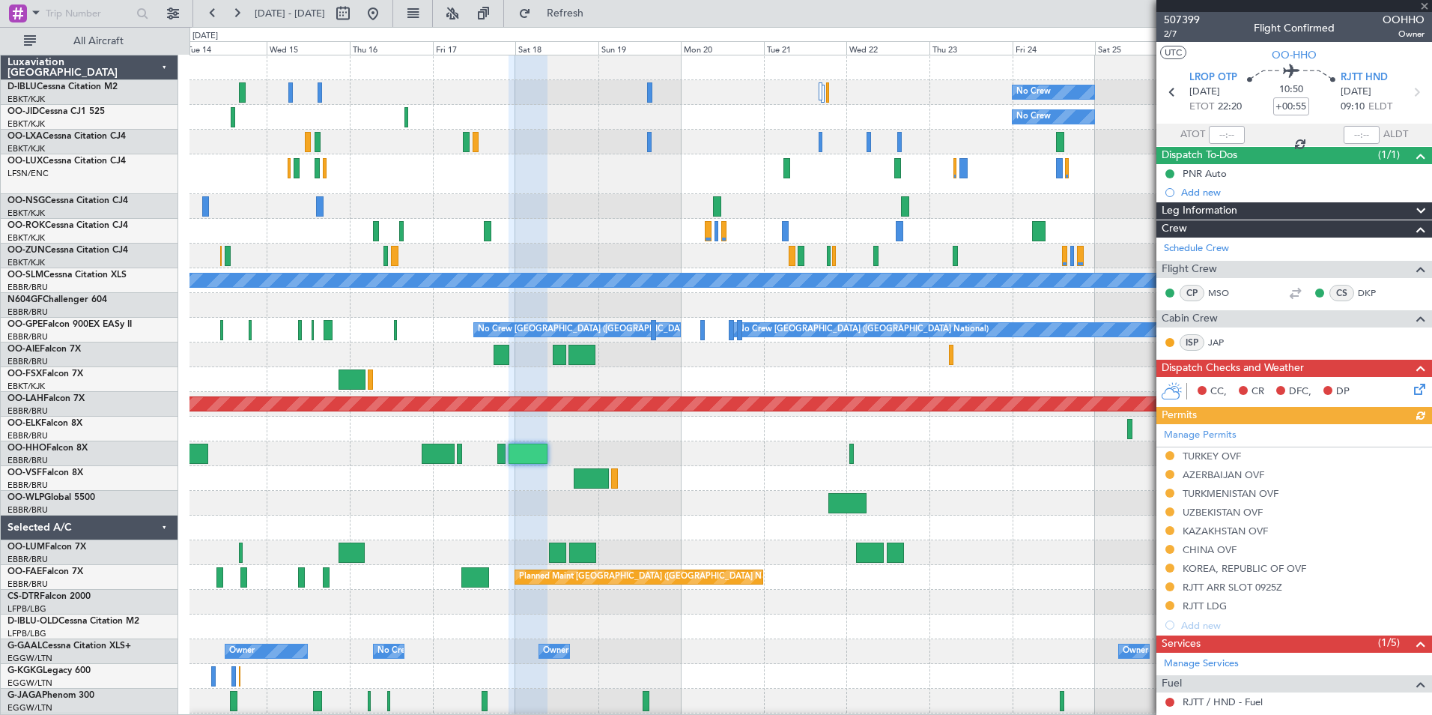
click at [1211, 265] on span "Flight Crew" at bounding box center [1189, 269] width 55 height 17
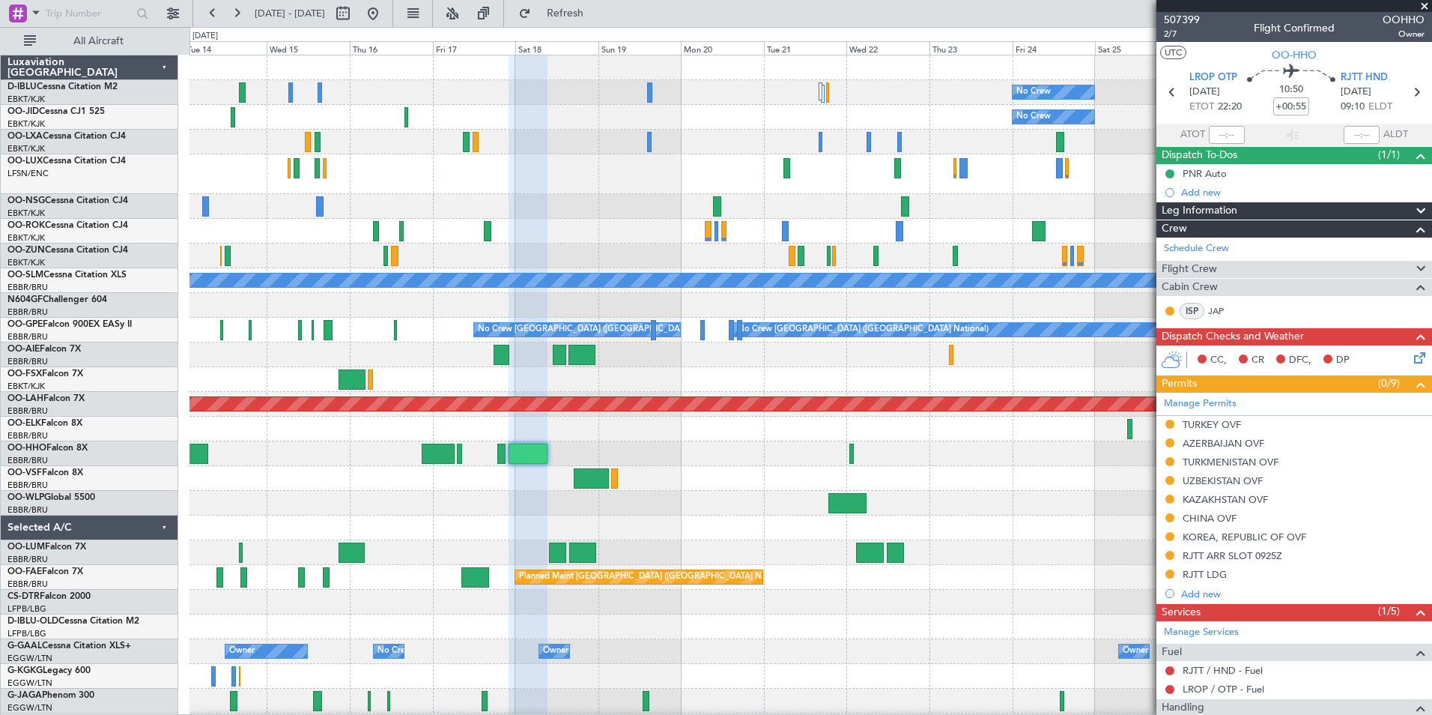
click at [1211, 265] on span "Flight Crew" at bounding box center [1189, 269] width 55 height 17
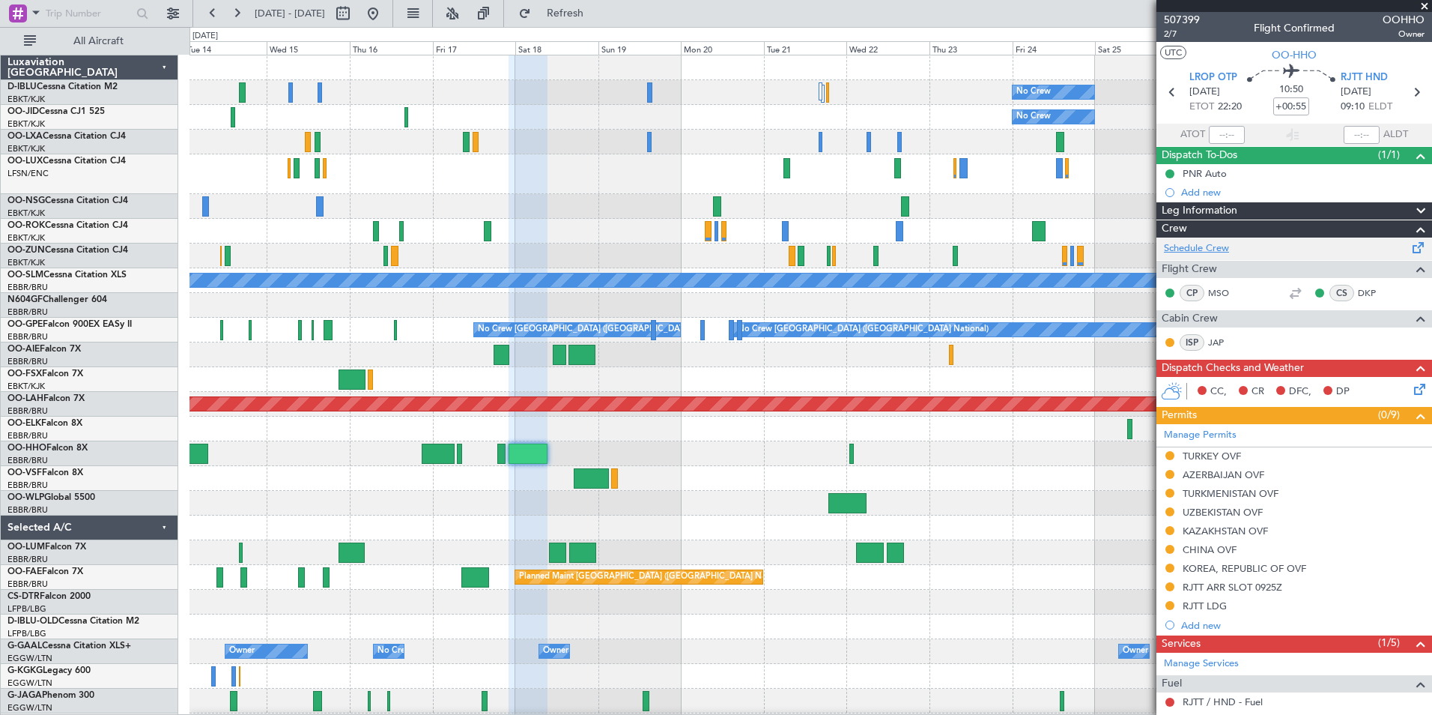
click at [1198, 241] on link "Schedule Crew" at bounding box center [1196, 248] width 65 height 15
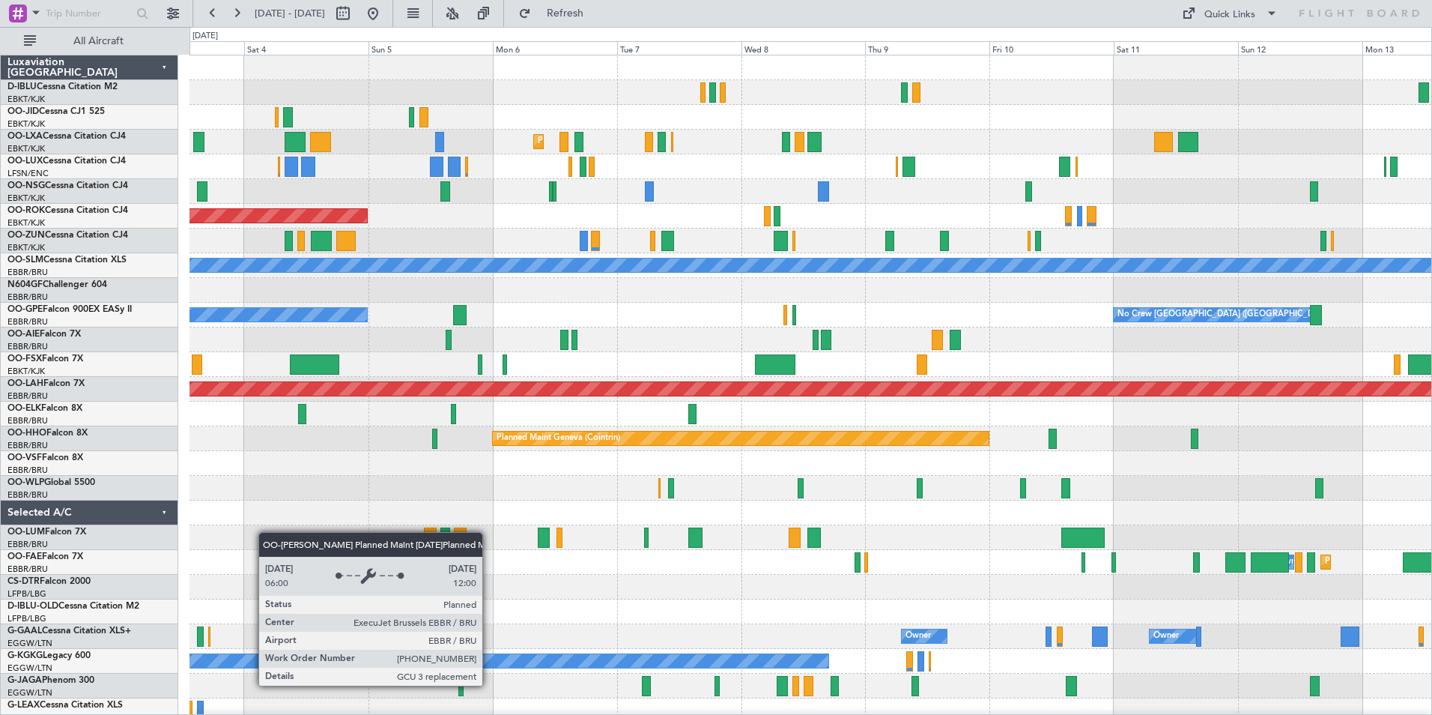
click at [80, 534] on div "Planned Maint Kortrijk-[GEOGRAPHIC_DATA] AOG Maint [GEOGRAPHIC_DATA]-[GEOGRAPHI…" at bounding box center [716, 371] width 1432 height 688
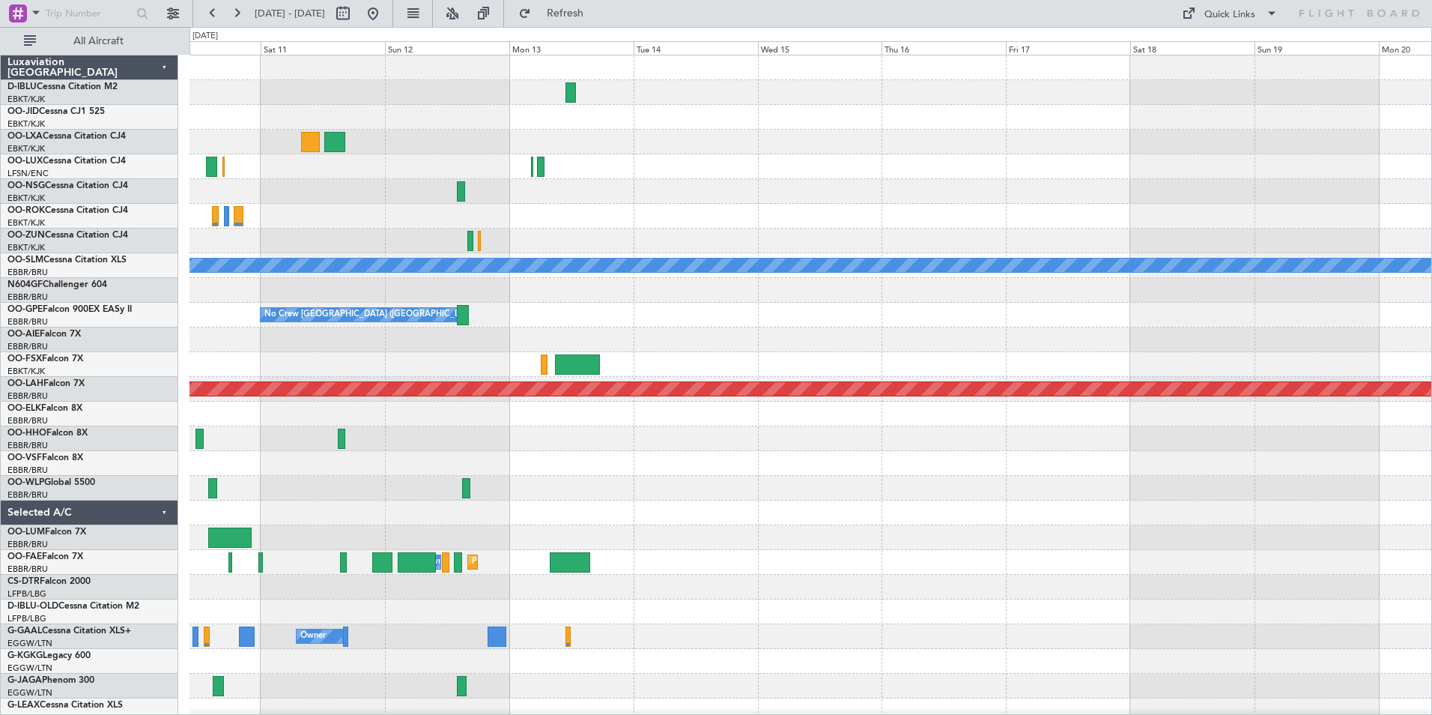
click at [0, 569] on html "[DATE] - [DATE] Refresh Quick Links All Aircraft A/C Unavailable [GEOGRAPHIC_DA…" at bounding box center [716, 357] width 1432 height 715
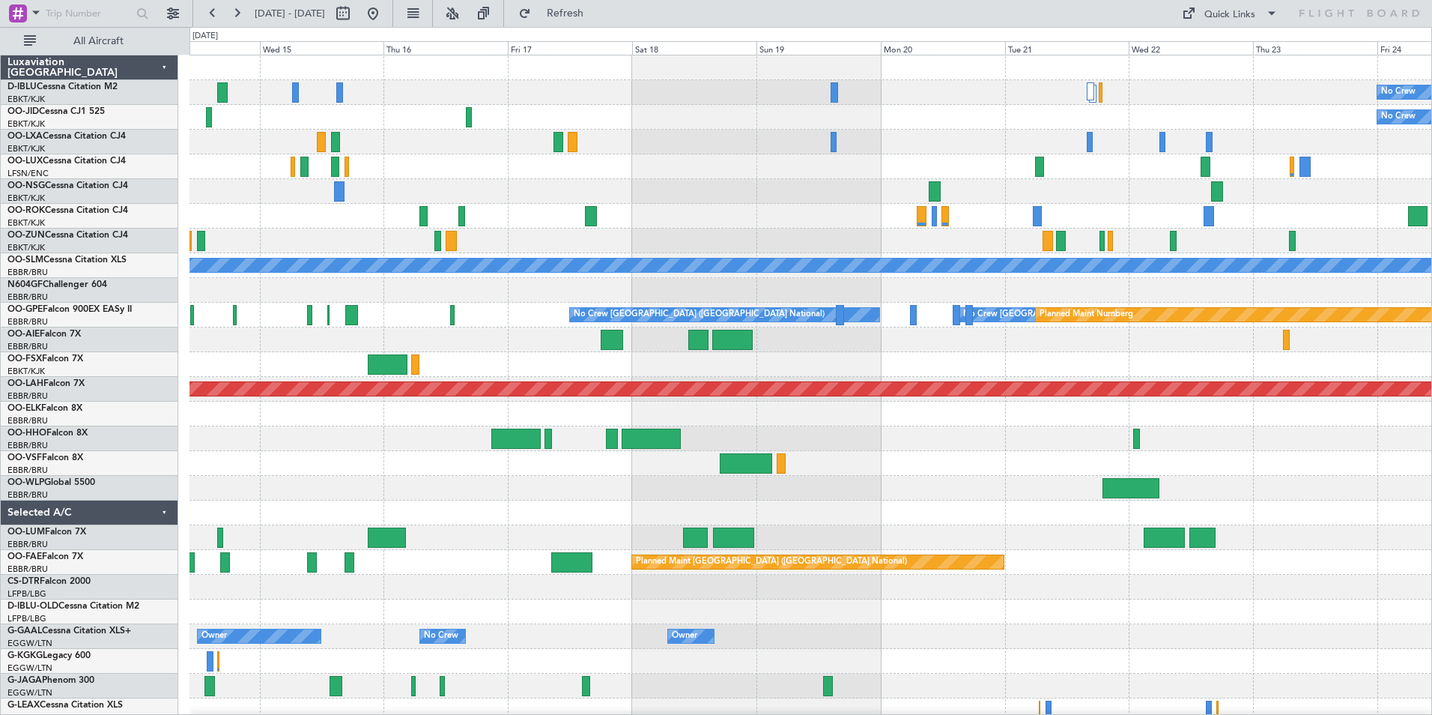
click at [482, 519] on div "No Crew No Crew A/C Unavailable [GEOGRAPHIC_DATA] No Crew [GEOGRAPHIC_DATA] (Br…" at bounding box center [811, 561] width 1242 height 1013
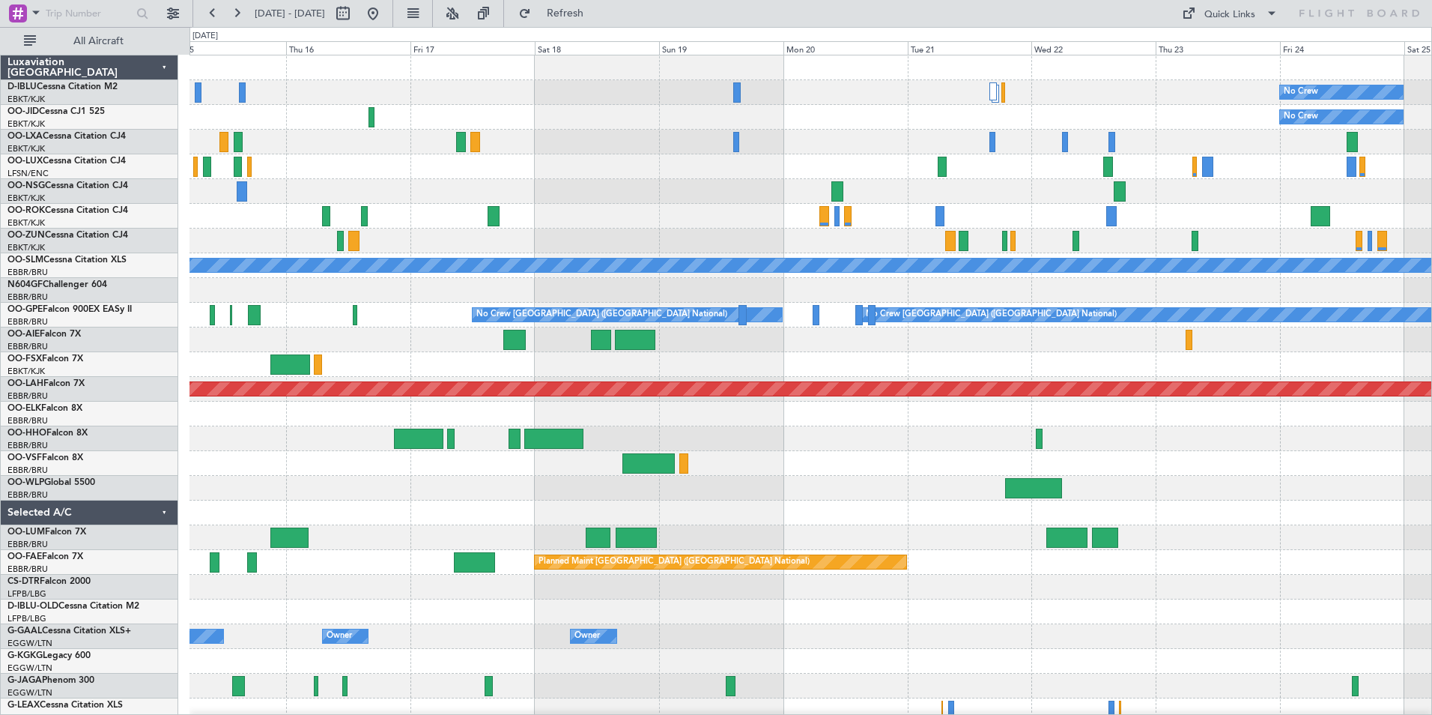
click at [1336, 487] on div at bounding box center [811, 488] width 1242 height 25
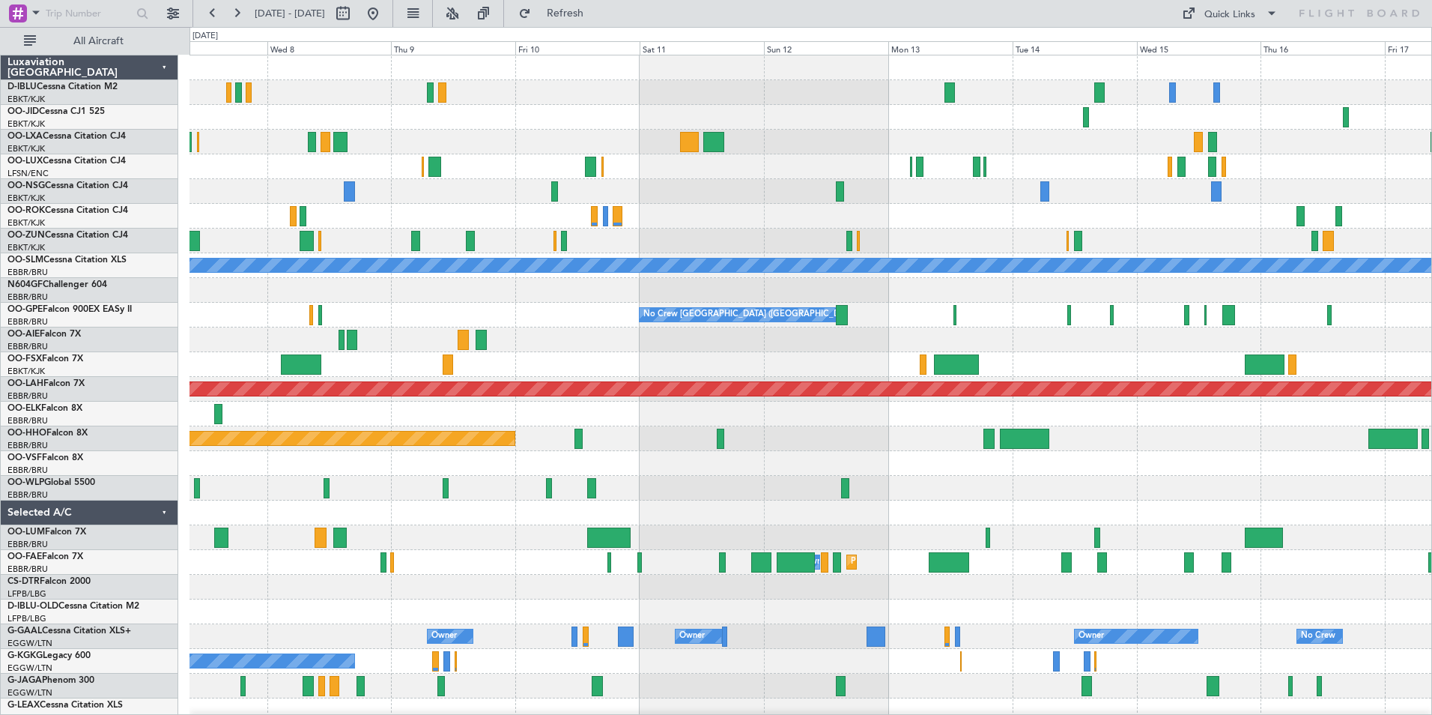
click at [1022, 532] on div at bounding box center [811, 537] width 1242 height 25
click at [1118, 542] on div at bounding box center [811, 537] width 1242 height 25
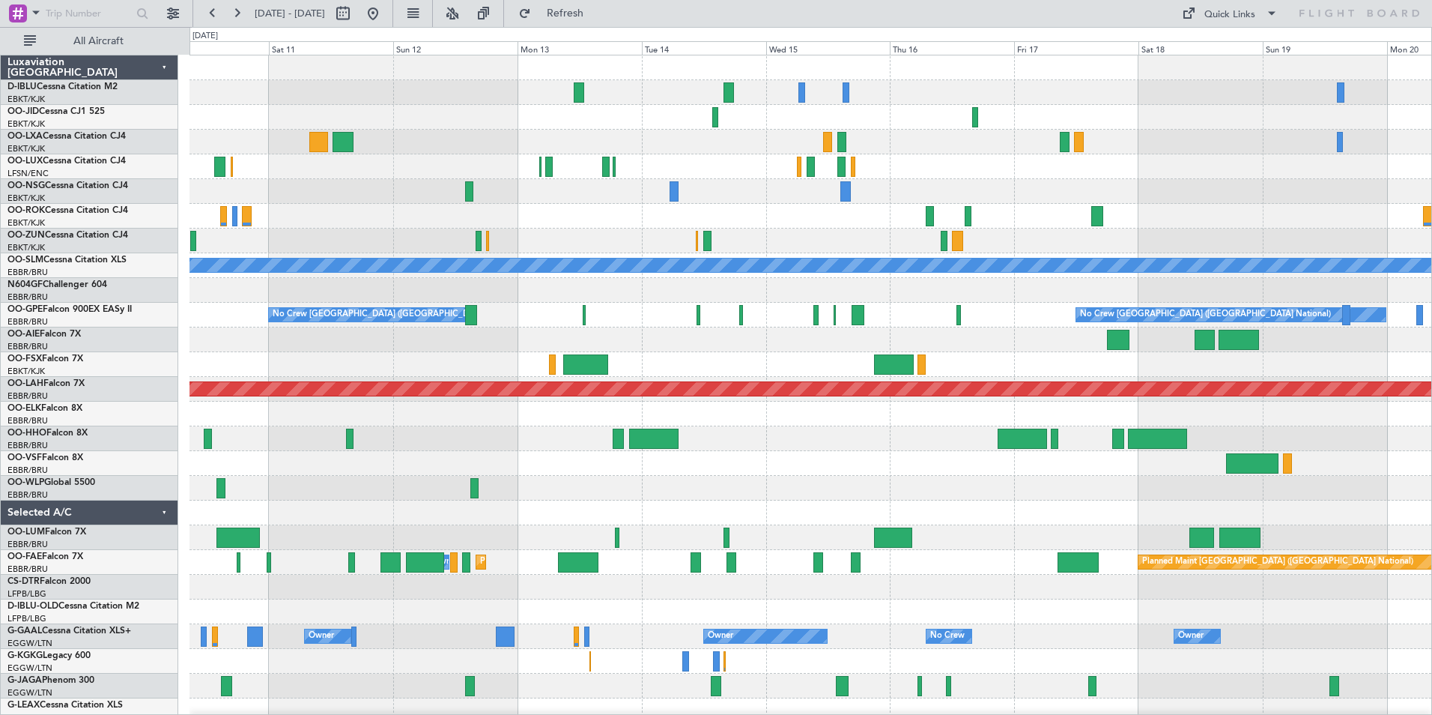
click at [523, 545] on div "A/C Unavailable [GEOGRAPHIC_DATA] No Crew [GEOGRAPHIC_DATA] (Brussels National)…" at bounding box center [811, 549] width 1242 height 989
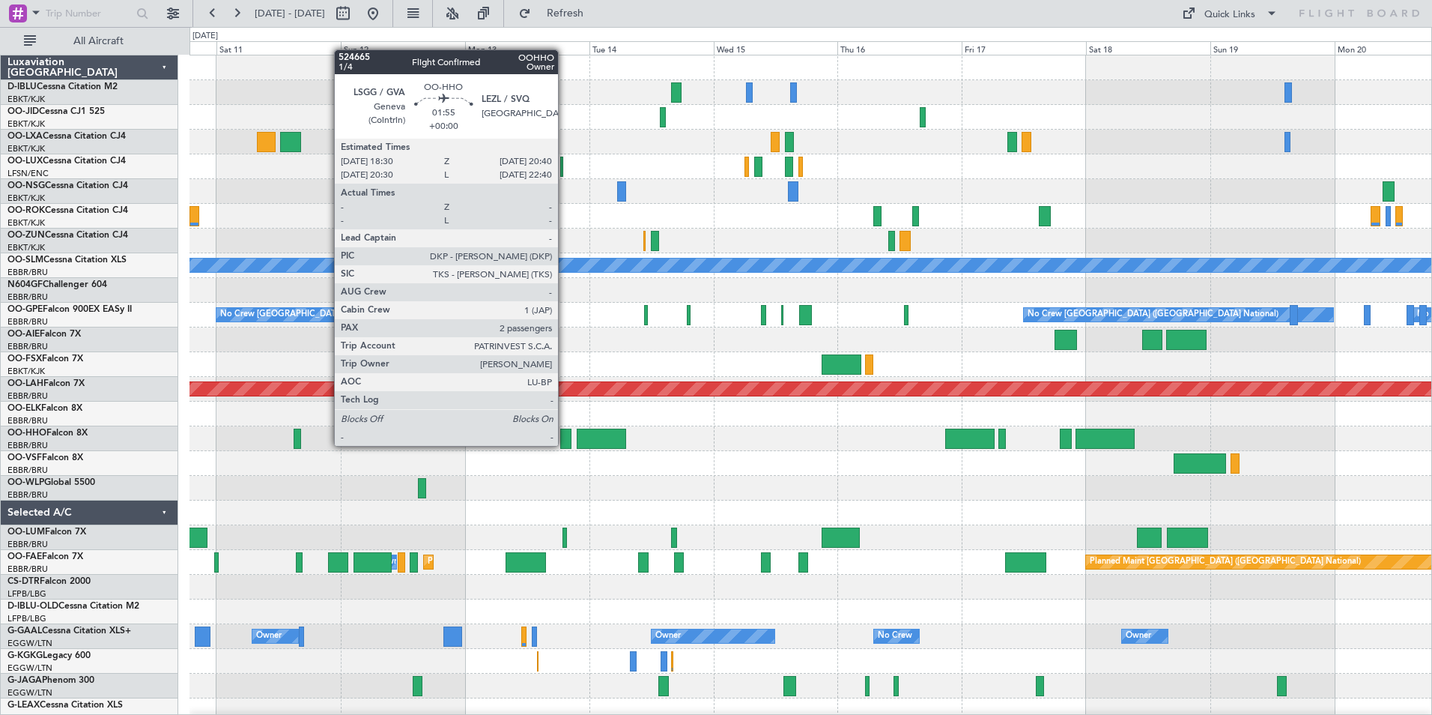
click at [565, 444] on div at bounding box center [565, 438] width 11 height 20
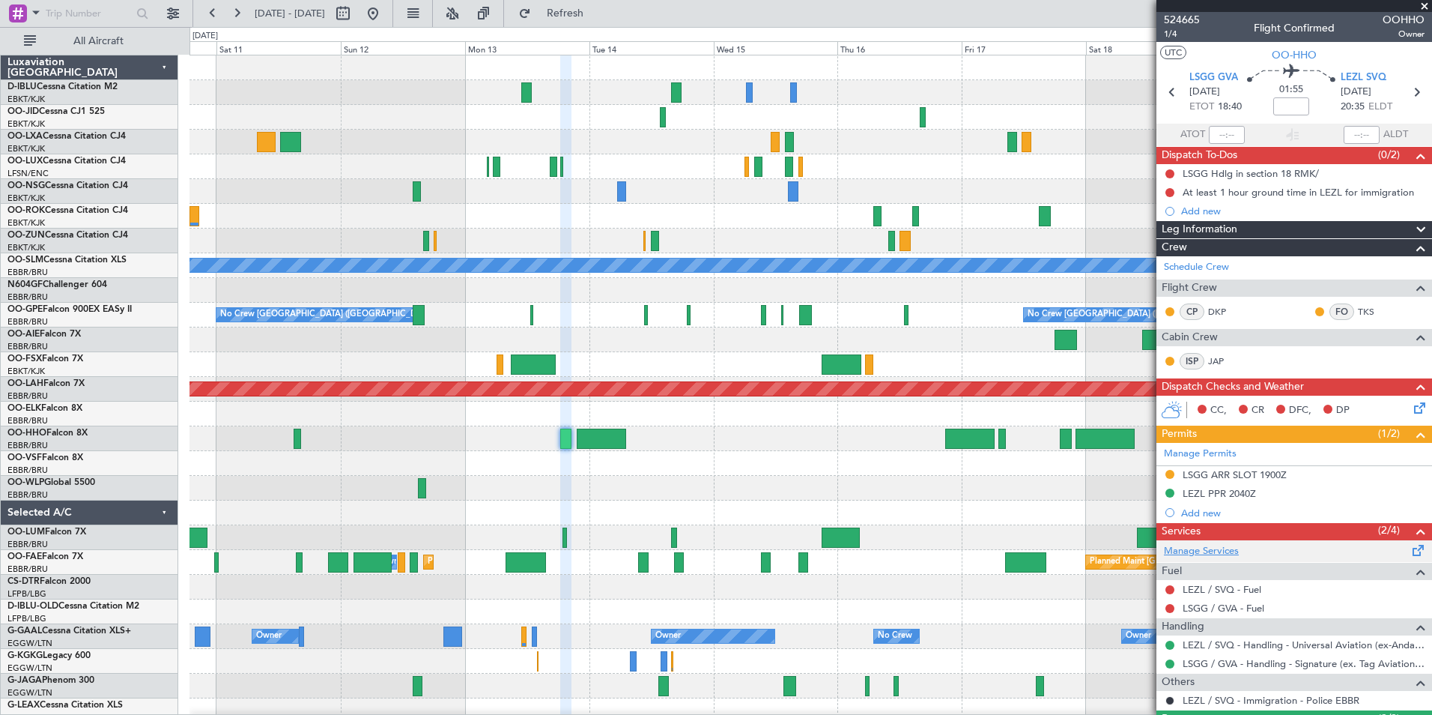
click at [1203, 552] on link "Manage Services" at bounding box center [1201, 551] width 75 height 15
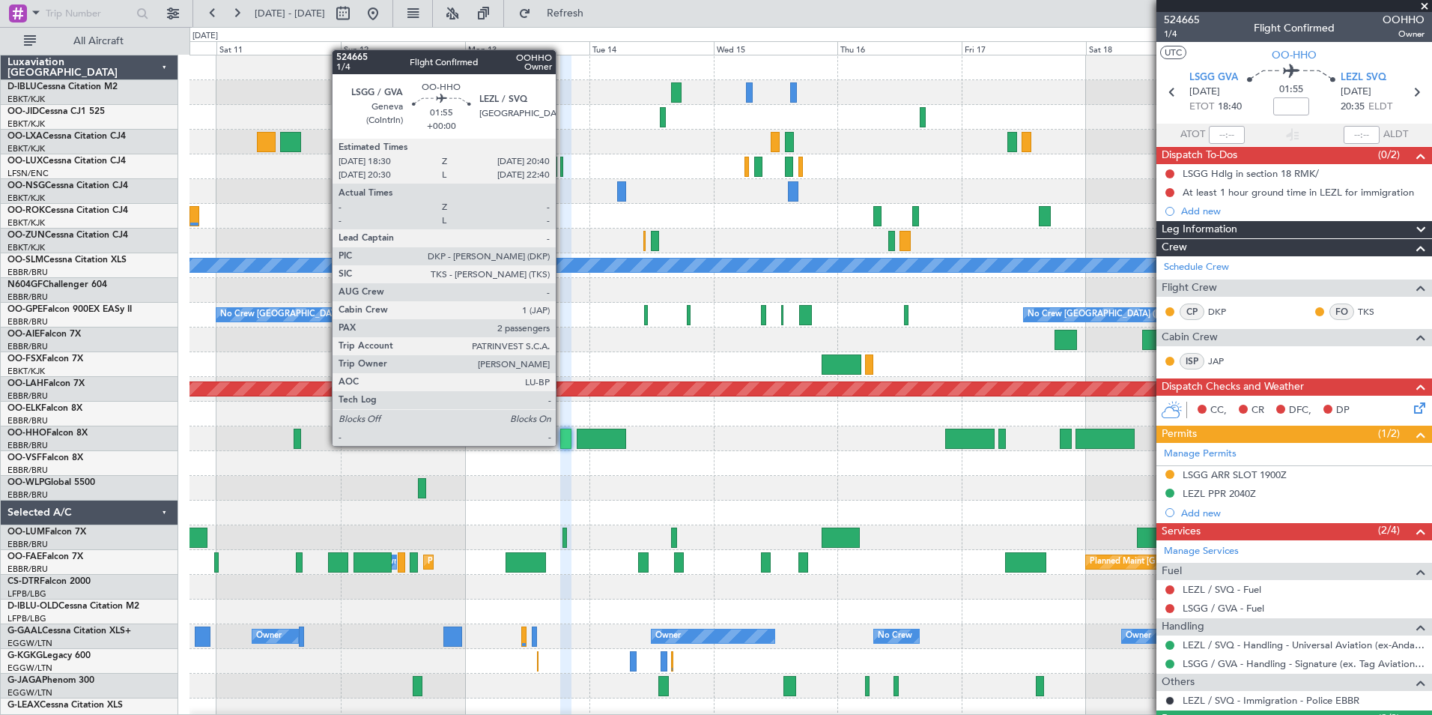
click at [563, 444] on div at bounding box center [565, 438] width 11 height 20
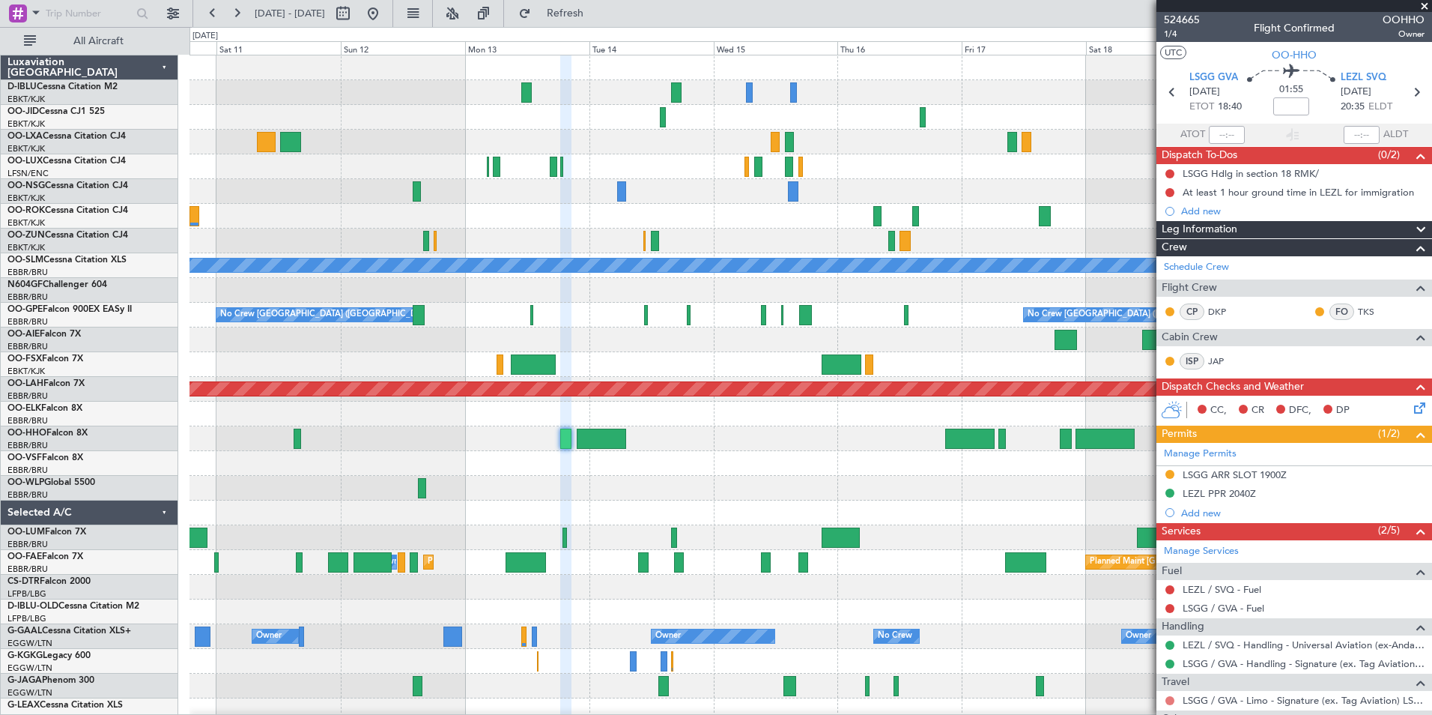
click at [1169, 702] on button at bounding box center [1170, 700] width 9 height 9
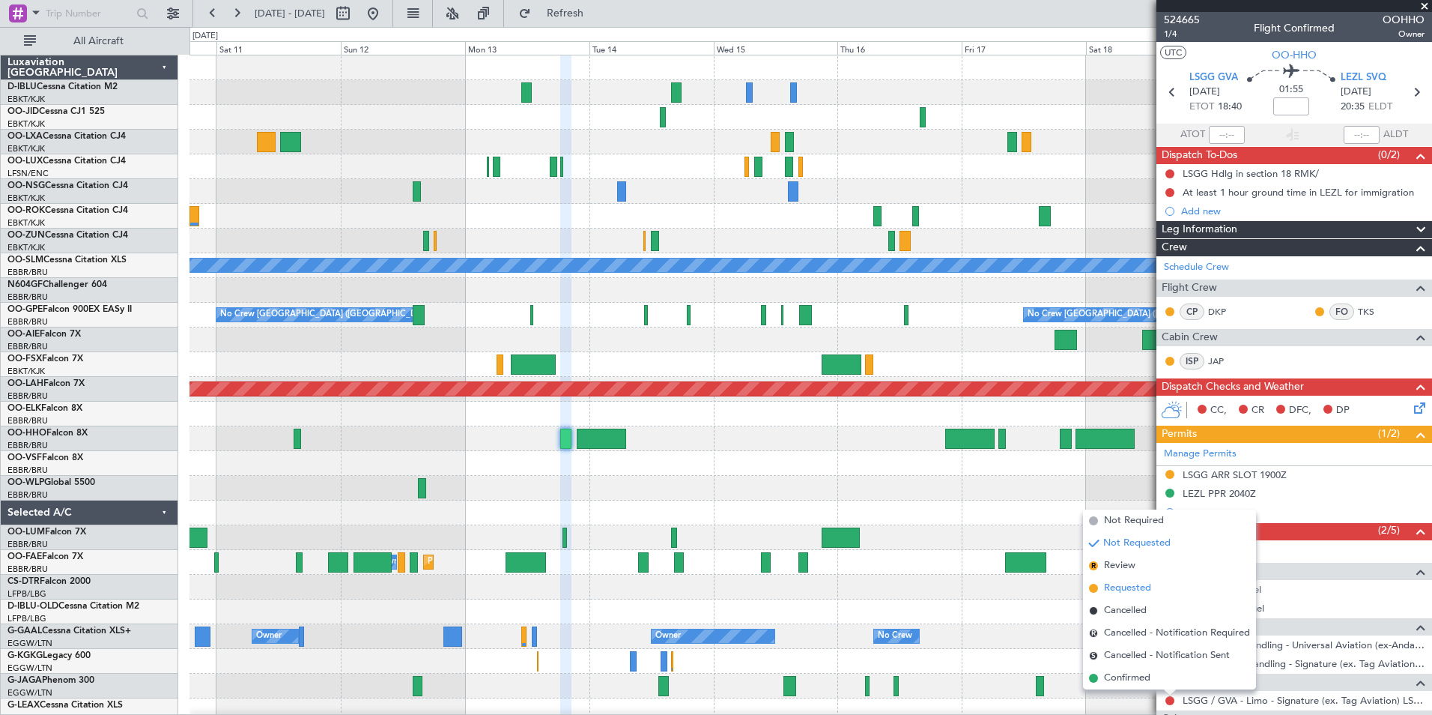
click at [1127, 593] on span "Requested" at bounding box center [1127, 588] width 47 height 15
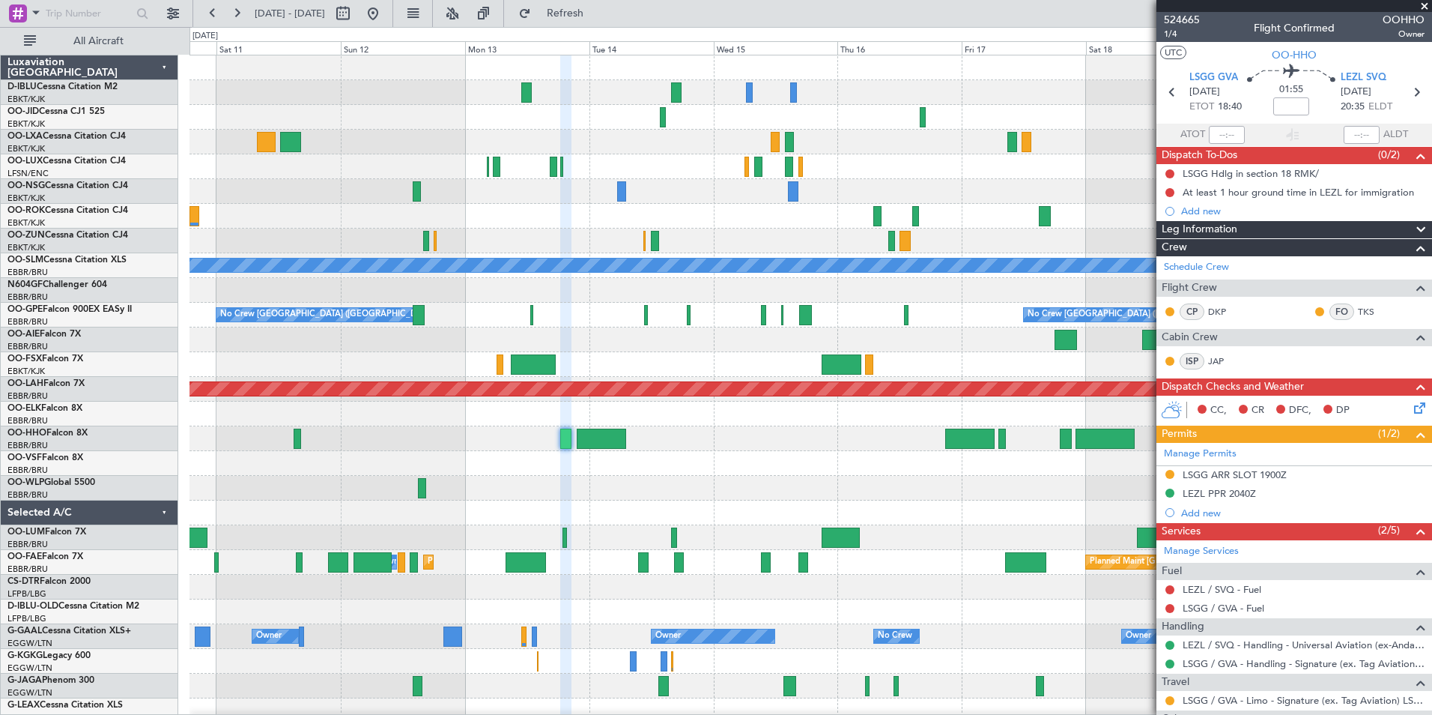
click at [1219, 479] on body "[DATE] - [DATE] Refresh Quick Links All Aircraft A/C Unavailable [GEOGRAPHIC_DA…" at bounding box center [716, 357] width 1432 height 715
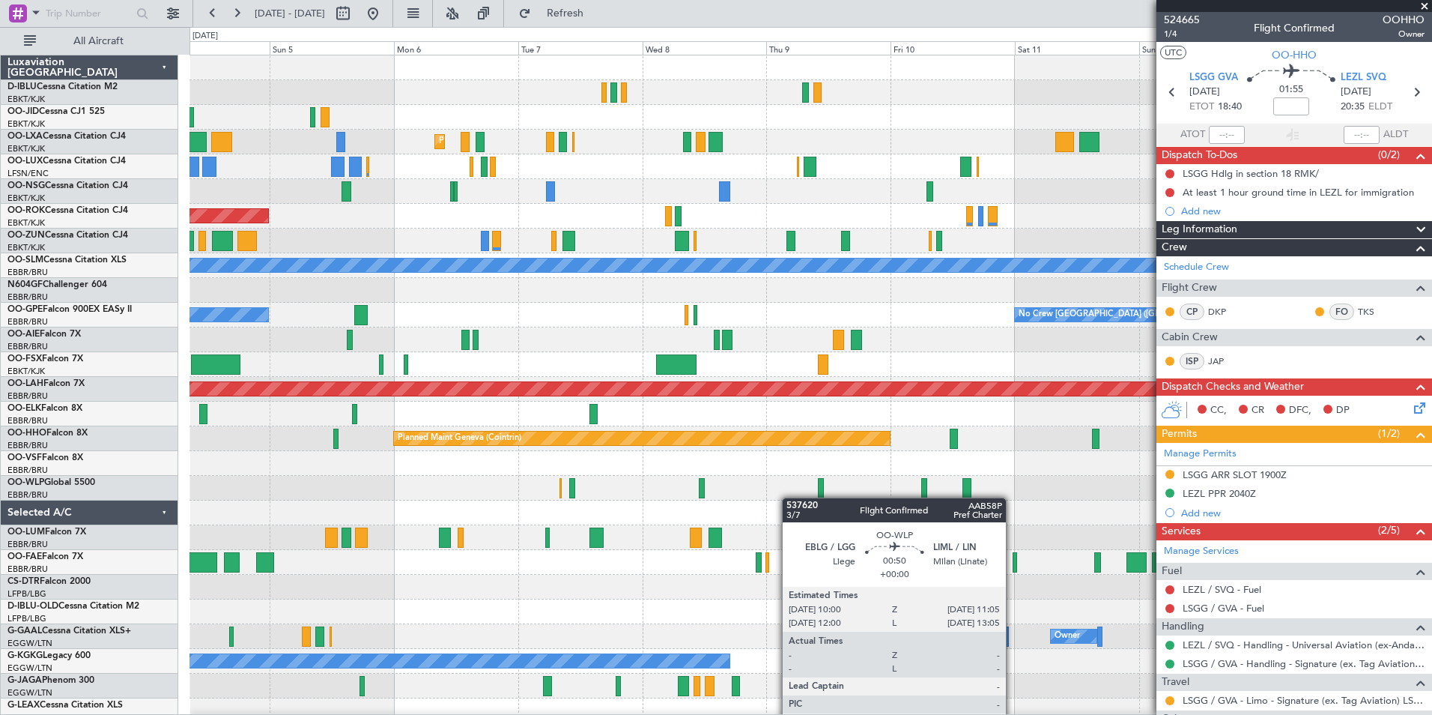
click at [817, 497] on div "Planned Maint Milan (Linate)" at bounding box center [811, 488] width 1242 height 25
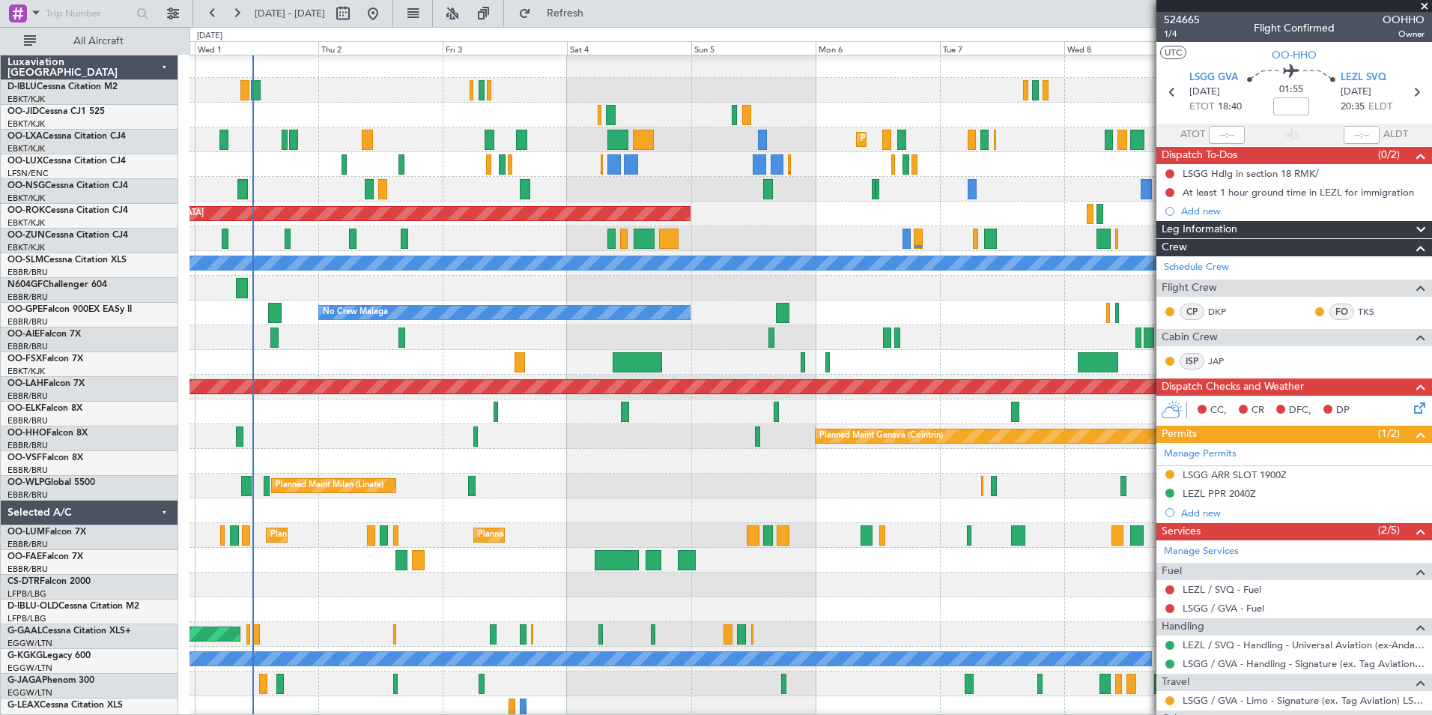
scroll to position [2, 0]
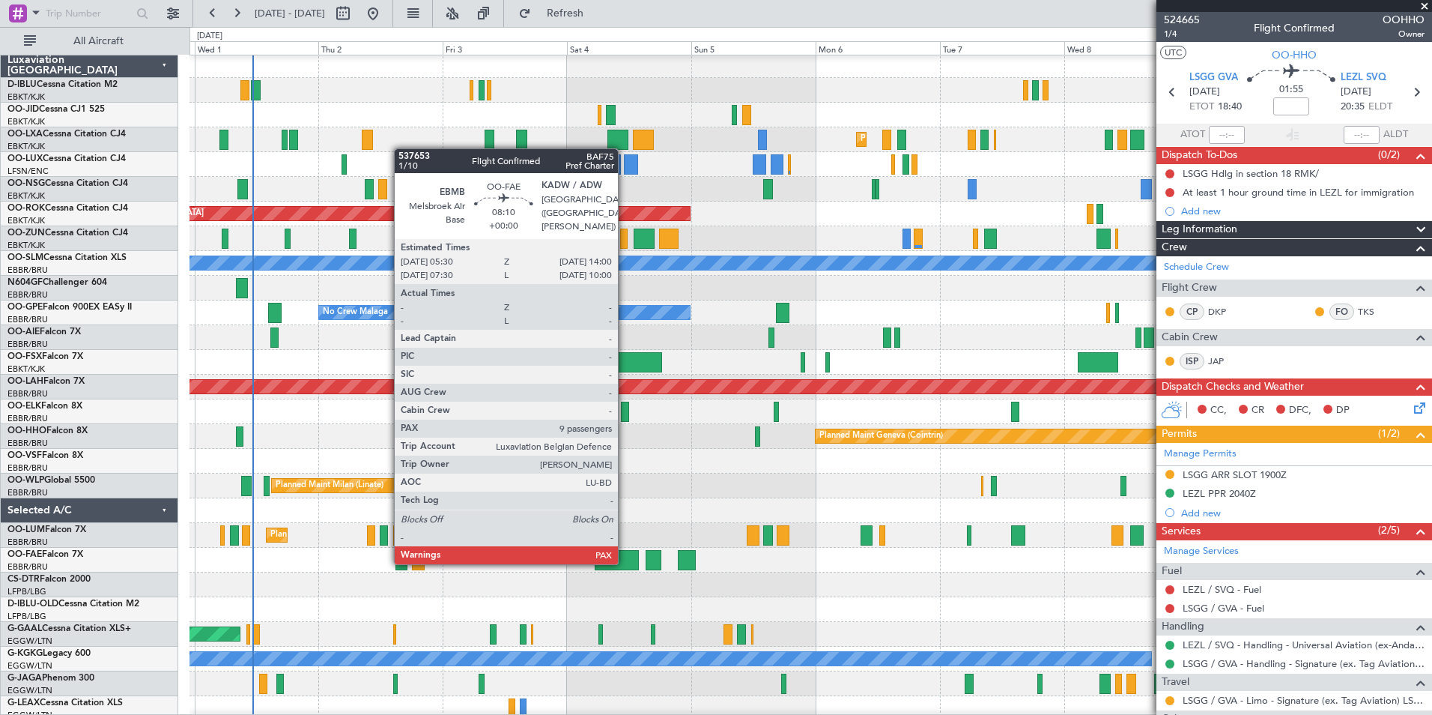
click at [625, 563] on div at bounding box center [617, 560] width 44 height 20
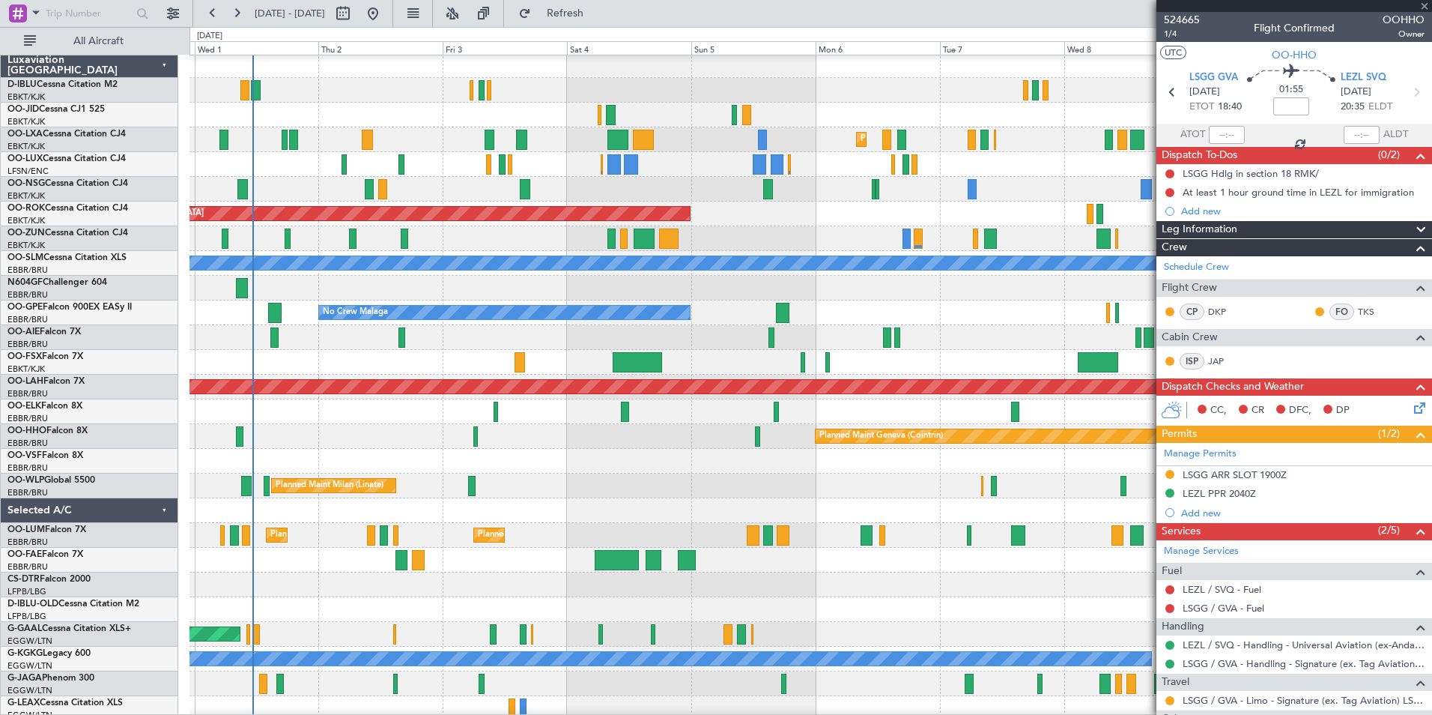
type input "9"
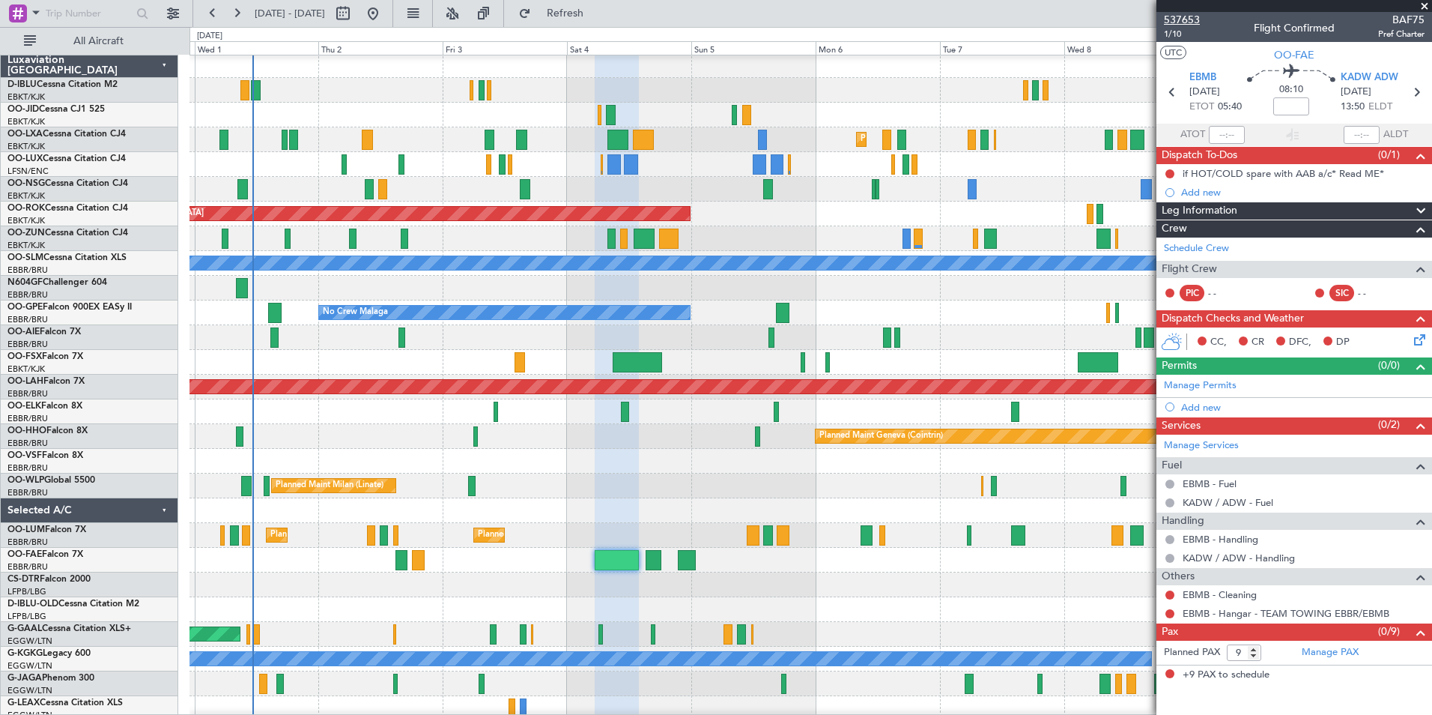
click at [1177, 15] on span "537653" at bounding box center [1182, 20] width 36 height 16
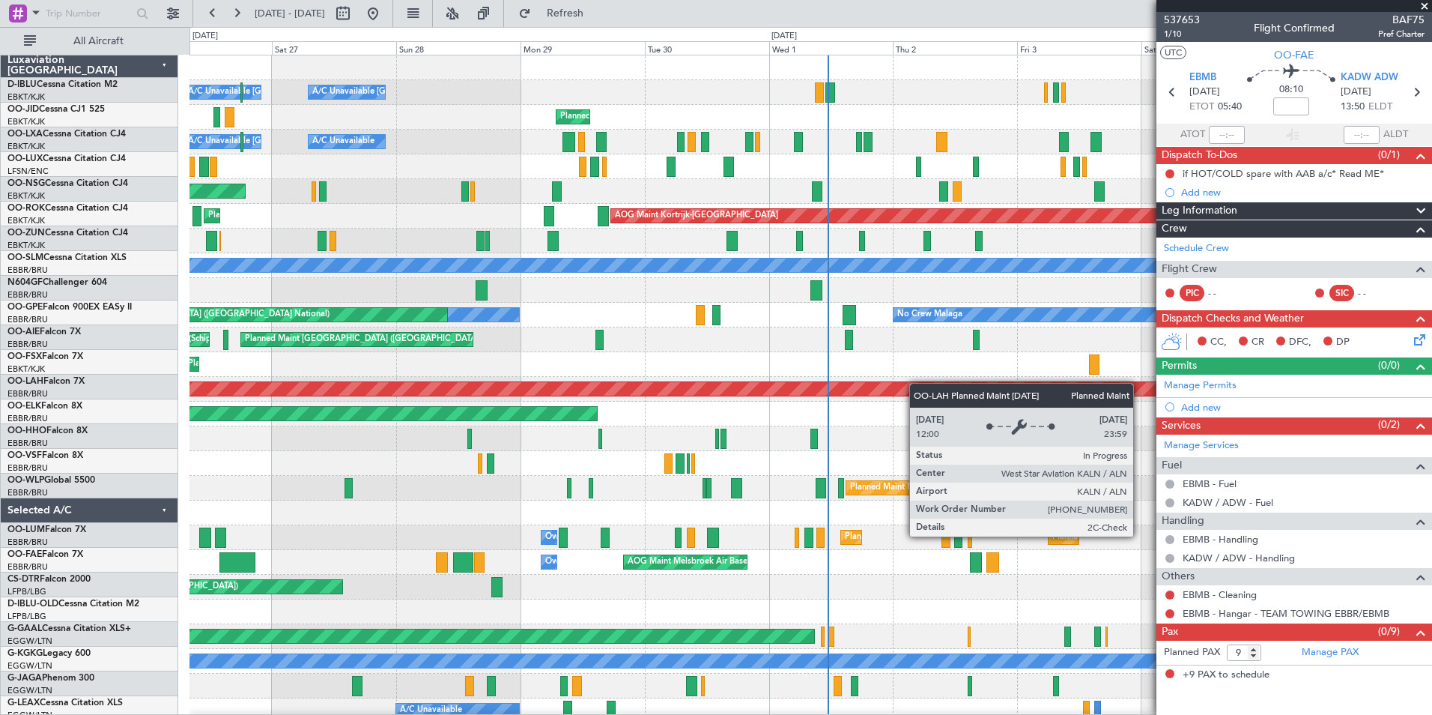
scroll to position [0, 0]
click at [936, 385] on div "A/C Unavailable [GEOGRAPHIC_DATA]-[GEOGRAPHIC_DATA] A/C Unavailable [GEOGRAPHIC…" at bounding box center [811, 524] width 1242 height 939
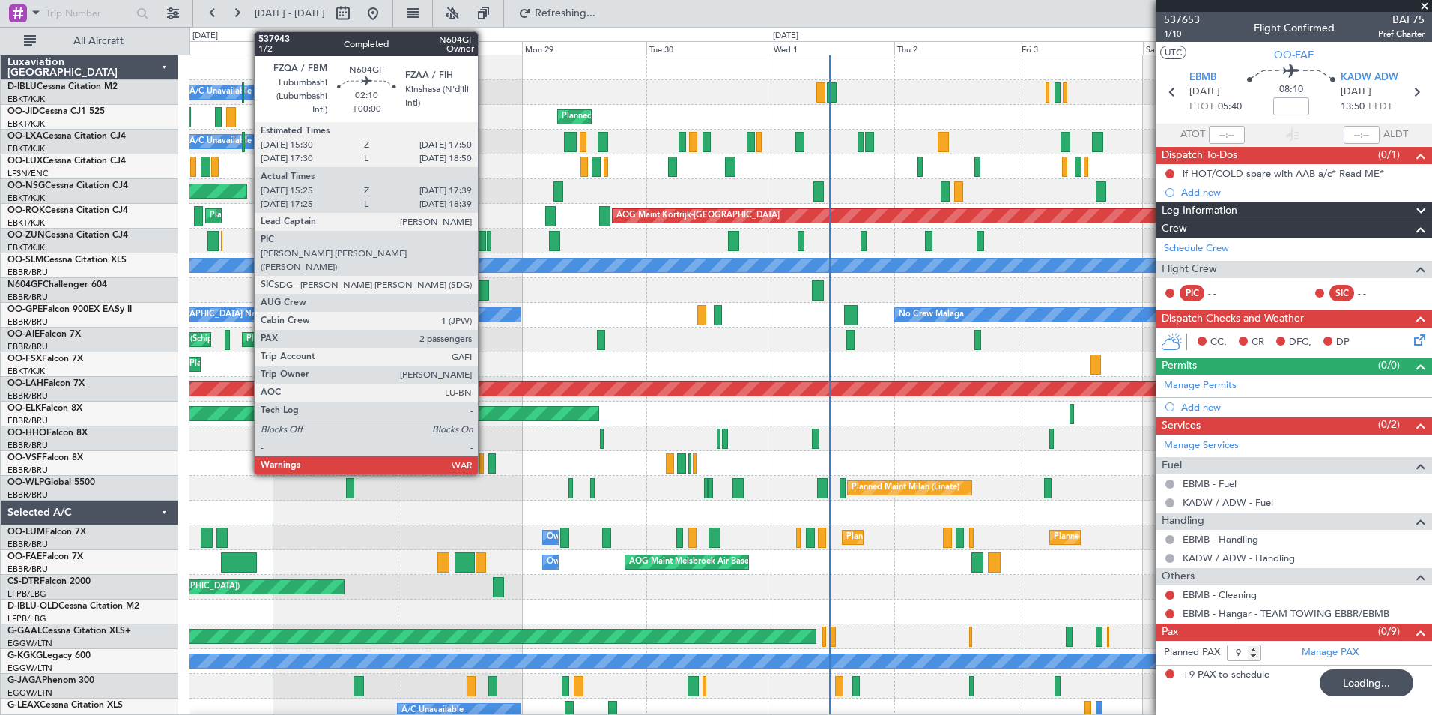
click at [485, 288] on div at bounding box center [483, 290] width 12 height 20
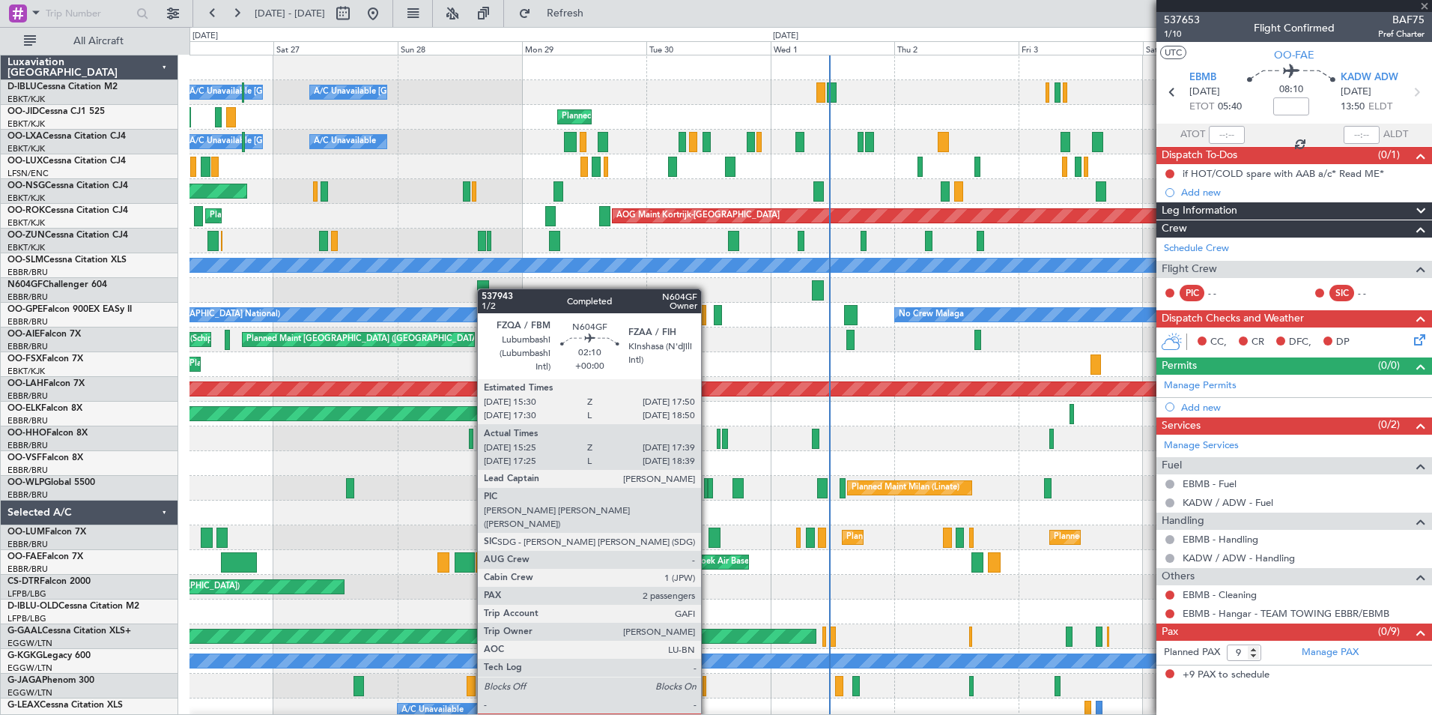
type input "15:30"
type input "17:34"
type input "2"
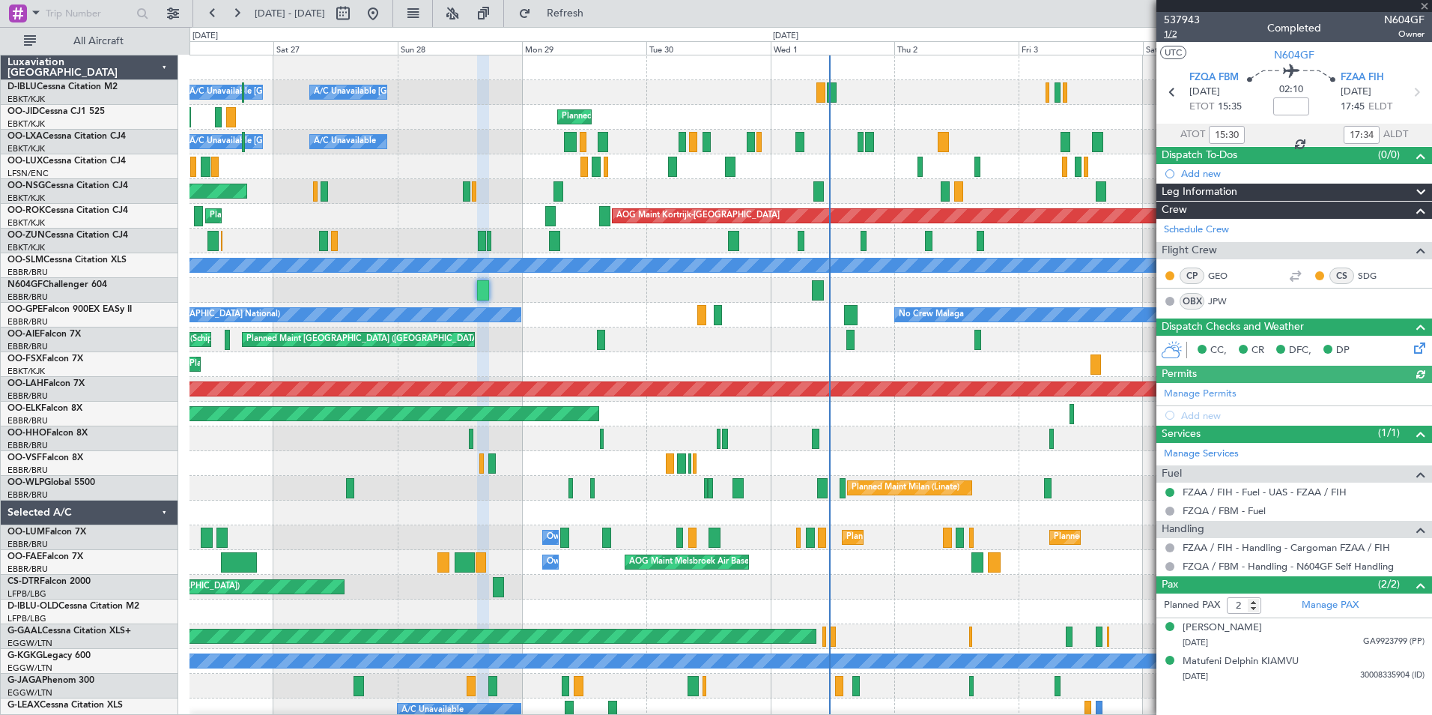
type input "17:30"
type input "18:34"
type input "15:30"
type input "17:34"
click at [1176, 28] on span "1/2" at bounding box center [1182, 34] width 36 height 13
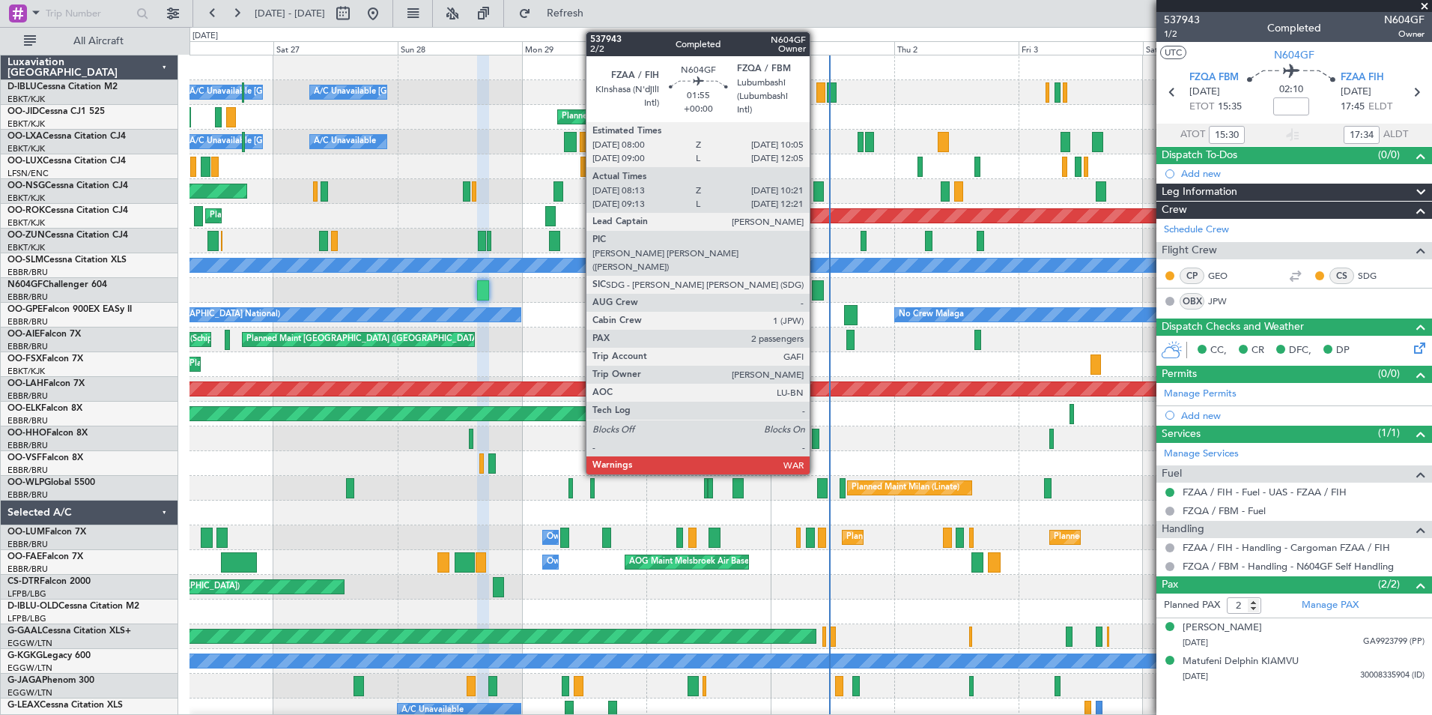
click at [816, 289] on div at bounding box center [817, 290] width 11 height 20
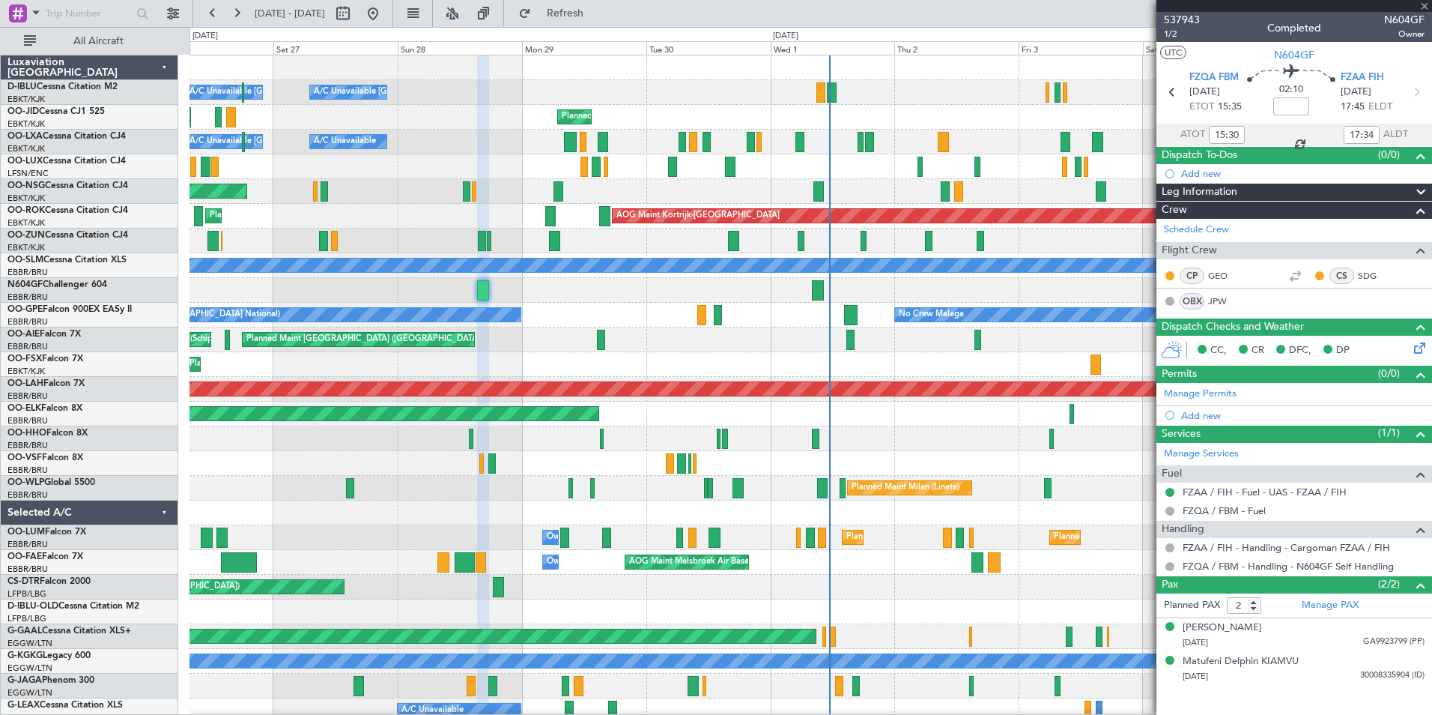
type input "08:18"
type input "10:16"
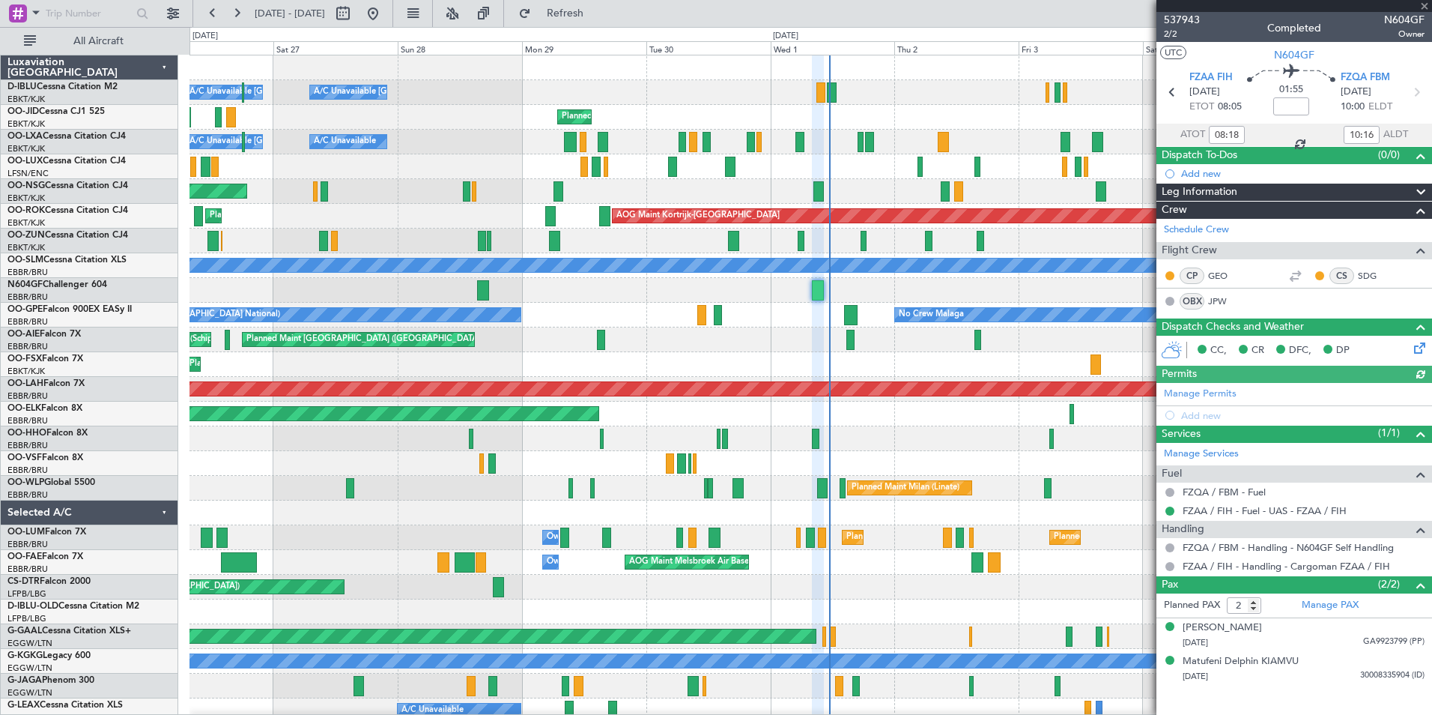
type input "09:18"
type input "12:16"
type input "08:18"
type input "10:16"
click at [1169, 39] on span "2/2" at bounding box center [1182, 34] width 36 height 13
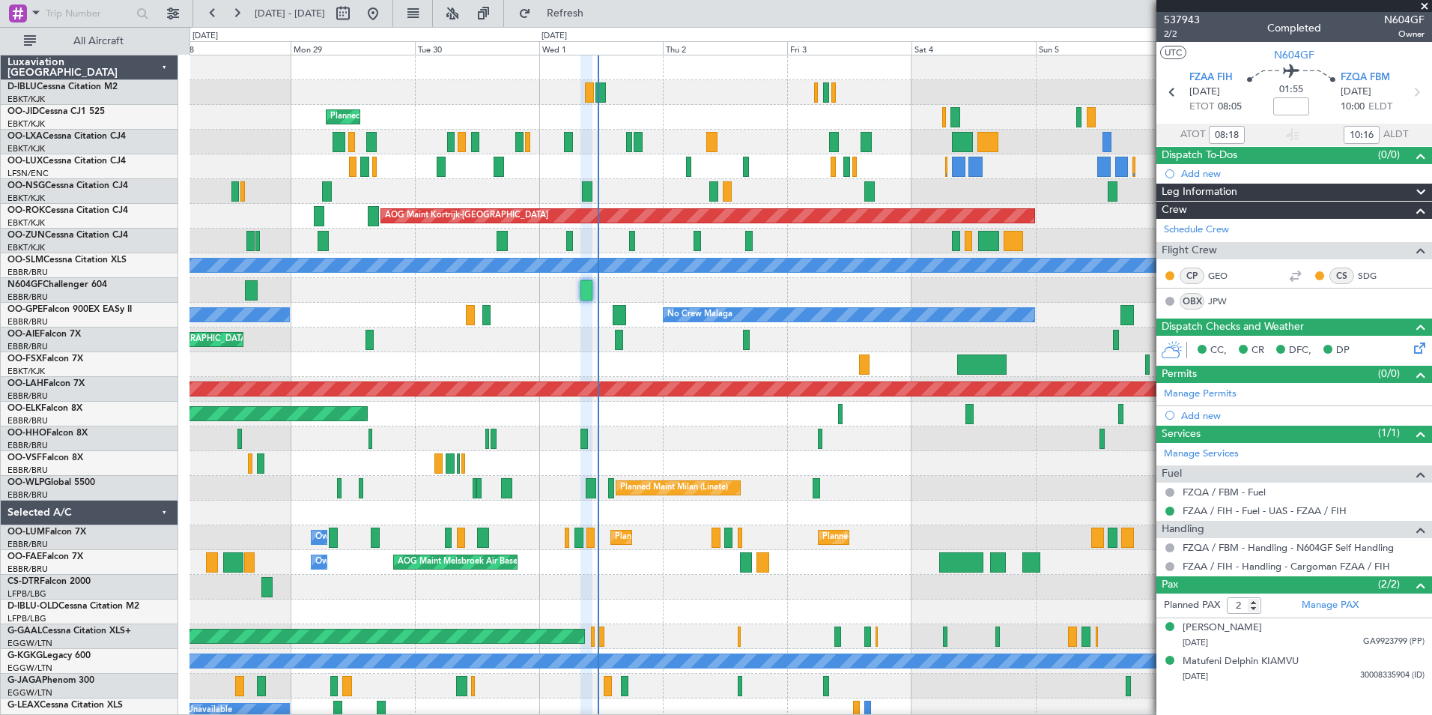
click at [727, 453] on div "A/C Unavailable [GEOGRAPHIC_DATA] ([GEOGRAPHIC_DATA] National) A/C Unavailable …" at bounding box center [811, 524] width 1242 height 939
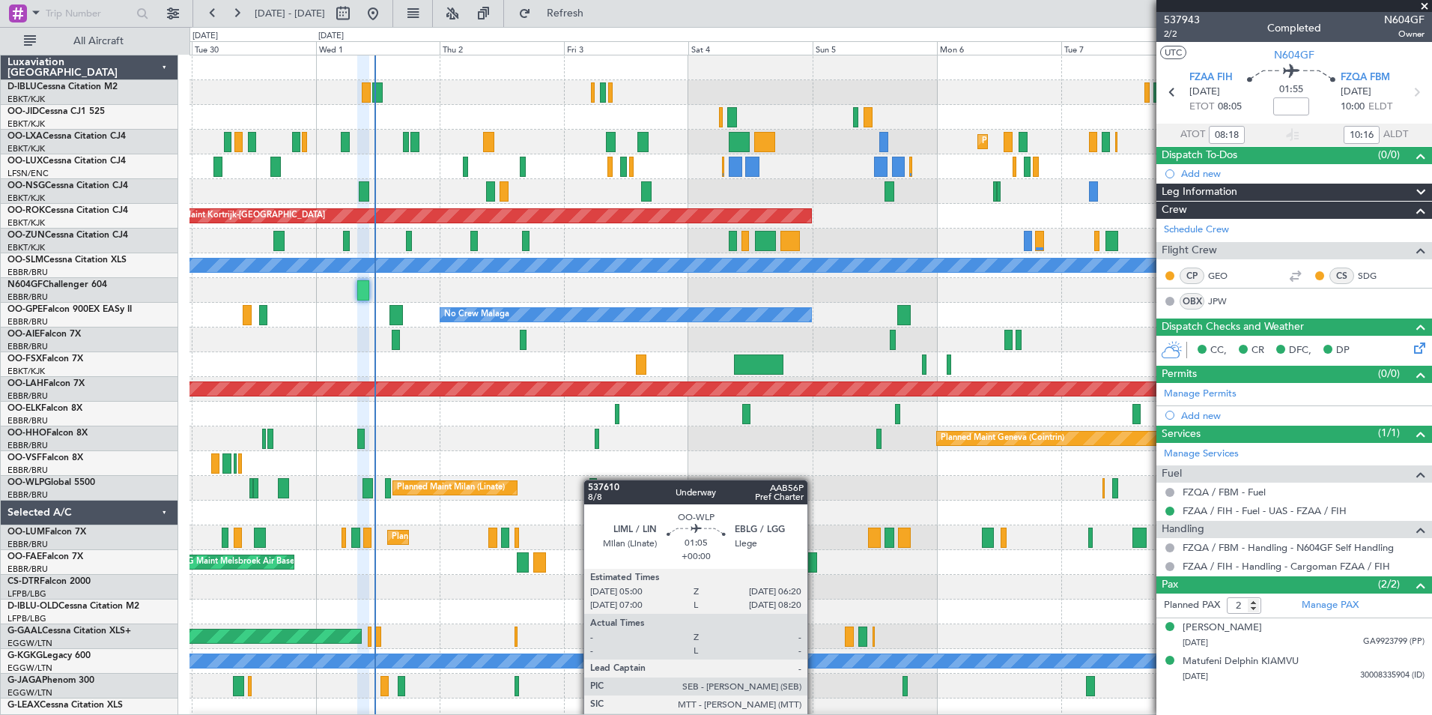
click at [591, 479] on div "A/C Unavailable [GEOGRAPHIC_DATA]-[GEOGRAPHIC_DATA] Planned Maint [GEOGRAPHIC_D…" at bounding box center [811, 524] width 1242 height 939
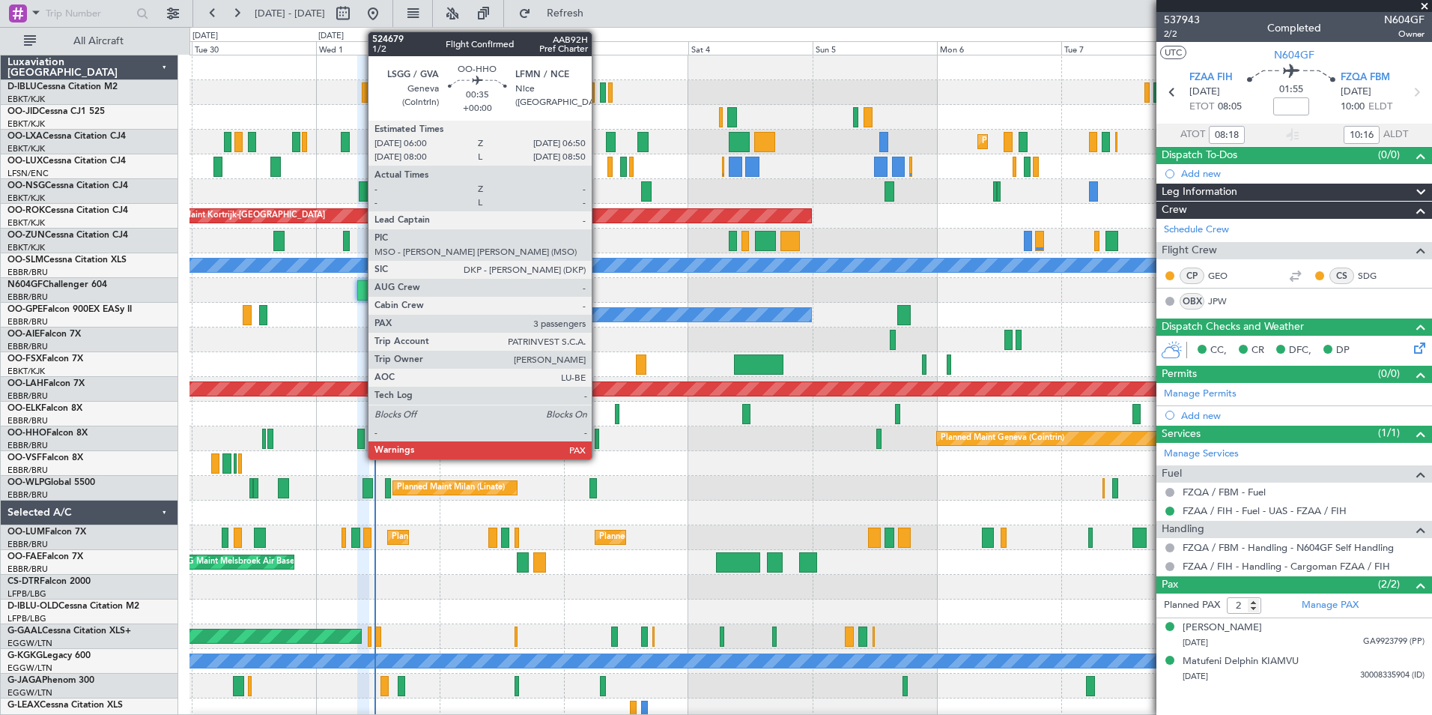
click at [598, 442] on div at bounding box center [597, 438] width 4 height 20
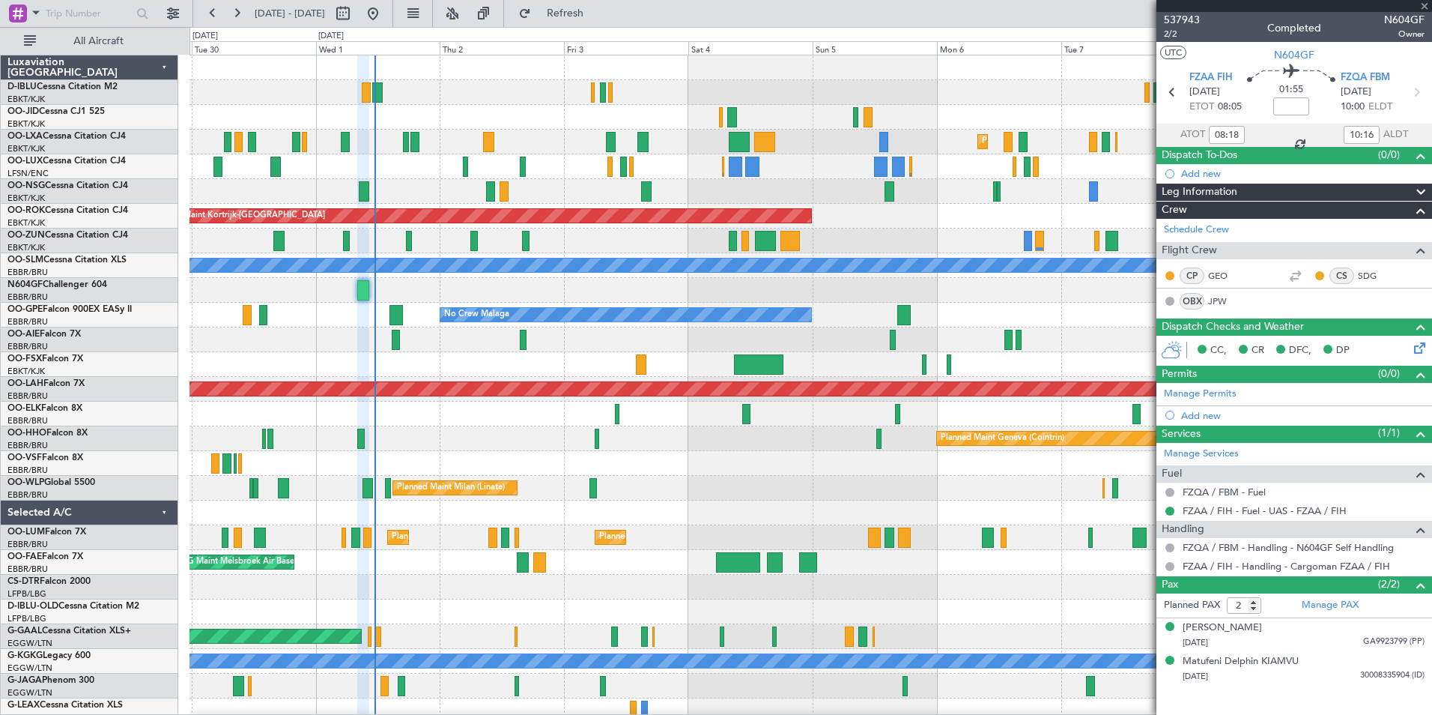
type input "3"
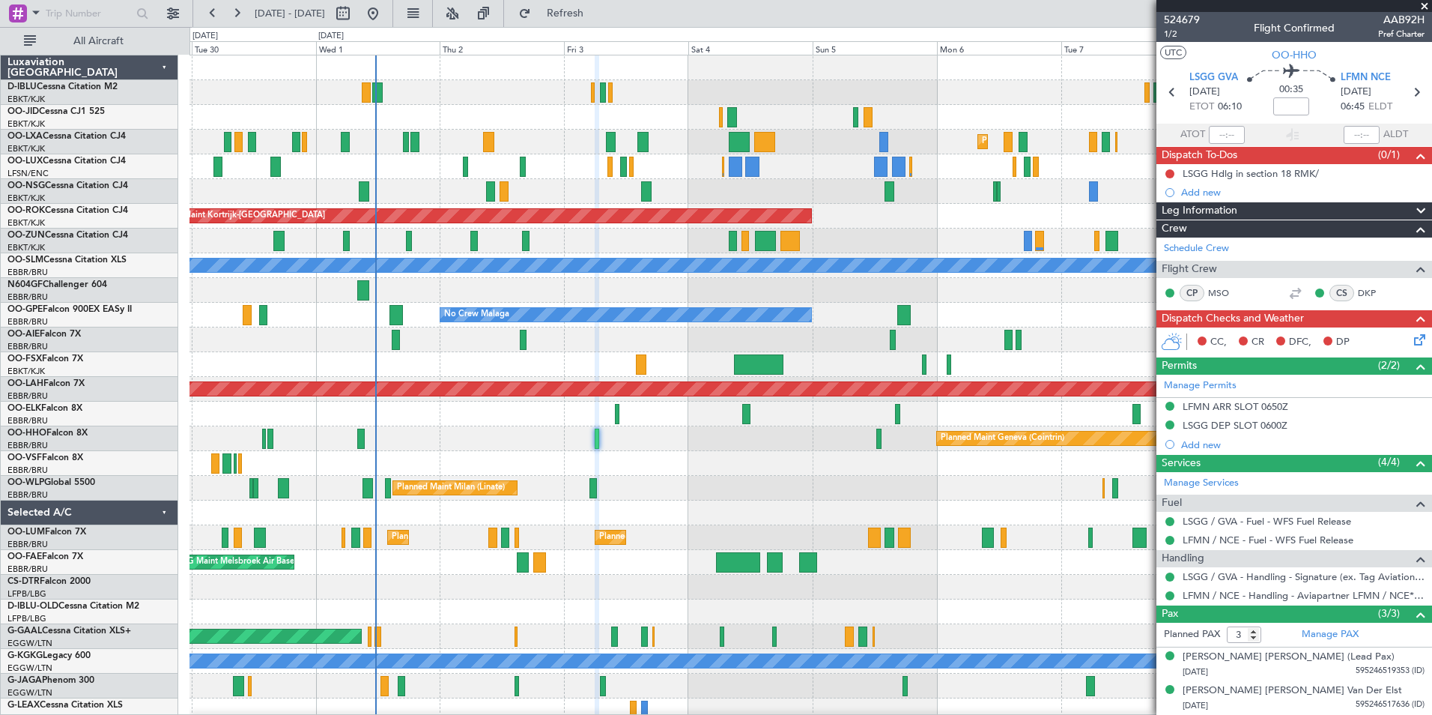
click at [705, 584] on div "A/C Unavailable [GEOGRAPHIC_DATA]-[GEOGRAPHIC_DATA] Planned Maint [GEOGRAPHIC_D…" at bounding box center [811, 524] width 1242 height 939
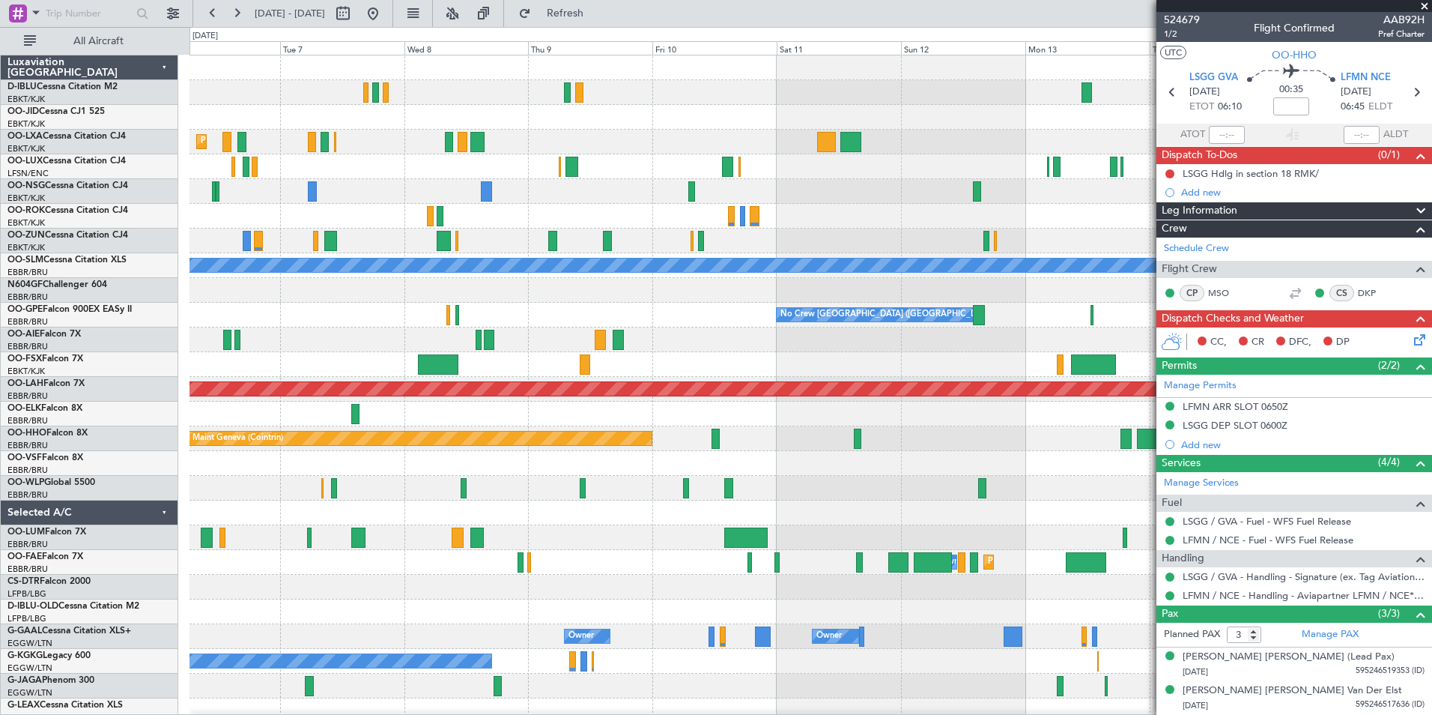
click at [950, 343] on div "Planned Maint Kortrijk-[GEOGRAPHIC_DATA] AOG Maint [GEOGRAPHIC_DATA]-[GEOGRAPHI…" at bounding box center [811, 549] width 1242 height 989
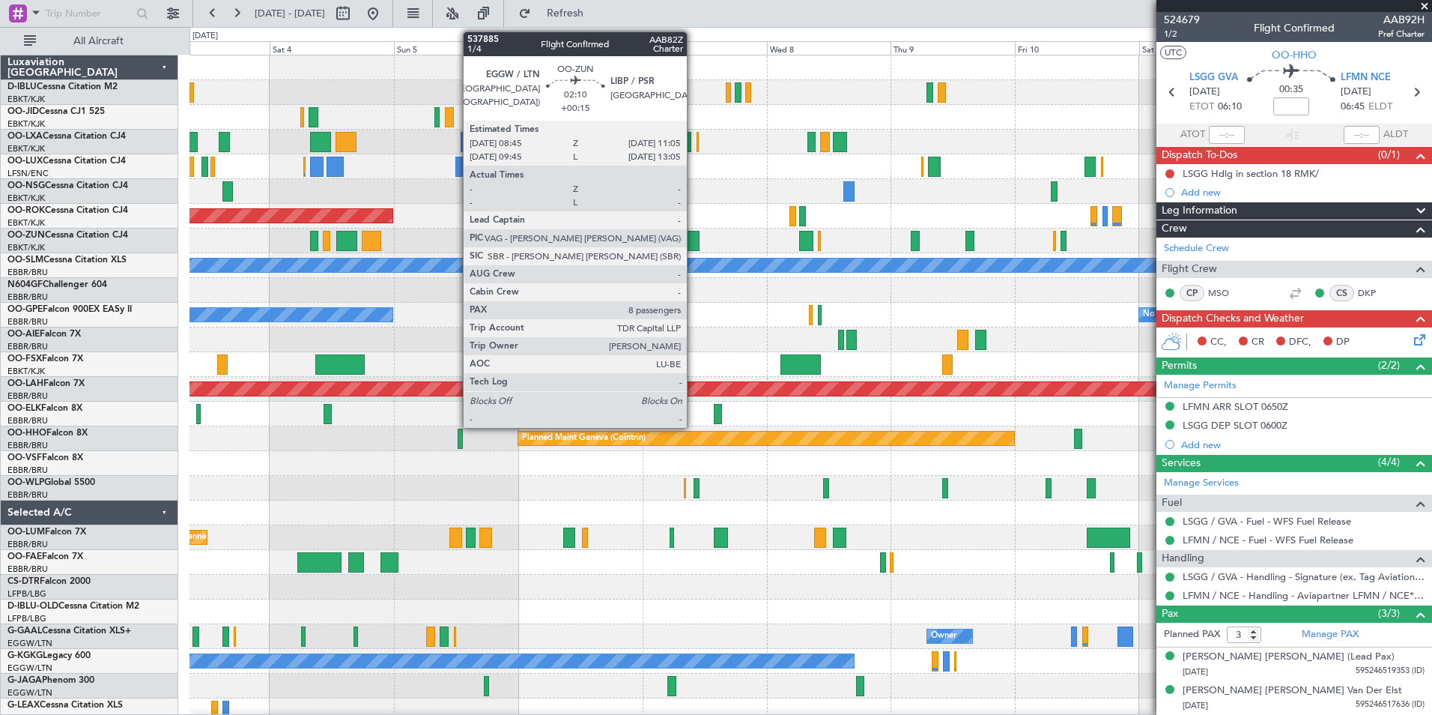
click at [694, 240] on div at bounding box center [693, 241] width 13 height 20
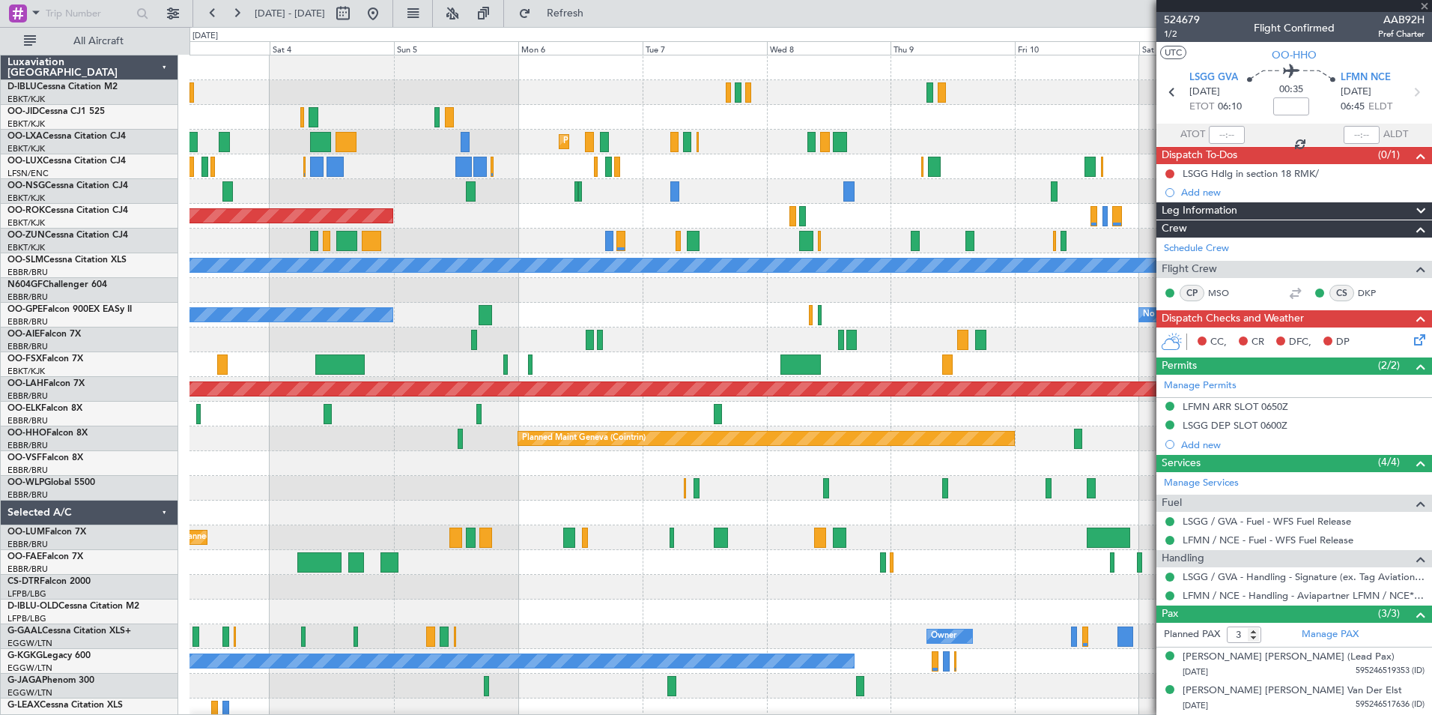
type input "+00:15"
type input "8"
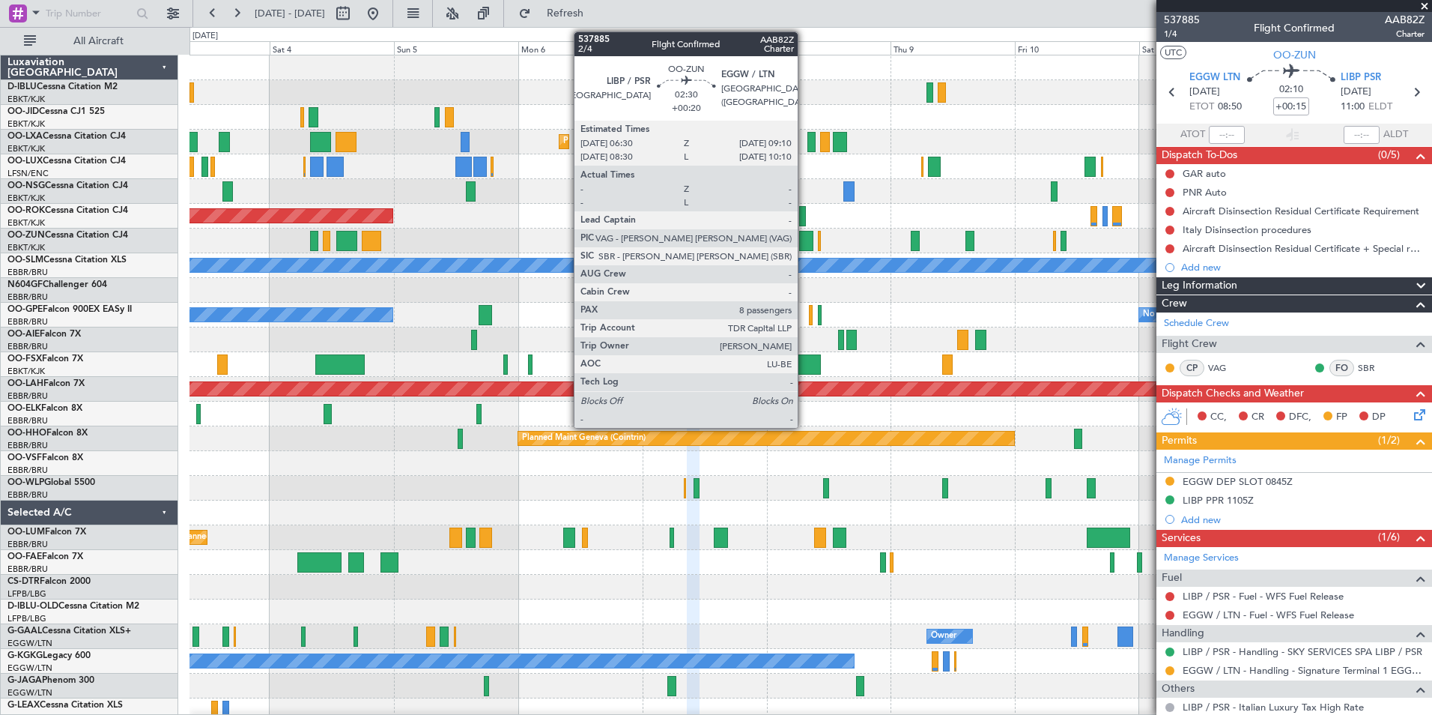
click at [804, 244] on div at bounding box center [806, 241] width 14 height 20
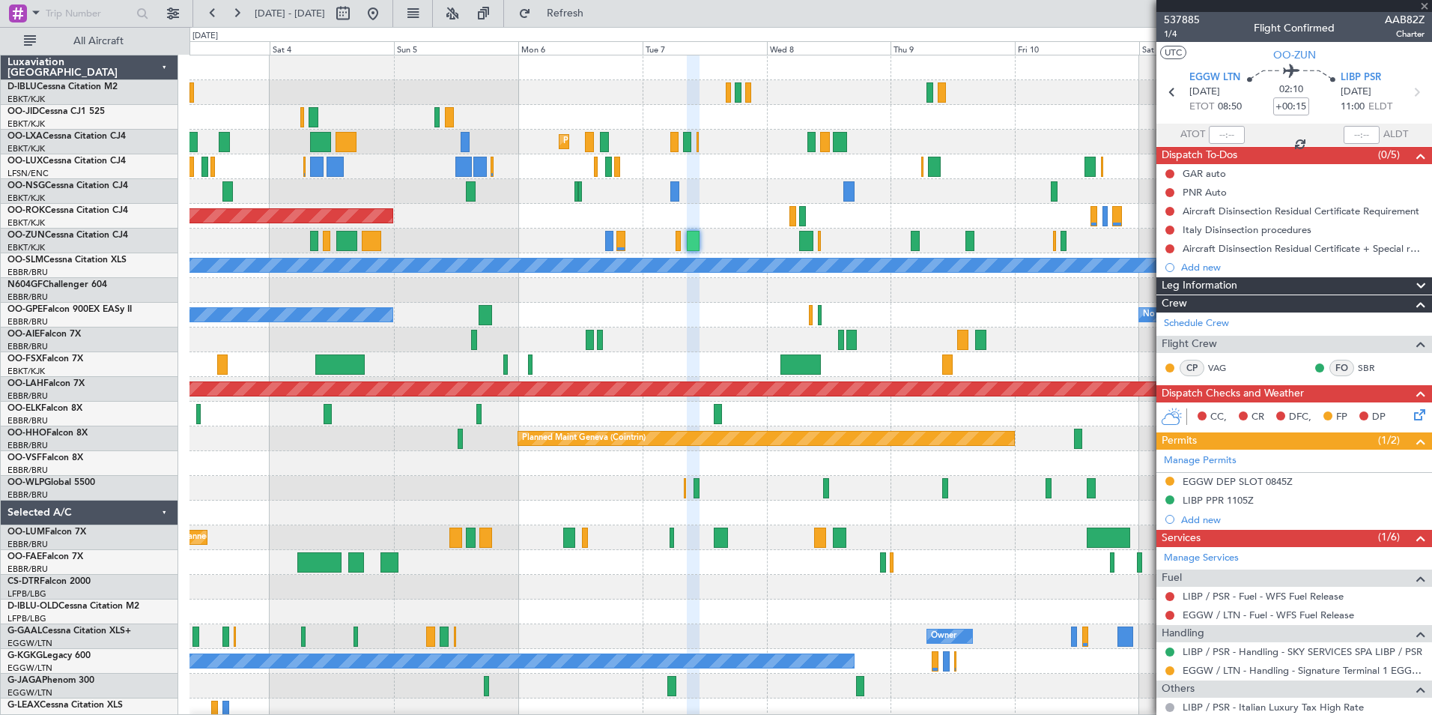
type input "+00:20"
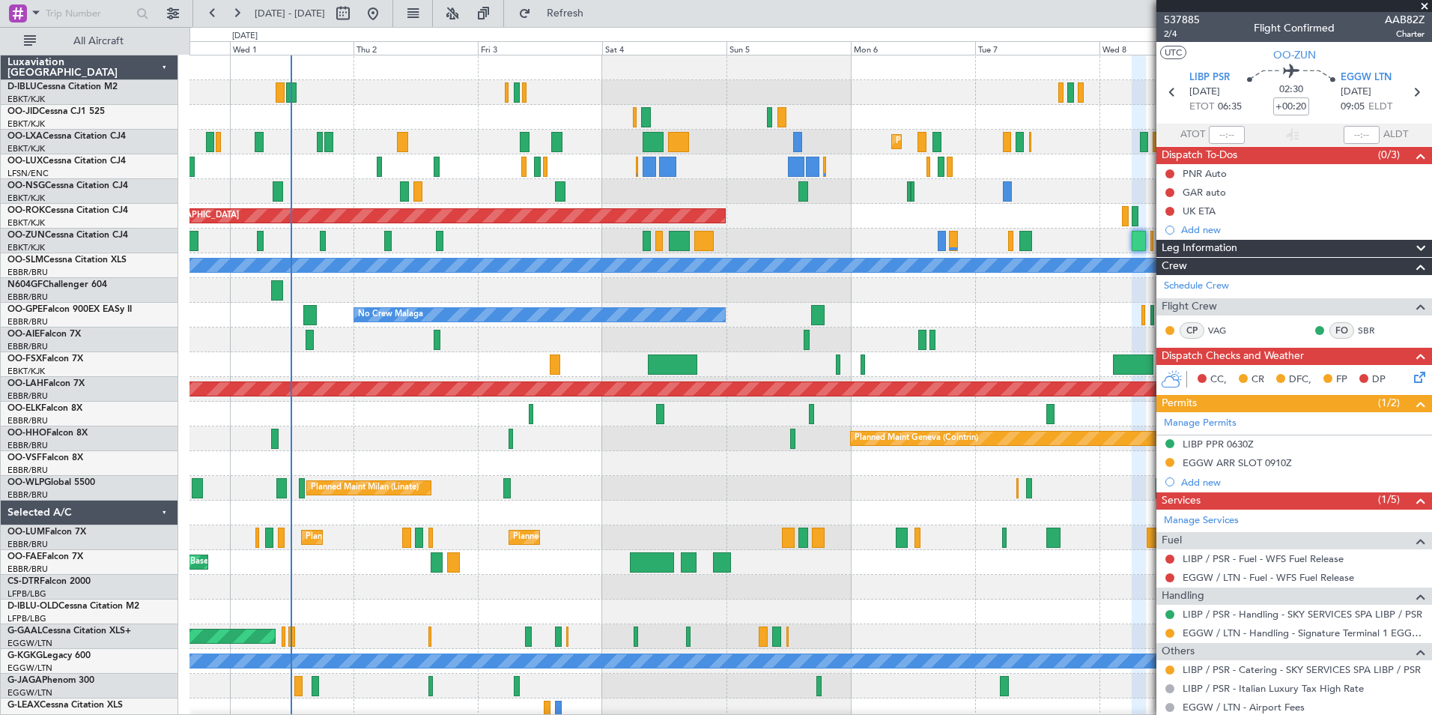
click at [978, 354] on div "Planned Maint Kortrijk-[GEOGRAPHIC_DATA] Planned Maint [GEOGRAPHIC_DATA]-[GEOGR…" at bounding box center [811, 524] width 1242 height 939
